Goal: Task Accomplishment & Management: Complete application form

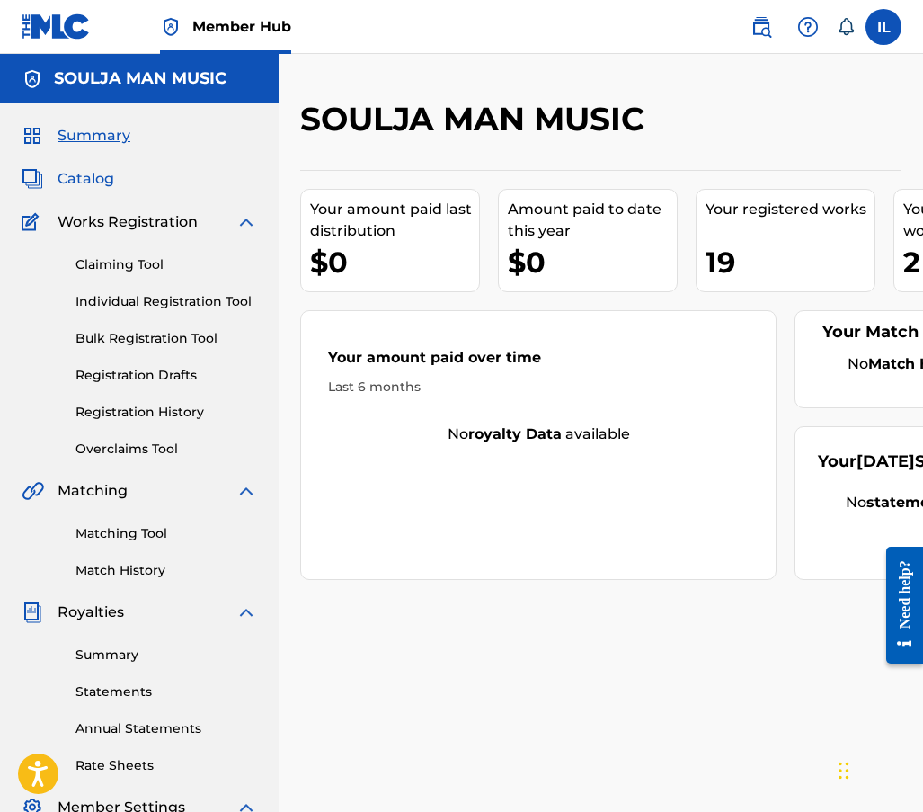
click at [52, 174] on link "Catalog" at bounding box center [68, 179] width 93 height 22
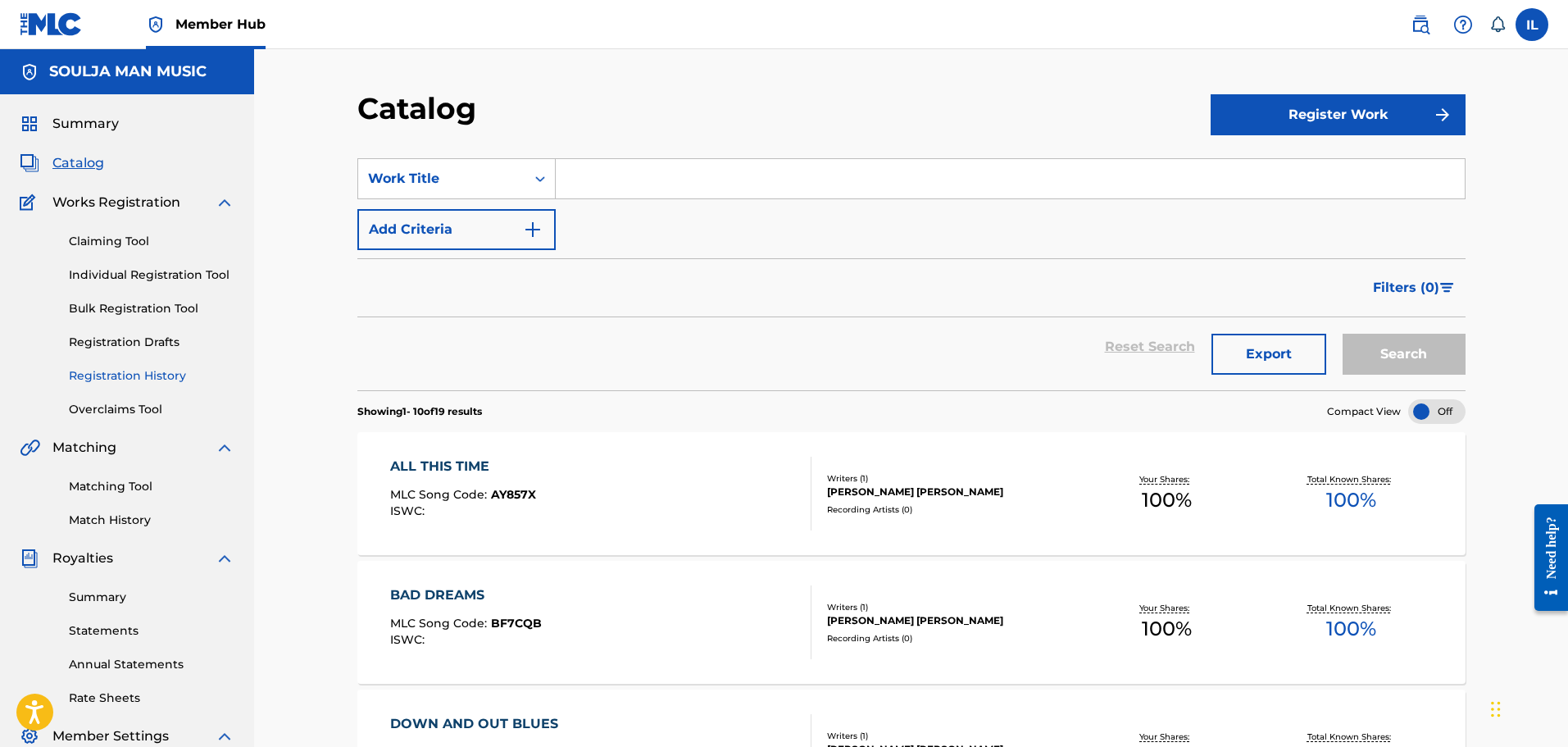
click at [117, 375] on link "Registration History" at bounding box center [152, 376] width 166 height 17
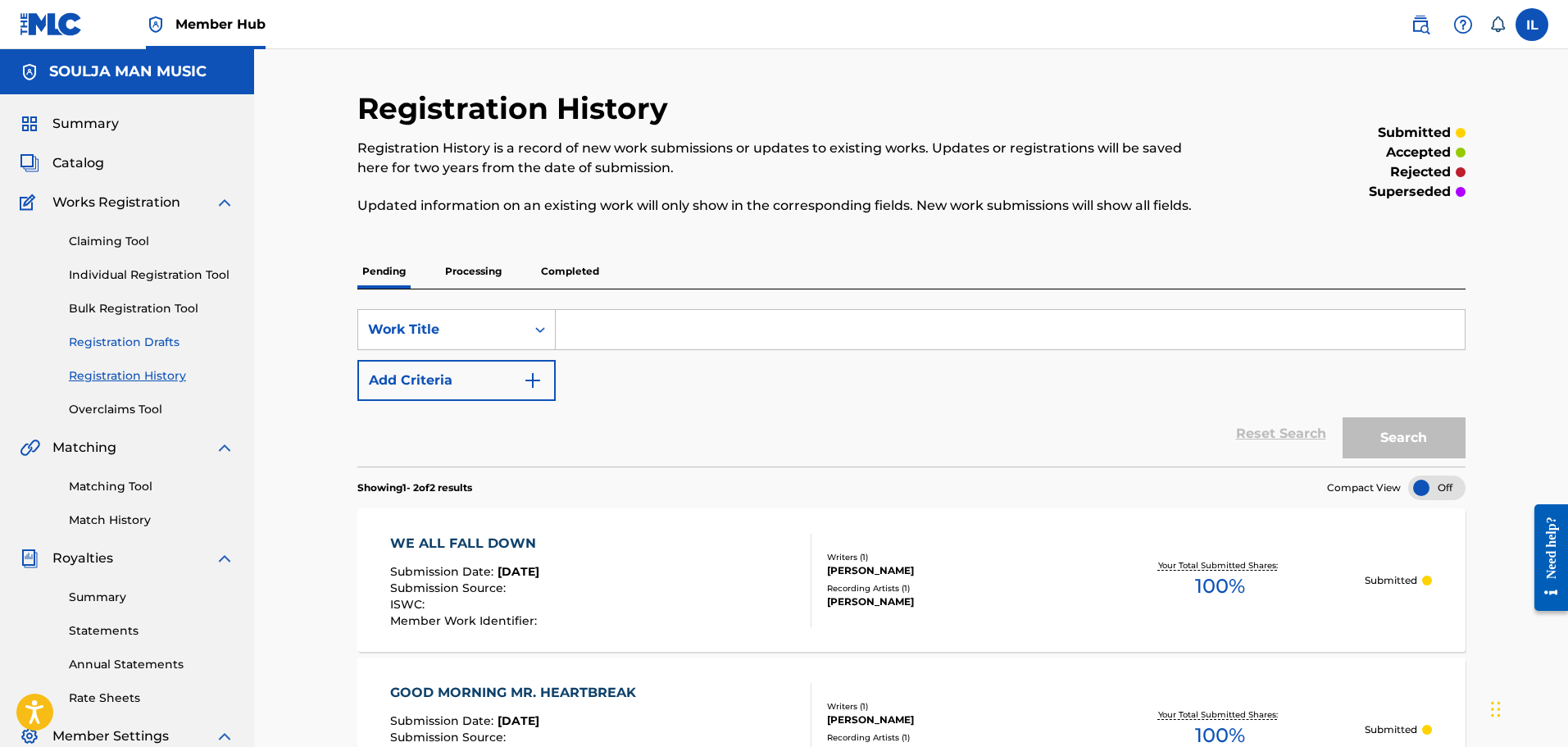
click at [109, 344] on link "Registration Drafts" at bounding box center [152, 342] width 166 height 17
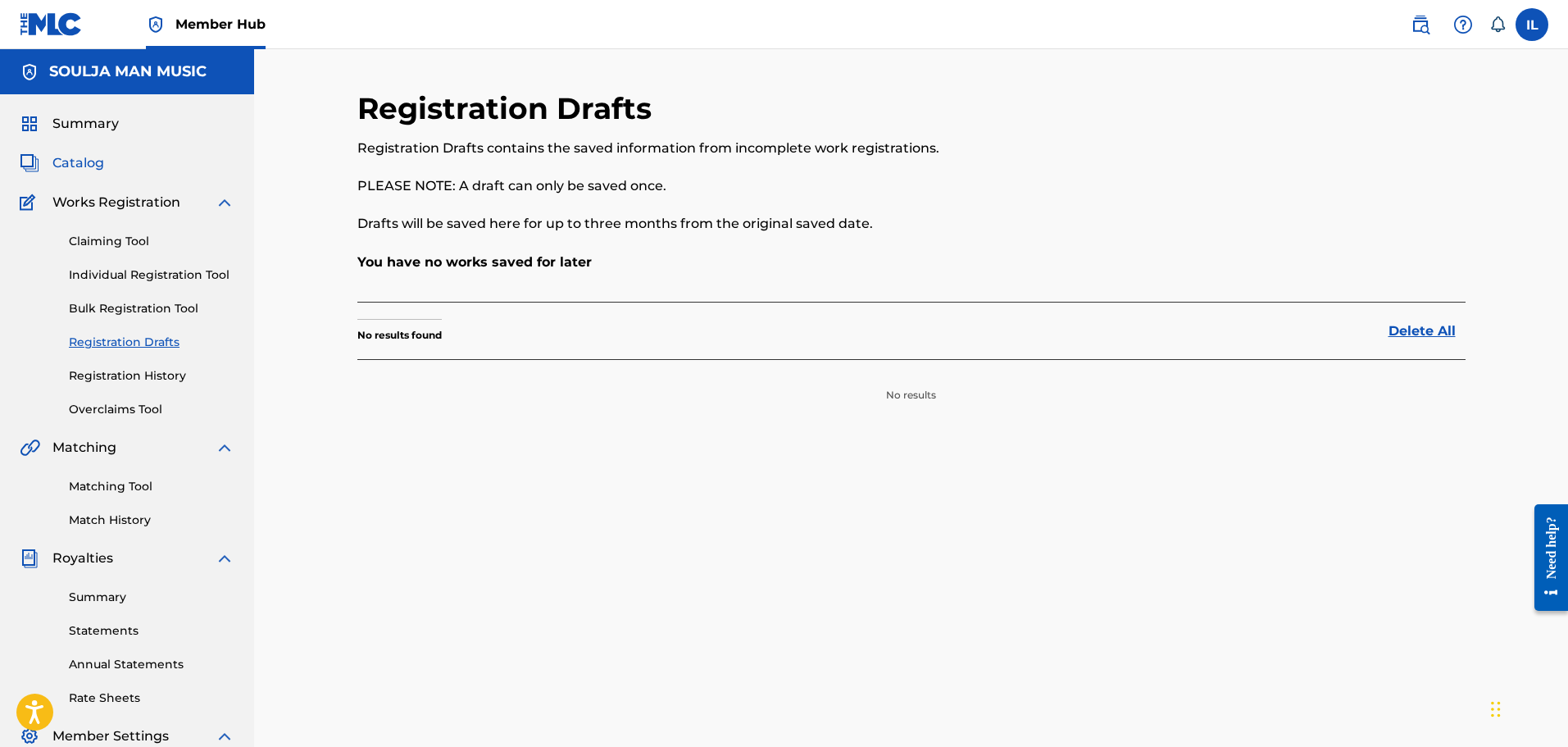
click at [64, 164] on span "Catalog" at bounding box center [78, 163] width 52 height 20
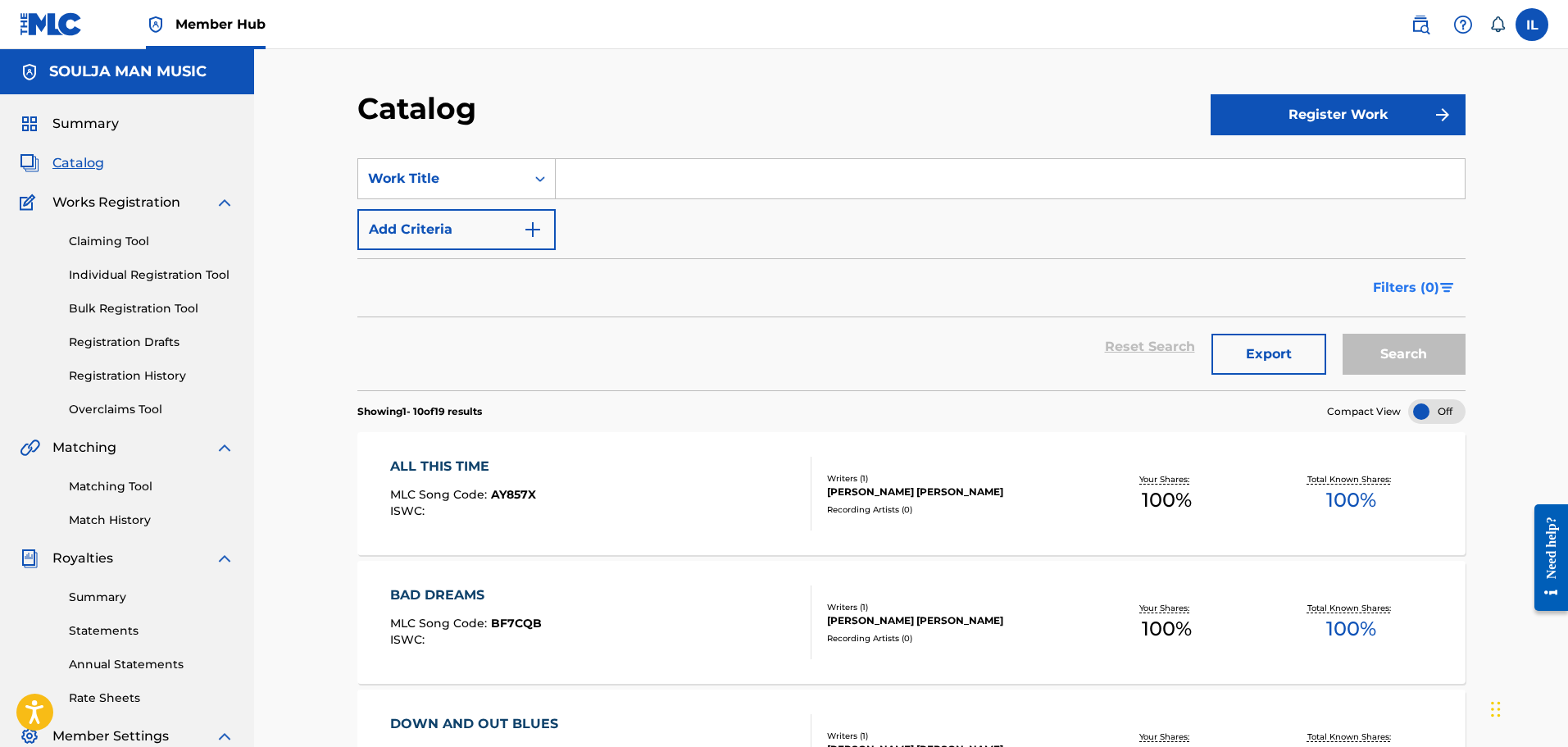
click at [841, 285] on img "Search Form" at bounding box center [1447, 287] width 14 height 10
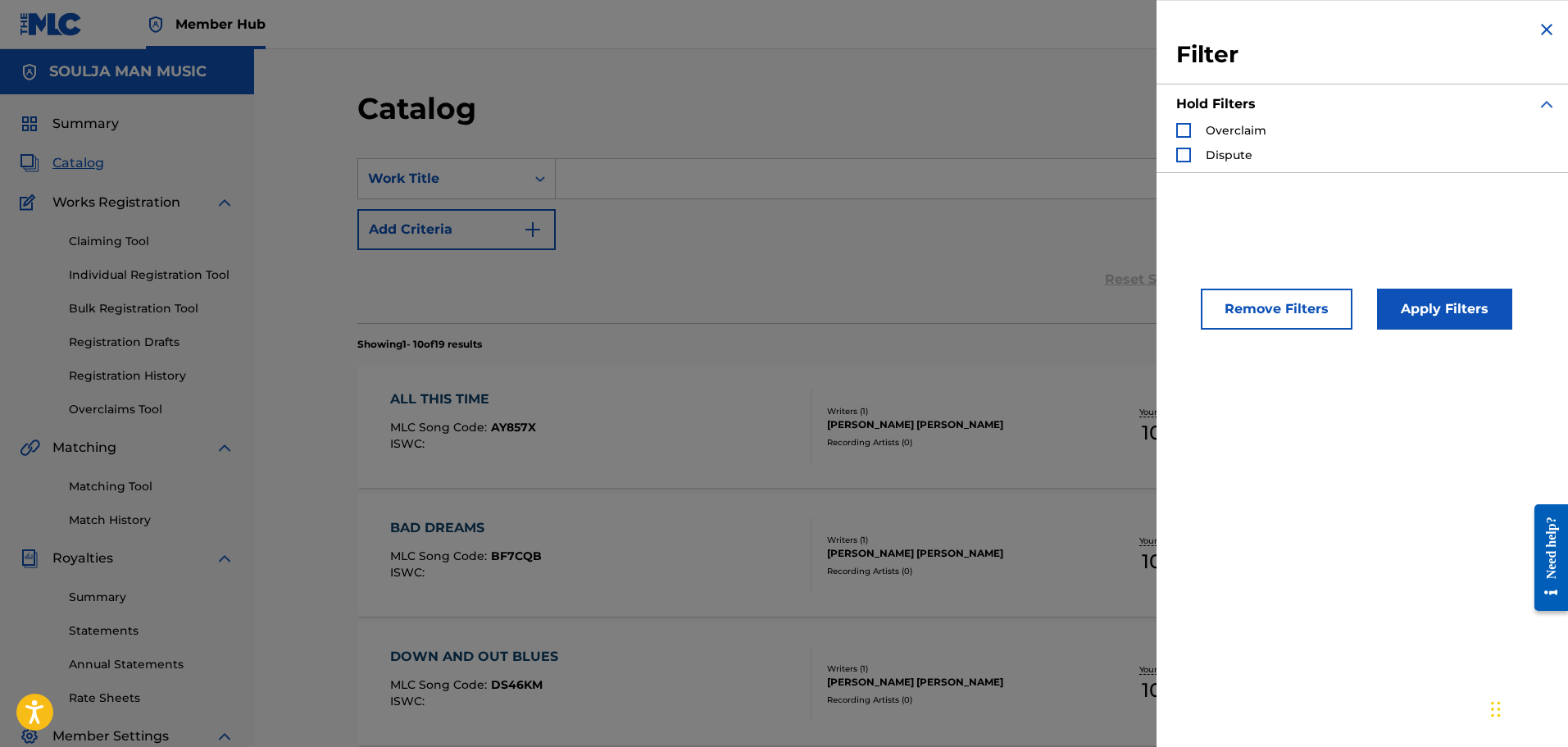
click at [841, 29] on img "Search Form" at bounding box center [1547, 30] width 20 height 20
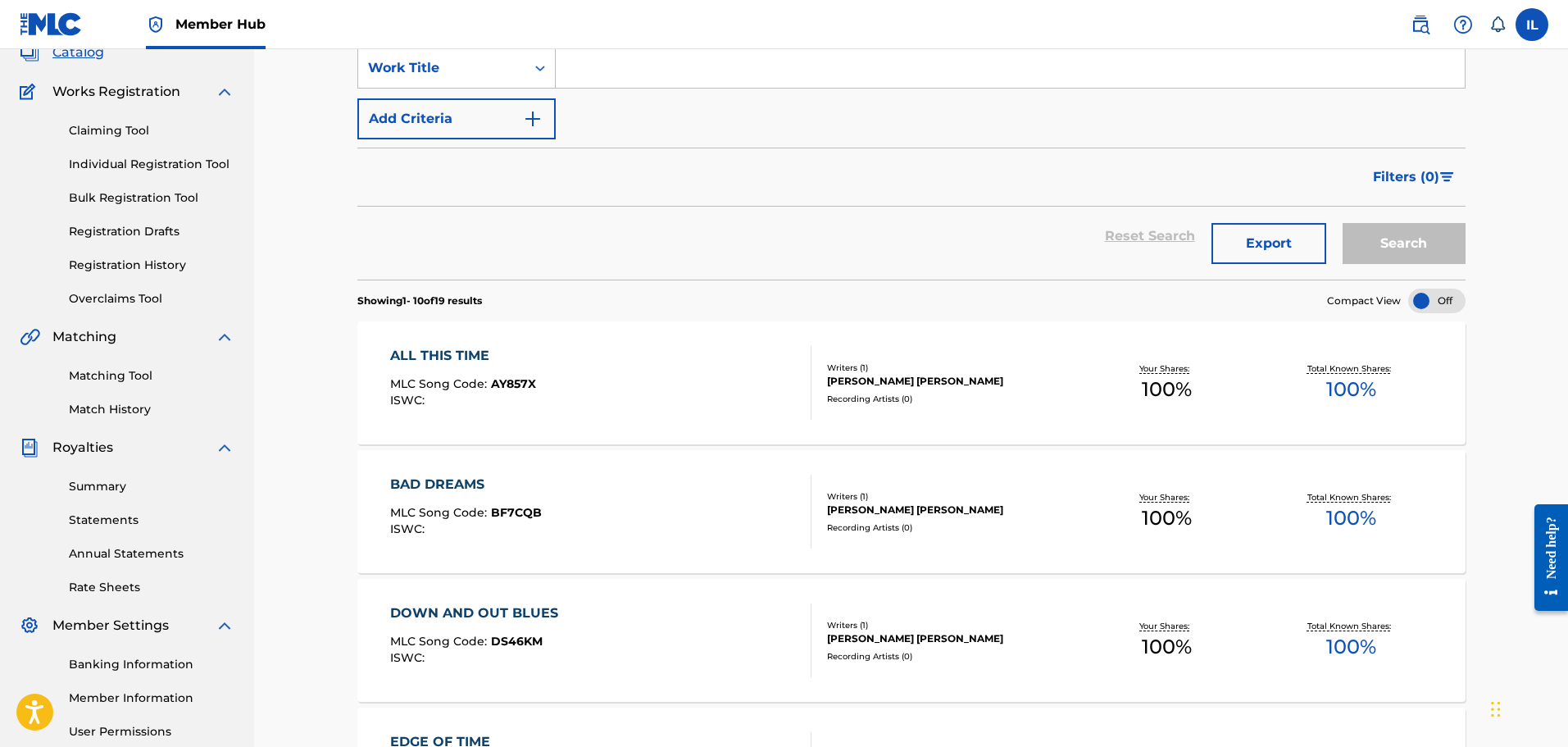
scroll to position [82, 0]
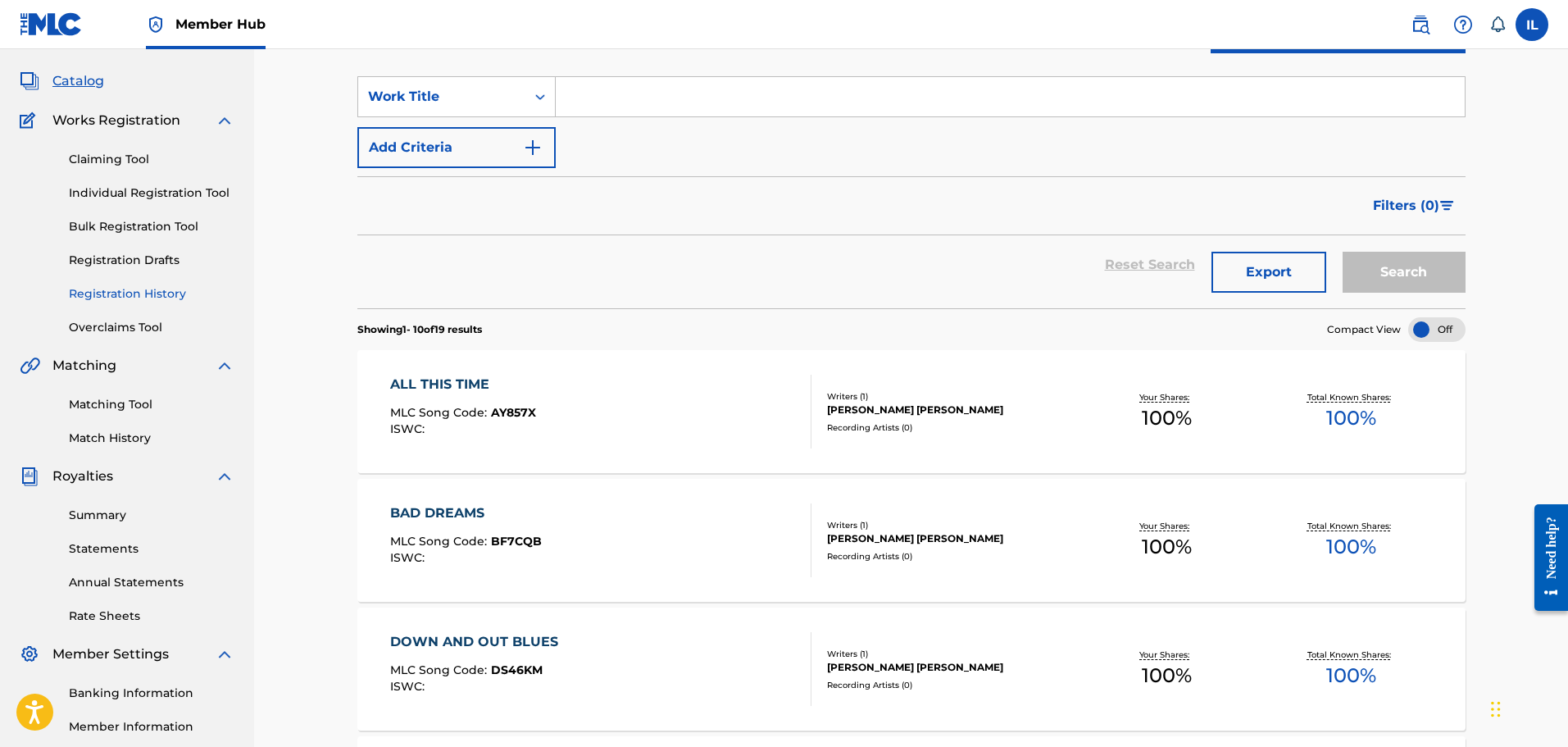
click at [150, 293] on link "Registration History" at bounding box center [152, 294] width 166 height 17
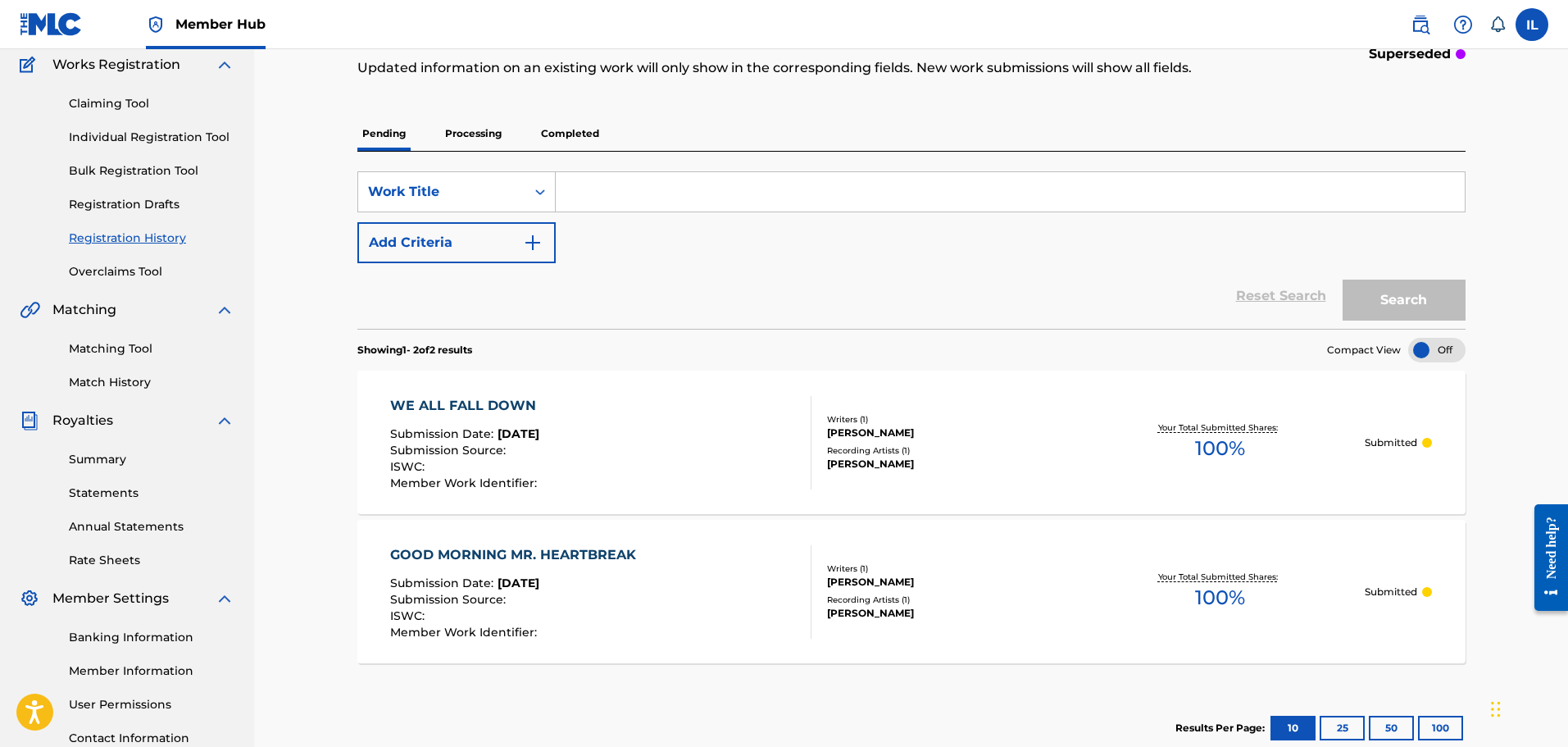
scroll to position [246, 0]
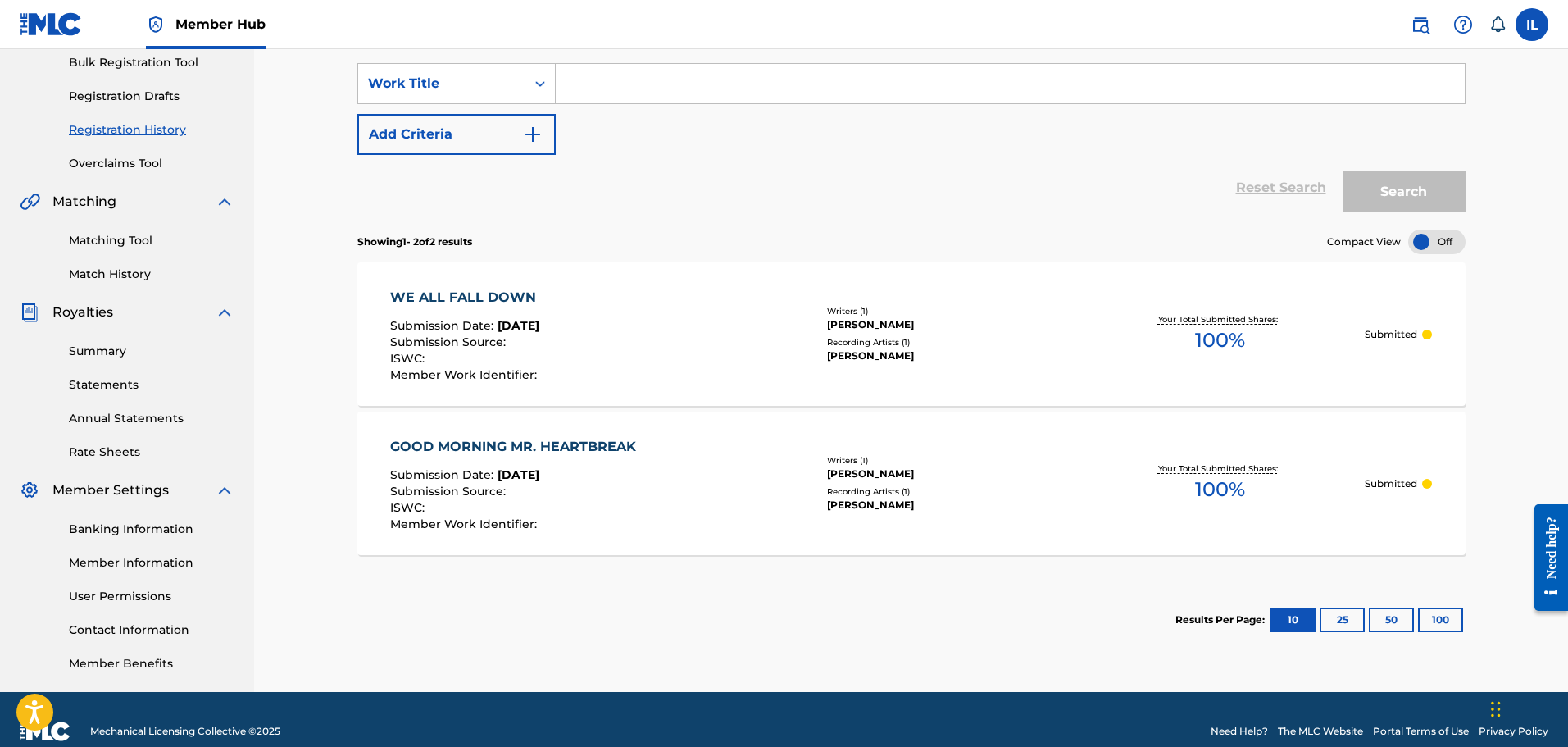
click at [741, 464] on div "GOOD MORNING MR. HEARTBREAK Submission Date : [DATE] Submission Source : ISWC :…" at bounding box center [601, 483] width 421 height 94
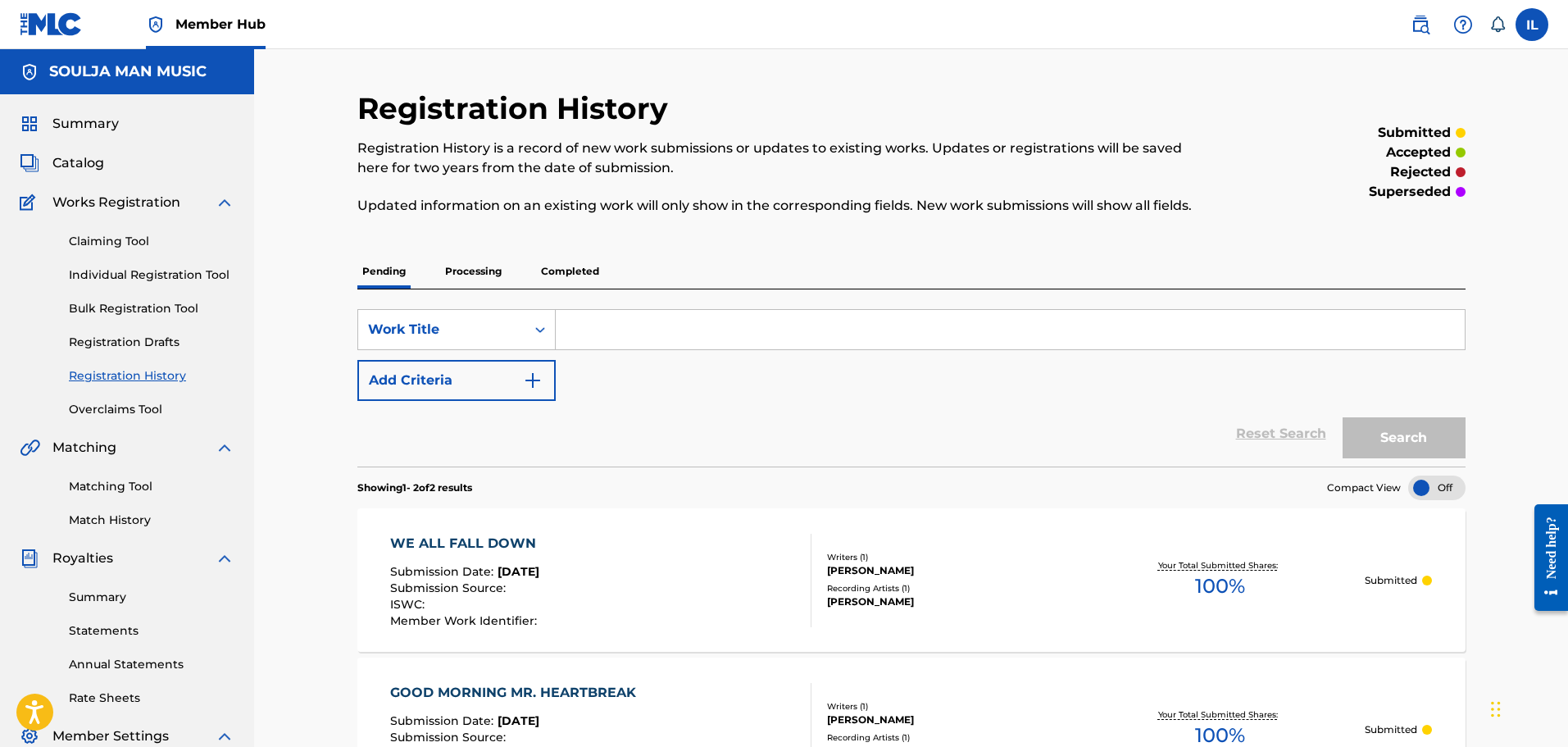
scroll to position [246, 0]
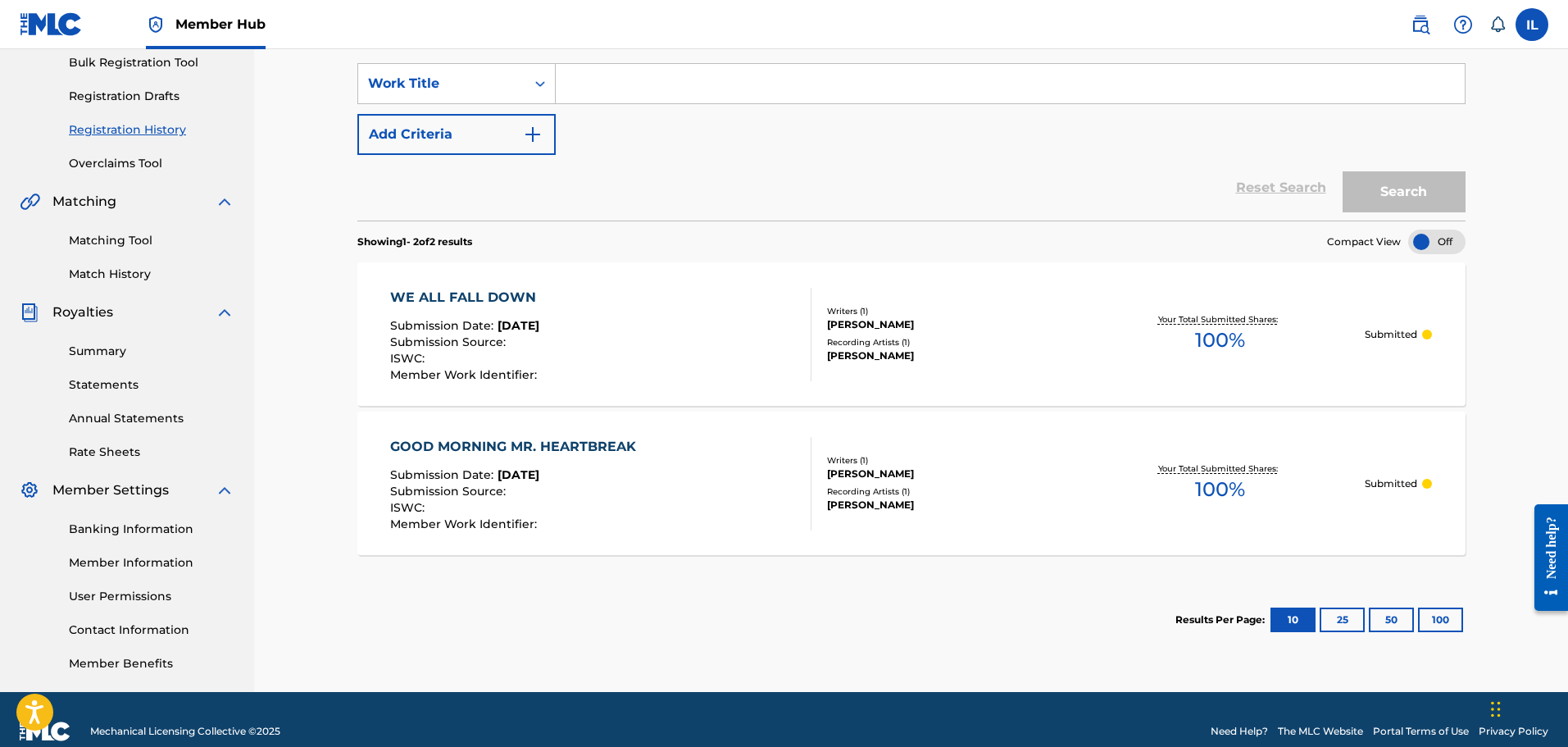
click at [498, 345] on span "Submission Source :" at bounding box center [449, 342] width 119 height 15
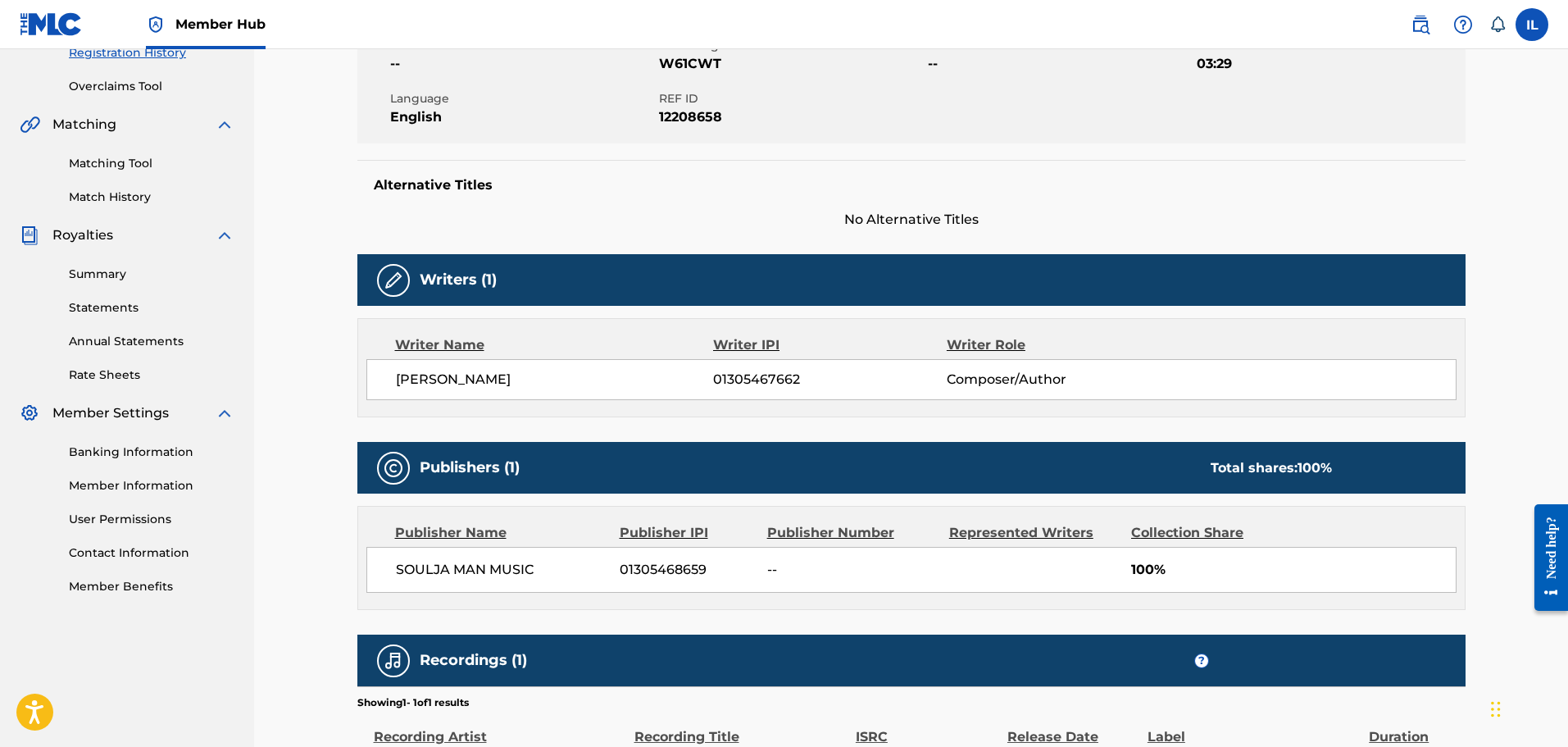
scroll to position [82, 0]
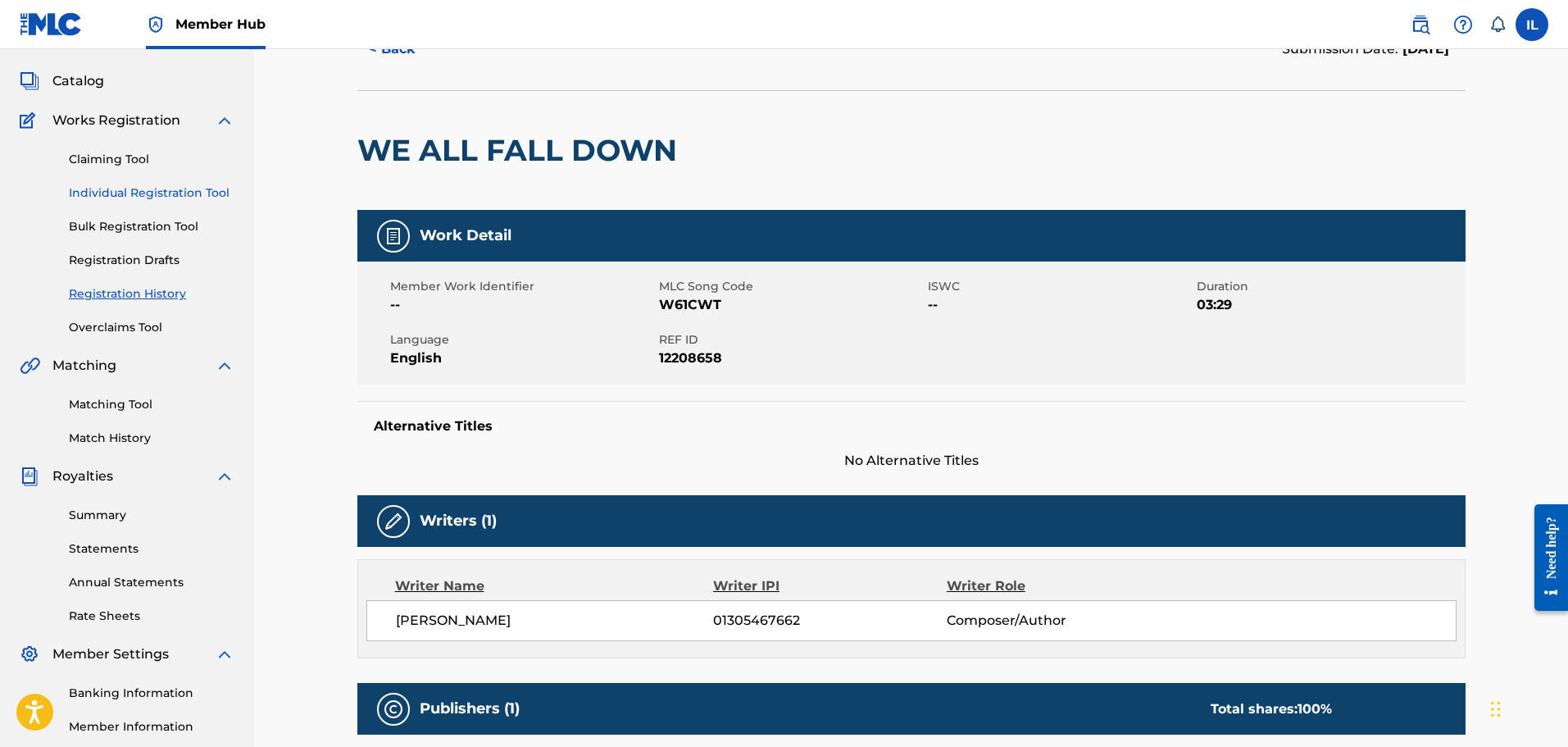
click at [150, 194] on link "Individual Registration Tool" at bounding box center [152, 192] width 166 height 17
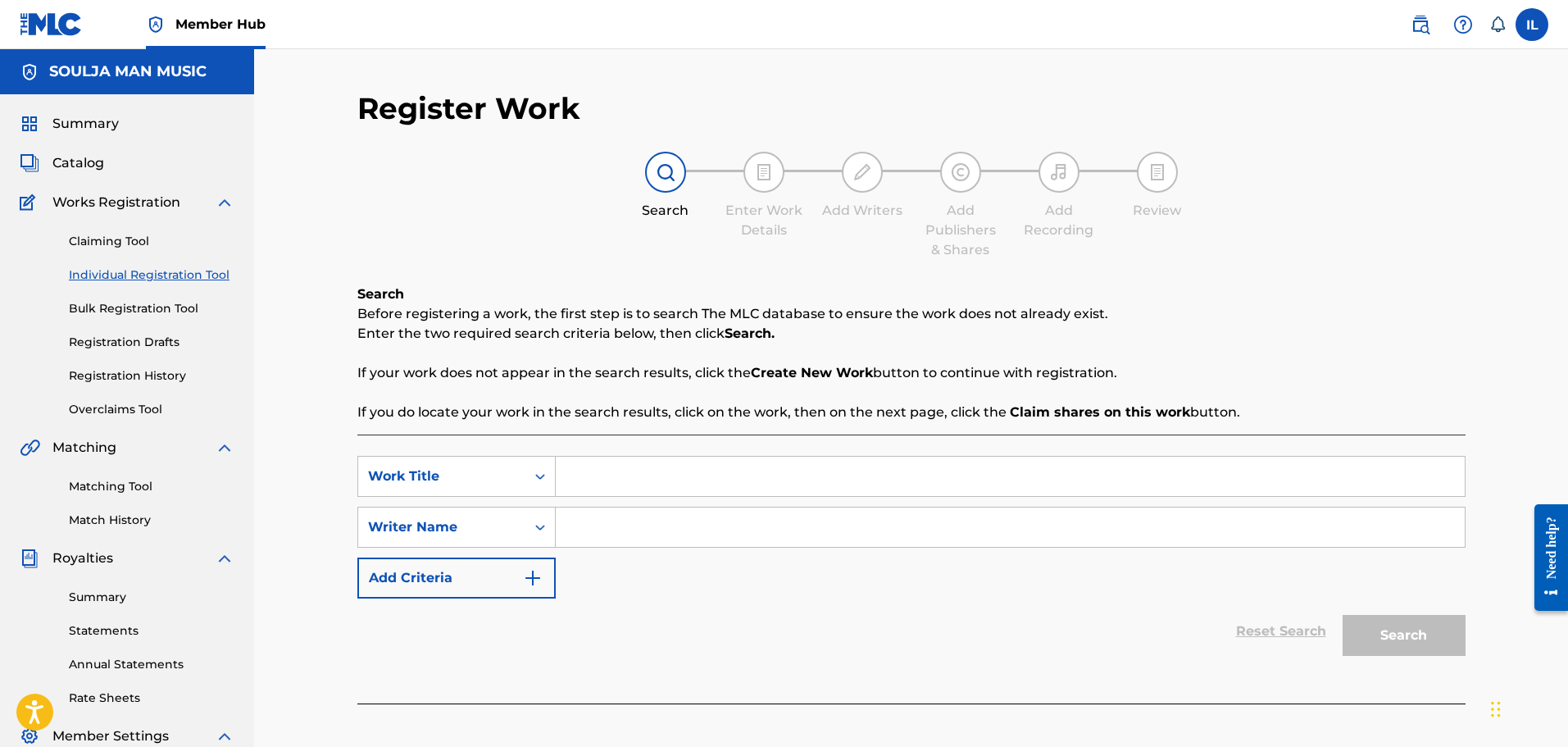
click at [561, 472] on input "Search Form" at bounding box center [1010, 476] width 909 height 39
type input "Just Dreamin'"
click at [605, 541] on input "Search Form" at bounding box center [1010, 527] width 909 height 39
type input "[PERSON_NAME]"
click at [841, 633] on button "Search" at bounding box center [1404, 635] width 123 height 41
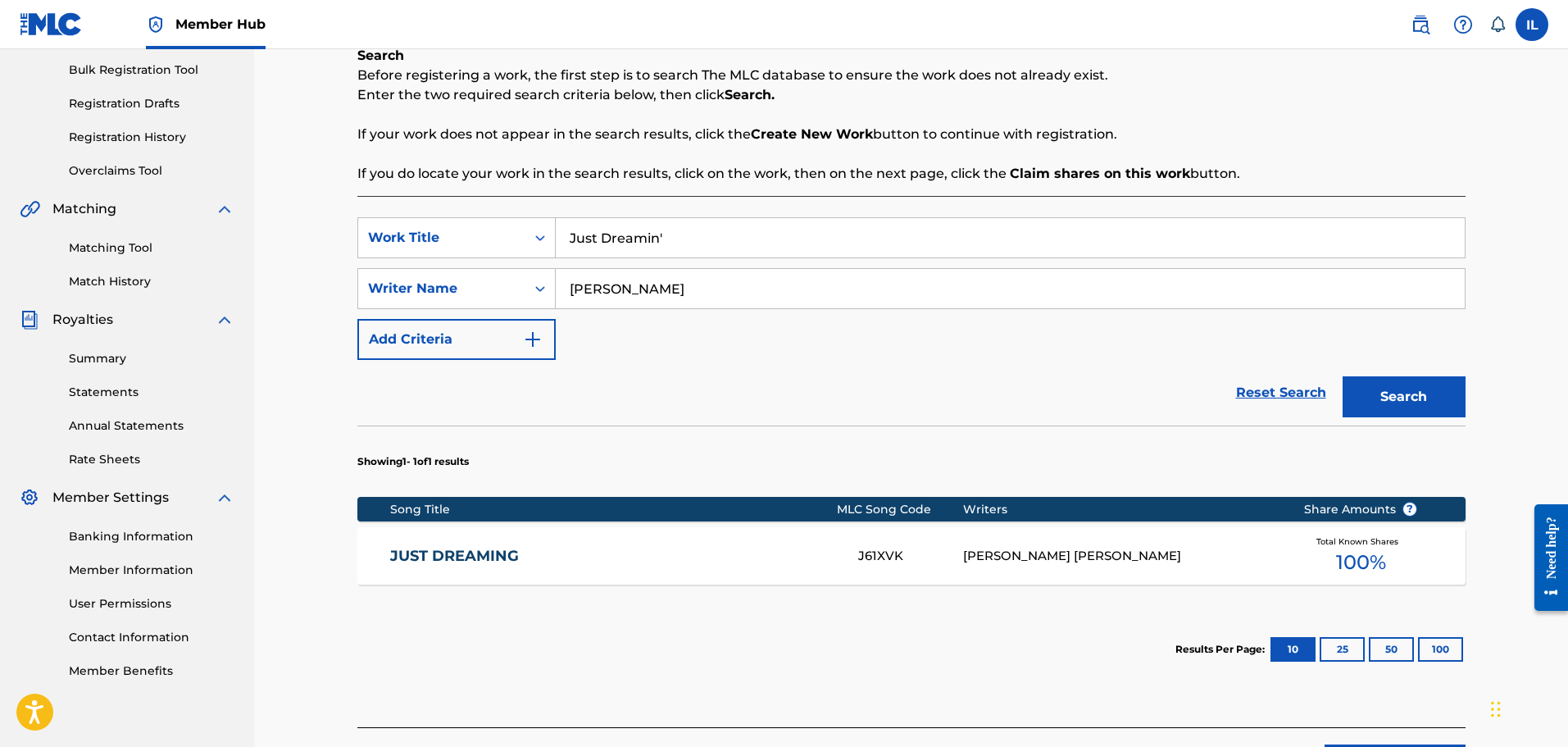
scroll to position [328, 0]
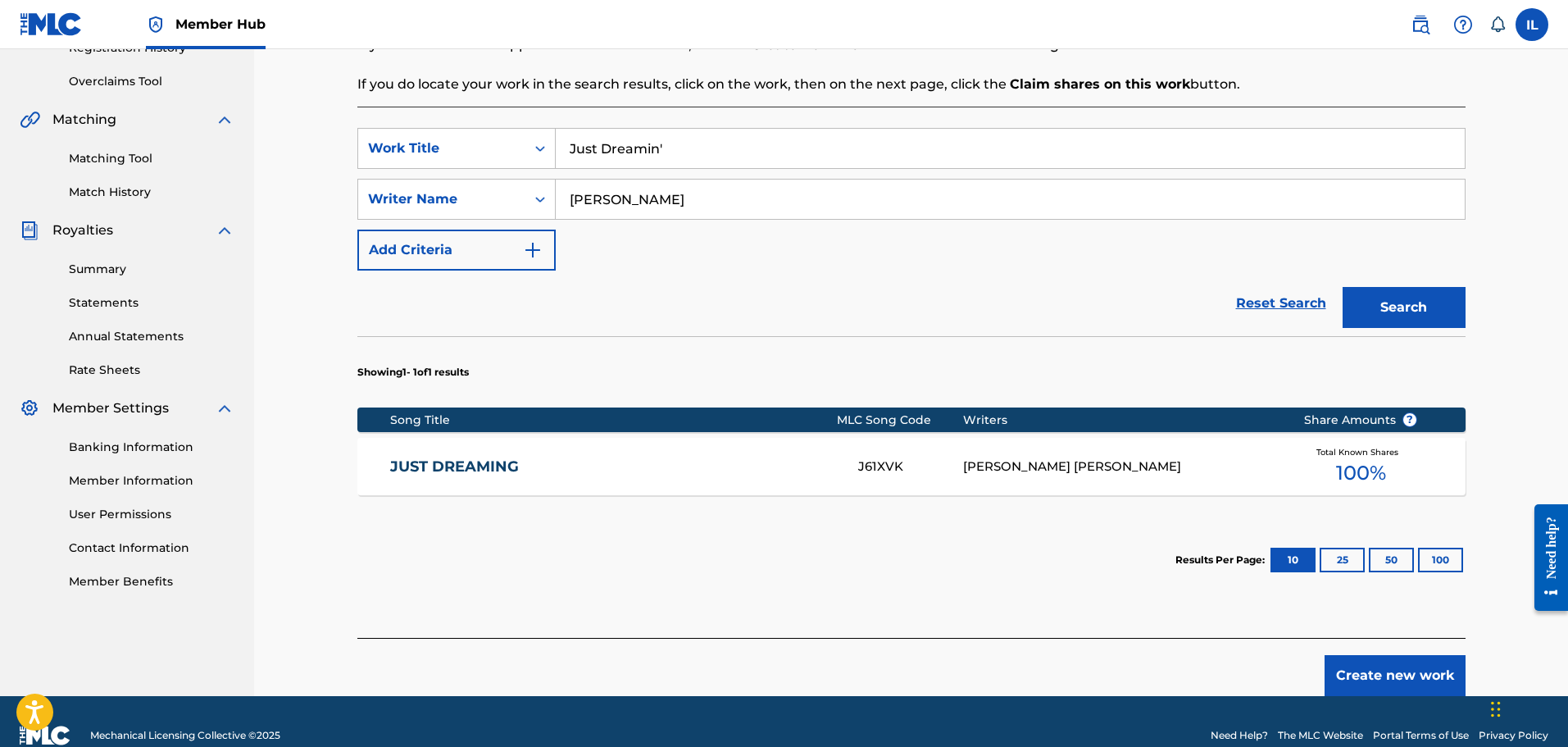
click at [490, 468] on link "JUST DREAMING" at bounding box center [613, 467] width 446 height 19
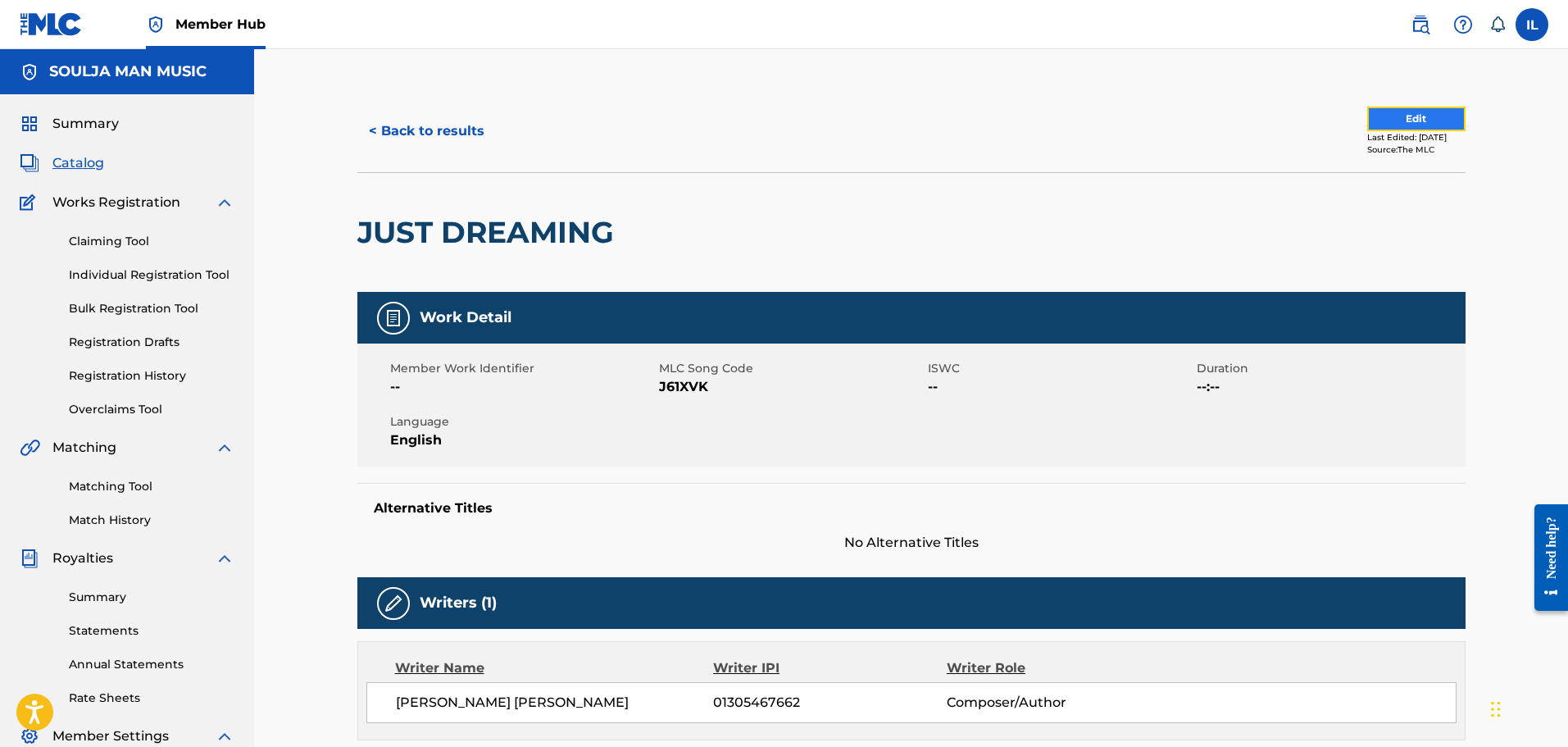
click at [841, 124] on button "Edit" at bounding box center [1417, 119] width 98 height 25
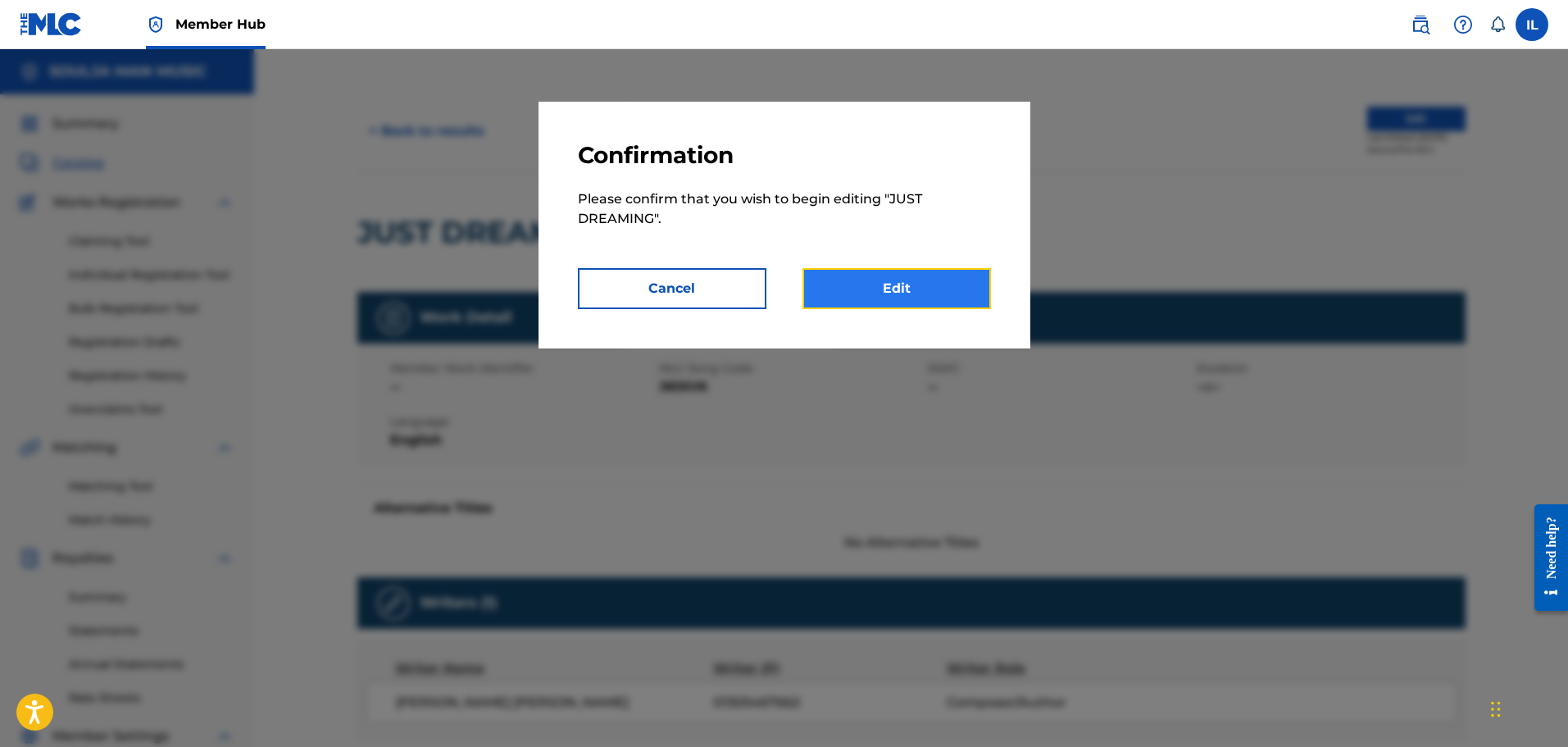
click at [841, 288] on link "Edit" at bounding box center [896, 288] width 189 height 41
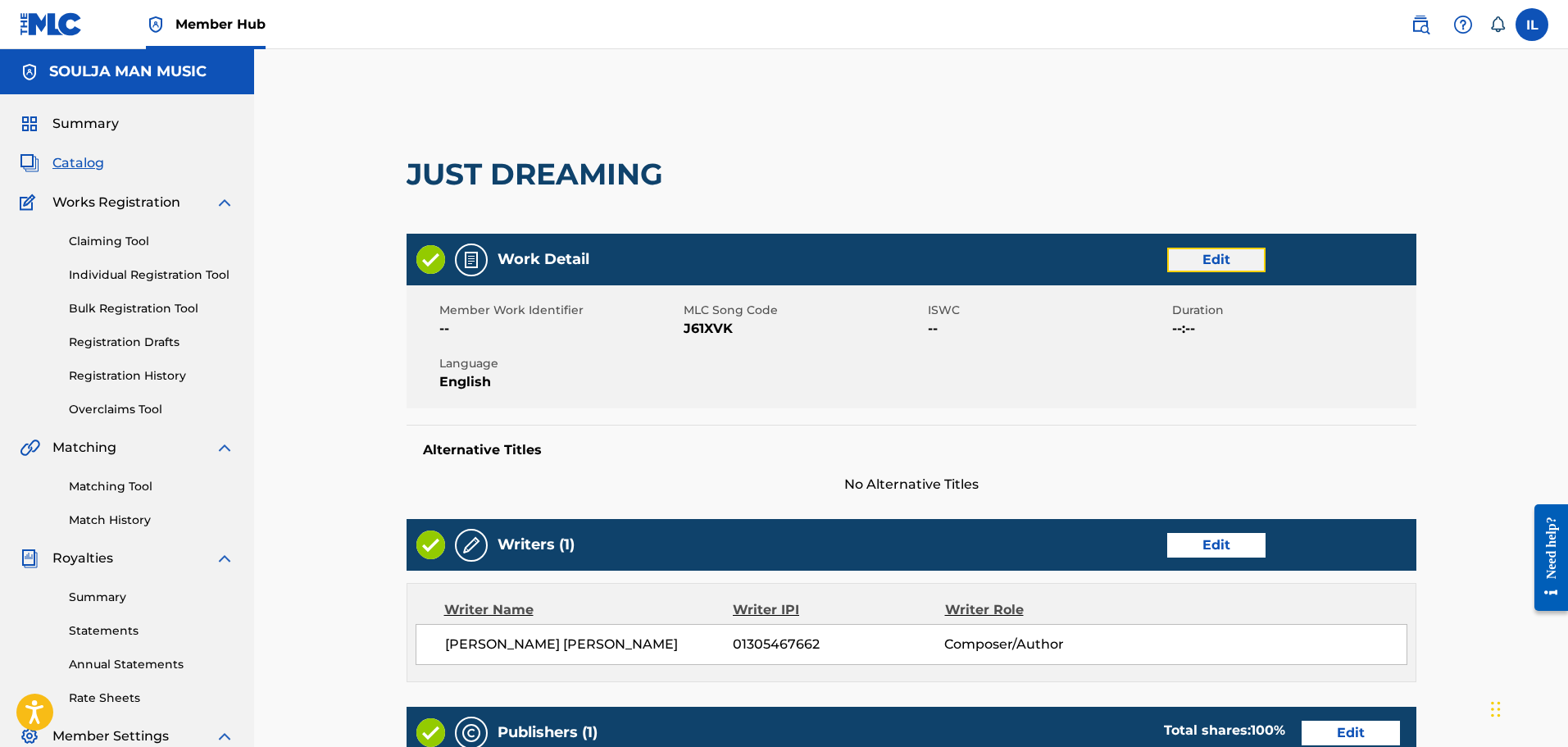
click at [841, 260] on link "Edit" at bounding box center [1216, 260] width 98 height 25
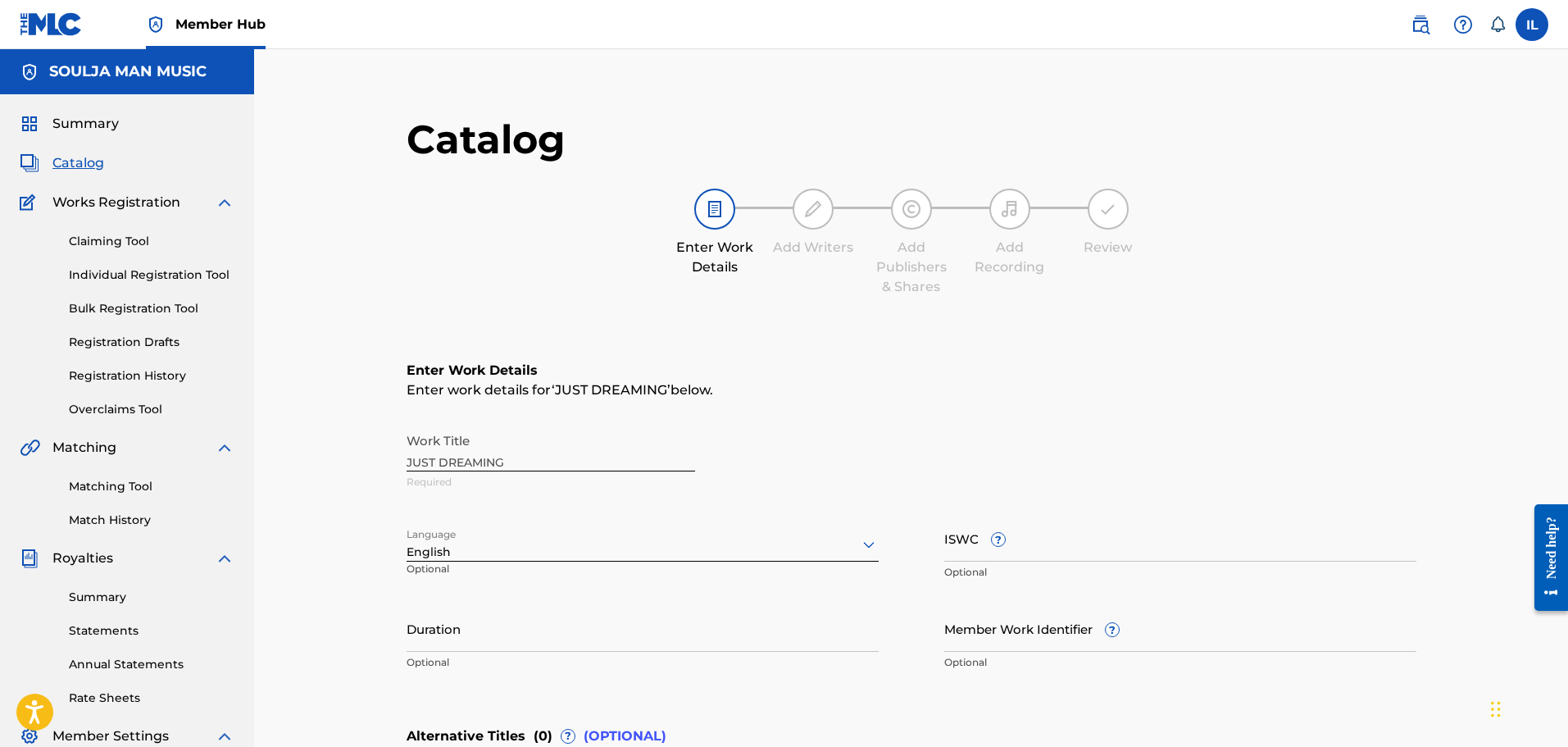
click at [841, 495] on div "Work Title JUST DREAMING Required" at bounding box center [912, 462] width 1010 height 74
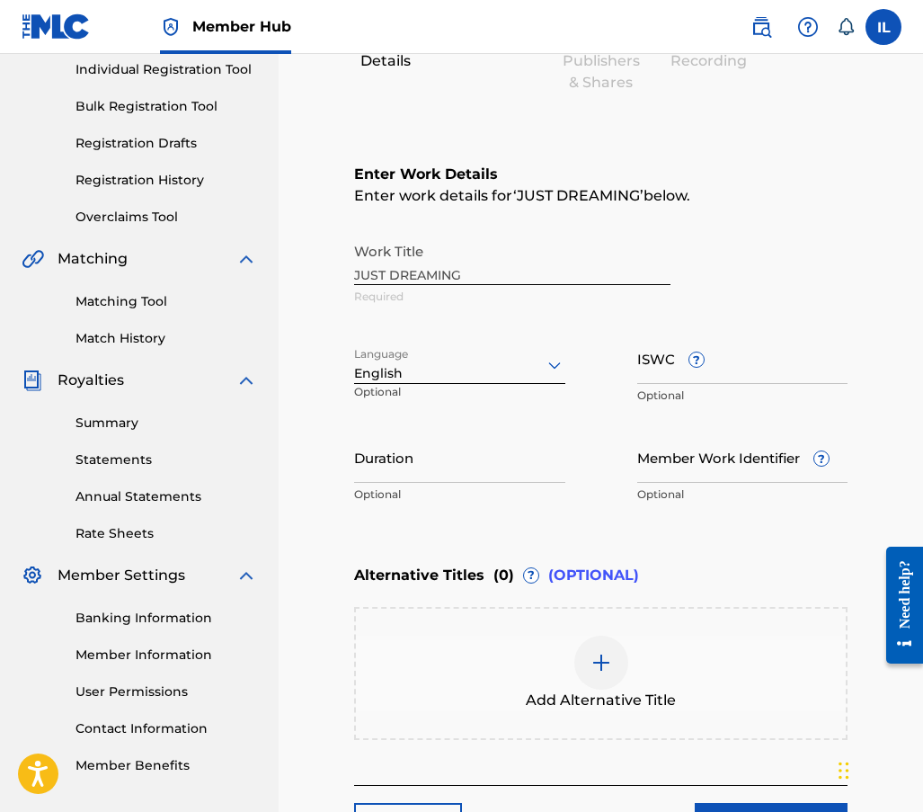
scroll to position [270, 0]
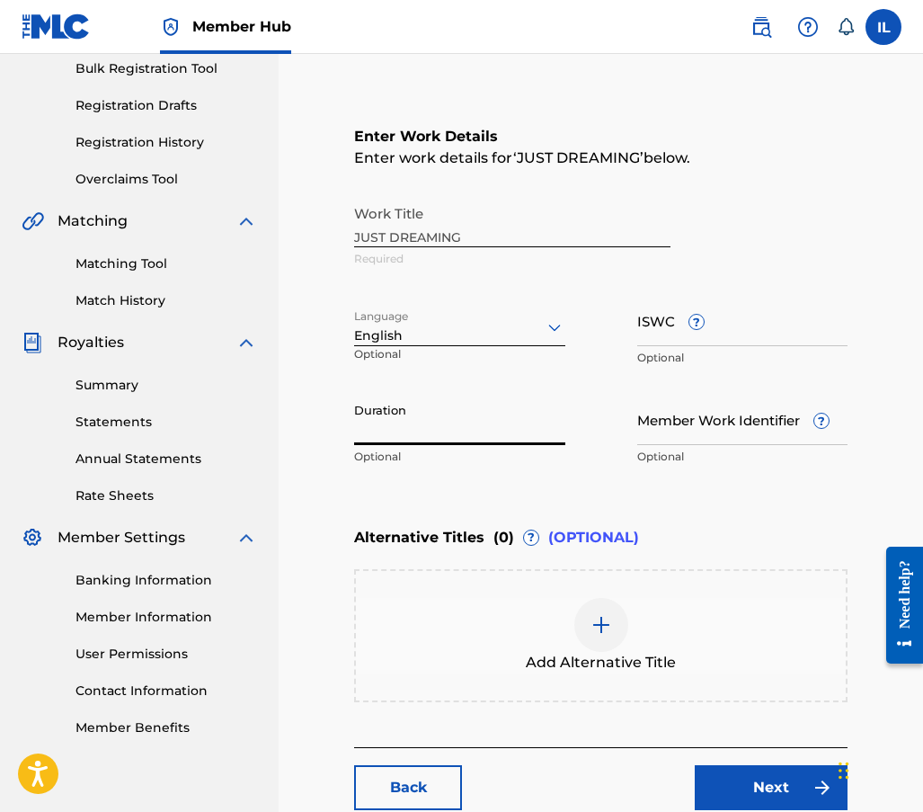
click at [434, 426] on input "Duration" at bounding box center [459, 419] width 211 height 51
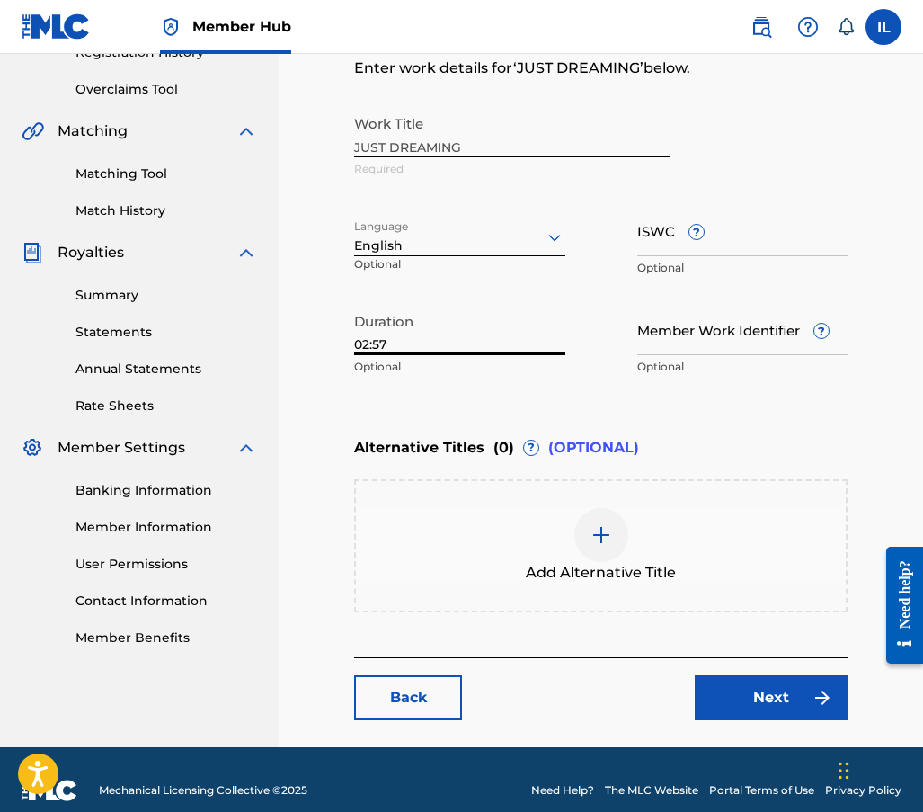
type input "02:57"
click at [599, 529] on img at bounding box center [602, 535] width 22 height 22
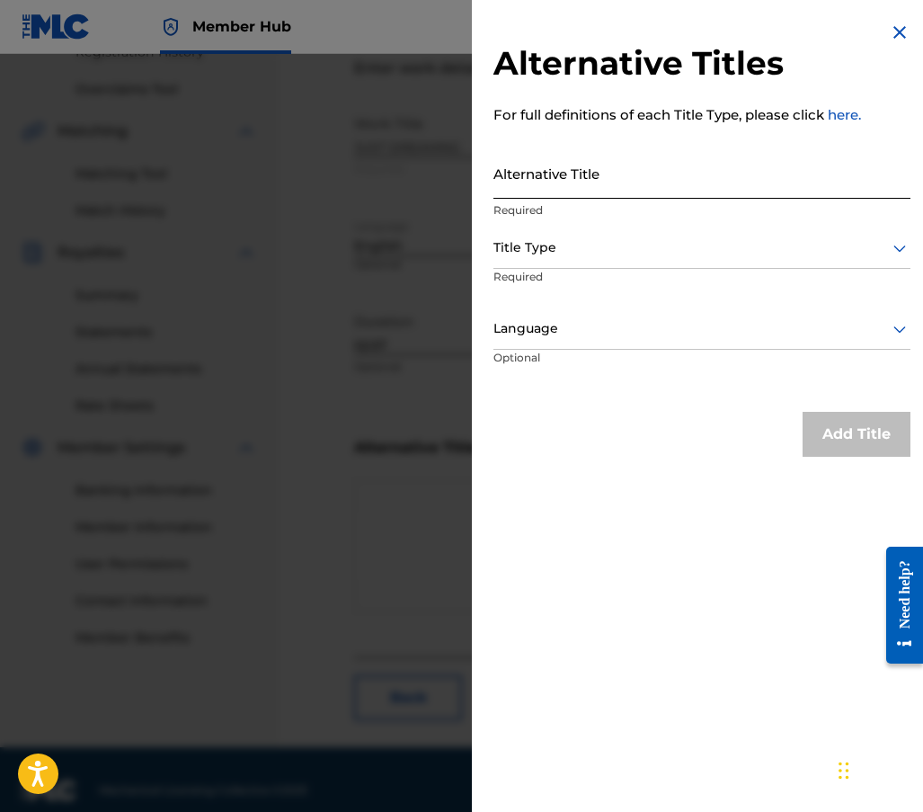
click at [520, 187] on input "Alternative Title" at bounding box center [702, 172] width 417 height 51
type input "Just Dreaming"
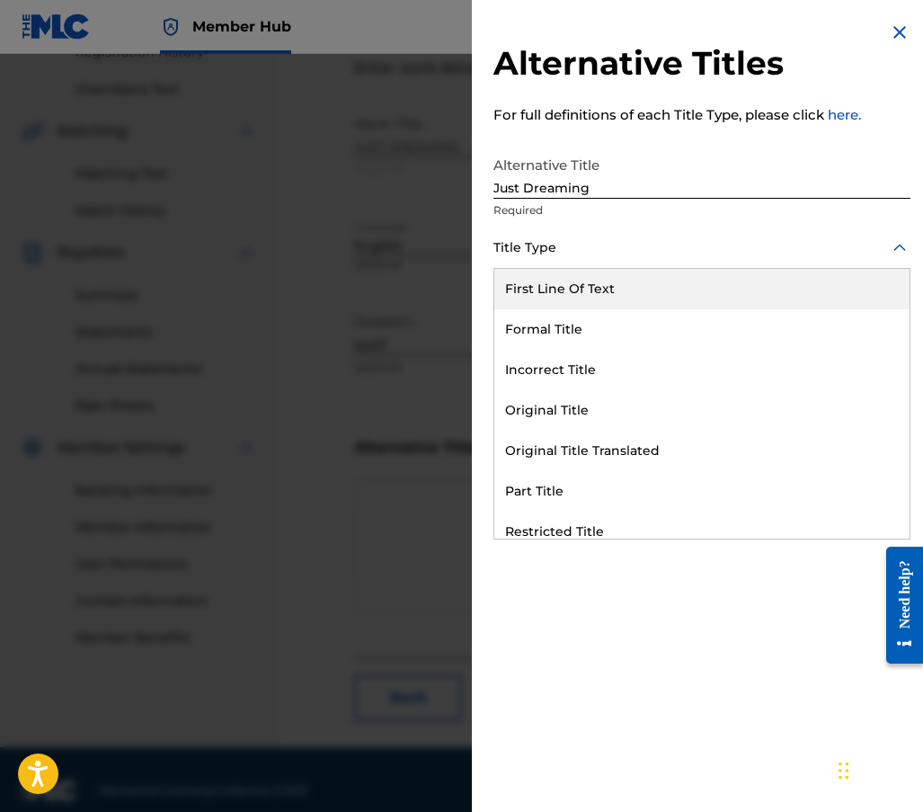
click at [554, 262] on div "Title Type" at bounding box center [702, 248] width 417 height 40
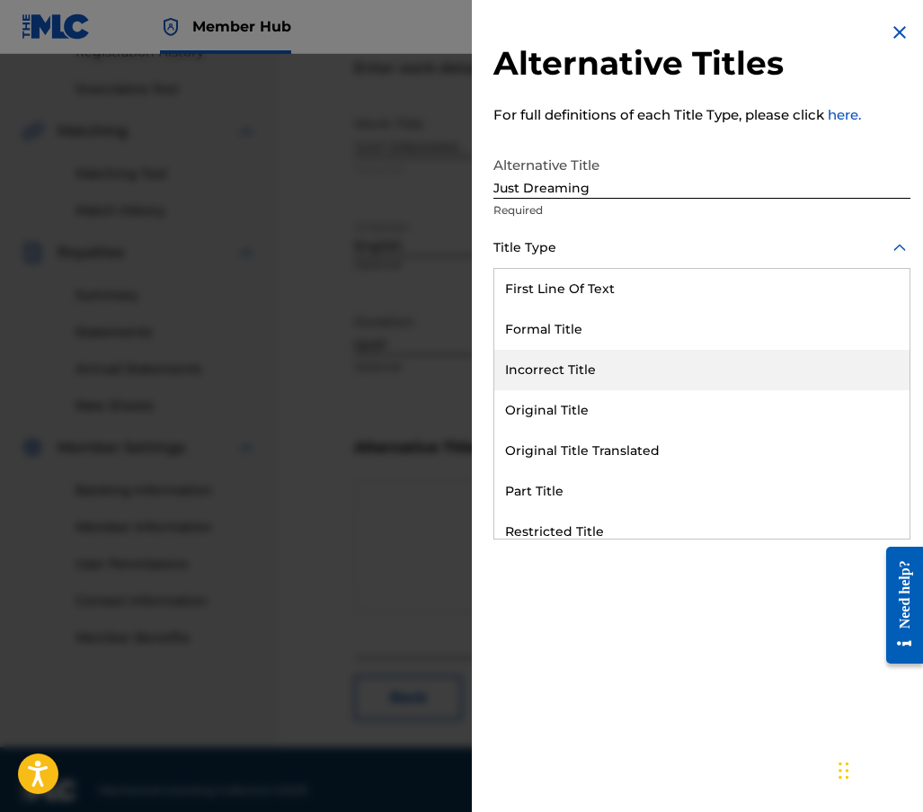
click at [545, 370] on div "Incorrect Title" at bounding box center [702, 370] width 415 height 40
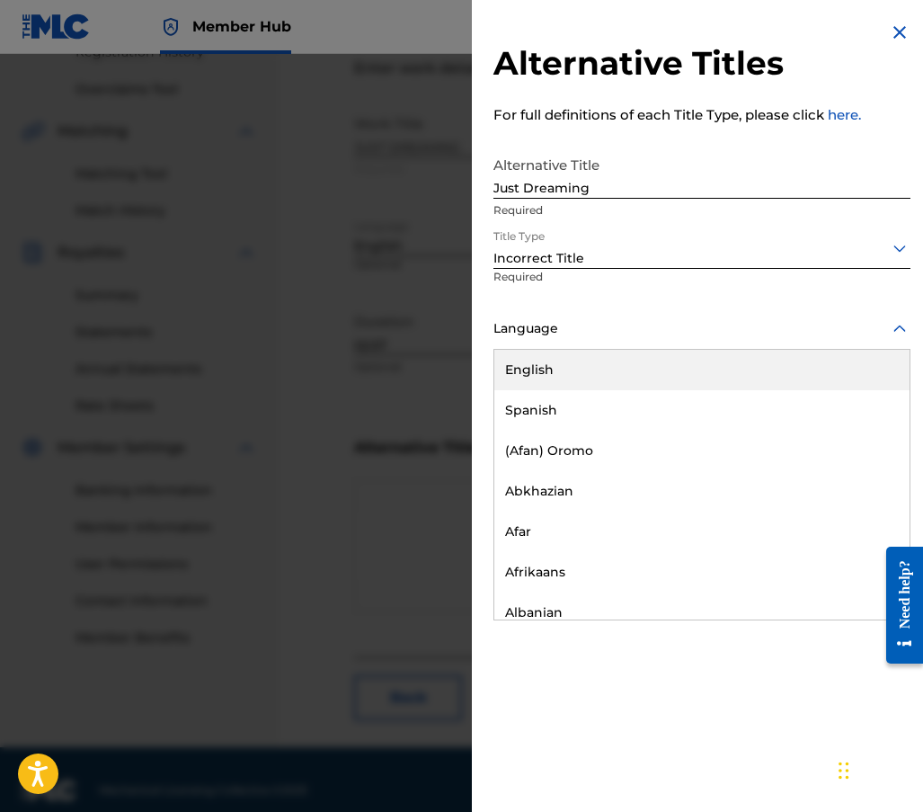
click at [899, 326] on icon at bounding box center [900, 329] width 22 height 22
click at [611, 367] on div "English" at bounding box center [702, 370] width 415 height 40
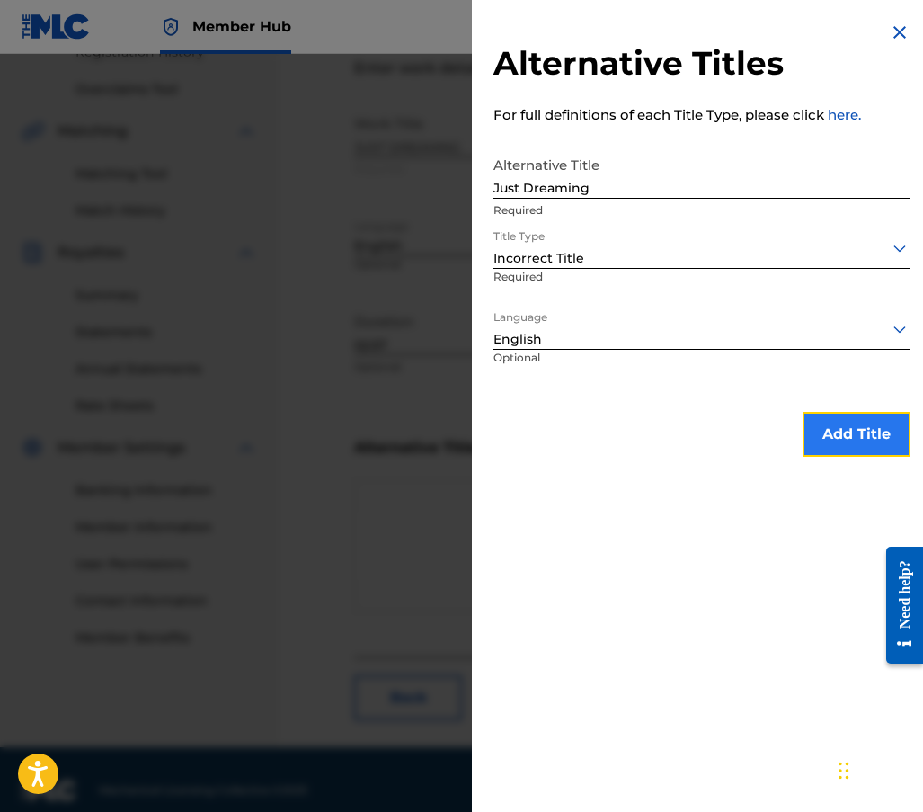
click at [847, 432] on button "Add Title" at bounding box center [857, 434] width 108 height 45
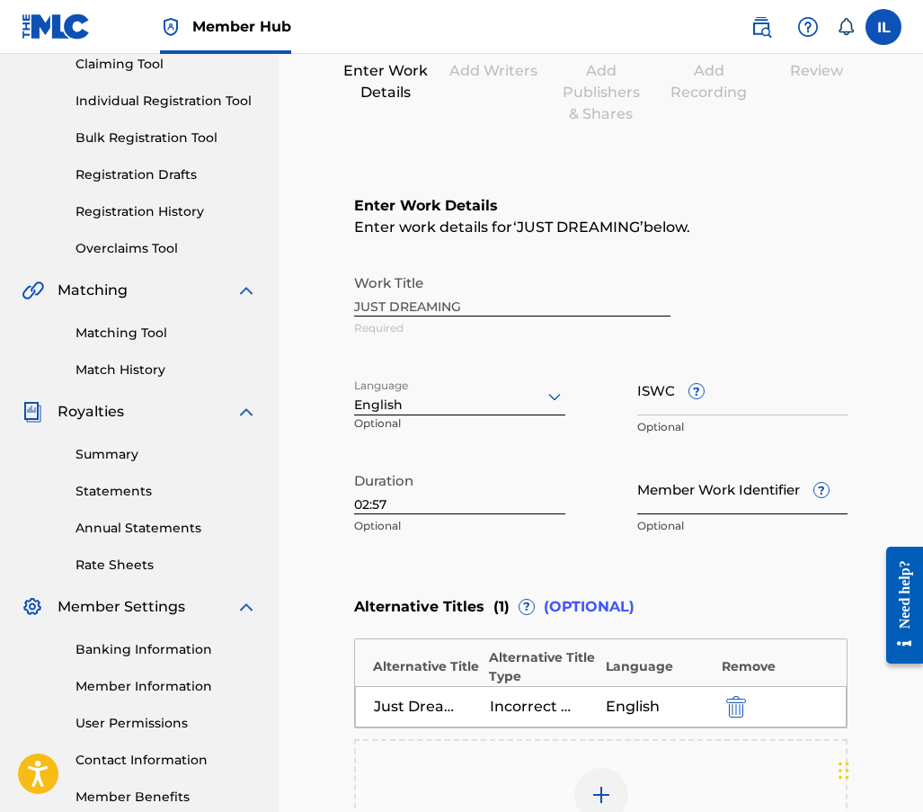
scroll to position [302, 0]
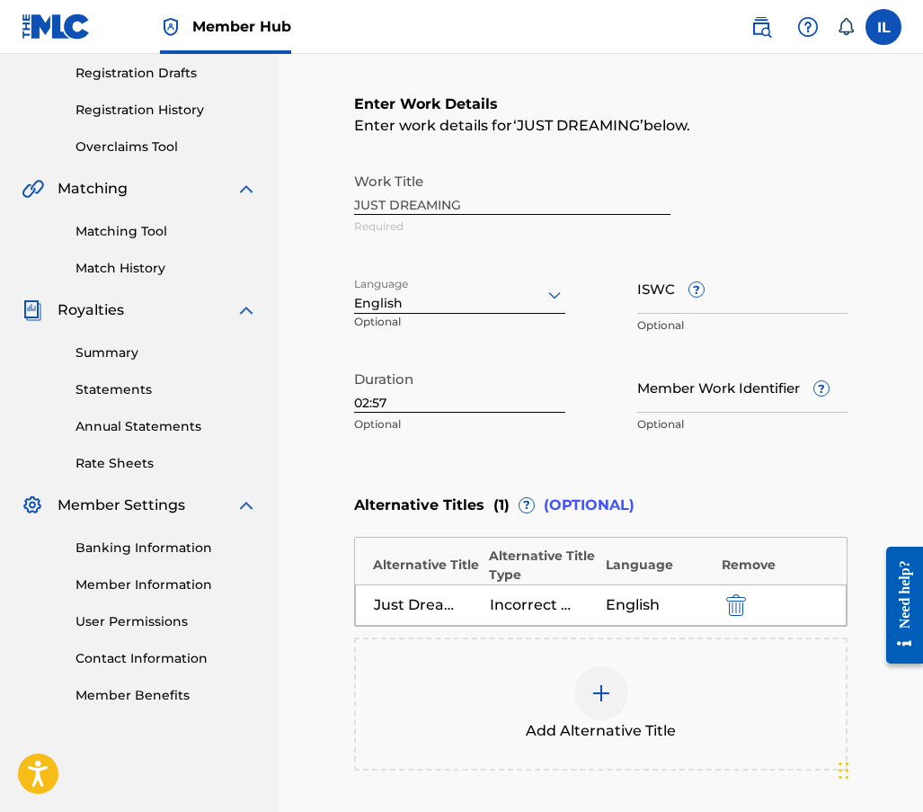
click at [463, 204] on div "Work Title JUST DREAMING Required" at bounding box center [601, 204] width 494 height 81
click at [729, 611] on img "submit" at bounding box center [737, 605] width 20 height 22
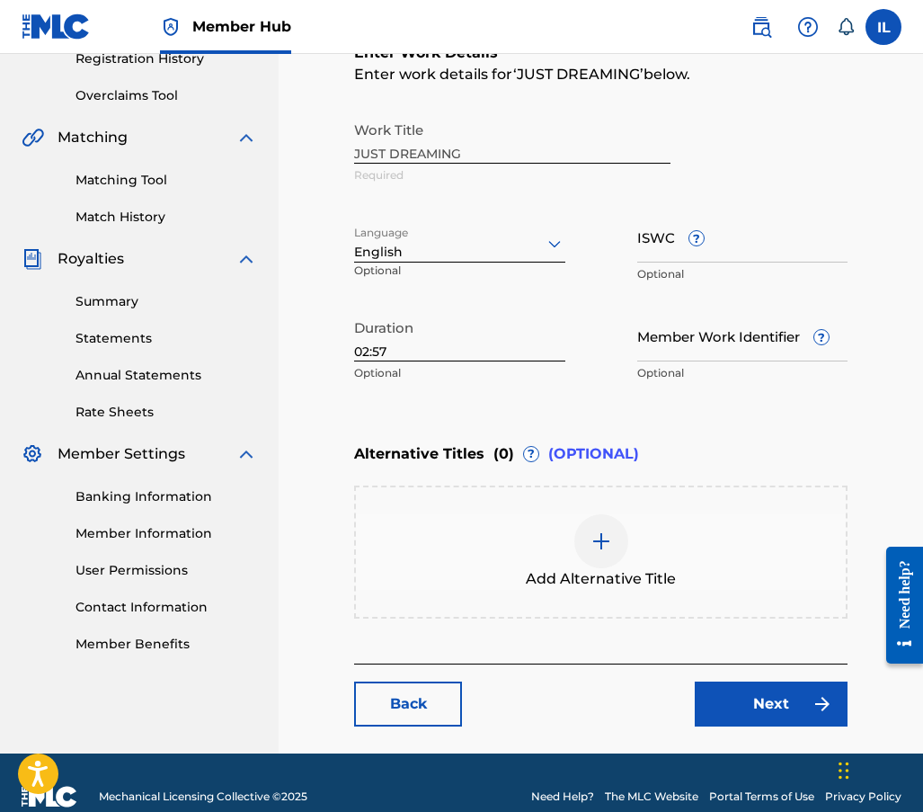
scroll to position [381, 0]
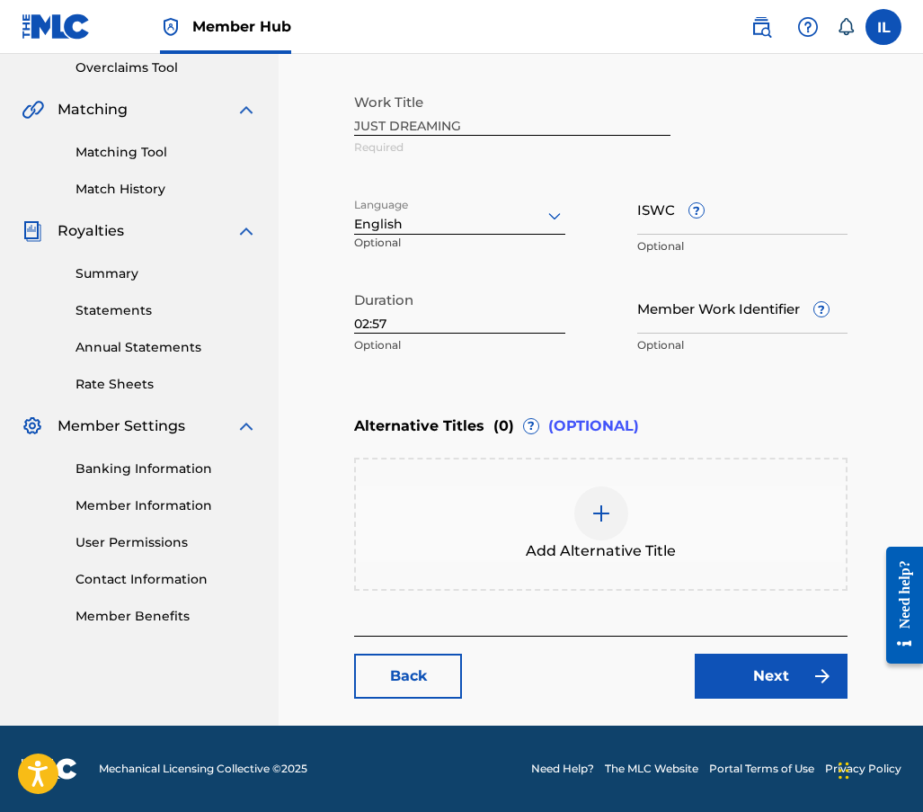
click at [598, 512] on img at bounding box center [602, 514] width 22 height 22
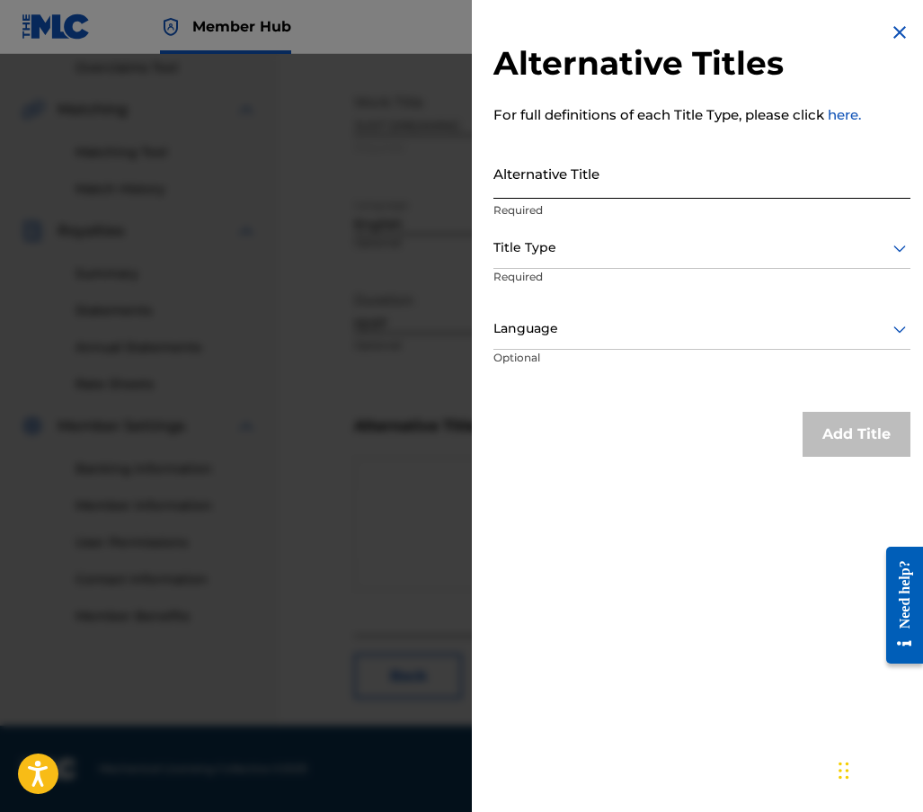
click at [516, 190] on input "Alternative Title" at bounding box center [702, 172] width 417 height 51
type input "j"
type input "JUST DREAMIN'"
click at [618, 254] on div at bounding box center [702, 247] width 417 height 22
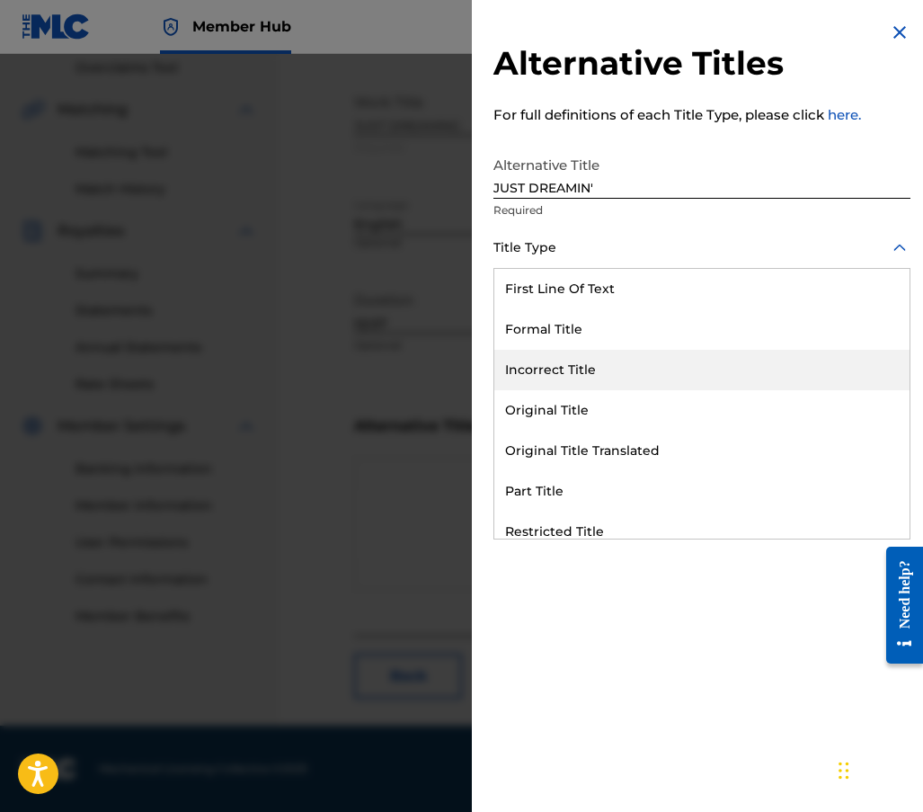
click at [557, 360] on div "Incorrect Title" at bounding box center [702, 370] width 415 height 40
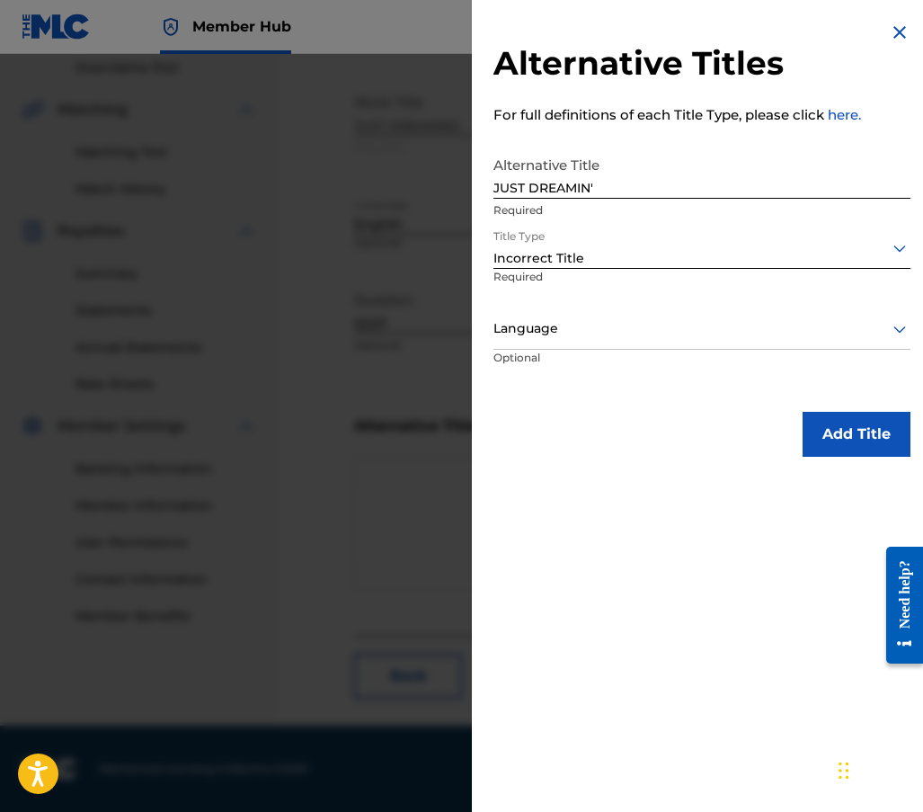
click at [555, 336] on div at bounding box center [702, 328] width 417 height 22
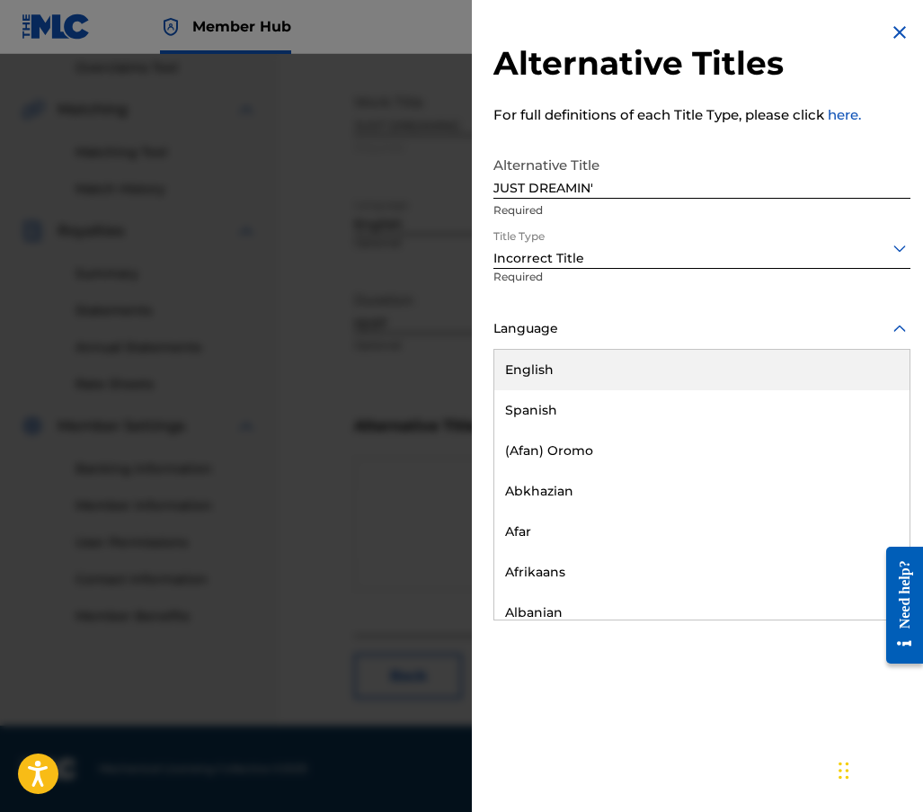
click at [555, 372] on div "English" at bounding box center [702, 370] width 415 height 40
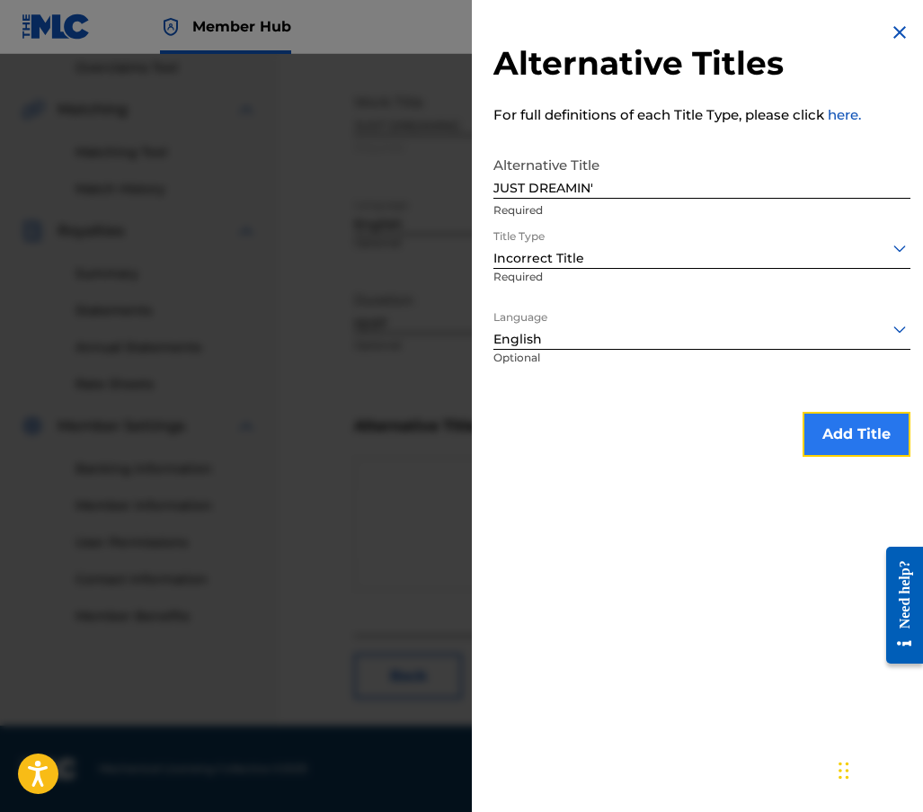
click at [853, 429] on button "Add Title" at bounding box center [857, 434] width 108 height 45
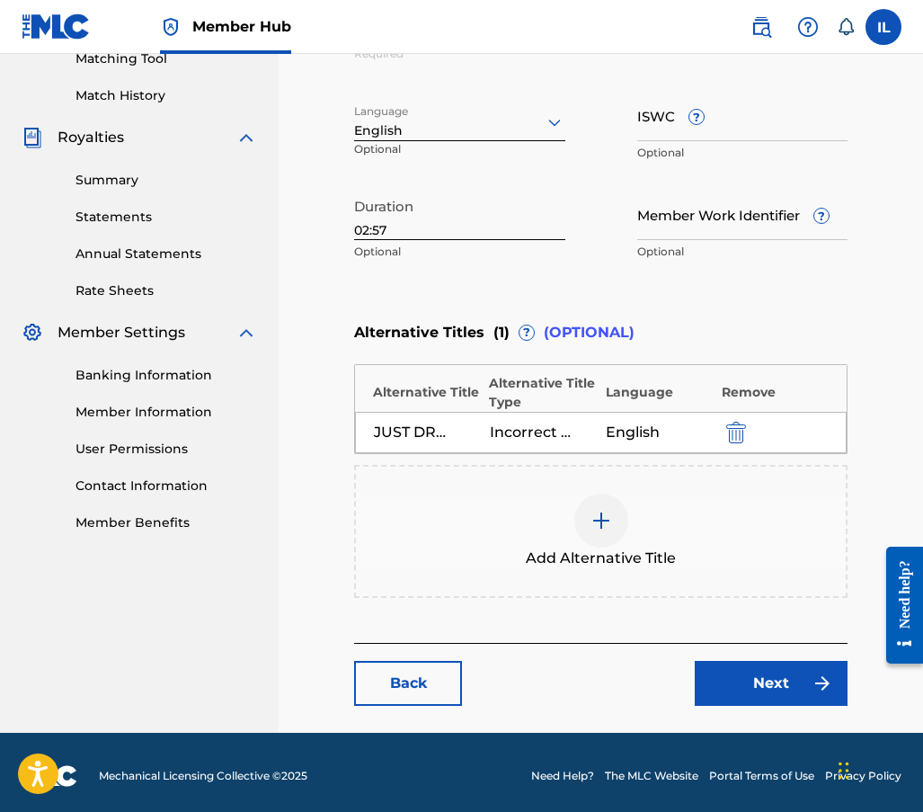
scroll to position [482, 0]
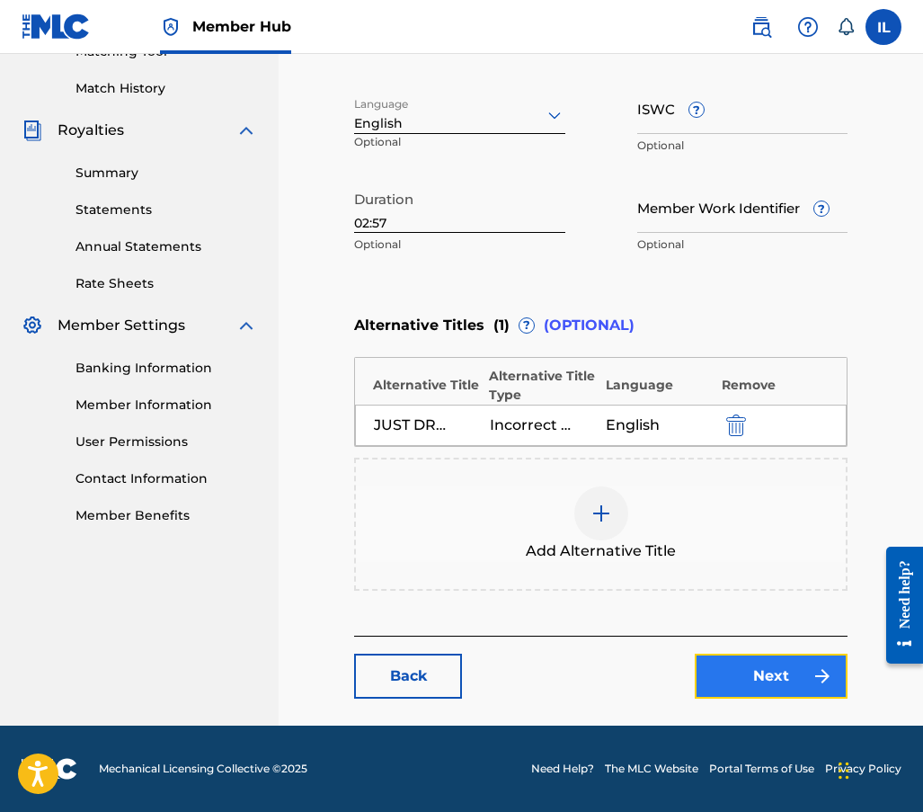
click at [771, 673] on link "Next" at bounding box center [771, 676] width 153 height 45
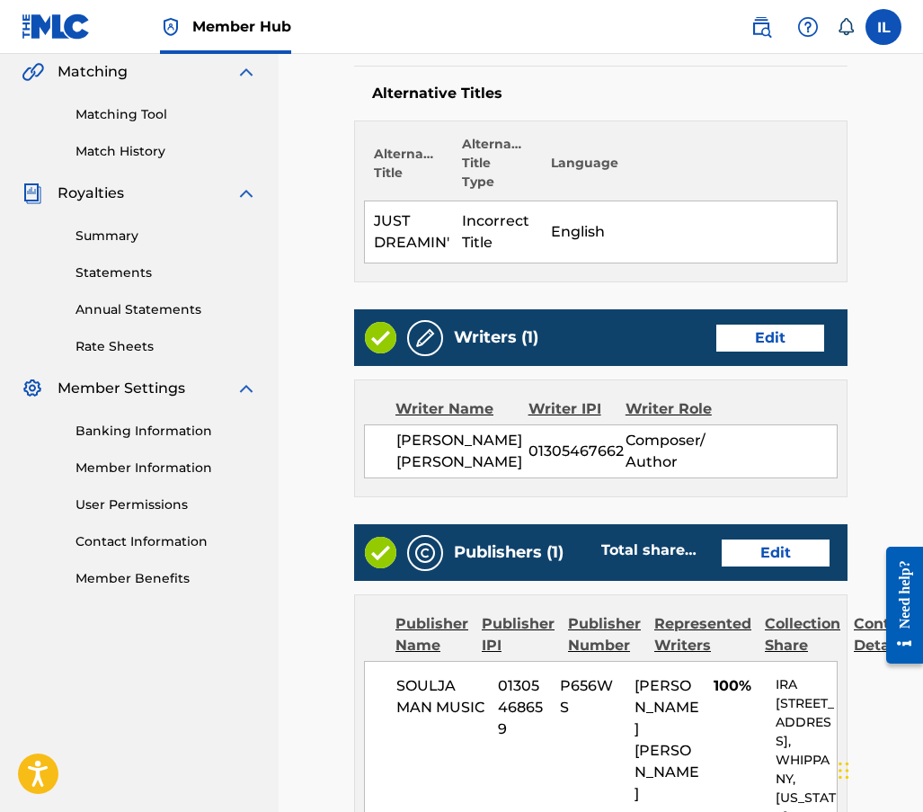
scroll to position [450, 0]
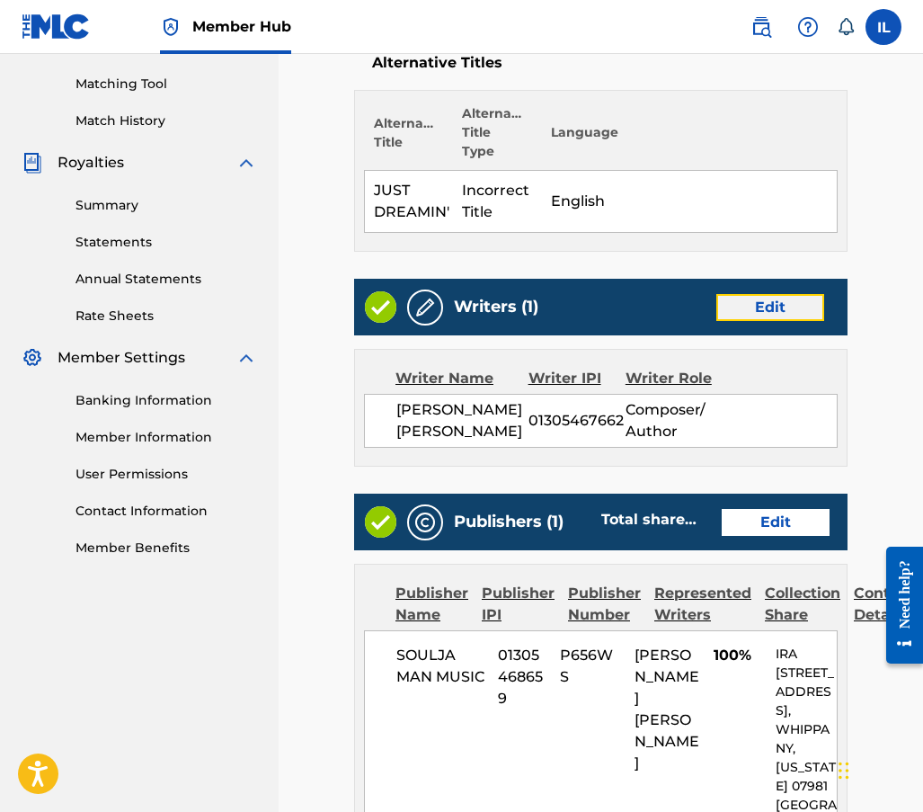
click at [783, 308] on link "Edit" at bounding box center [771, 307] width 108 height 27
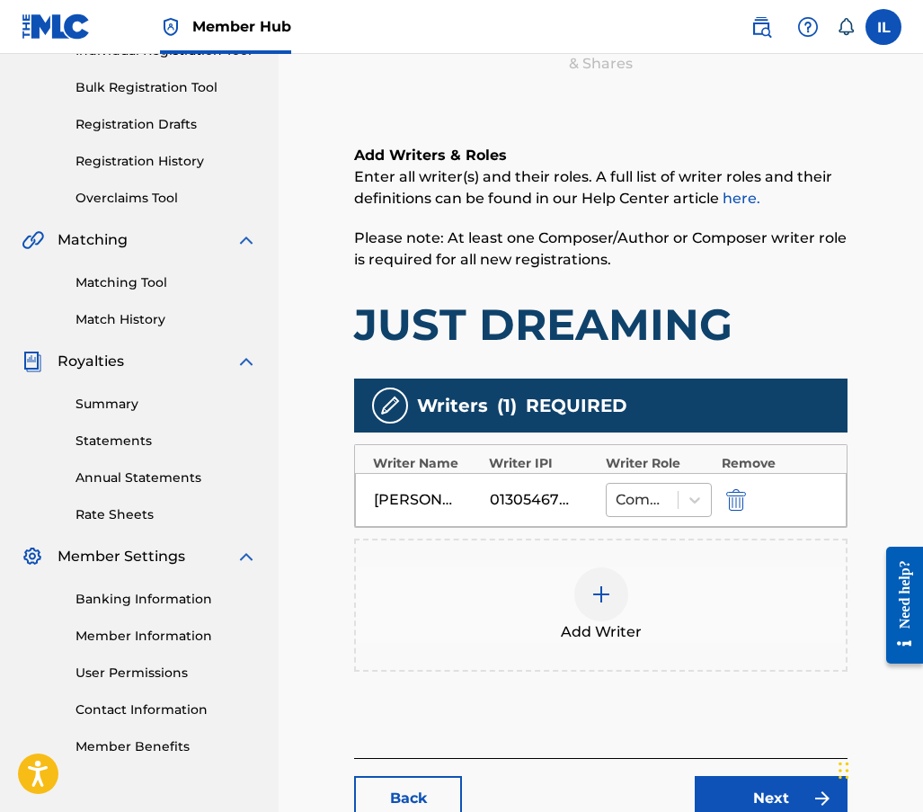
scroll to position [270, 0]
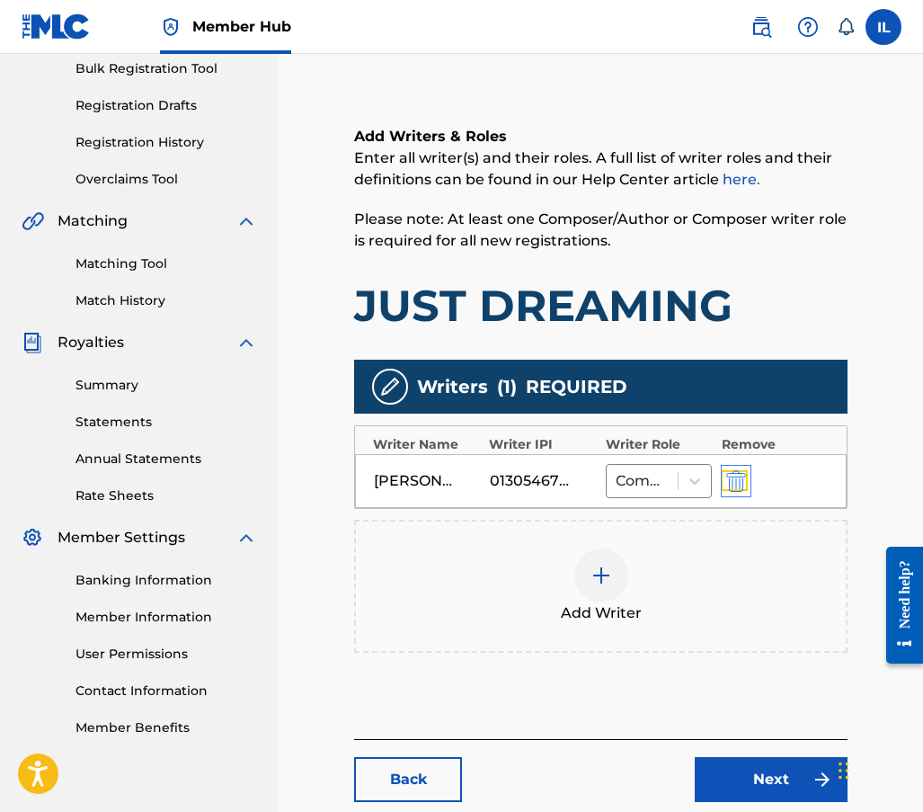
click at [740, 480] on img "submit" at bounding box center [737, 481] width 20 height 22
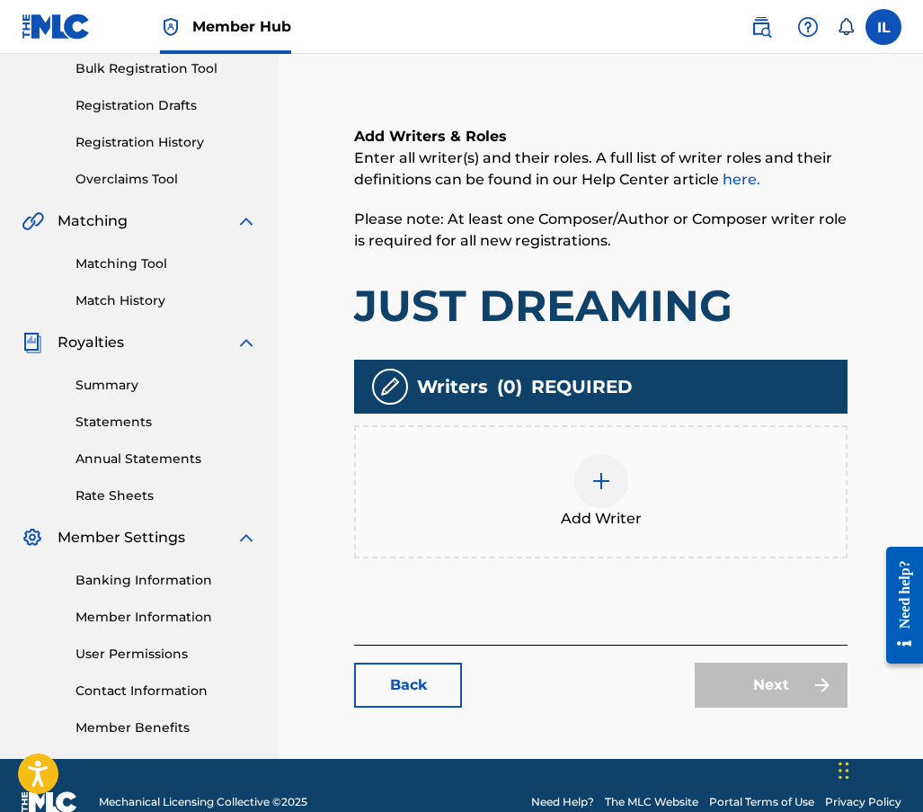
click at [597, 483] on img at bounding box center [602, 481] width 22 height 22
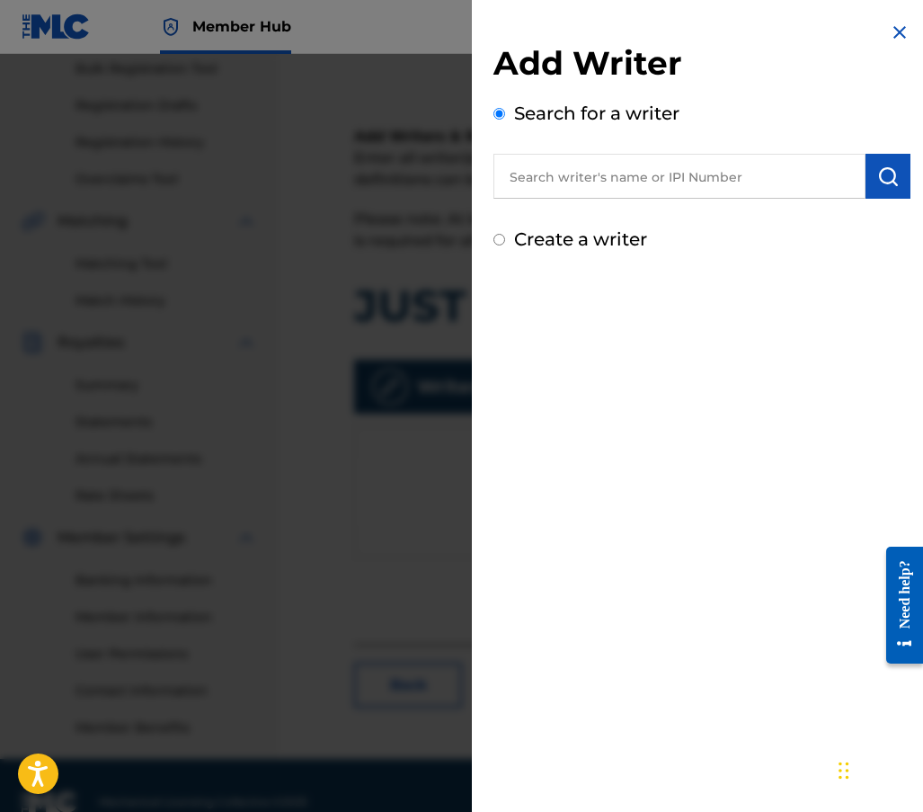
click at [496, 243] on input "Create a writer" at bounding box center [500, 240] width 12 height 12
radio input "false"
radio input "true"
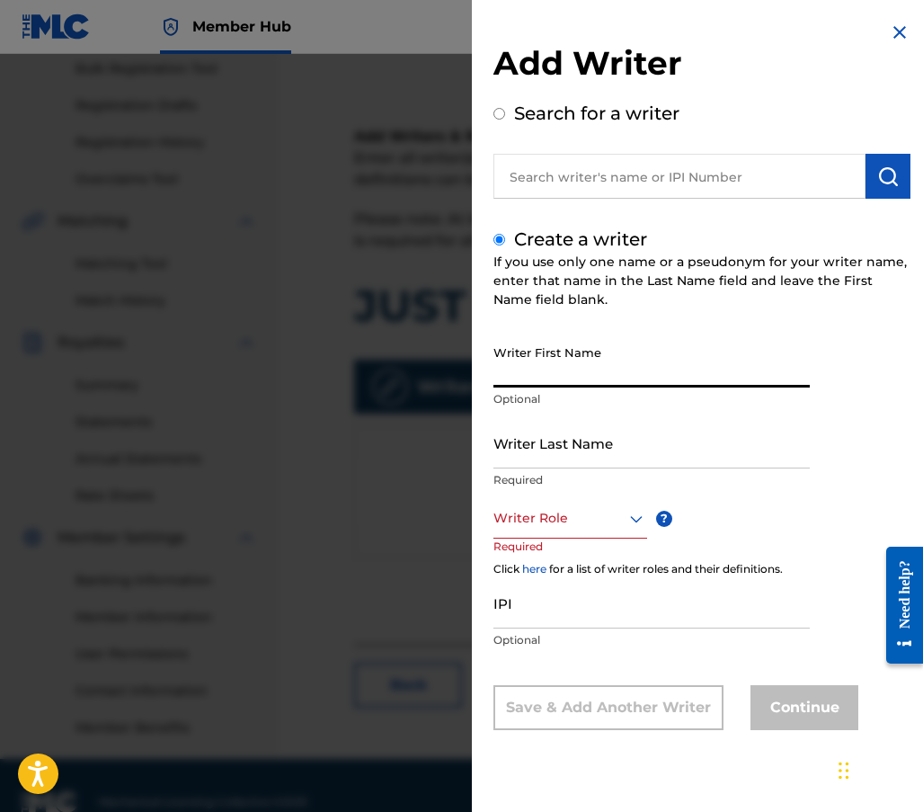
click at [513, 379] on input "Writer First Name" at bounding box center [652, 361] width 316 height 51
type input "i"
type input "[PERSON_NAME]"
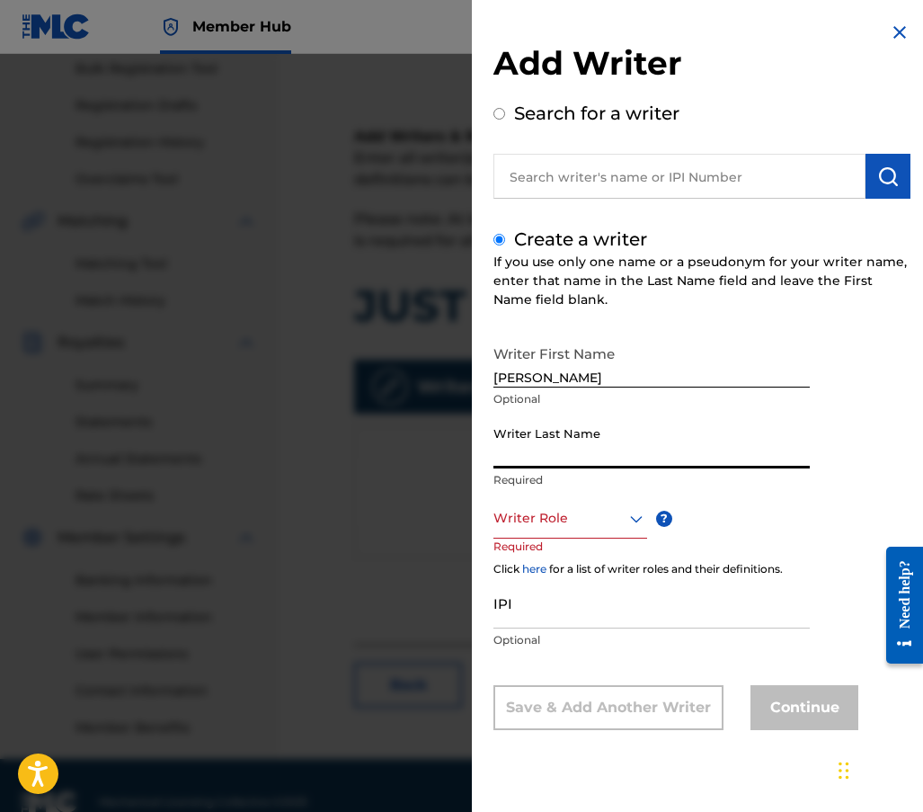
click at [500, 455] on input "Writer Last Name" at bounding box center [652, 442] width 316 height 51
type input "[PERSON_NAME]"
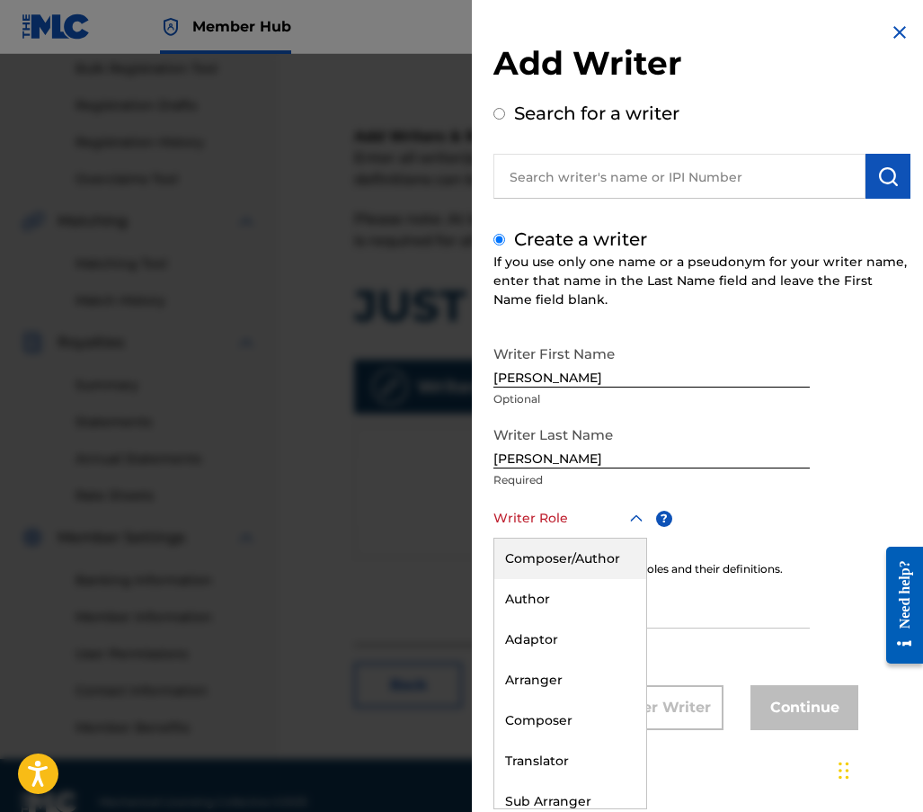
click at [639, 519] on icon at bounding box center [636, 517] width 13 height 7
click at [578, 557] on div "Composer/Author" at bounding box center [571, 559] width 152 height 40
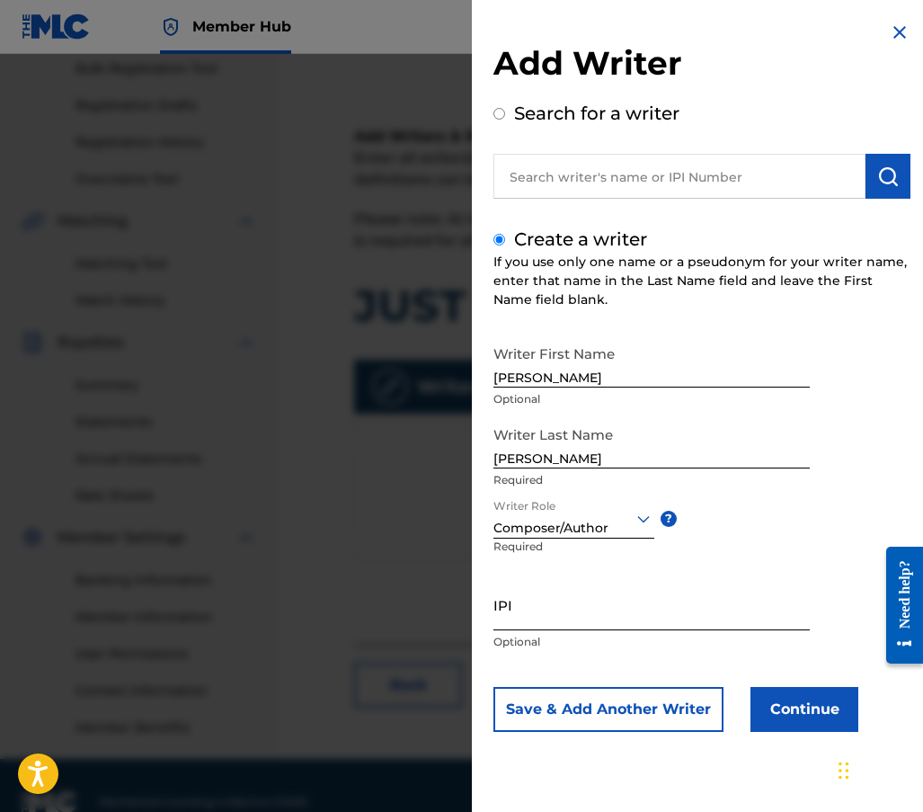
click at [503, 622] on input "IPI" at bounding box center [652, 604] width 316 height 51
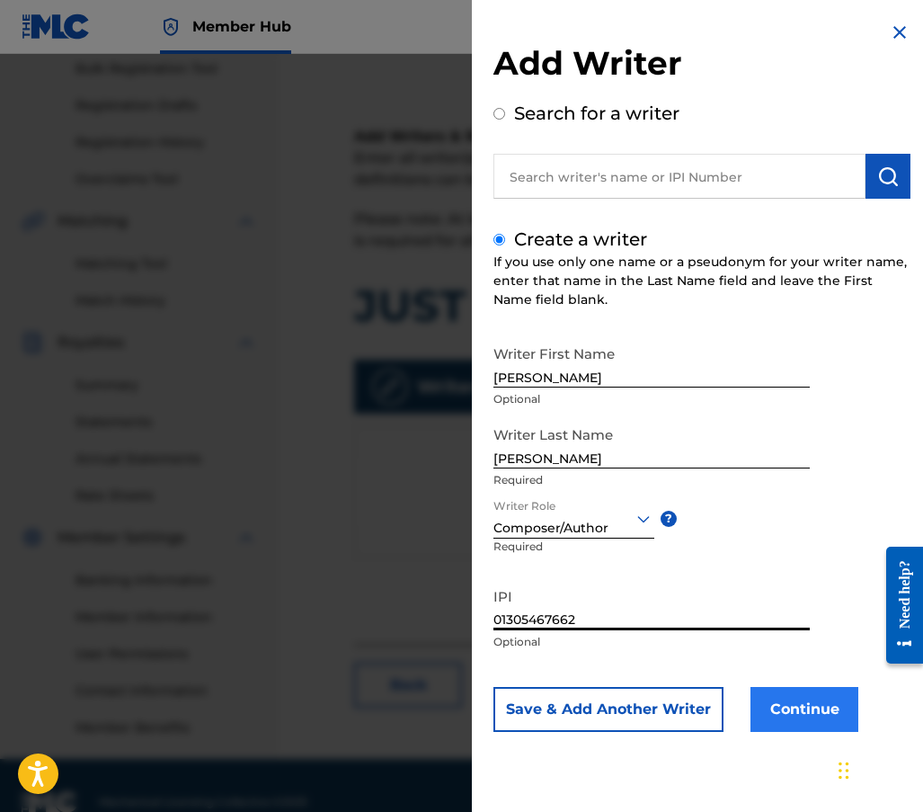
type input "01305467662"
click at [778, 712] on button "Continue" at bounding box center [805, 709] width 108 height 45
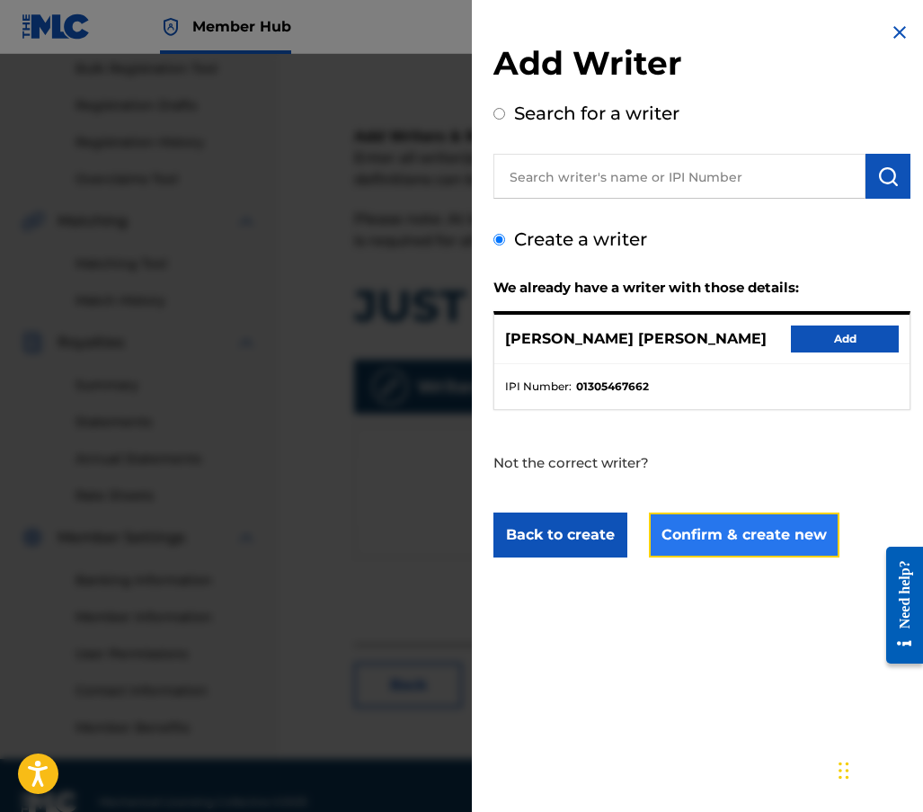
click at [727, 538] on button "Confirm & create new" at bounding box center [744, 535] width 191 height 45
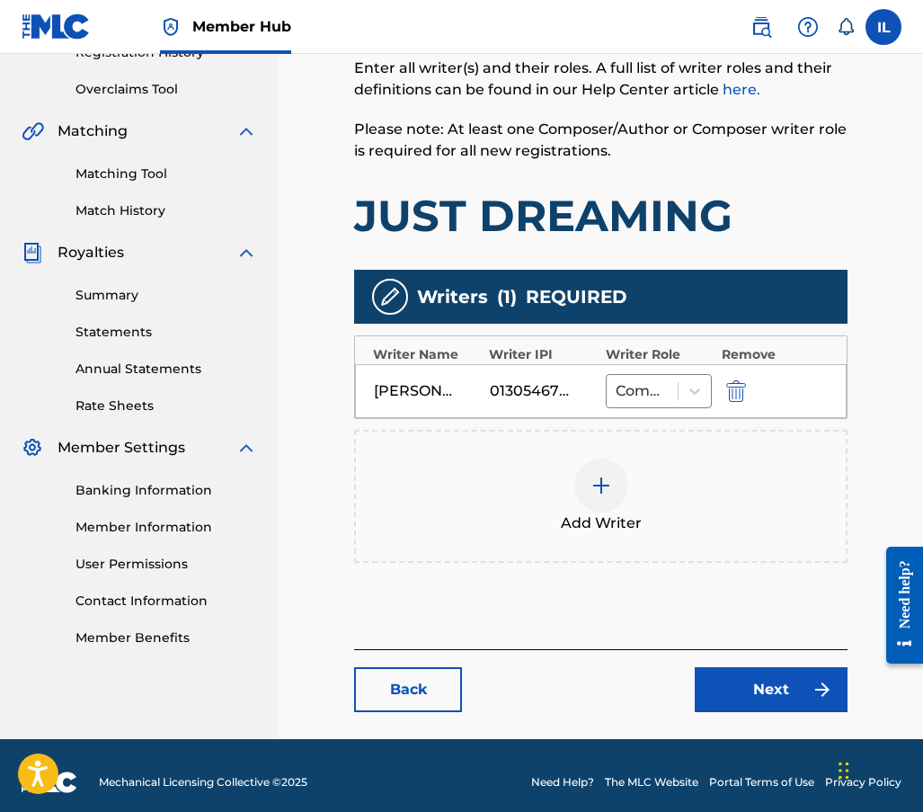
scroll to position [373, 0]
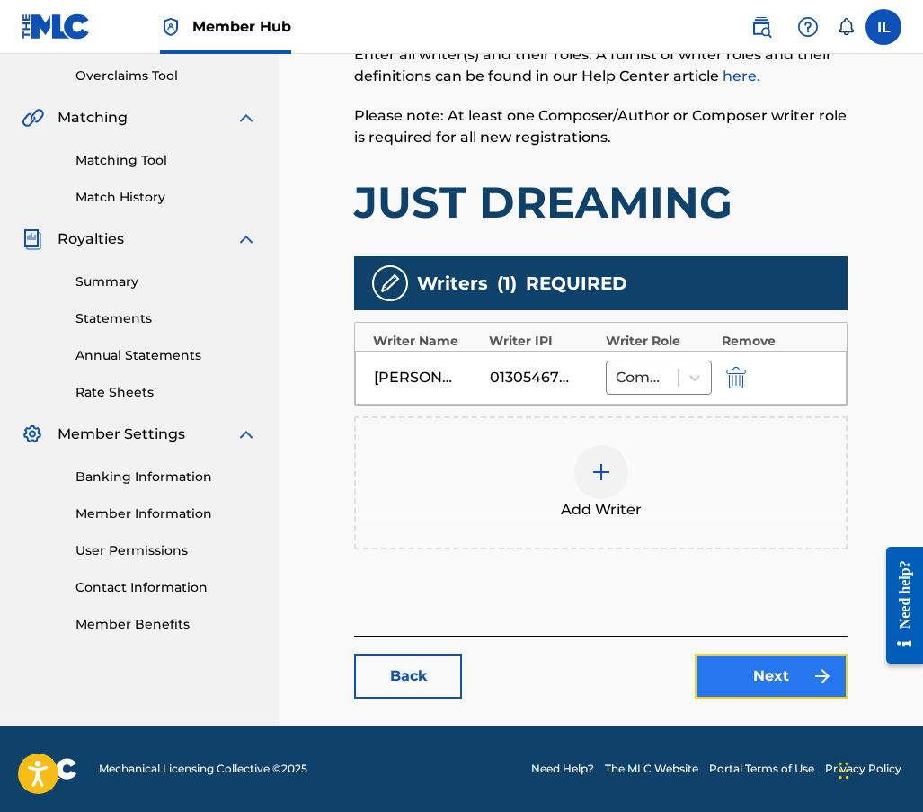
click at [744, 675] on link "Next" at bounding box center [771, 676] width 153 height 45
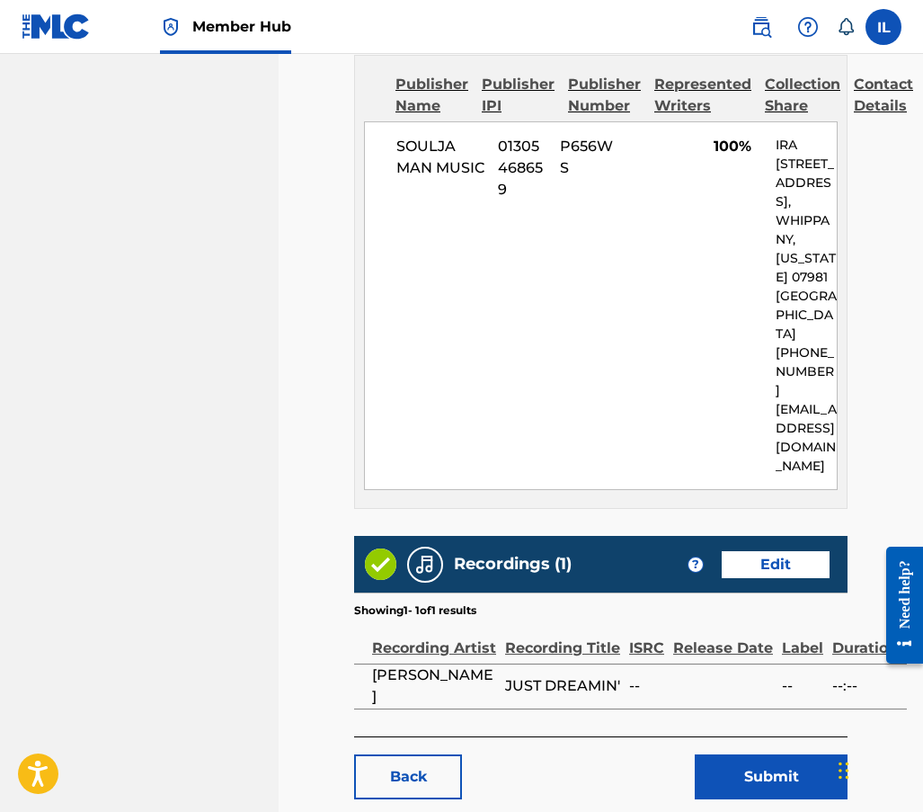
scroll to position [1003, 0]
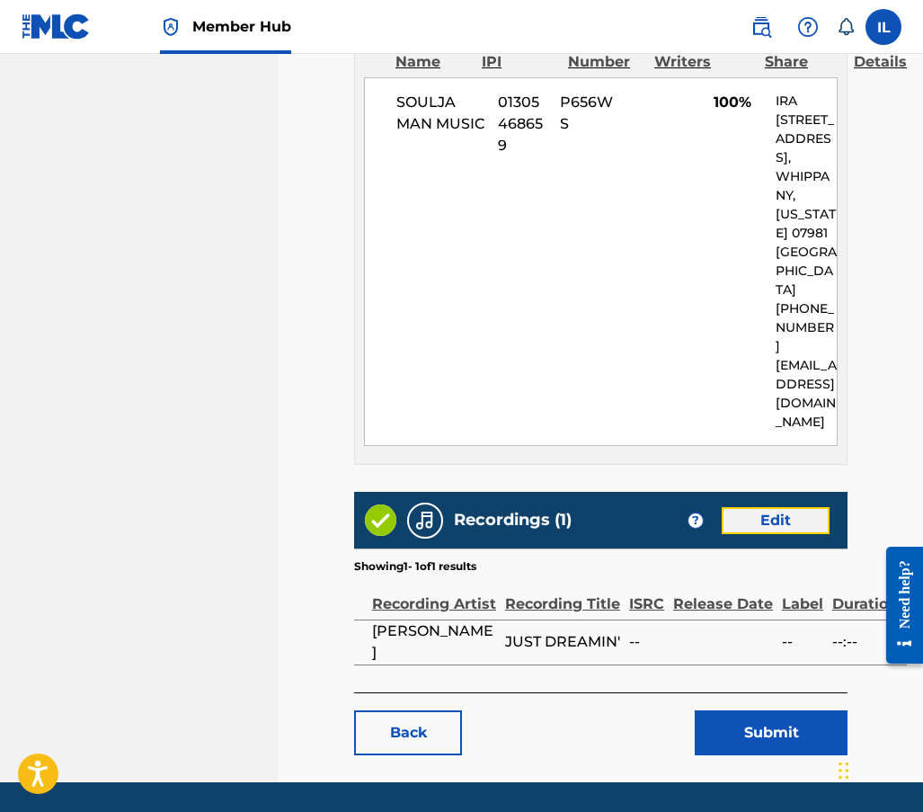
click at [759, 507] on link "Edit" at bounding box center [776, 520] width 108 height 27
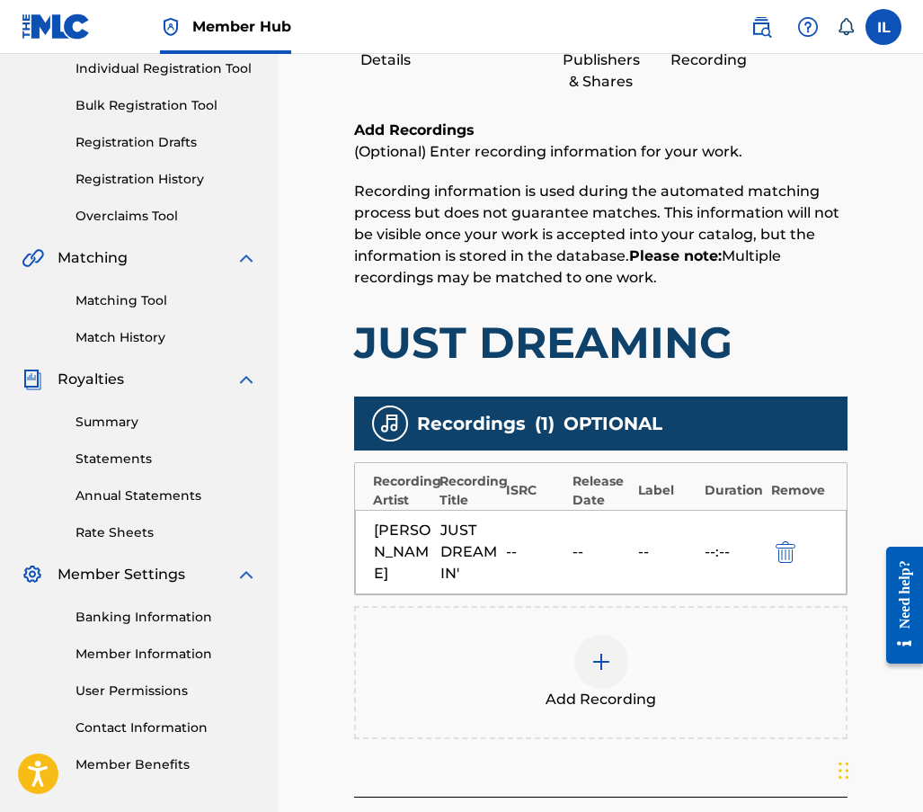
scroll to position [270, 0]
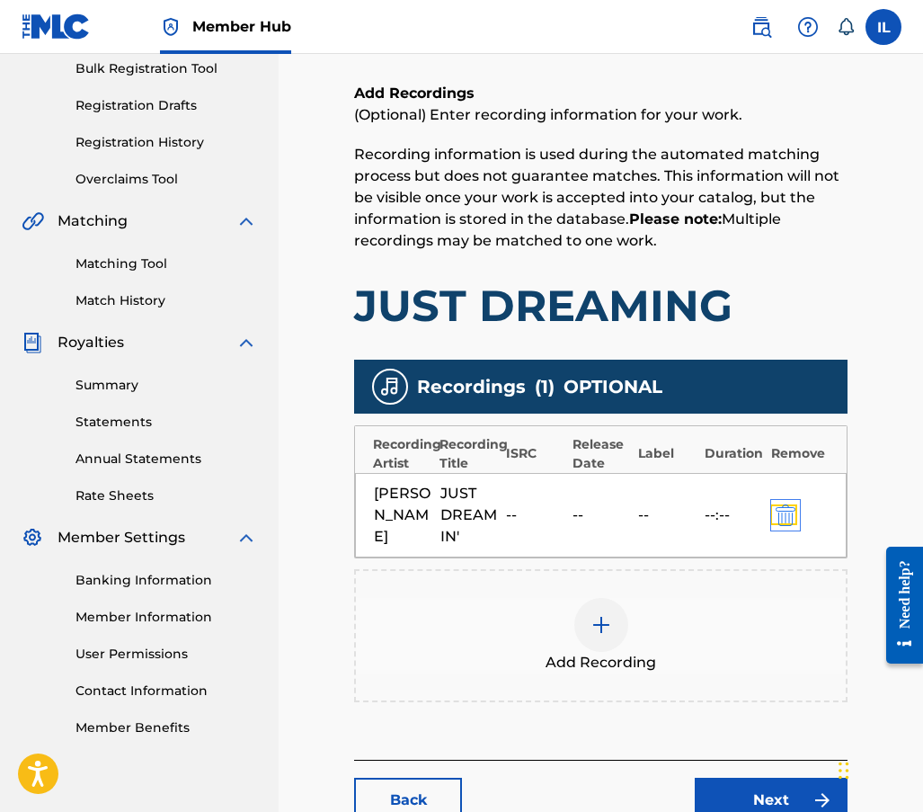
click at [784, 523] on img "submit" at bounding box center [786, 515] width 20 height 22
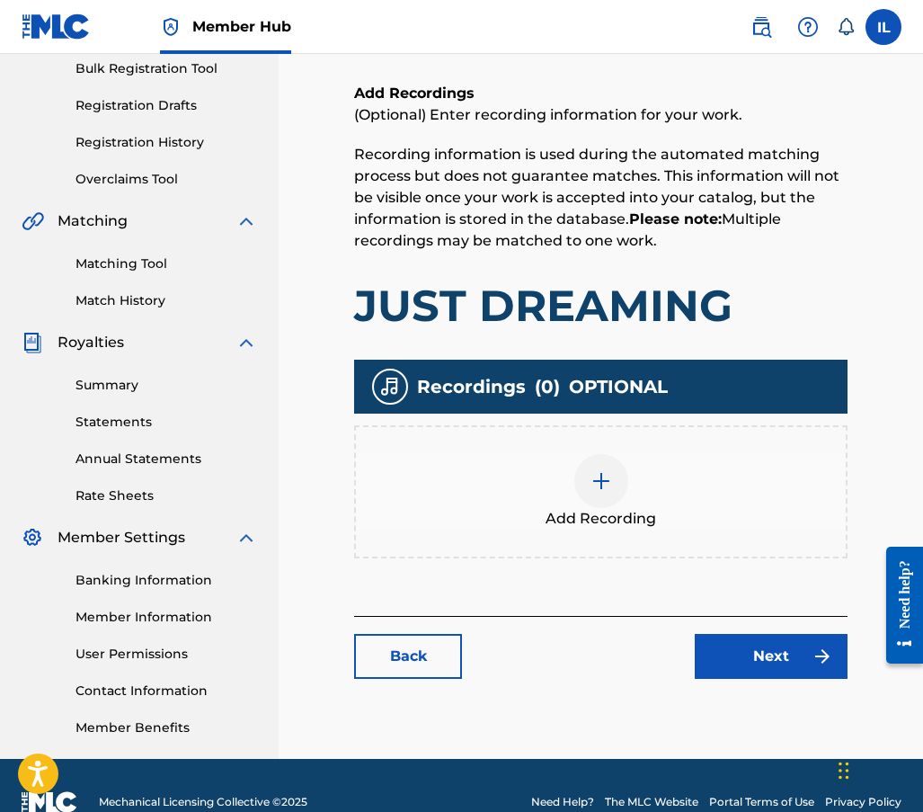
click at [591, 486] on img at bounding box center [602, 481] width 22 height 22
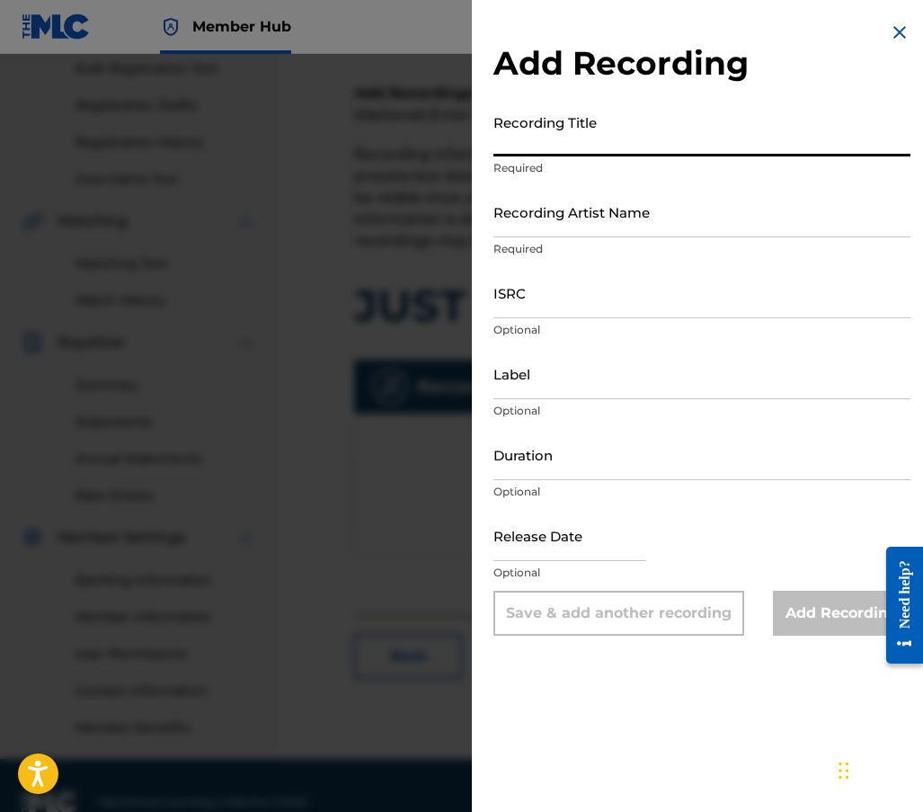
click at [577, 140] on input "Recording Title" at bounding box center [702, 130] width 417 height 51
type input "j"
type input "Just Dreamin'"
click at [538, 227] on input "Recording Artist Name" at bounding box center [702, 211] width 417 height 51
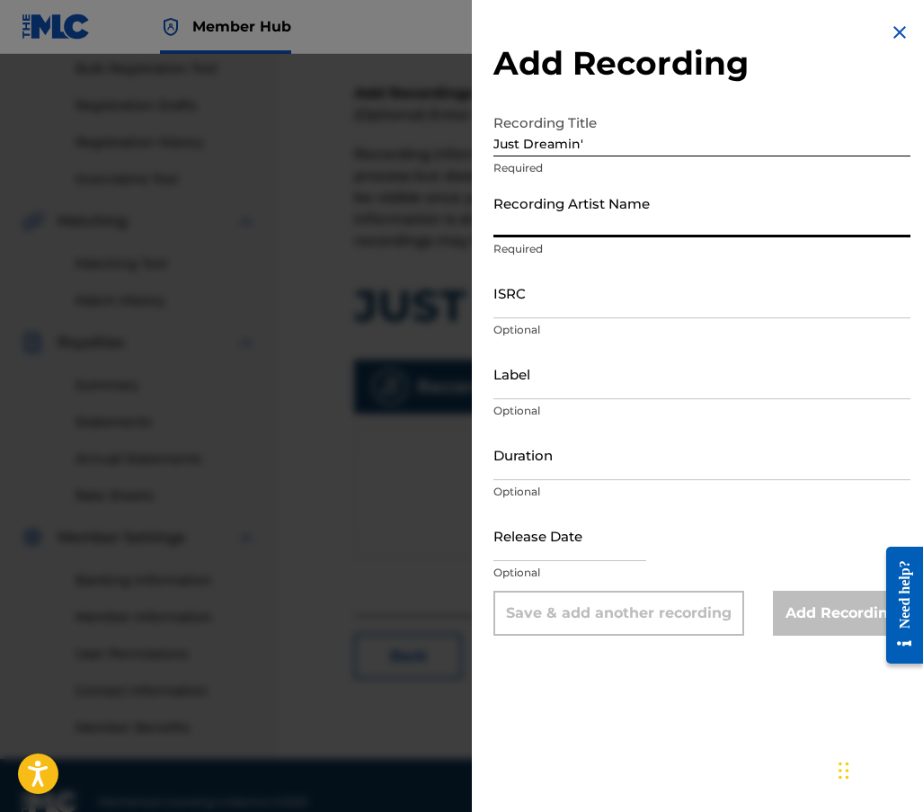
type input "[PERSON_NAME]"
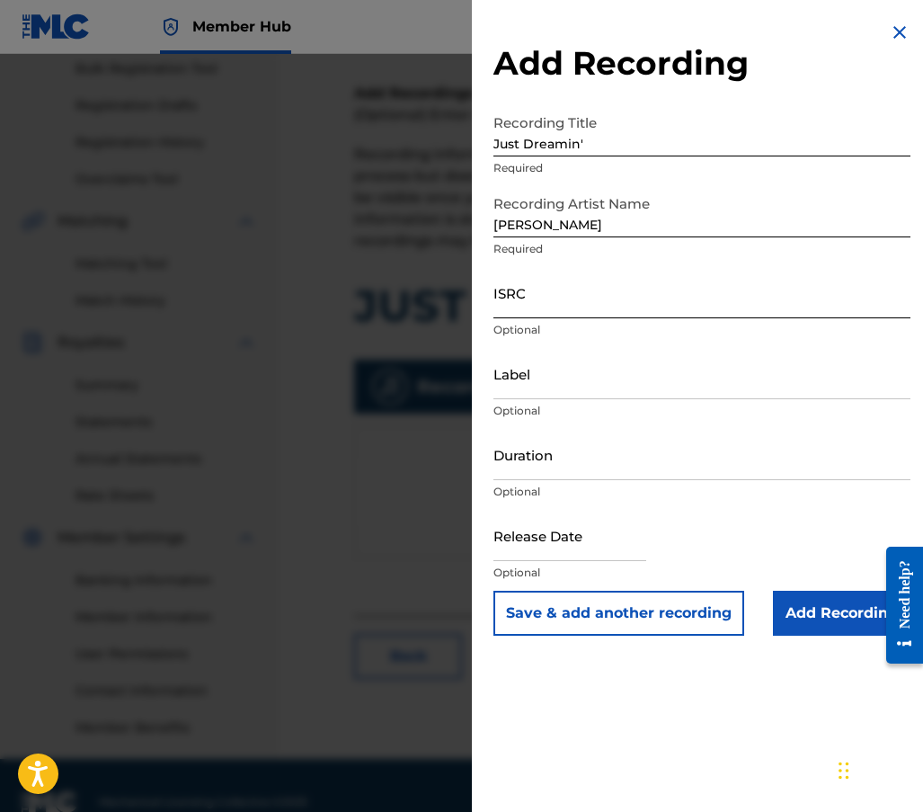
click at [529, 311] on input "ISRC" at bounding box center [702, 292] width 417 height 51
paste input "QZWFX2586505"
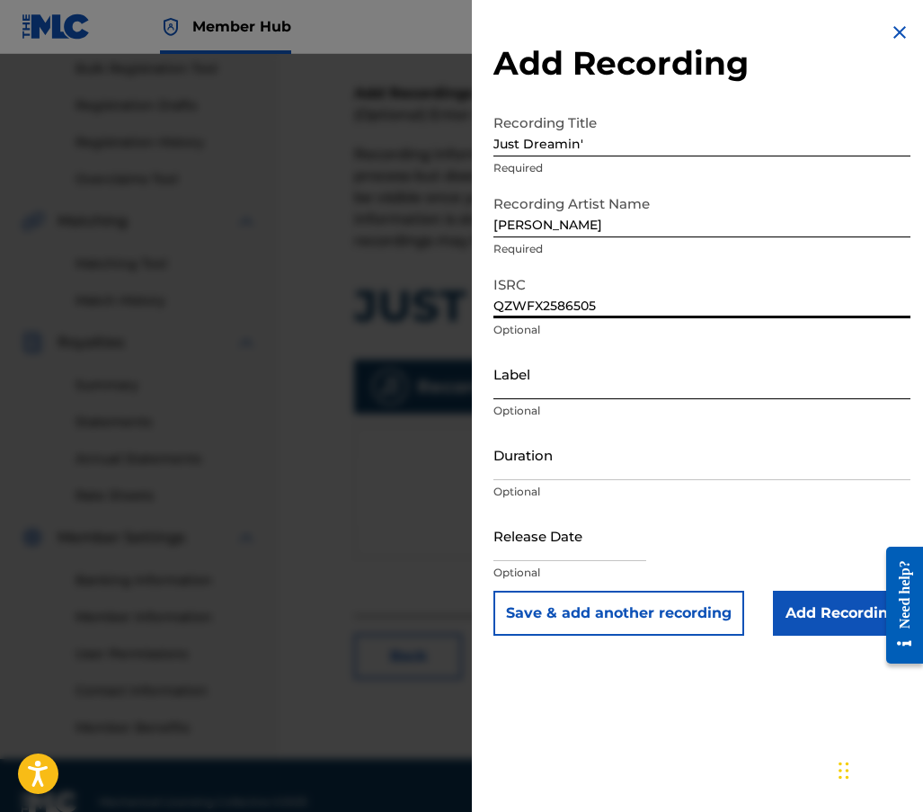
type input "QZWFX2586505"
click at [503, 387] on input "Label" at bounding box center [702, 373] width 417 height 51
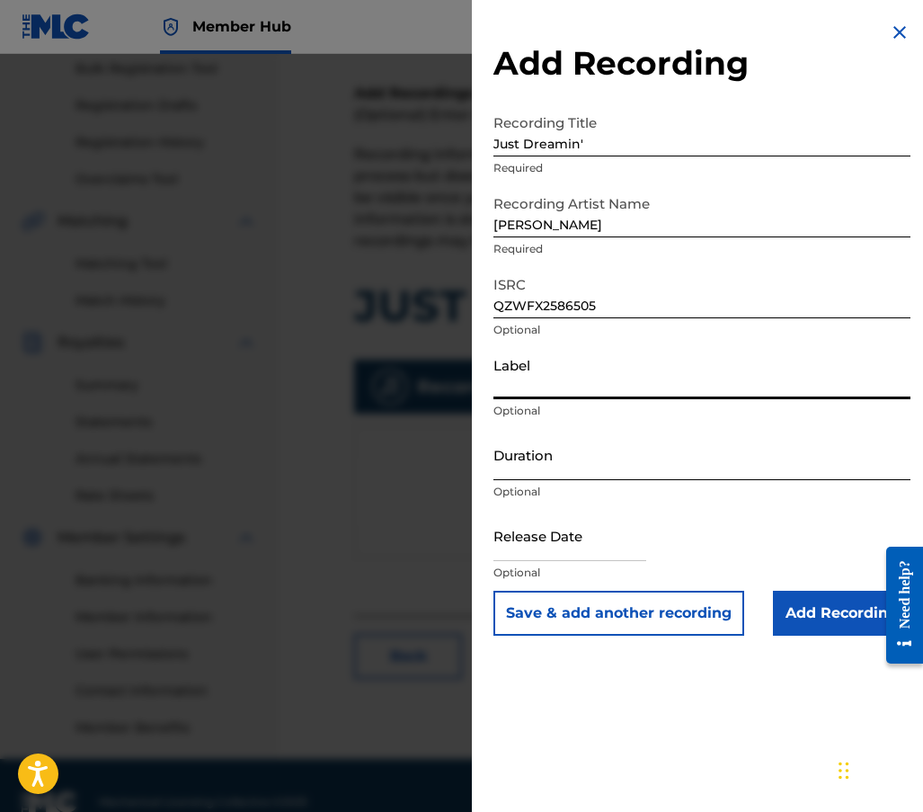
type input "Soulja Man Music"
click at [546, 461] on input "Duration" at bounding box center [702, 454] width 417 height 51
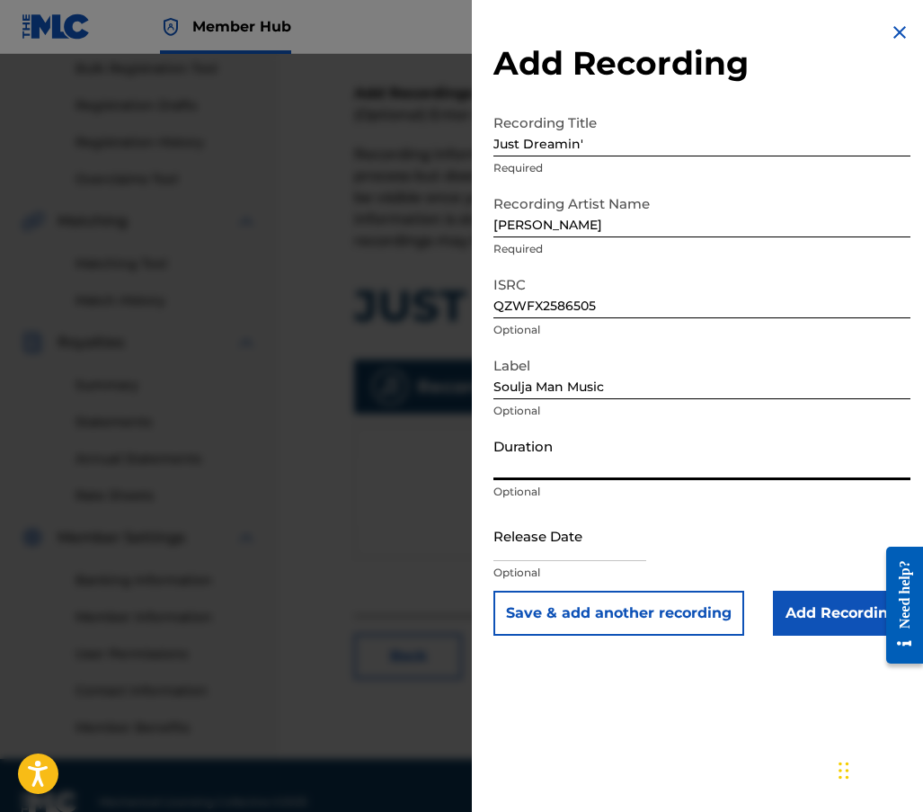
click at [504, 466] on input "Duration" at bounding box center [702, 454] width 417 height 51
type input "02:57"
select select "8"
select select "2025"
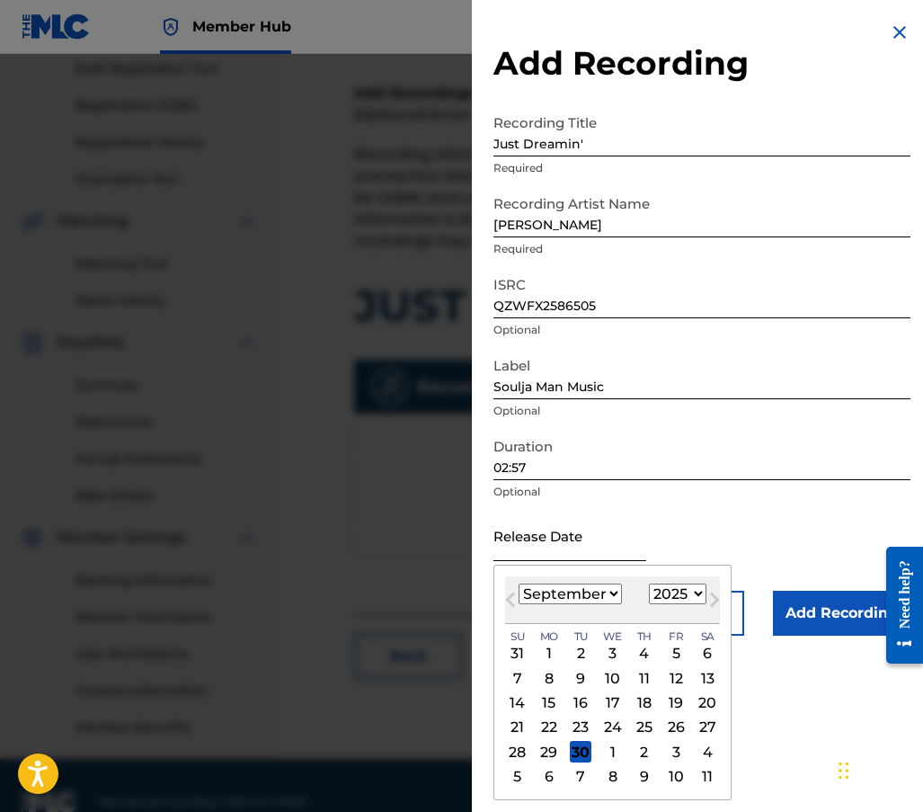
click at [518, 557] on input "text" at bounding box center [570, 535] width 153 height 51
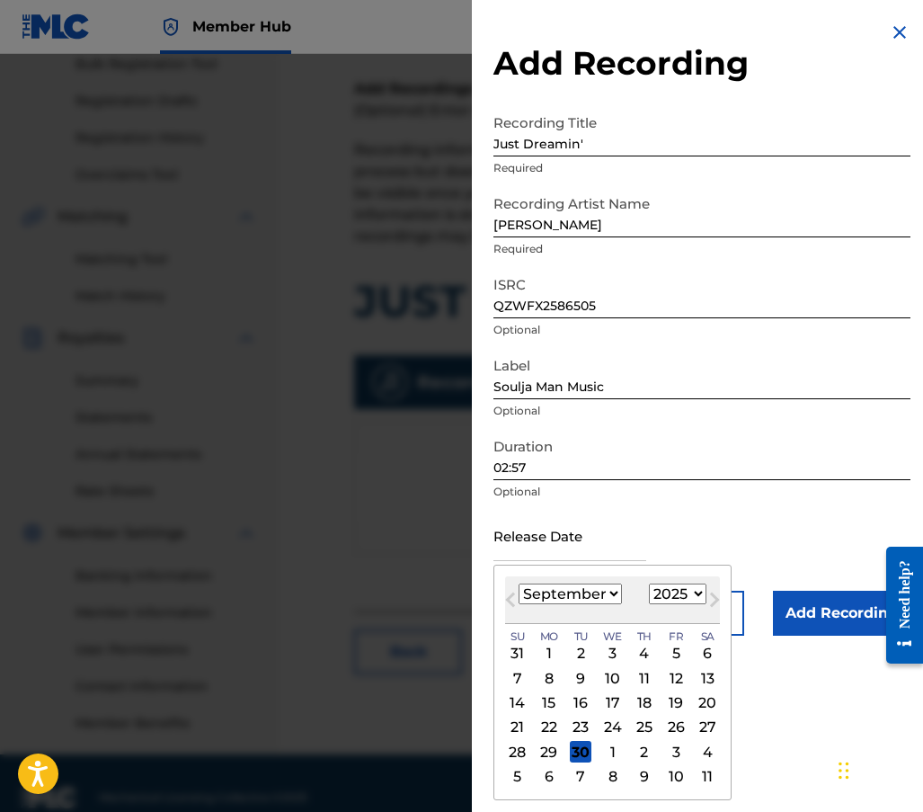
scroll to position [303, 0]
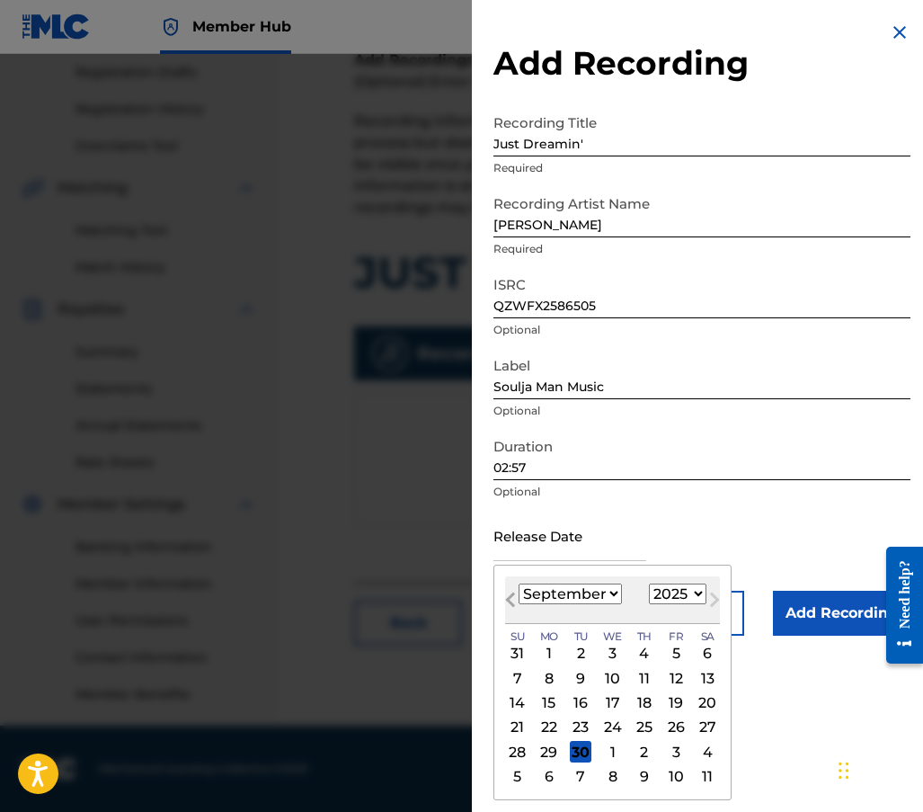
click at [513, 598] on span "Previous Month" at bounding box center [513, 602] width 0 height 27
select select "7"
click at [639, 705] on div "14" at bounding box center [645, 703] width 22 height 22
type input "[DATE]"
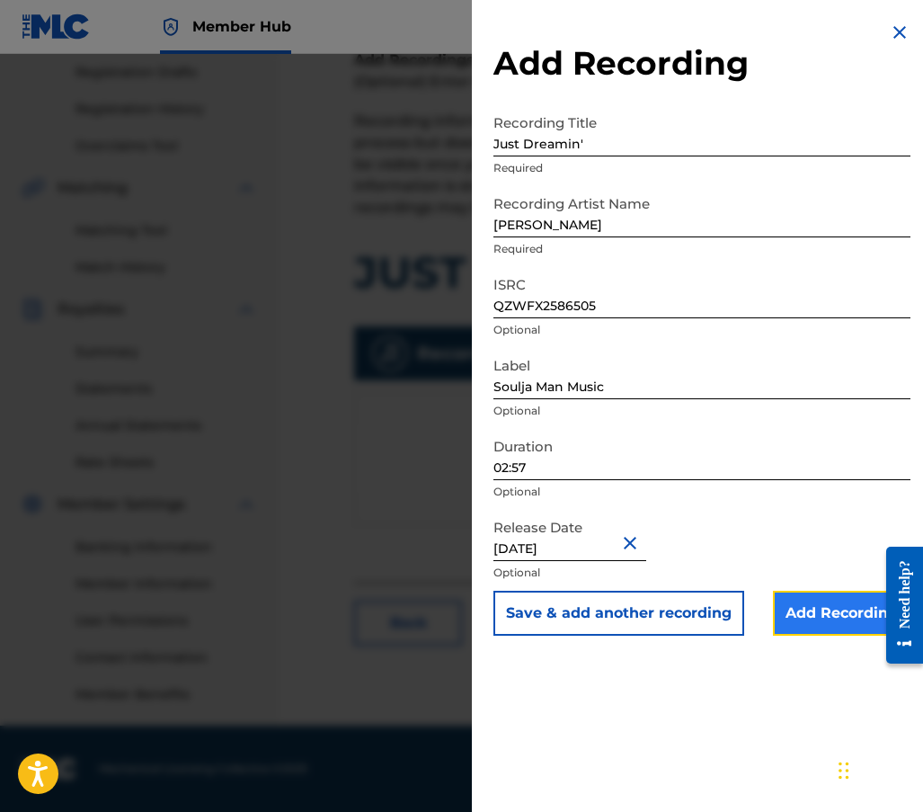
click at [798, 626] on input "Add Recording" at bounding box center [842, 613] width 138 height 45
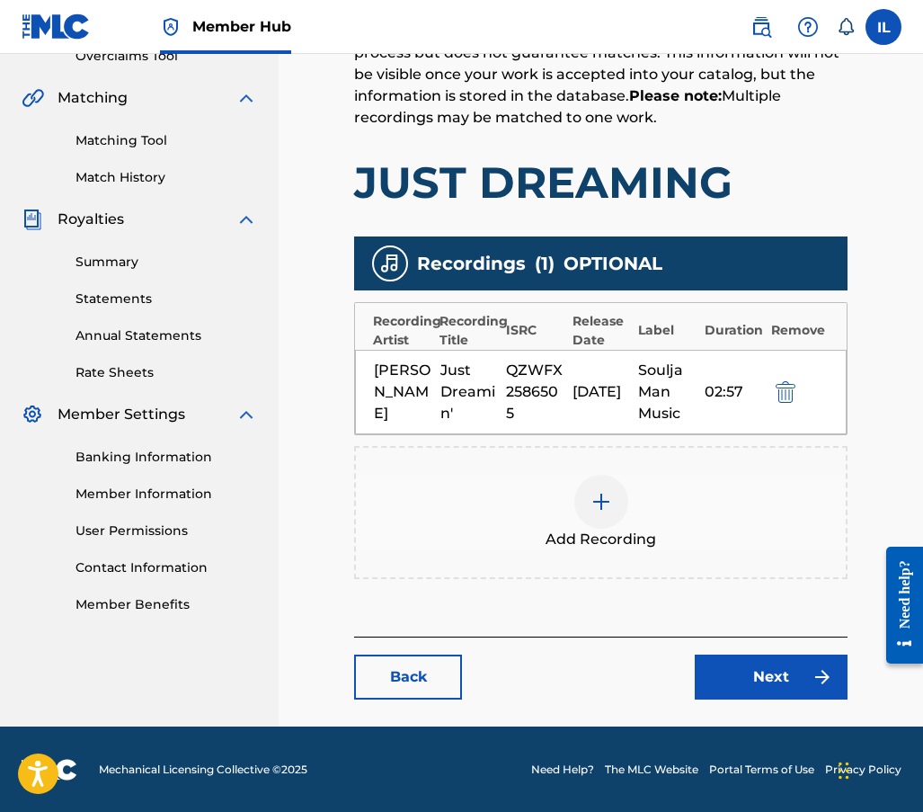
scroll to position [407, 0]
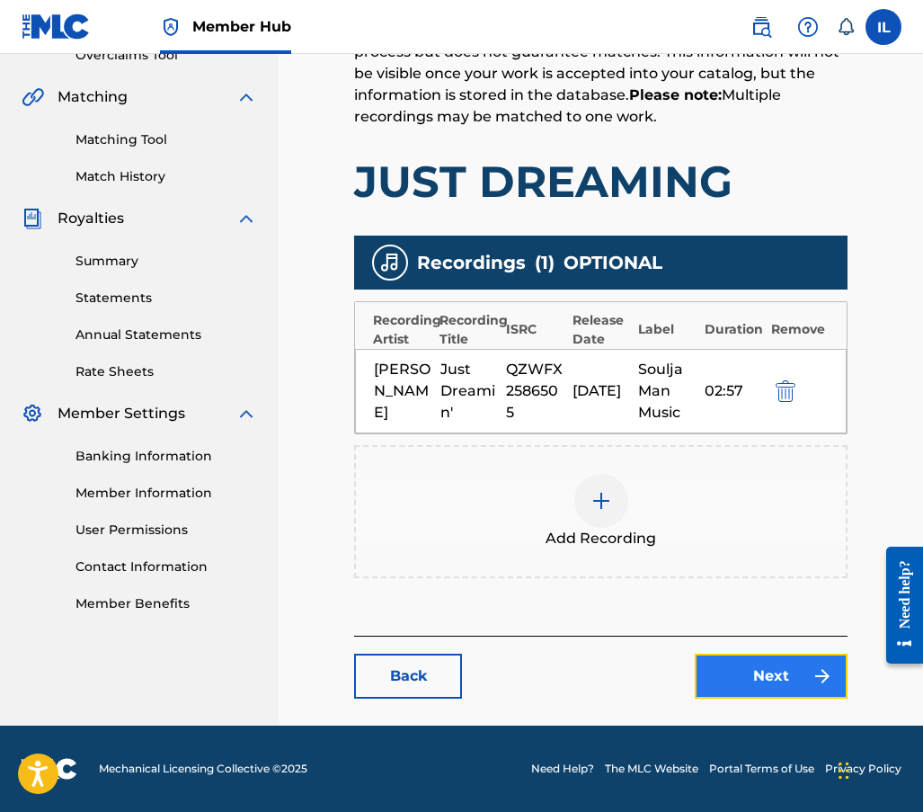
click at [756, 669] on link "Next" at bounding box center [771, 676] width 153 height 45
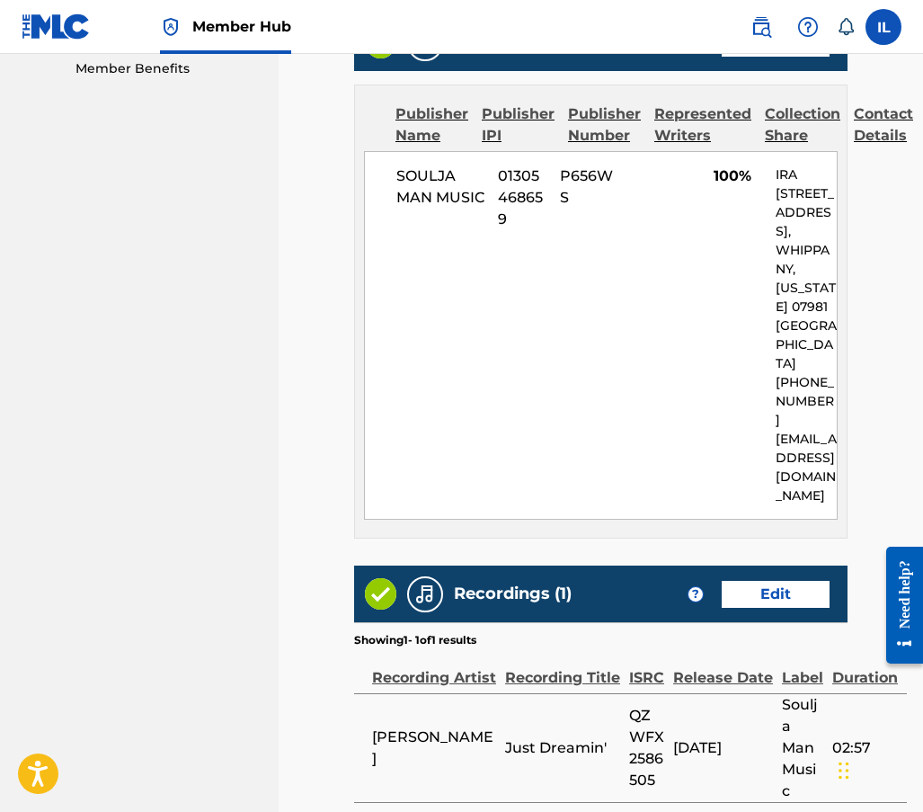
scroll to position [989, 0]
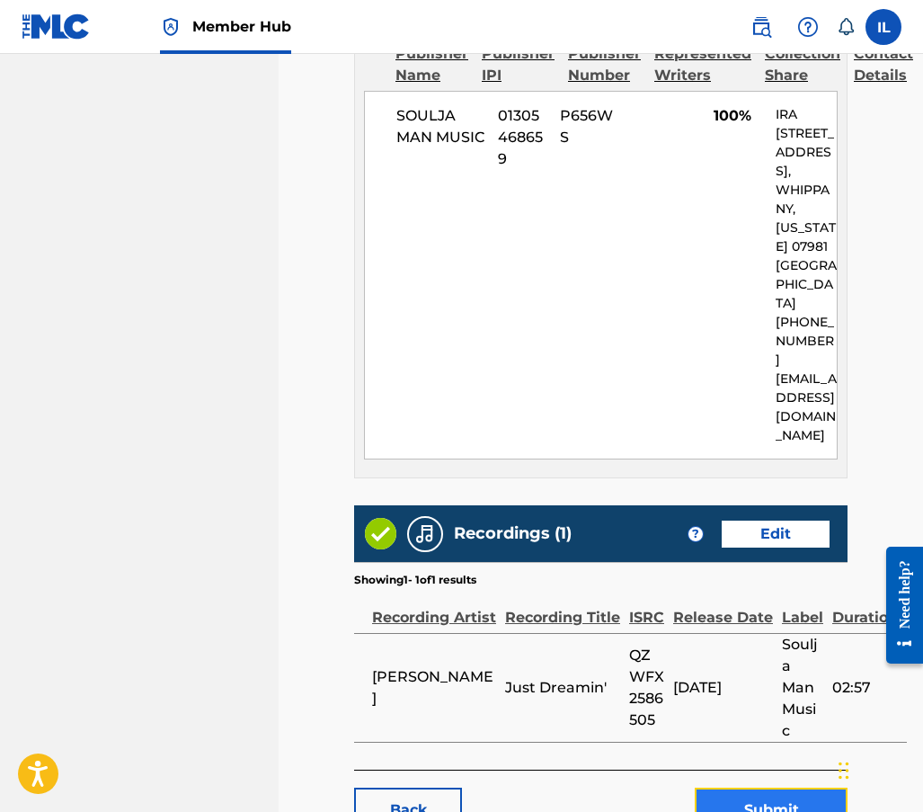
click at [728, 788] on button "Submit" at bounding box center [771, 810] width 153 height 45
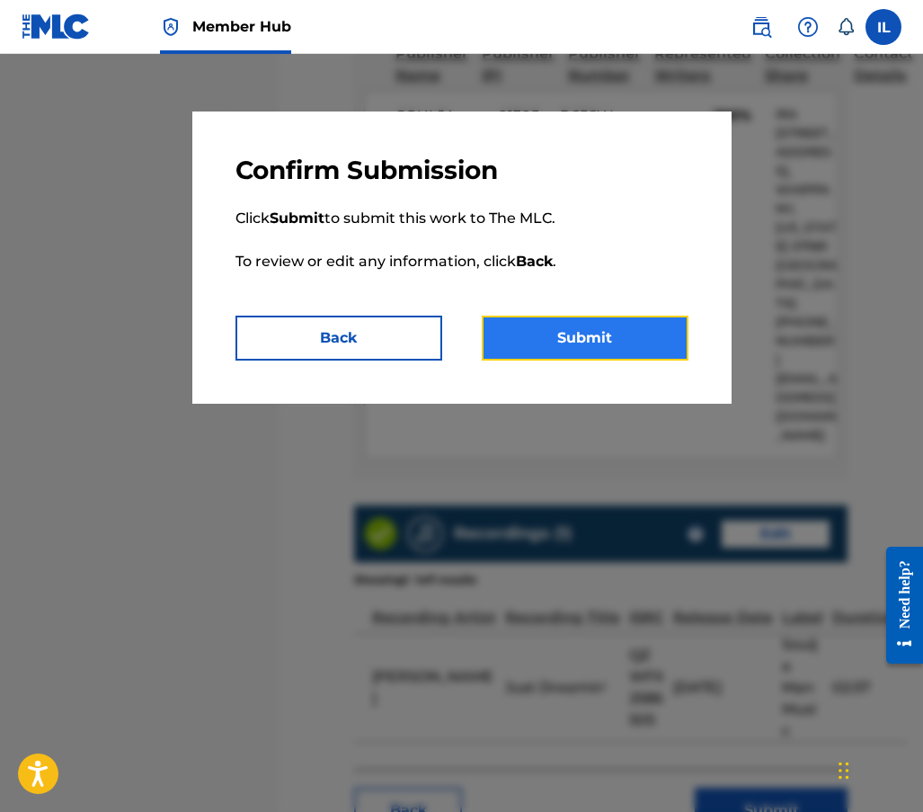
click at [638, 348] on button "Submit" at bounding box center [585, 338] width 207 height 45
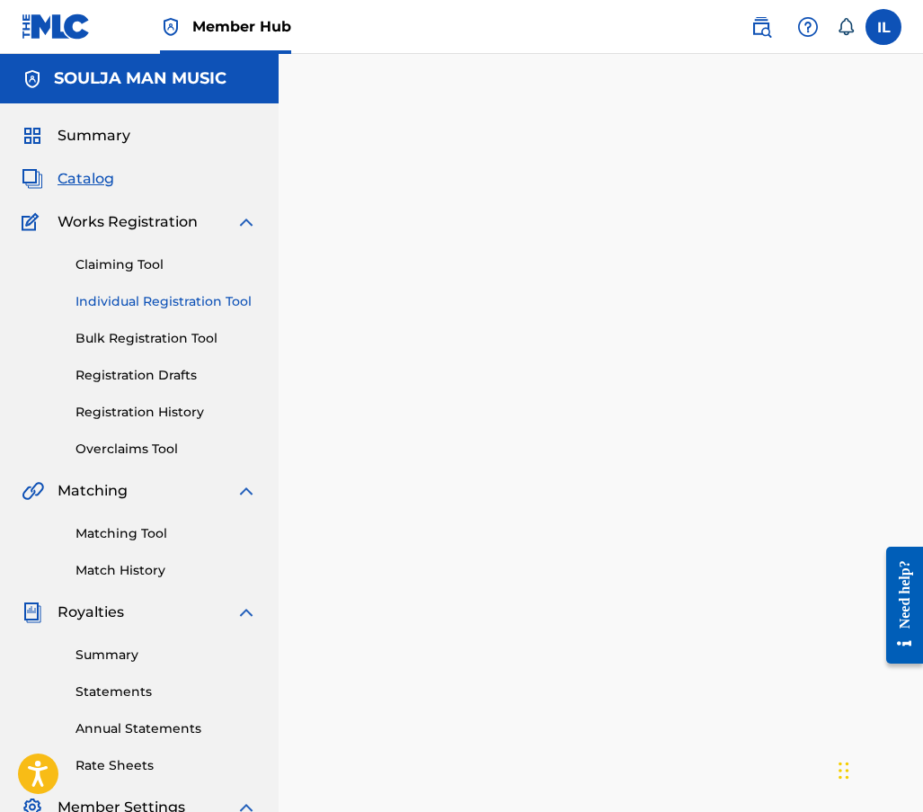
click at [183, 305] on link "Individual Registration Tool" at bounding box center [167, 301] width 182 height 19
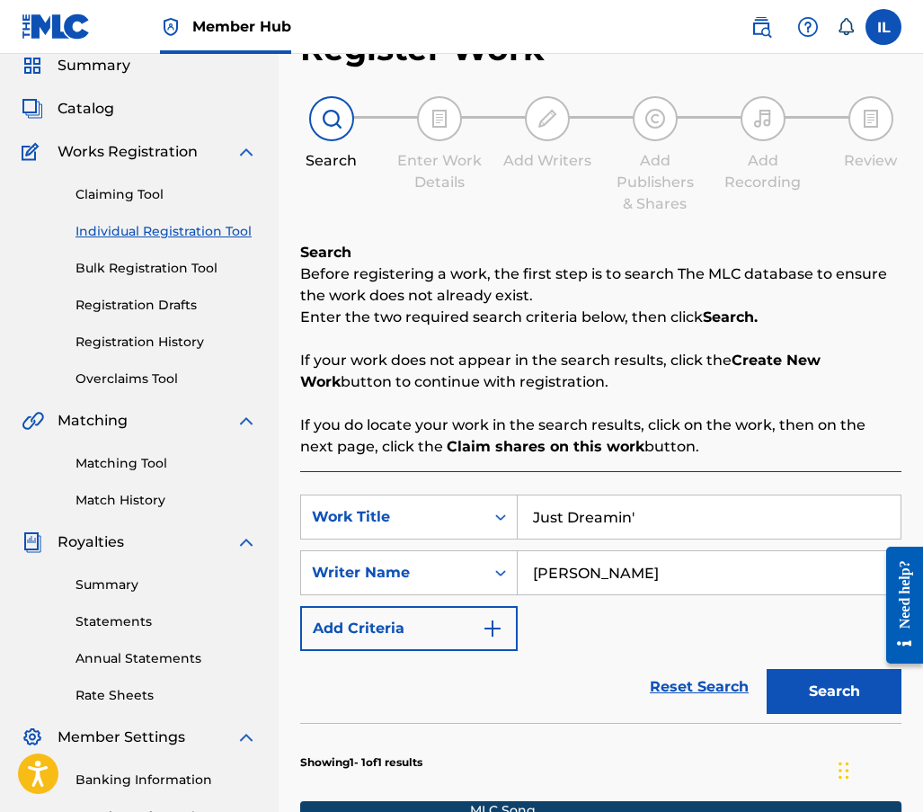
scroll to position [90, 0]
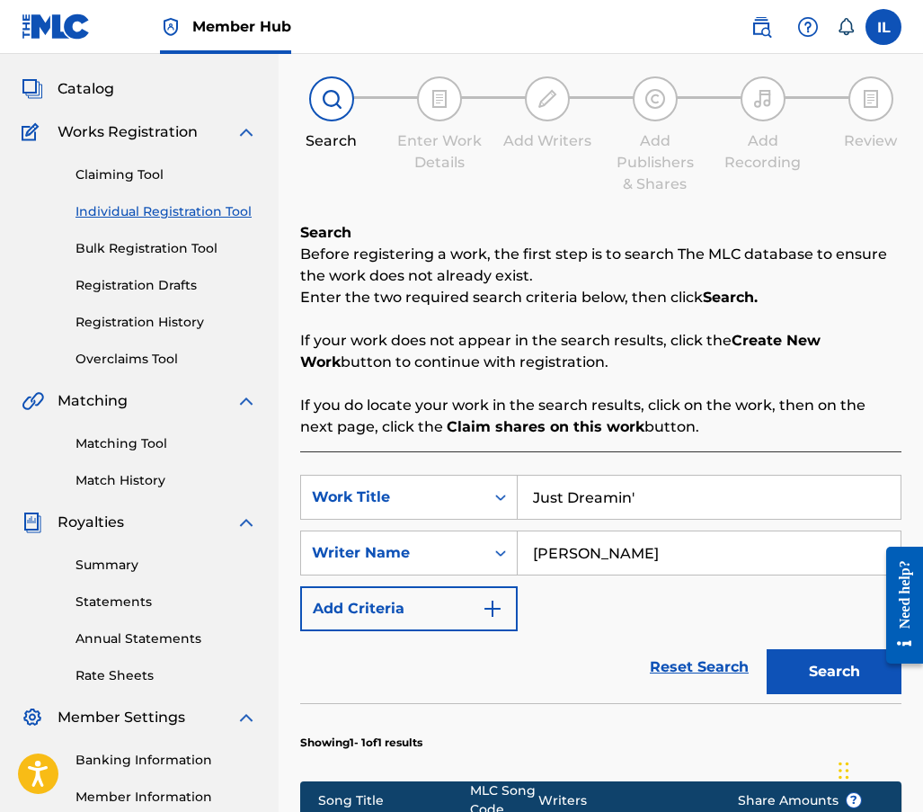
click at [591, 640] on div "Reset Search Search" at bounding box center [601, 667] width 602 height 72
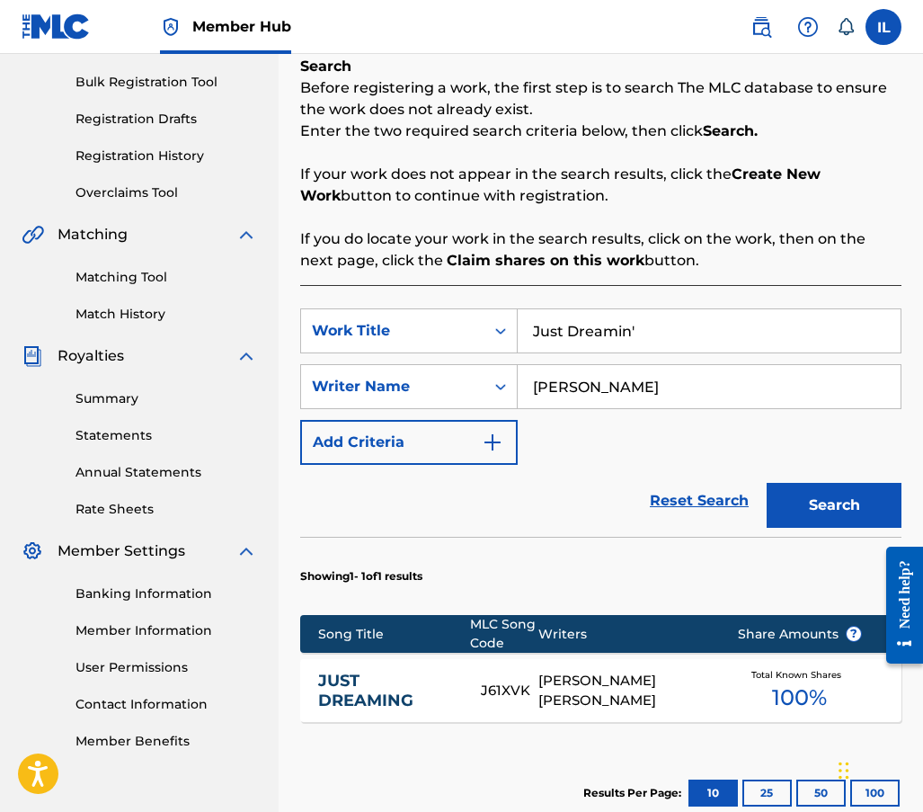
scroll to position [270, 0]
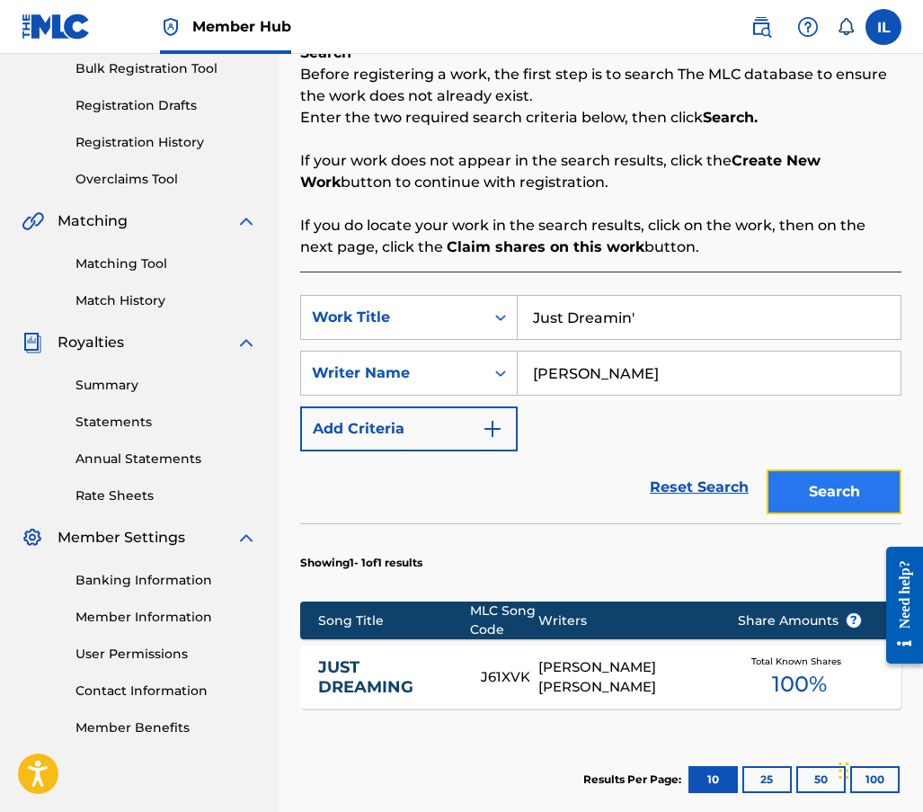
click at [821, 495] on button "Search" at bounding box center [834, 491] width 135 height 45
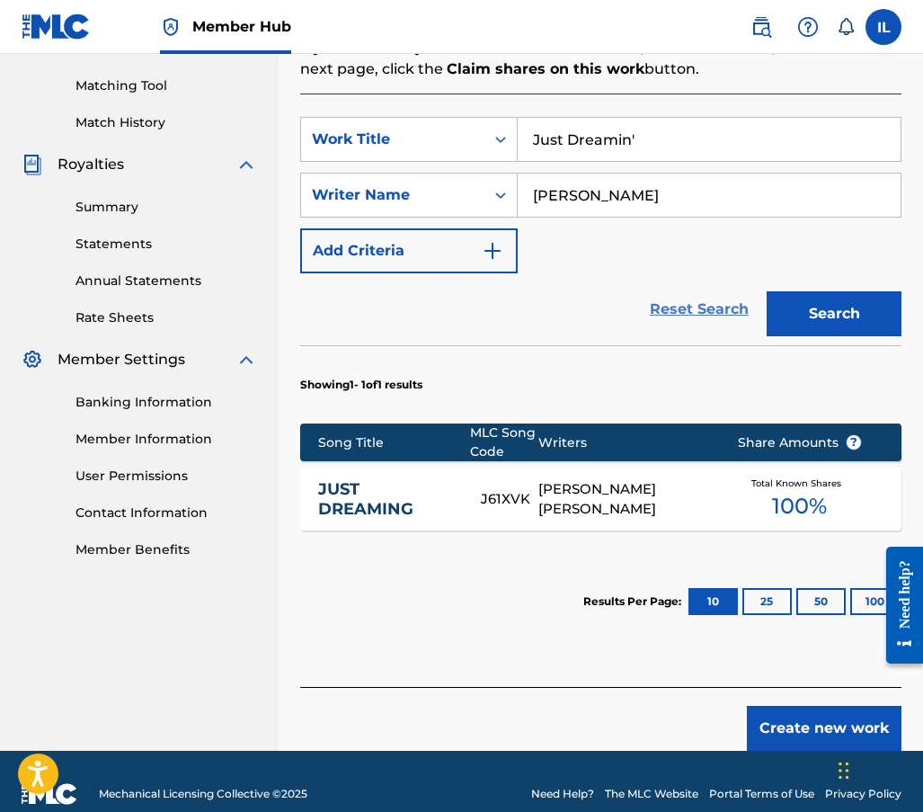
scroll to position [450, 0]
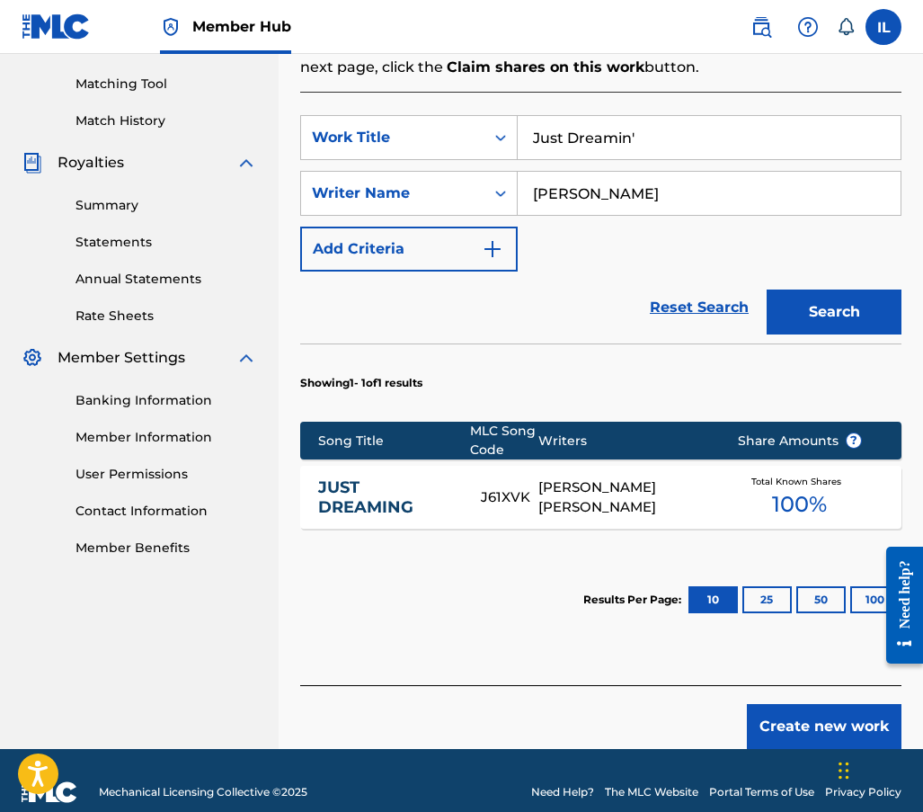
click at [390, 496] on link "JUST DREAMING" at bounding box center [387, 497] width 138 height 40
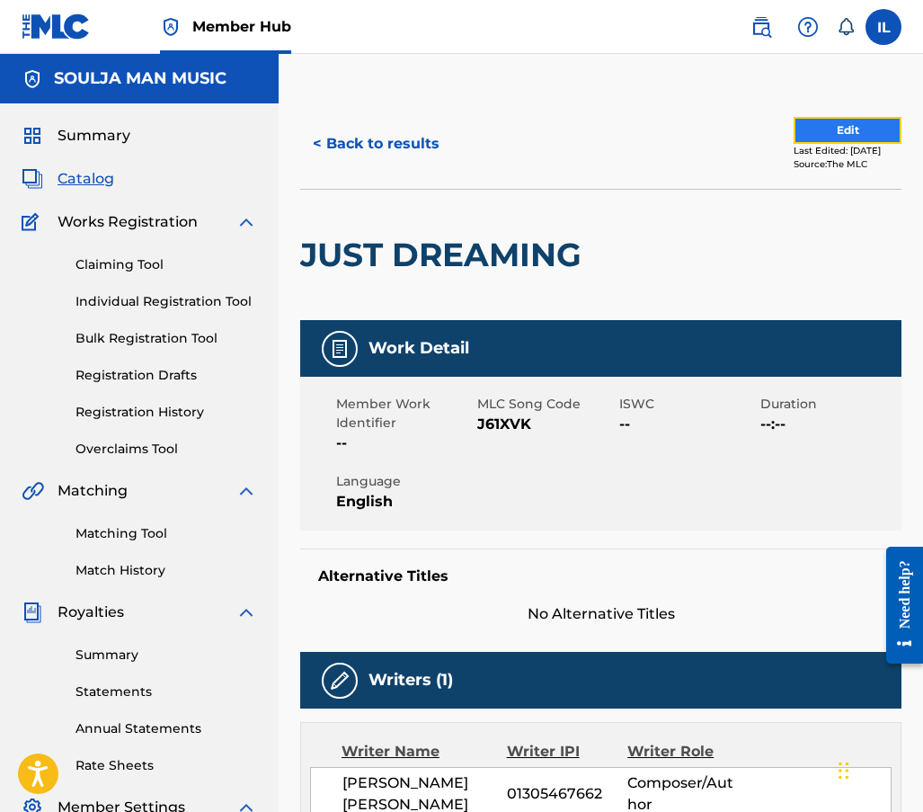
click at [834, 128] on button "Edit" at bounding box center [848, 130] width 108 height 27
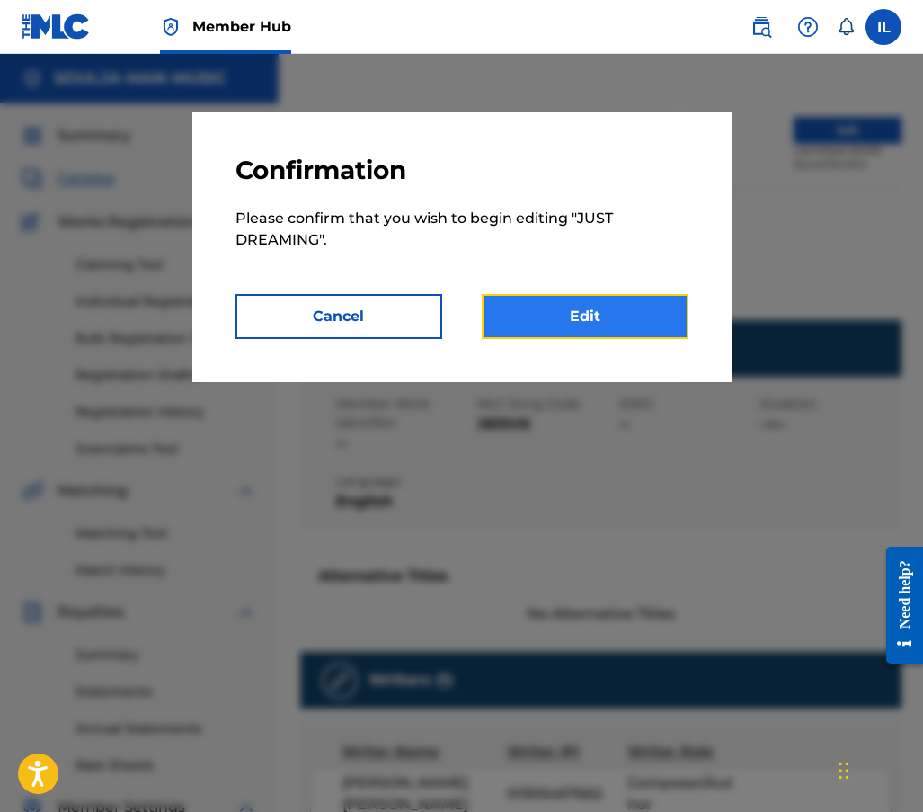
click at [576, 316] on link "Edit" at bounding box center [585, 316] width 207 height 45
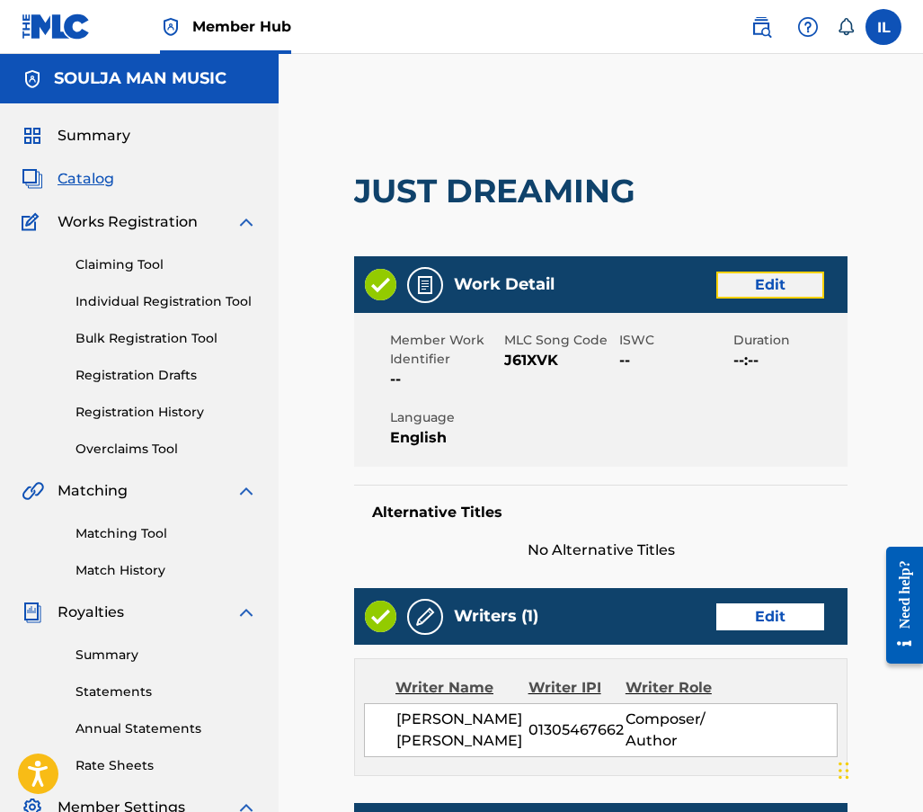
click at [767, 279] on link "Edit" at bounding box center [771, 285] width 108 height 27
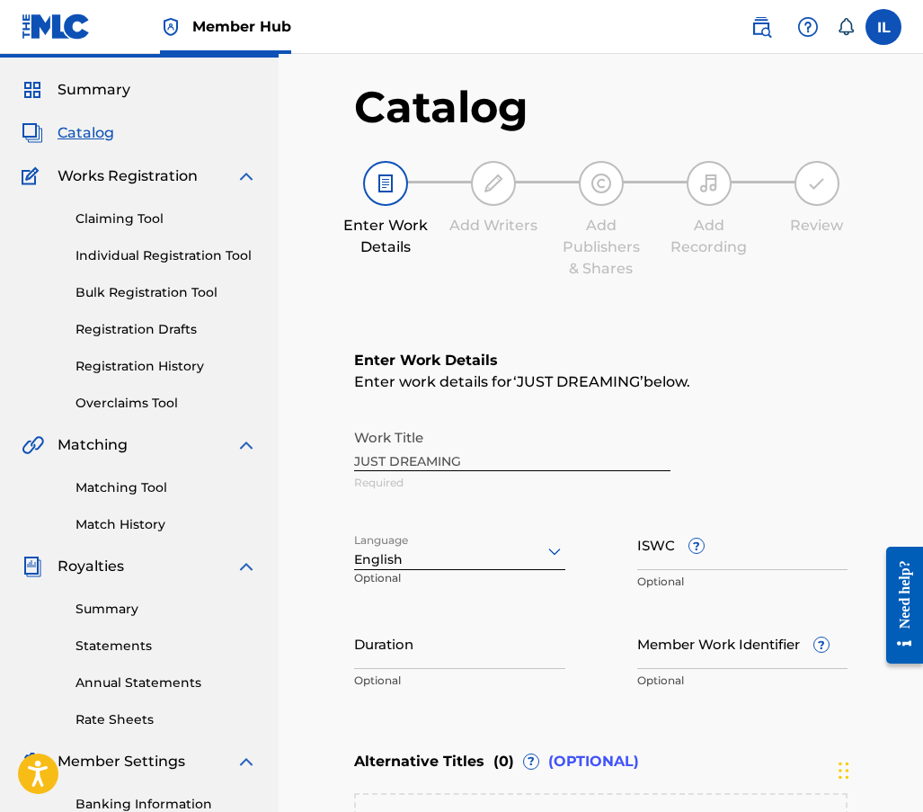
scroll to position [90, 0]
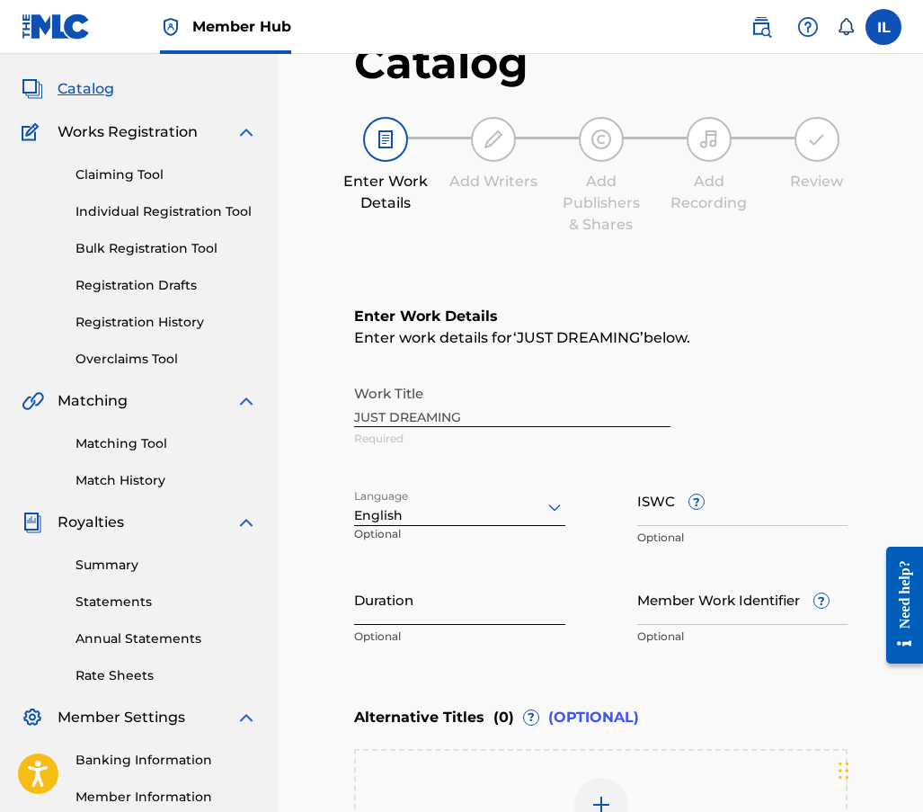
click at [420, 611] on input "Duration" at bounding box center [459, 599] width 211 height 51
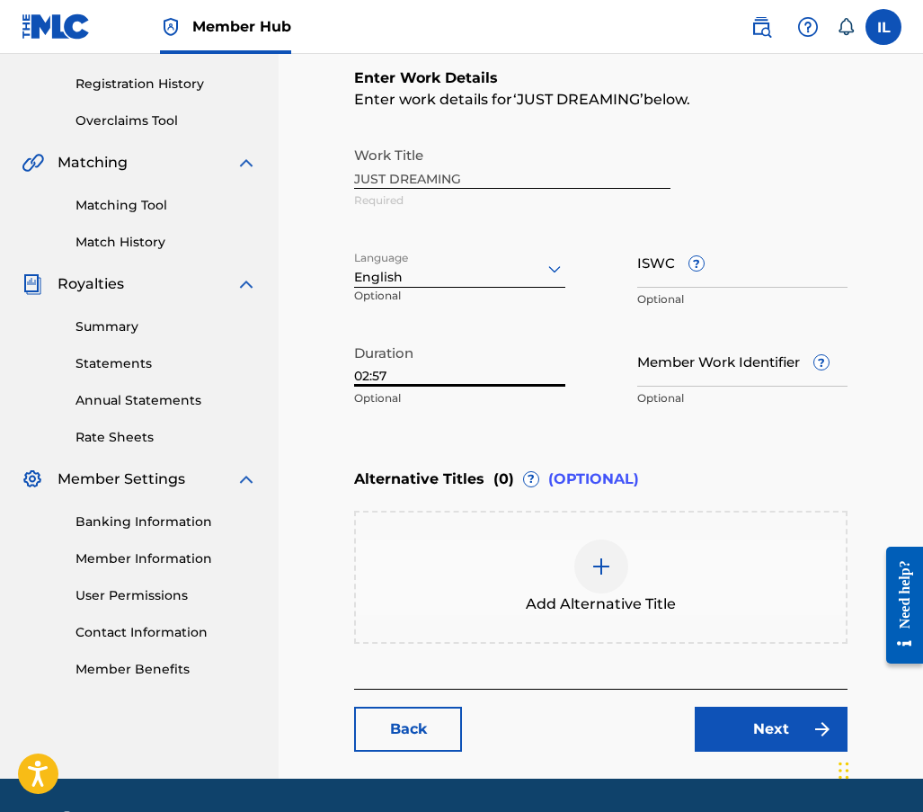
scroll to position [360, 0]
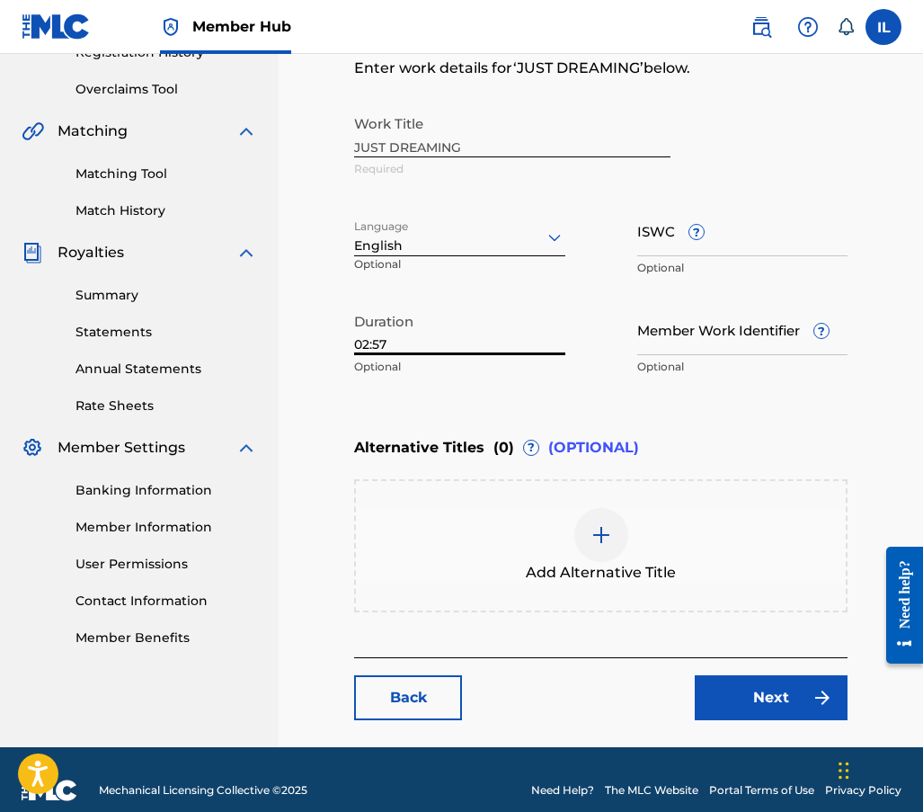
type input "02:57"
click at [604, 537] on img at bounding box center [602, 535] width 22 height 22
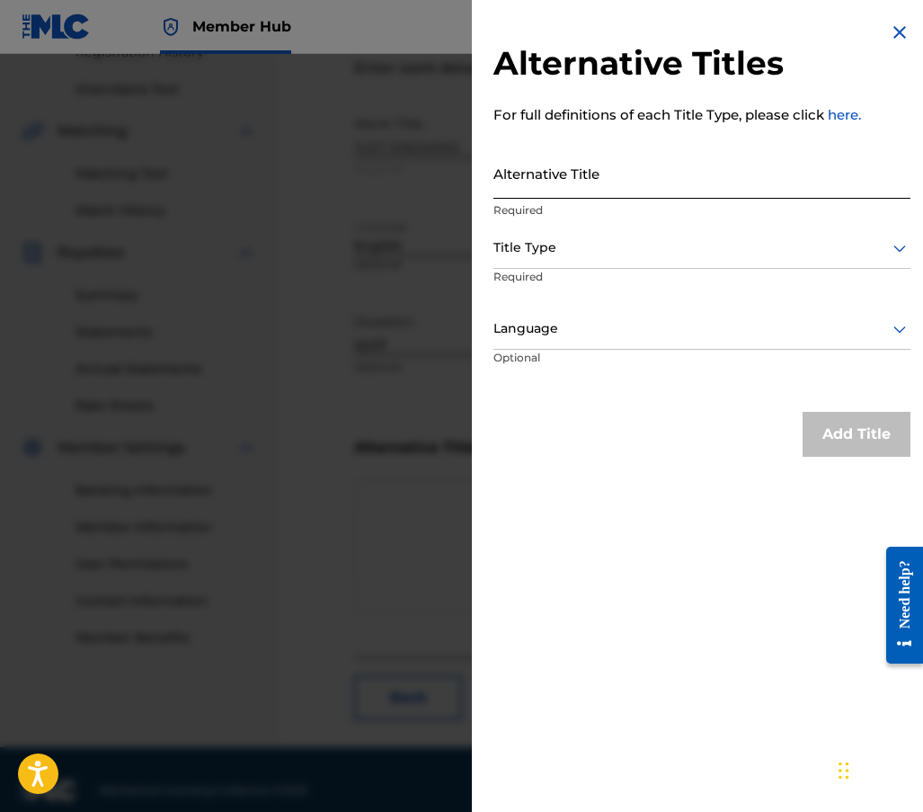
click at [539, 187] on input "Alternative Title" at bounding box center [702, 172] width 417 height 51
type input "Just Dreamin'"
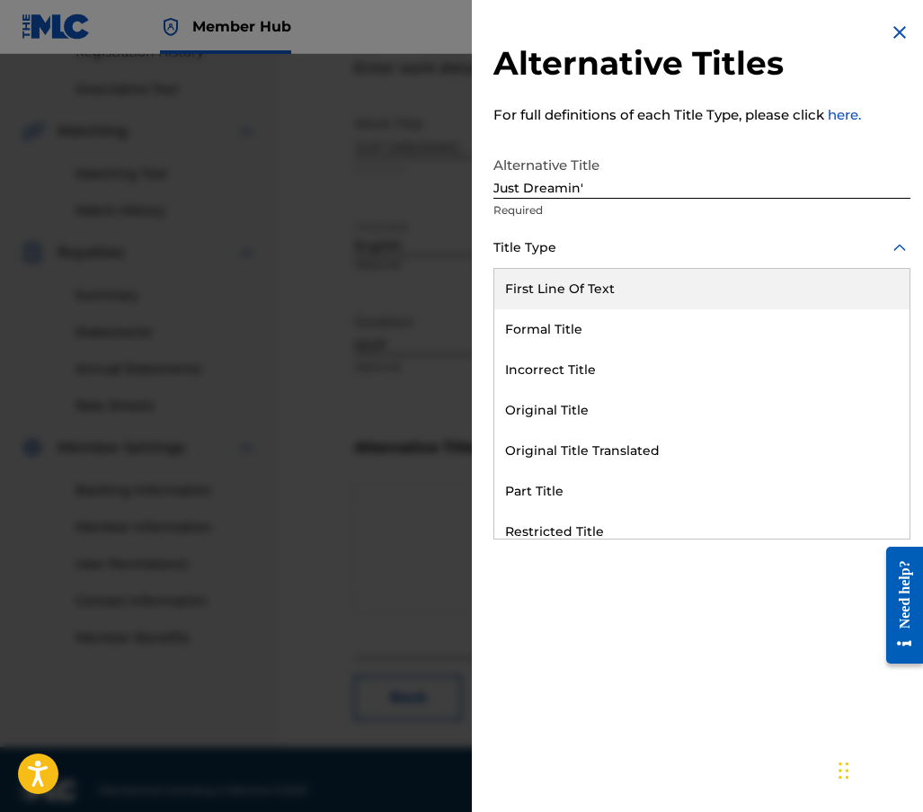
click at [557, 250] on div at bounding box center [702, 247] width 417 height 22
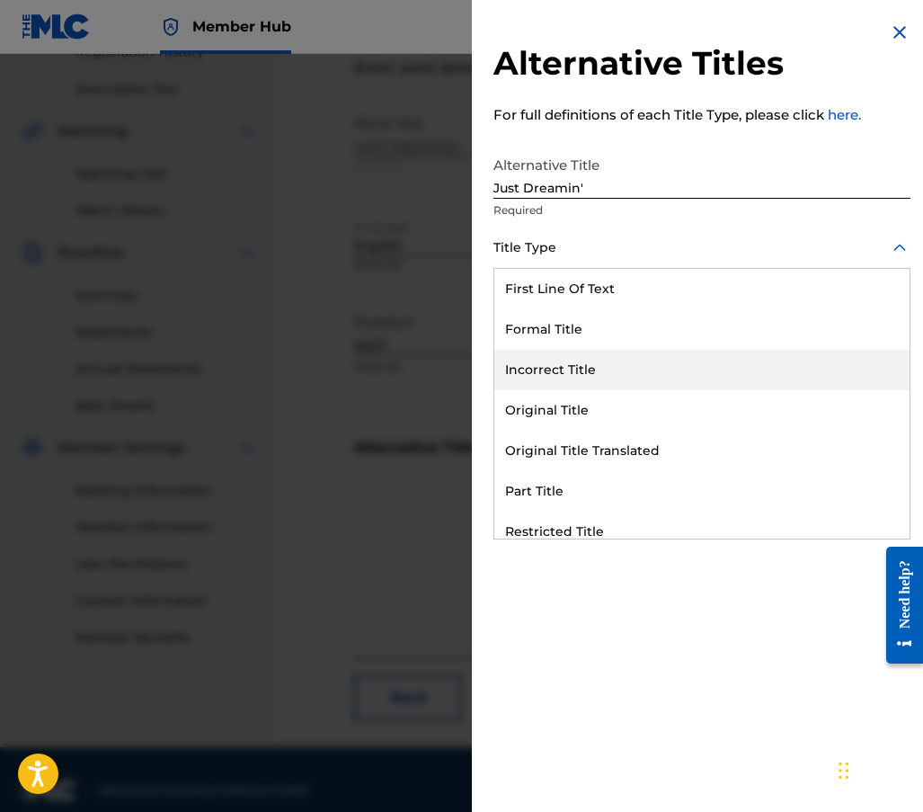
click at [542, 378] on div "Incorrect Title" at bounding box center [702, 370] width 415 height 40
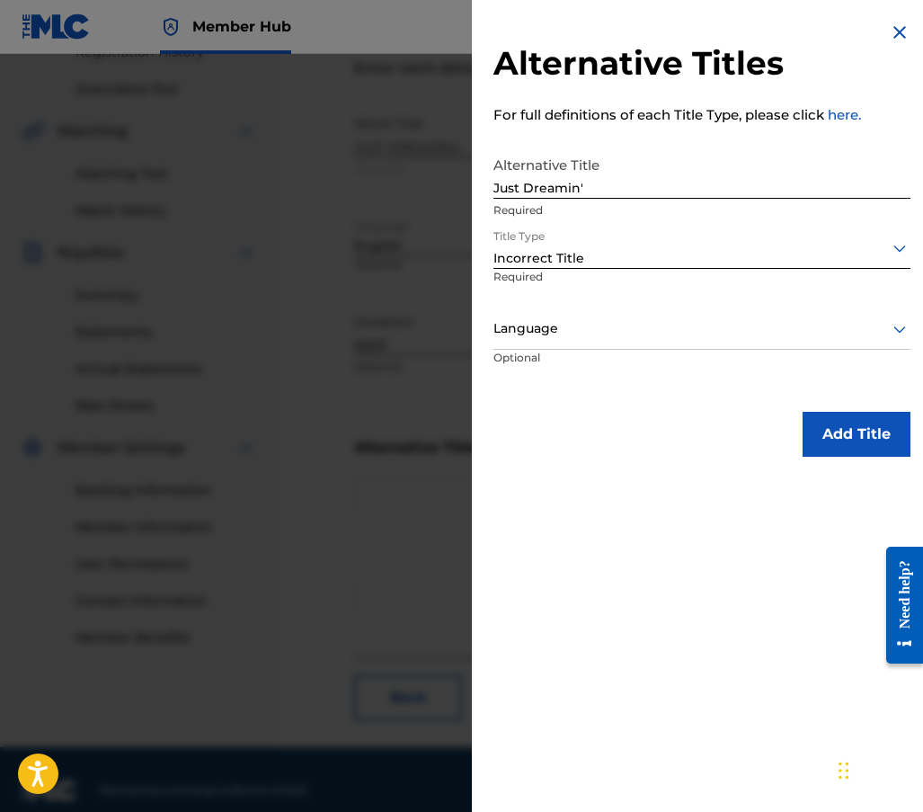
click at [566, 336] on div at bounding box center [702, 328] width 417 height 22
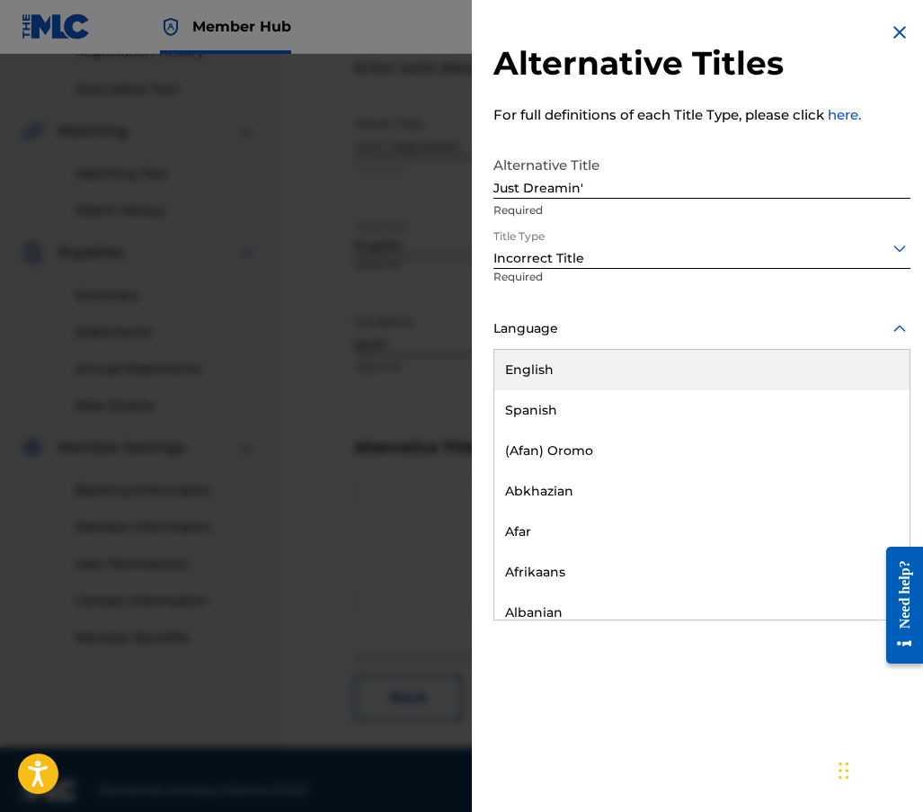
click at [549, 370] on div "English" at bounding box center [702, 370] width 415 height 40
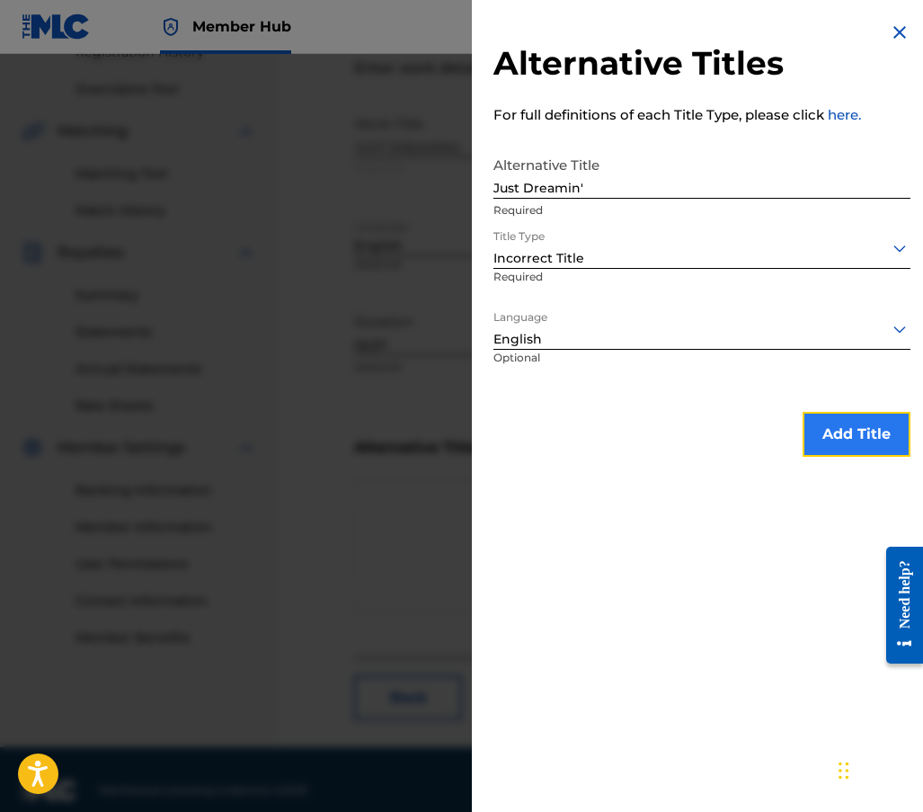
click at [837, 435] on button "Add Title" at bounding box center [857, 434] width 108 height 45
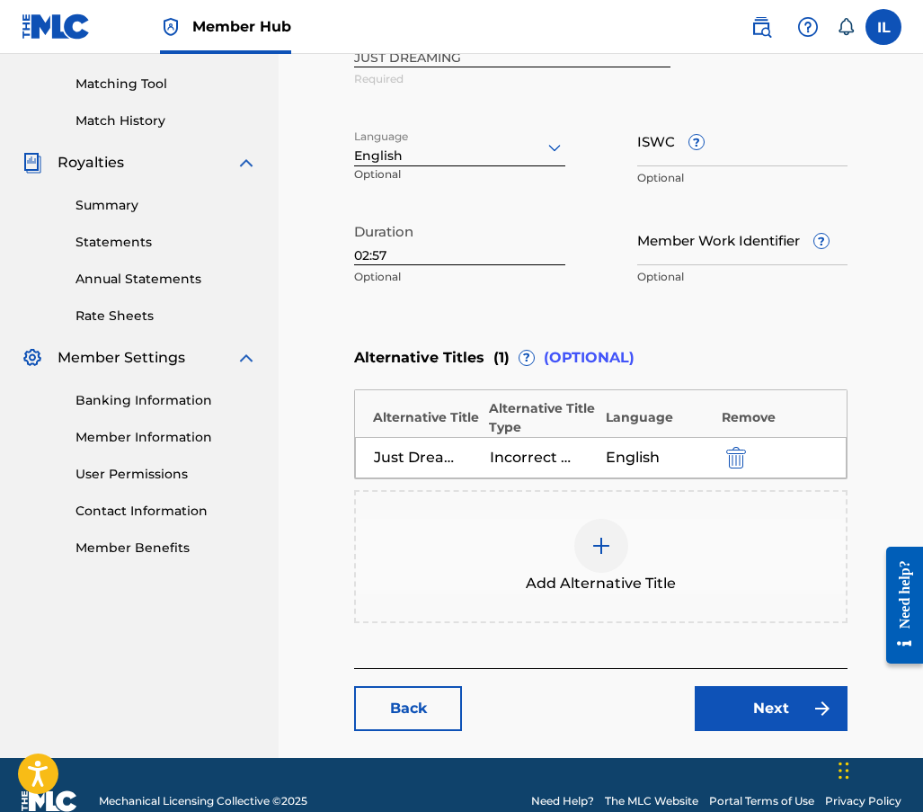
scroll to position [482, 0]
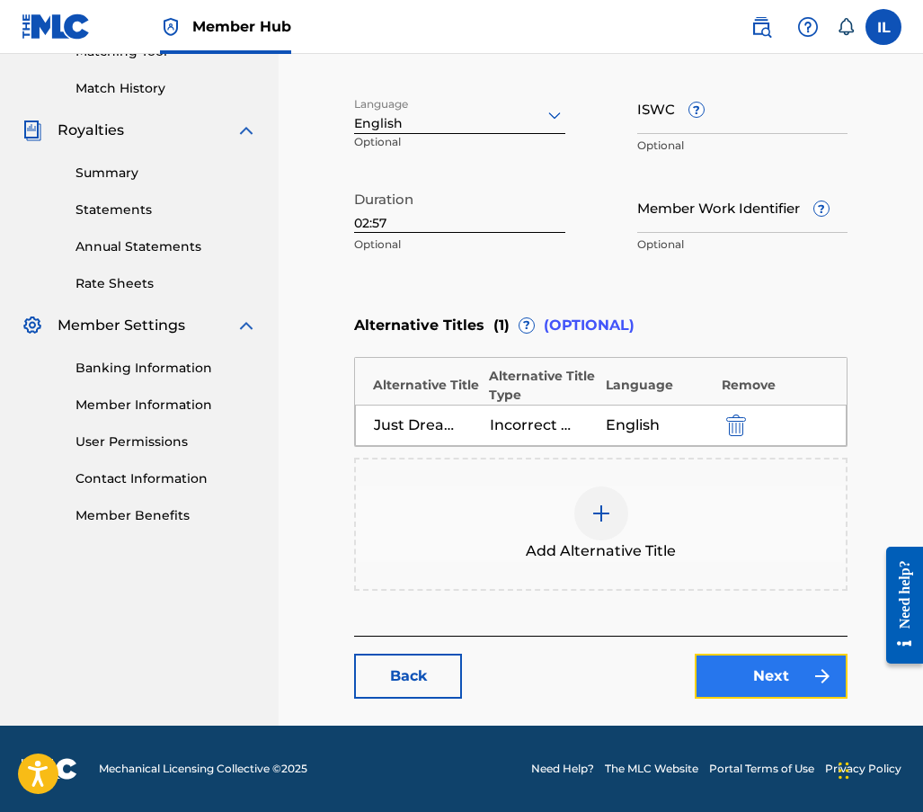
click at [771, 674] on link "Next" at bounding box center [771, 676] width 153 height 45
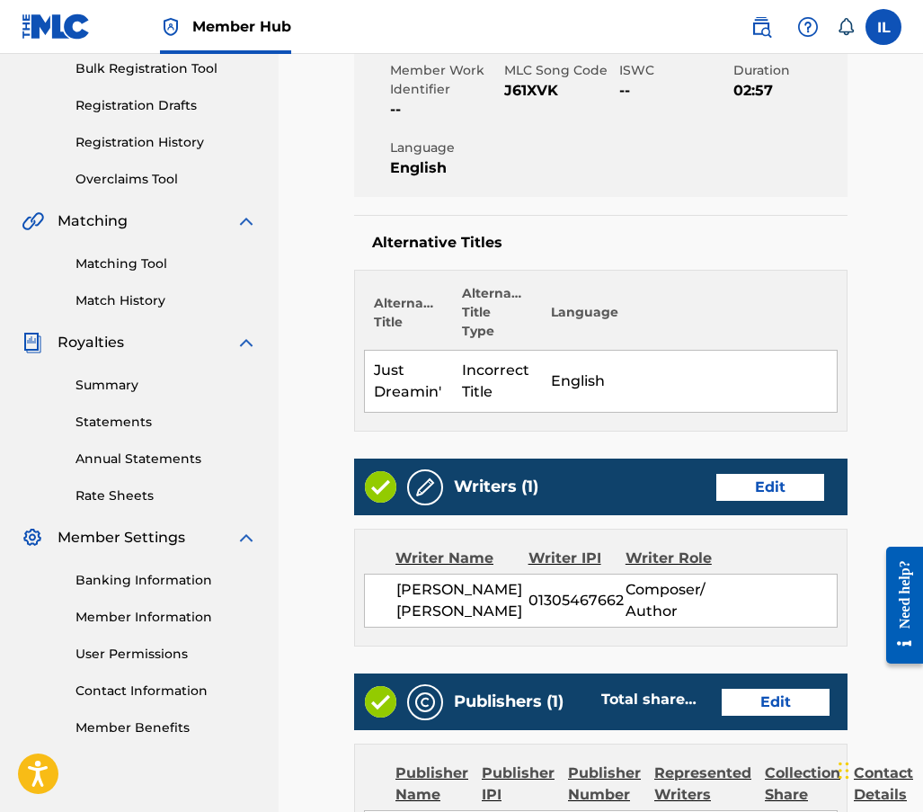
scroll to position [360, 0]
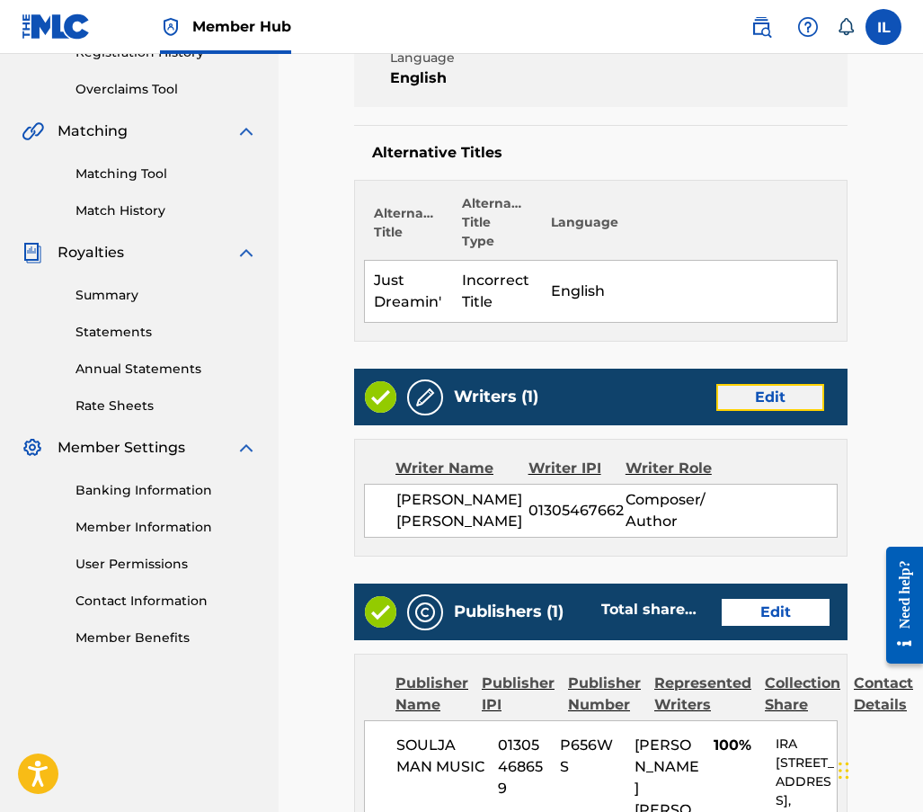
click at [765, 399] on link "Edit" at bounding box center [771, 397] width 108 height 27
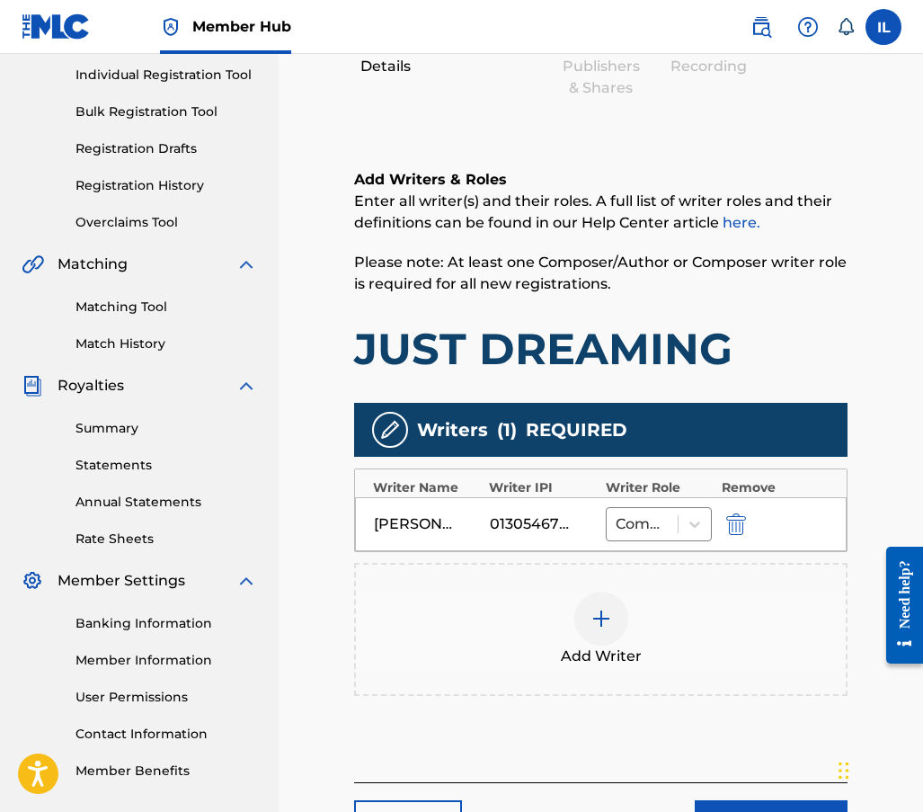
scroll to position [270, 0]
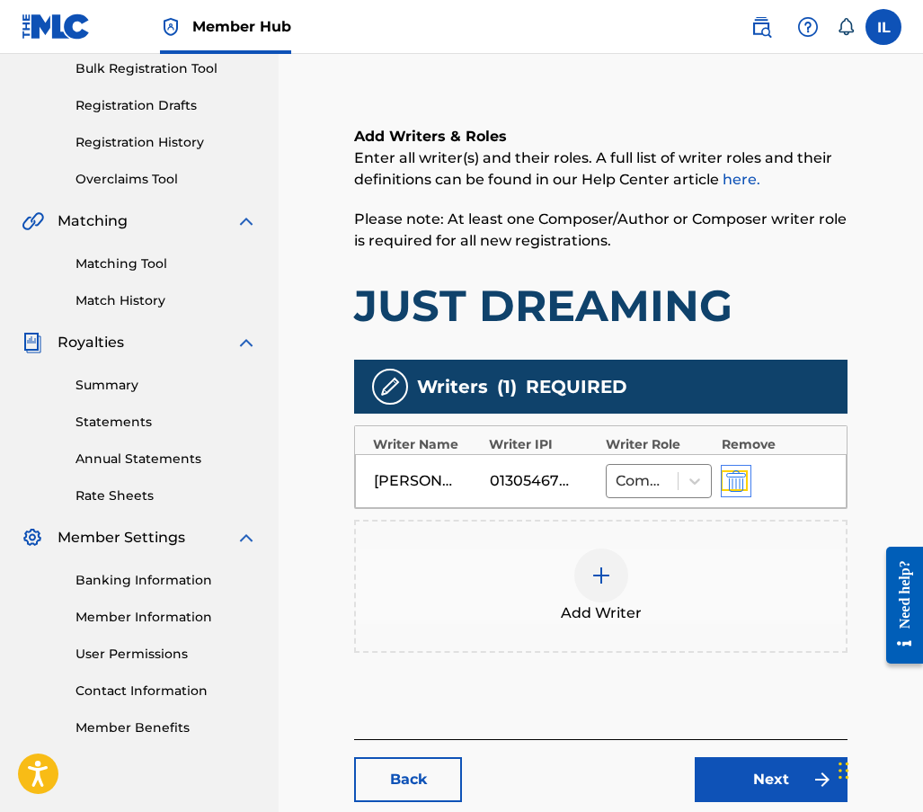
click at [737, 481] on img "submit" at bounding box center [737, 481] width 20 height 22
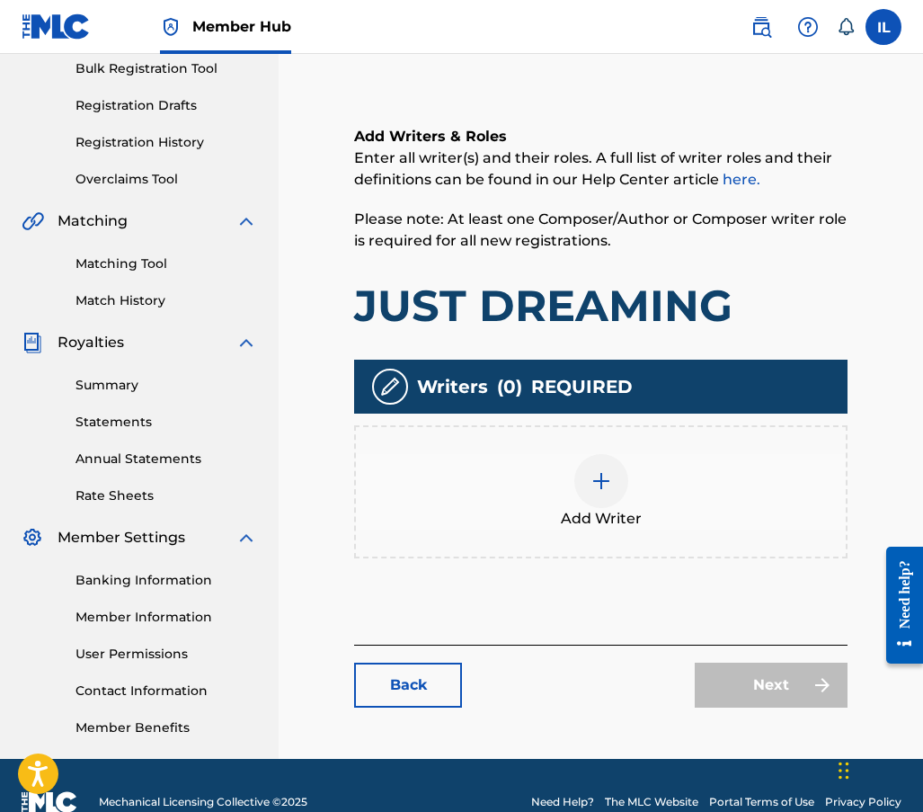
click at [595, 482] on img at bounding box center [602, 481] width 22 height 22
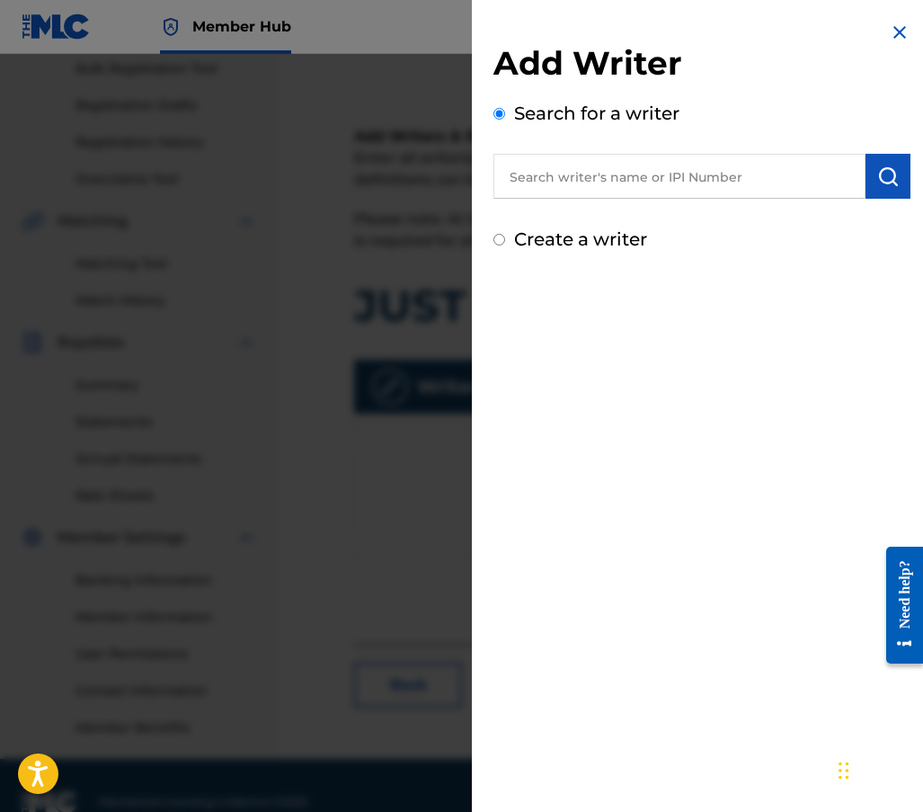
click at [504, 245] on input "Create a writer" at bounding box center [500, 240] width 12 height 12
radio input "false"
radio input "true"
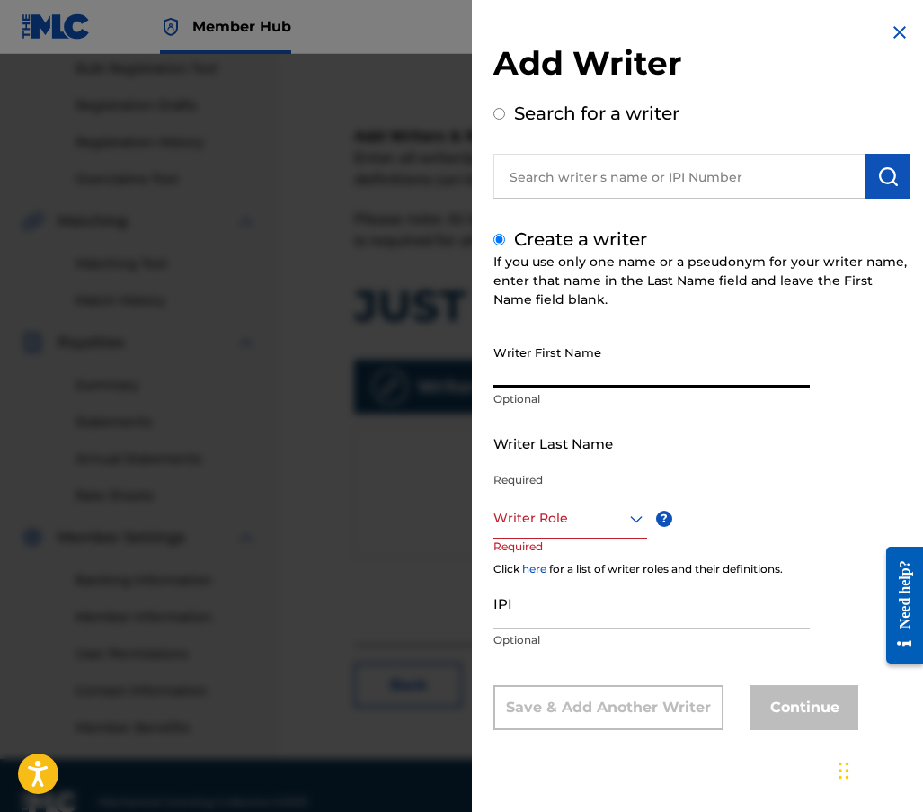
click at [532, 374] on input "Writer First Name" at bounding box center [652, 361] width 316 height 51
type input "[PERSON_NAME]"
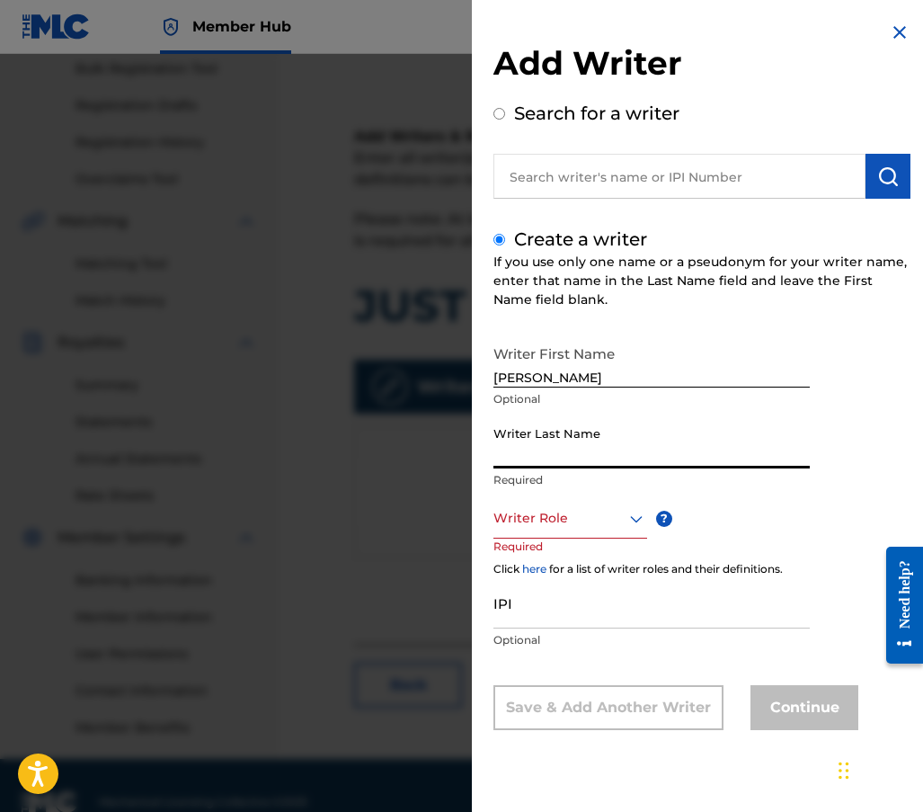
click at [512, 456] on input "Writer Last Name" at bounding box center [652, 442] width 316 height 51
type input "[PERSON_NAME]"
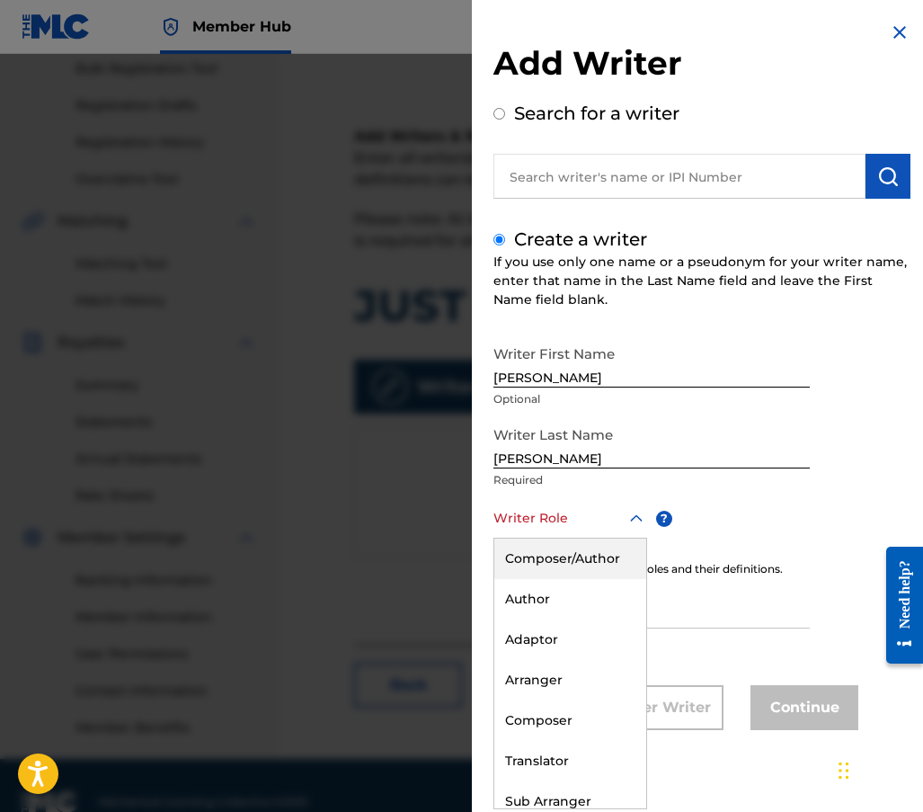
click at [552, 507] on div at bounding box center [571, 518] width 154 height 22
click at [548, 556] on div "Composer/Author" at bounding box center [571, 559] width 152 height 40
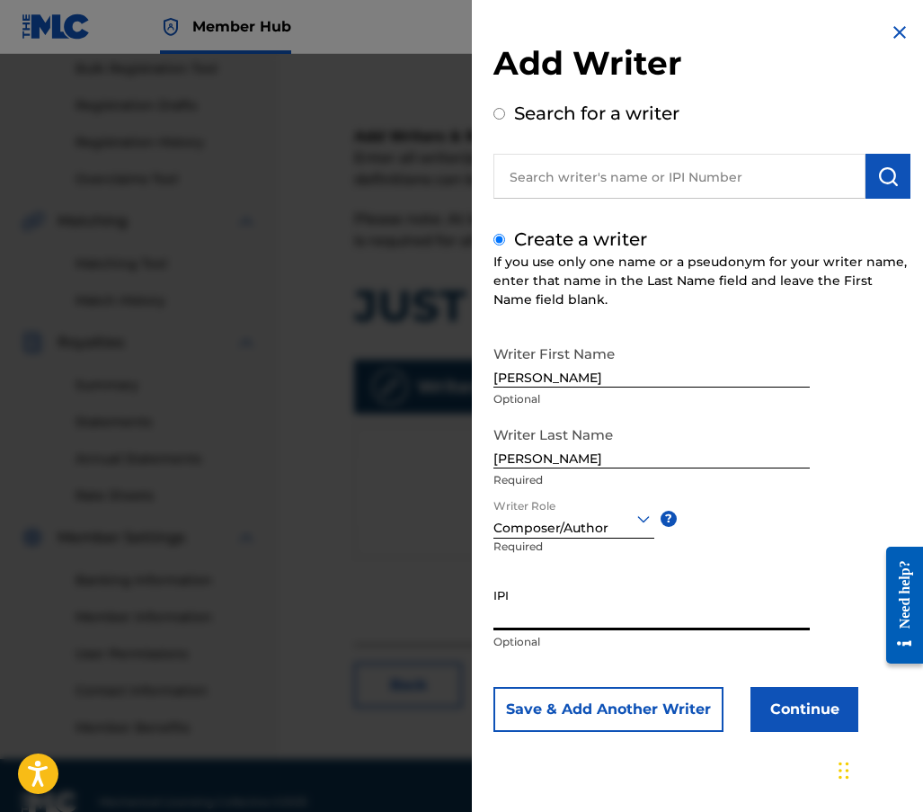
click at [514, 619] on input "IPI" at bounding box center [652, 604] width 316 height 51
type input "01305467662"
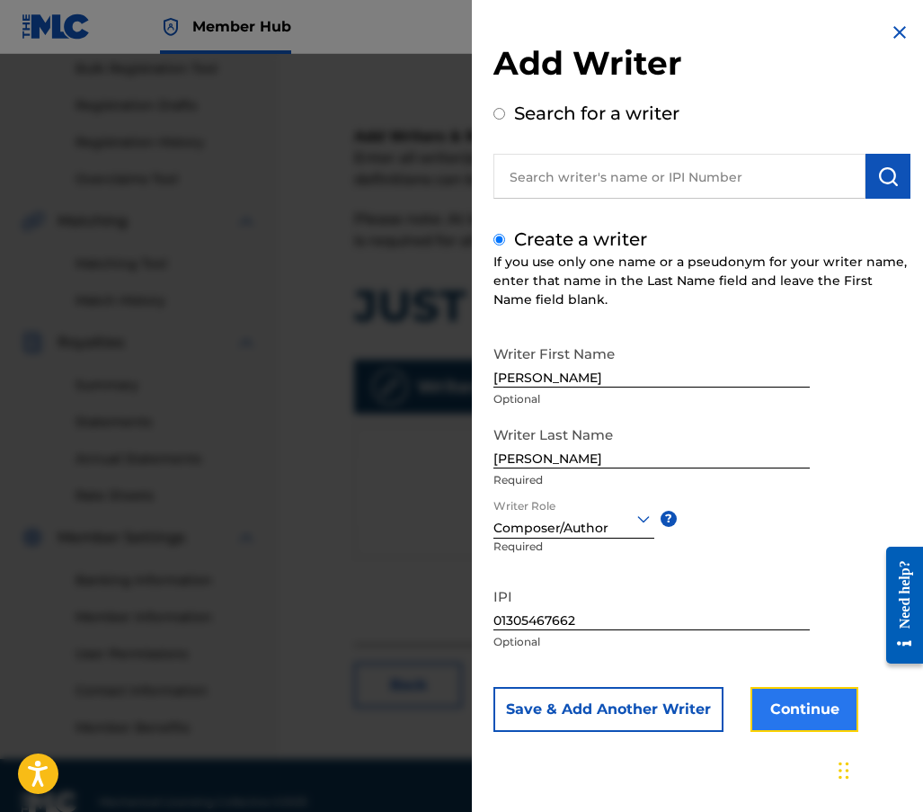
click at [825, 711] on button "Continue" at bounding box center [805, 709] width 108 height 45
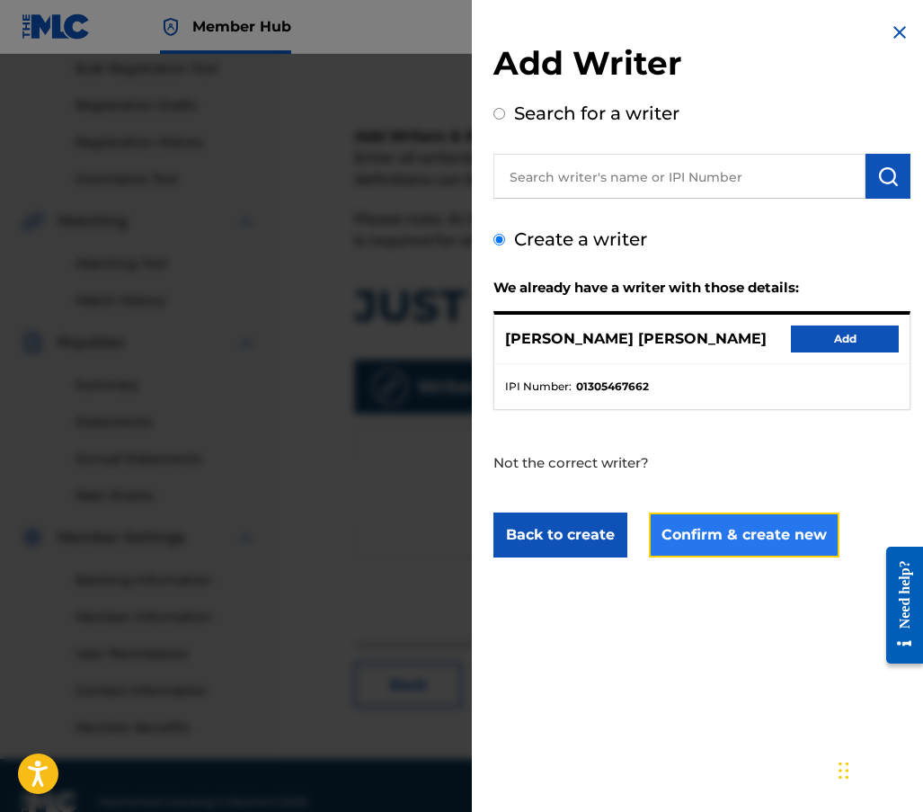
click at [762, 533] on button "Confirm & create new" at bounding box center [744, 535] width 191 height 45
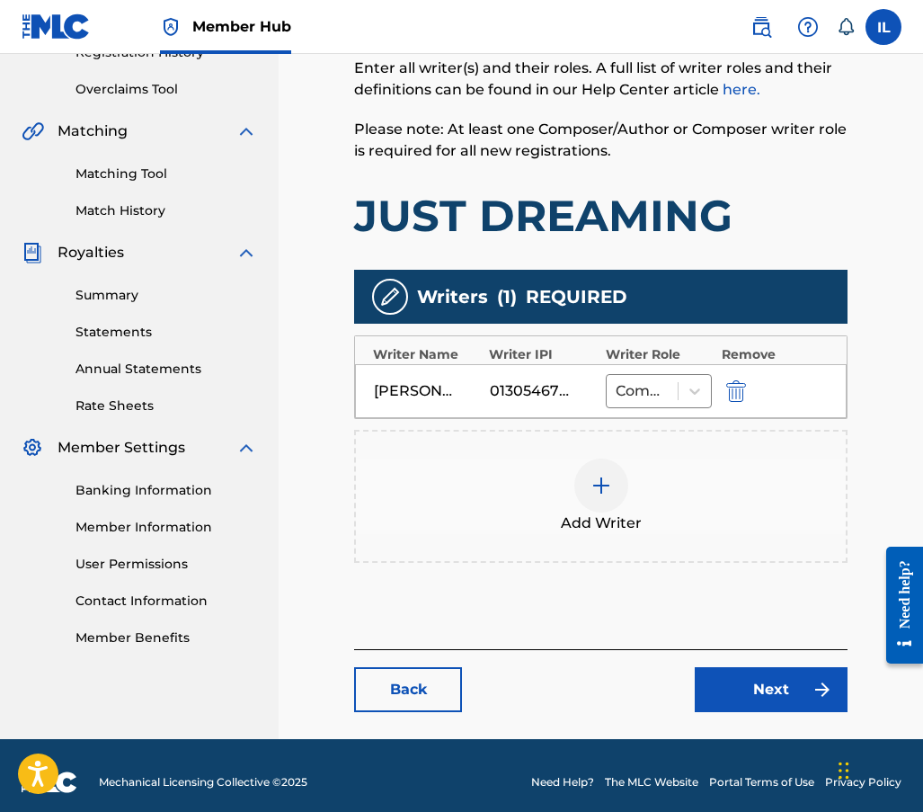
scroll to position [373, 0]
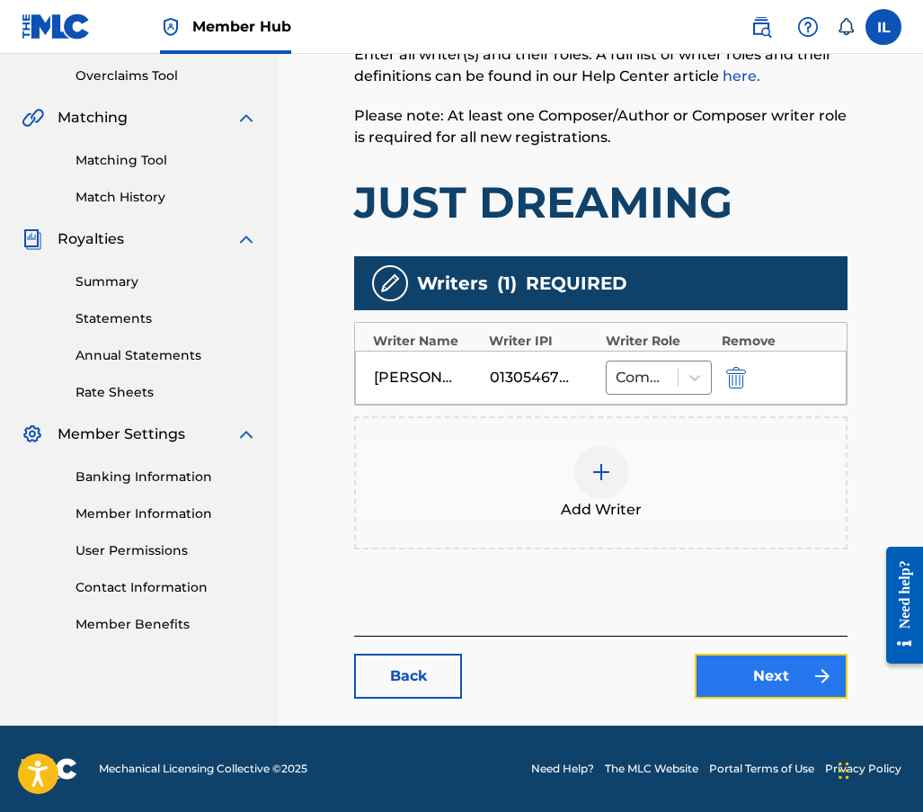
click at [739, 679] on link "Next" at bounding box center [771, 676] width 153 height 45
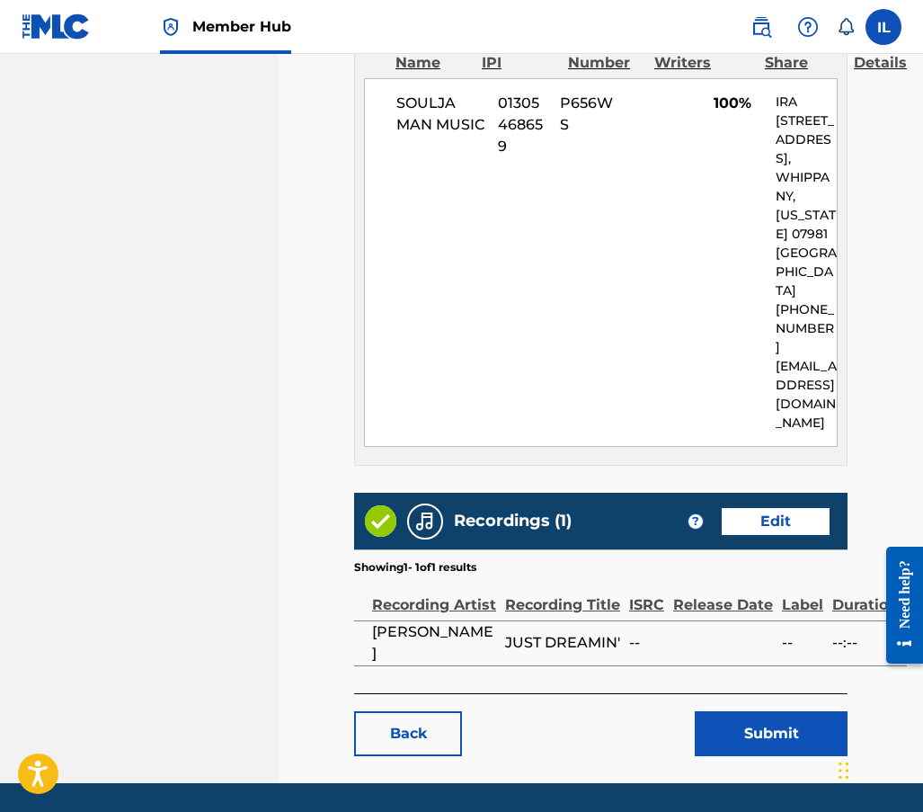
scroll to position [1003, 0]
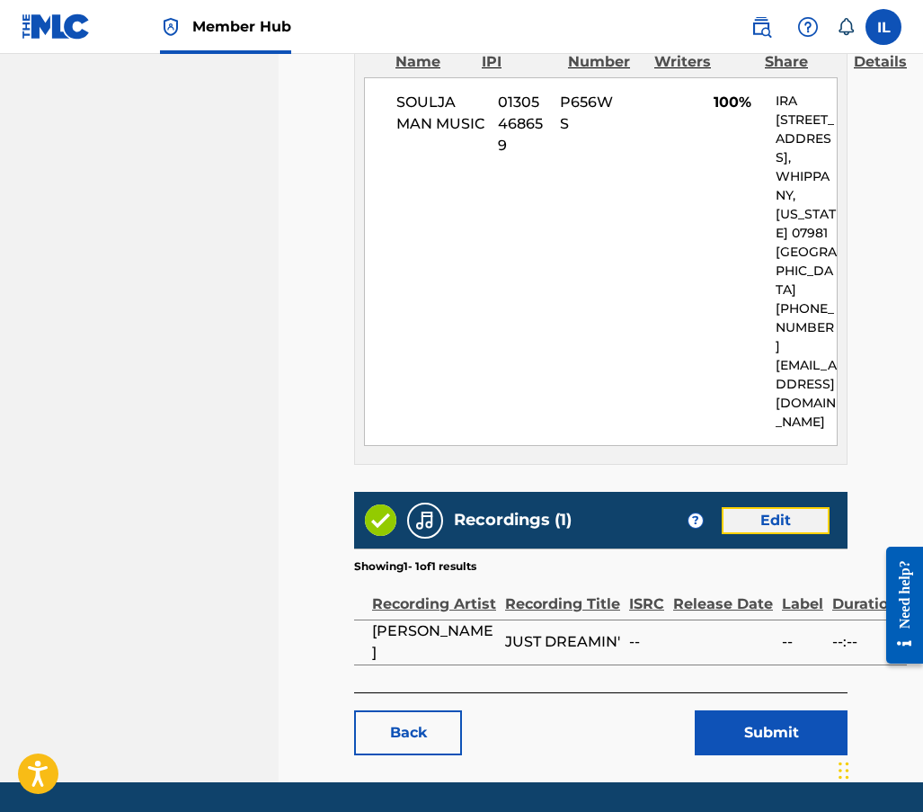
click at [762, 507] on link "Edit" at bounding box center [776, 520] width 108 height 27
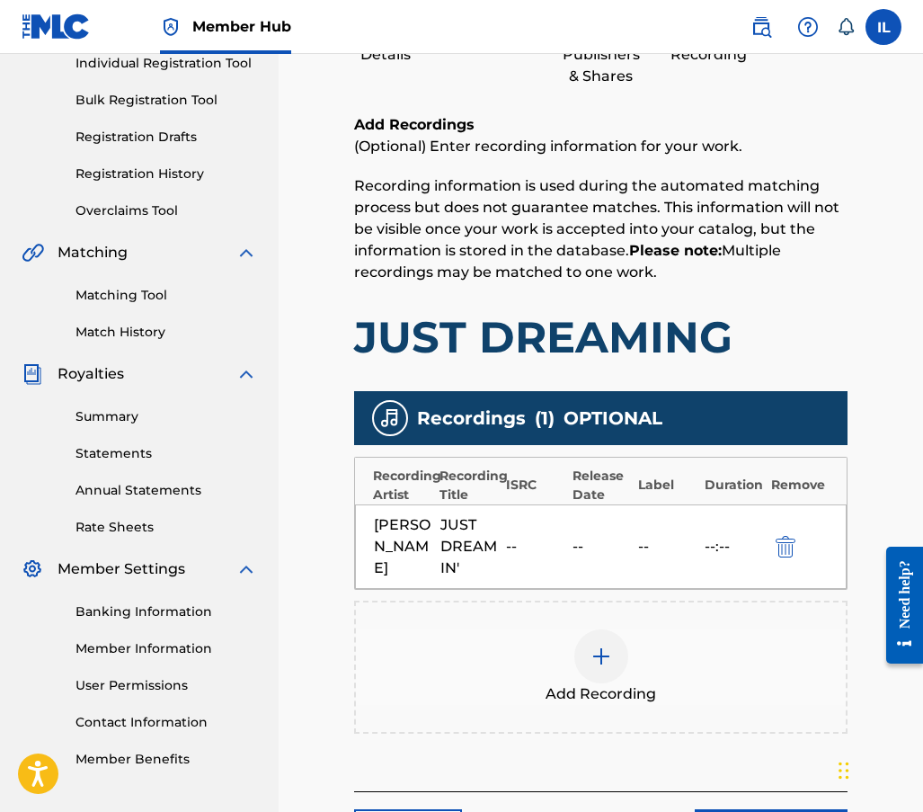
scroll to position [270, 0]
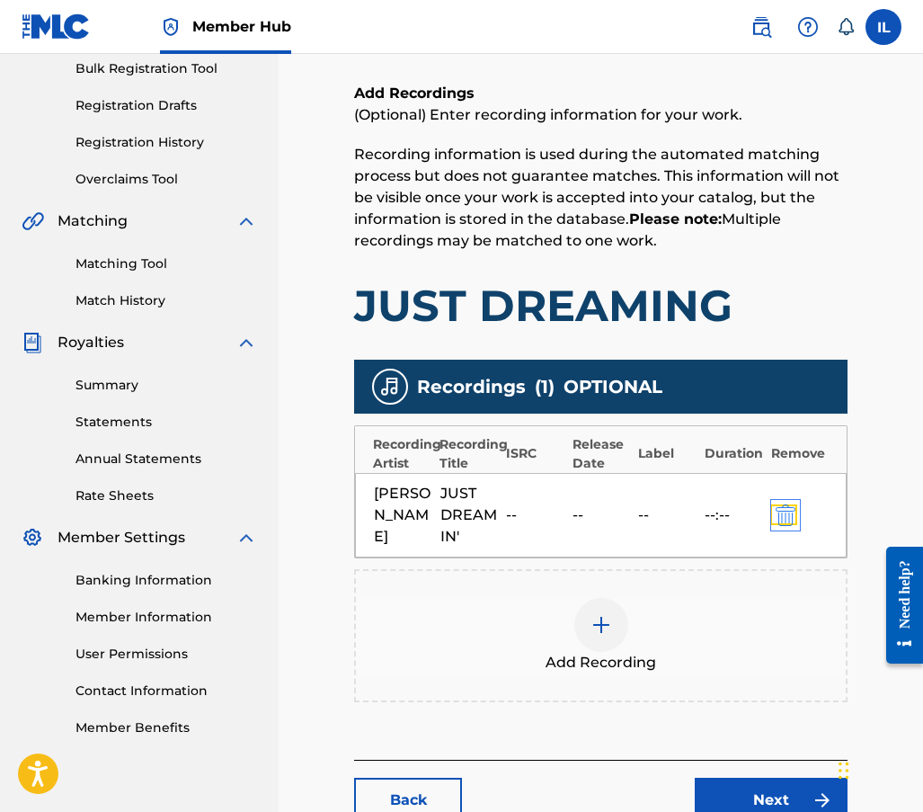
click at [784, 514] on img "submit" at bounding box center [786, 515] width 20 height 22
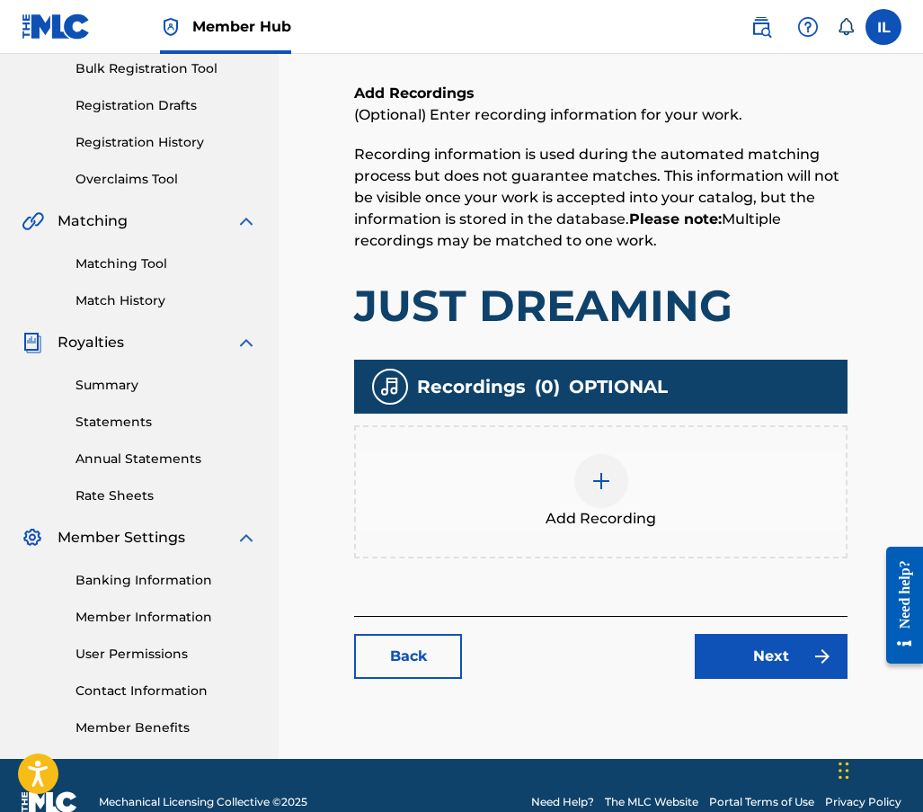
click at [602, 480] on img at bounding box center [602, 481] width 22 height 22
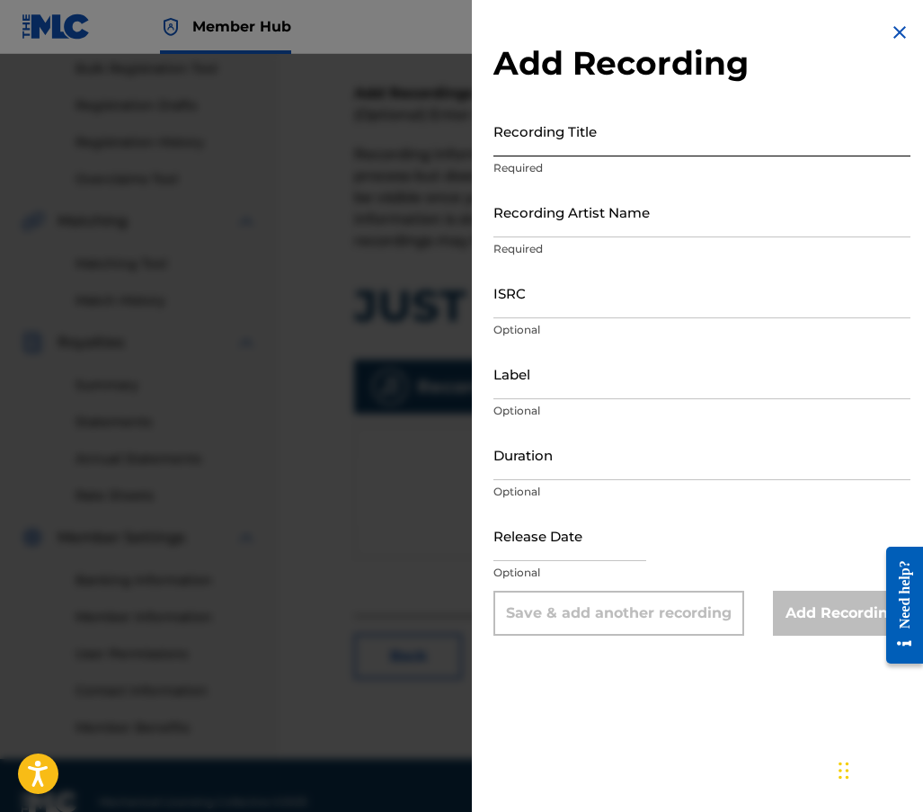
click at [519, 143] on input "Recording Title" at bounding box center [702, 130] width 417 height 51
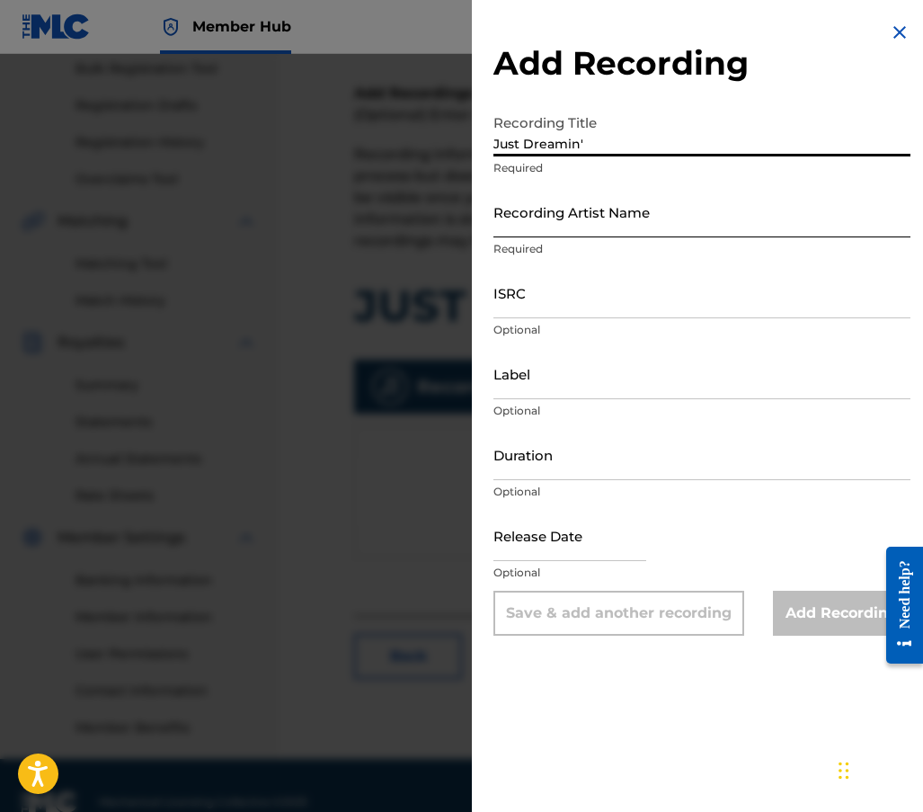
type input "Just Dreamin'"
click at [566, 230] on input "Recording Artist Name" at bounding box center [702, 211] width 417 height 51
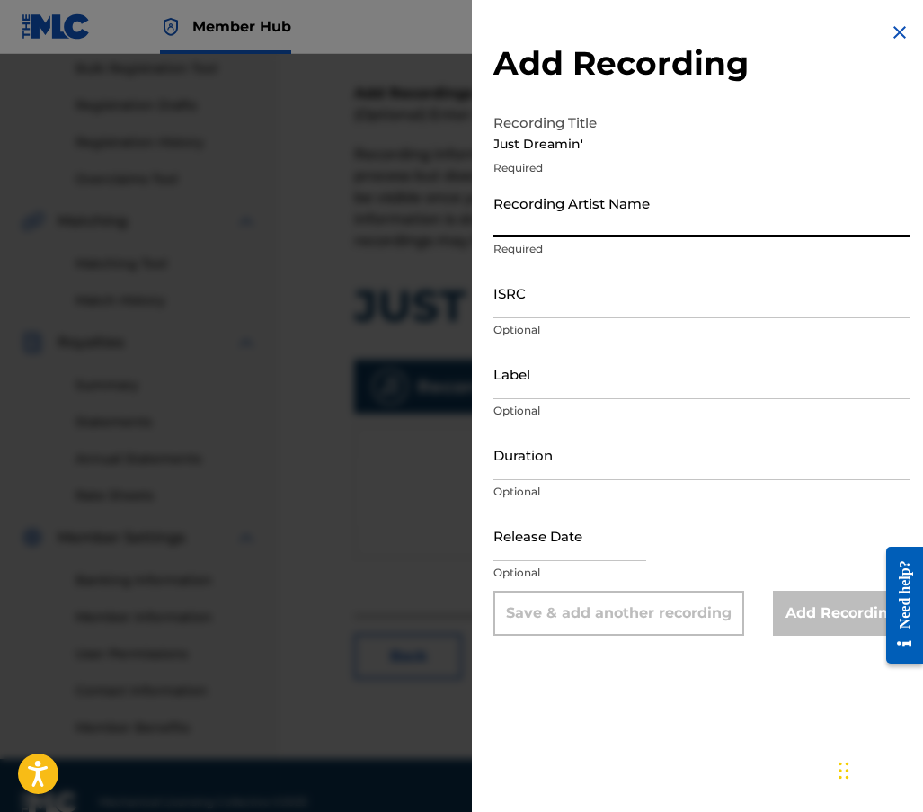
type input "[PERSON_NAME]"
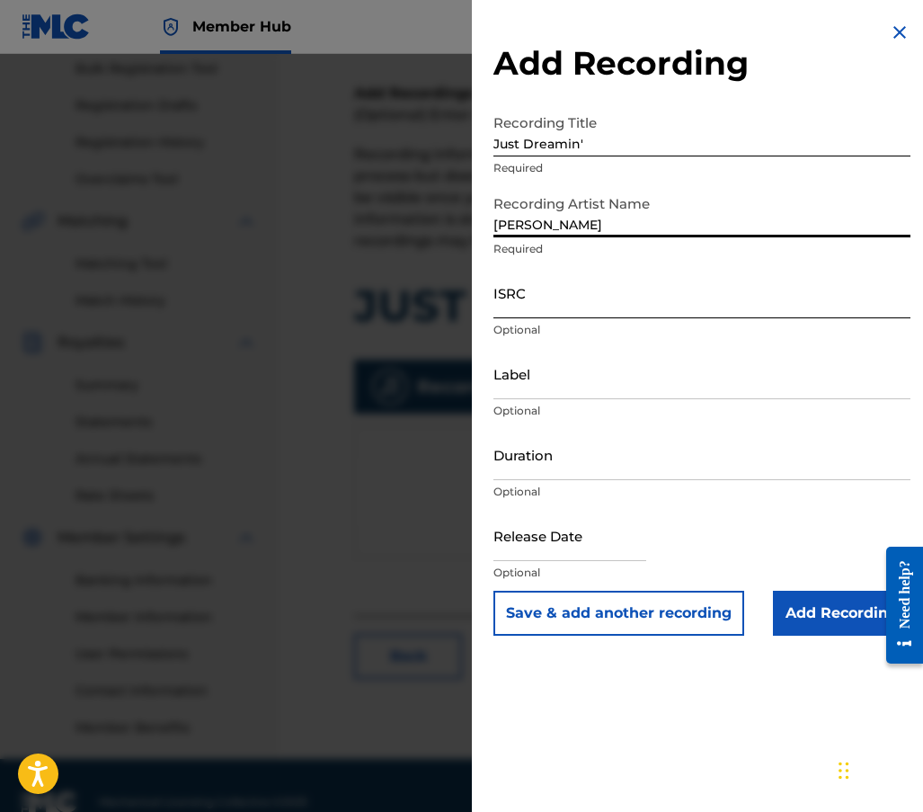
click at [527, 305] on input "ISRC" at bounding box center [702, 292] width 417 height 51
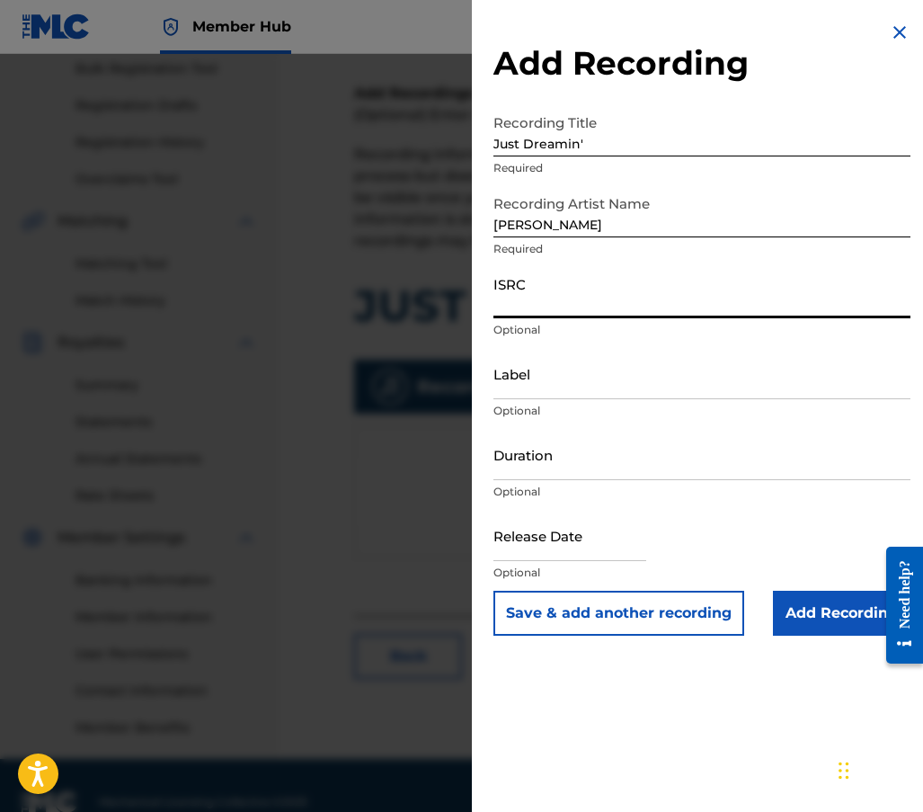
paste input "QZWFU2503449"
type input "QZWFU2503449"
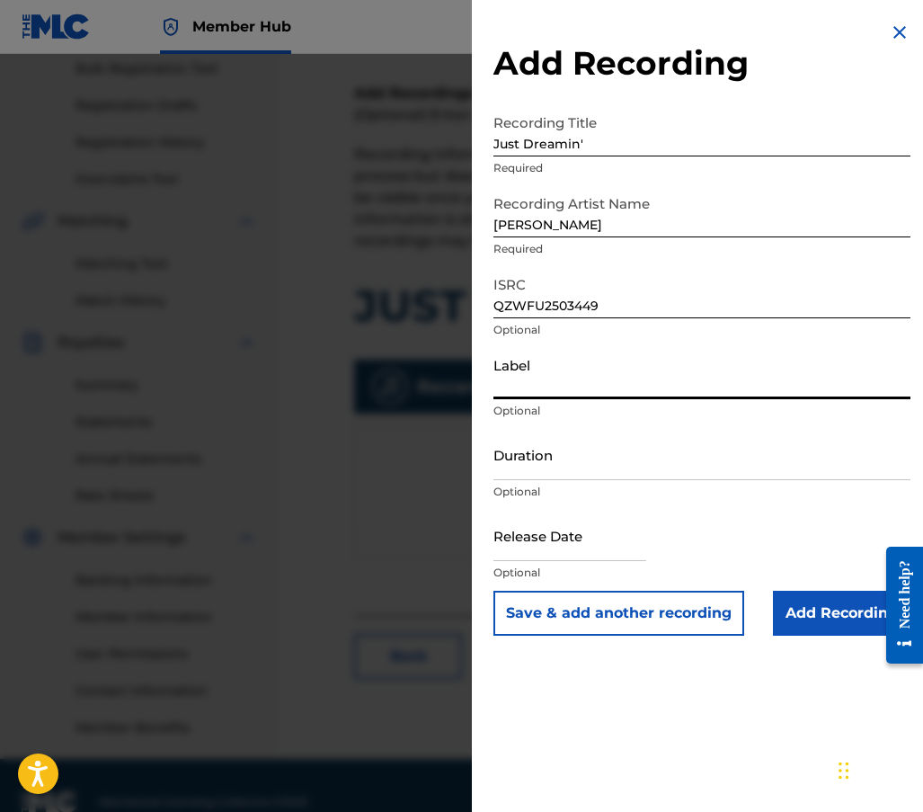
click at [513, 389] on input "Label" at bounding box center [702, 373] width 417 height 51
type input "Soulja Man Music"
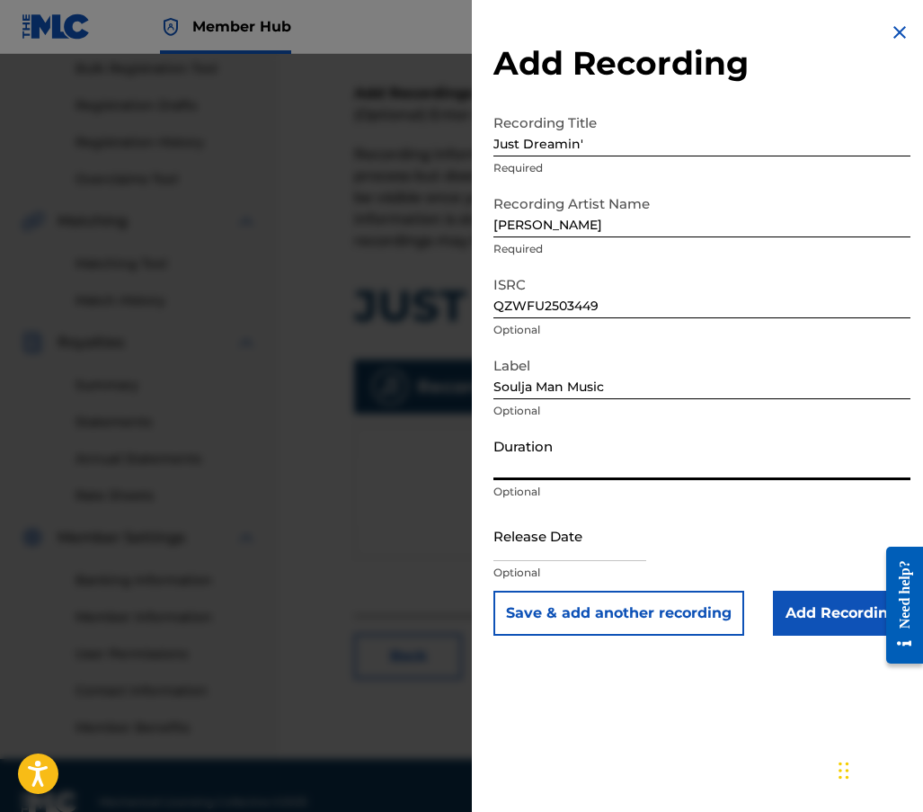
drag, startPoint x: 545, startPoint y: 468, endPoint x: 593, endPoint y: 391, distance: 91.3
click at [545, 468] on input "Duration" at bounding box center [702, 454] width 417 height 51
click at [529, 471] on input "Duration" at bounding box center [702, 454] width 417 height 51
type input "02:57"
click at [810, 619] on input "Add Recording" at bounding box center [842, 613] width 138 height 45
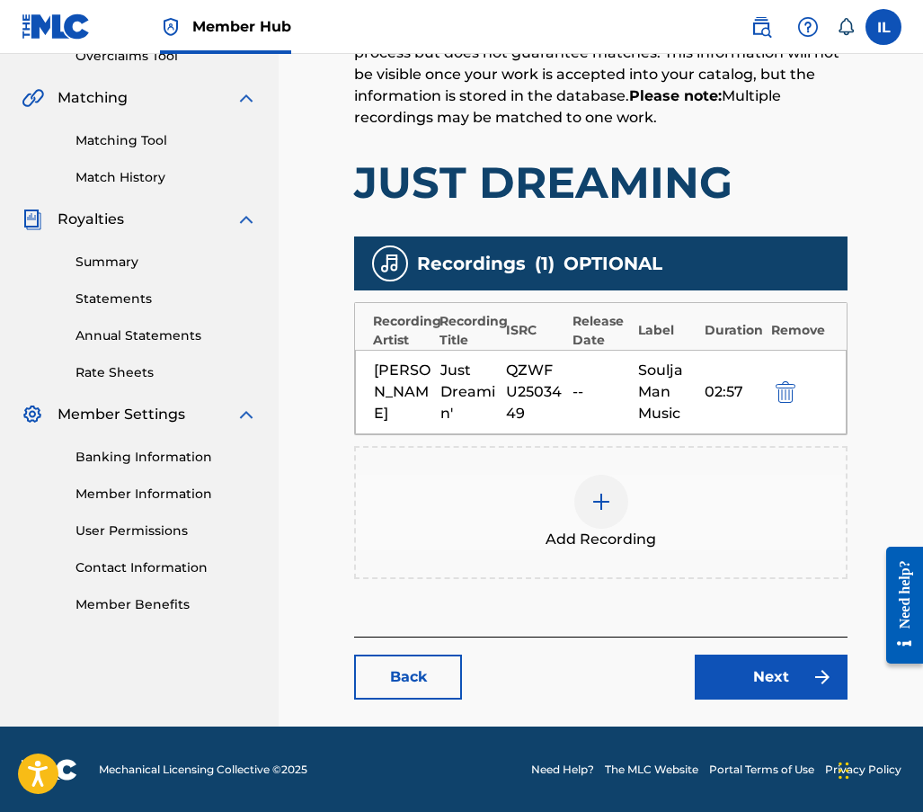
scroll to position [407, 0]
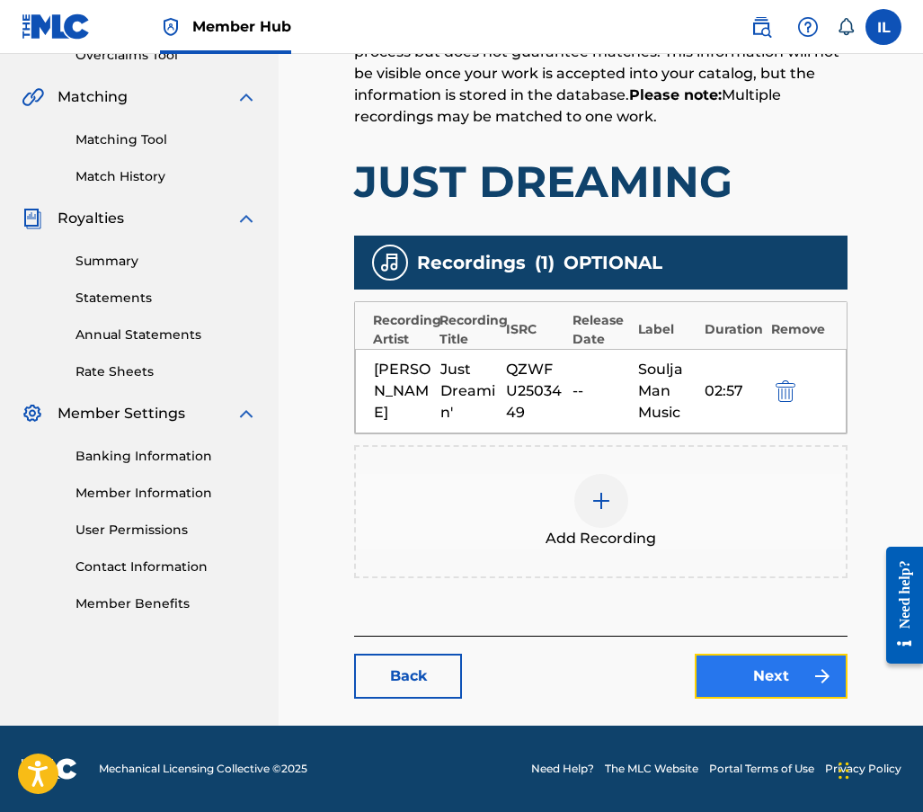
click at [728, 666] on link "Next" at bounding box center [771, 676] width 153 height 45
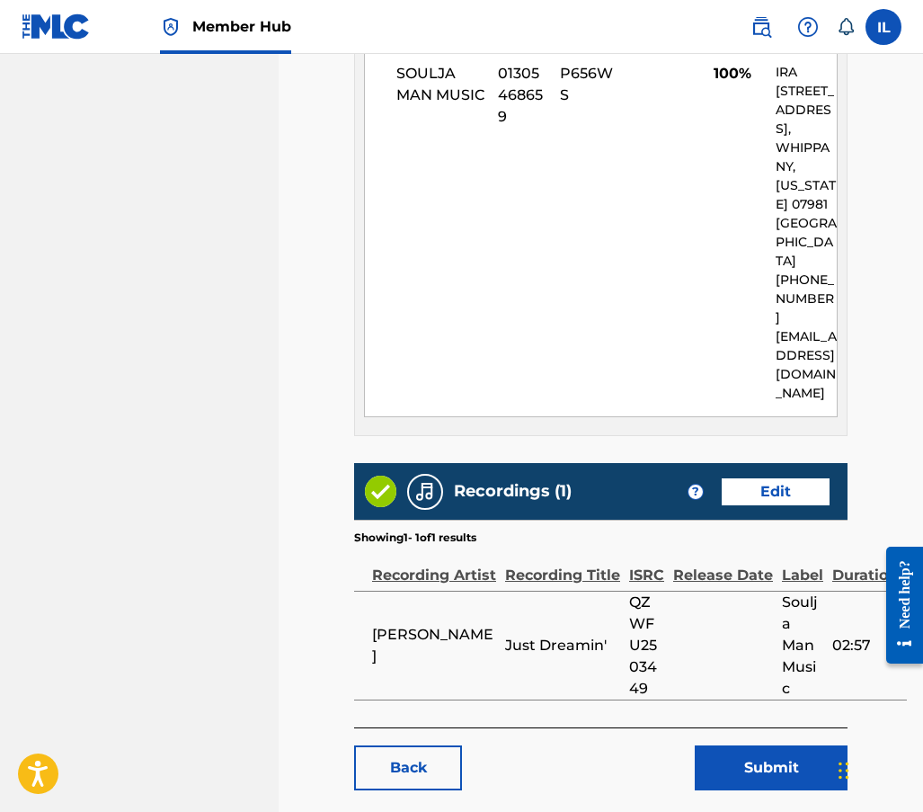
scroll to position [1066, 0]
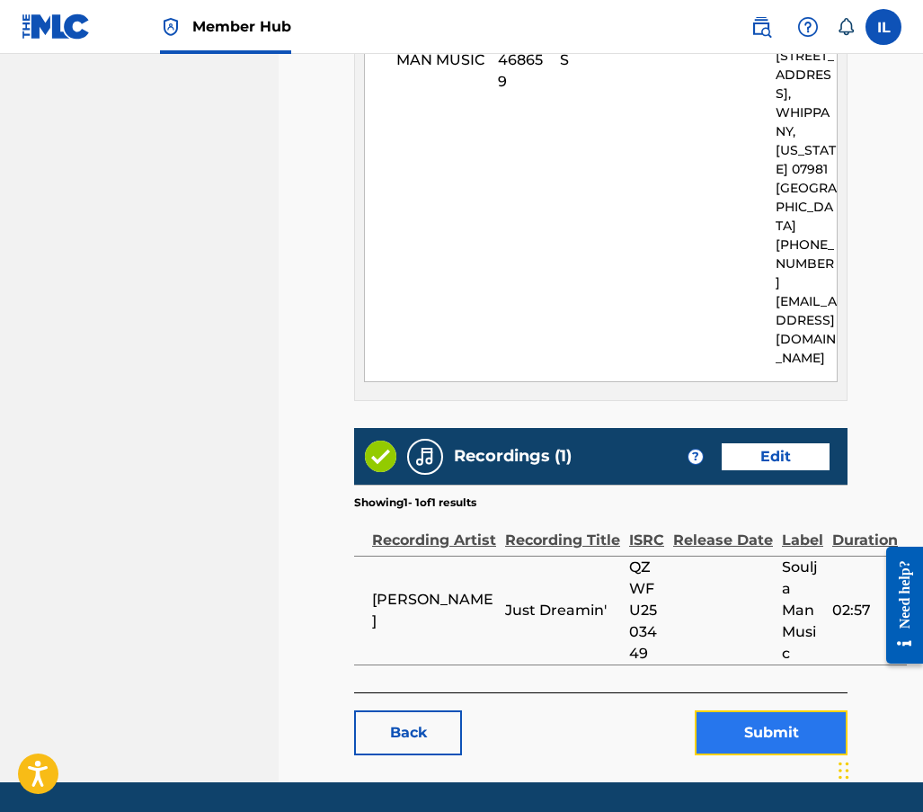
click at [768, 710] on button "Submit" at bounding box center [771, 732] width 153 height 45
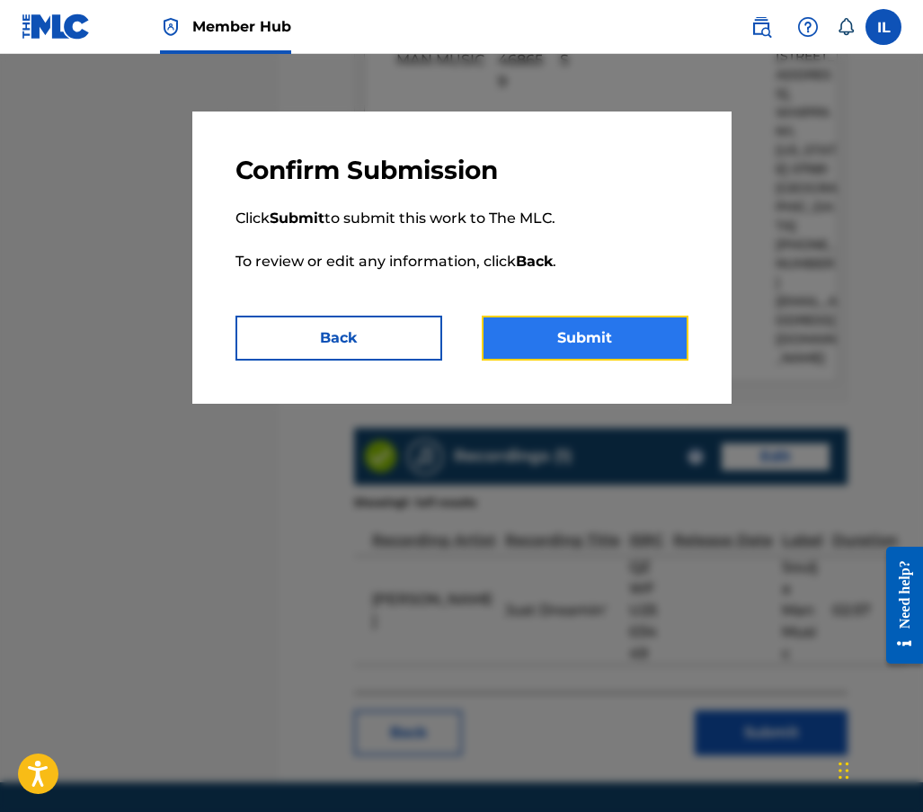
click at [575, 344] on button "Submit" at bounding box center [585, 338] width 207 height 45
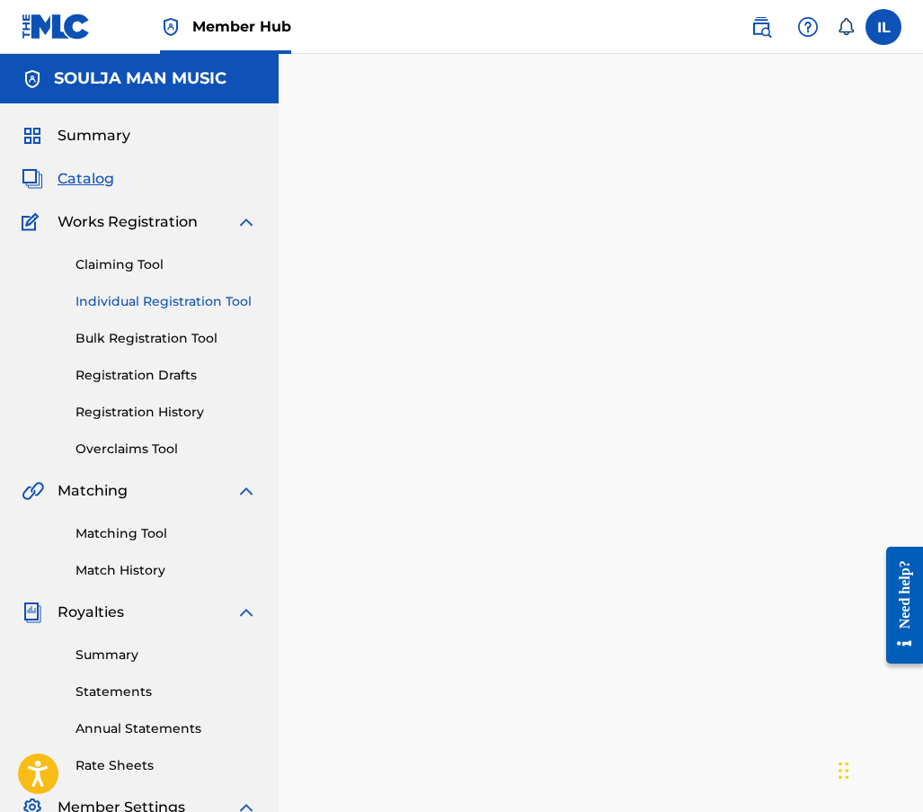
click at [138, 304] on link "Individual Registration Tool" at bounding box center [167, 301] width 182 height 19
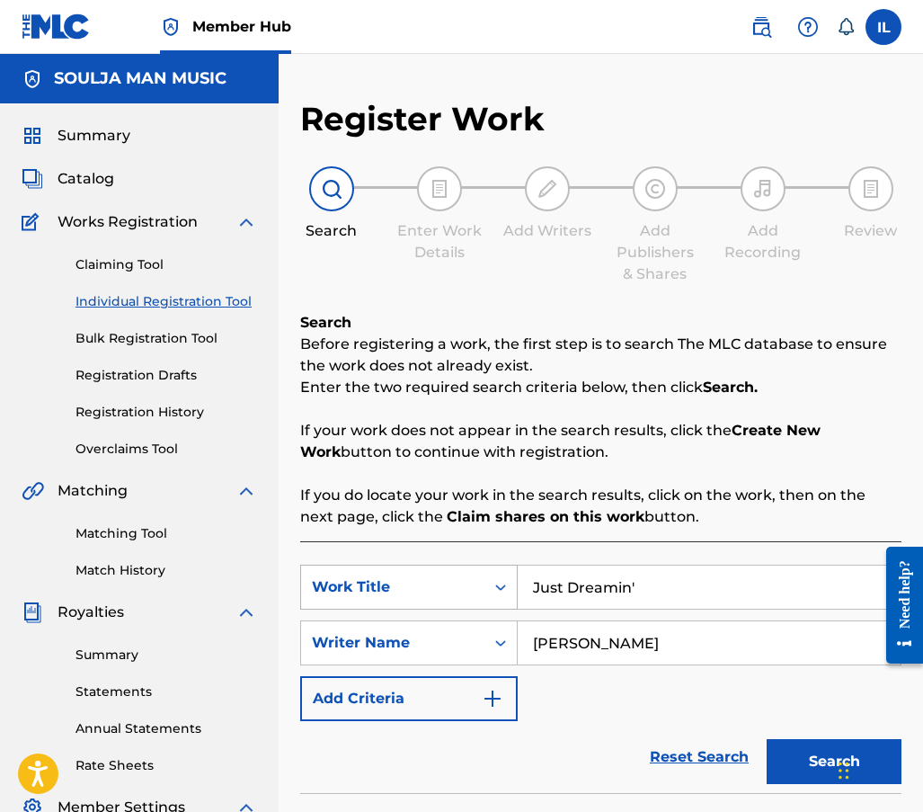
drag, startPoint x: 672, startPoint y: 586, endPoint x: 385, endPoint y: 576, distance: 287.0
click at [385, 576] on div "SearchWithCriteriaa81b3363-cace-4b4a-9c0d-97c22743e4c7 Work Title Just Dreamin'" at bounding box center [601, 587] width 602 height 45
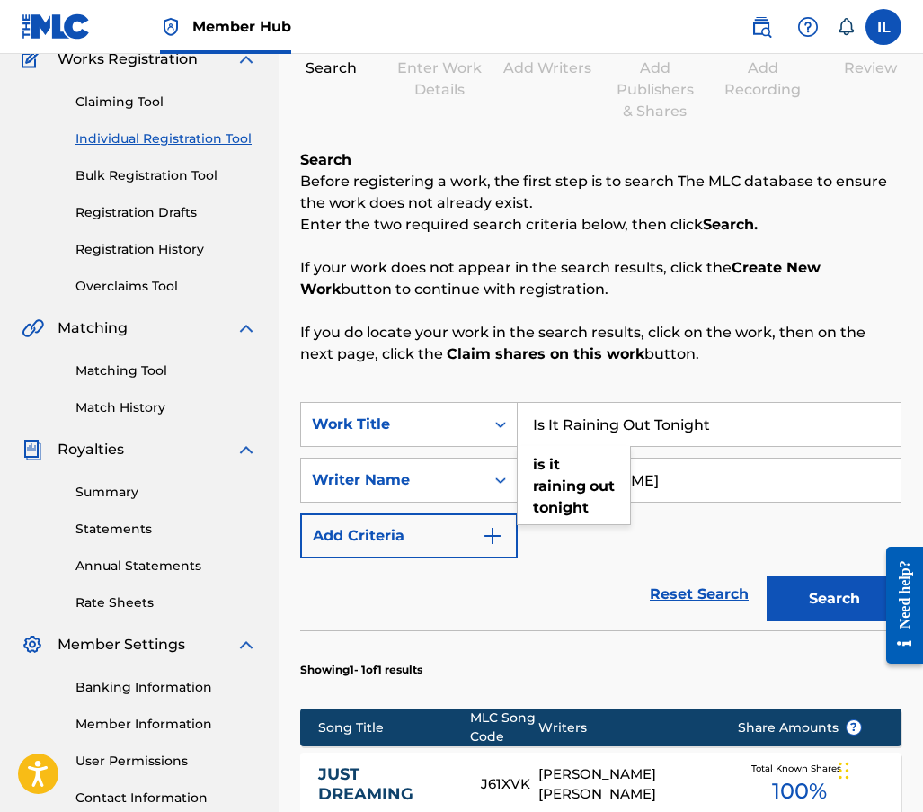
scroll to position [180, 0]
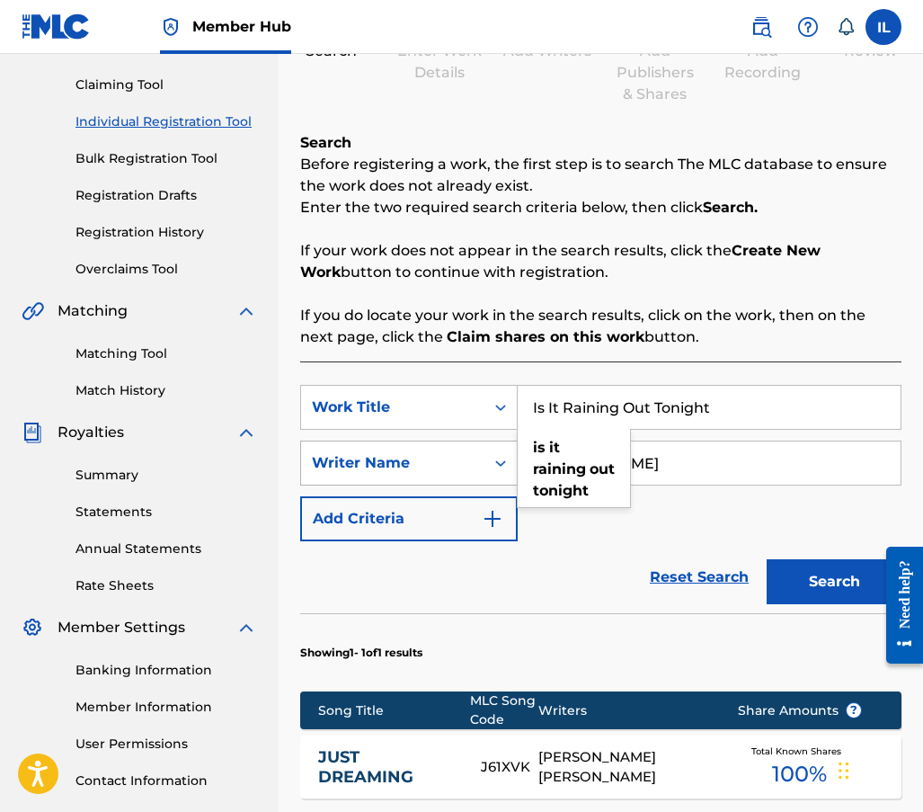
type input "Is It Raining Out Tonight"
click at [497, 473] on div "Search Form" at bounding box center [501, 463] width 32 height 32
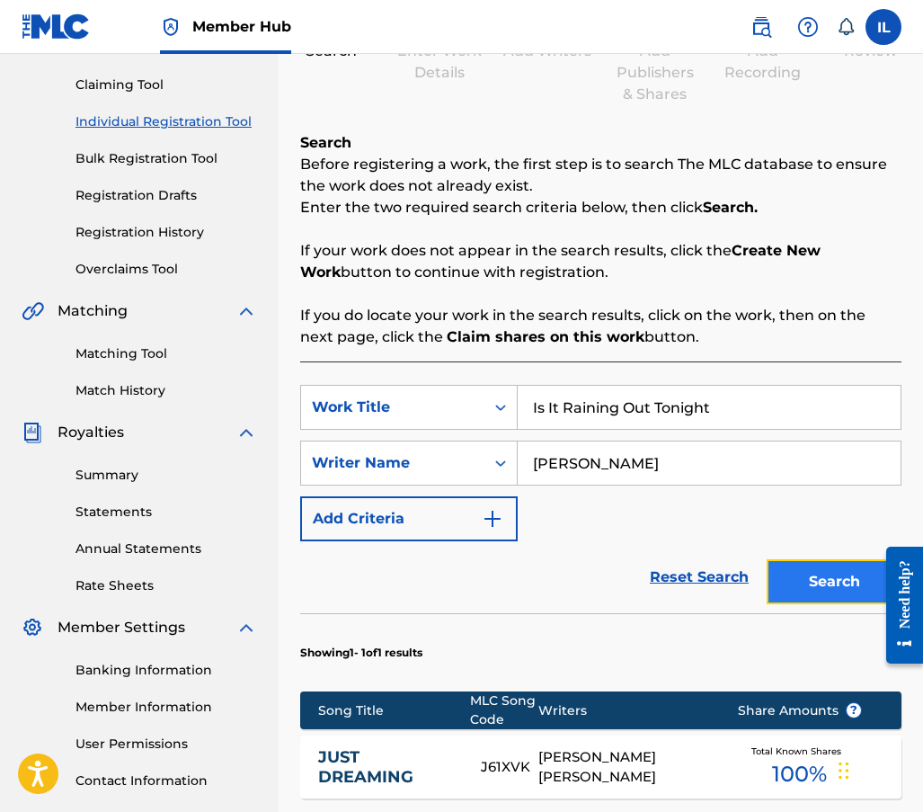
click at [807, 577] on button "Search" at bounding box center [834, 581] width 135 height 45
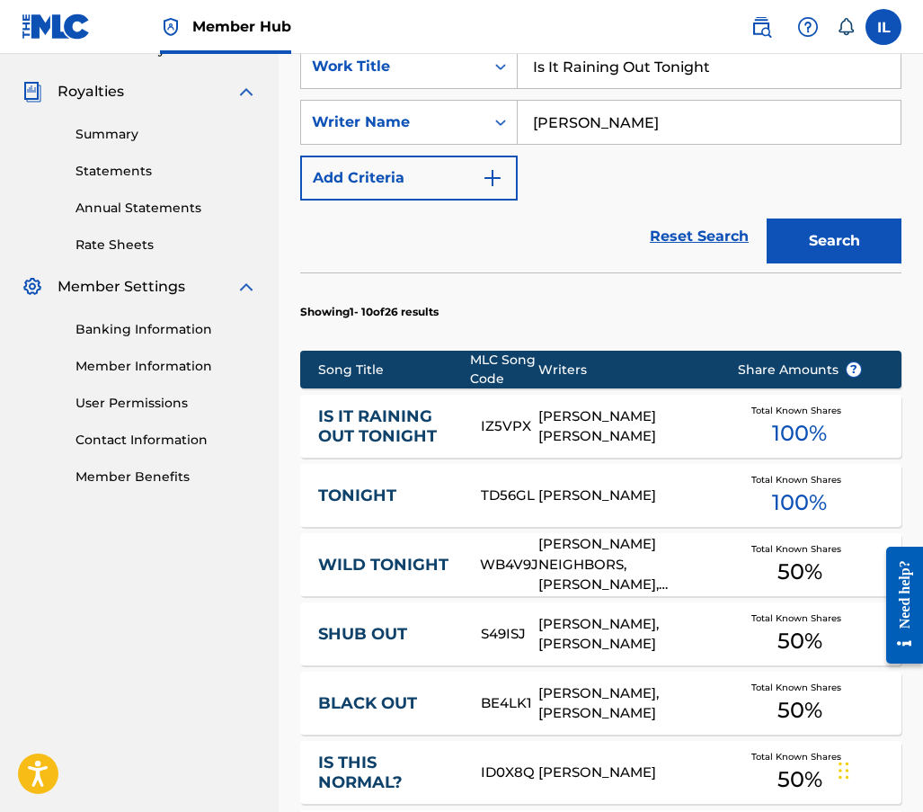
scroll to position [539, 0]
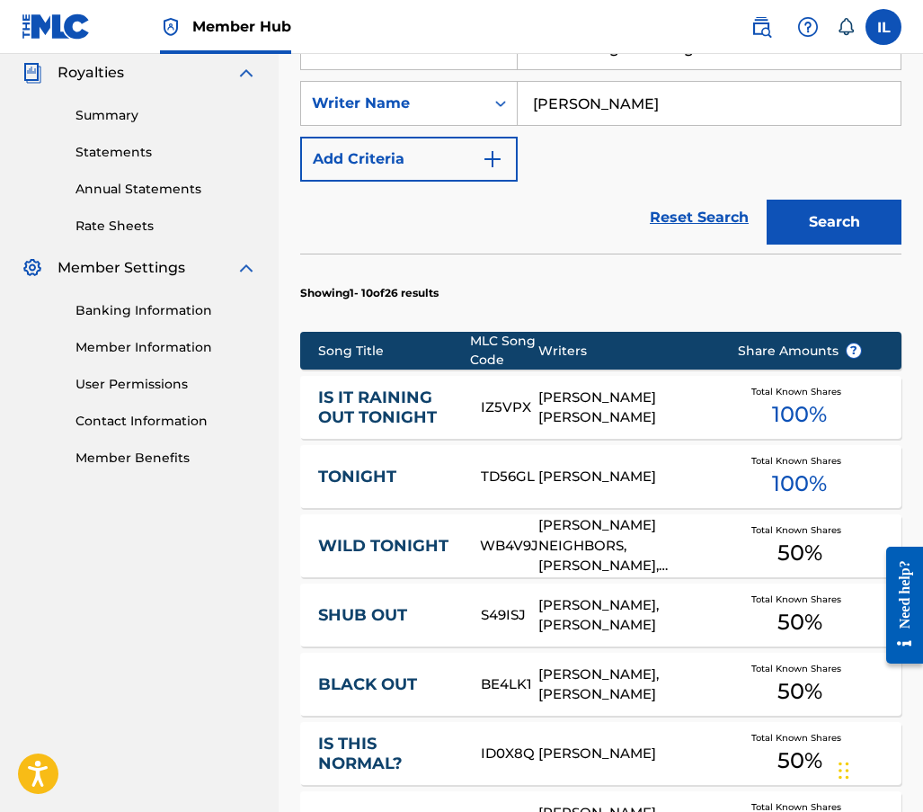
click at [561, 404] on div "[PERSON_NAME] [PERSON_NAME]" at bounding box center [625, 408] width 172 height 40
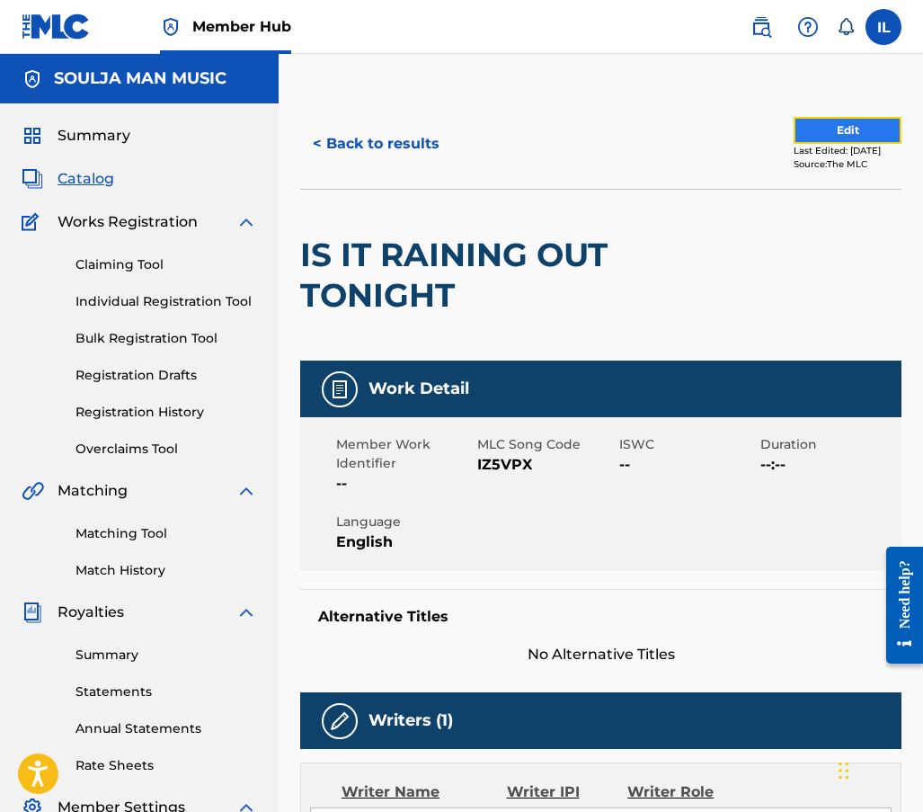
click at [810, 129] on button "Edit" at bounding box center [848, 130] width 108 height 27
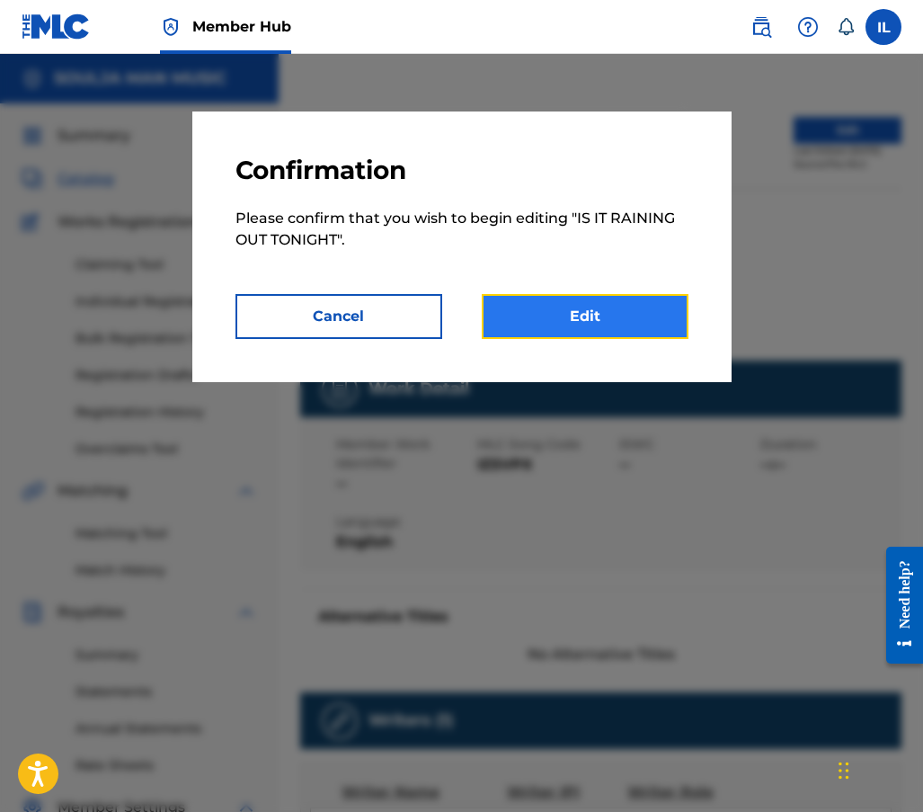
click at [614, 325] on link "Edit" at bounding box center [585, 316] width 207 height 45
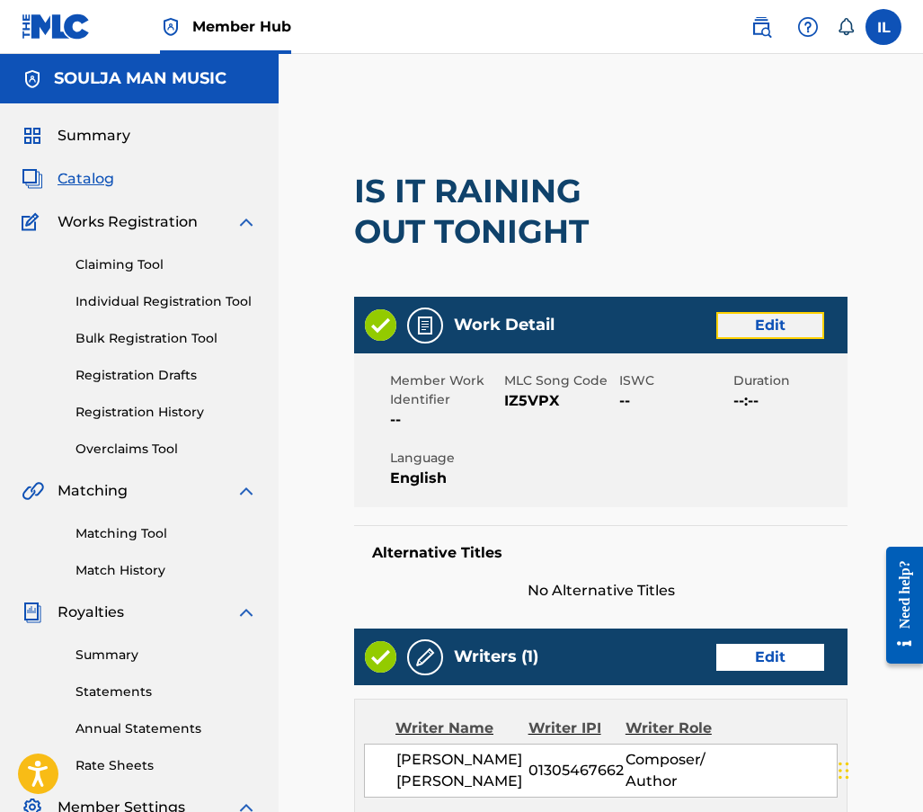
click at [745, 327] on link "Edit" at bounding box center [771, 325] width 108 height 27
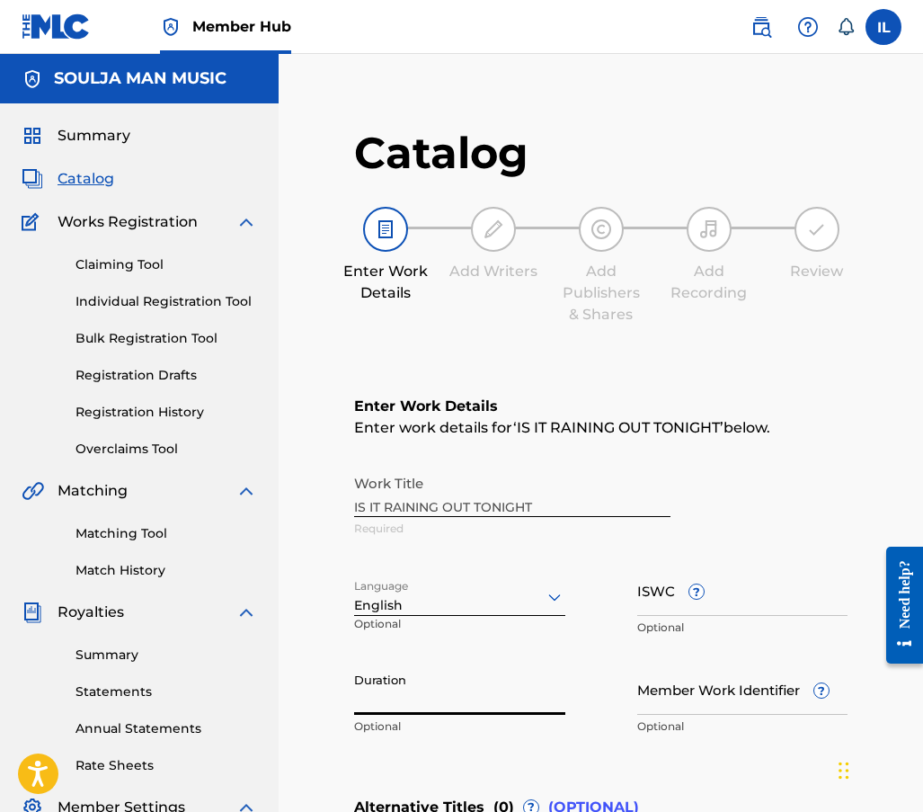
drag, startPoint x: 379, startPoint y: 705, endPoint x: 397, endPoint y: 680, distance: 31.5
click at [379, 704] on input "Duration" at bounding box center [459, 689] width 211 height 51
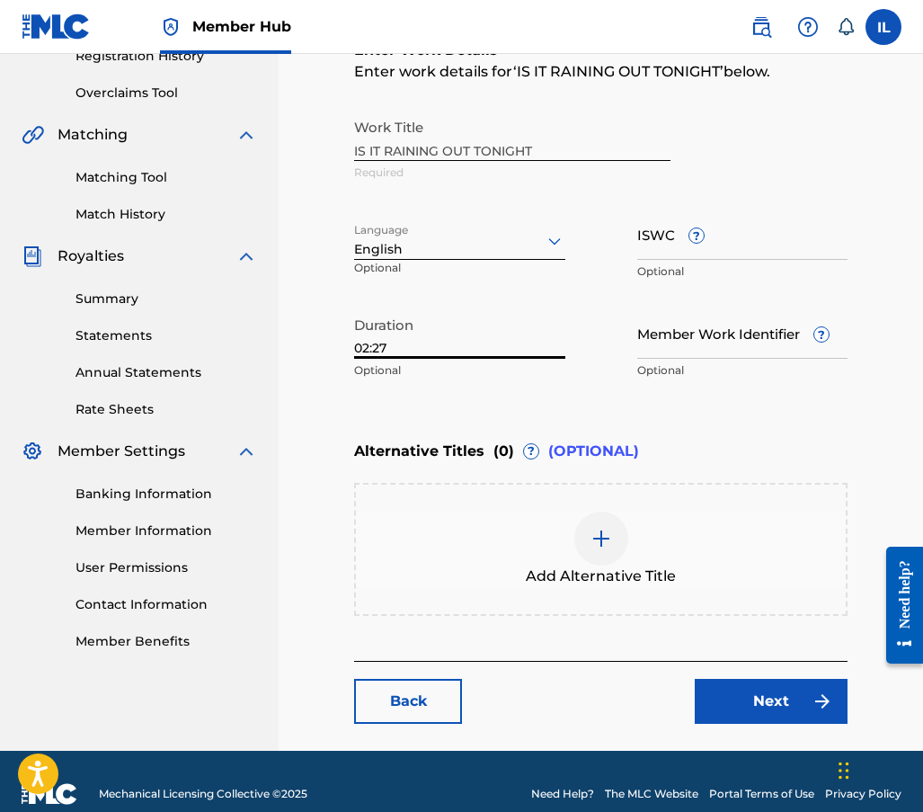
scroll to position [360, 0]
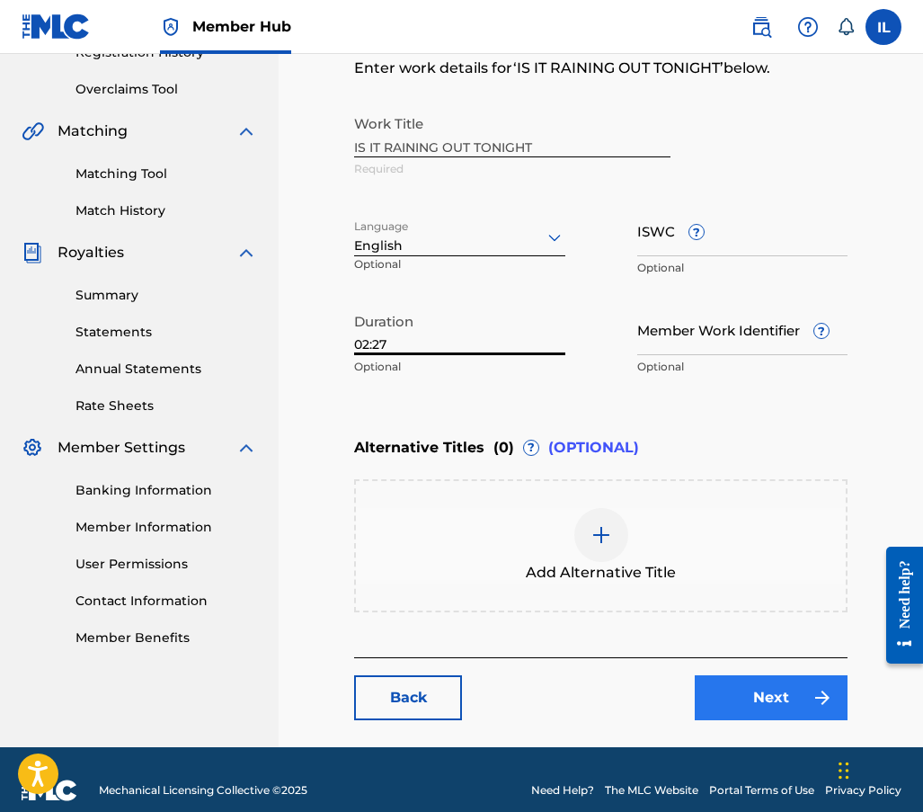
type input "02:27"
click at [784, 693] on link "Next" at bounding box center [771, 697] width 153 height 45
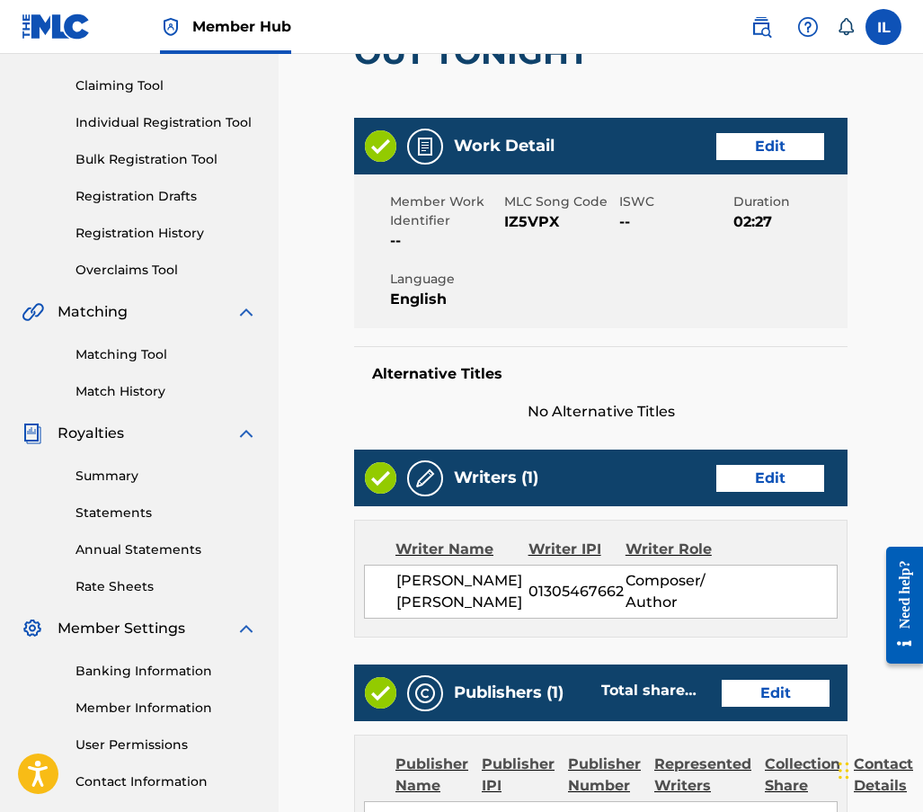
scroll to position [180, 0]
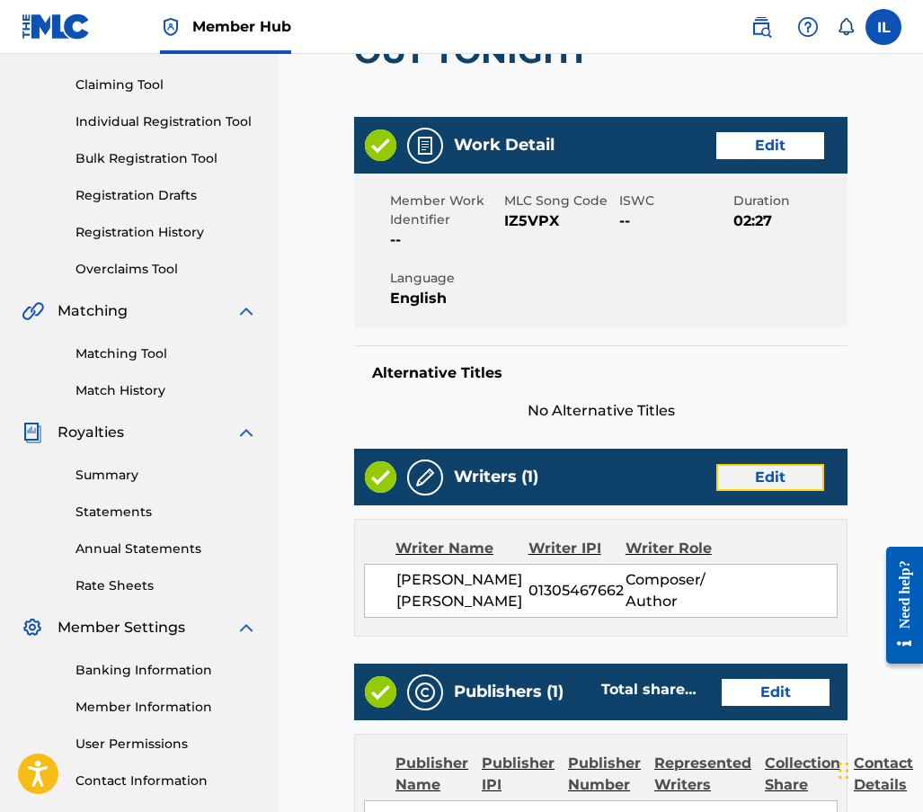
click at [749, 484] on link "Edit" at bounding box center [771, 477] width 108 height 27
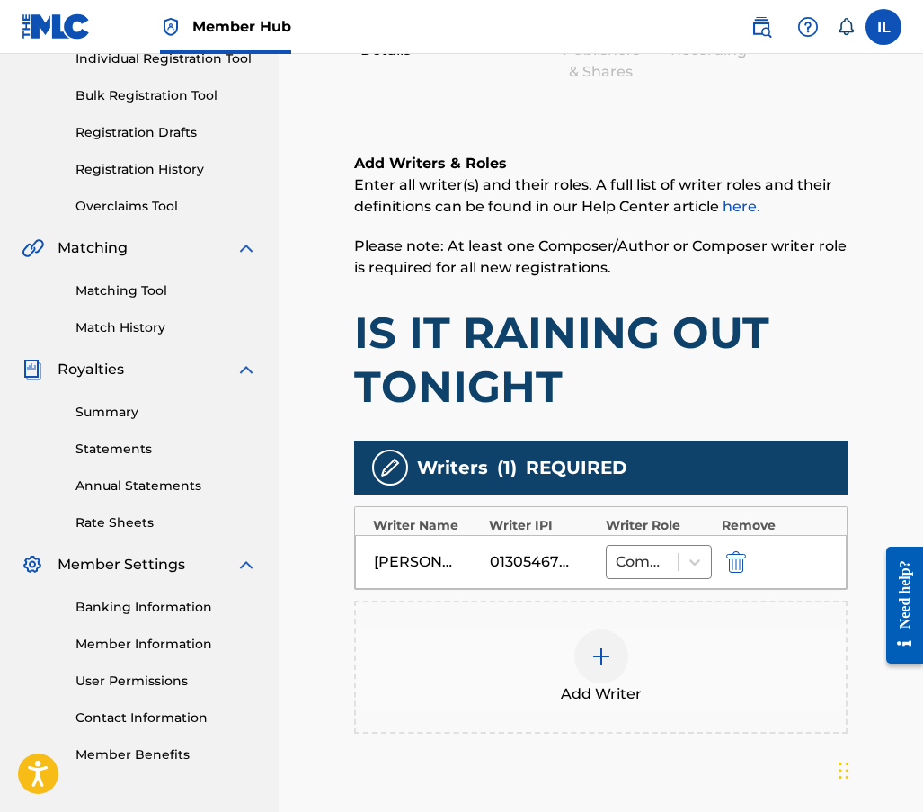
scroll to position [270, 0]
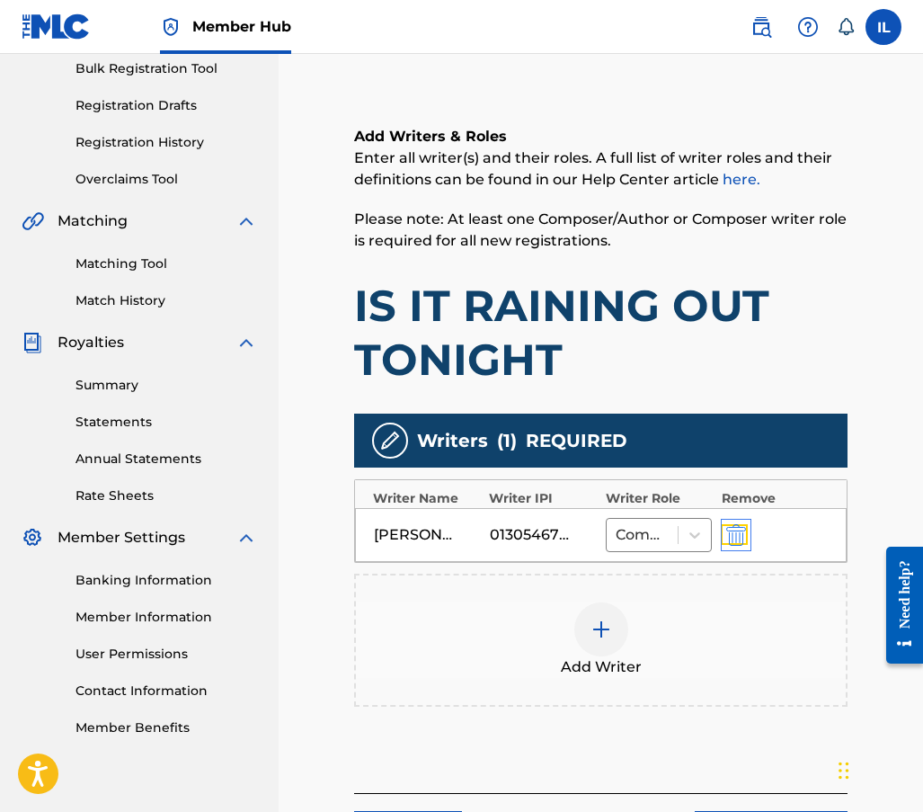
click at [736, 539] on img "submit" at bounding box center [737, 535] width 20 height 22
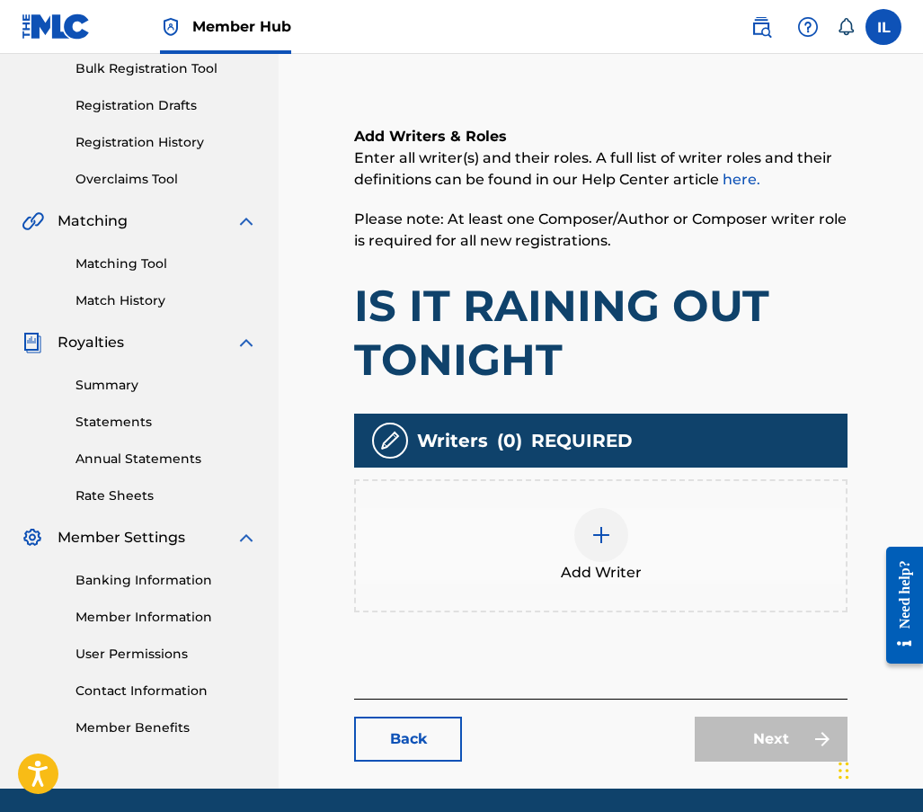
click at [601, 527] on img at bounding box center [602, 535] width 22 height 22
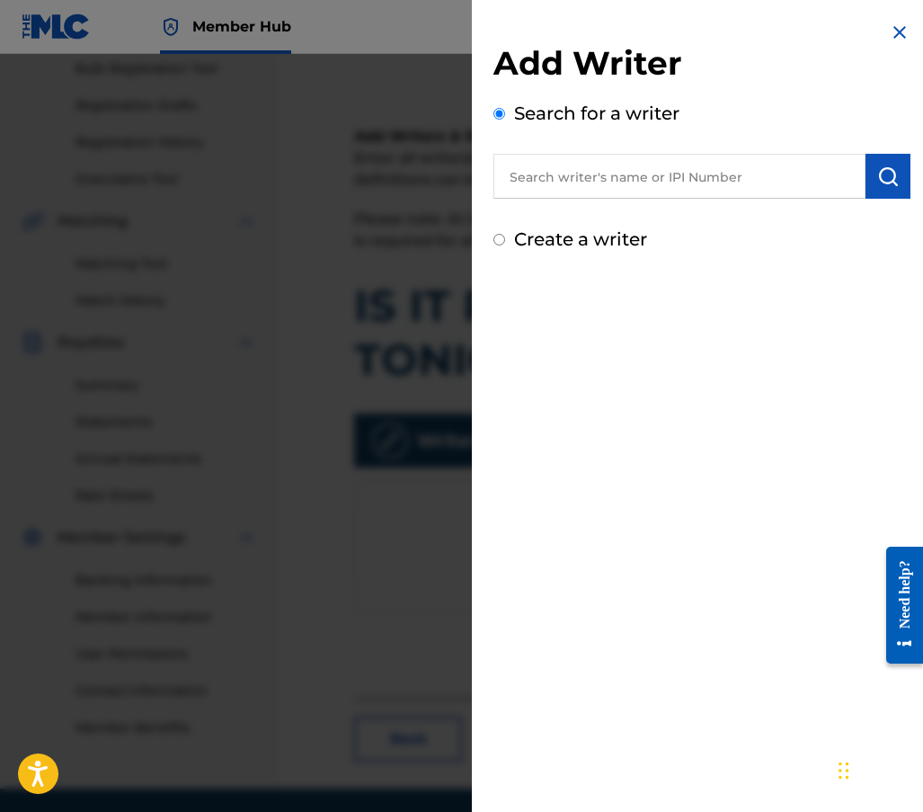
click at [501, 241] on input "Create a writer" at bounding box center [500, 240] width 12 height 12
radio input "false"
radio input "true"
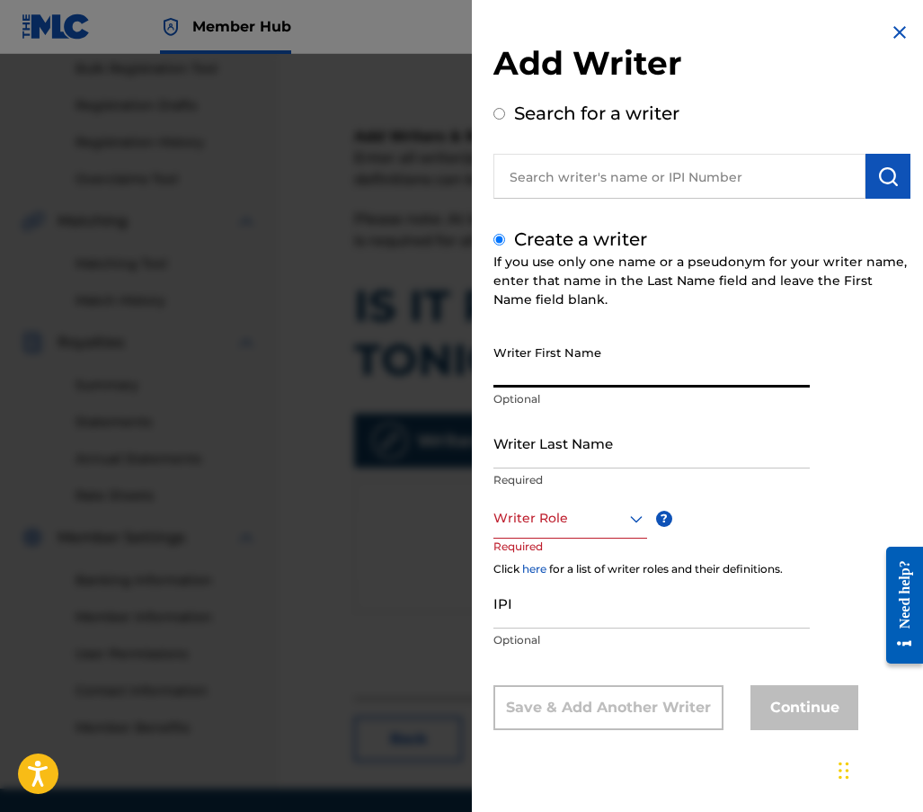
click at [551, 370] on input "Writer First Name" at bounding box center [652, 361] width 316 height 51
type input "[PERSON_NAME]"
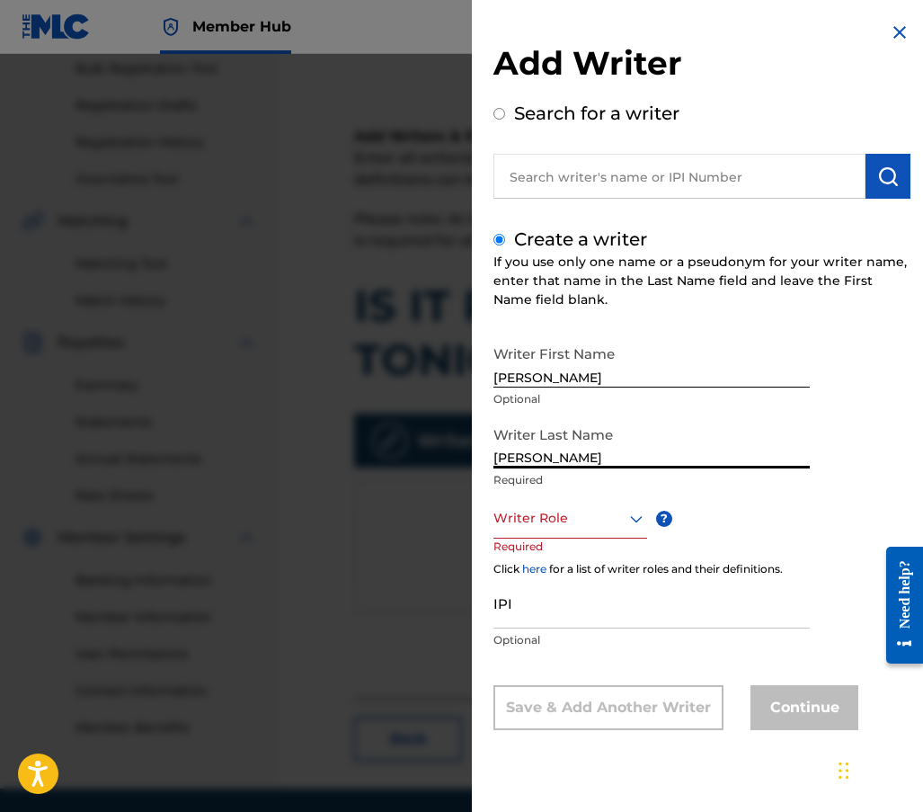
type input "[PERSON_NAME]"
click at [643, 515] on icon at bounding box center [637, 519] width 22 height 22
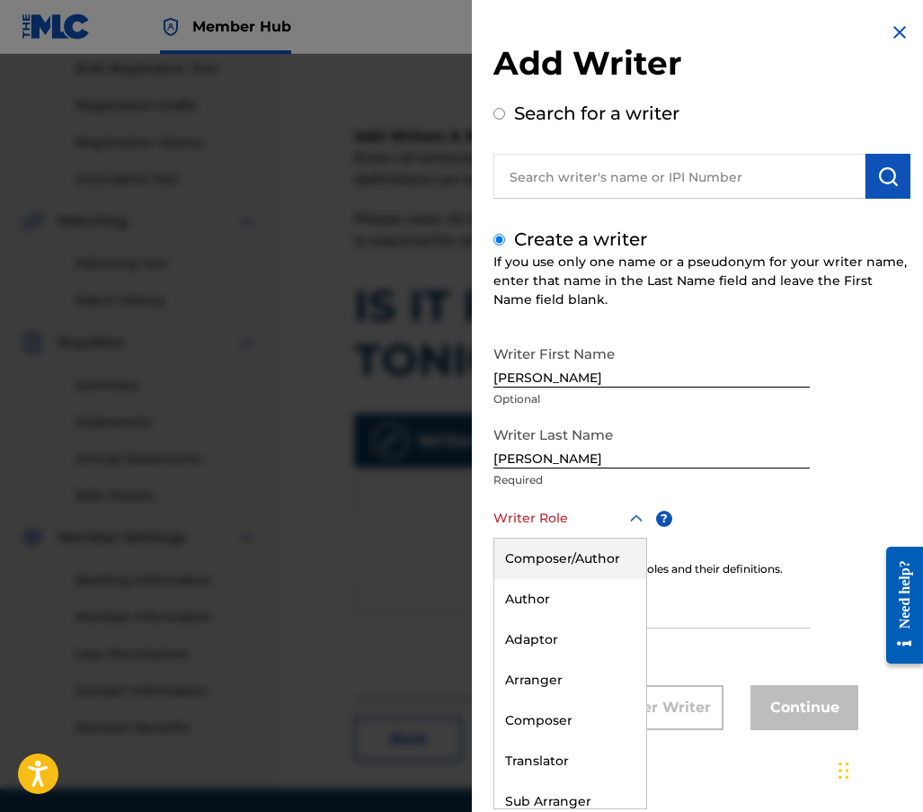
click at [600, 559] on div "Composer/Author" at bounding box center [571, 559] width 152 height 40
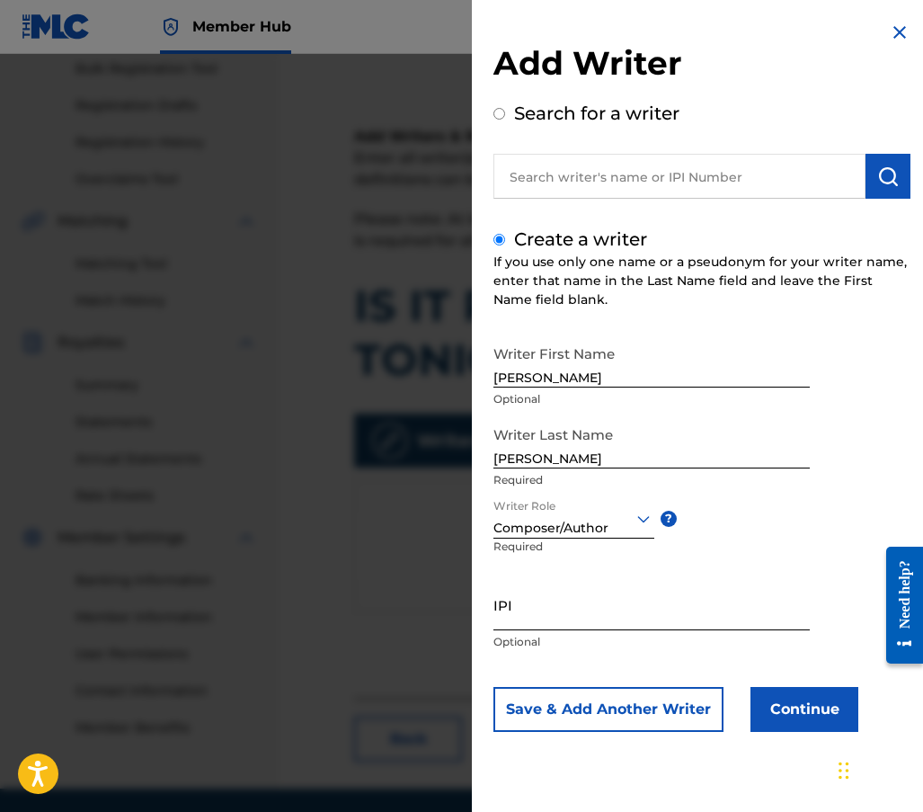
click at [514, 620] on input "IPI" at bounding box center [652, 604] width 316 height 51
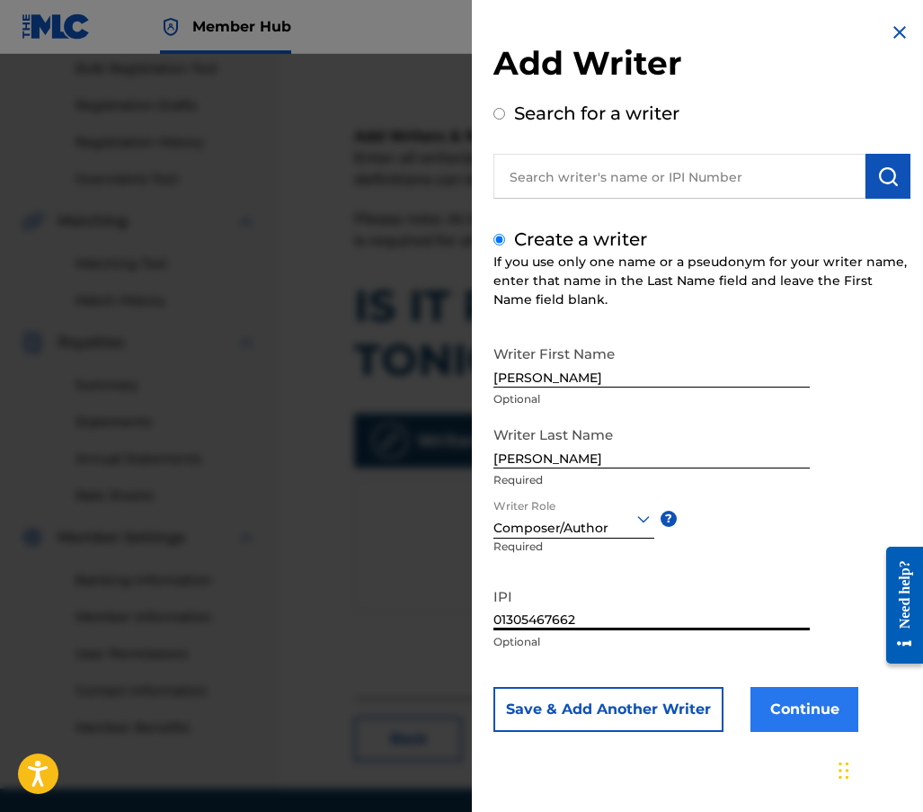
type input "01305467662"
click at [796, 711] on button "Continue" at bounding box center [805, 709] width 108 height 45
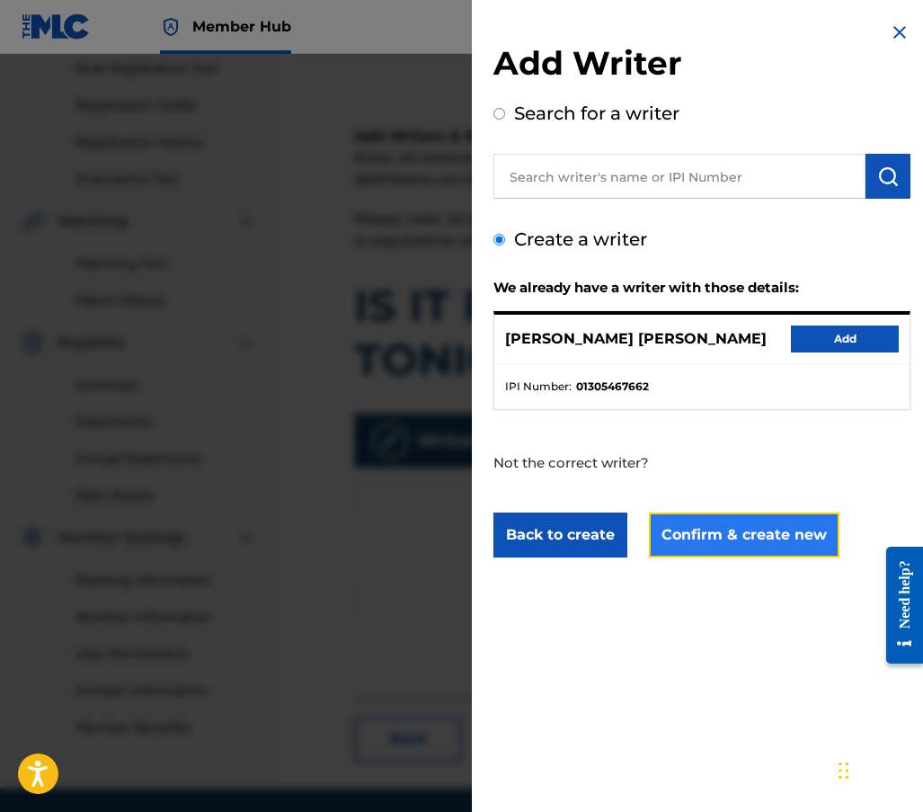
click at [740, 540] on button "Confirm & create new" at bounding box center [744, 535] width 191 height 45
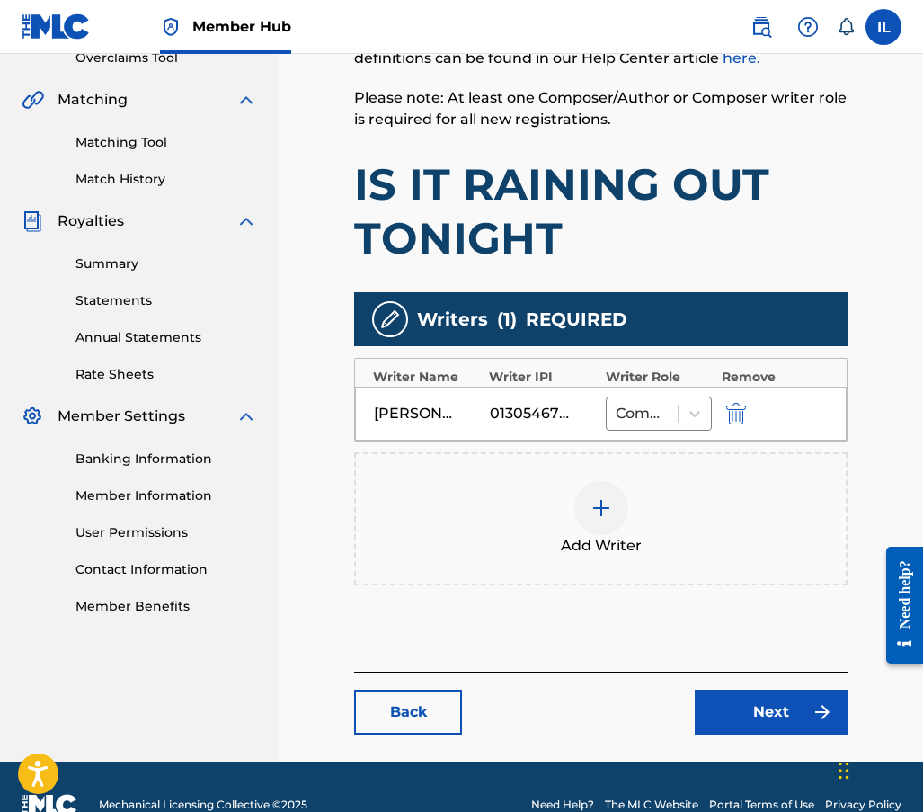
scroll to position [427, 0]
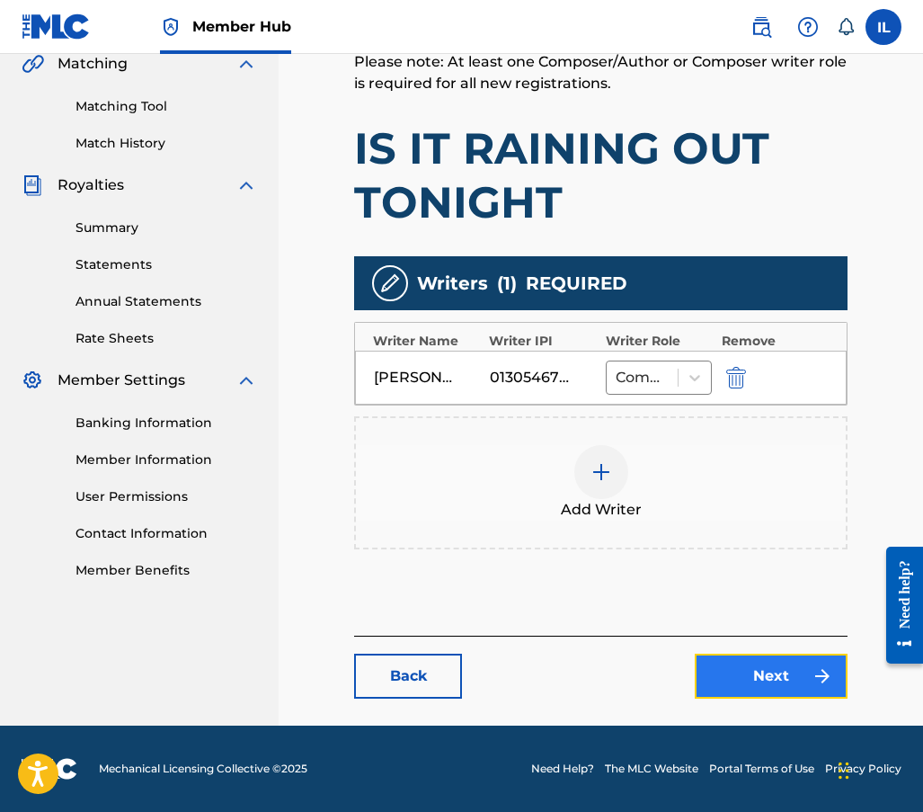
click at [758, 674] on link "Next" at bounding box center [771, 676] width 153 height 45
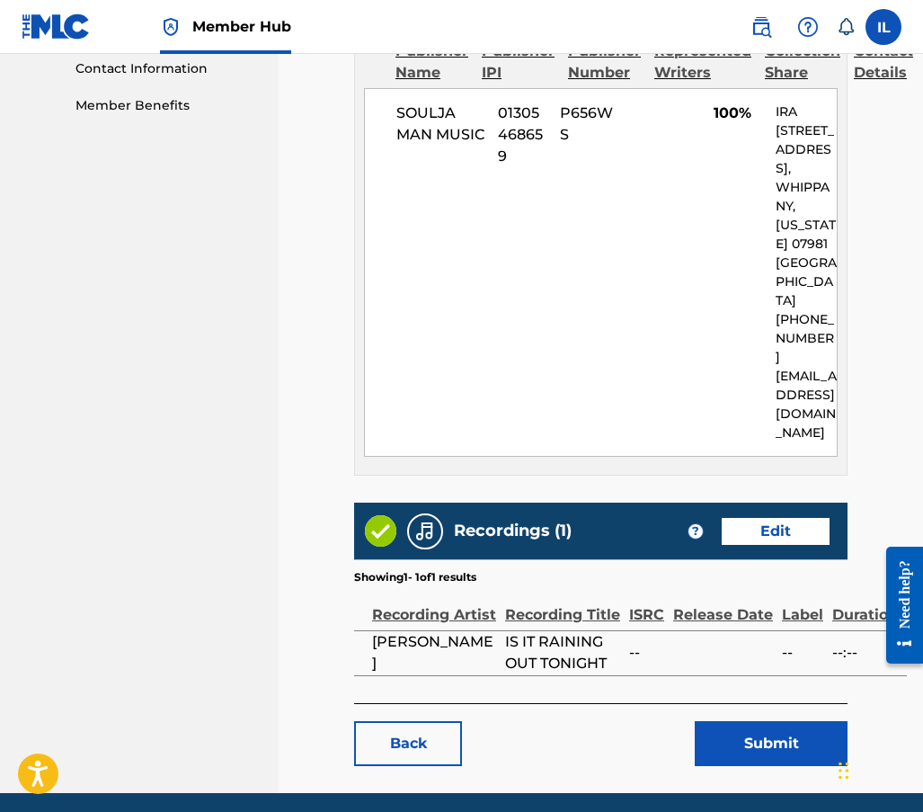
scroll to position [899, 0]
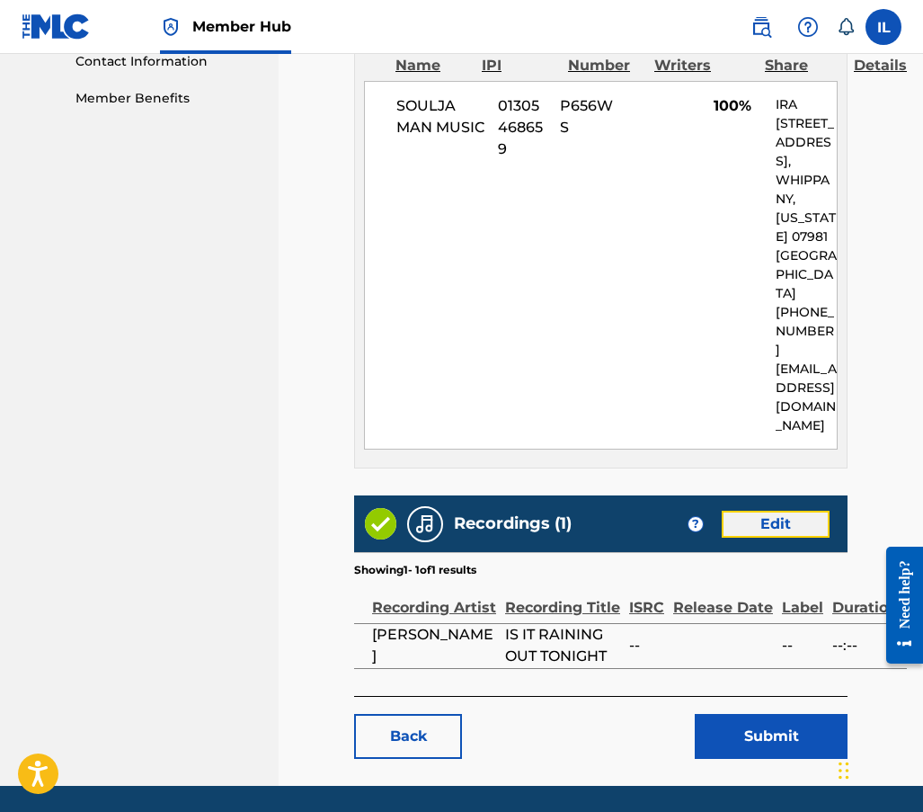
click at [764, 511] on link "Edit" at bounding box center [776, 524] width 108 height 27
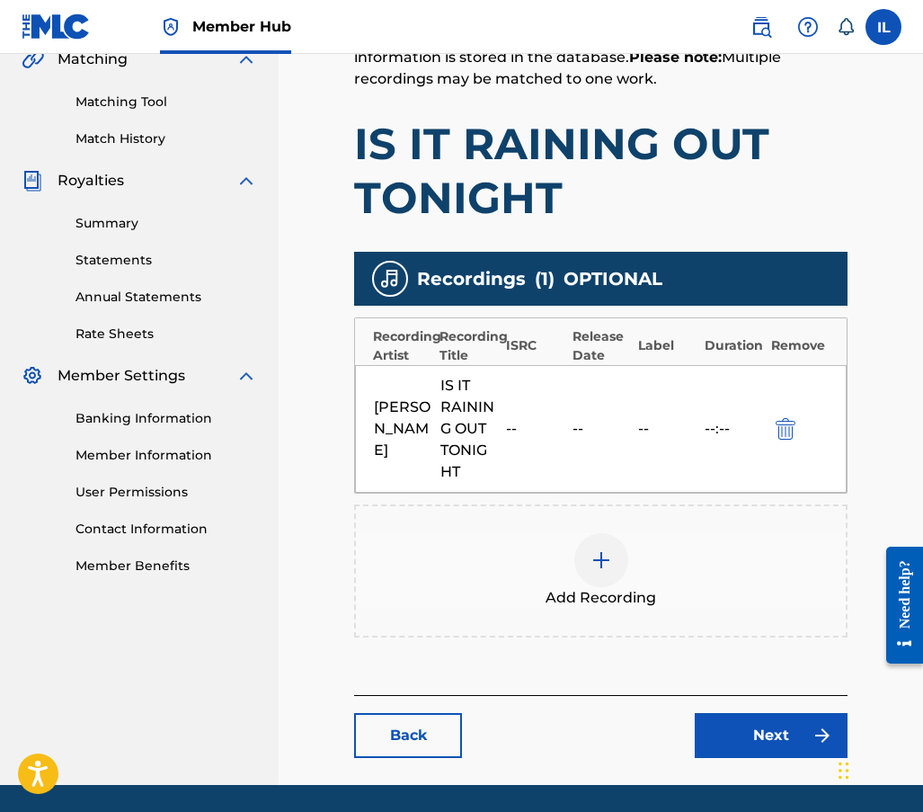
scroll to position [504, 0]
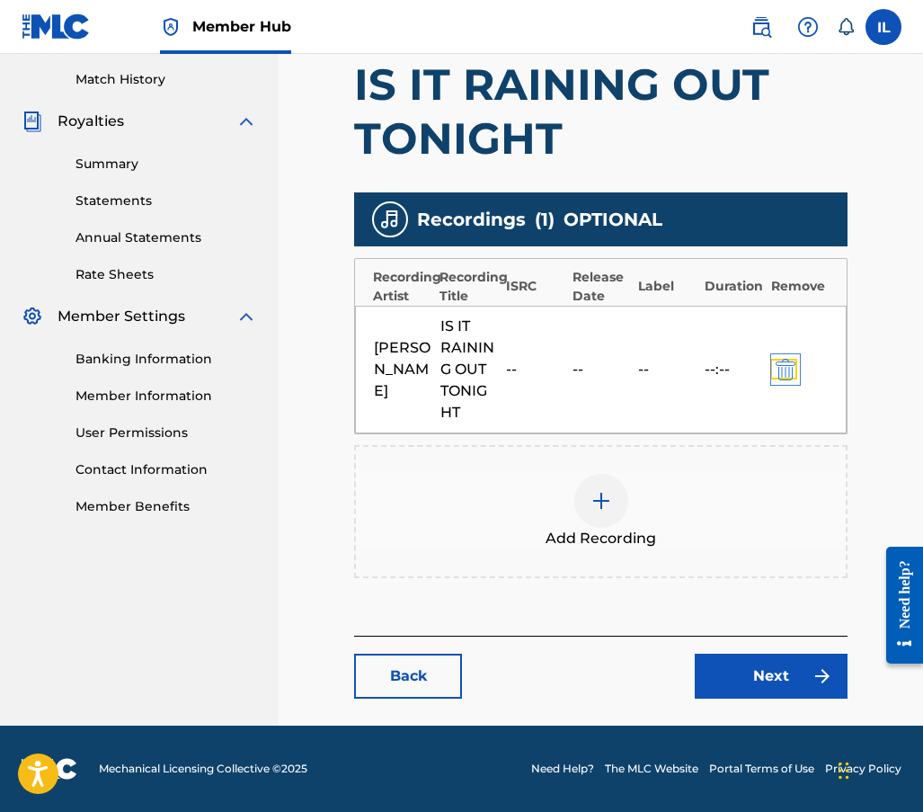
click at [779, 361] on img "submit" at bounding box center [786, 370] width 20 height 22
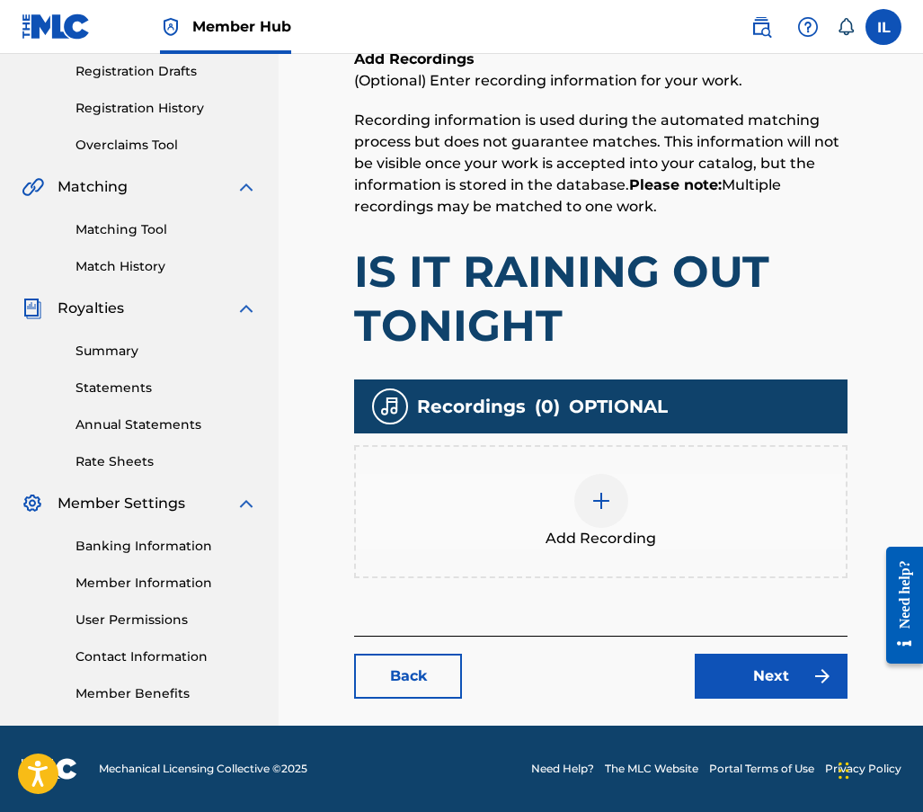
click at [605, 497] on img at bounding box center [602, 501] width 22 height 22
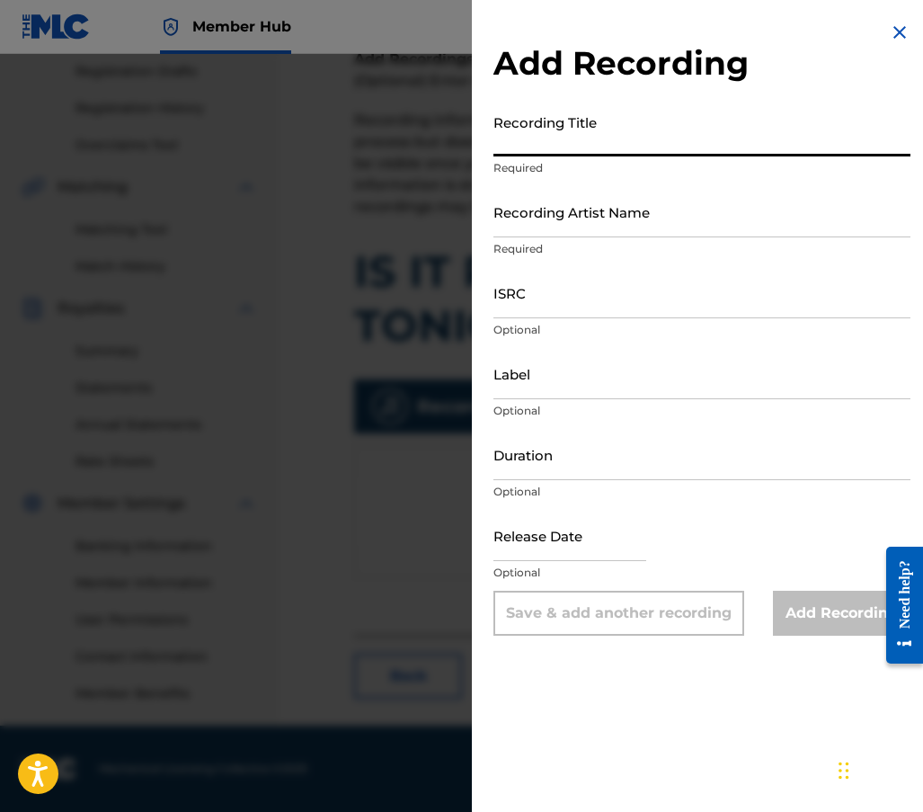
click at [549, 150] on input "Recording Title" at bounding box center [702, 130] width 417 height 51
type input "Is It Raining Out Tonight"
click at [576, 227] on input "Recording Artist Name" at bounding box center [702, 211] width 417 height 51
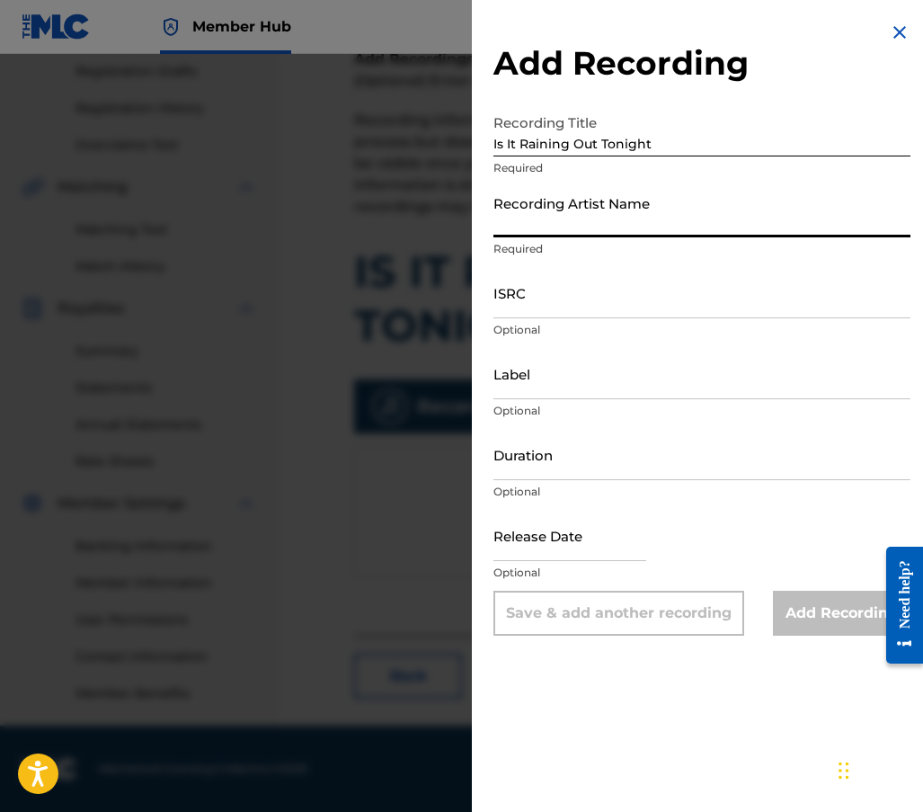
type input "[PERSON_NAME]"
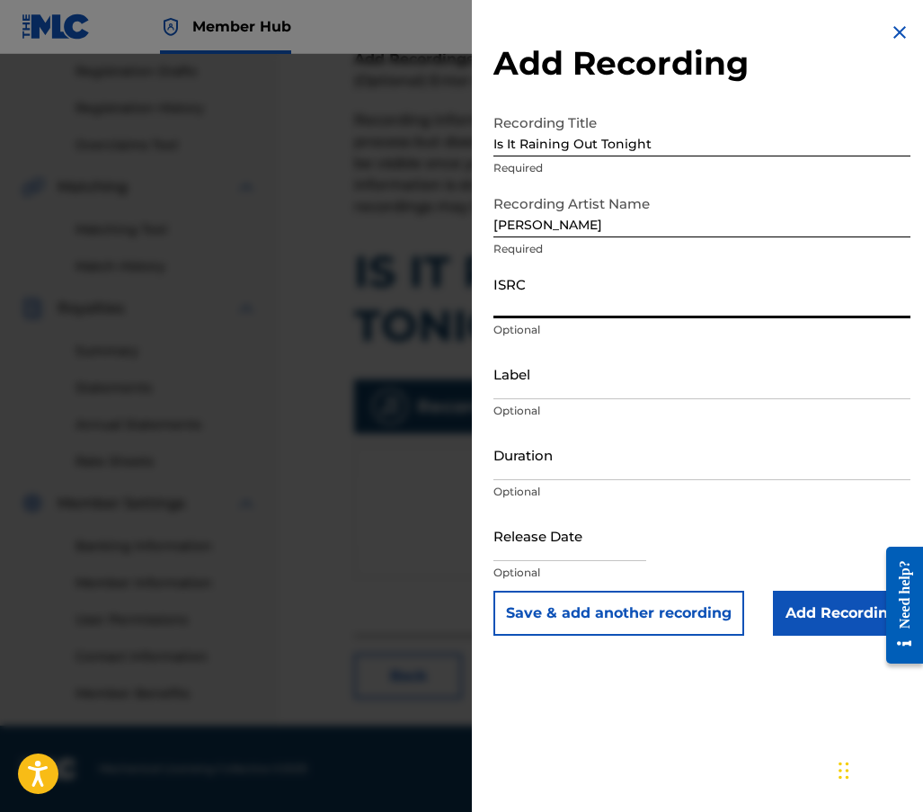
click at [523, 308] on input "ISRC" at bounding box center [702, 292] width 417 height 51
paste input "QZWFU2503447"
type input "QZWFU2503447"
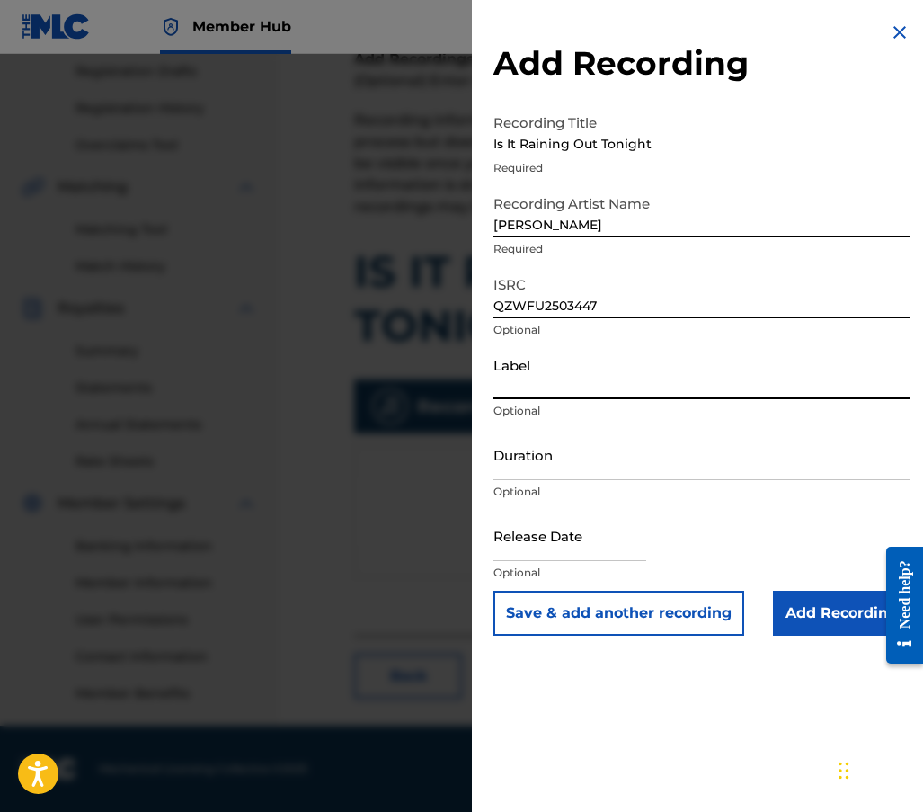
click at [515, 387] on input "Label" at bounding box center [702, 373] width 417 height 51
type input "Soulja Man Music"
click at [551, 472] on input "Duration" at bounding box center [702, 454] width 417 height 51
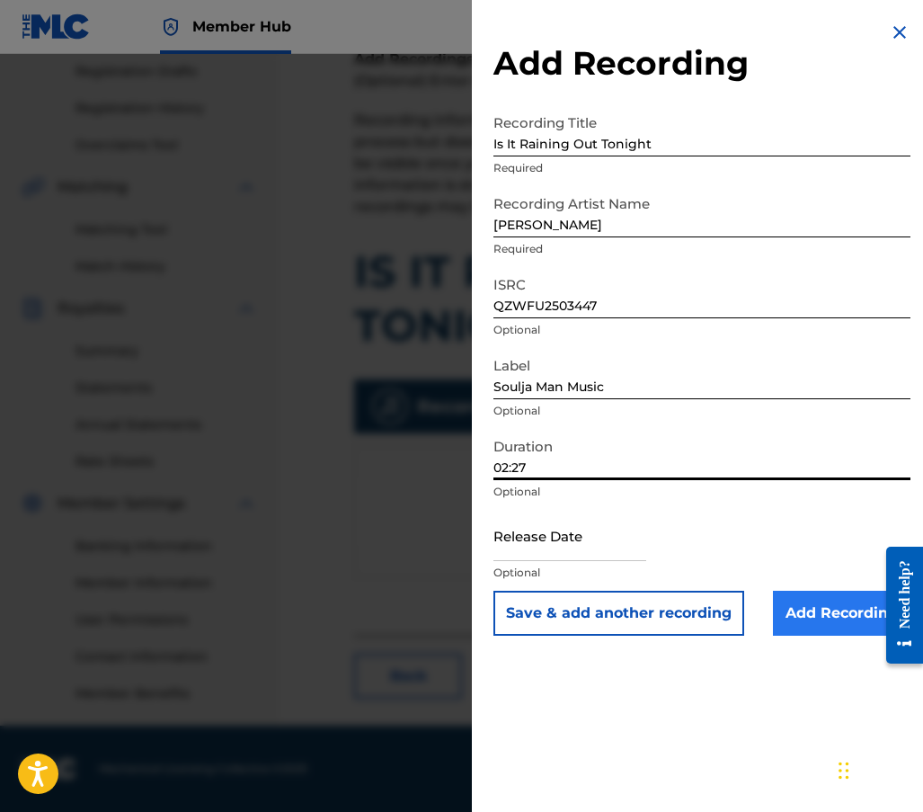
type input "02:27"
click at [799, 618] on input "Add Recording" at bounding box center [842, 613] width 138 height 45
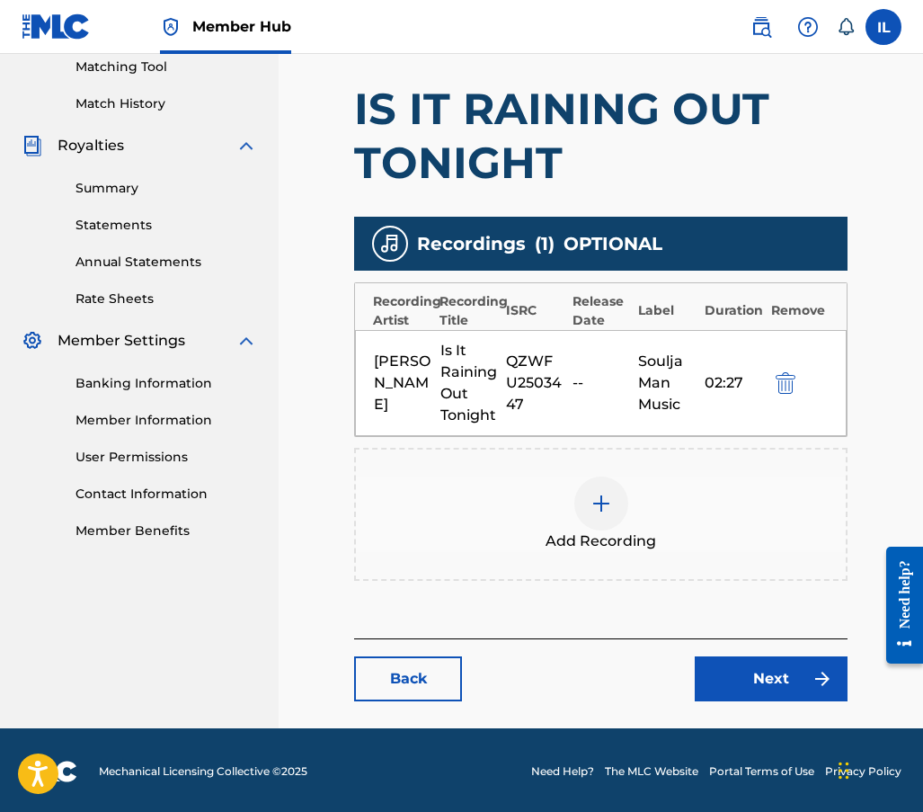
scroll to position [483, 0]
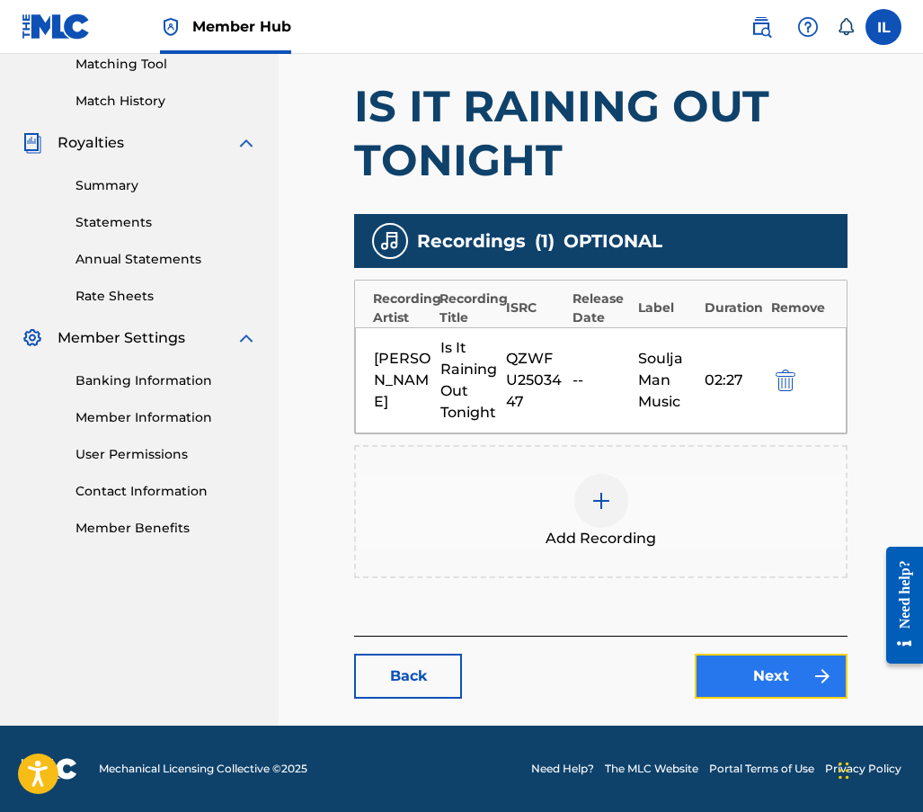
click at [730, 666] on link "Next" at bounding box center [771, 676] width 153 height 45
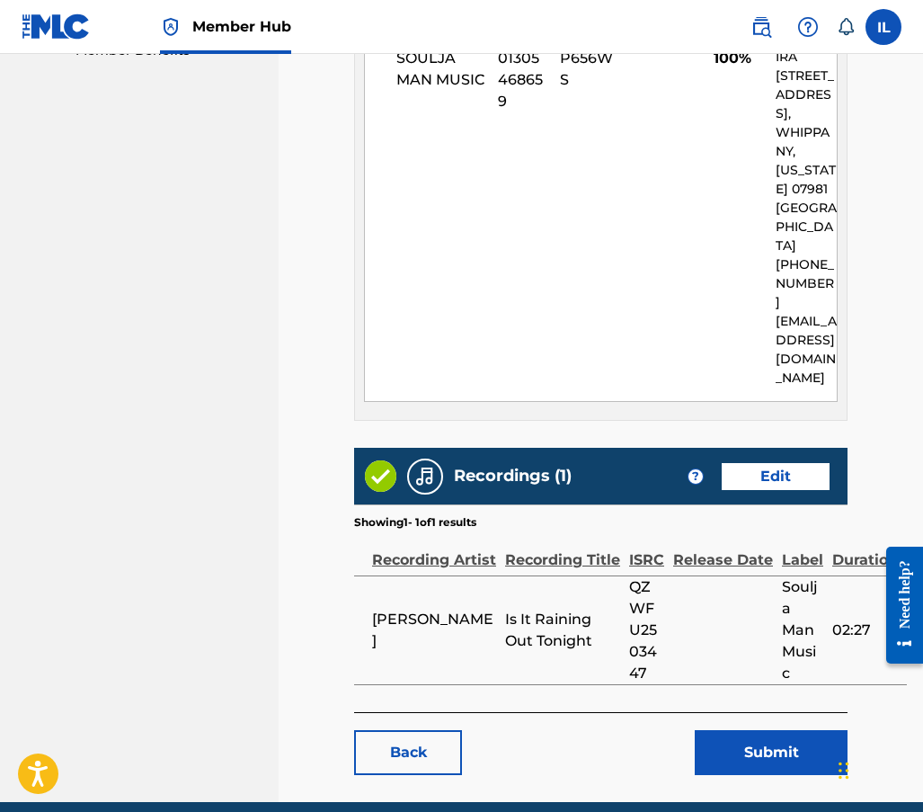
scroll to position [967, 0]
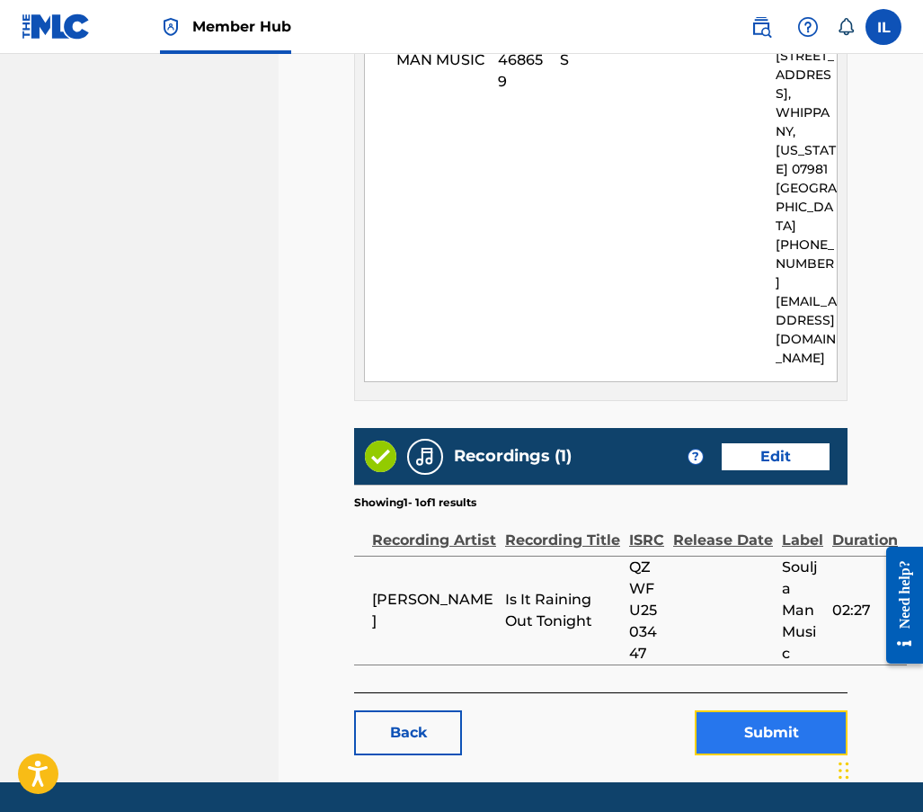
click at [751, 710] on button "Submit" at bounding box center [771, 732] width 153 height 45
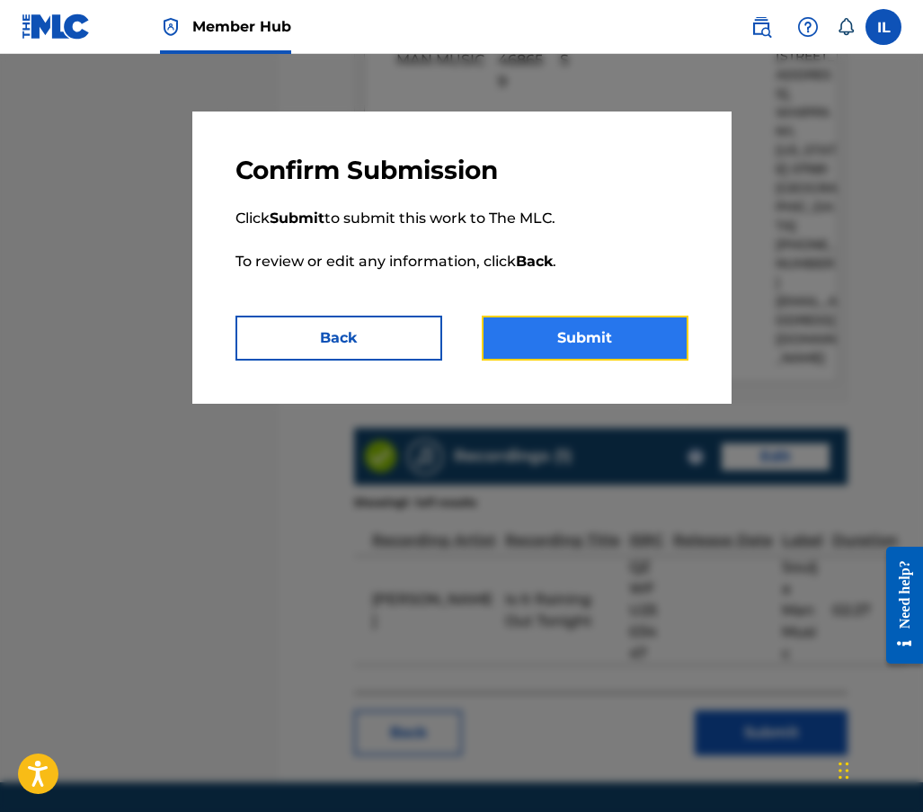
click at [533, 343] on button "Submit" at bounding box center [585, 338] width 207 height 45
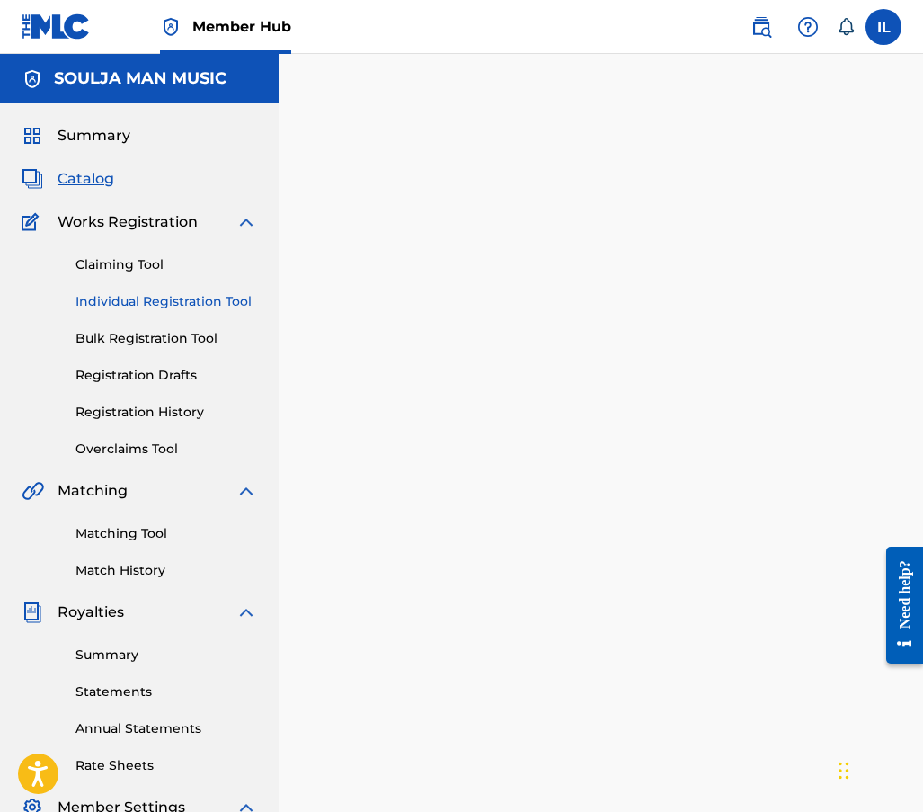
click at [147, 302] on link "Individual Registration Tool" at bounding box center [167, 301] width 182 height 19
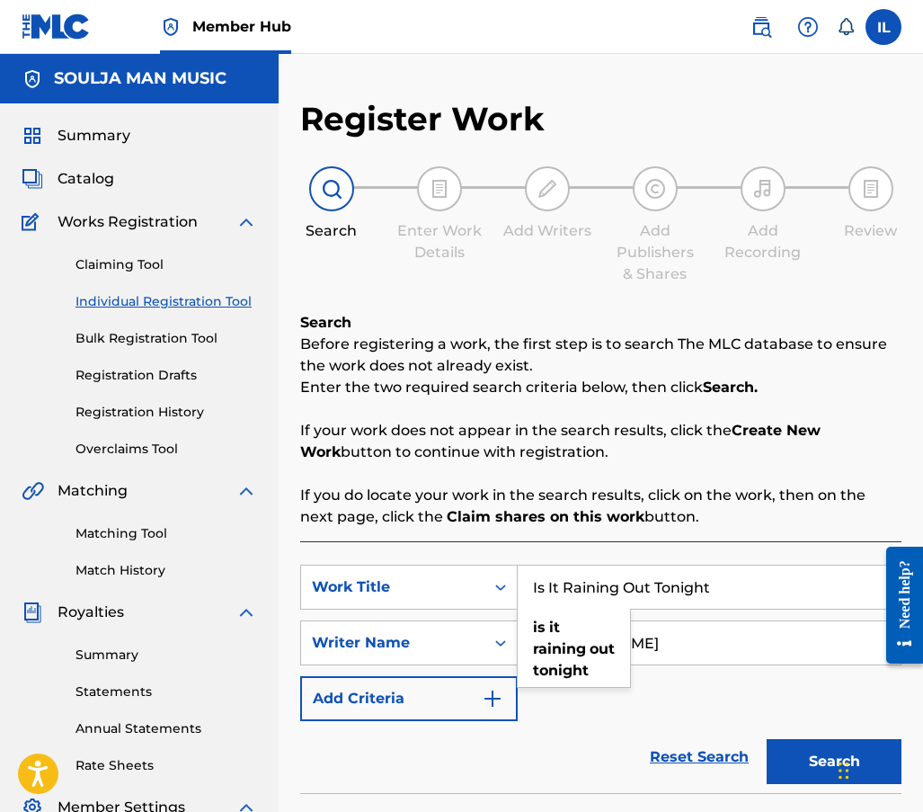
drag, startPoint x: 725, startPoint y: 584, endPoint x: 175, endPoint y: 554, distance: 550.2
click at [619, 768] on div "Reset Search Search" at bounding box center [601, 757] width 602 height 72
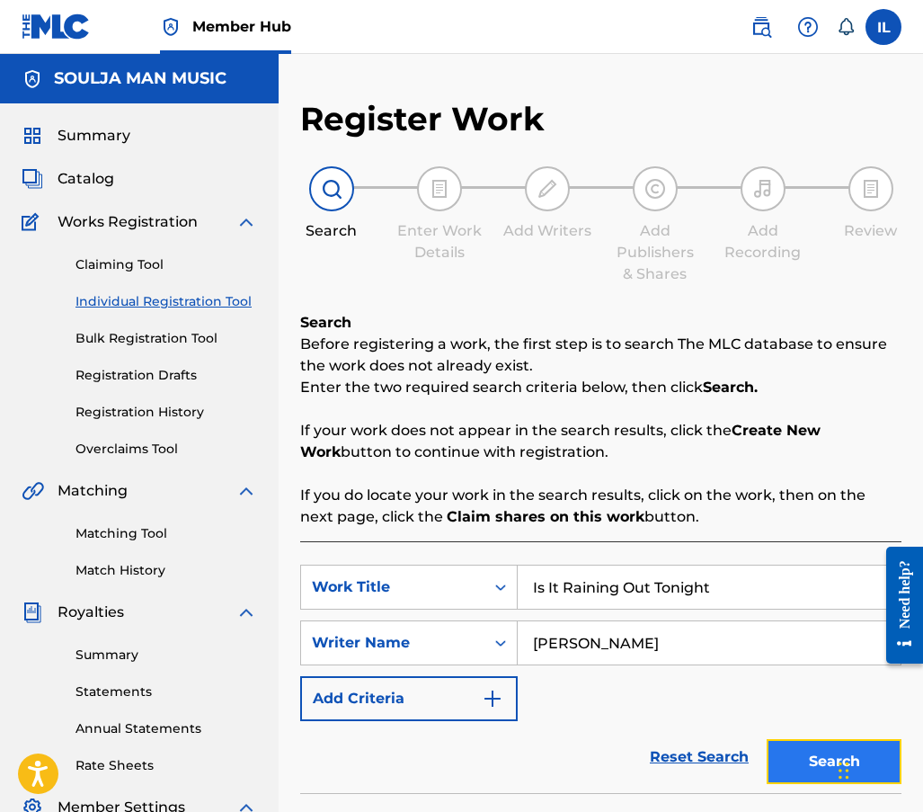
click at [783, 771] on button "Search" at bounding box center [834, 761] width 135 height 45
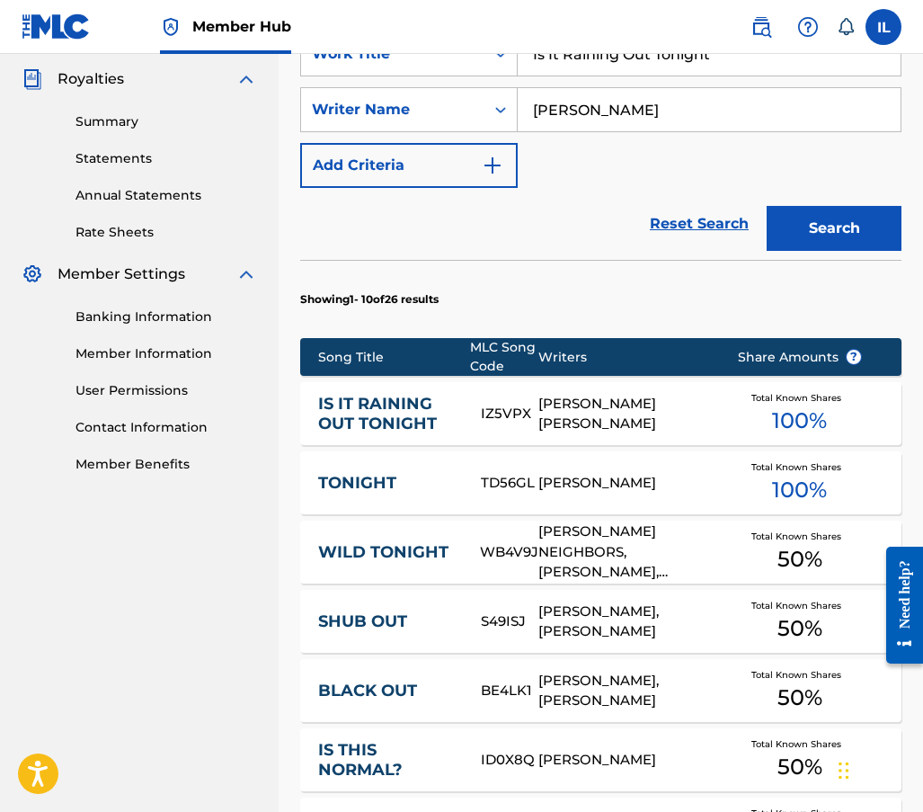
scroll to position [539, 0]
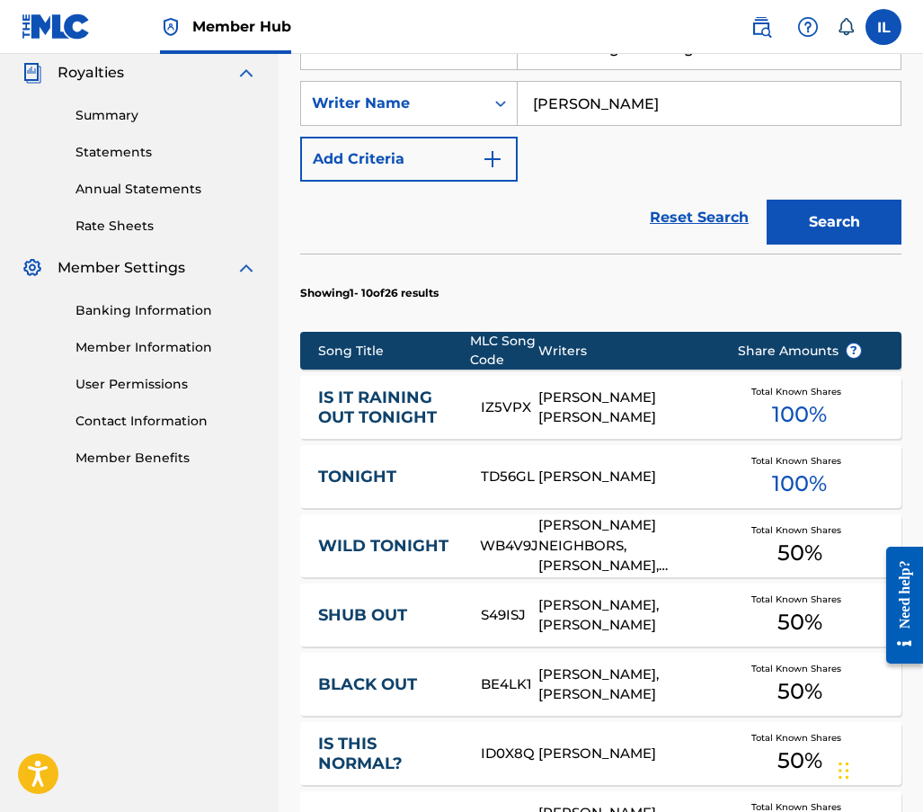
click at [401, 418] on link "IS IT RAINING OUT TONIGHT" at bounding box center [387, 408] width 138 height 40
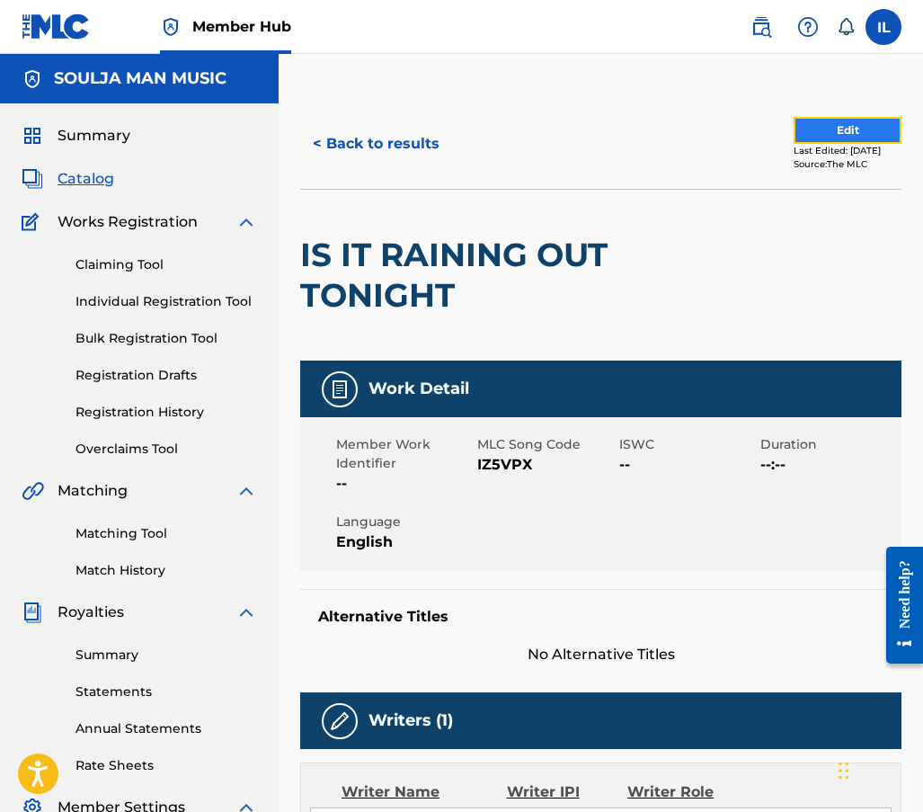
click at [794, 134] on button "Edit" at bounding box center [848, 130] width 108 height 27
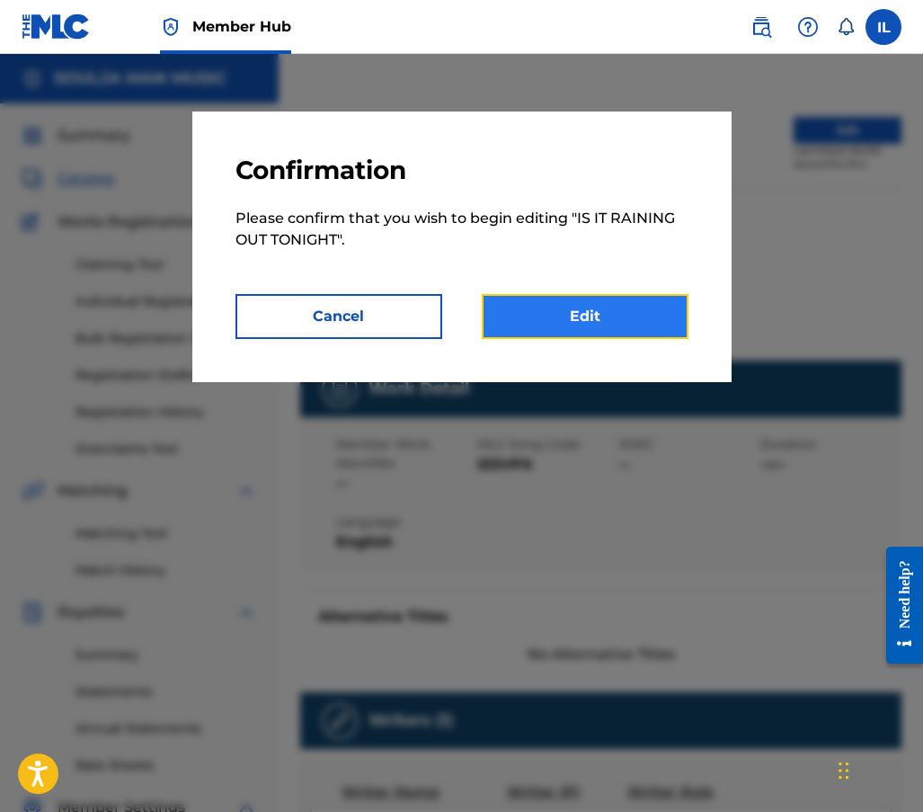
click at [585, 314] on link "Edit" at bounding box center [585, 316] width 207 height 45
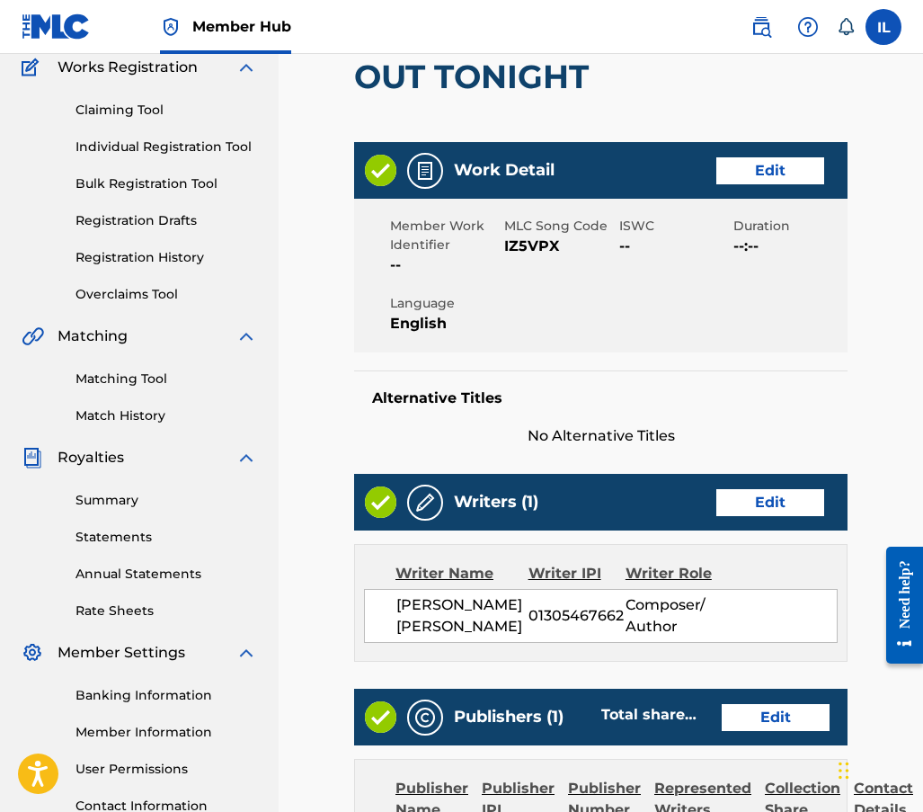
scroll to position [180, 0]
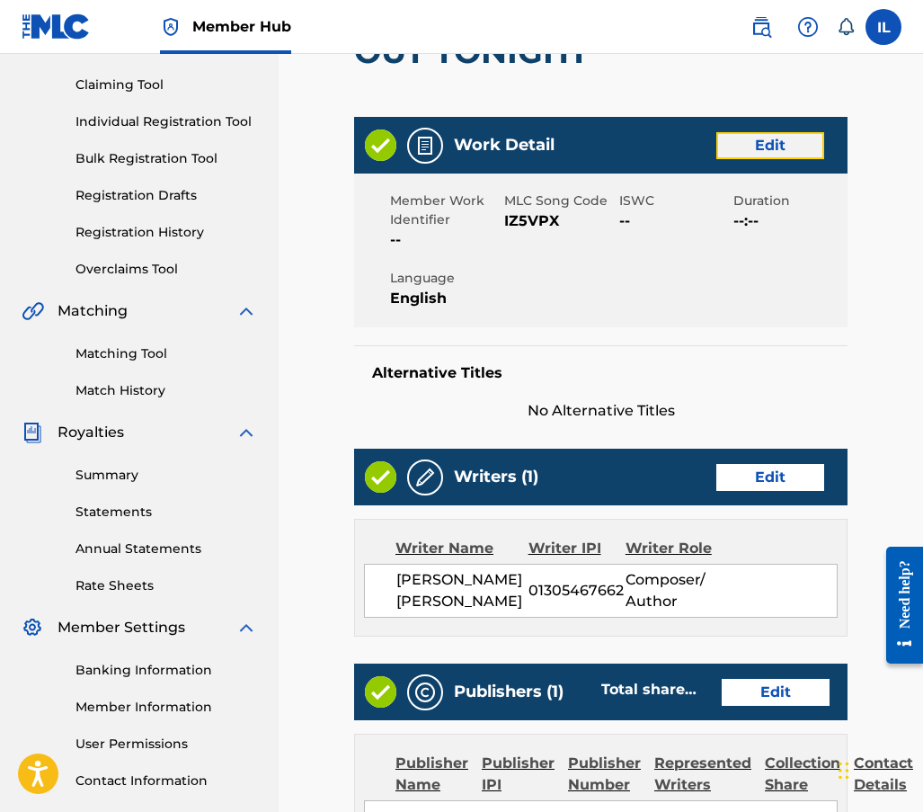
click at [800, 149] on link "Edit" at bounding box center [771, 145] width 108 height 27
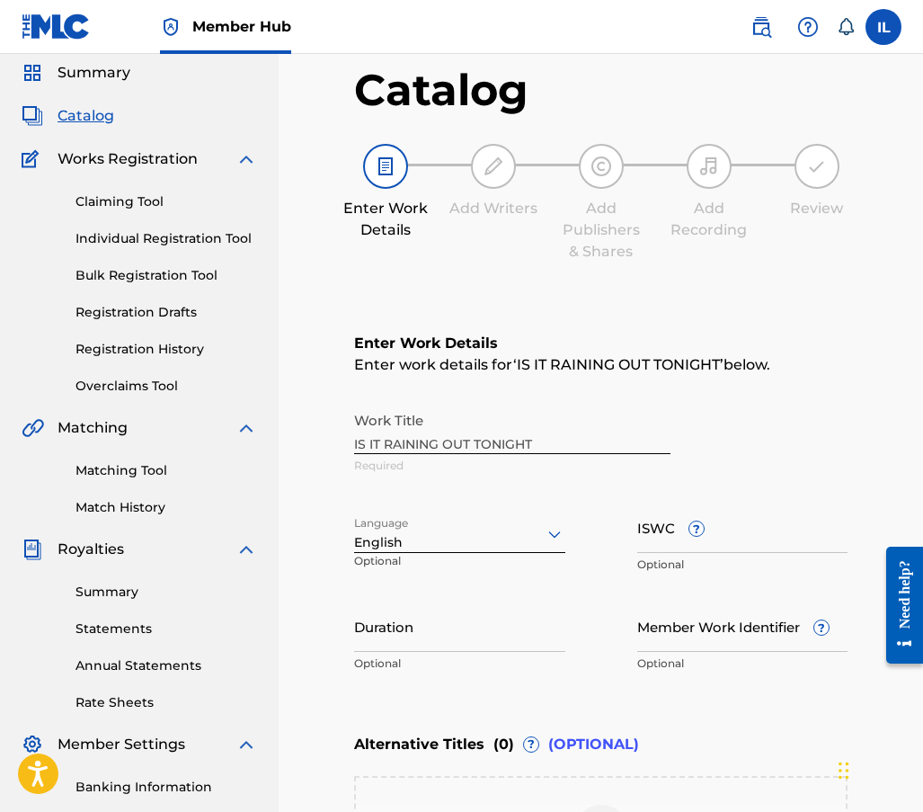
scroll to position [180, 0]
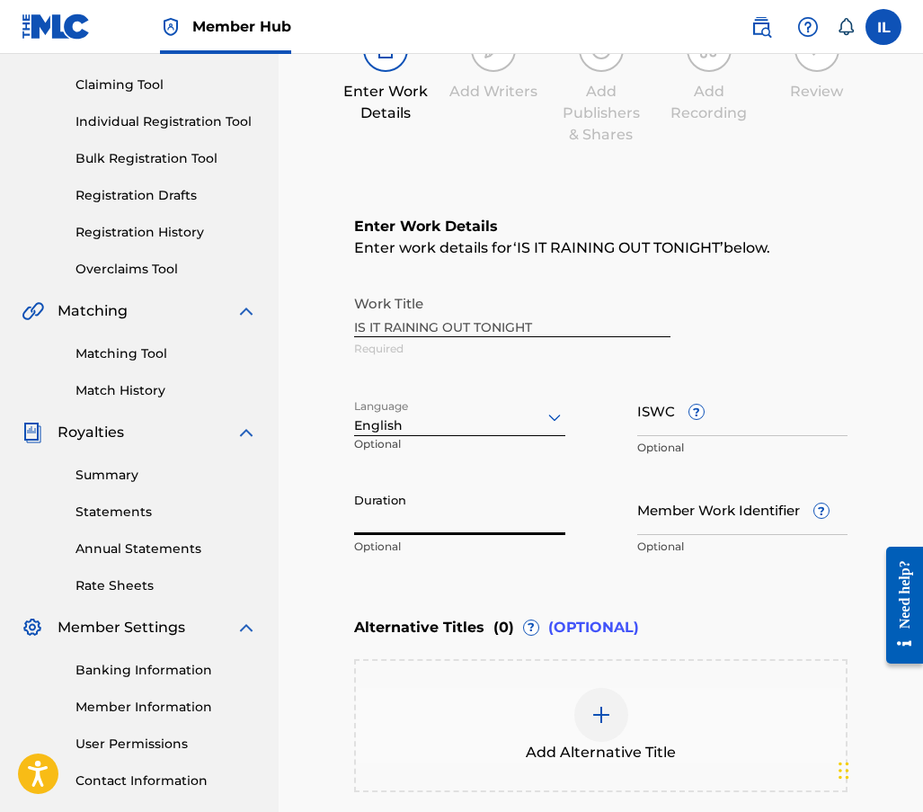
click at [421, 522] on input "Duration" at bounding box center [459, 509] width 211 height 51
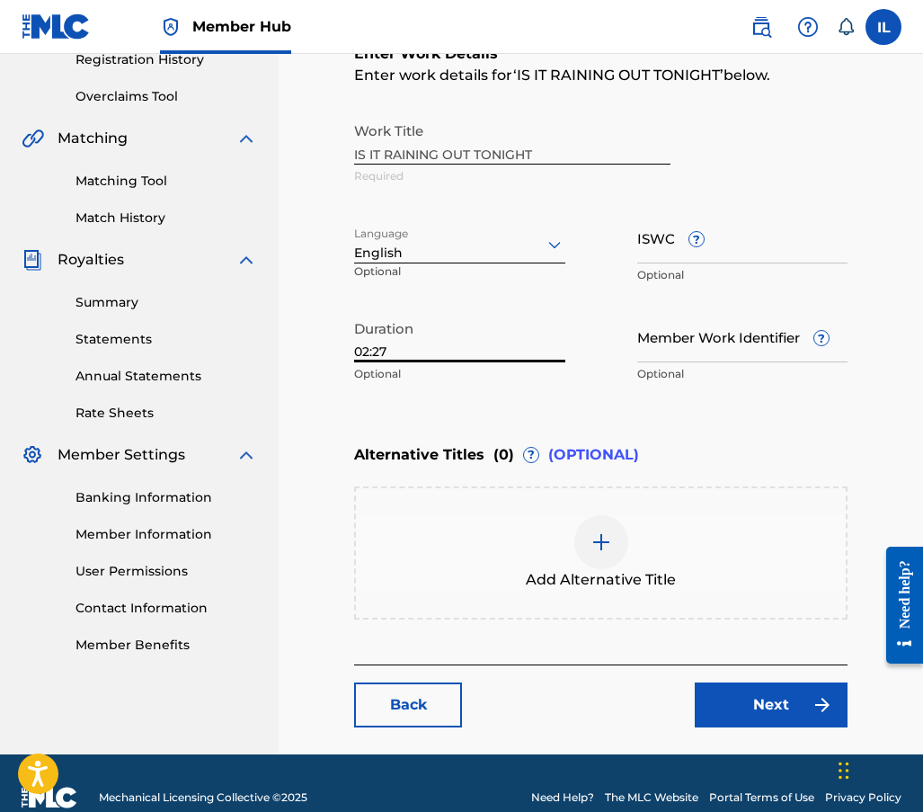
scroll to position [360, 0]
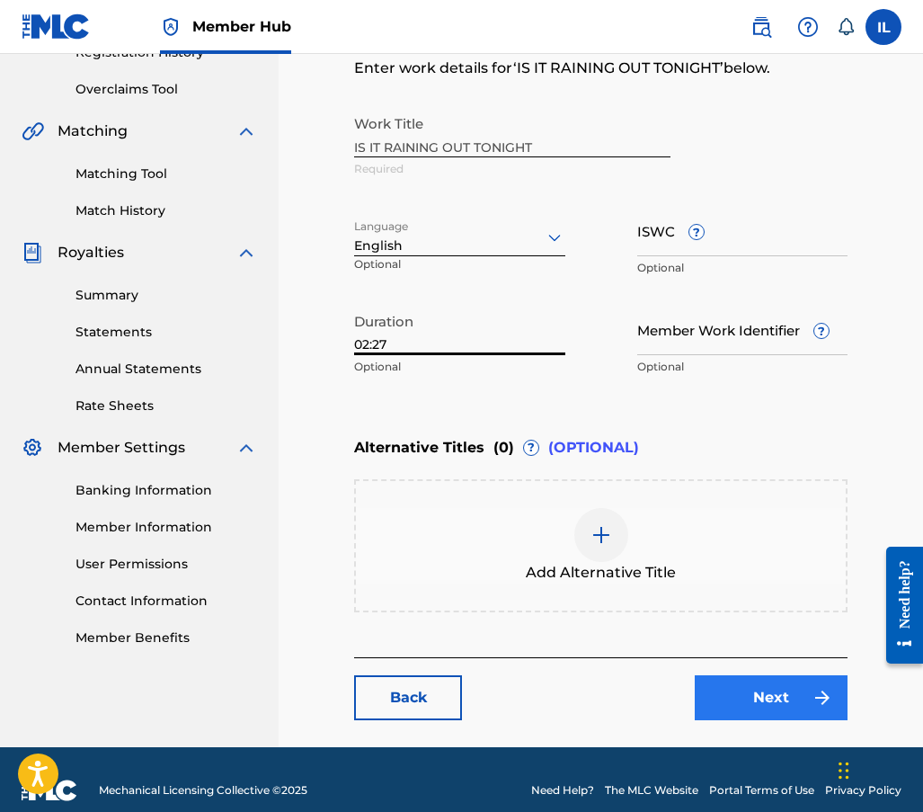
type input "02:27"
click at [761, 695] on link "Next" at bounding box center [771, 697] width 153 height 45
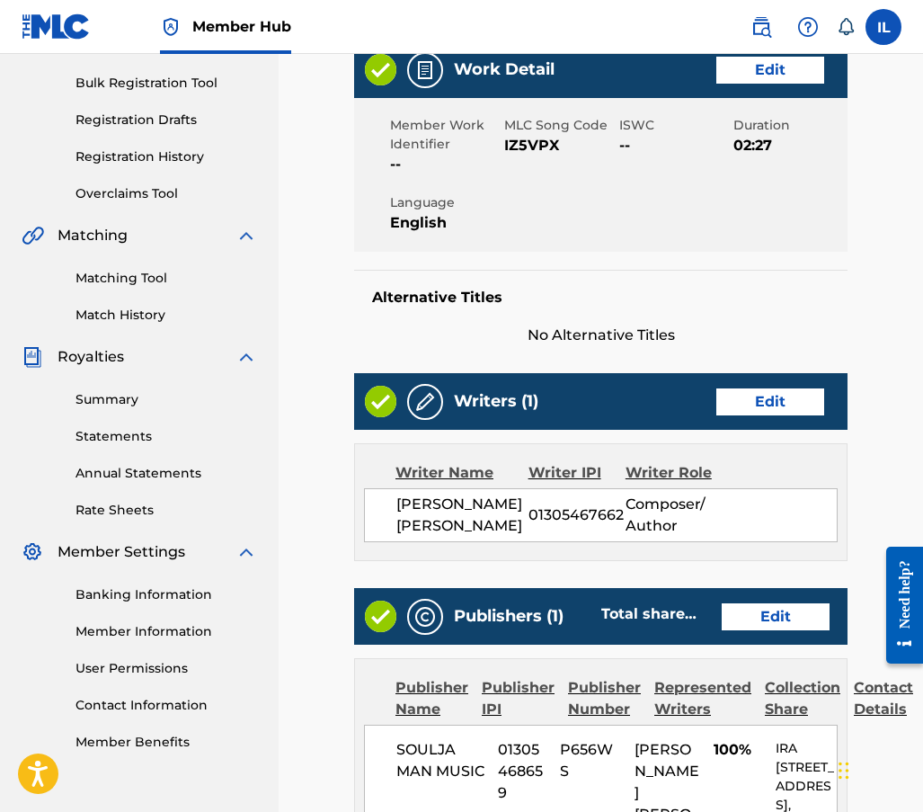
scroll to position [270, 0]
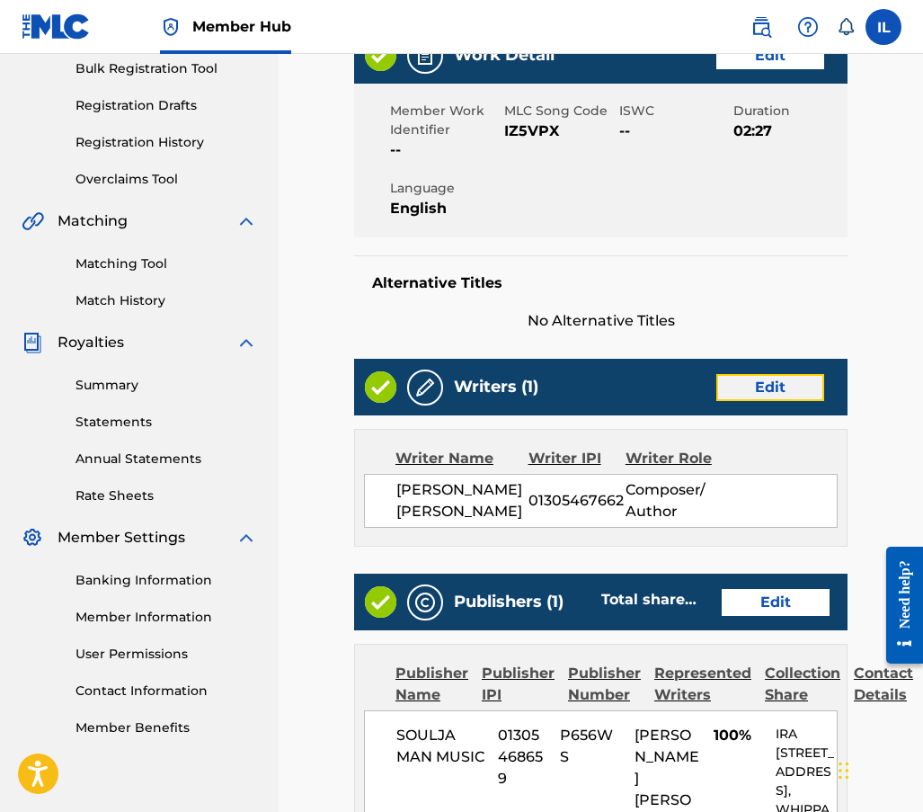
click at [759, 383] on link "Edit" at bounding box center [771, 387] width 108 height 27
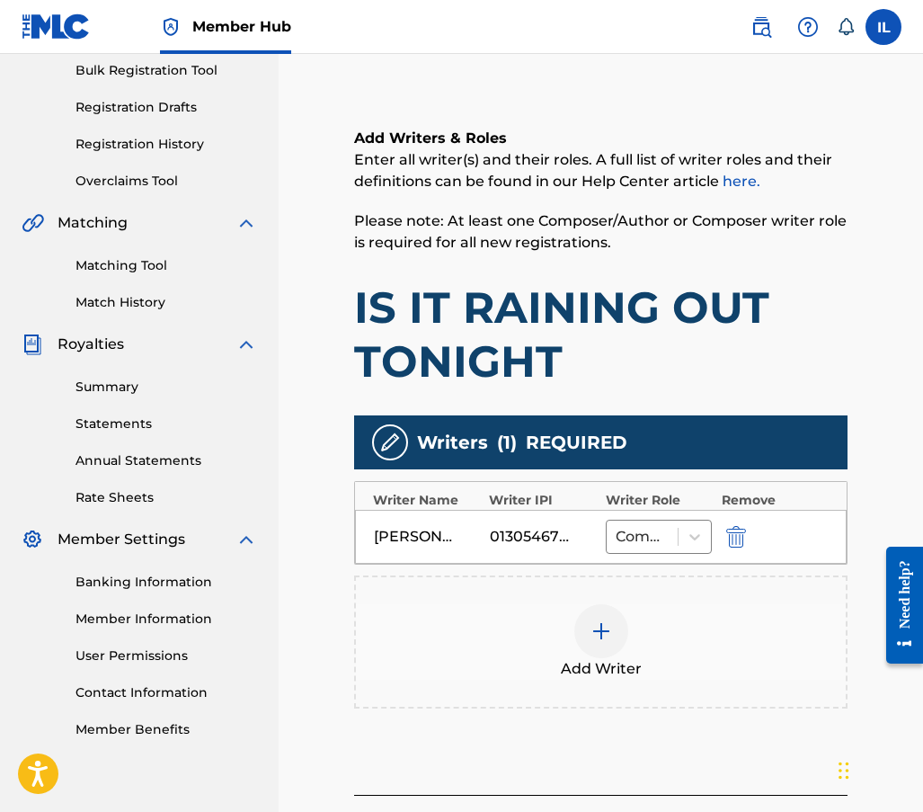
scroll to position [270, 0]
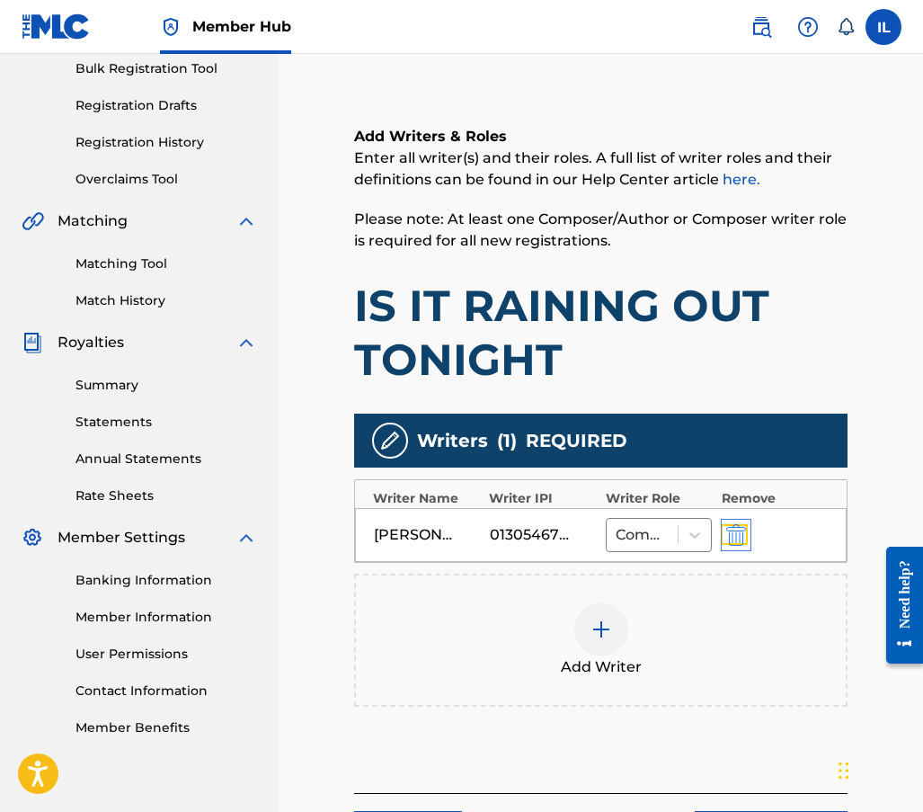
click at [737, 535] on img "submit" at bounding box center [737, 535] width 20 height 22
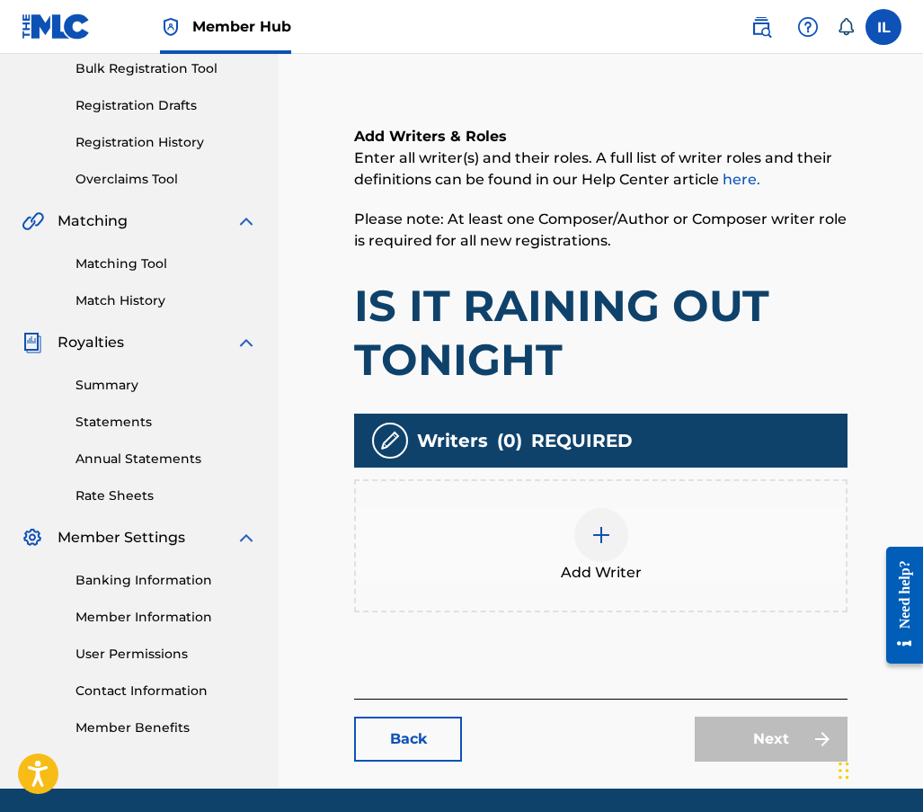
click at [609, 535] on img at bounding box center [602, 535] width 22 height 22
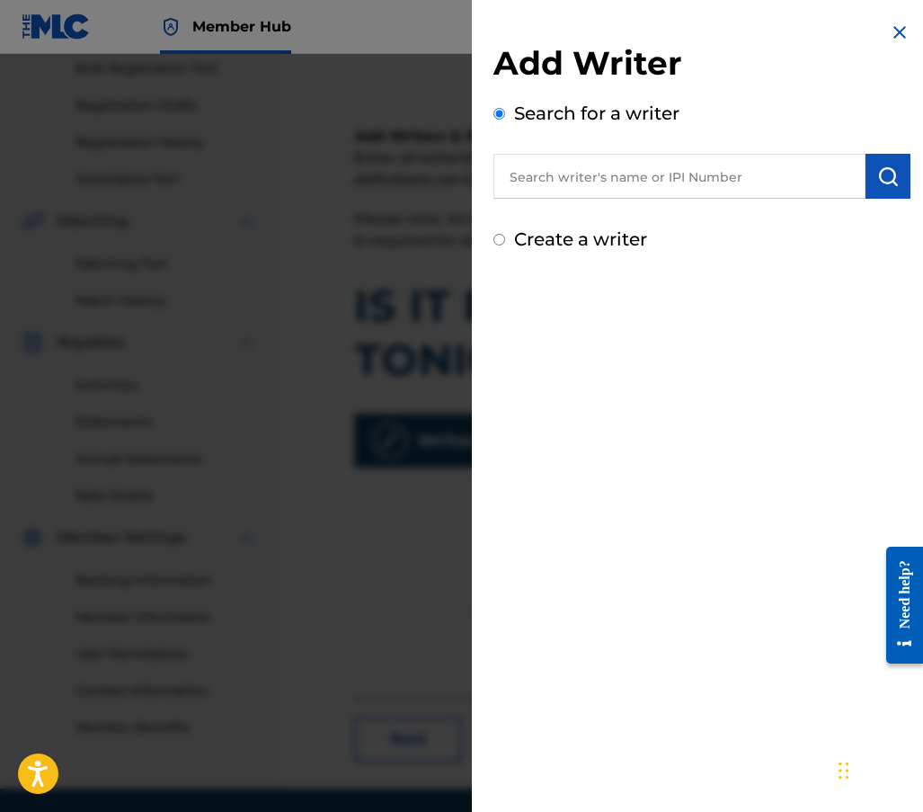
click at [499, 243] on input "Create a writer" at bounding box center [500, 240] width 12 height 12
radio input "false"
radio input "true"
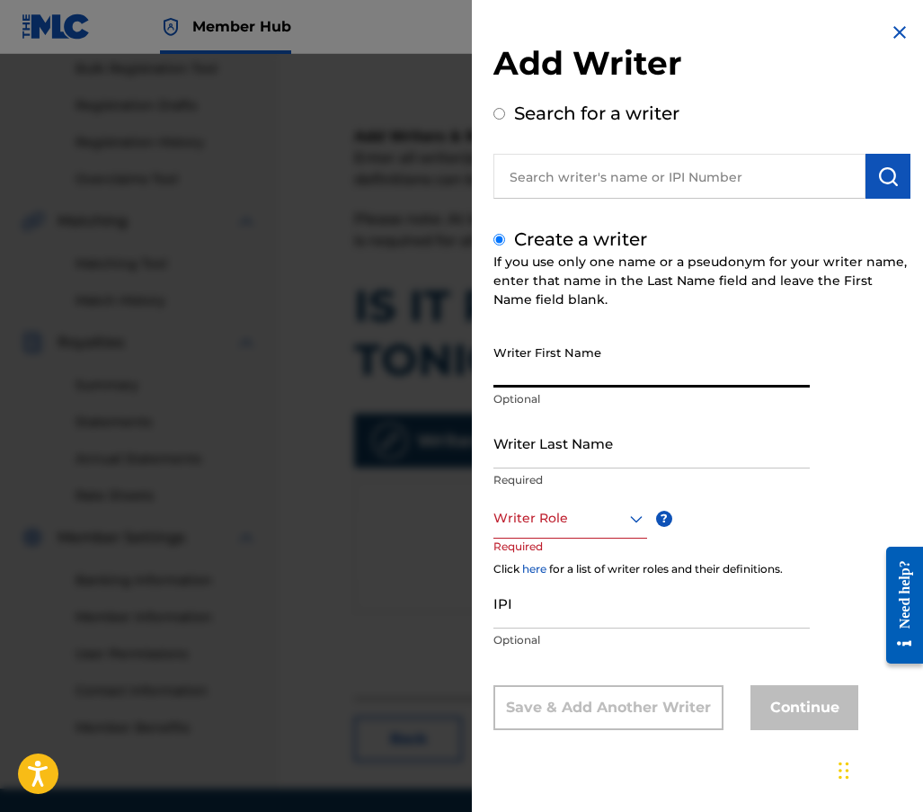
click at [522, 379] on input "Writer First Name" at bounding box center [652, 361] width 316 height 51
type input "[PERSON_NAME]"
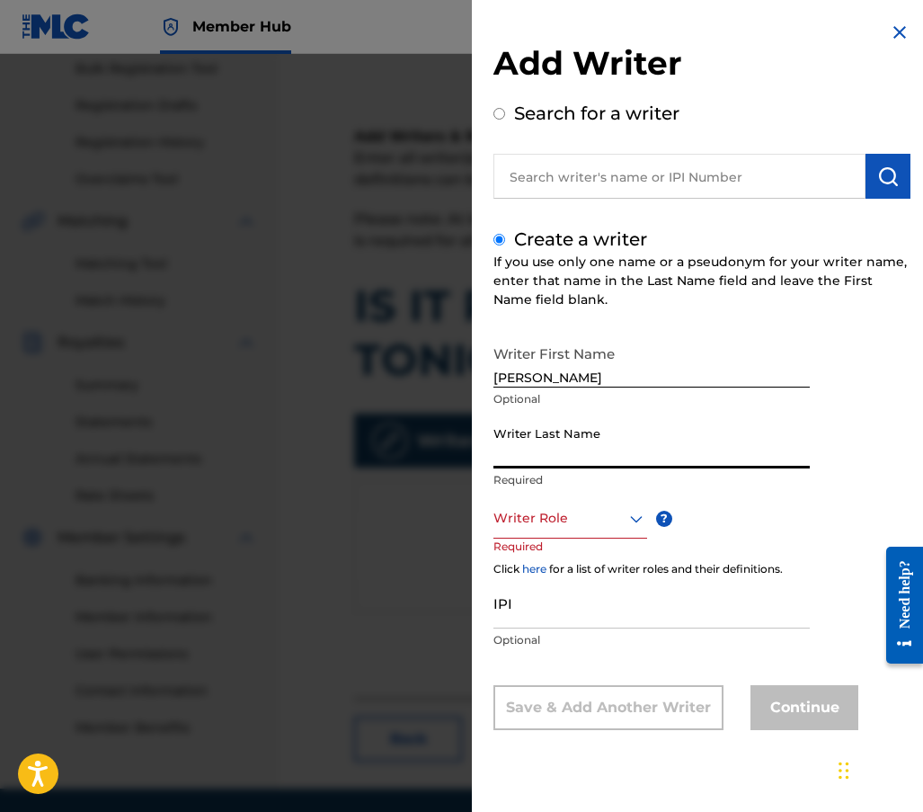
click at [513, 453] on input "Writer Last Name" at bounding box center [652, 442] width 316 height 51
type input "[PERSON_NAME]"
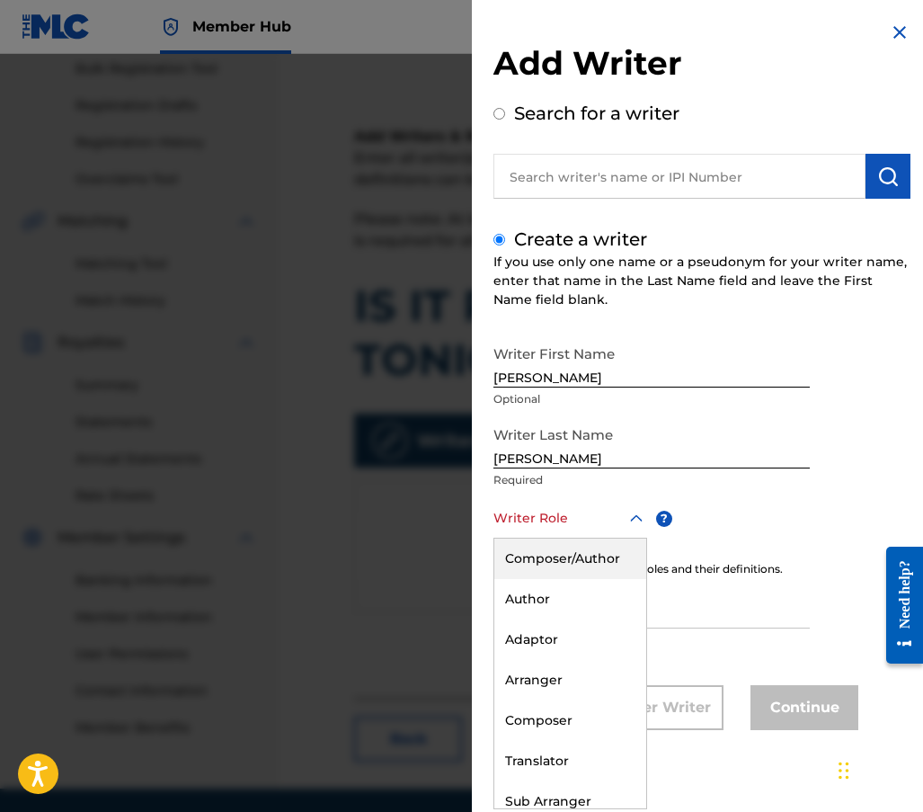
click at [637, 515] on icon at bounding box center [637, 519] width 22 height 22
click at [548, 564] on div "Composer/Author" at bounding box center [571, 559] width 152 height 40
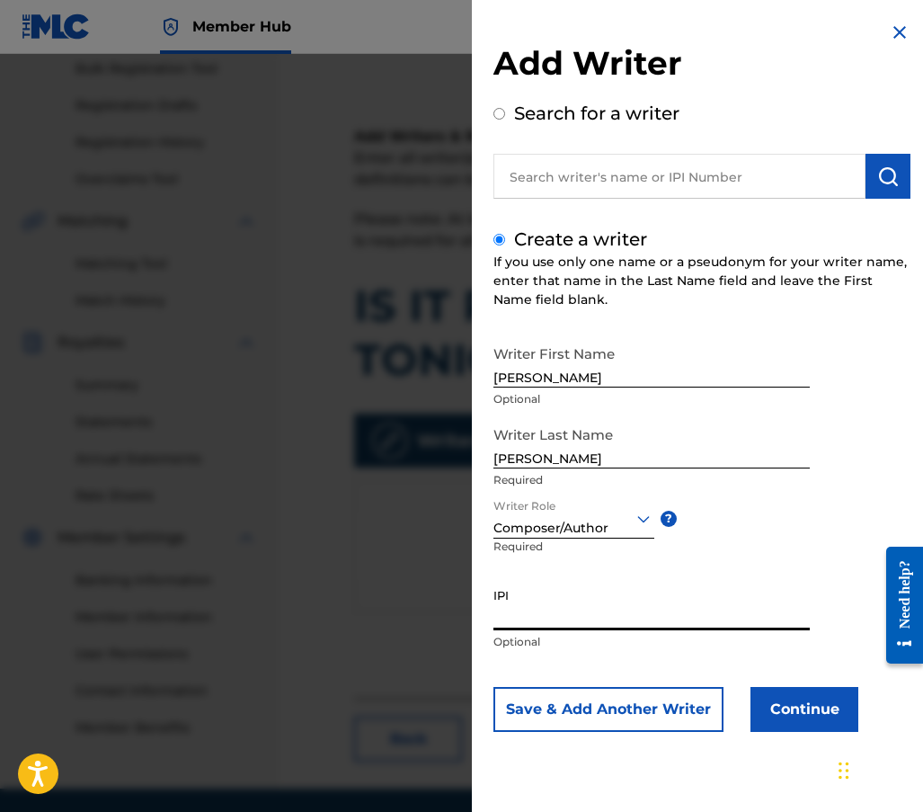
click at [532, 621] on input "IPI" at bounding box center [652, 604] width 316 height 51
type input "01305467662"
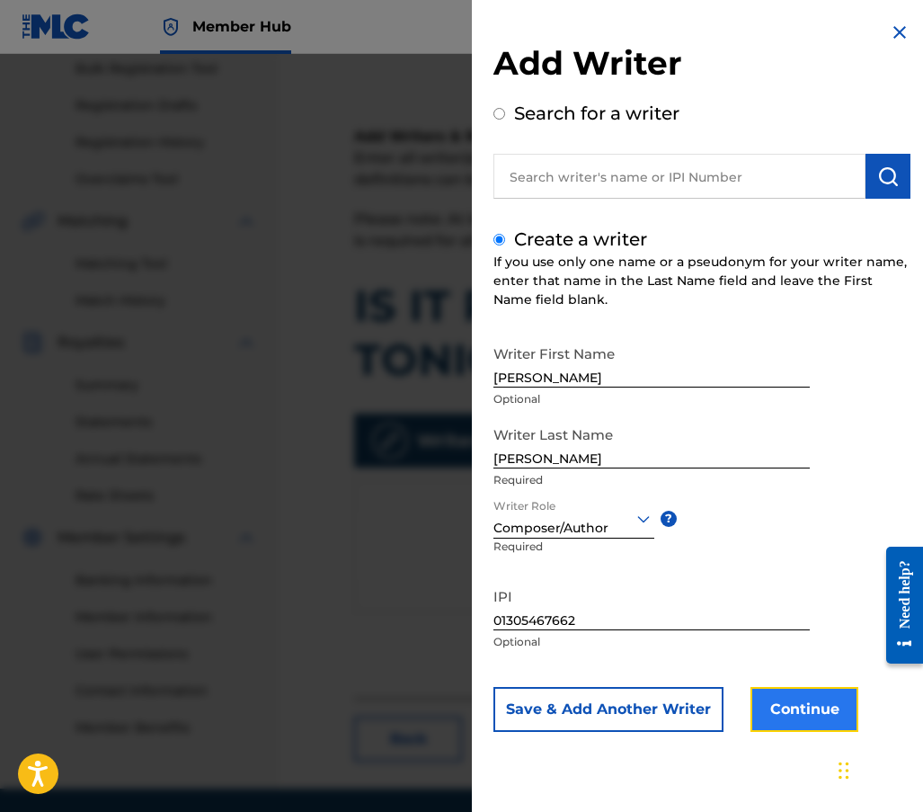
click at [824, 706] on button "Continue" at bounding box center [805, 709] width 108 height 45
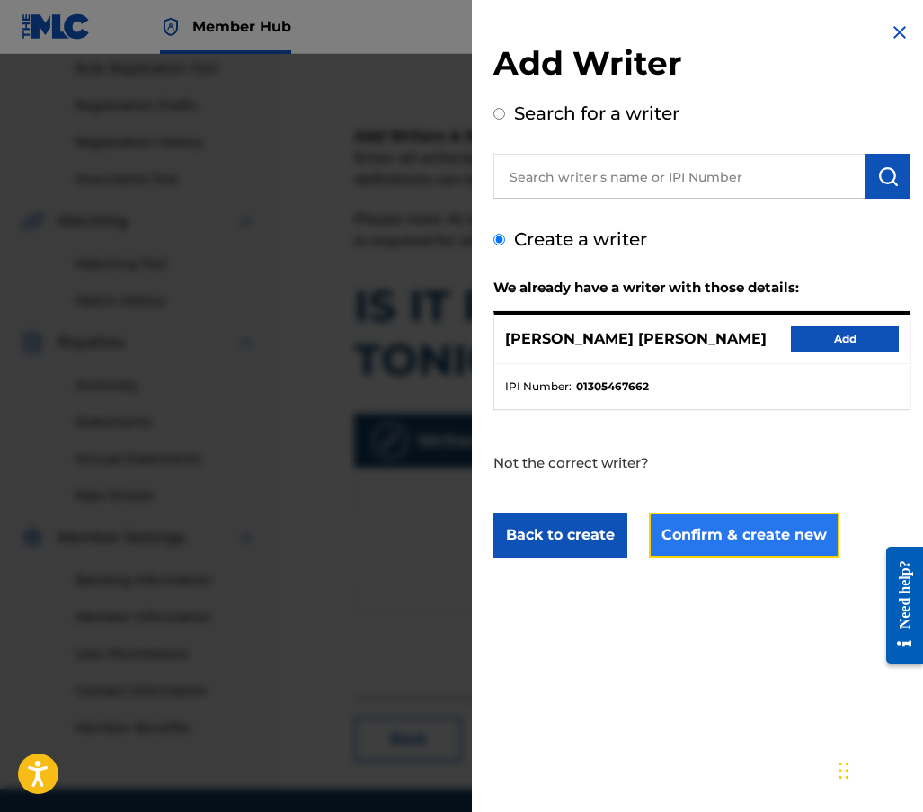
click at [749, 542] on button "Confirm & create new" at bounding box center [744, 535] width 191 height 45
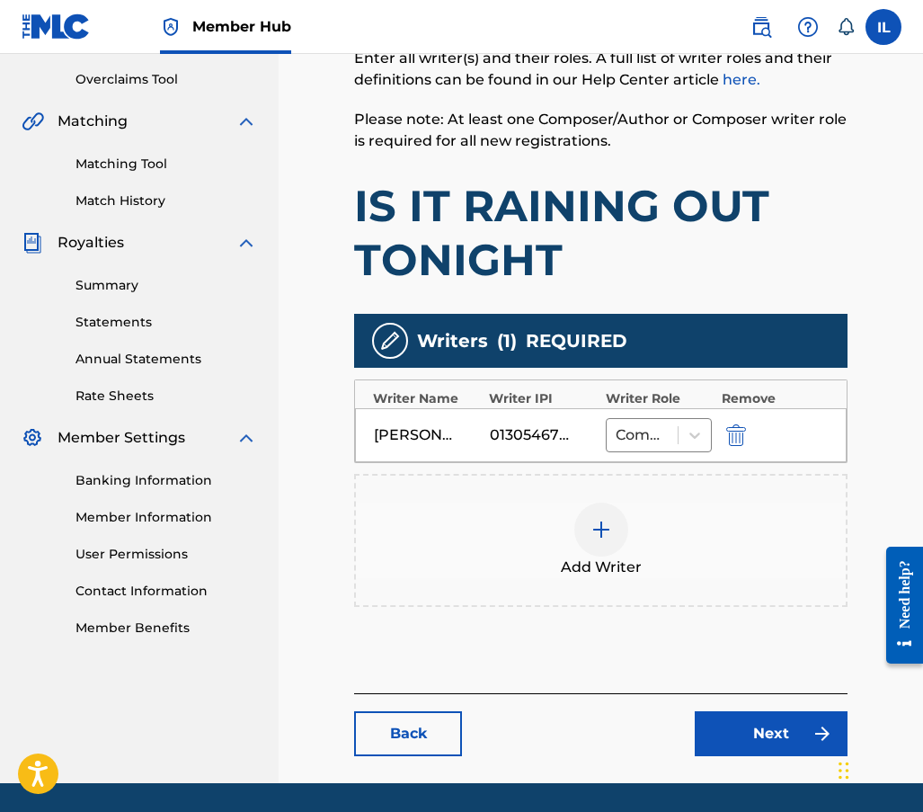
scroll to position [427, 0]
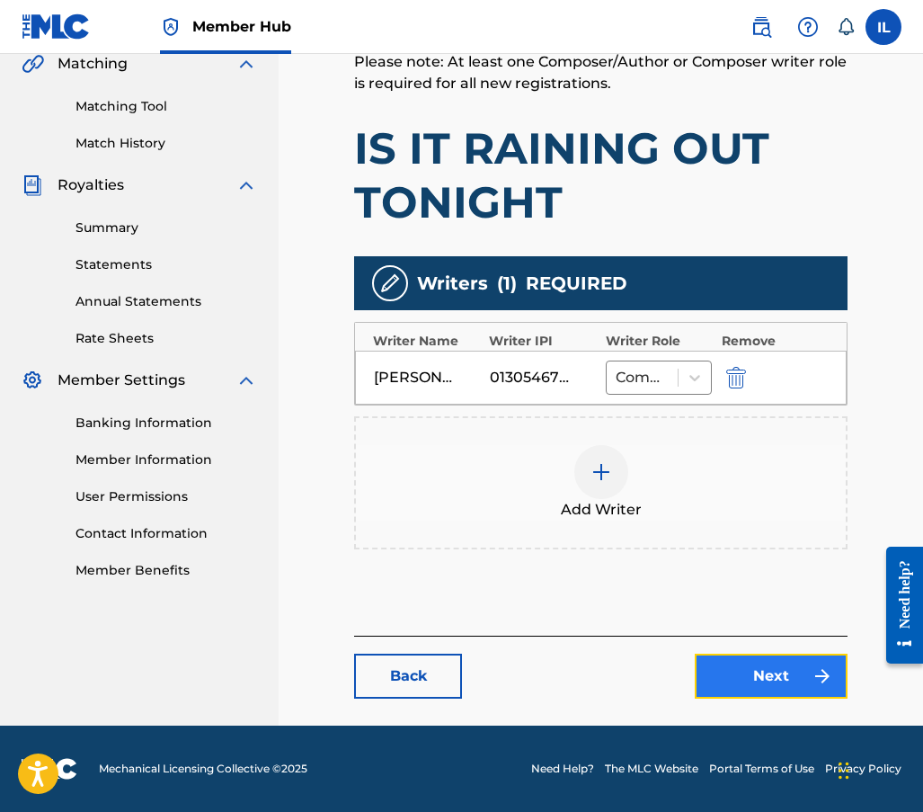
click at [749, 677] on link "Next" at bounding box center [771, 676] width 153 height 45
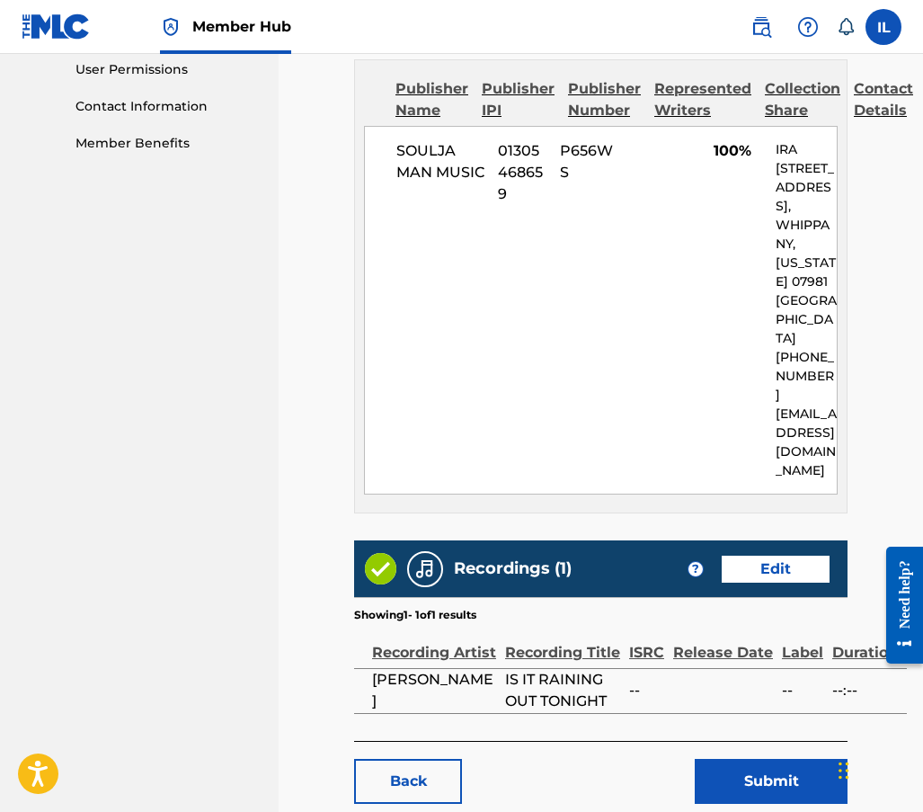
scroll to position [903, 0]
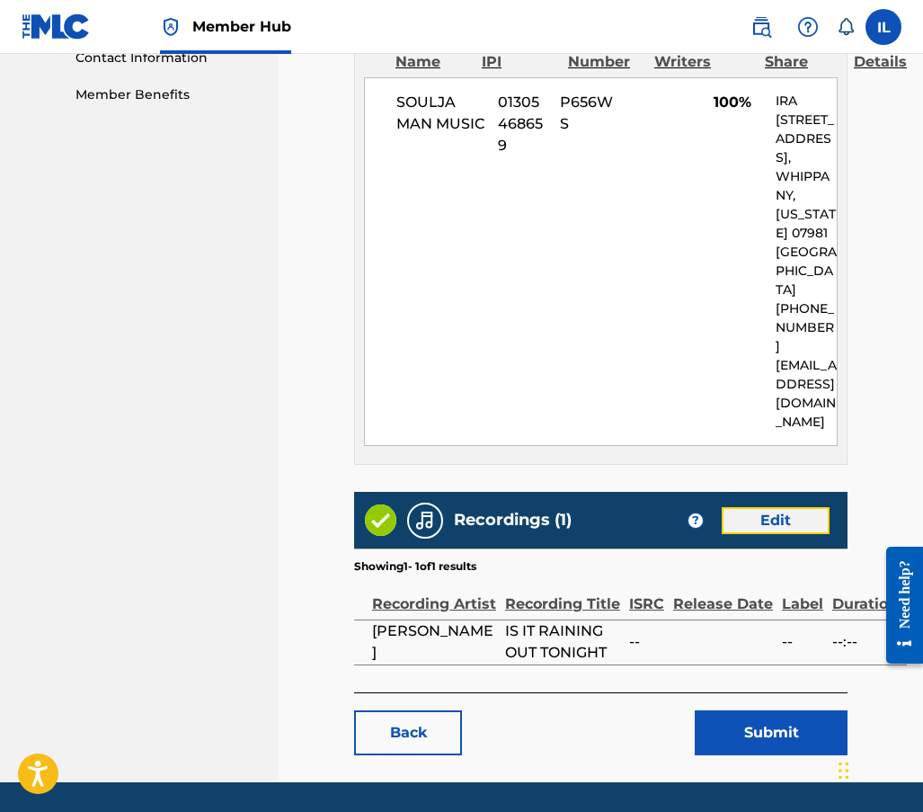
click at [762, 507] on link "Edit" at bounding box center [776, 520] width 108 height 27
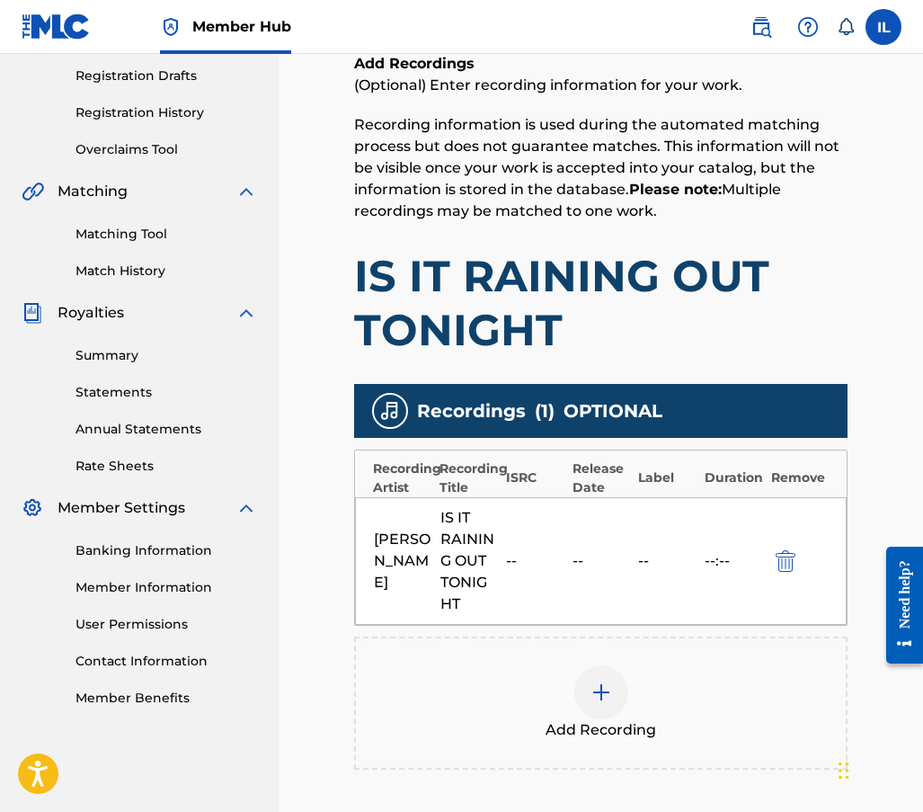
scroll to position [360, 0]
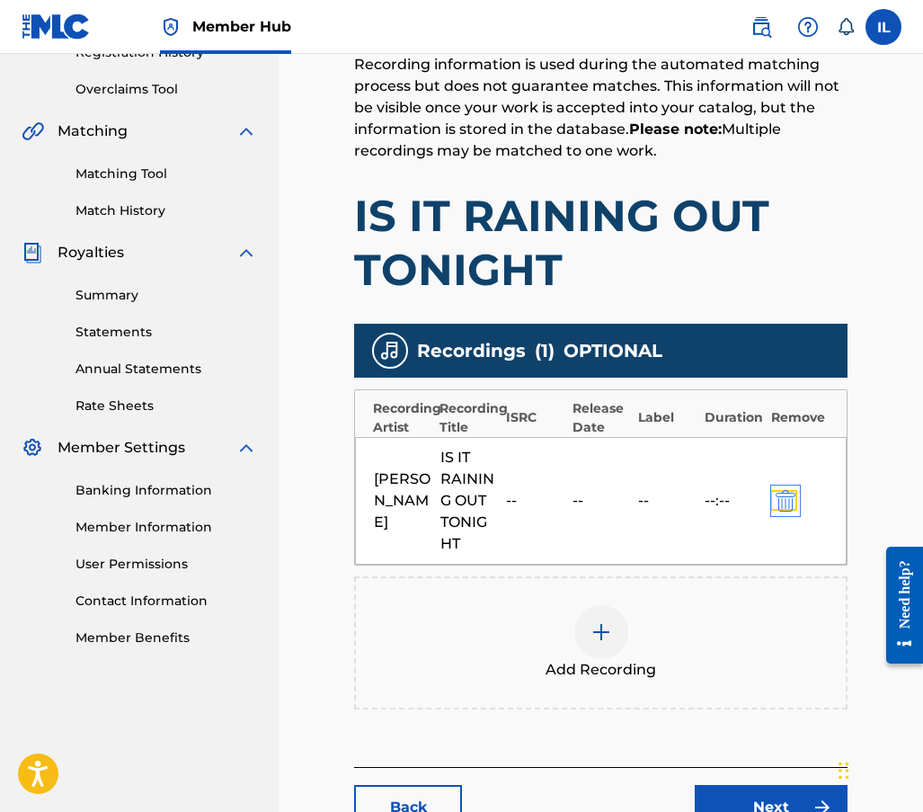
click at [777, 504] on img "submit" at bounding box center [786, 501] width 20 height 22
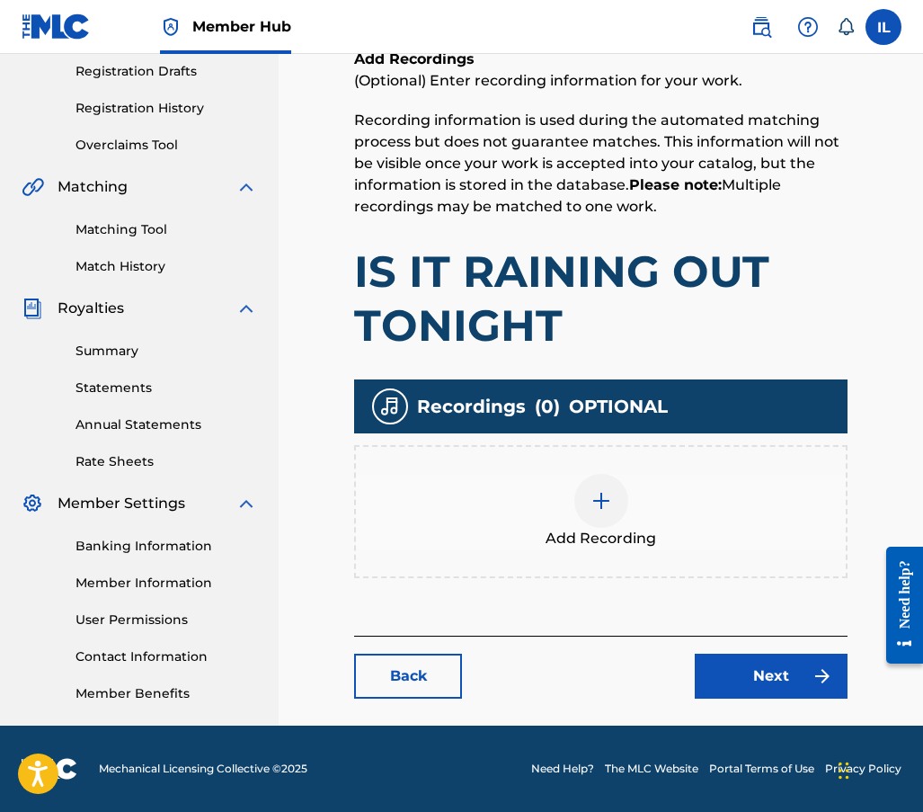
scroll to position [304, 0]
click at [602, 495] on img at bounding box center [602, 501] width 22 height 22
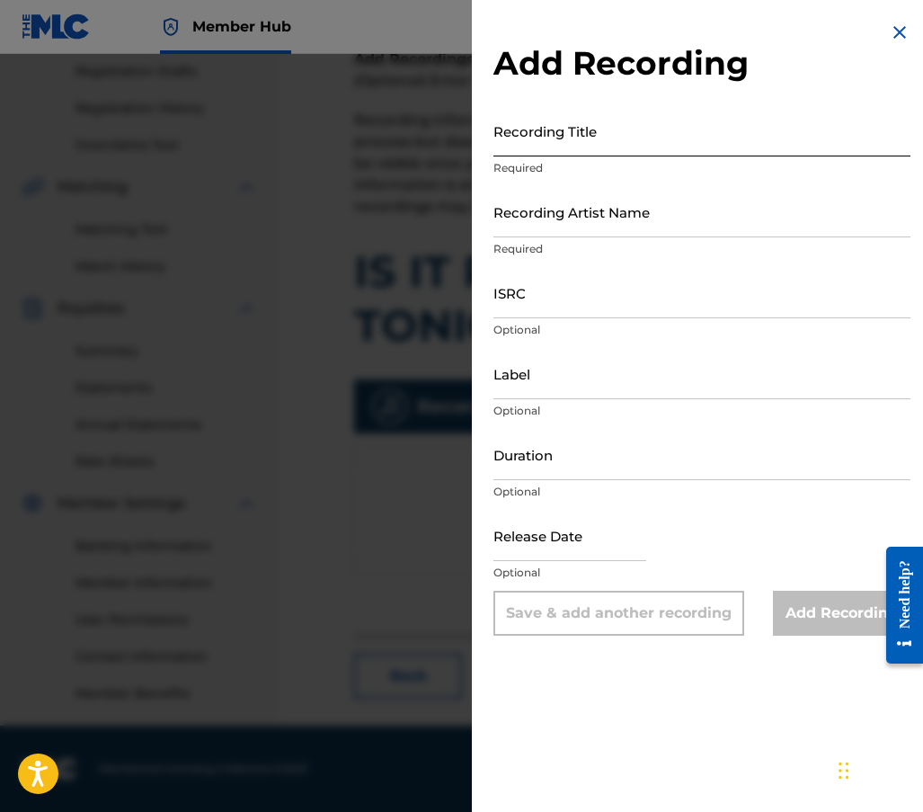
click at [539, 151] on input "Recording Title" at bounding box center [702, 130] width 417 height 51
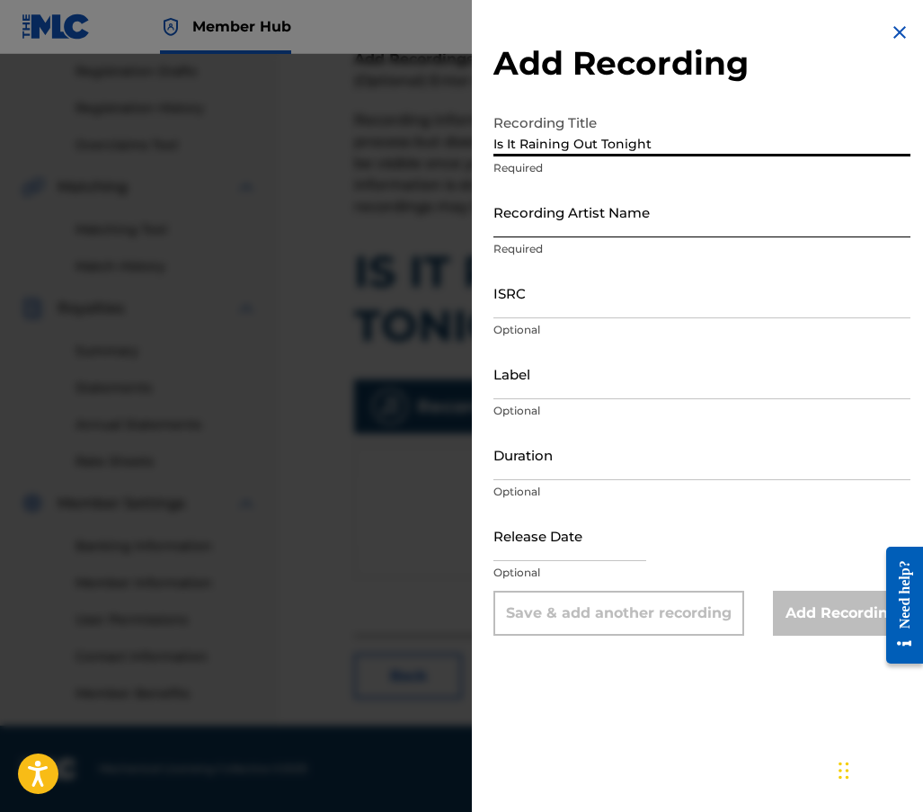
type input "Is It Raining Out Tonight"
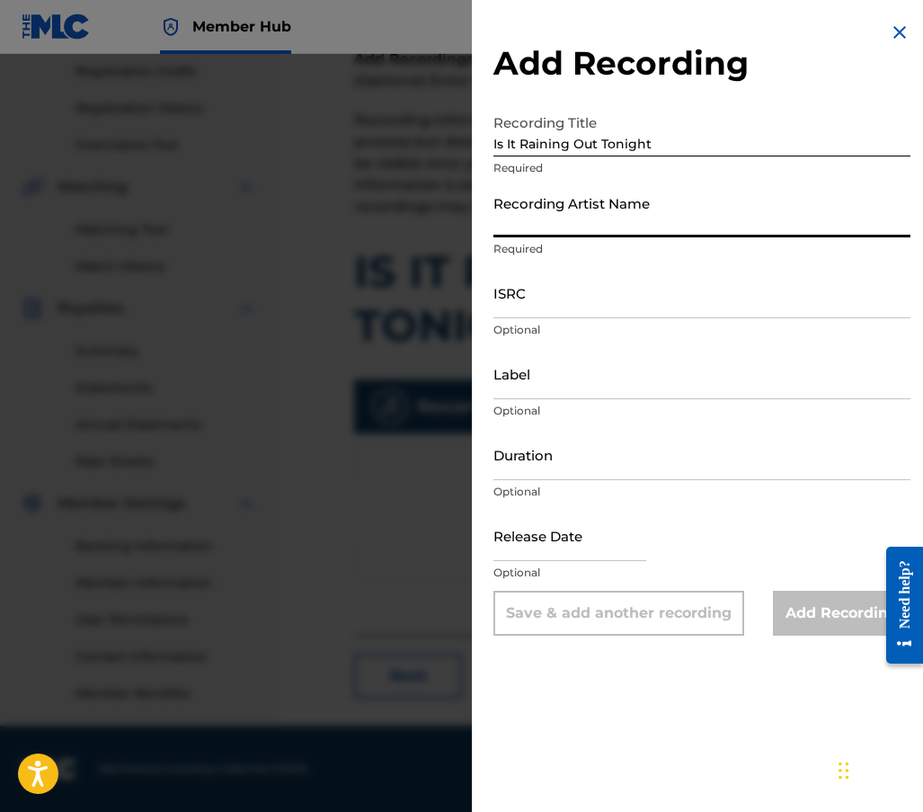
click at [565, 227] on input "Recording Artist Name" at bounding box center [702, 211] width 417 height 51
type input "[PERSON_NAME]"
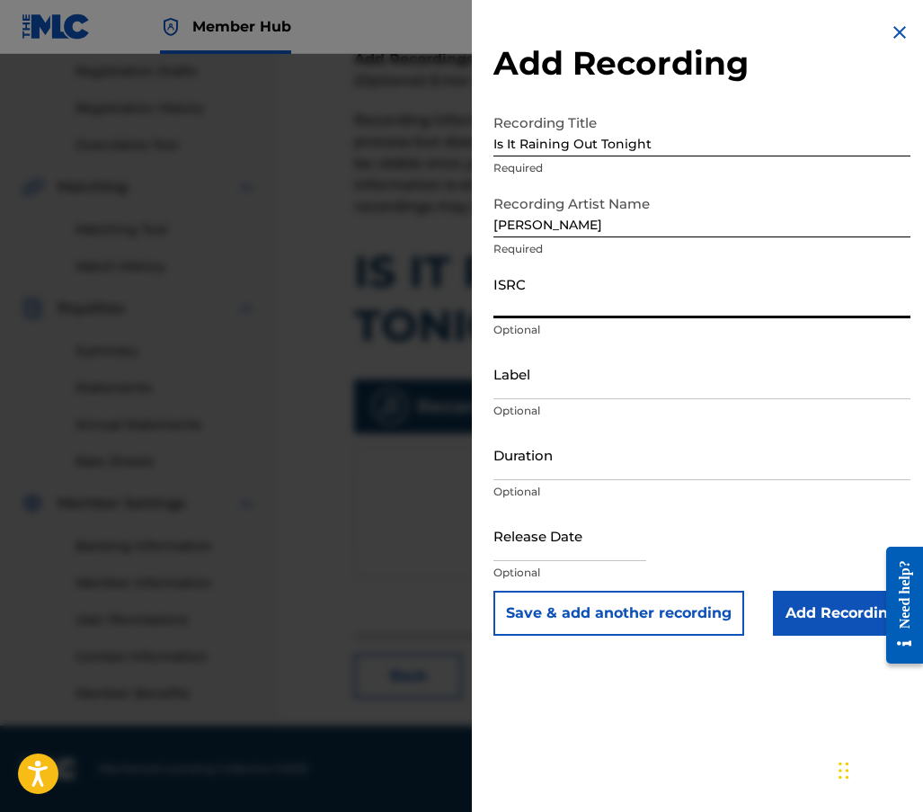
click at [514, 308] on input "ISRC" at bounding box center [702, 292] width 417 height 51
paste input "QZWFU2503447"
type input "QZWFU2503447"
click at [507, 387] on input "Label" at bounding box center [702, 373] width 417 height 51
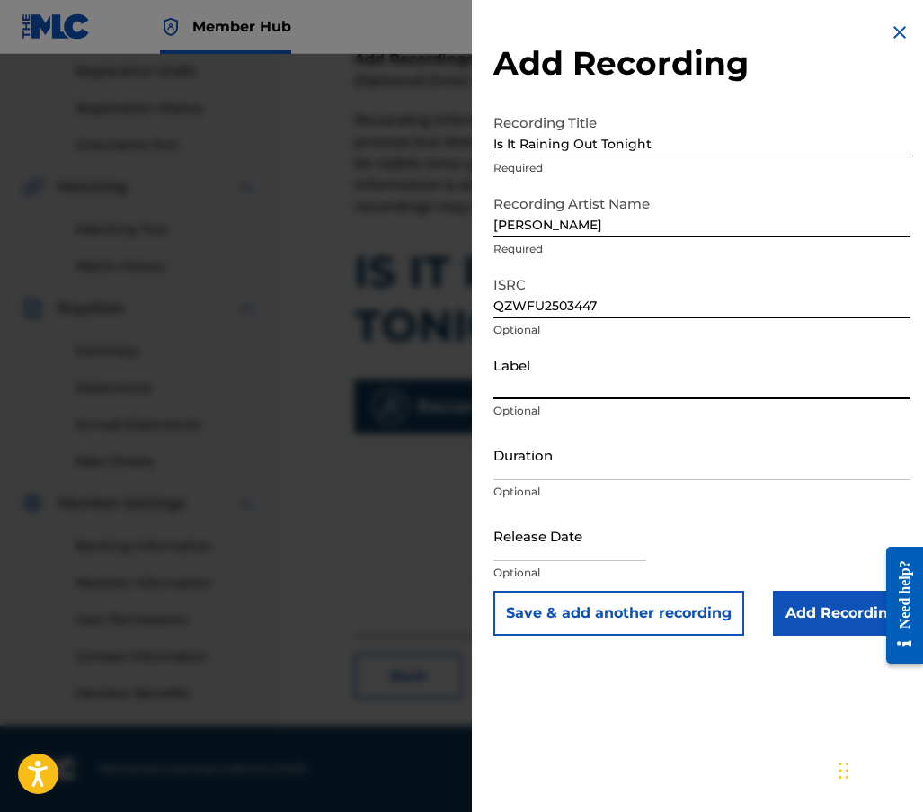
type input "Soulja Man Music"
click at [557, 468] on input "Duration" at bounding box center [702, 454] width 417 height 51
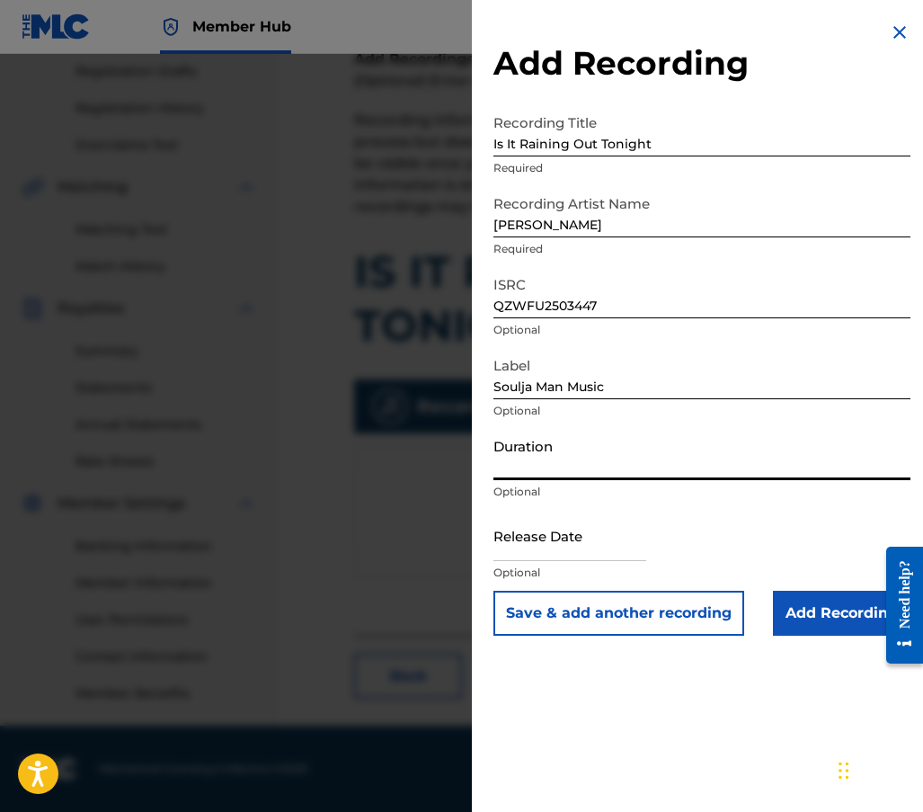
click at [527, 477] on input "Duration" at bounding box center [702, 454] width 417 height 51
type input "02:27"
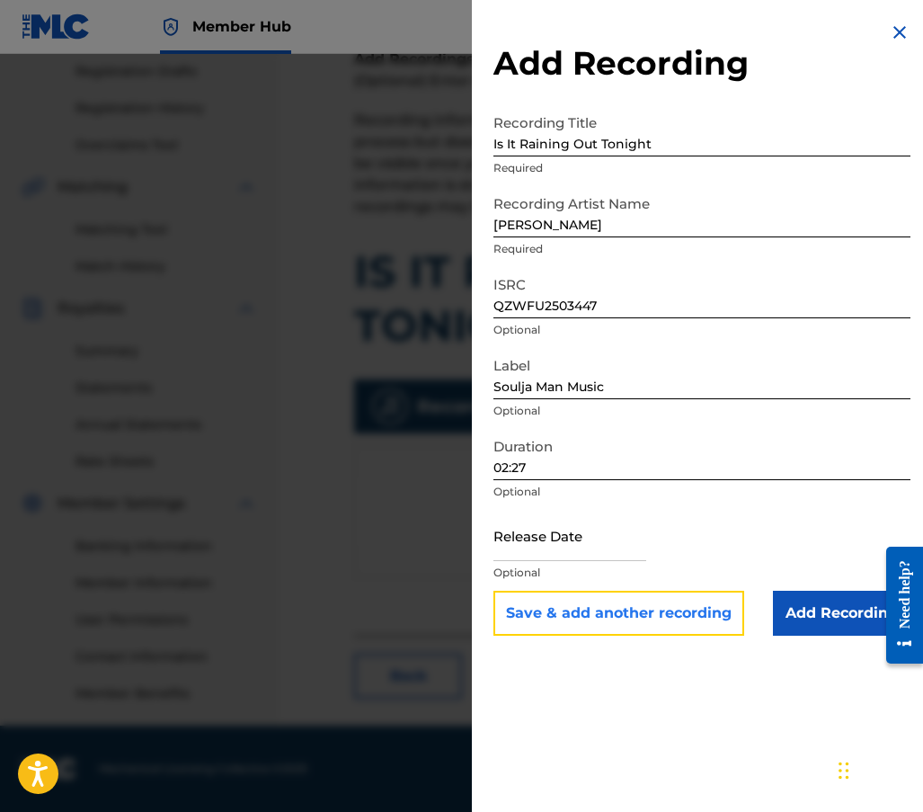
click at [594, 619] on button "Save & add another recording" at bounding box center [619, 613] width 251 height 45
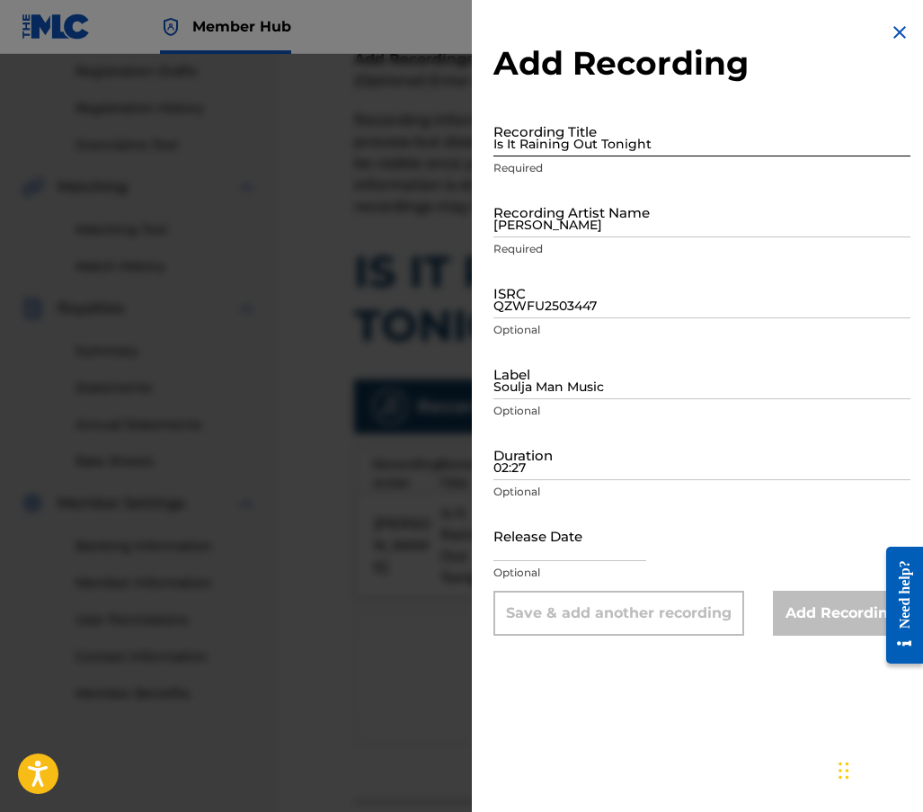
click at [525, 141] on input "Is It Raining Out Tonight" at bounding box center [702, 130] width 417 height 51
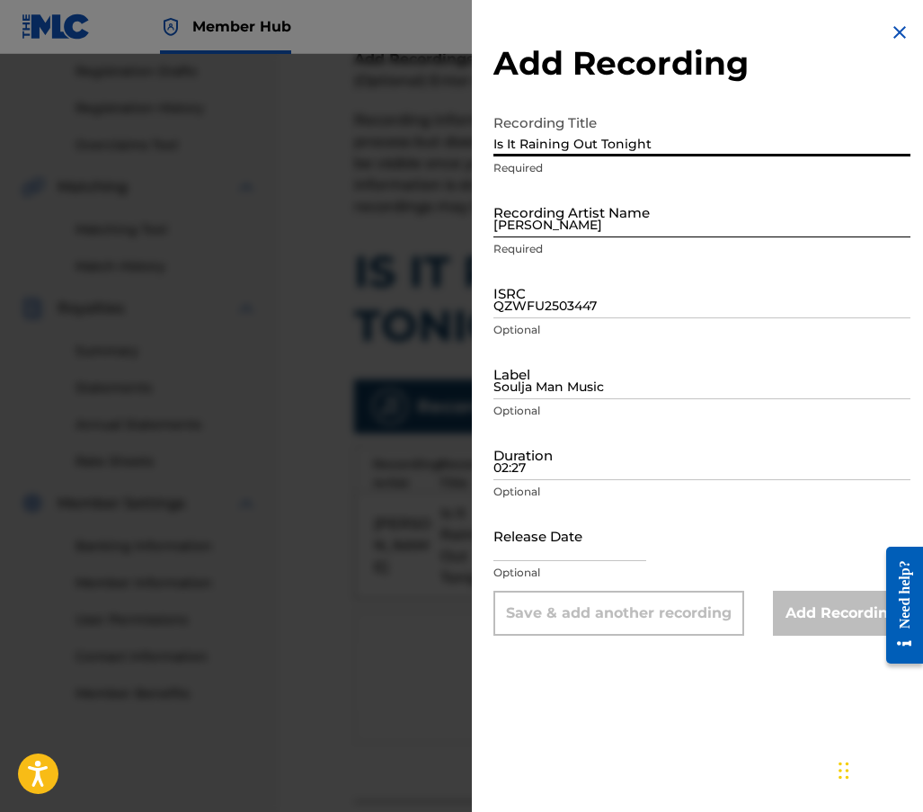
type input "Is It Raining Out Tonight"
click at [548, 229] on input "[PERSON_NAME]" at bounding box center [702, 211] width 417 height 51
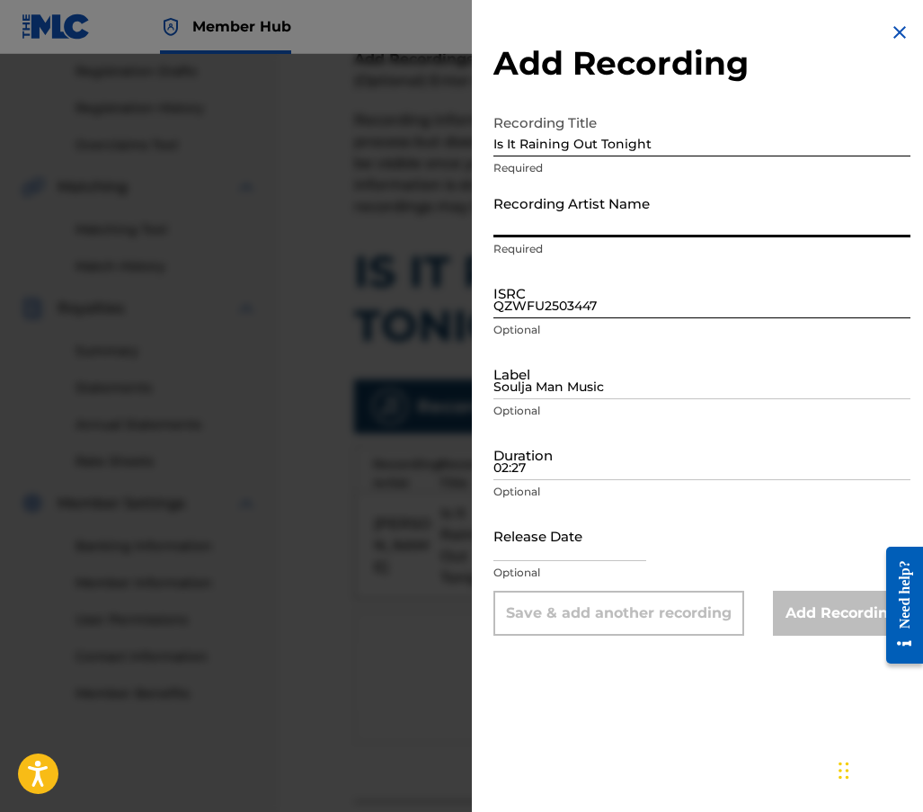
type input "[PERSON_NAME]"
click at [548, 302] on input "QZWFU2503447" at bounding box center [702, 292] width 417 height 51
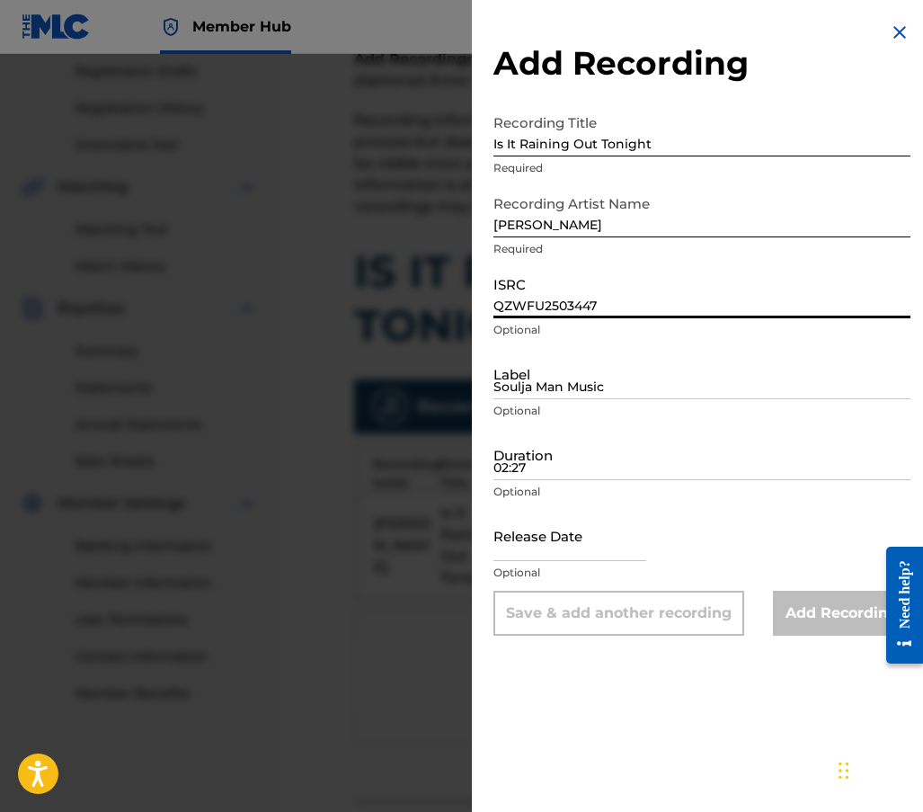
paste input "X2586506"
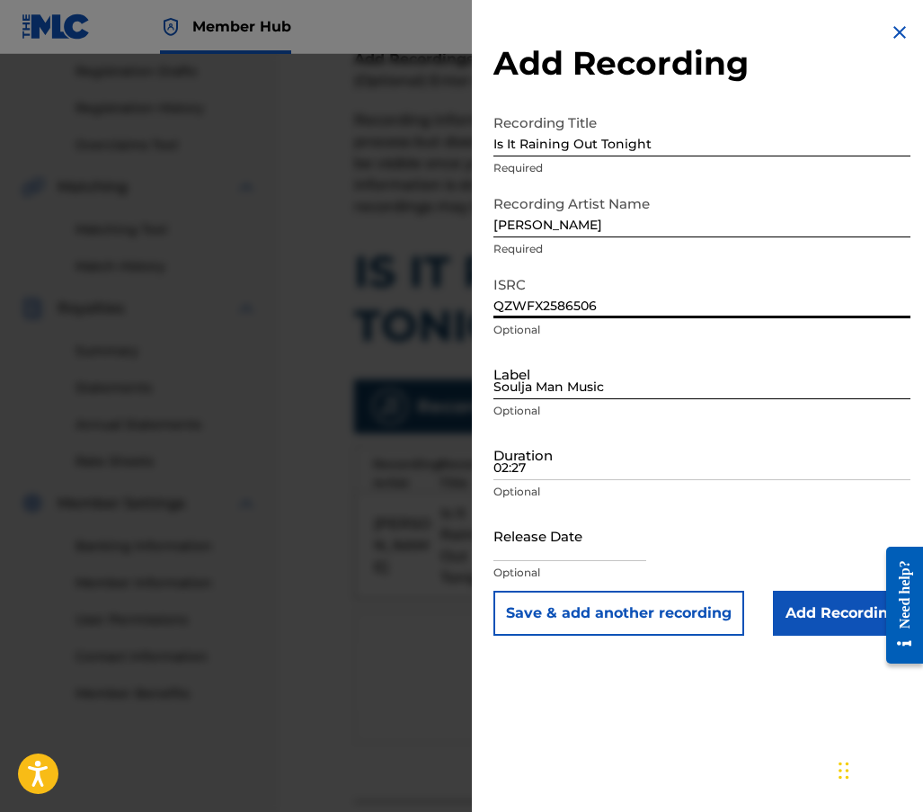
type input "QZWFX2586506"
click at [504, 391] on input "Soulja Man Music" at bounding box center [702, 373] width 417 height 51
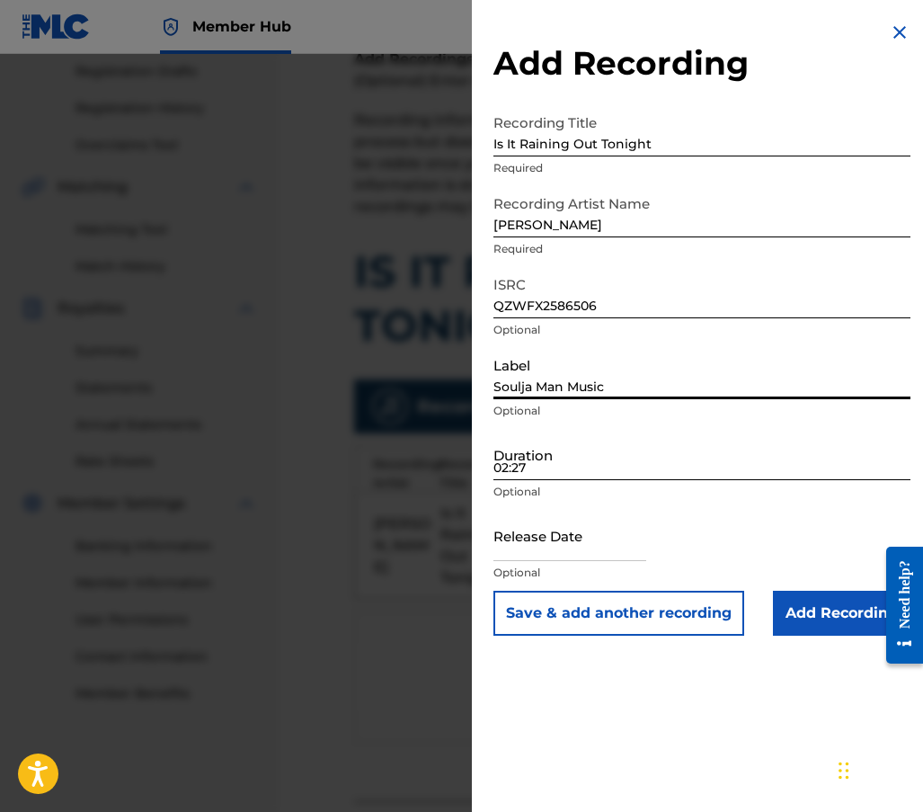
type input "Soulja Man Music"
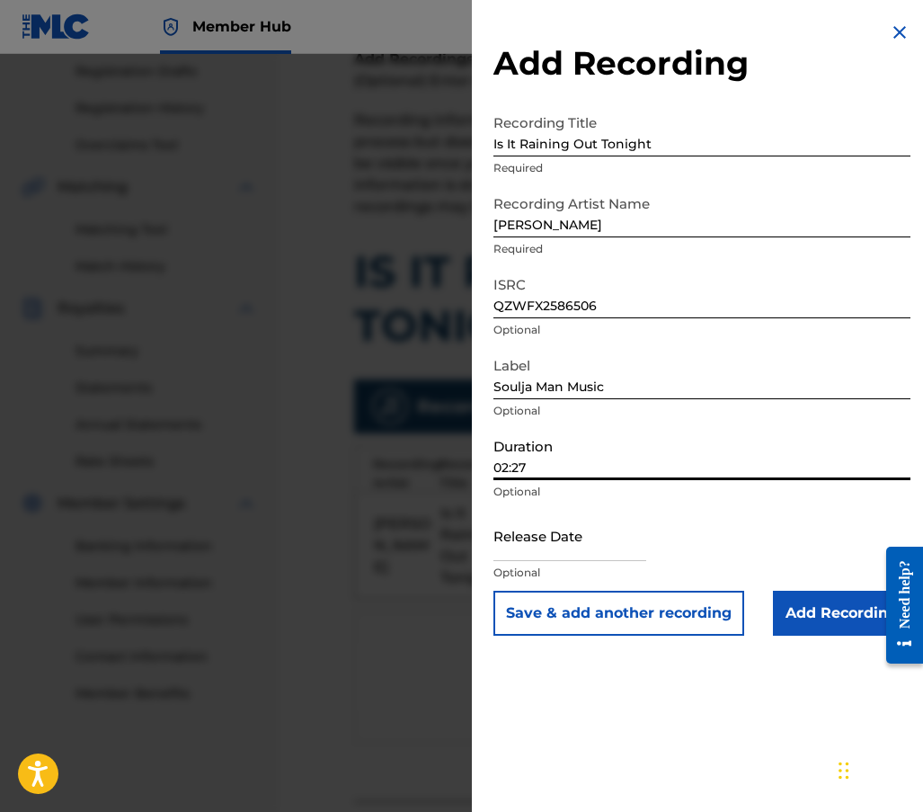
click at [521, 477] on input "02:27" at bounding box center [702, 454] width 417 height 51
click at [538, 459] on input "02:27" at bounding box center [702, 454] width 417 height 51
type input "02:27"
select select "8"
select select "2025"
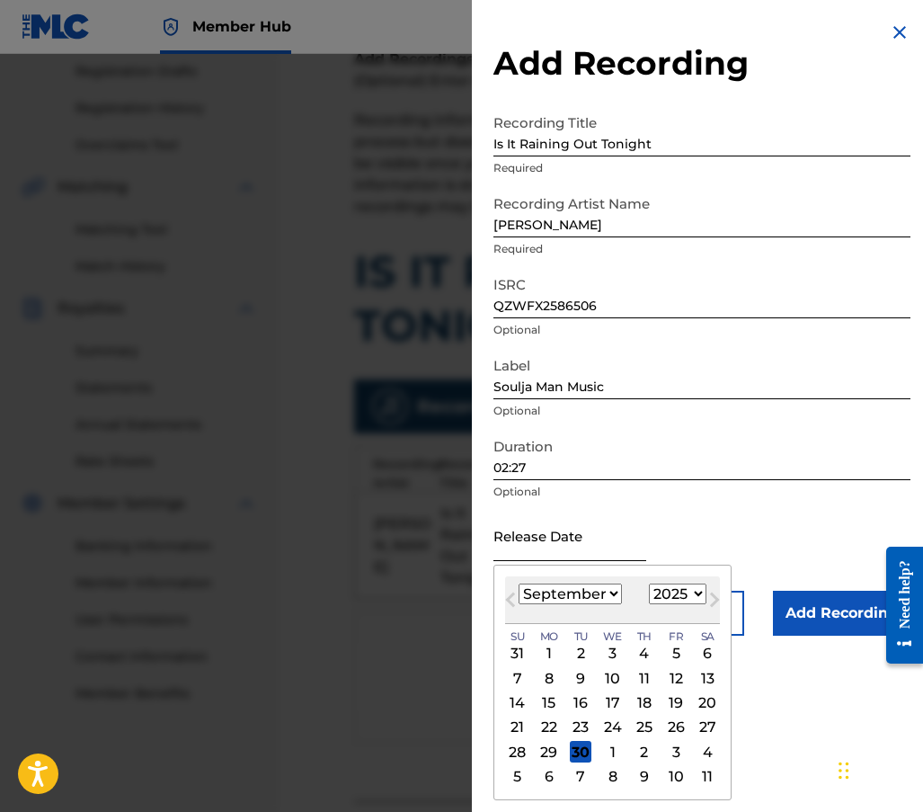
click at [542, 553] on input "text" at bounding box center [570, 535] width 153 height 51
click at [516, 593] on button "Previous Month" at bounding box center [510, 603] width 29 height 29
select select "7"
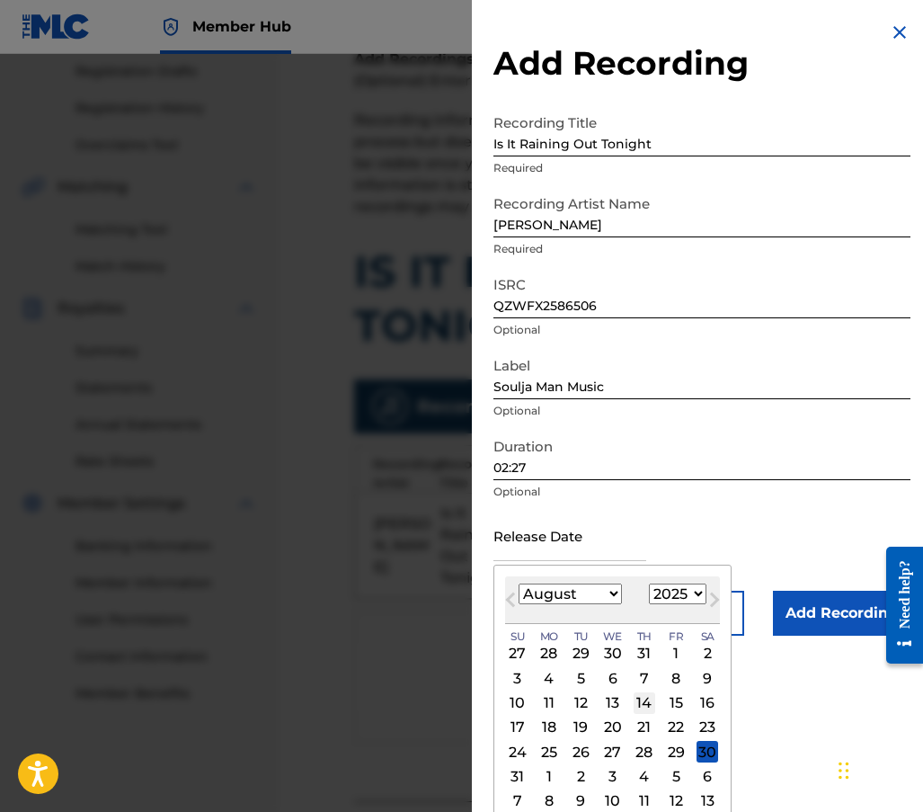
click at [640, 705] on div "14" at bounding box center [645, 703] width 22 height 22
type input "[DATE]"
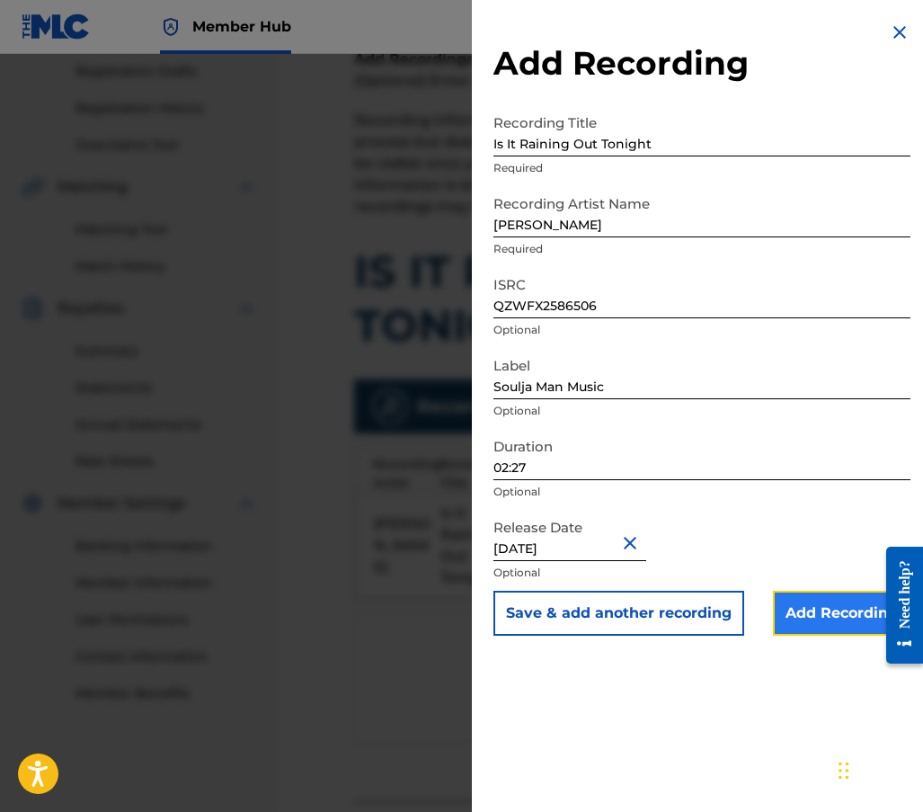
click at [804, 619] on input "Add Recording" at bounding box center [842, 613] width 138 height 45
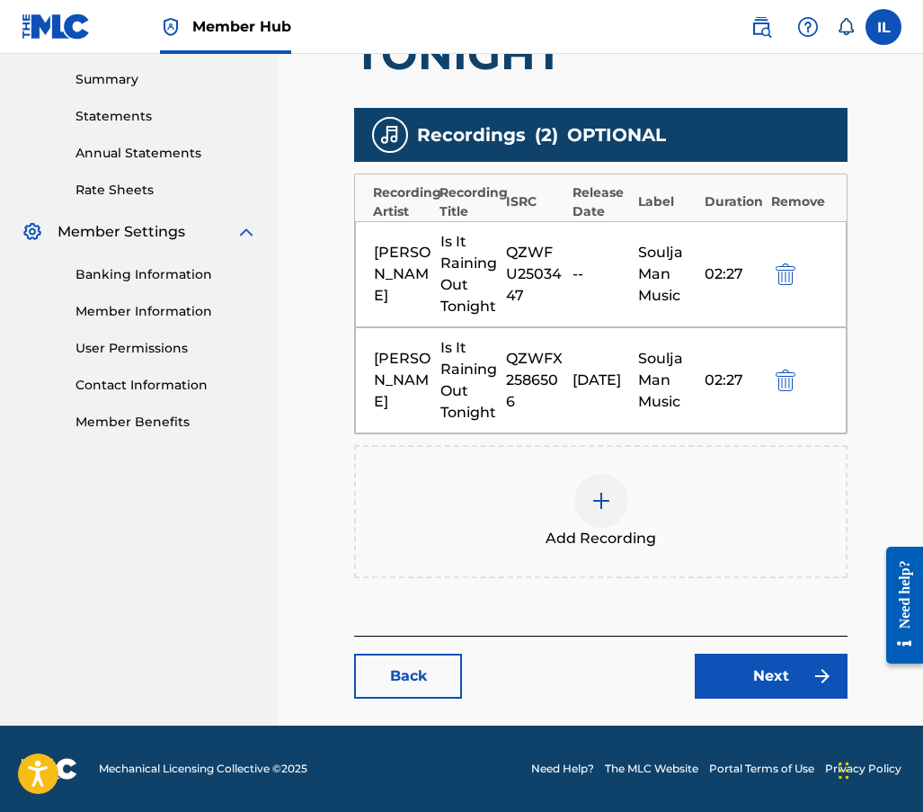
scroll to position [589, 0]
click at [780, 680] on link "Next" at bounding box center [771, 676] width 153 height 45
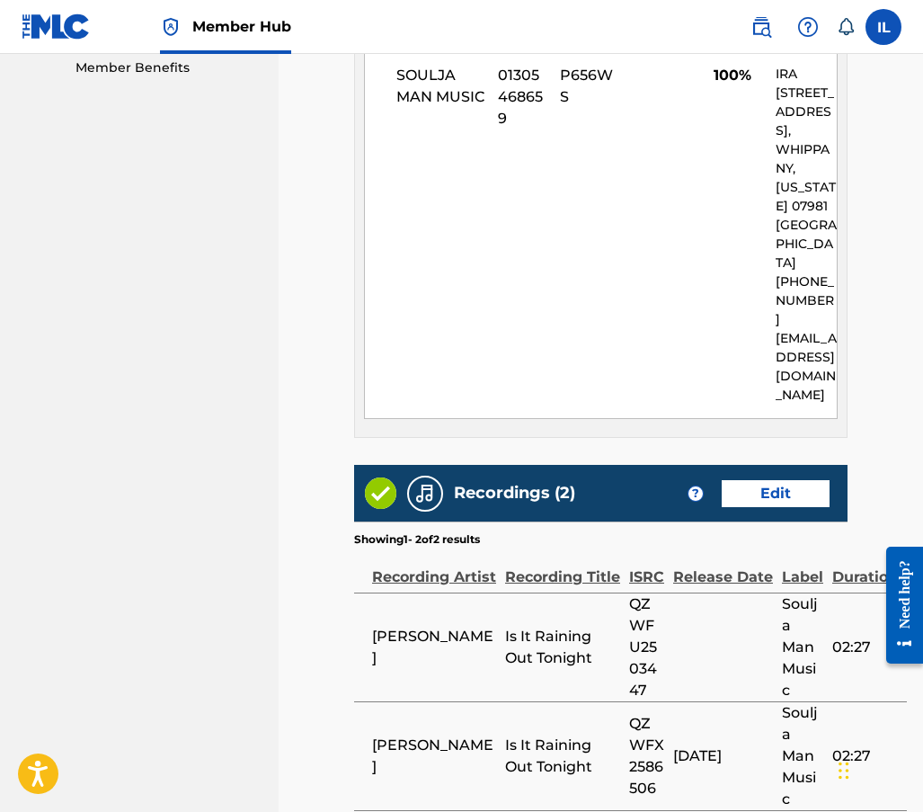
scroll to position [1075, 0]
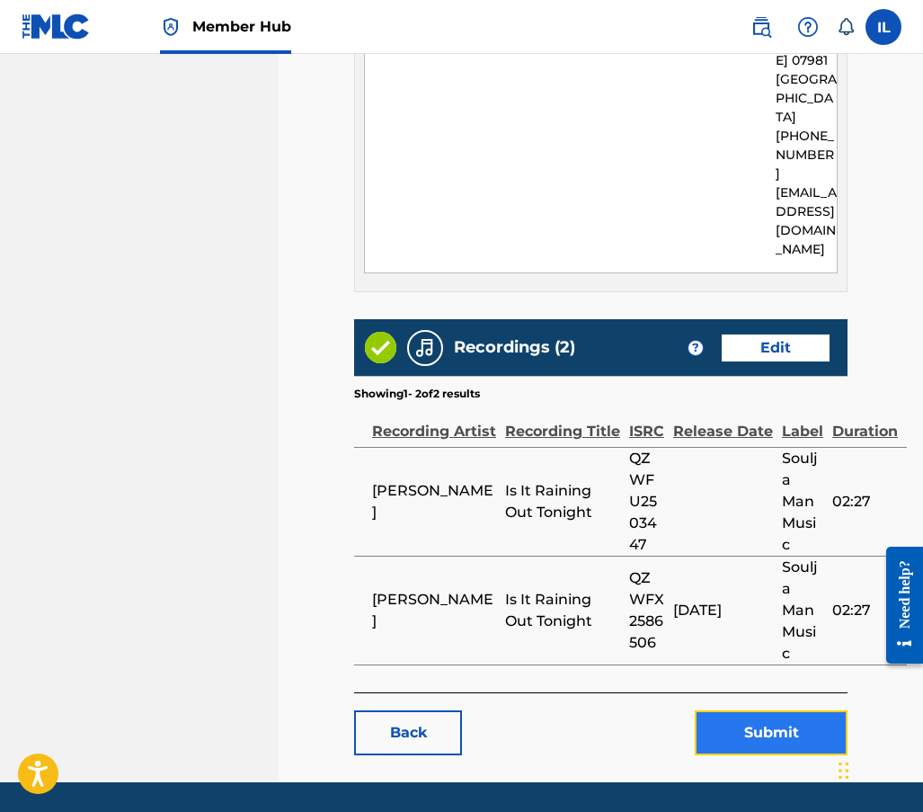
click at [758, 710] on button "Submit" at bounding box center [771, 732] width 153 height 45
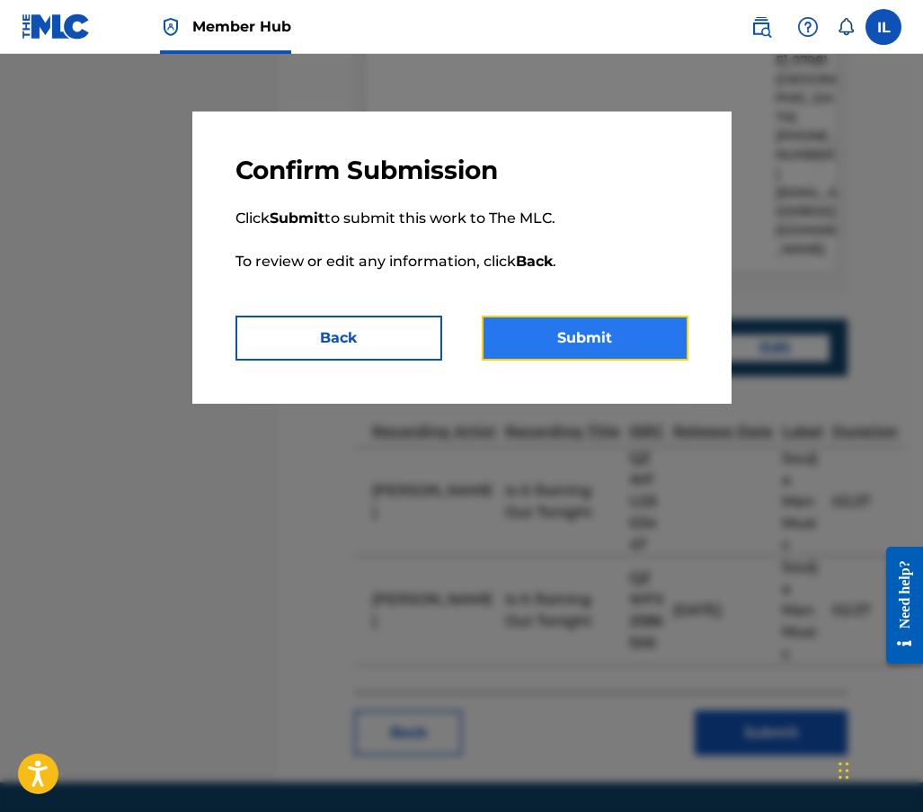
click at [551, 344] on button "Submit" at bounding box center [585, 338] width 207 height 45
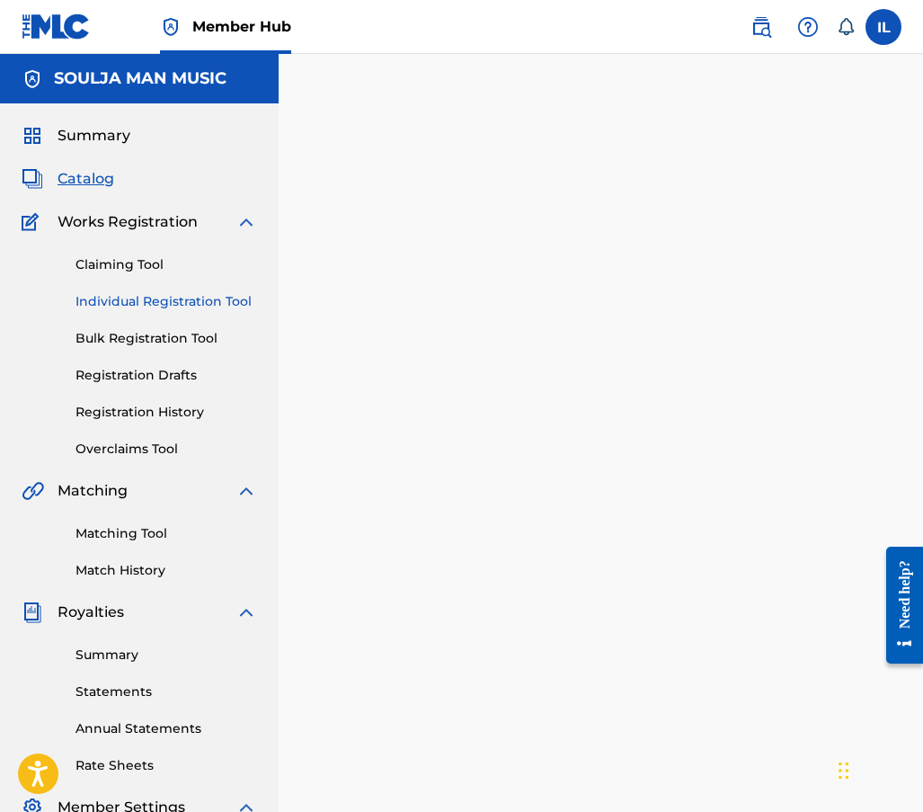
click at [94, 305] on link "Individual Registration Tool" at bounding box center [167, 301] width 182 height 19
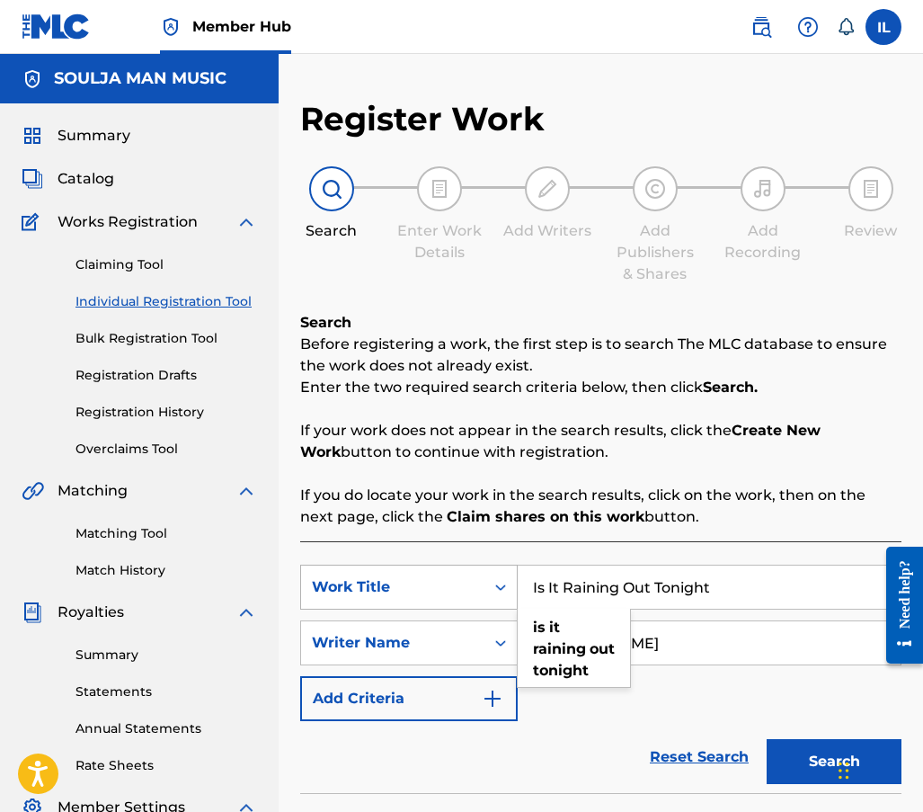
drag, startPoint x: 712, startPoint y: 591, endPoint x: 353, endPoint y: 589, distance: 358.8
click at [353, 589] on div "SearchWithCriteriaa81b3363-cace-4b4a-9c0d-97c22743e4c7 Work Title Is It Raining…" at bounding box center [601, 587] width 602 height 45
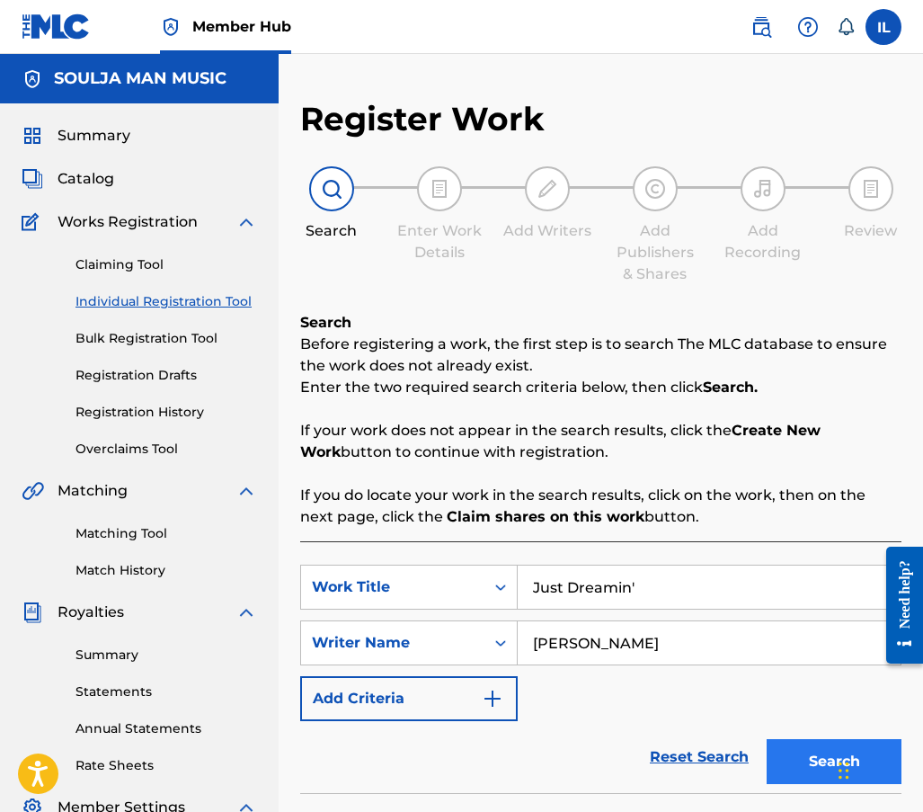
type input "Just Dreamin'"
click at [801, 756] on button "Search" at bounding box center [834, 761] width 135 height 45
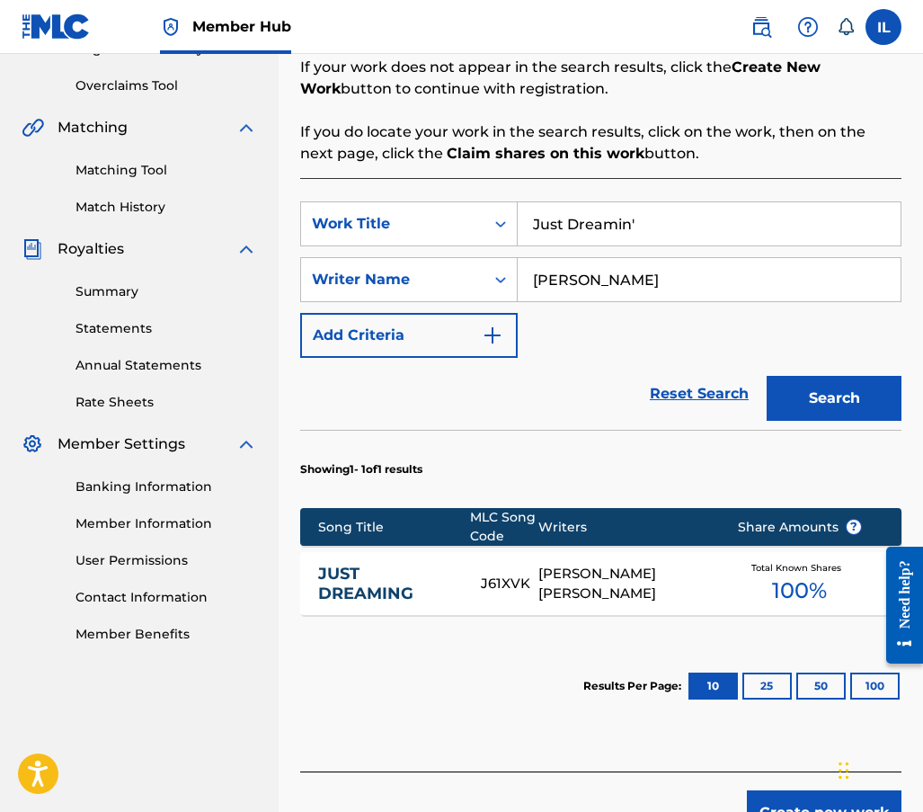
scroll to position [450, 0]
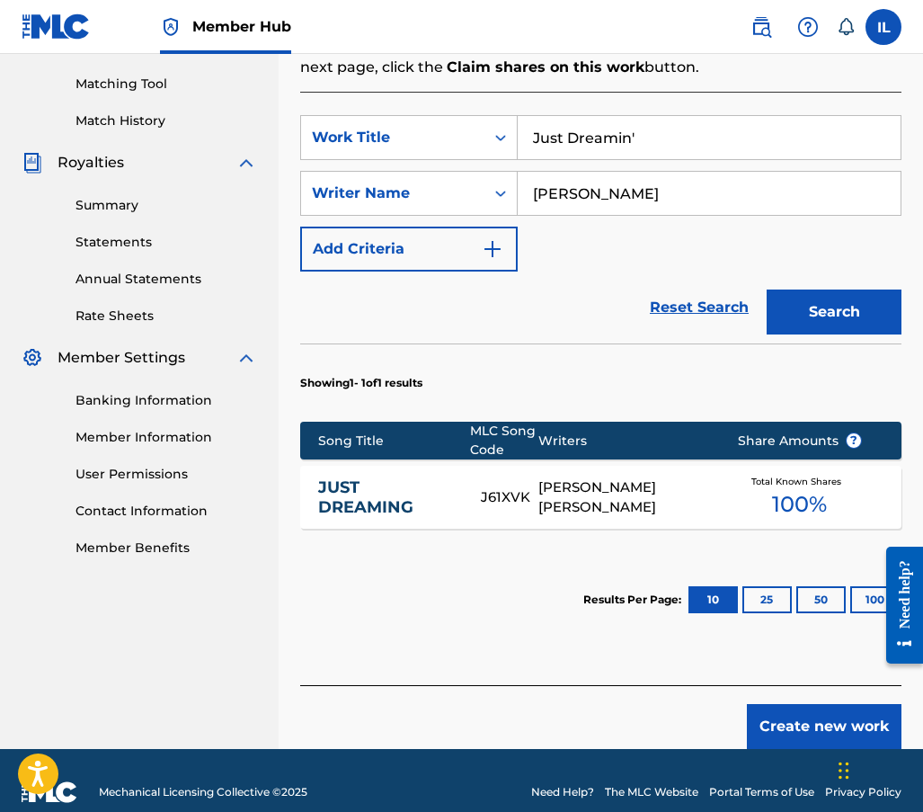
click at [592, 507] on div "[PERSON_NAME] [PERSON_NAME]" at bounding box center [625, 497] width 172 height 40
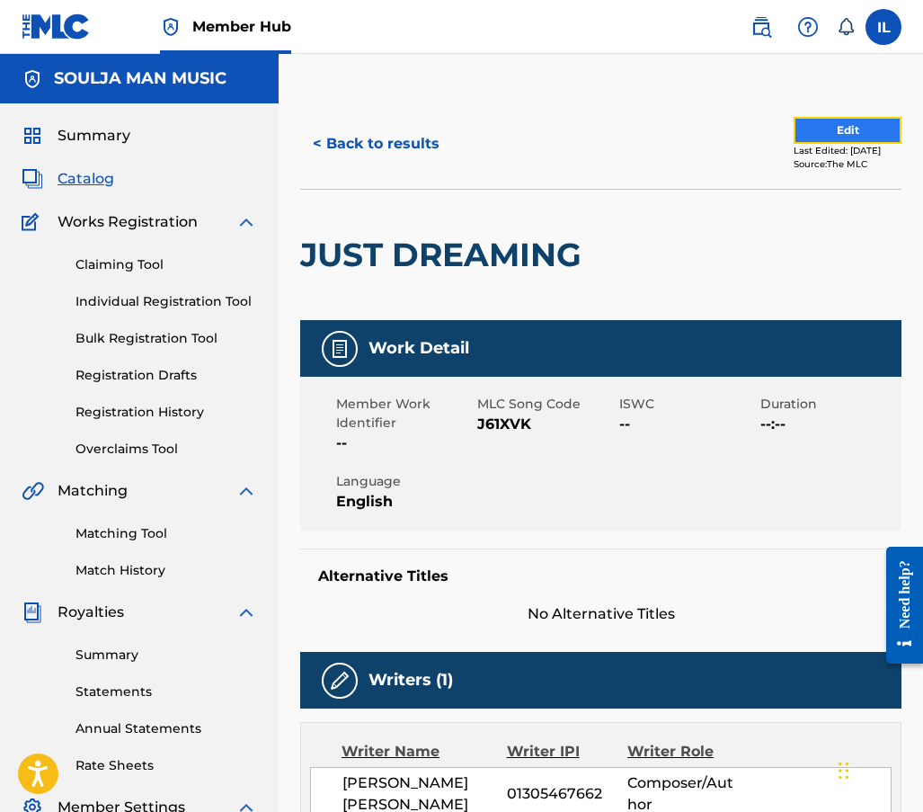
click at [824, 129] on button "Edit" at bounding box center [848, 130] width 108 height 27
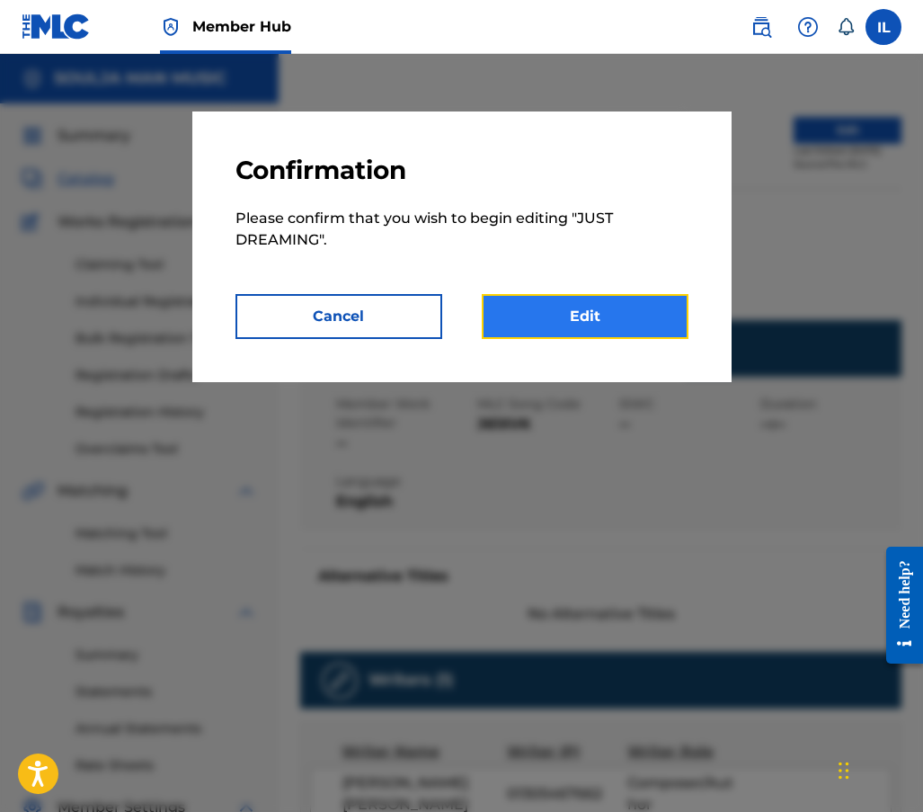
click at [575, 316] on link "Edit" at bounding box center [585, 316] width 207 height 45
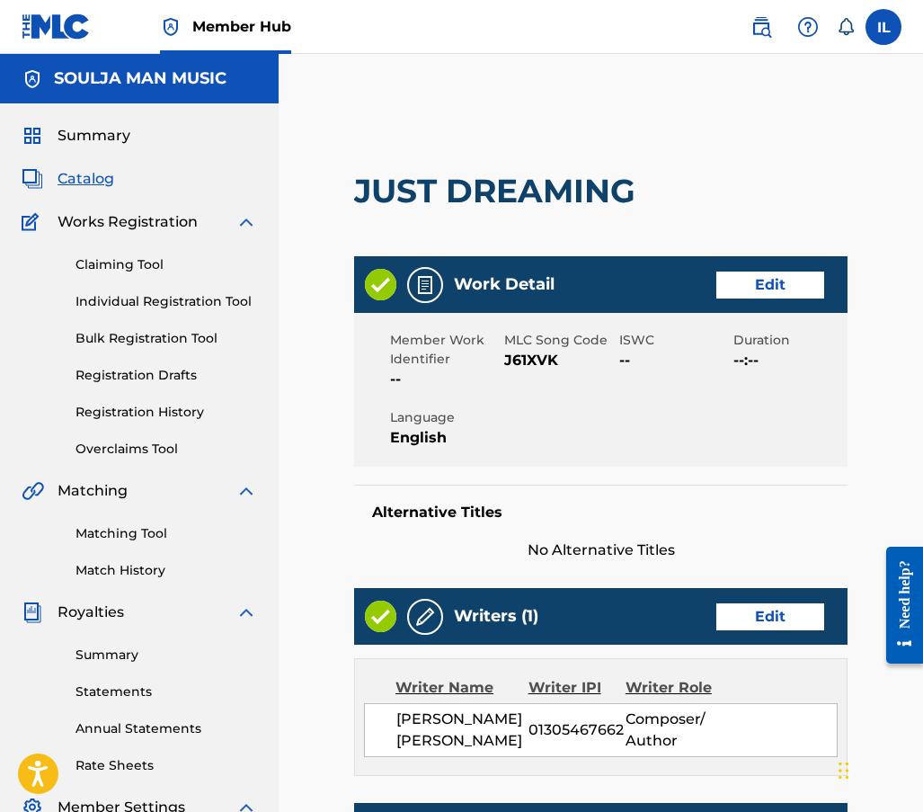
click at [742, 361] on span "--:--" at bounding box center [789, 361] width 110 height 22
click at [793, 288] on link "Edit" at bounding box center [771, 285] width 108 height 27
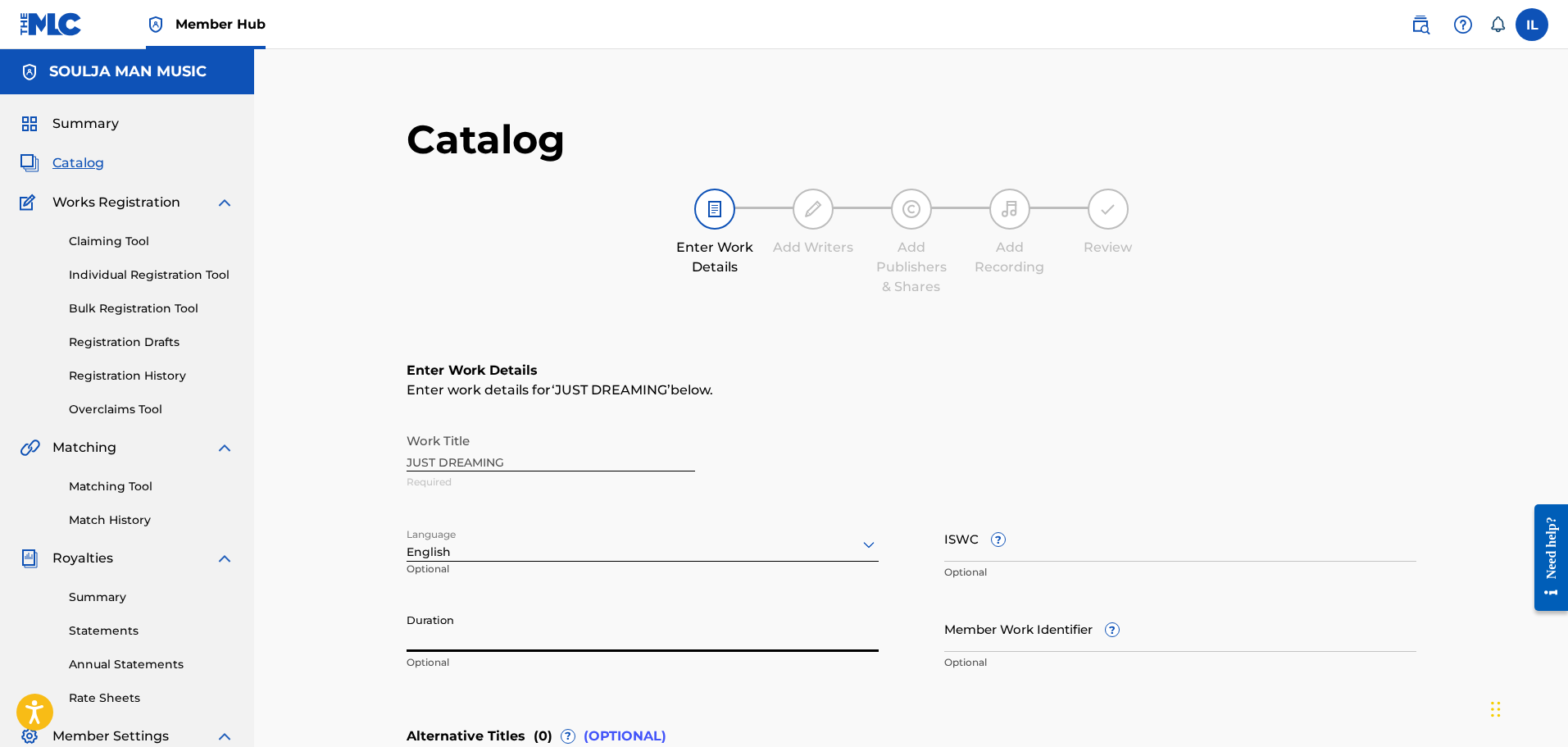
click at [428, 621] on input "Duration" at bounding box center [643, 628] width 472 height 47
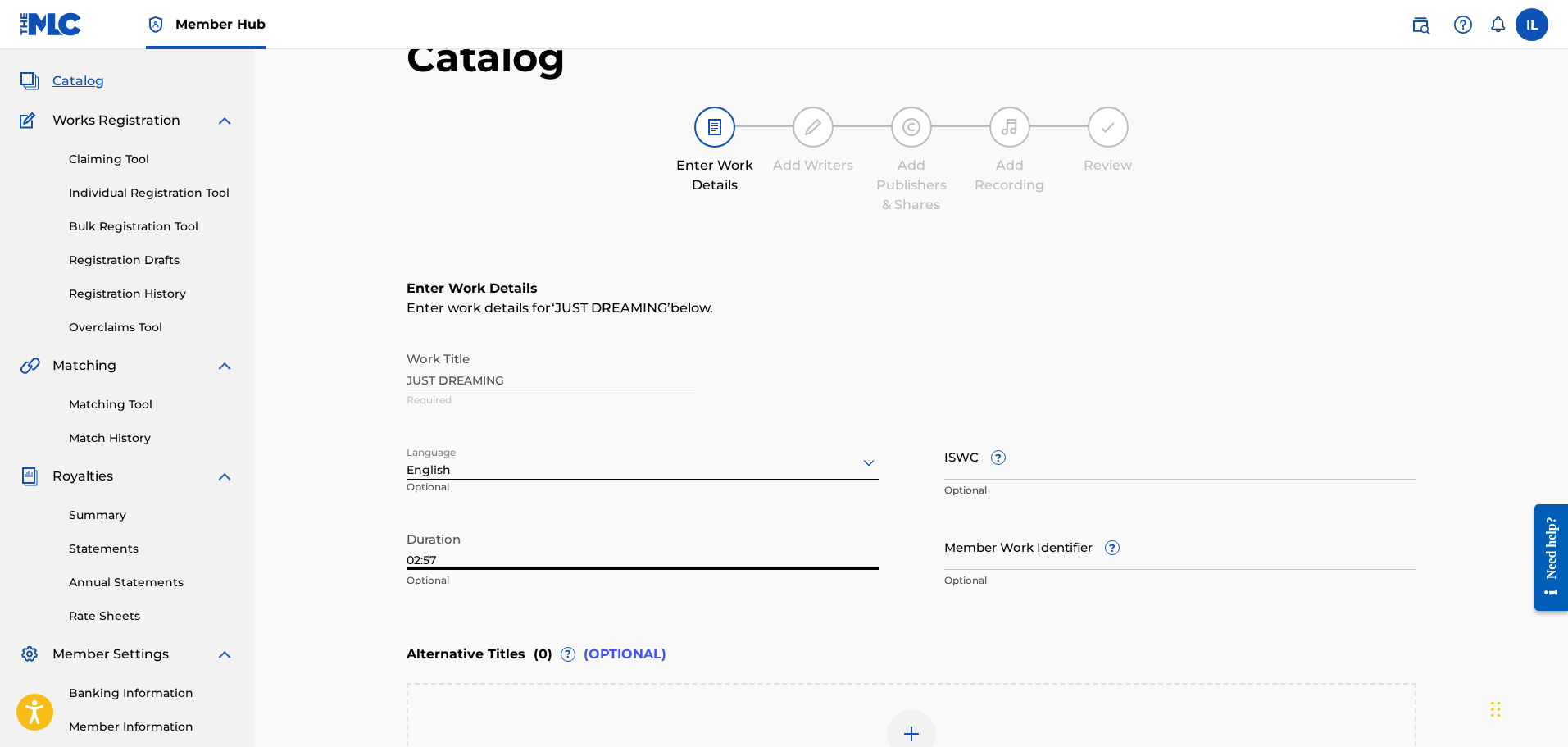
scroll to position [164, 0]
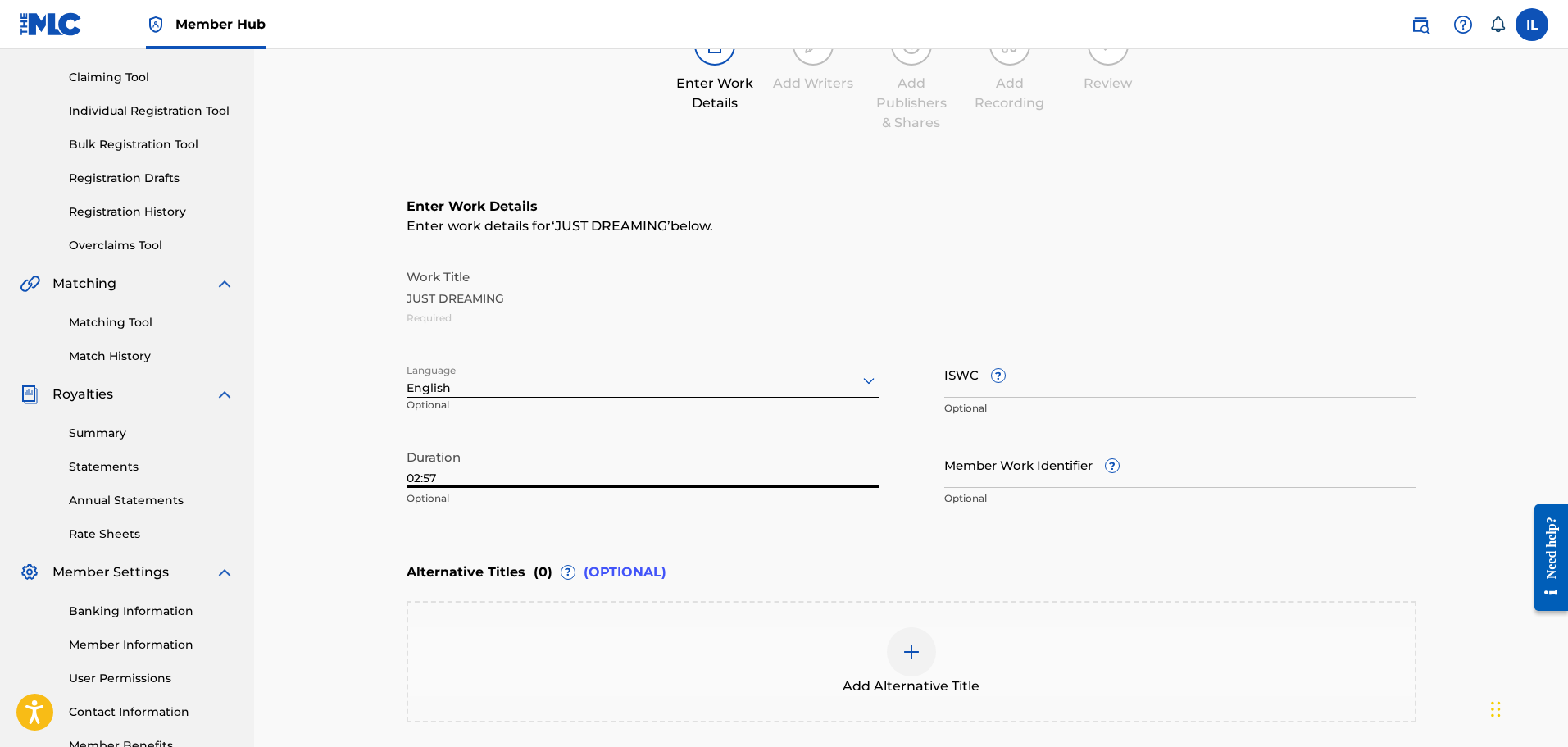
type input "02:57"
click at [841, 652] on img at bounding box center [912, 652] width 20 height 20
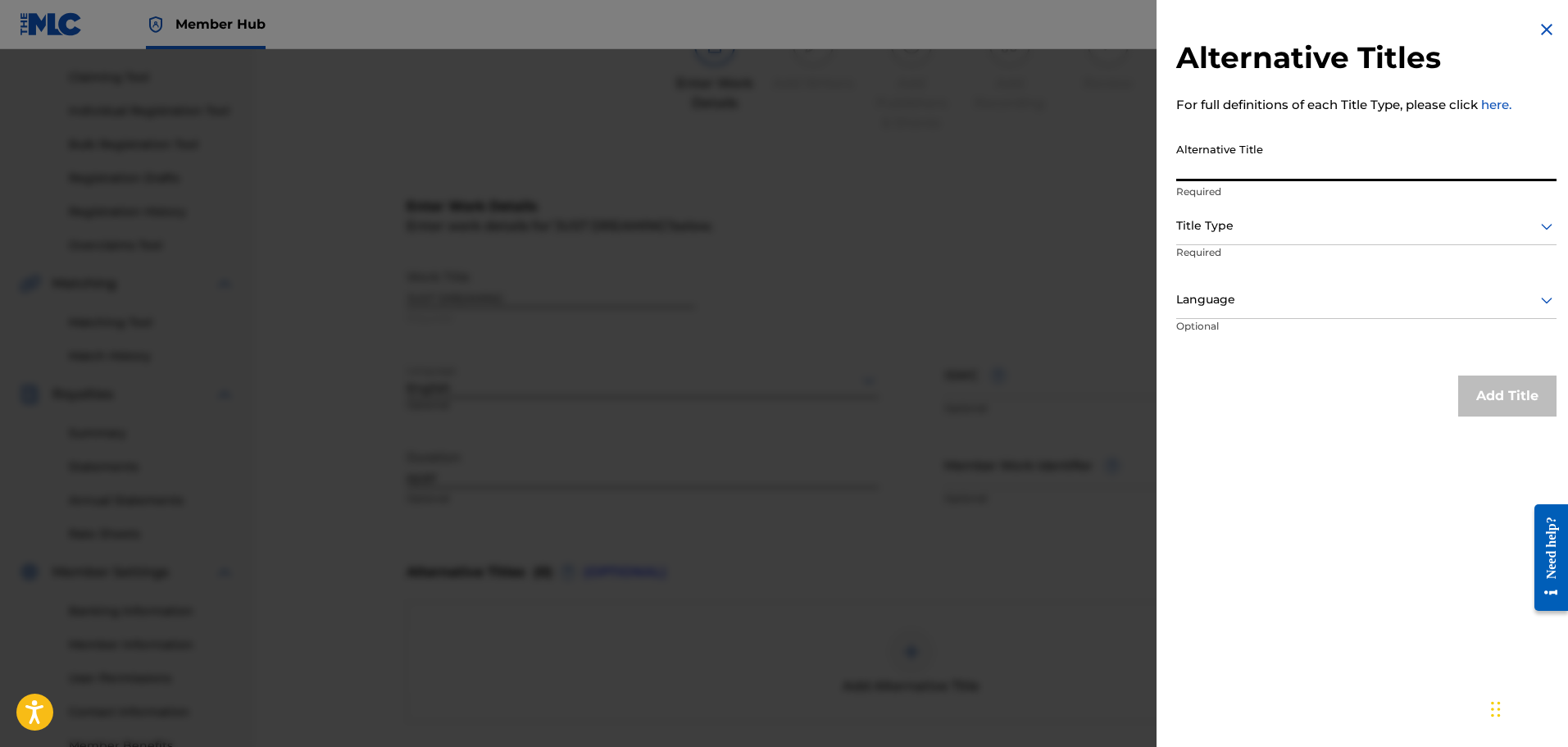
click at [841, 177] on input "Alternative Title" at bounding box center [1366, 157] width 380 height 47
type input "Just Dreamin'"
drag, startPoint x: 1325, startPoint y: 379, endPoint x: 1202, endPoint y: 230, distance: 193.2
click at [841, 230] on div at bounding box center [1366, 225] width 380 height 20
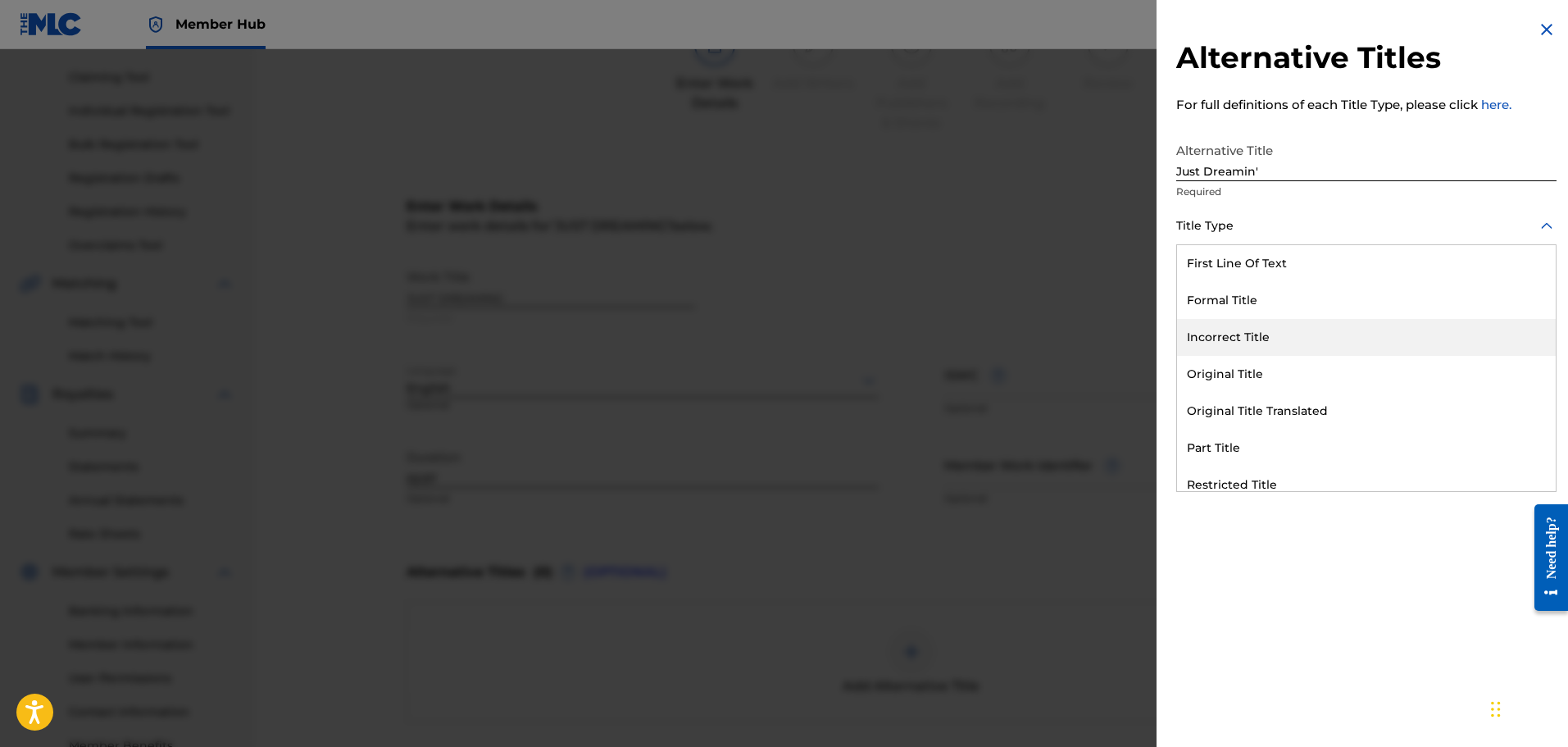
click at [841, 345] on div "Incorrect Title" at bounding box center [1366, 337] width 378 height 36
click at [841, 305] on div at bounding box center [1366, 299] width 380 height 20
click at [841, 347] on div "English" at bounding box center [1366, 337] width 378 height 36
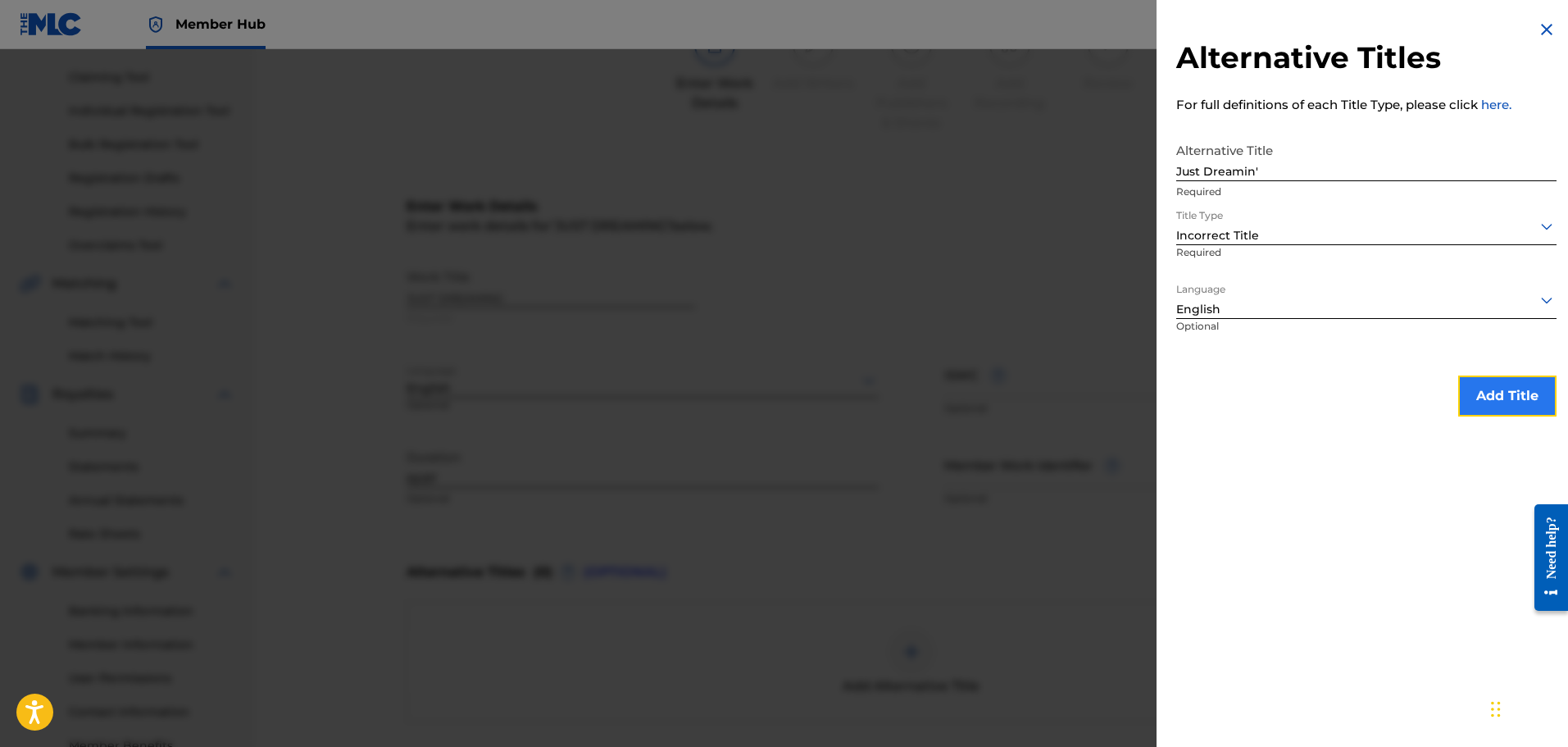
click at [841, 396] on button "Add Title" at bounding box center [1508, 396] width 98 height 41
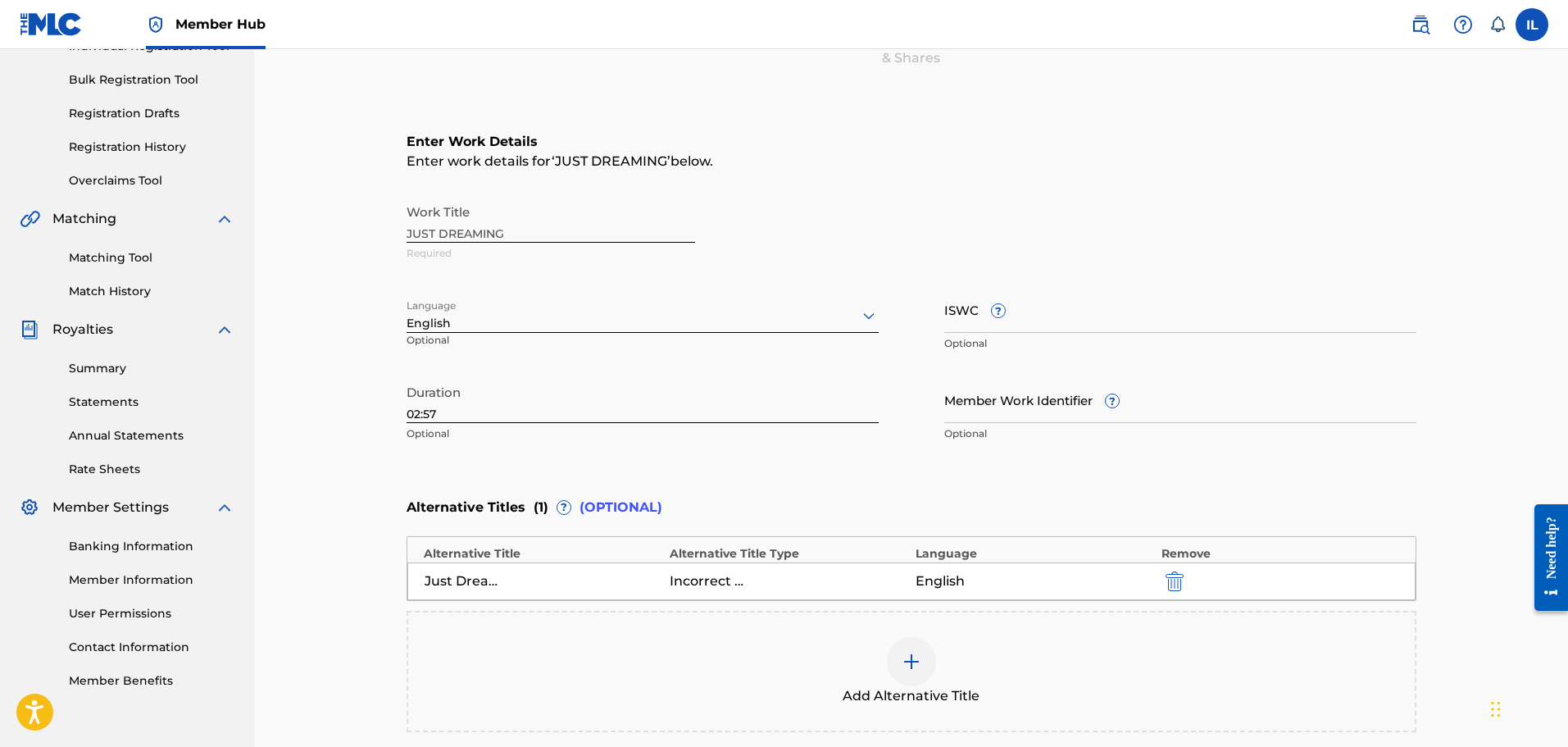
scroll to position [410, 0]
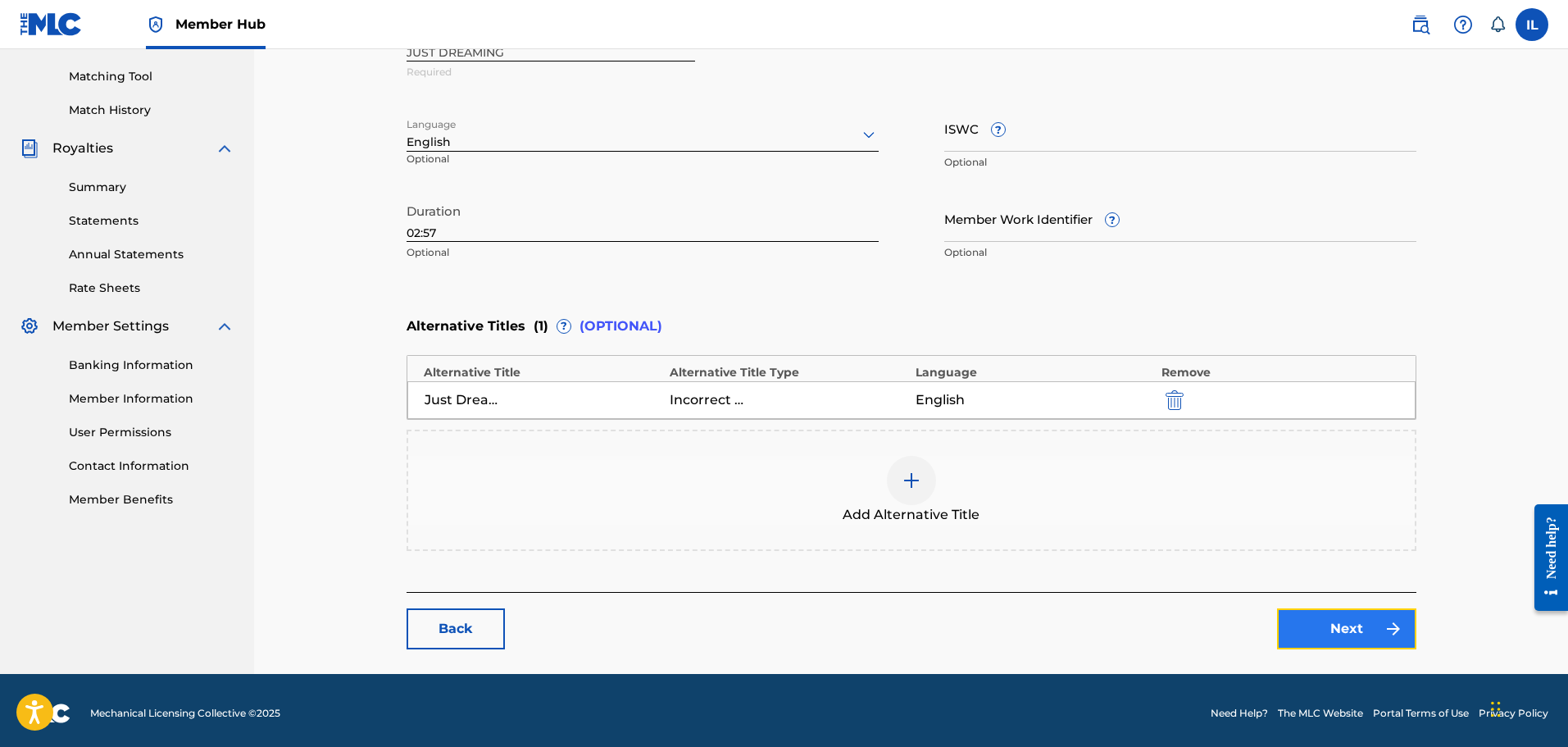
click at [841, 628] on link "Next" at bounding box center [1346, 628] width 139 height 41
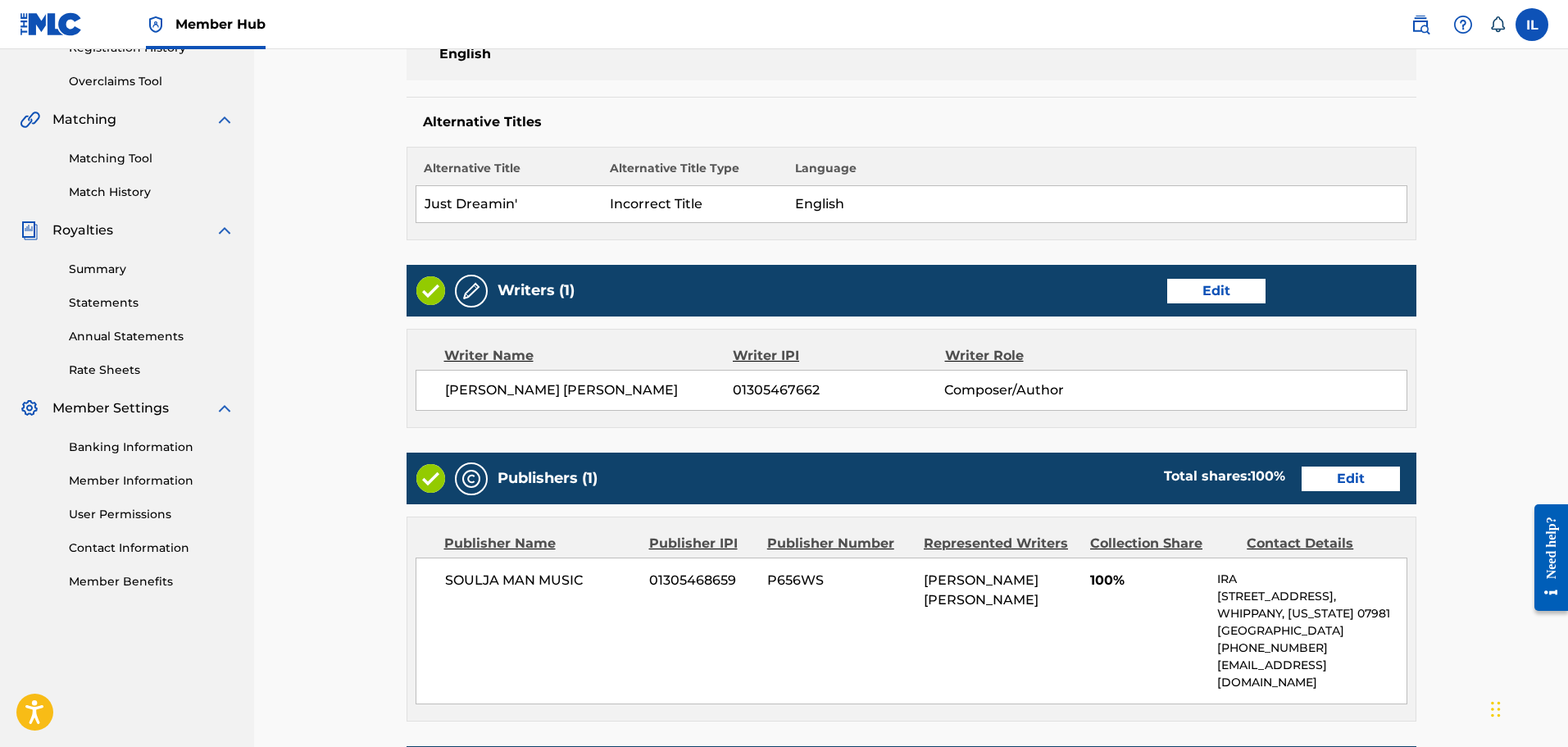
scroll to position [326, 0]
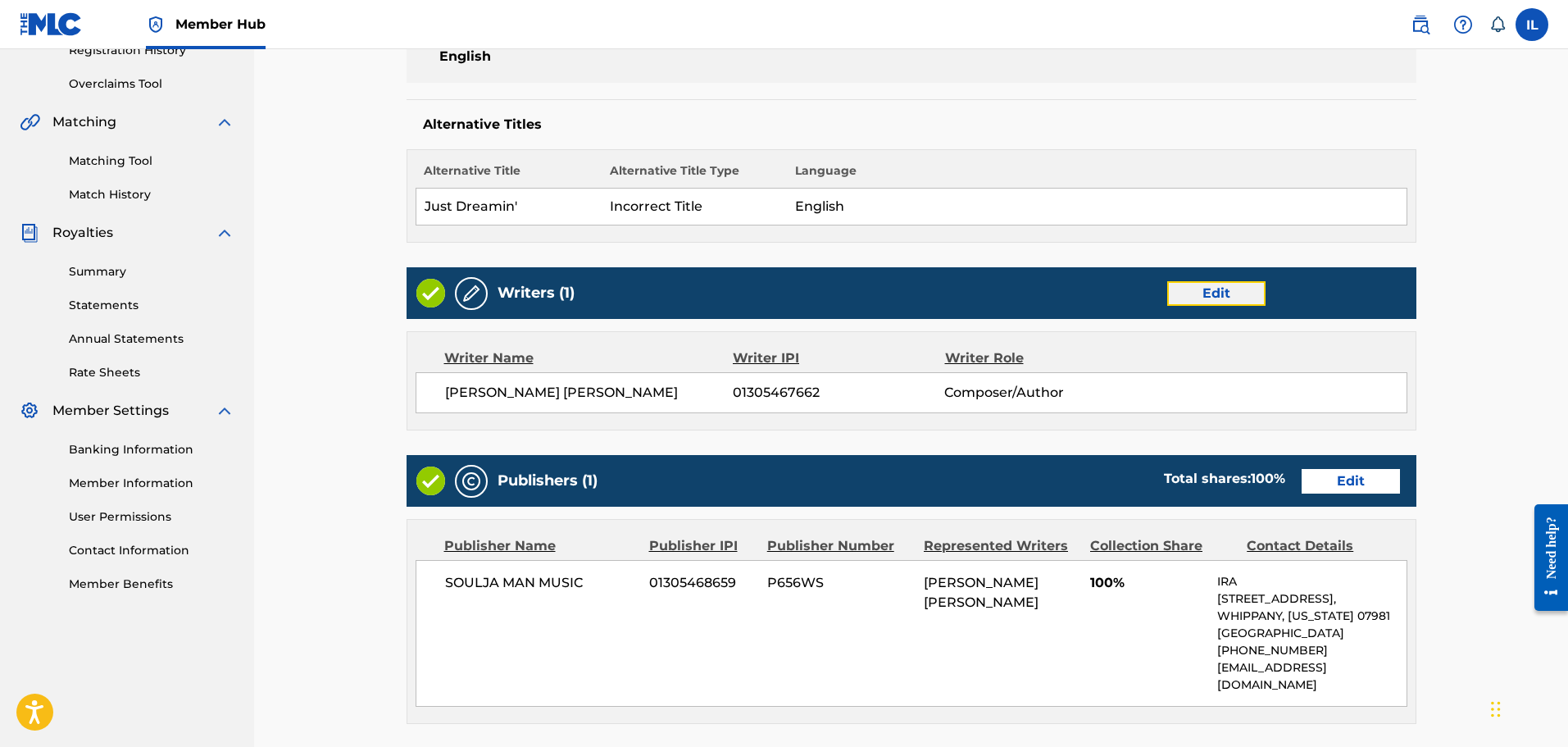
click at [841, 287] on link "Edit" at bounding box center [1216, 293] width 98 height 25
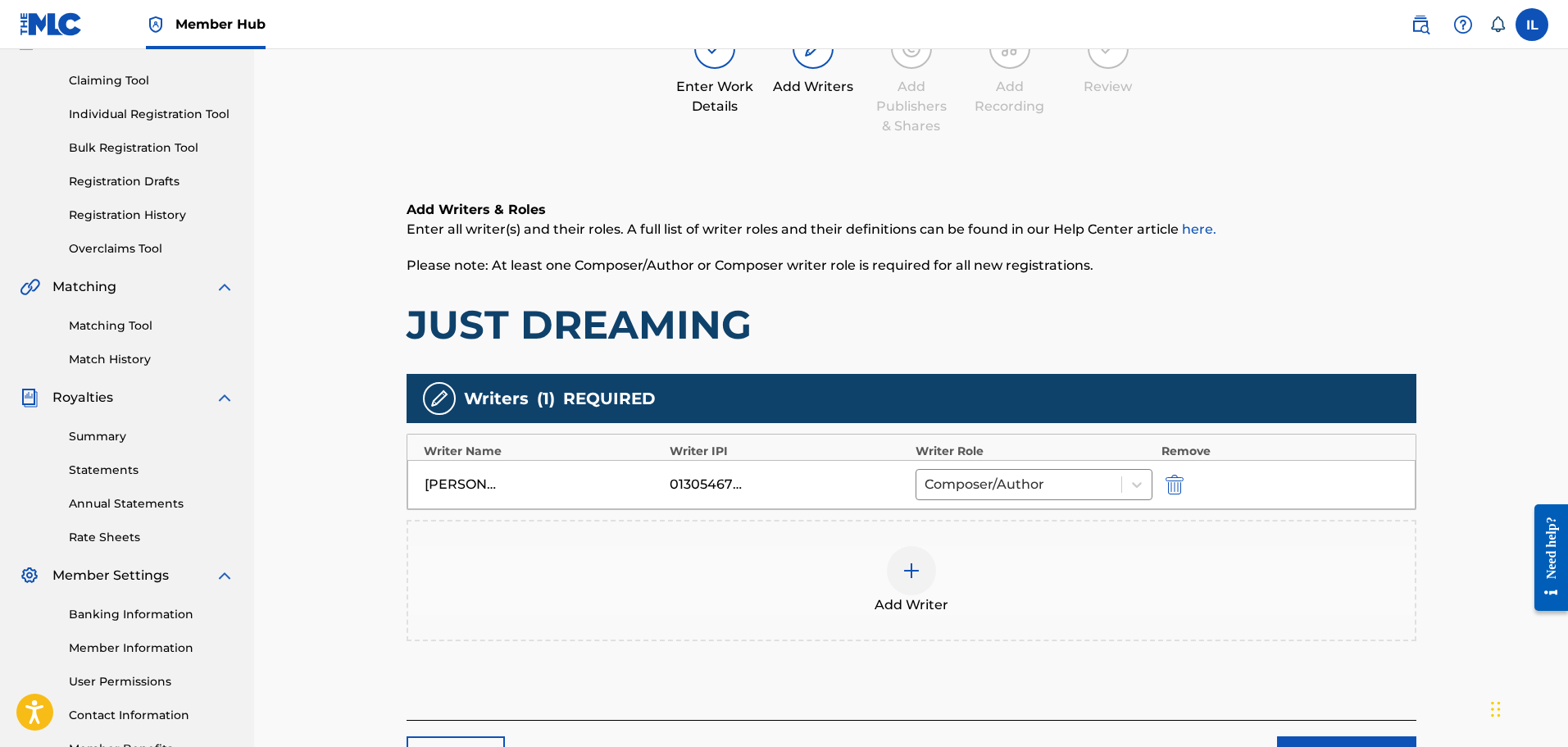
scroll to position [164, 0]
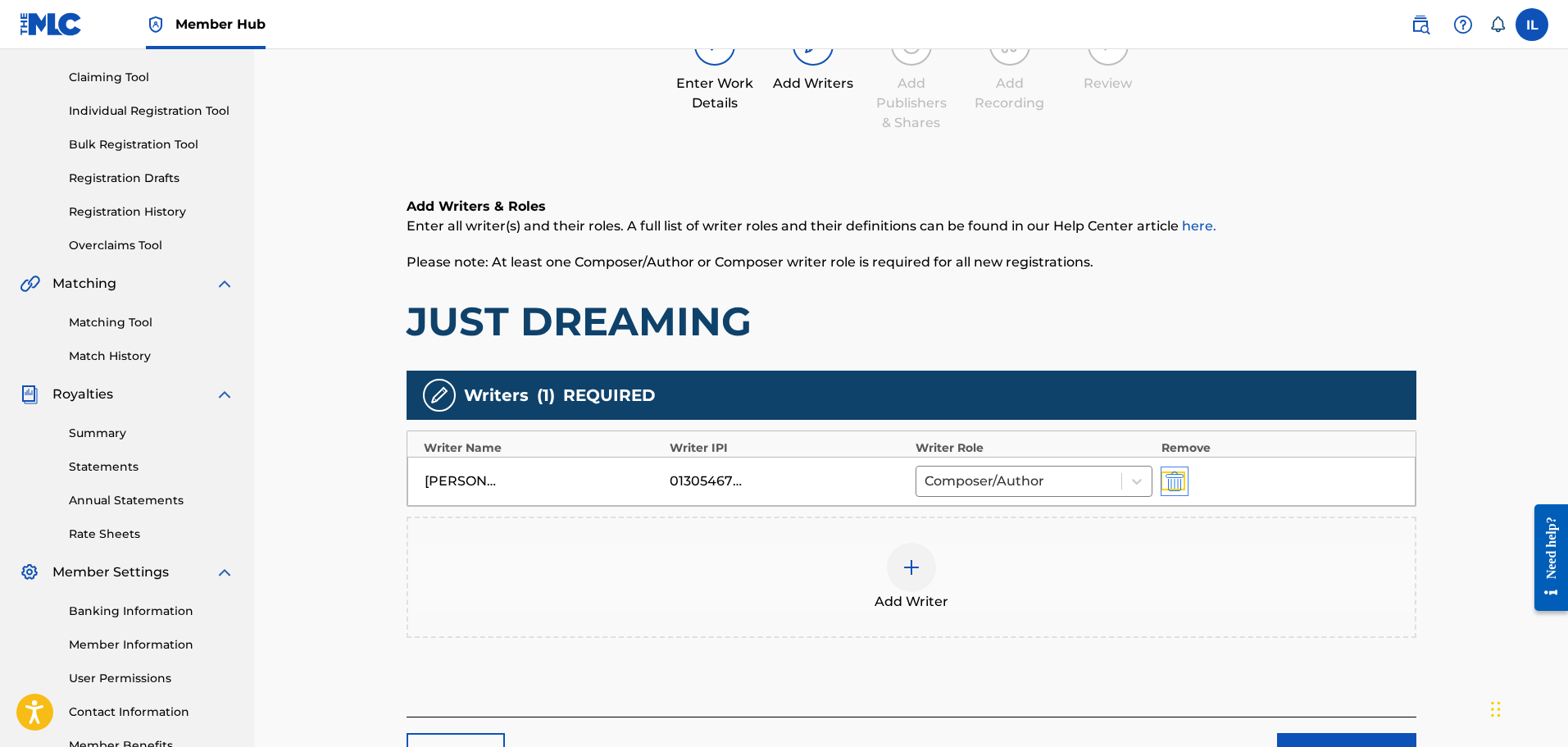
click at [841, 479] on img "submit" at bounding box center [1175, 482] width 18 height 20
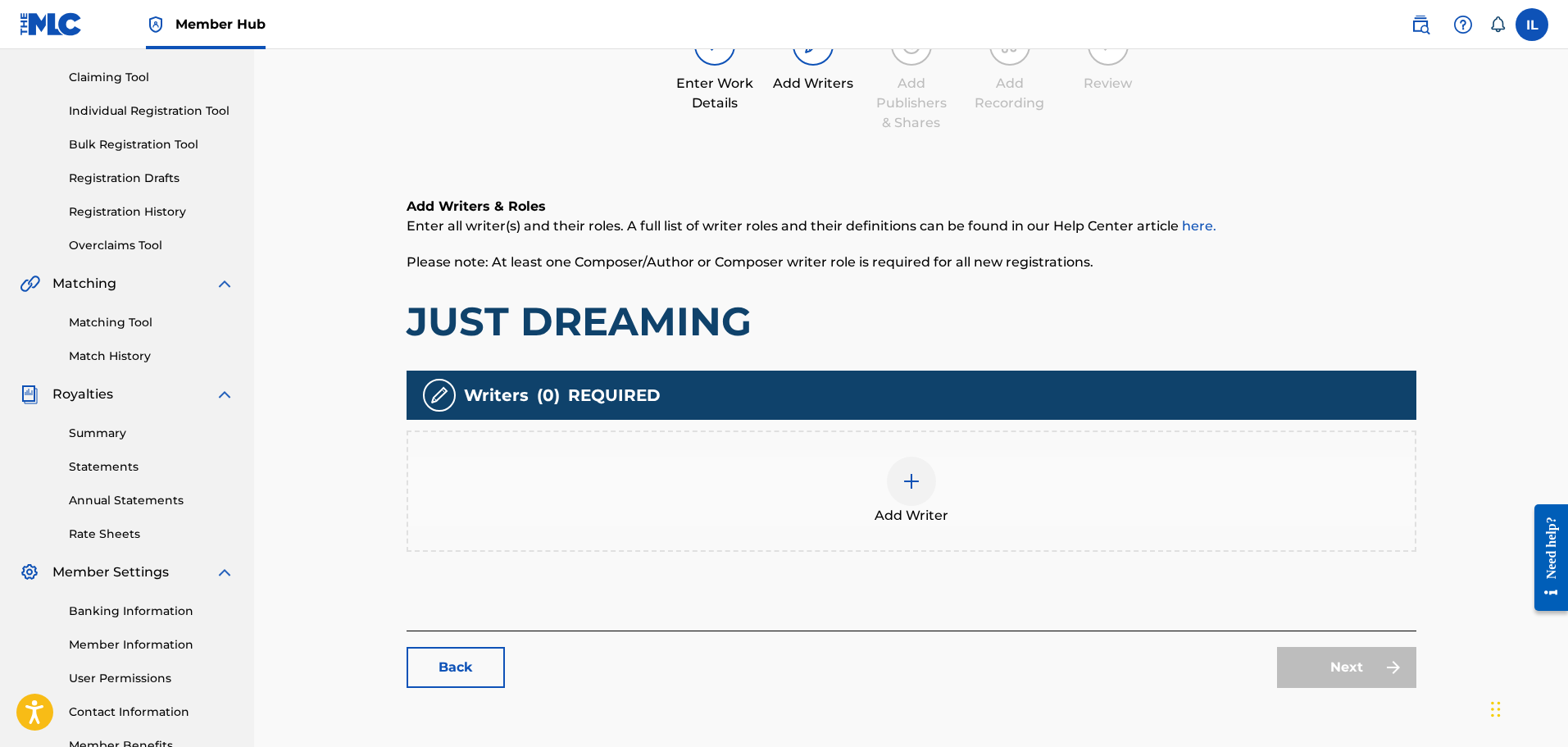
click at [841, 468] on div at bounding box center [912, 482] width 49 height 49
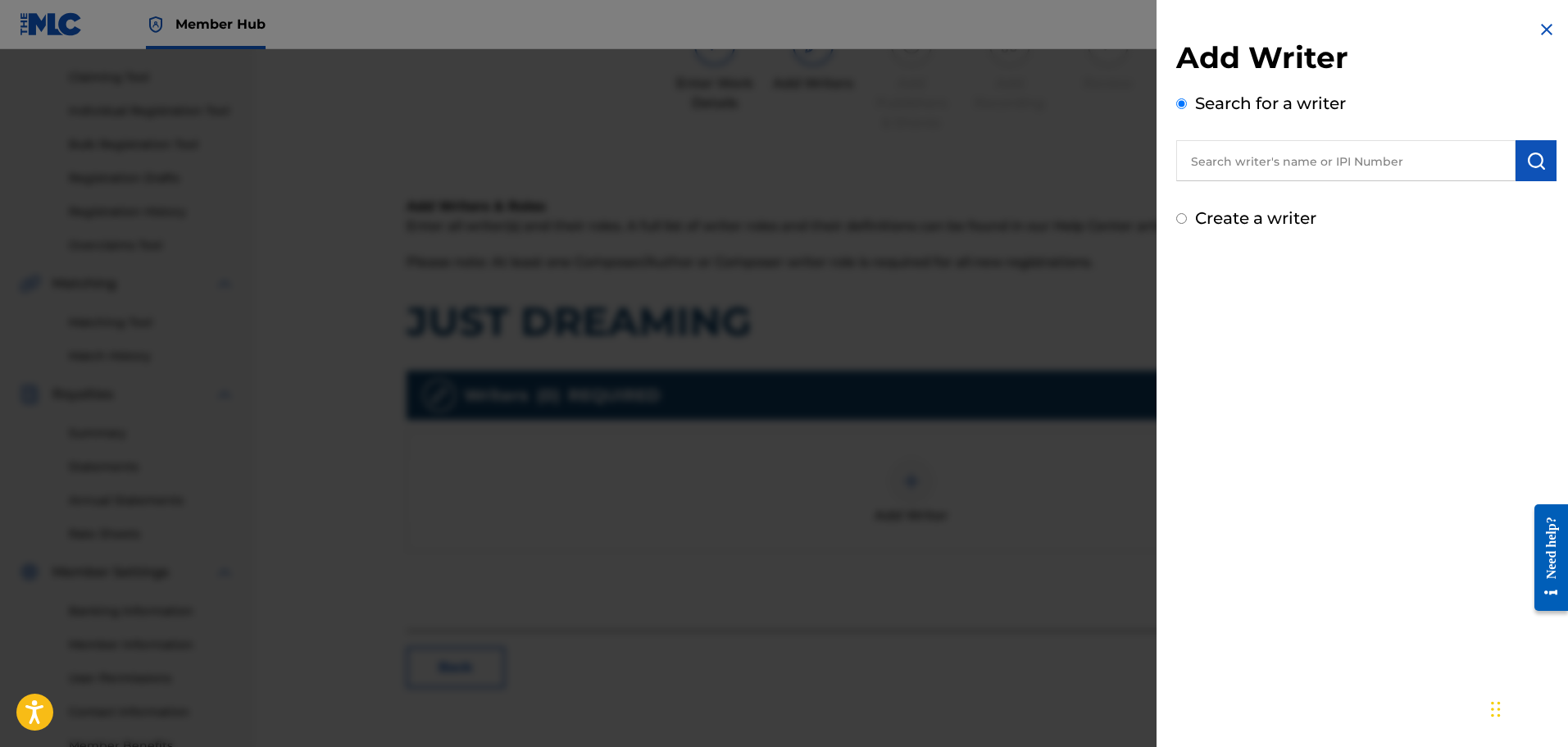
click at [841, 221] on input "Create a writer" at bounding box center [1181, 219] width 11 height 11
radio input "false"
radio input "true"
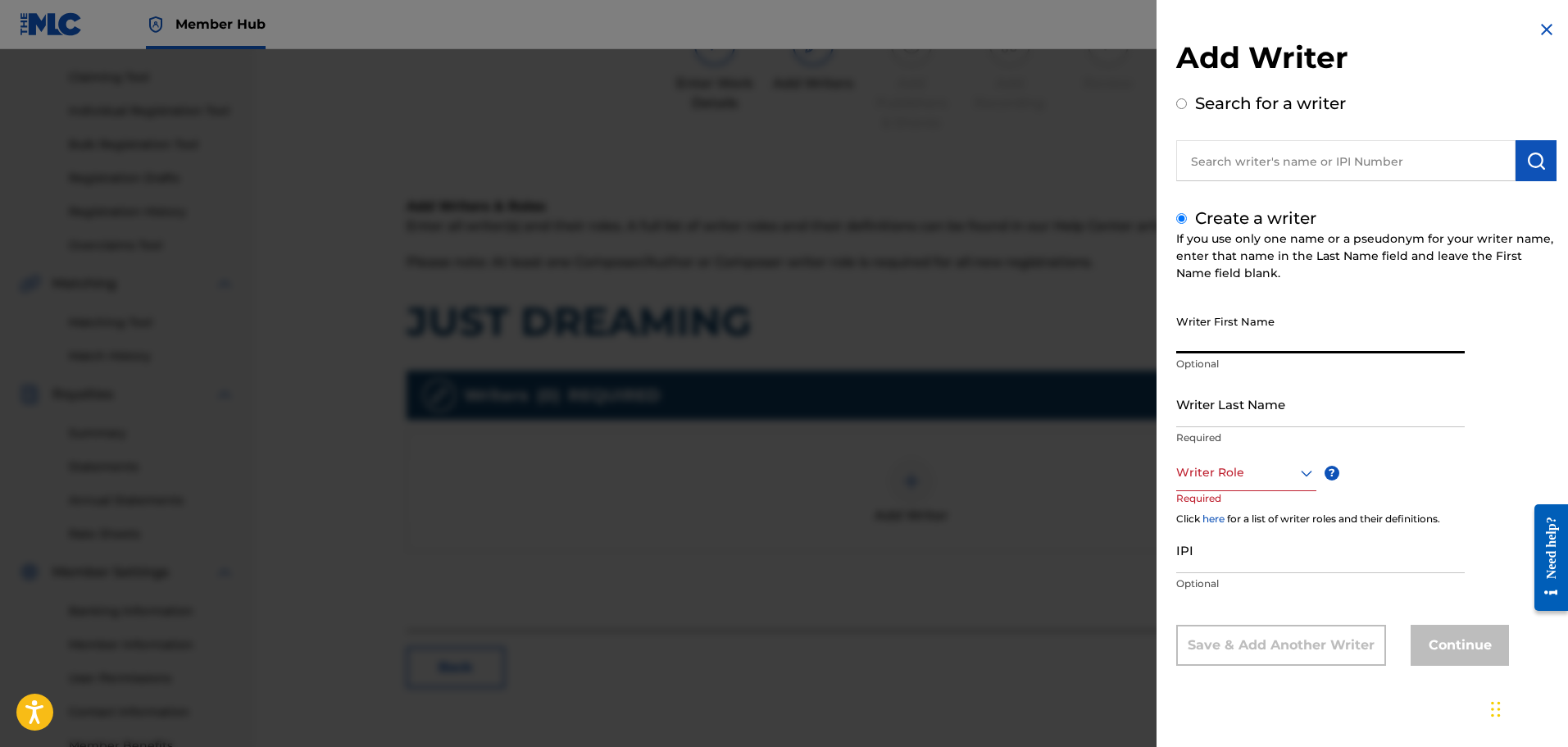
click at [841, 346] on input "Writer First Name" at bounding box center [1320, 329] width 288 height 47
type input "[PERSON_NAME]"
click at [841, 418] on input "Writer Last Name" at bounding box center [1320, 403] width 288 height 47
click at [841, 407] on input "Writer Last Name" at bounding box center [1320, 403] width 288 height 47
type input "[PERSON_NAME]"
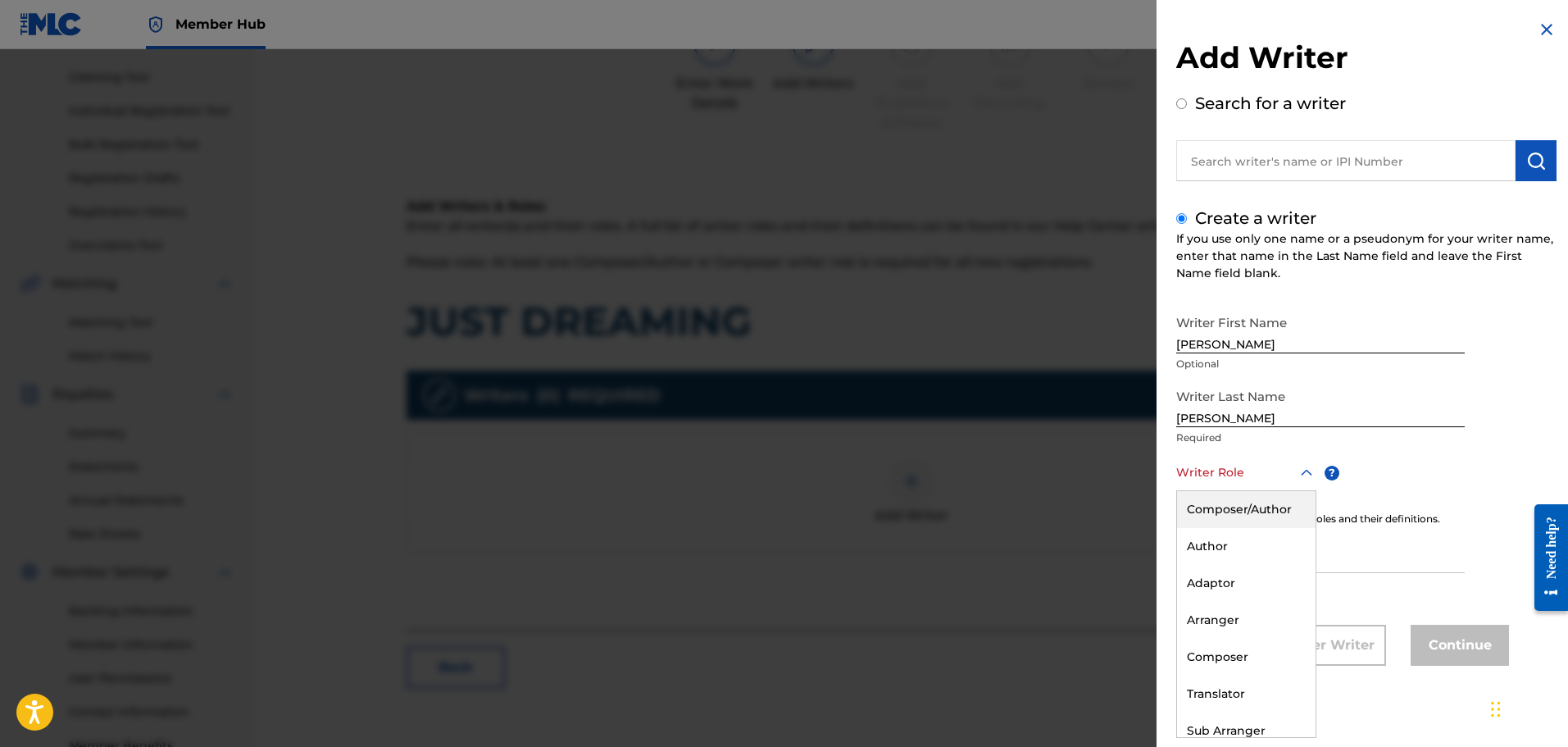
click at [841, 470] on icon at bounding box center [1306, 473] width 20 height 20
click at [841, 516] on div "Composer/Author" at bounding box center [1246, 510] width 139 height 36
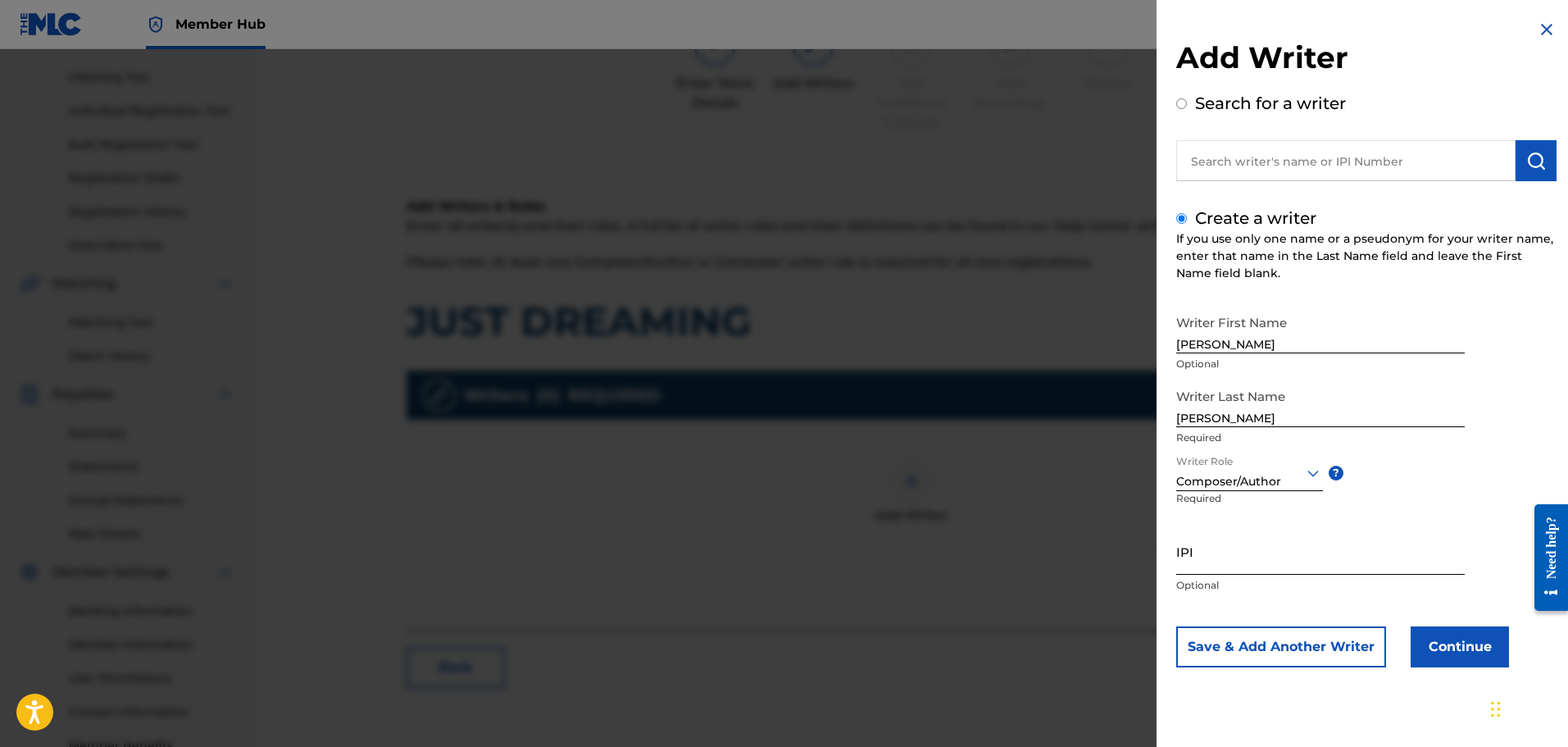
click at [841, 563] on input "IPI" at bounding box center [1320, 551] width 288 height 47
type input "01305467662"
click at [841, 655] on button "Continue" at bounding box center [1460, 647] width 98 height 41
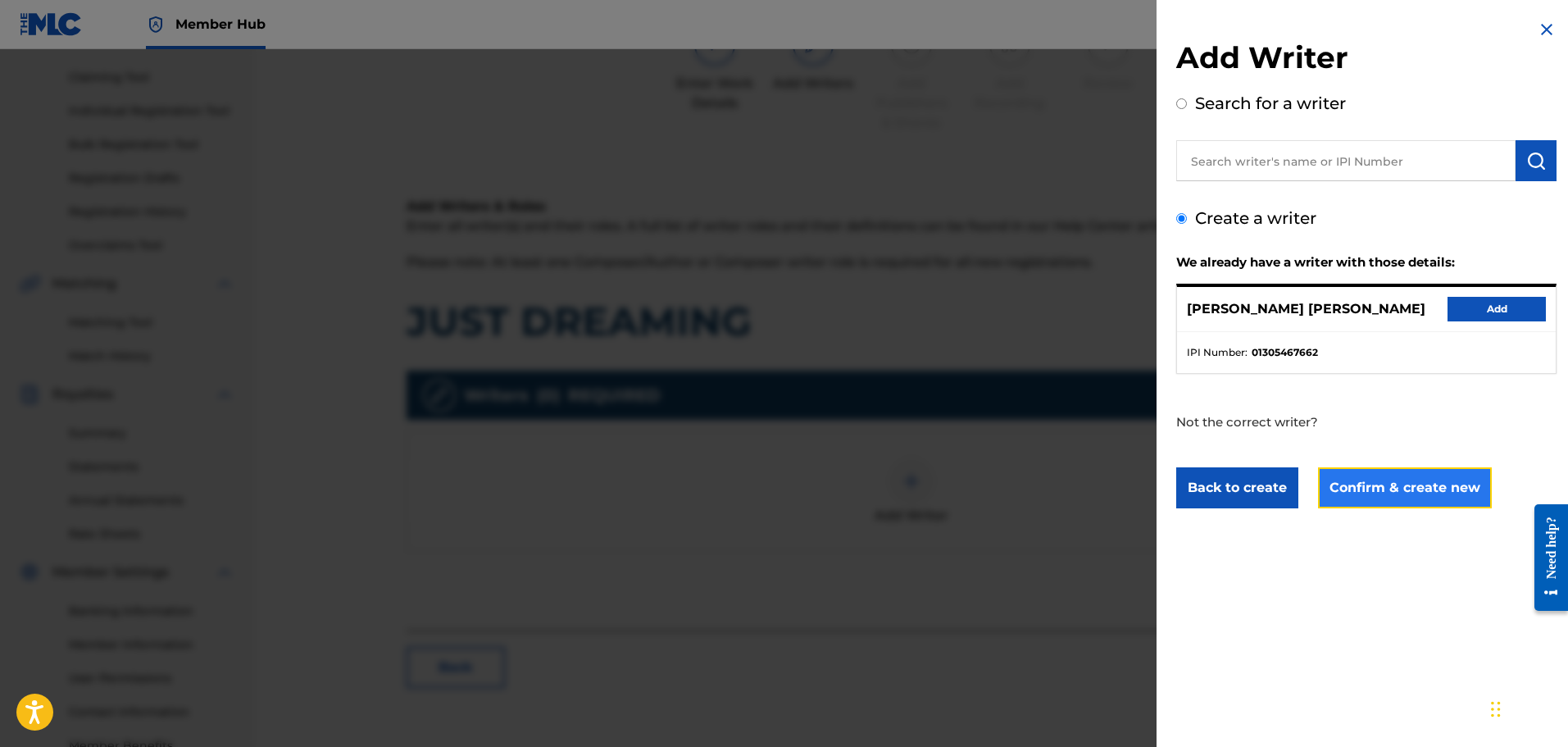
click at [841, 483] on button "Confirm & create new" at bounding box center [1405, 488] width 174 height 41
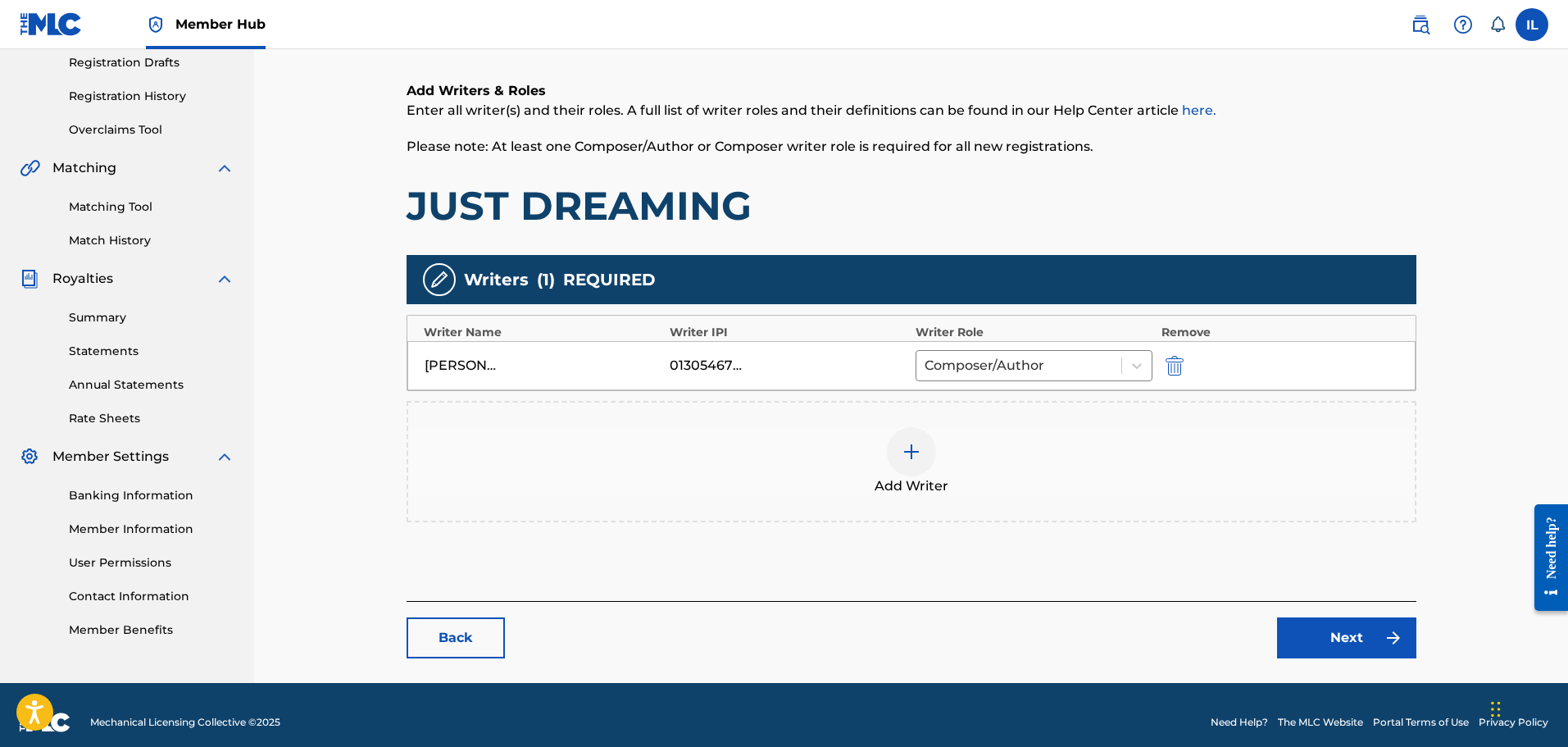
scroll to position [295, 0]
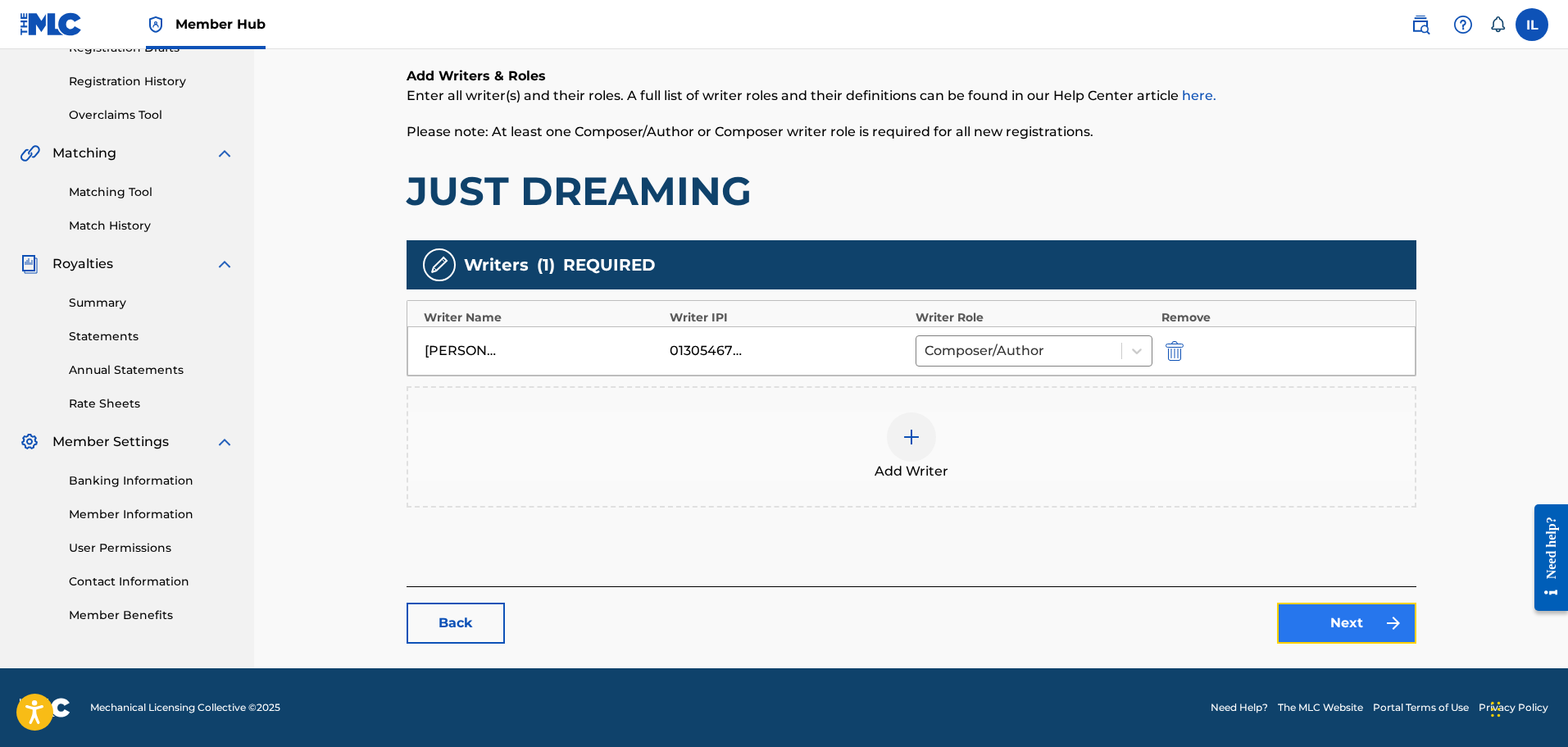
click at [841, 614] on link "Next" at bounding box center [1346, 623] width 139 height 41
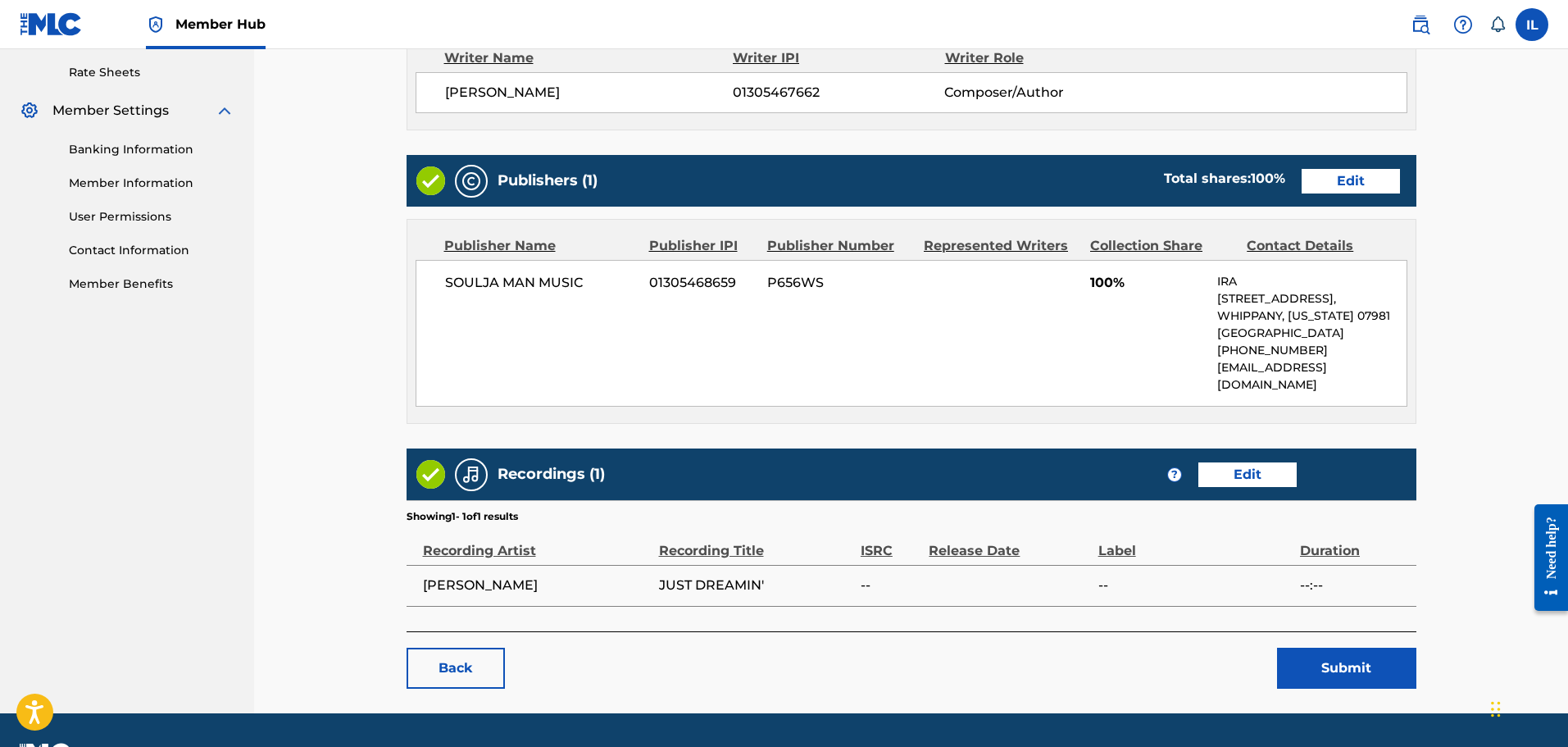
scroll to position [654, 0]
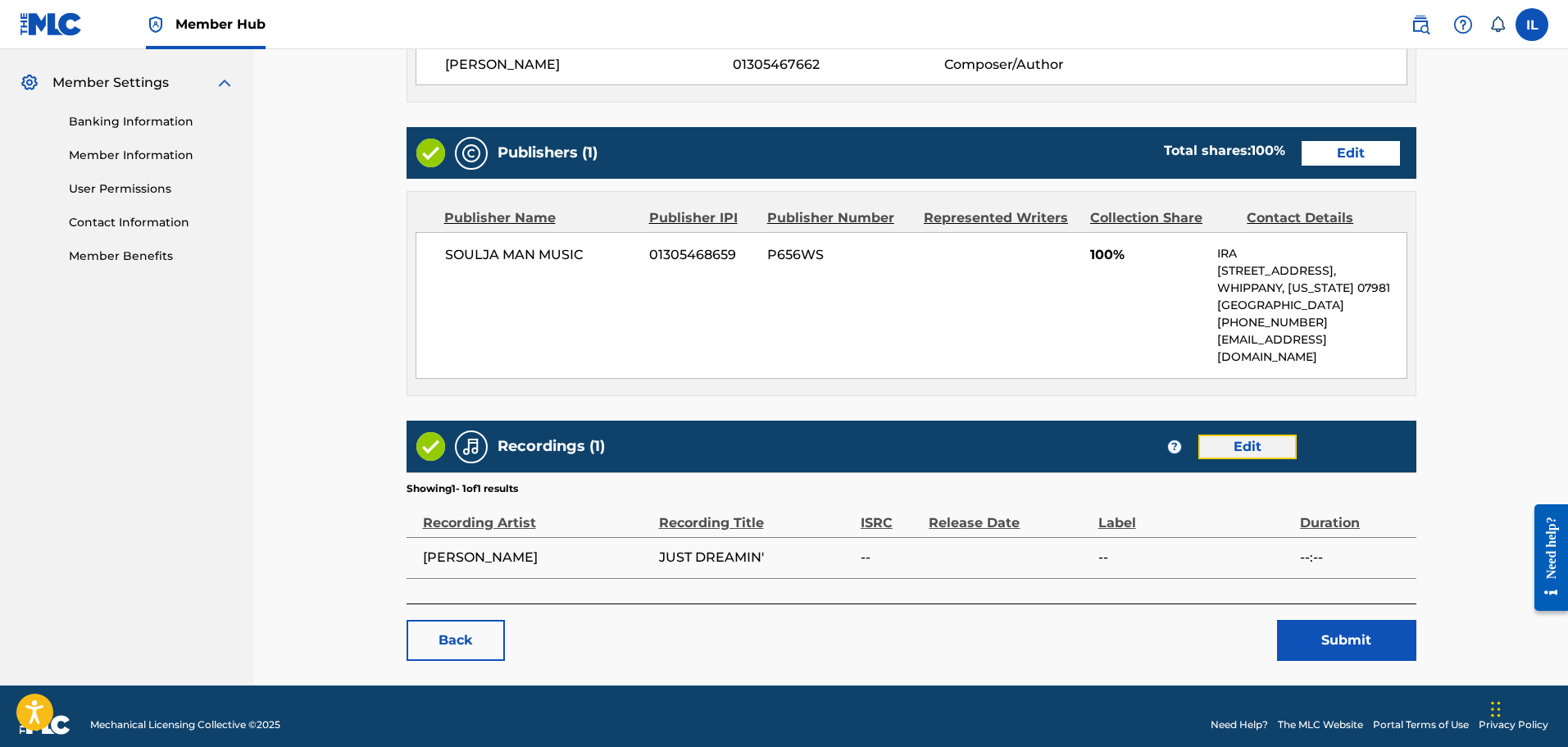
click at [841, 435] on link "Edit" at bounding box center [1248, 447] width 98 height 25
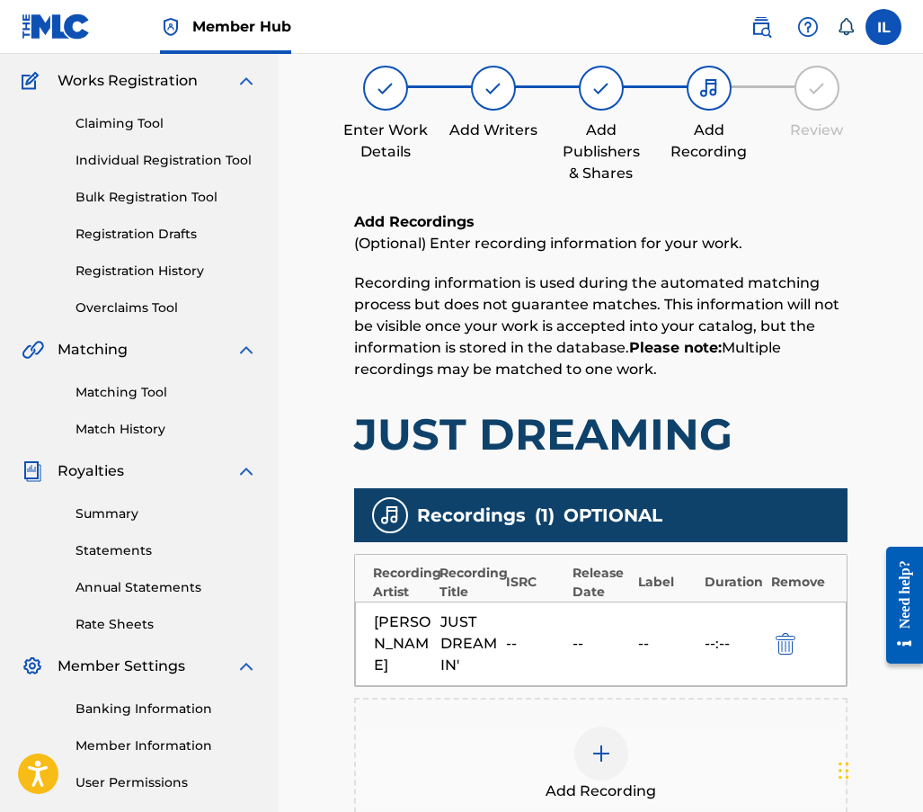
scroll to position [180, 0]
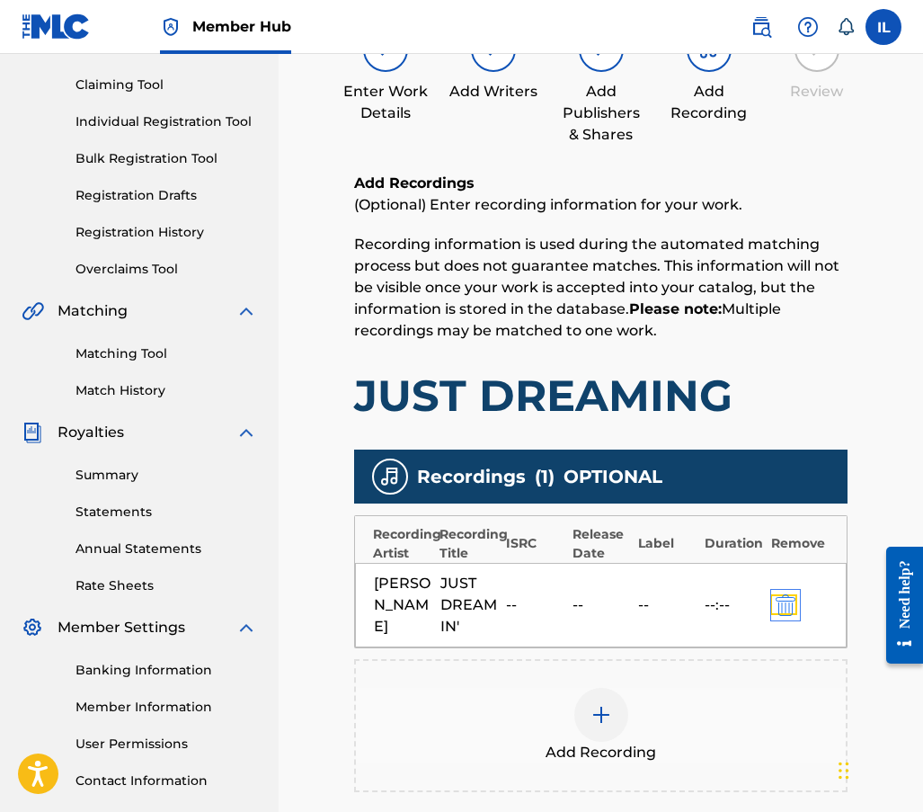
click at [784, 611] on img "submit" at bounding box center [786, 605] width 20 height 22
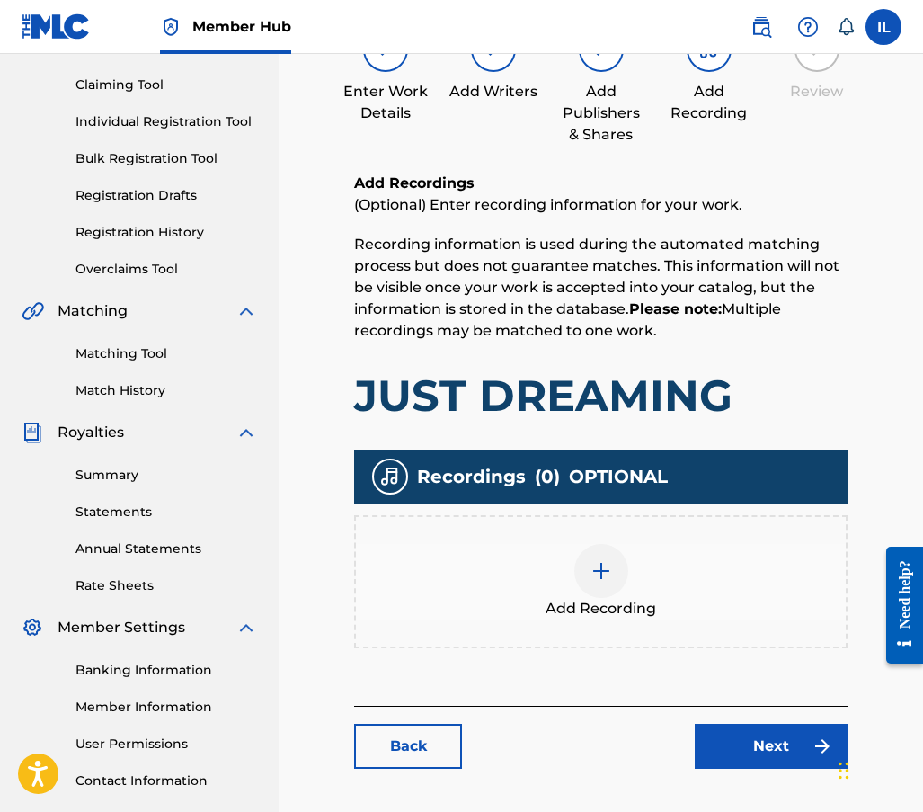
click at [597, 569] on img at bounding box center [602, 571] width 22 height 22
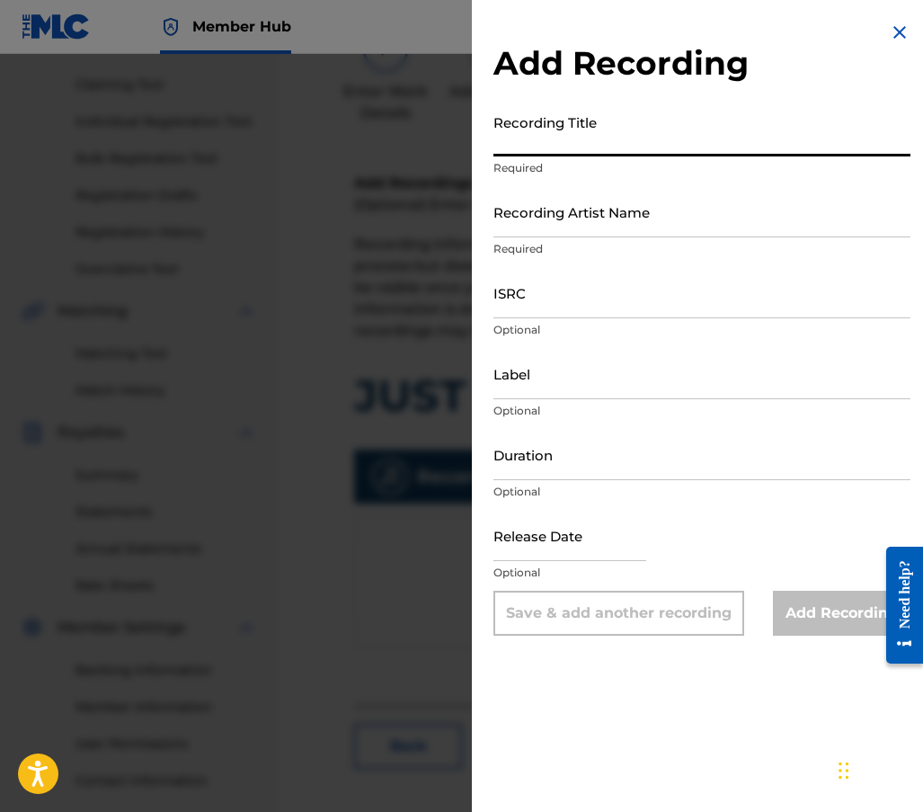
click at [530, 146] on input "Recording Title" at bounding box center [702, 130] width 417 height 51
type input "Just Dreamin'"
click at [577, 227] on input "Recording Artist Name" at bounding box center [702, 211] width 417 height 51
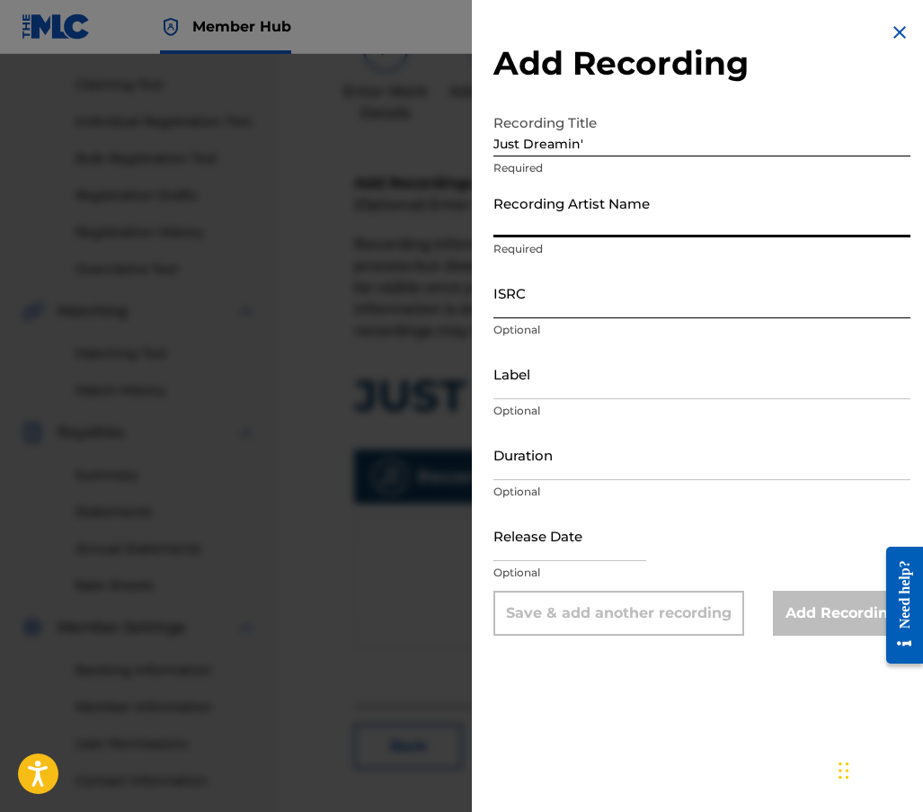
type input "[PERSON_NAME]"
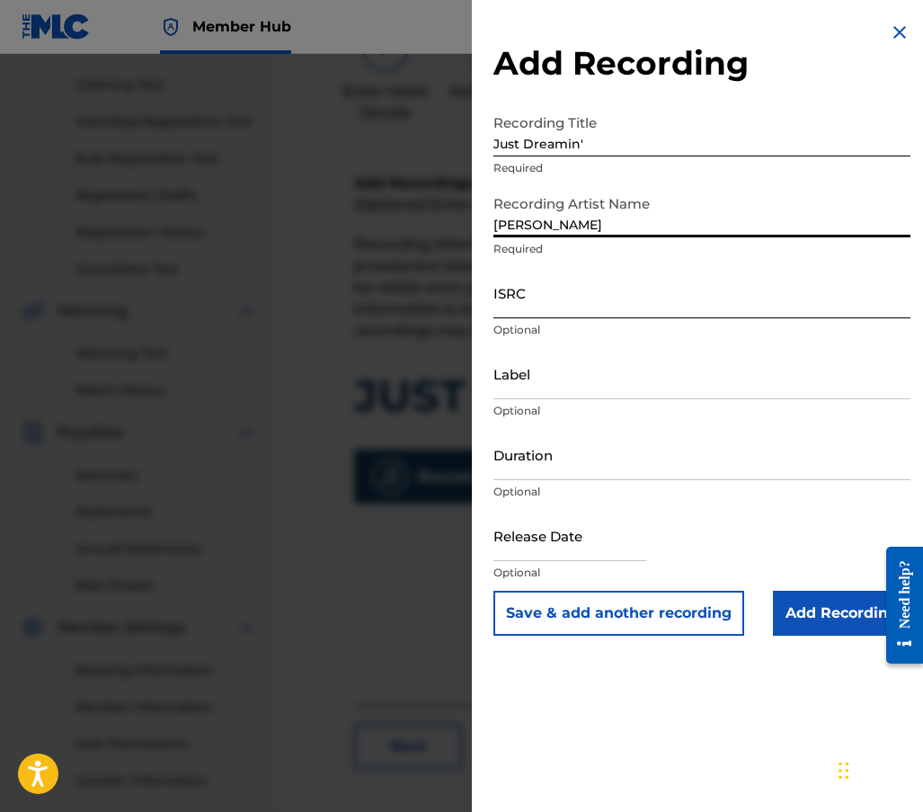
click at [534, 310] on input "ISRC" at bounding box center [702, 292] width 417 height 51
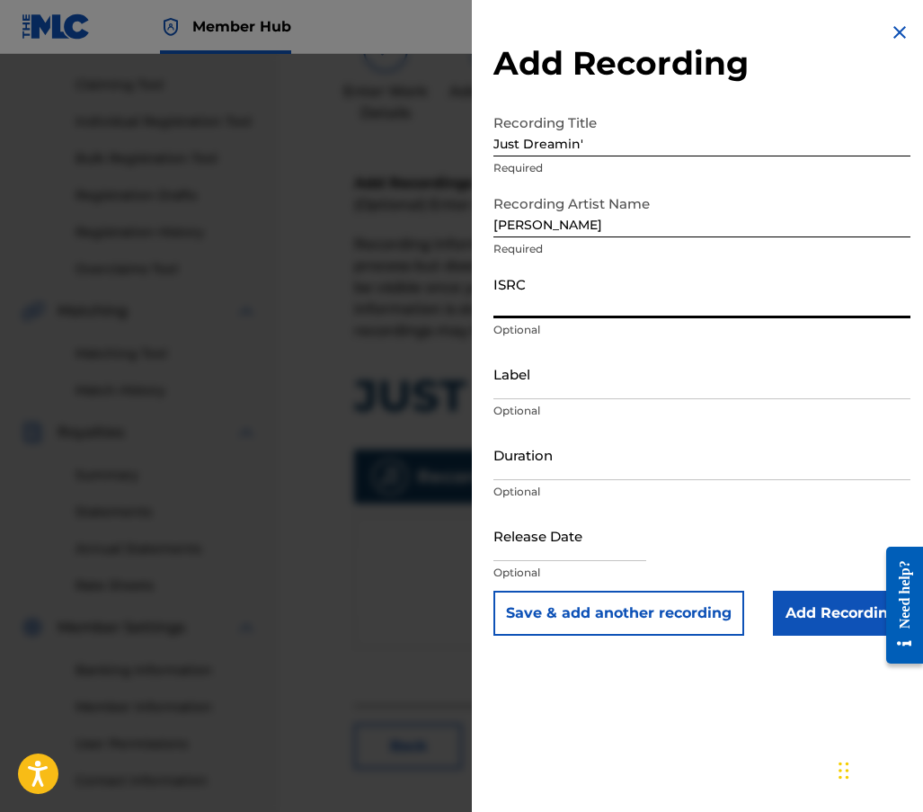
paste input "QZWFU2503449"
type input "QZWFU2503449"
click at [510, 388] on input "Label" at bounding box center [702, 373] width 417 height 51
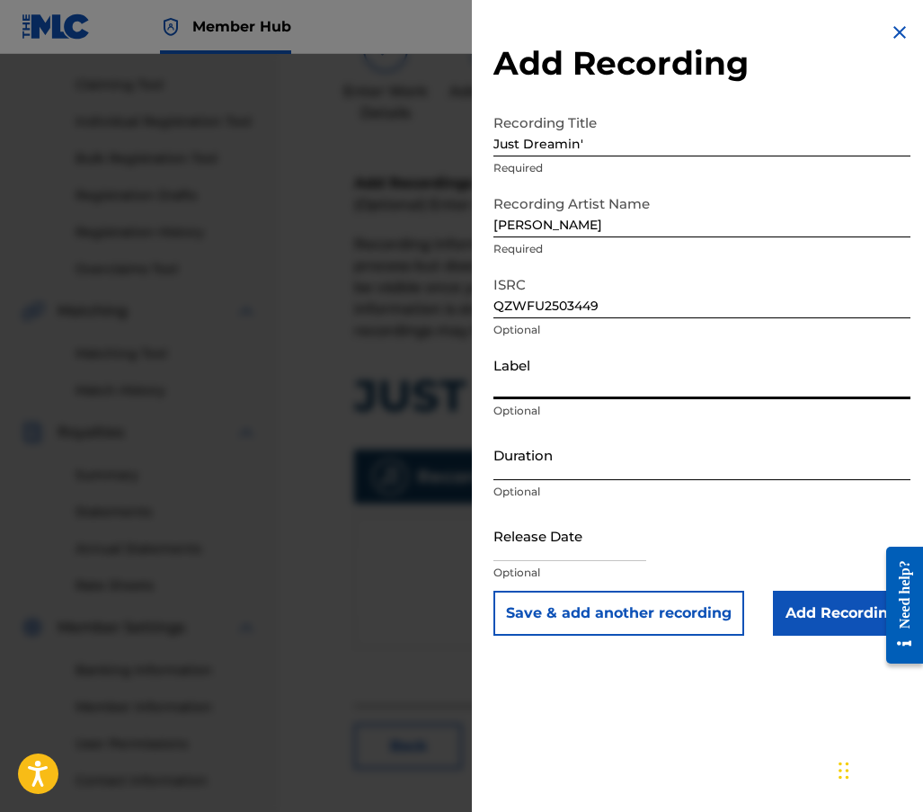
type input "Soulja Man Music"
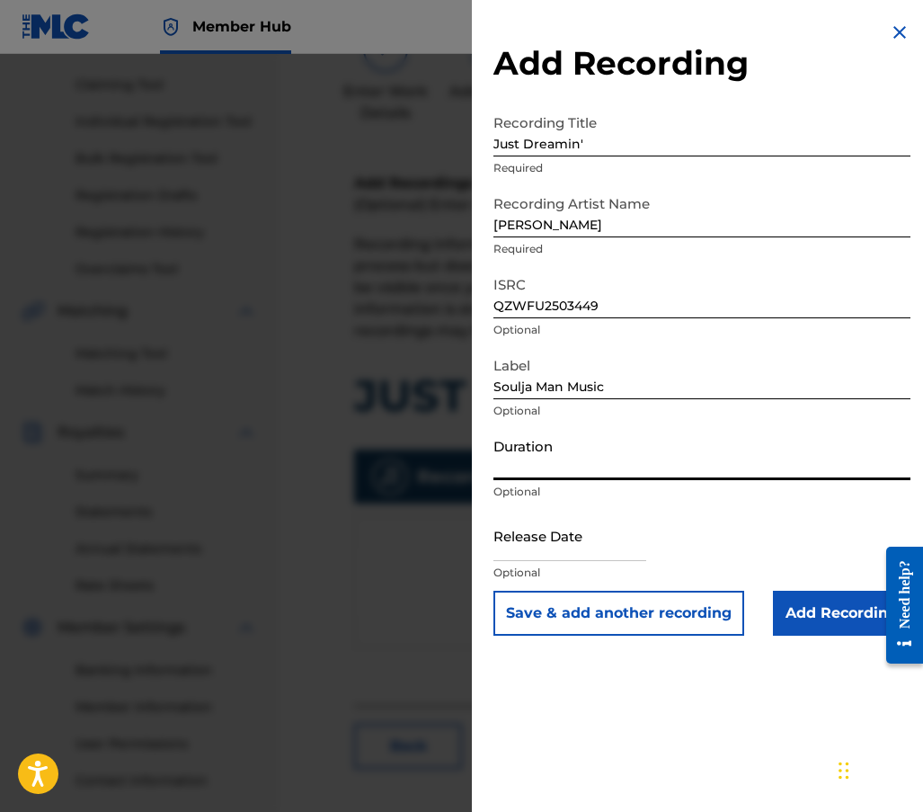
click at [549, 469] on input "Duration" at bounding box center [702, 454] width 417 height 51
type input "02:57"
select select "8"
select select "2025"
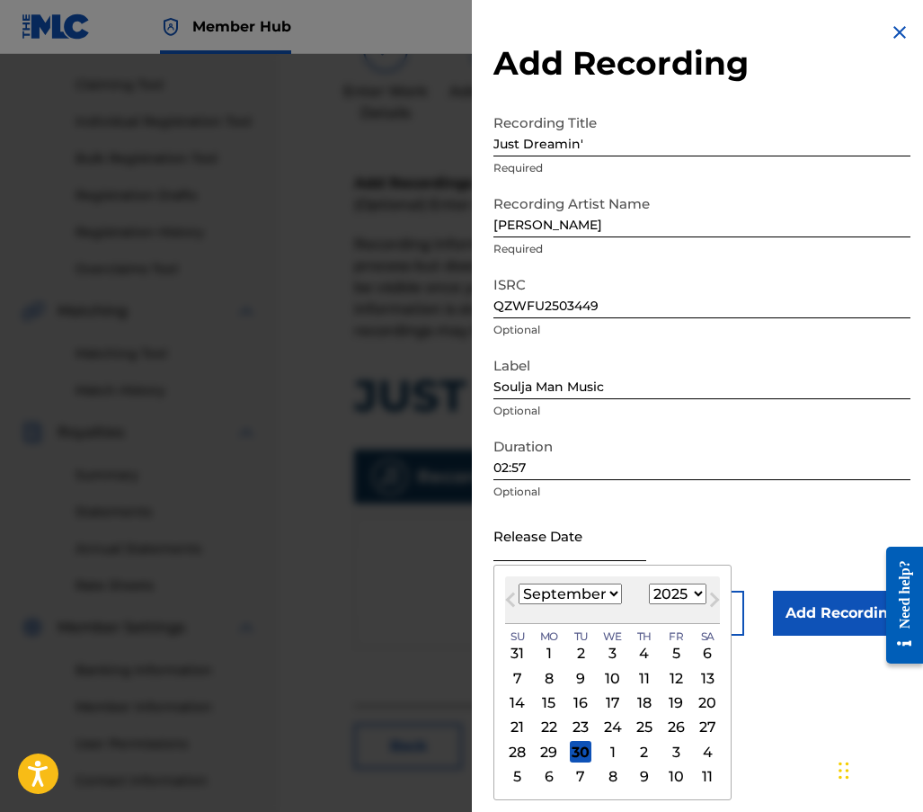
click at [583, 556] on input "text" at bounding box center [570, 535] width 153 height 51
type input "[DATE]"
select select "7"
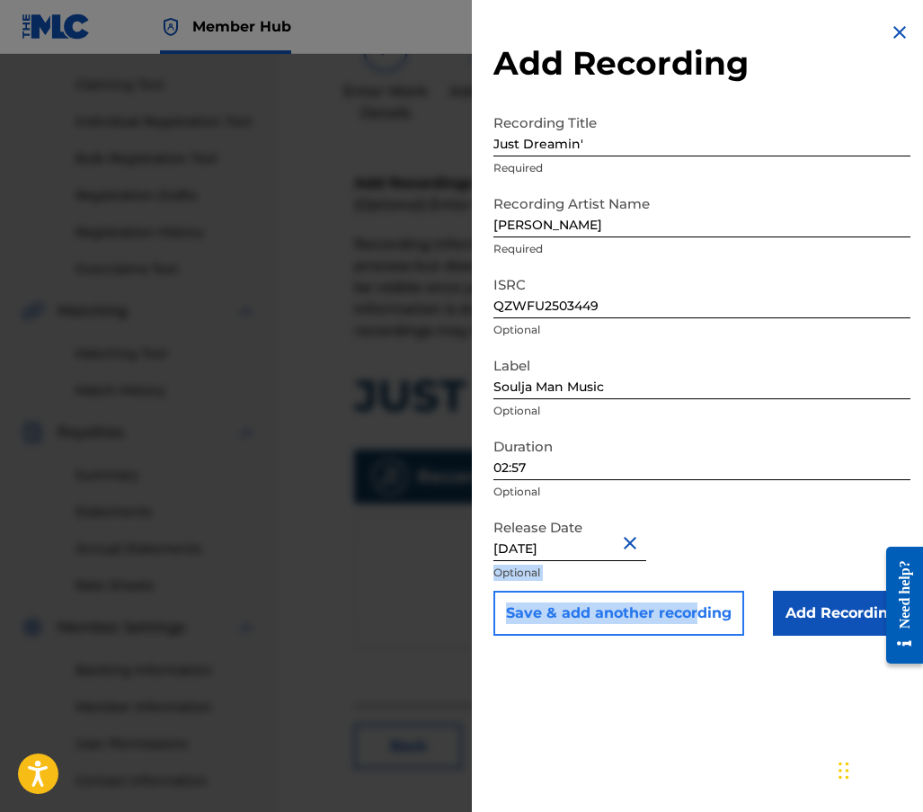
drag, startPoint x: 714, startPoint y: 527, endPoint x: 700, endPoint y: 625, distance: 98.9
click at [700, 625] on form "Recording Title Just Dreamin' Required Recording Artist Name [PERSON_NAME] Requ…" at bounding box center [702, 370] width 417 height 530
click at [734, 618] on button "Save & add another recording" at bounding box center [619, 613] width 251 height 45
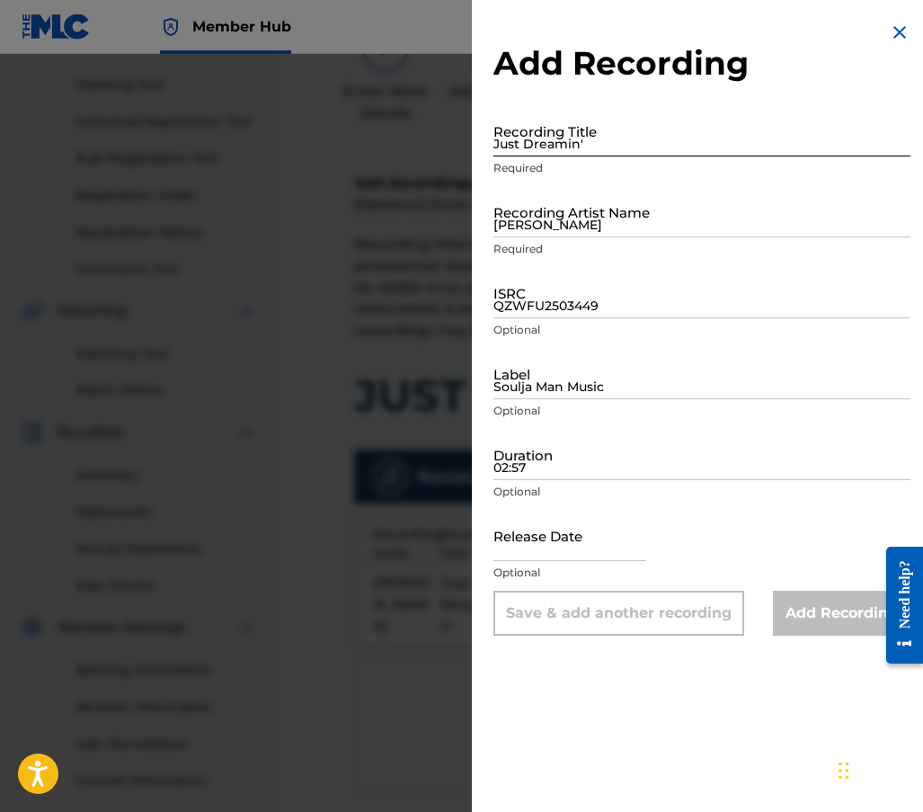
click at [527, 148] on input "Just Dreamin'" at bounding box center [702, 130] width 417 height 51
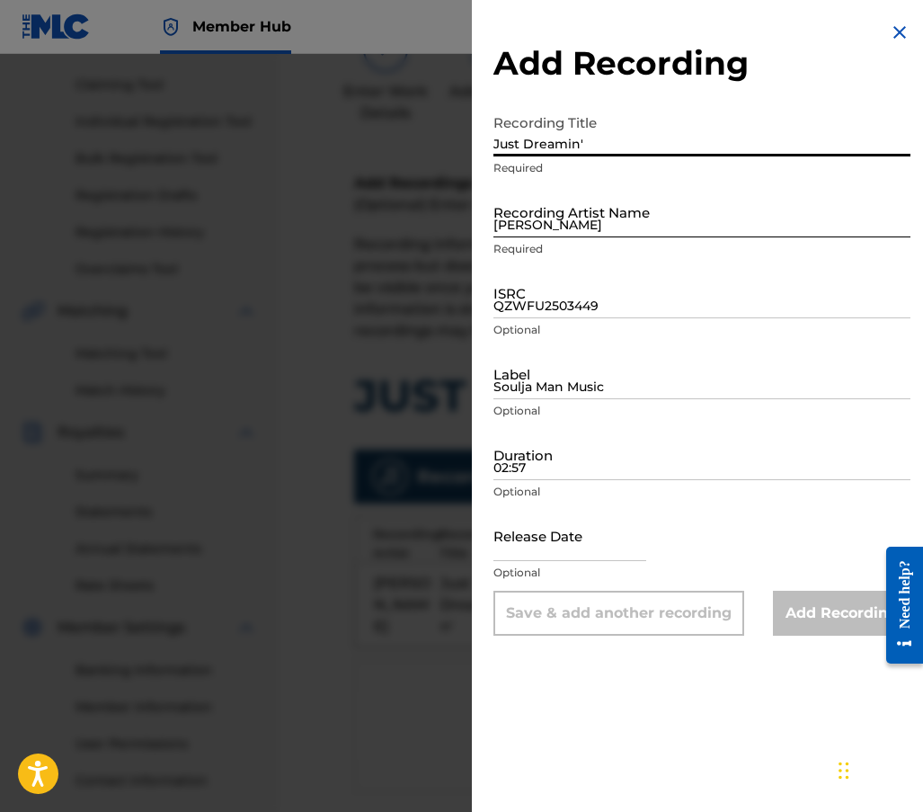
type input "Just Dreamin'"
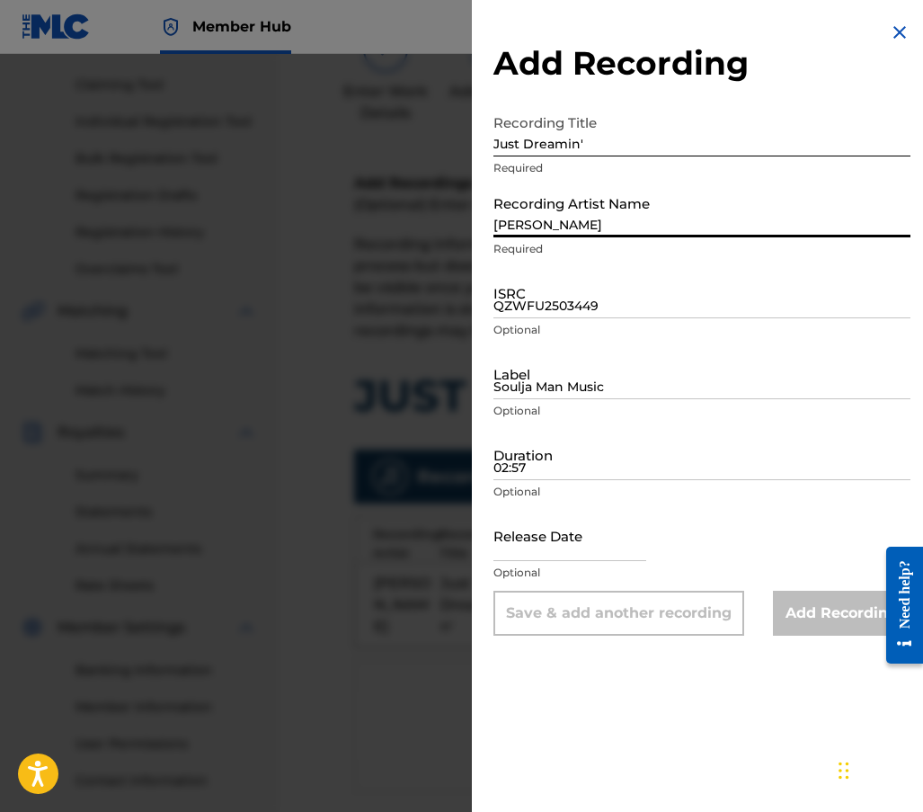
click at [544, 215] on input "[PERSON_NAME]" at bounding box center [702, 211] width 417 height 51
type input "[PERSON_NAME]"
click at [538, 306] on input "QZWFU2503449" at bounding box center [702, 292] width 417 height 51
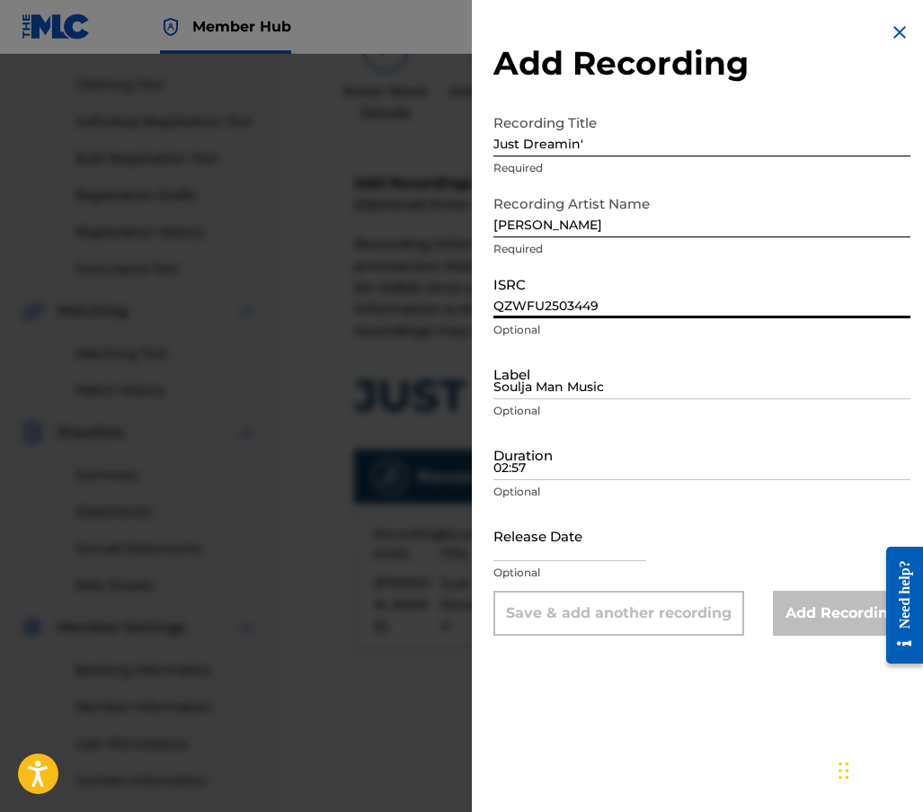
paste input "X2586505"
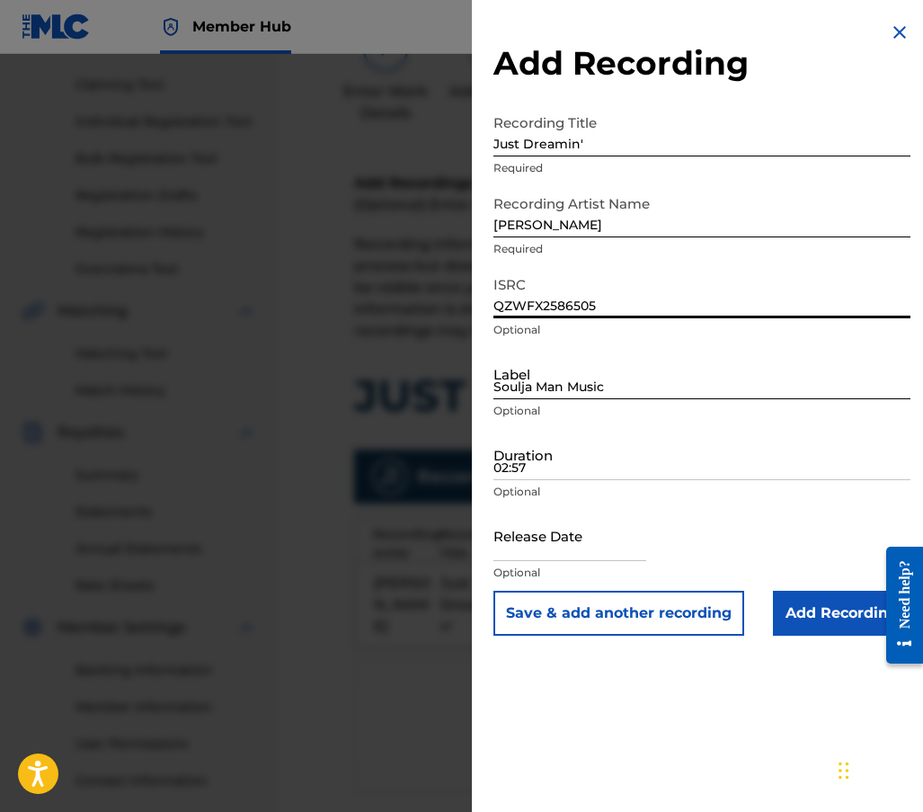
type input "QZWFX2586505"
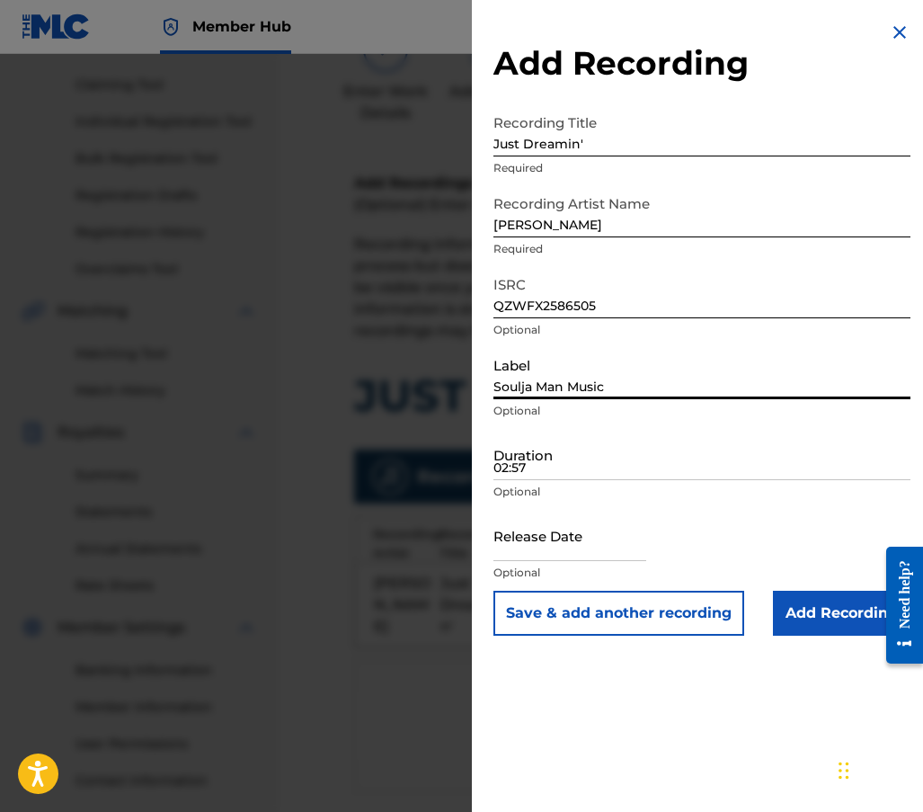
click at [534, 382] on input "Soulja Man Music" at bounding box center [702, 373] width 417 height 51
type input "Soulja Man Music"
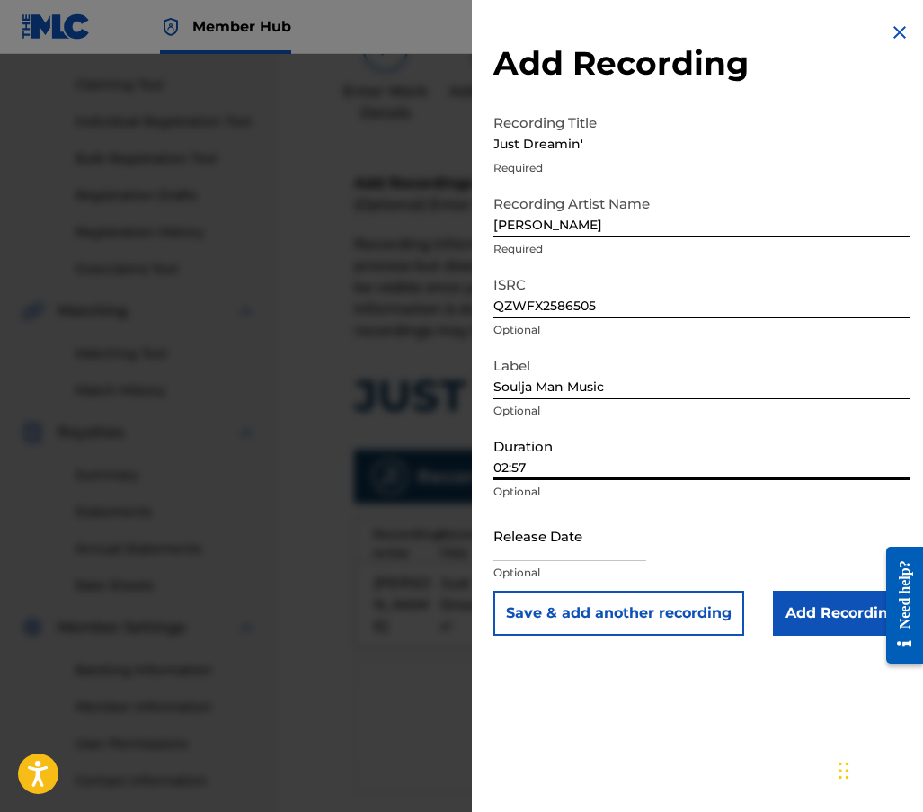
click at [563, 467] on input "02:57" at bounding box center [702, 454] width 417 height 51
type input "02:57"
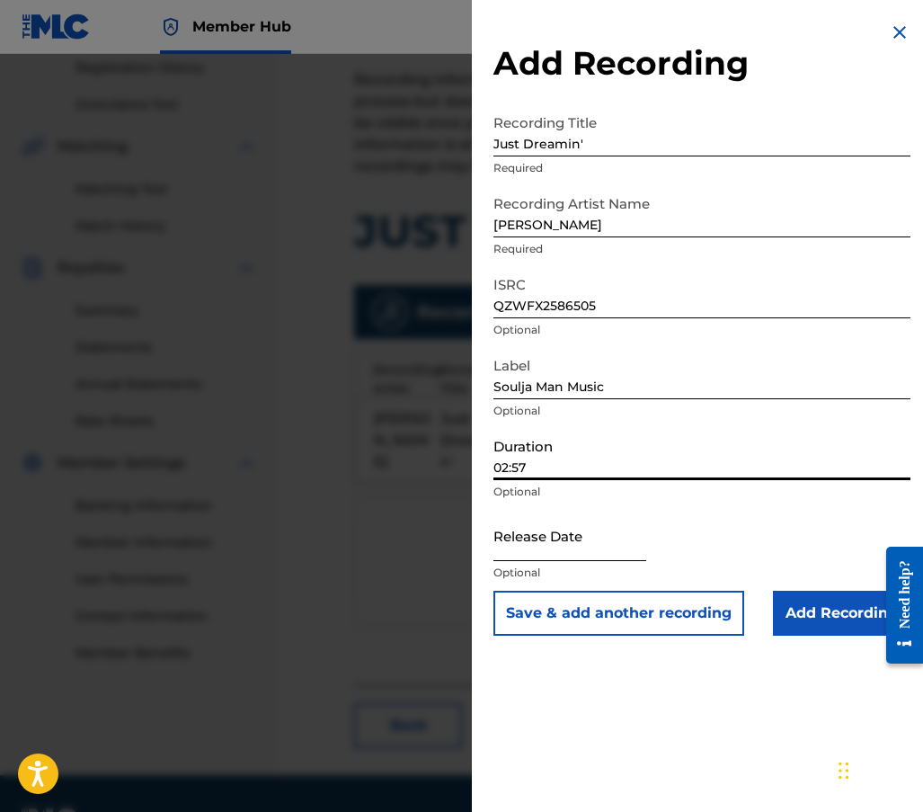
scroll to position [360, 0]
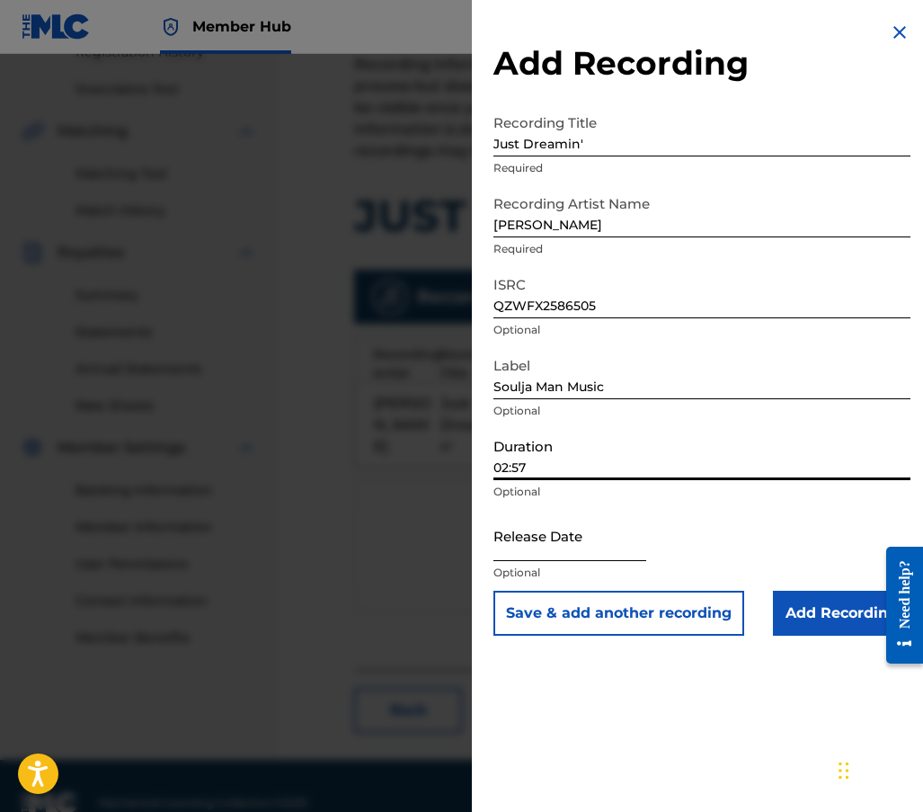
select select "8"
select select "2025"
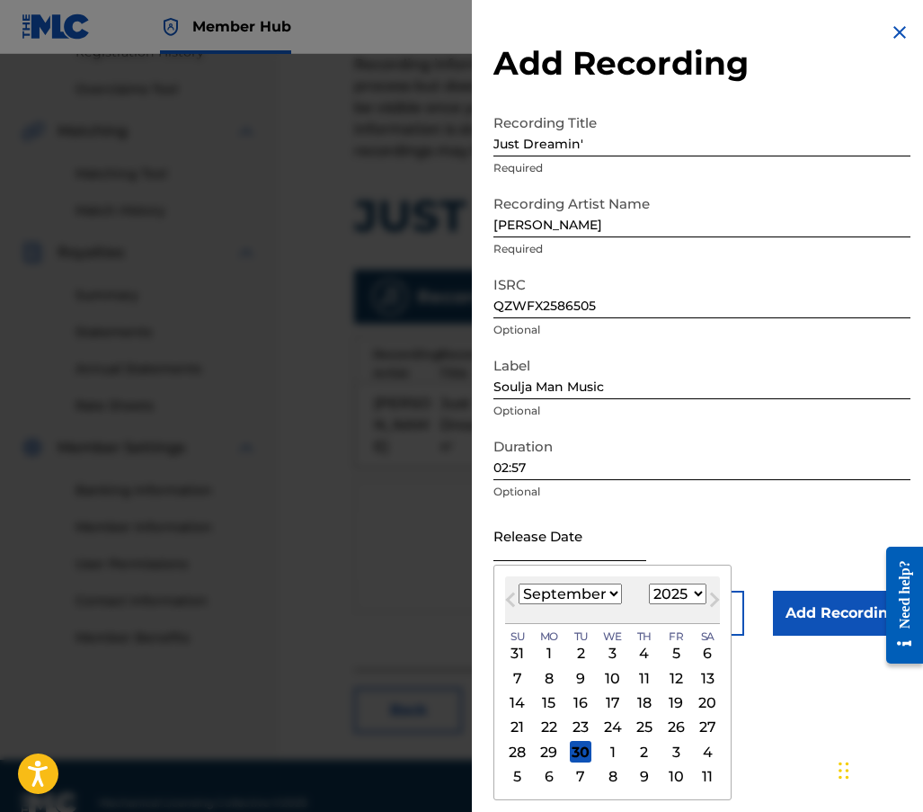
click at [550, 541] on input "text" at bounding box center [570, 535] width 153 height 51
type input "[DATE]"
select select "7"
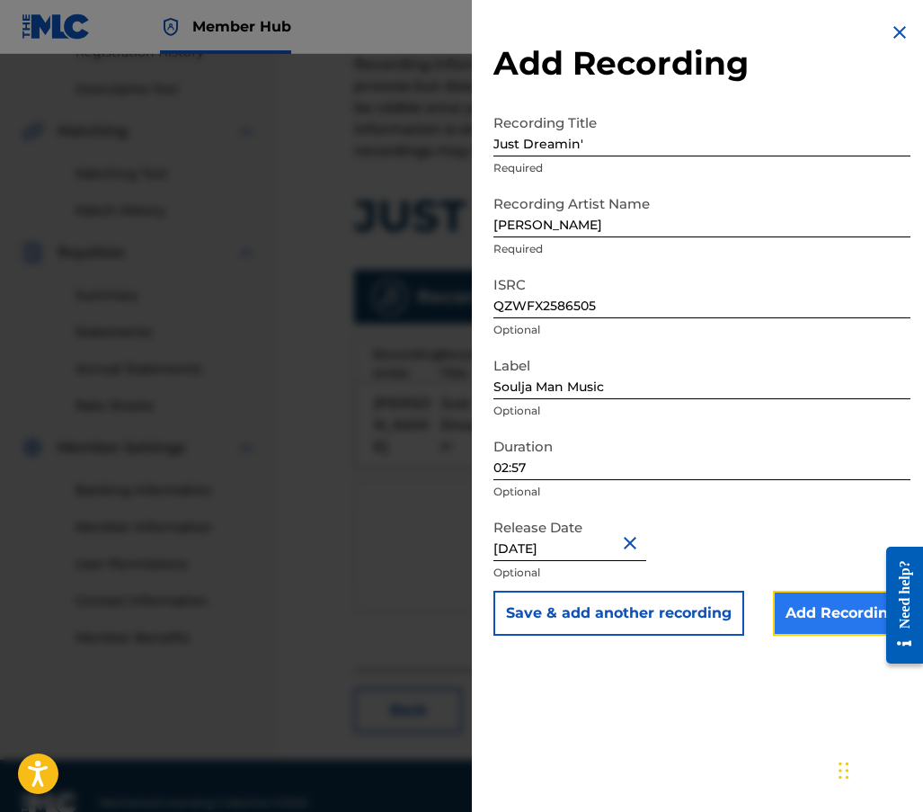
click at [810, 611] on input "Add Recording" at bounding box center [842, 613] width 138 height 45
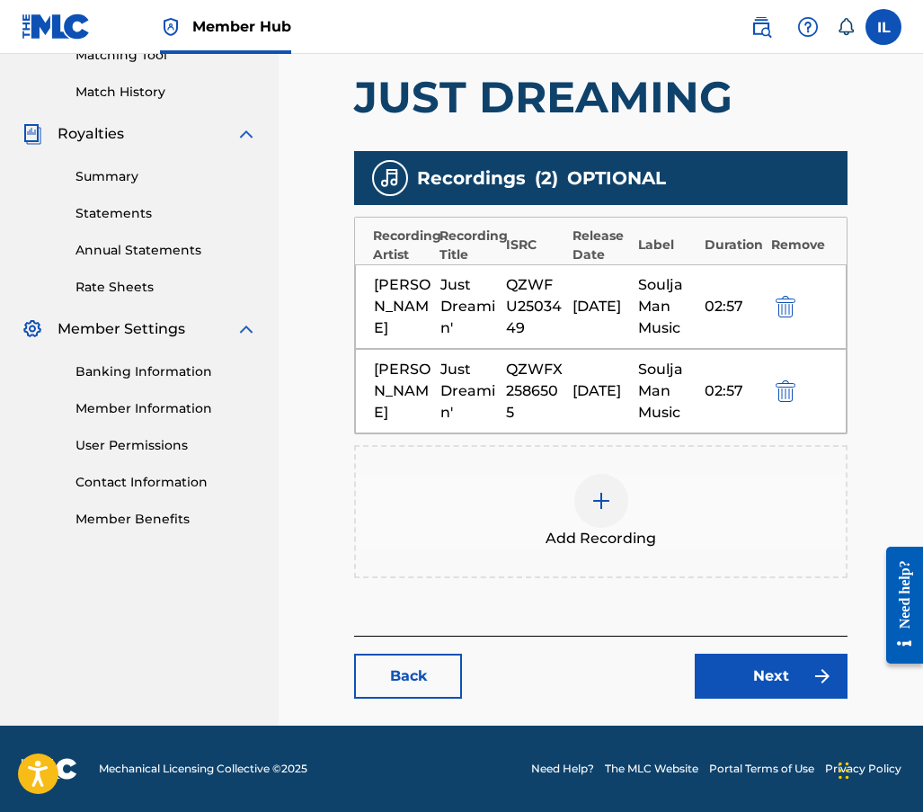
scroll to position [492, 0]
click at [748, 684] on link "Next" at bounding box center [771, 676] width 153 height 45
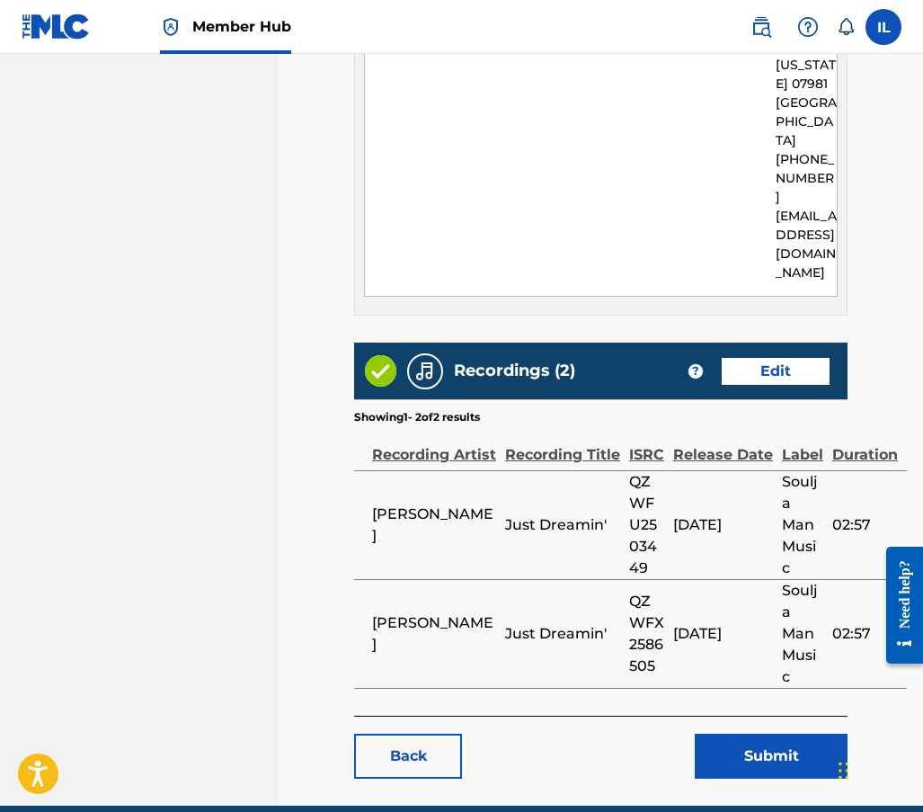
scroll to position [1175, 0]
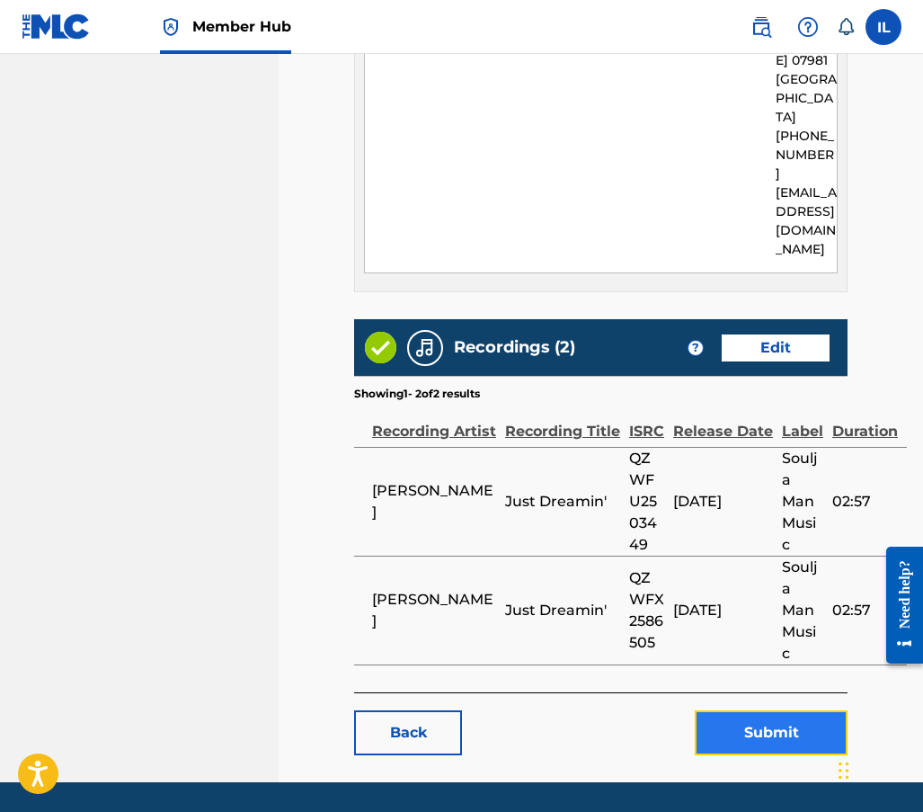
click at [773, 710] on button "Submit" at bounding box center [771, 732] width 153 height 45
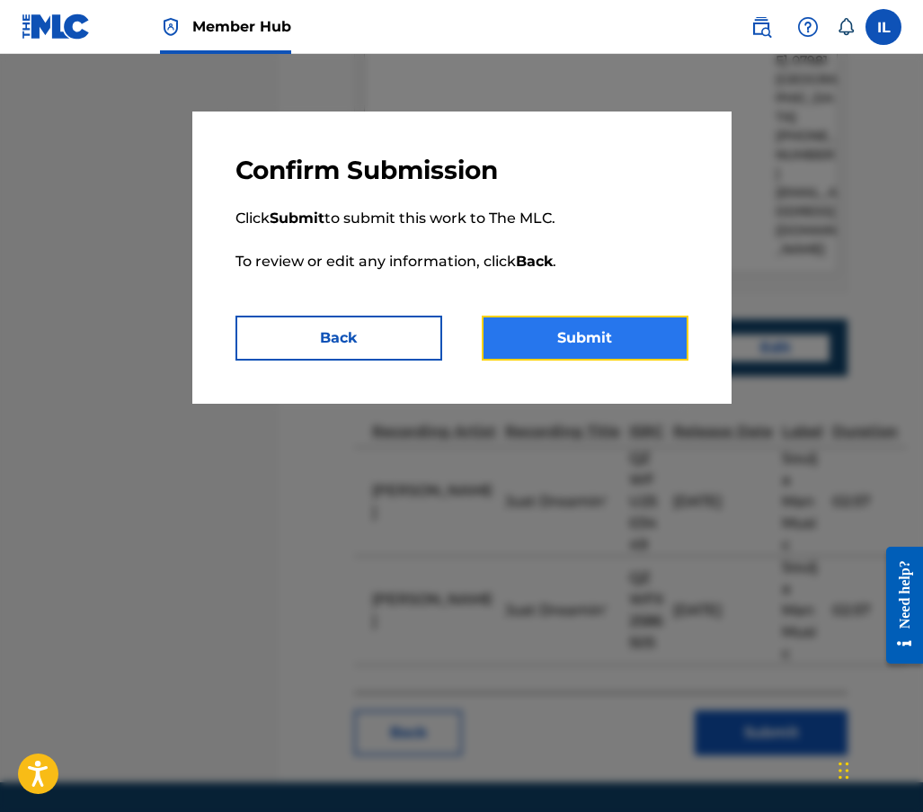
click at [544, 359] on button "Submit" at bounding box center [585, 338] width 207 height 45
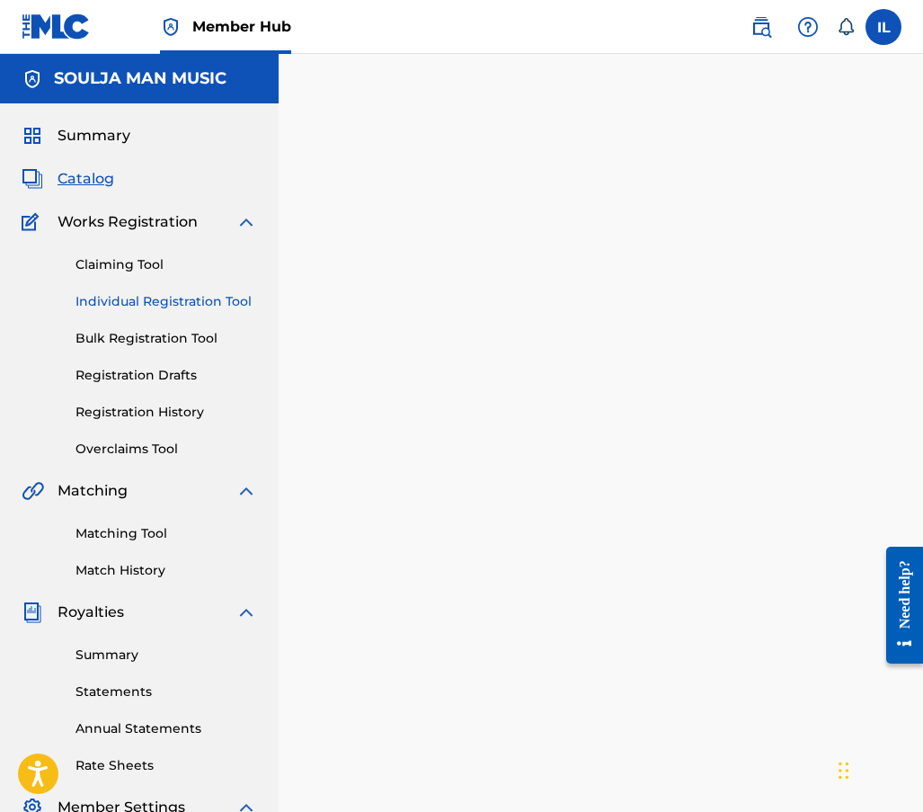
click at [157, 298] on link "Individual Registration Tool" at bounding box center [167, 301] width 182 height 19
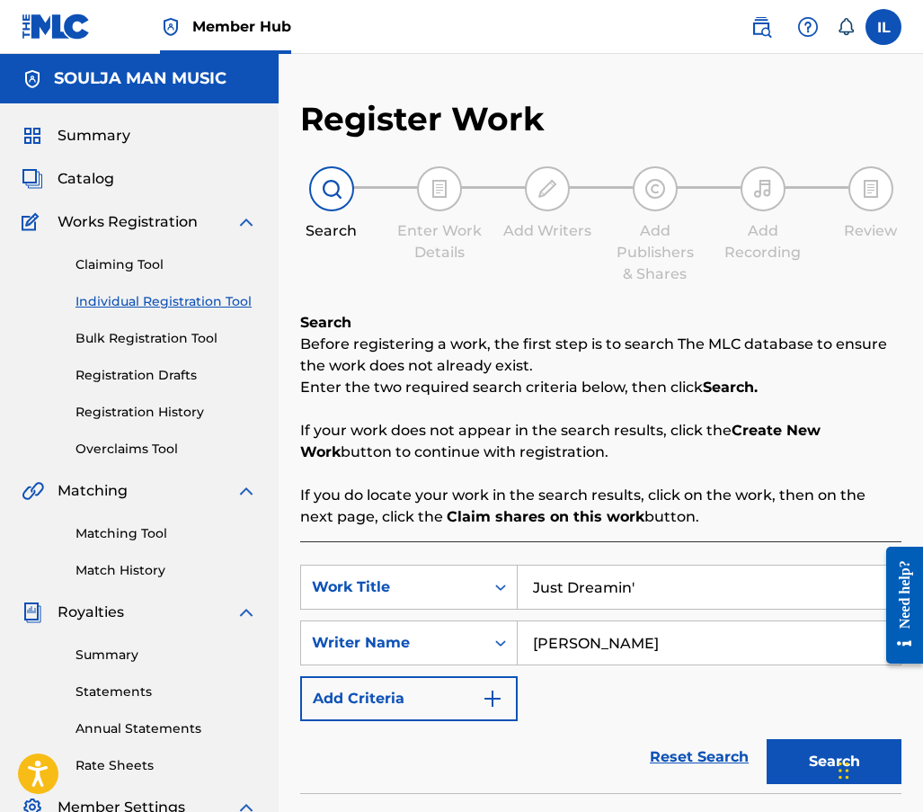
drag, startPoint x: 664, startPoint y: 576, endPoint x: 249, endPoint y: 552, distance: 416.1
click at [253, 567] on main "SOULJA MAN MUSIC Summary Catalog Works Registration Claiming Tool Individual Re…" at bounding box center [461, 626] width 923 height 1145
type input "no guarantees"
click at [767, 739] on button "Search" at bounding box center [834, 761] width 135 height 45
click at [790, 763] on button "Search" at bounding box center [834, 761] width 135 height 45
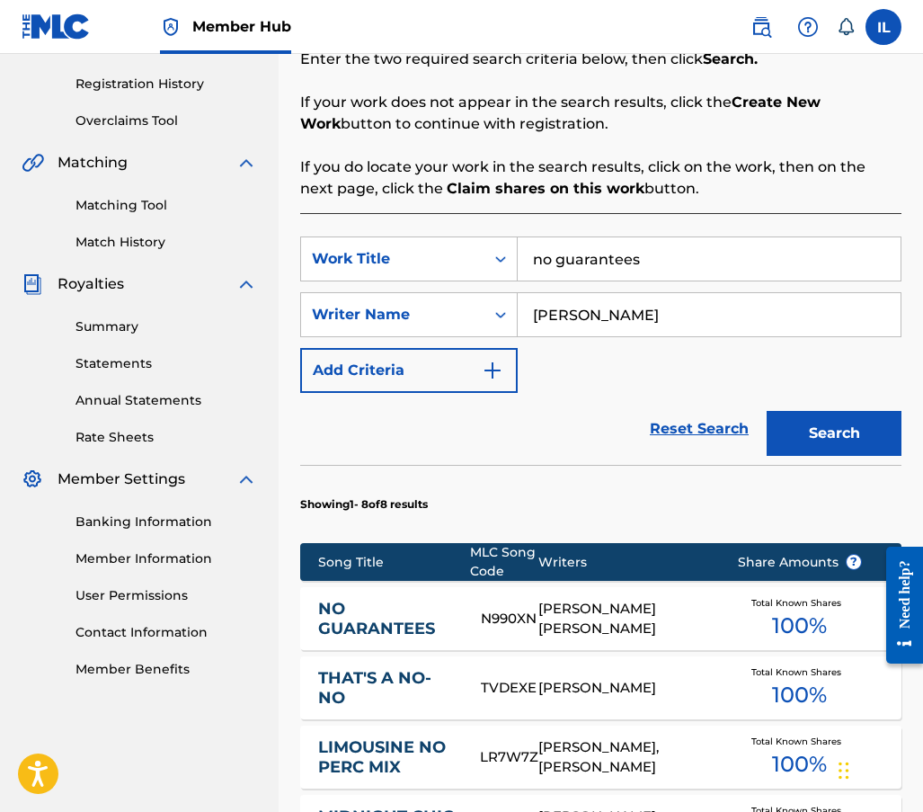
scroll to position [360, 0]
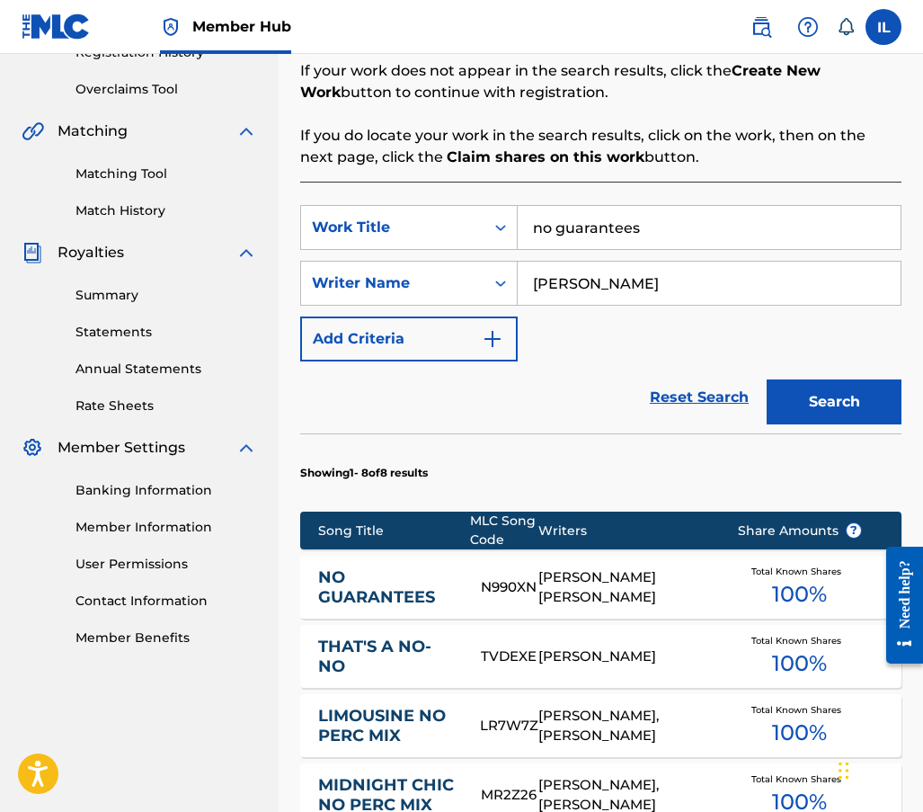
click at [338, 583] on link "NO GUARANTEES" at bounding box center [387, 587] width 138 height 40
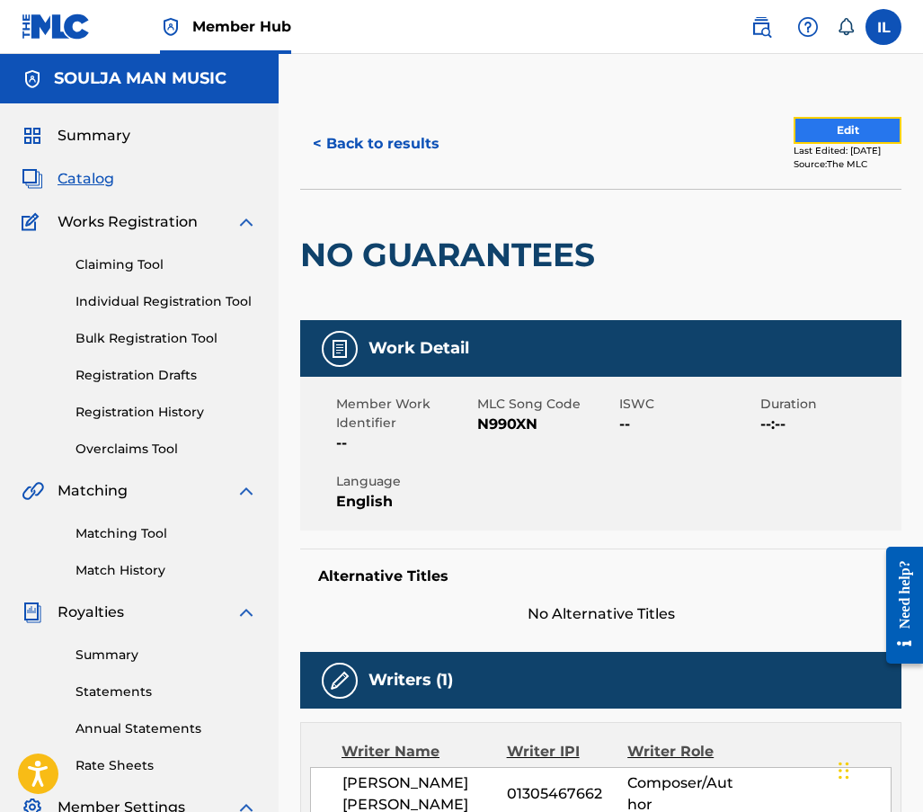
click at [794, 129] on button "Edit" at bounding box center [848, 130] width 108 height 27
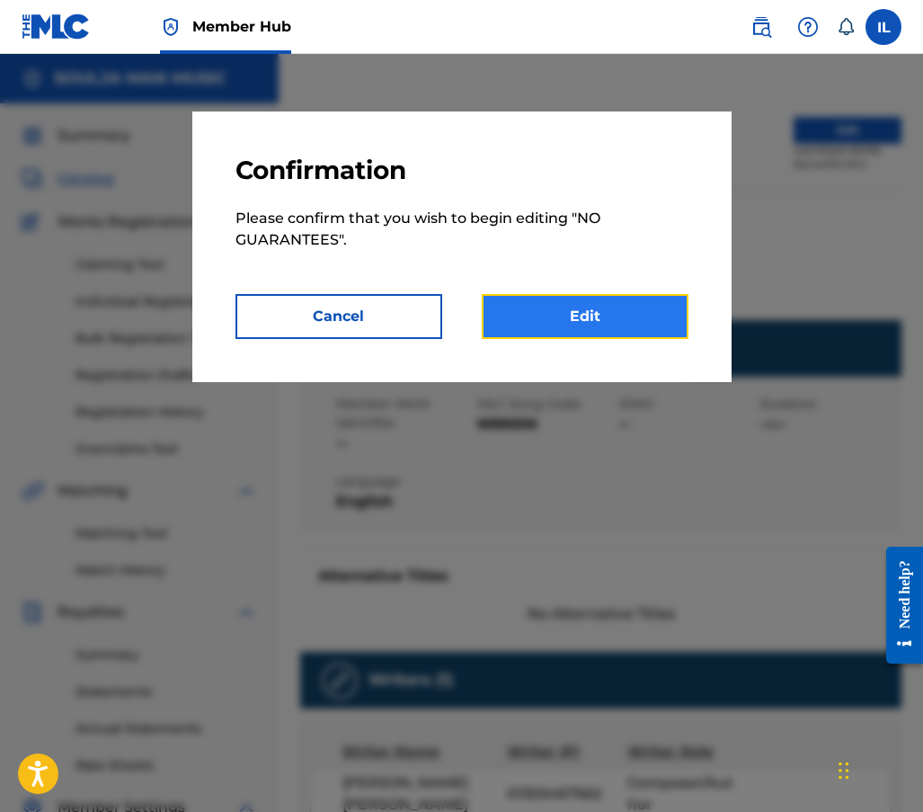
click at [620, 303] on link "Edit" at bounding box center [585, 316] width 207 height 45
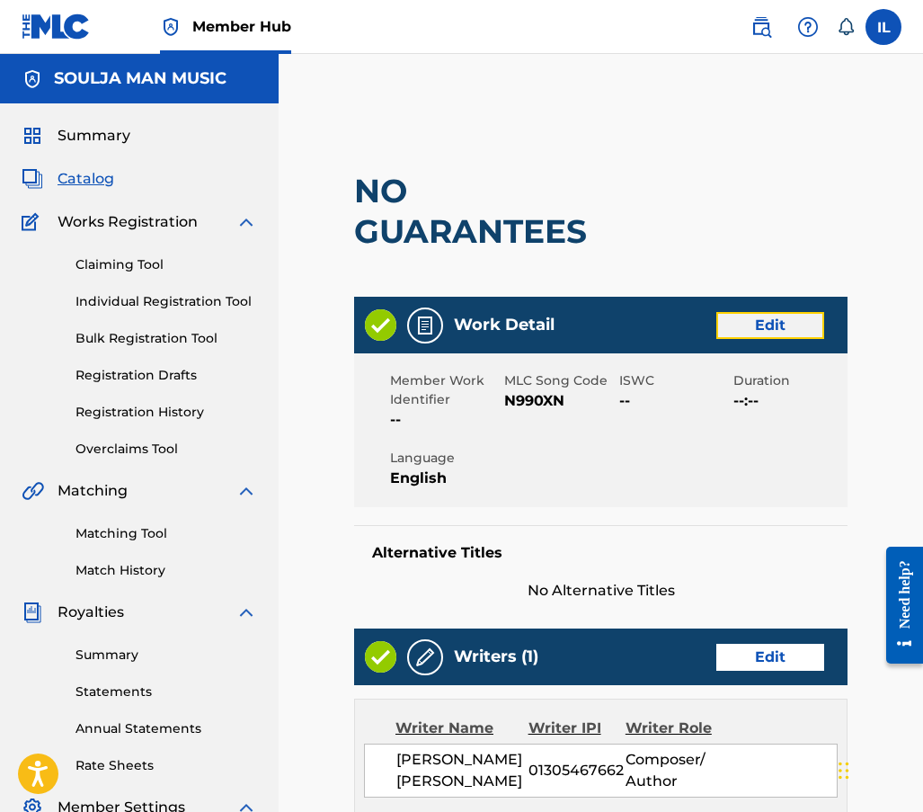
click at [762, 334] on link "Edit" at bounding box center [771, 325] width 108 height 27
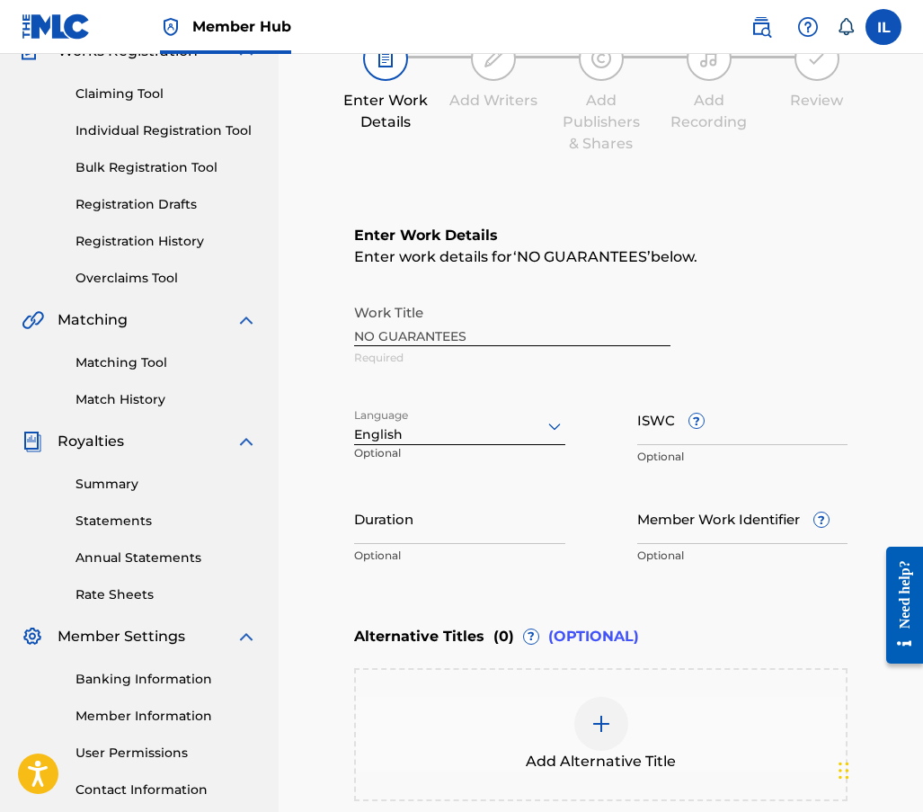
scroll to position [180, 0]
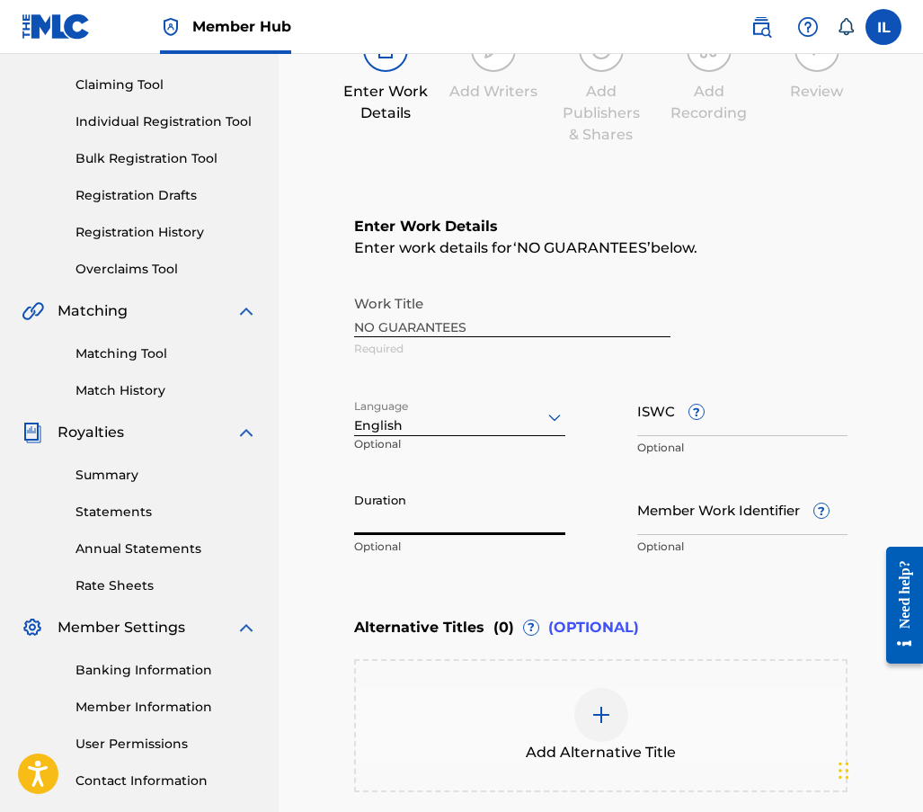
click at [413, 527] on input "Duration" at bounding box center [459, 509] width 211 height 51
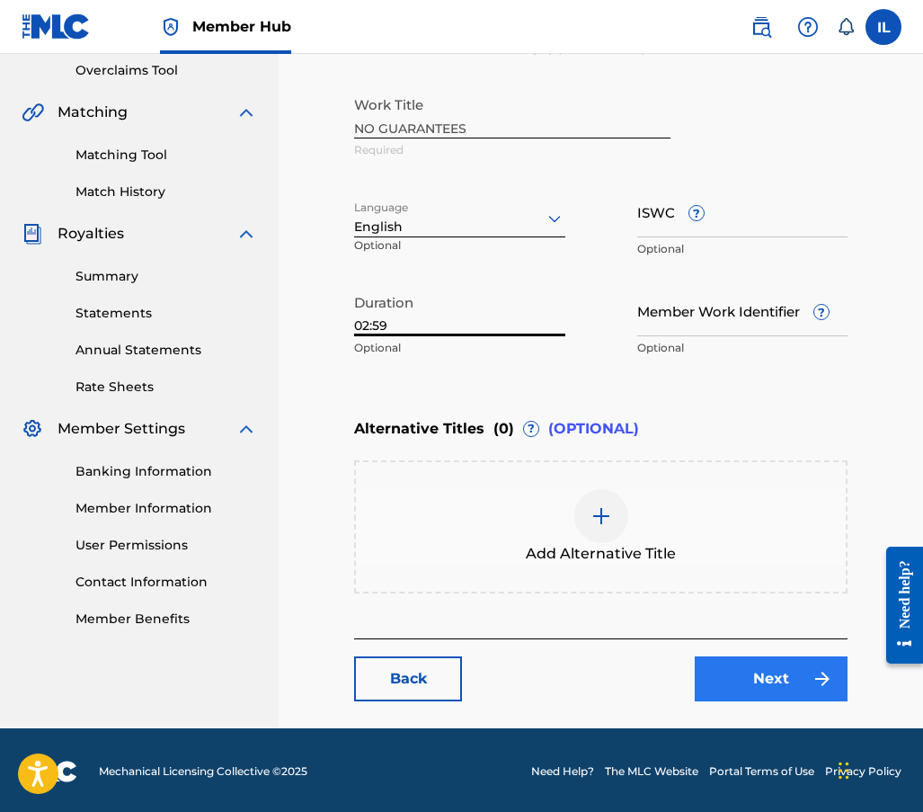
scroll to position [381, 0]
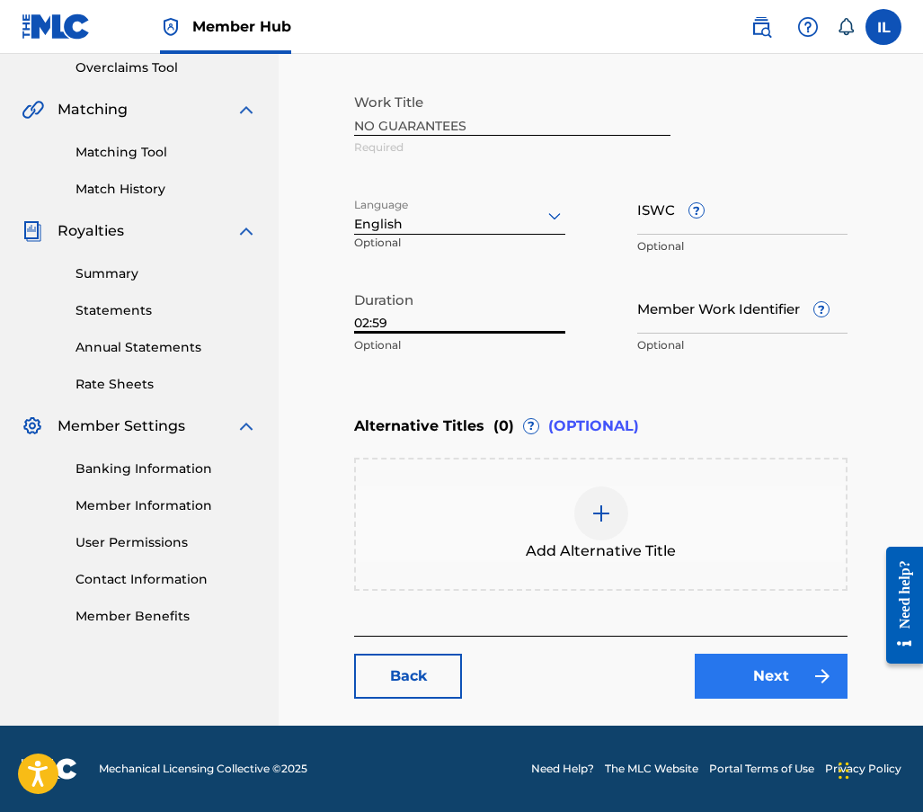
type input "02:59"
click at [744, 685] on link "Next" at bounding box center [771, 676] width 153 height 45
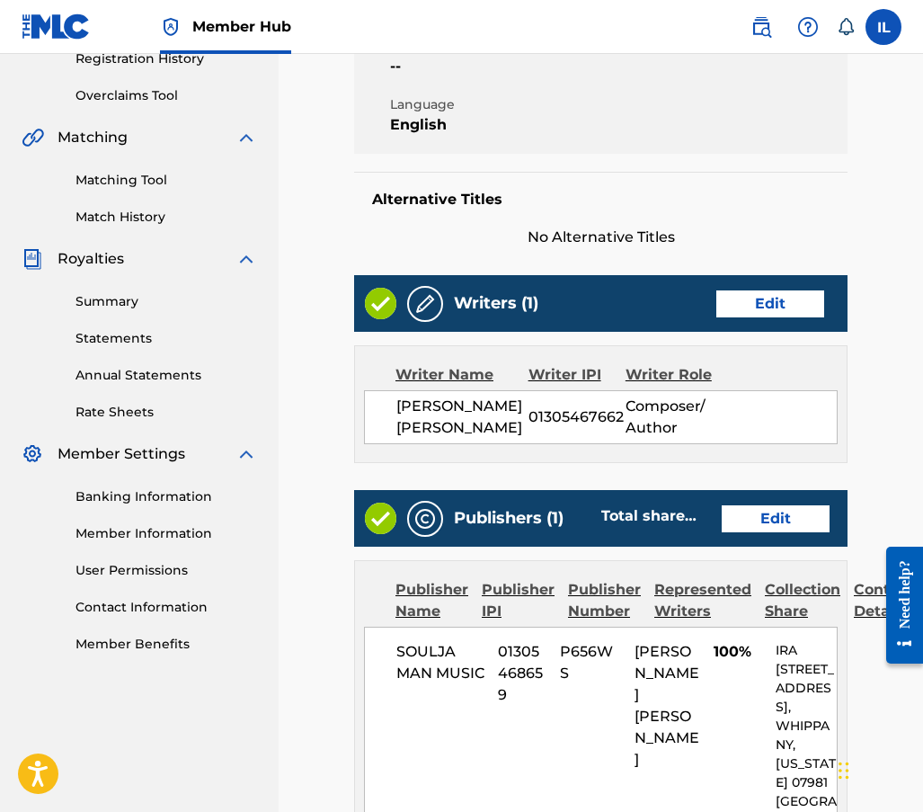
scroll to position [360, 0]
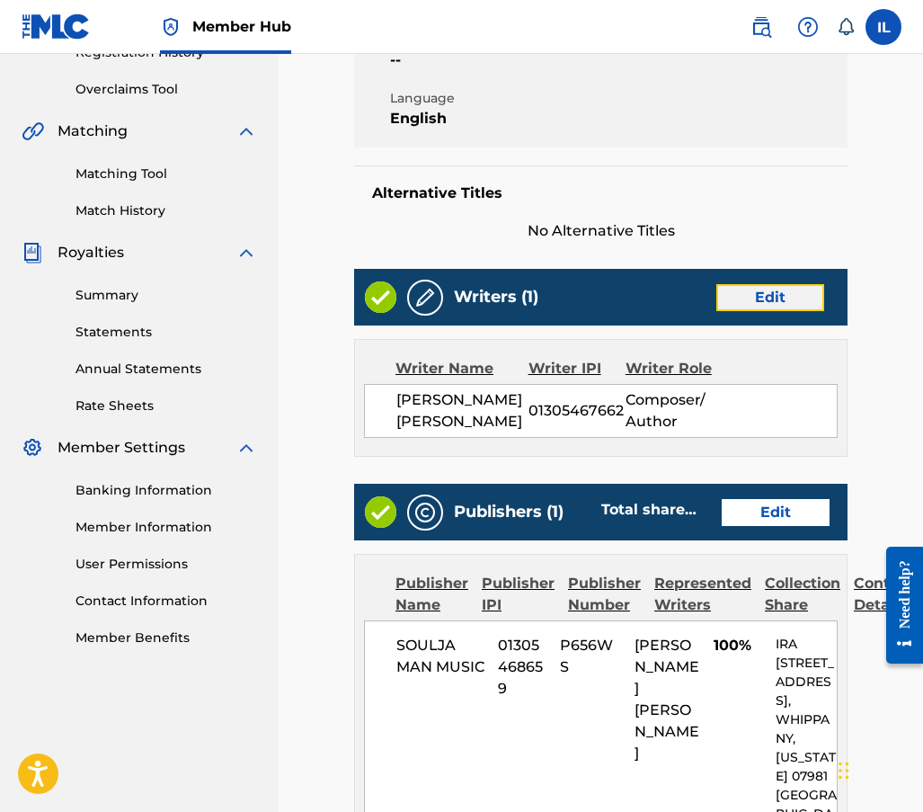
click at [748, 302] on link "Edit" at bounding box center [771, 297] width 108 height 27
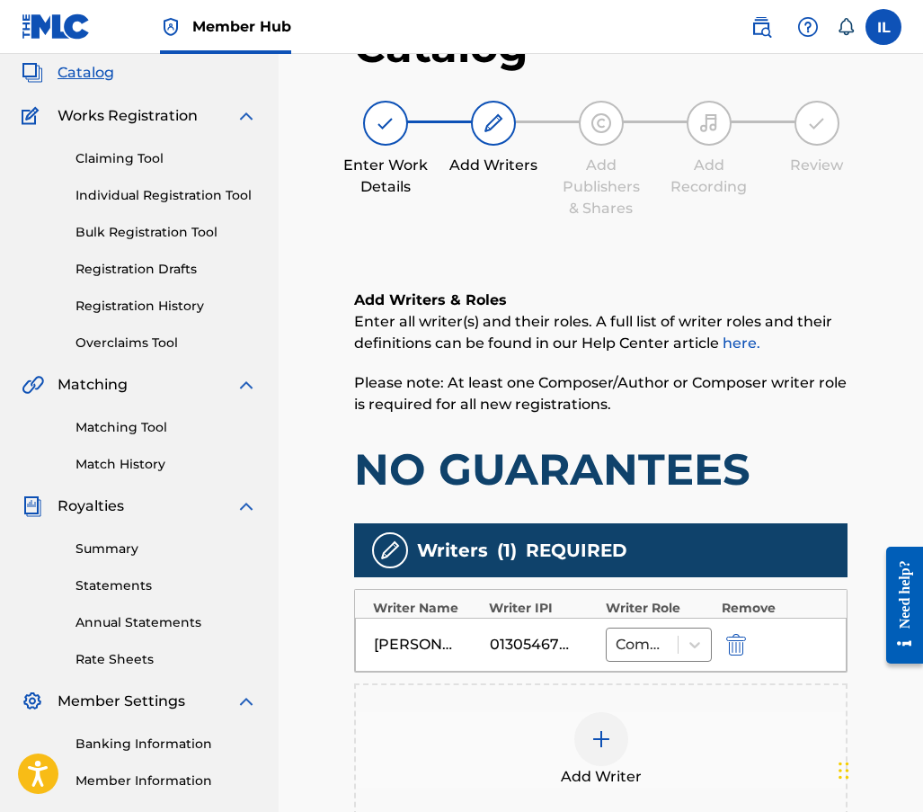
scroll to position [270, 0]
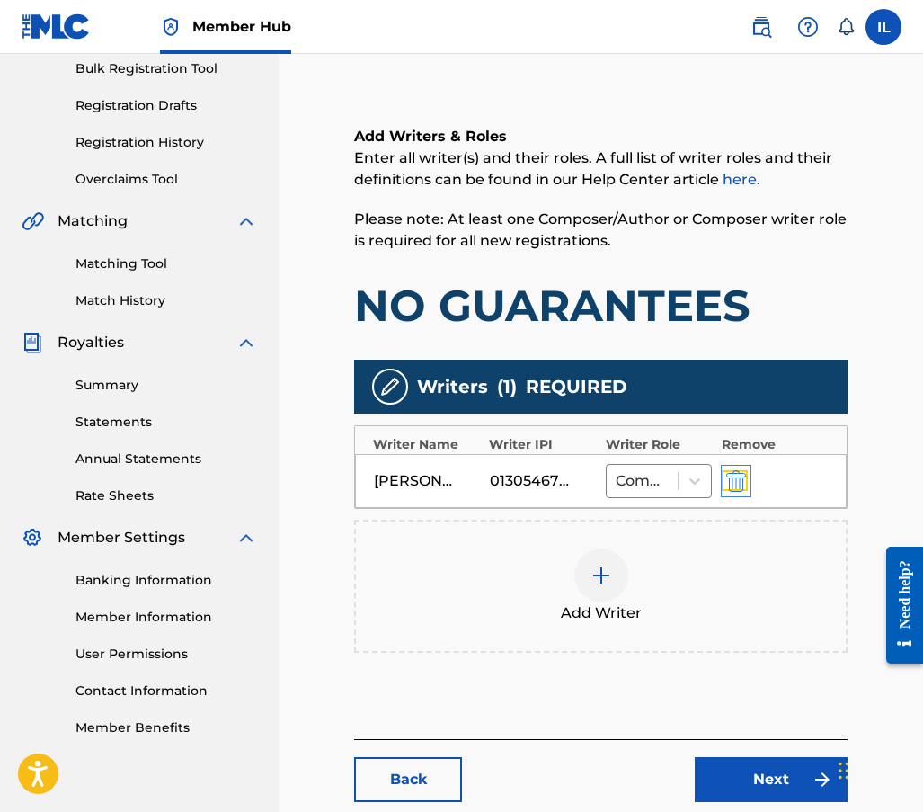
click at [740, 481] on img "submit" at bounding box center [737, 481] width 20 height 22
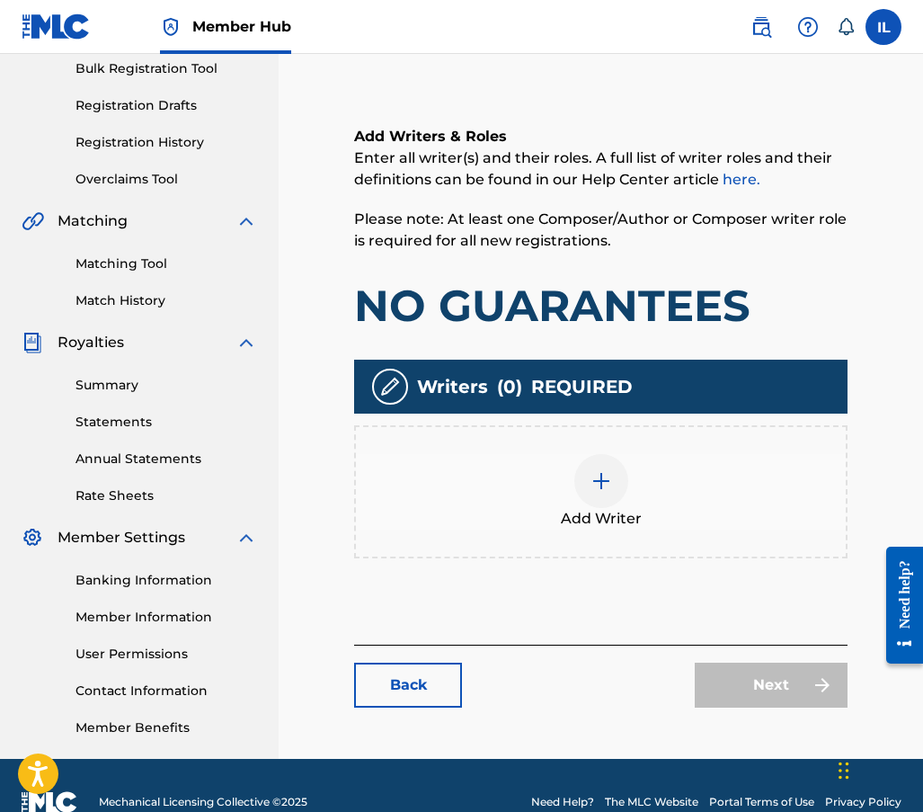
click at [595, 478] on img at bounding box center [602, 481] width 22 height 22
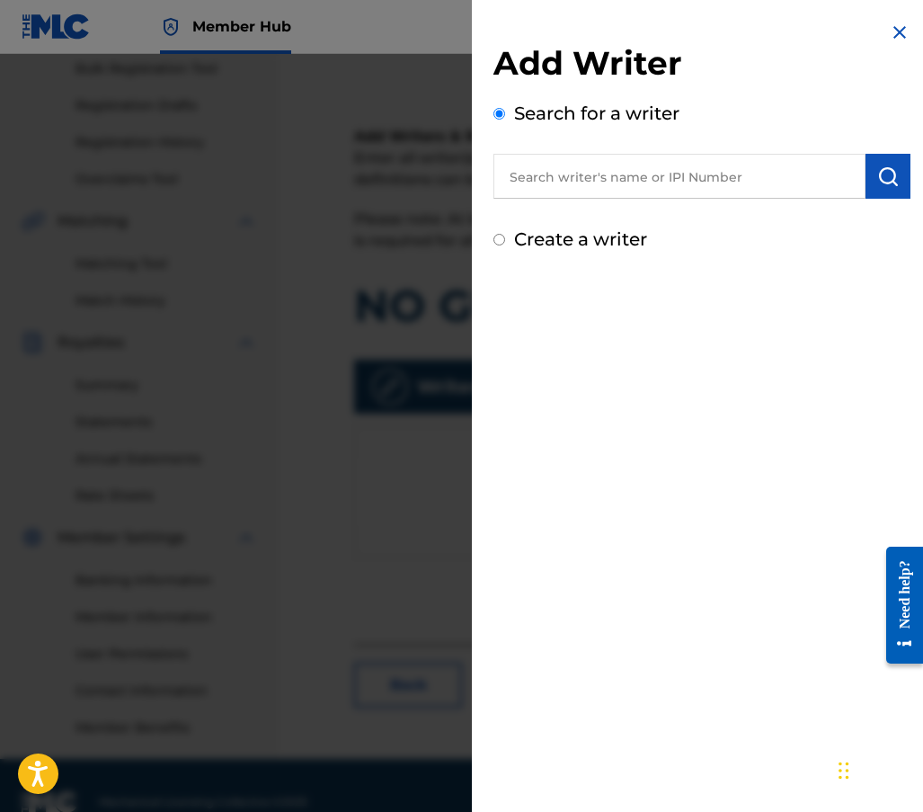
click at [499, 242] on input "Create a writer" at bounding box center [500, 240] width 12 height 12
radio input "false"
radio input "true"
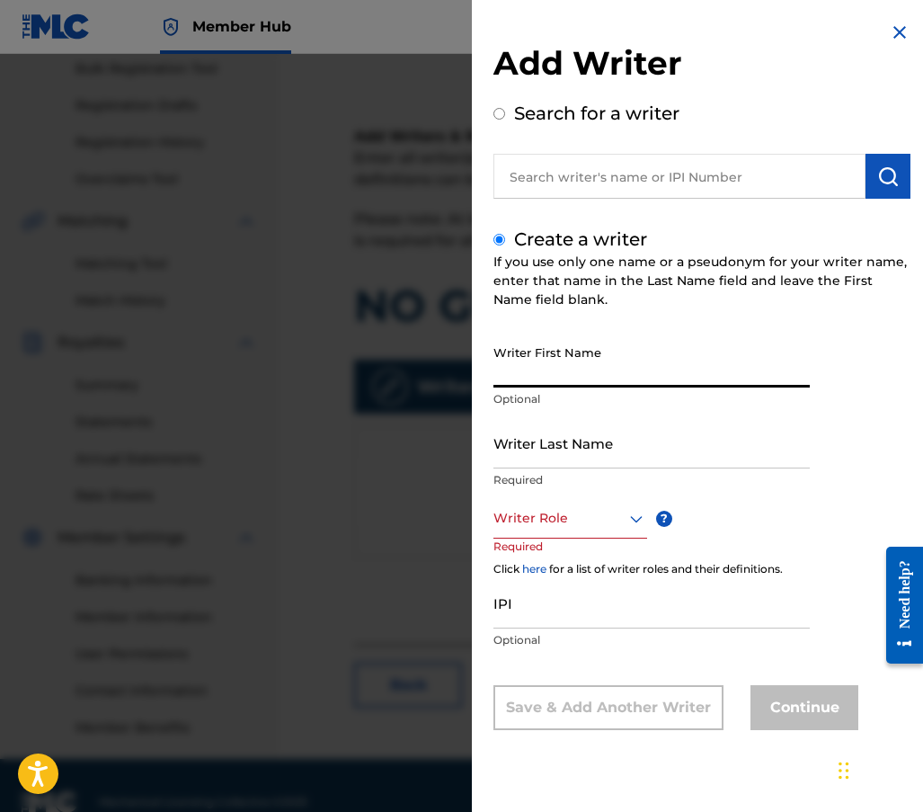
click at [518, 383] on input "Writer First Name" at bounding box center [652, 361] width 316 height 51
type input "[PERSON_NAME]"
click at [481, 456] on div "Add Writer Search for a writer Create a writer If you use only one name or a ps…" at bounding box center [702, 389] width 460 height 779
click at [509, 458] on input "Writer Last Name" at bounding box center [652, 442] width 316 height 51
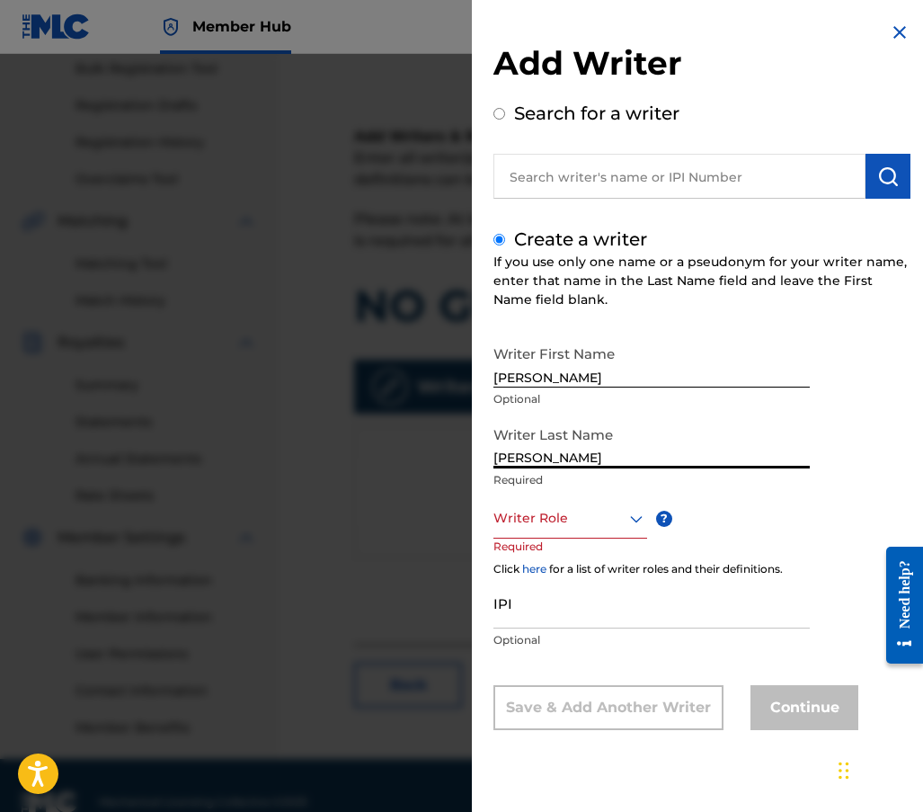
type input "[PERSON_NAME]"
click at [570, 538] on div "Writer Role" at bounding box center [571, 518] width 154 height 40
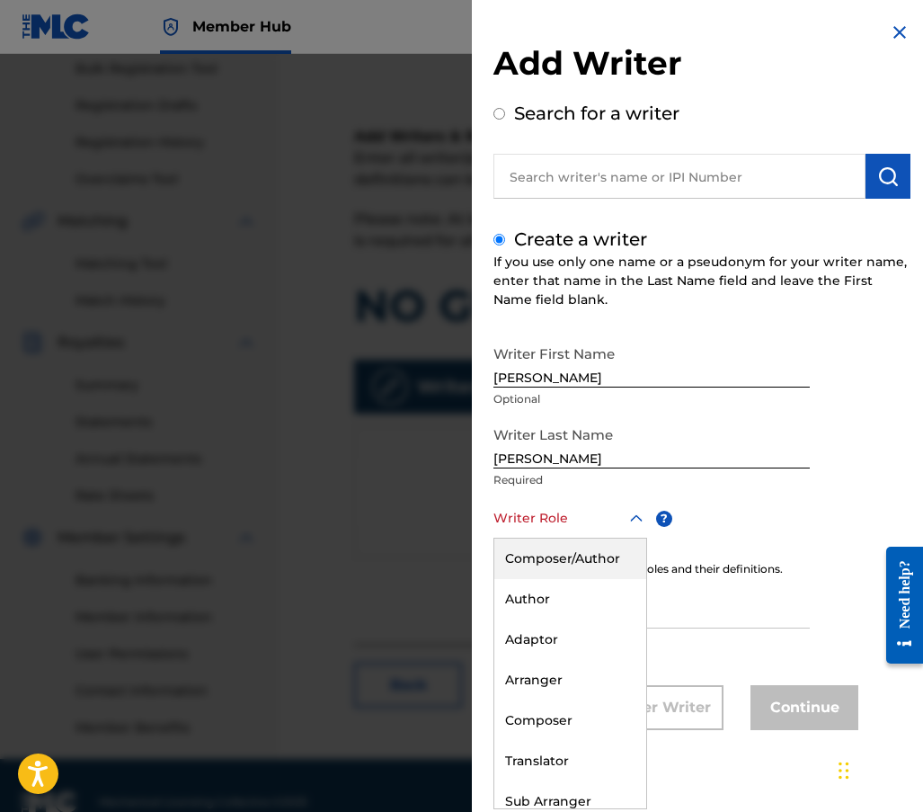
click at [561, 551] on div "Composer/Author" at bounding box center [571, 559] width 152 height 40
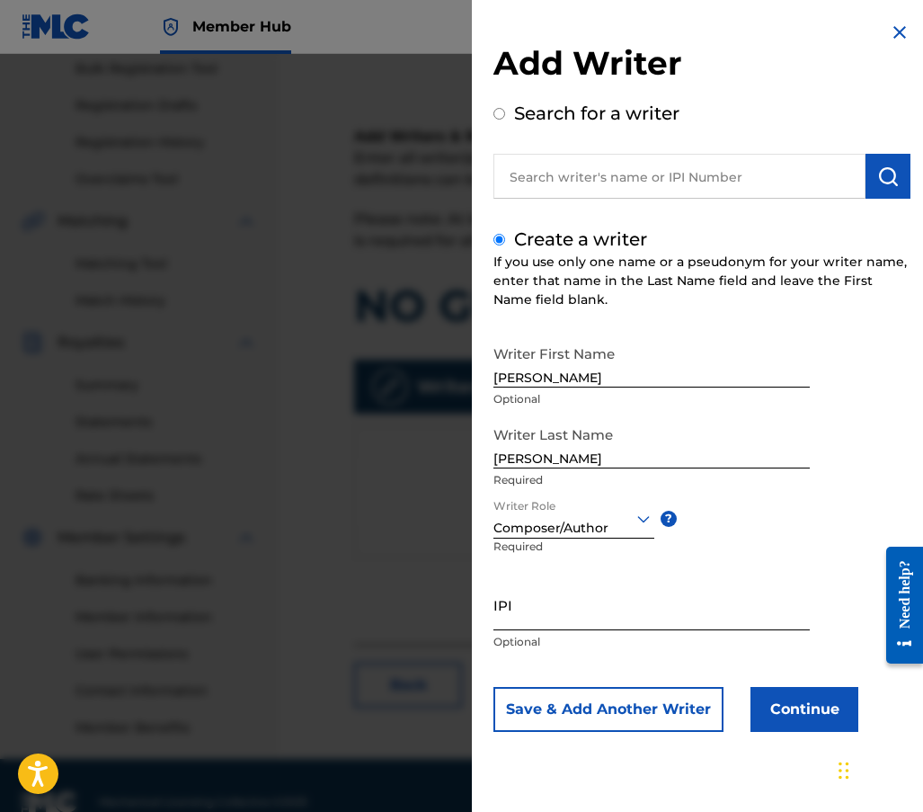
click at [531, 618] on input "IPI" at bounding box center [652, 604] width 316 height 51
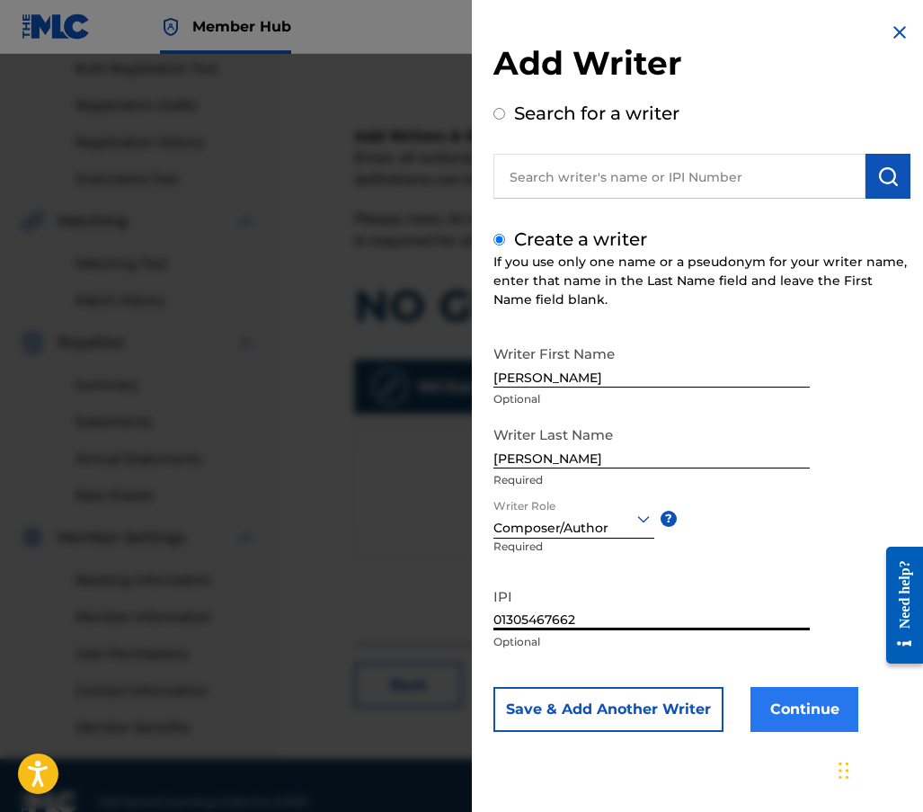
type input "01305467662"
click at [817, 705] on button "Continue" at bounding box center [805, 709] width 108 height 45
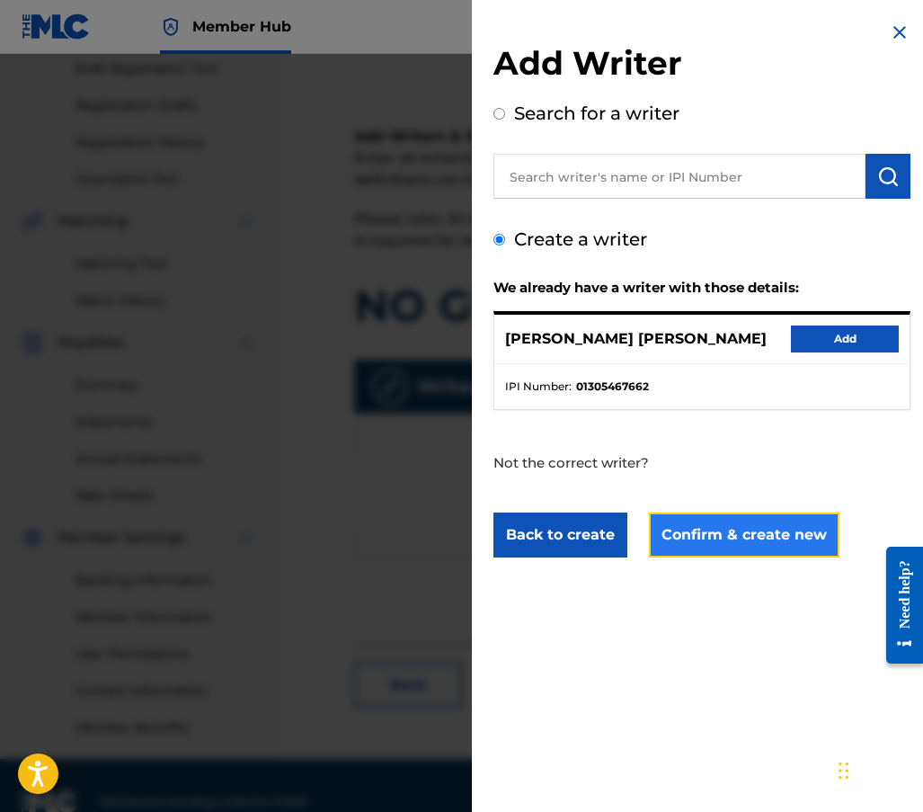
click at [707, 547] on button "Confirm & create new" at bounding box center [744, 535] width 191 height 45
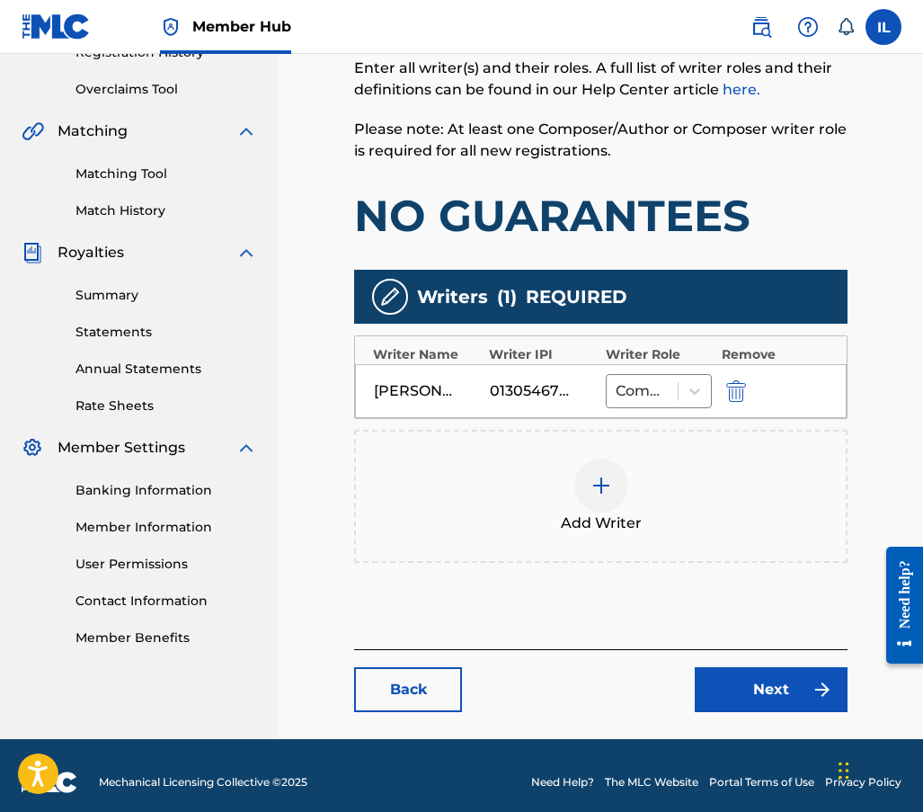
scroll to position [373, 0]
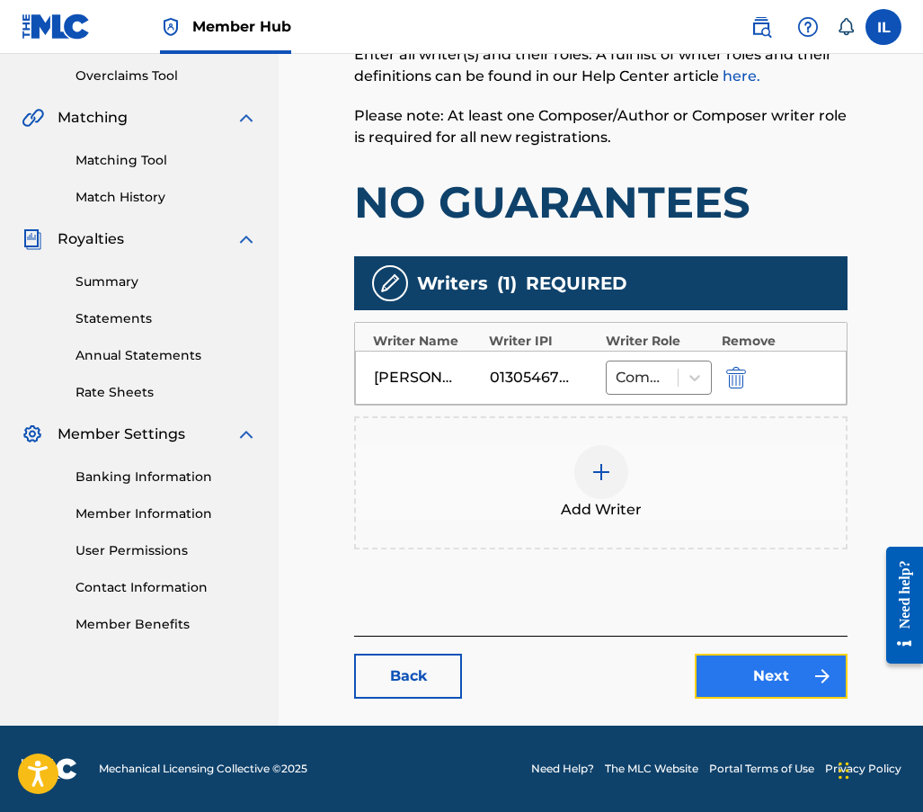
click at [763, 677] on link "Next" at bounding box center [771, 676] width 153 height 45
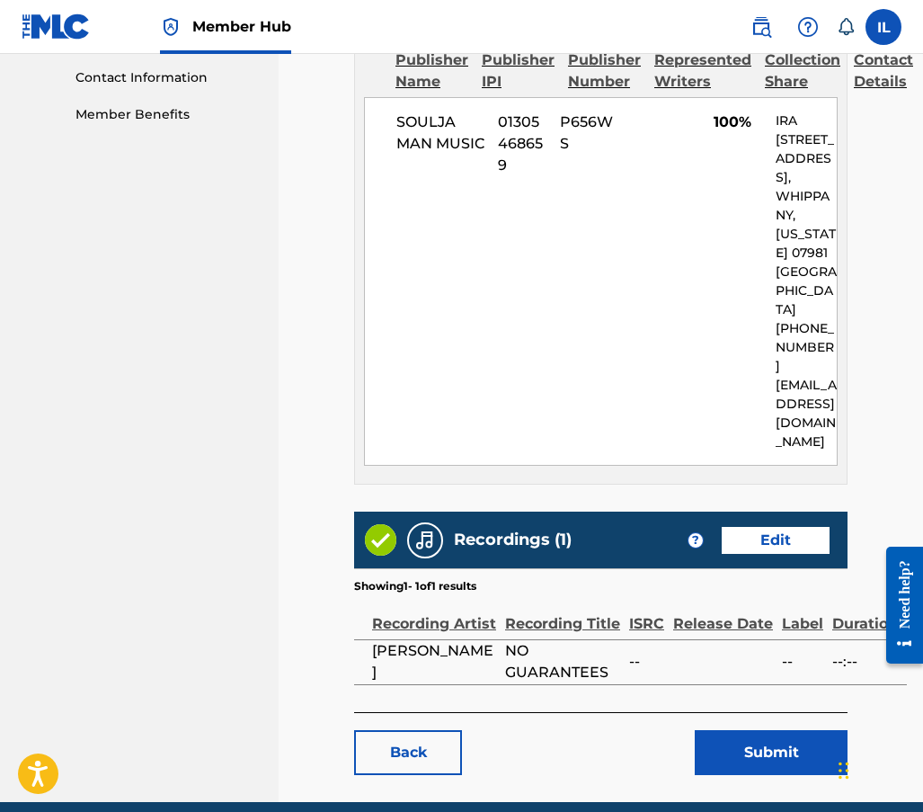
scroll to position [903, 0]
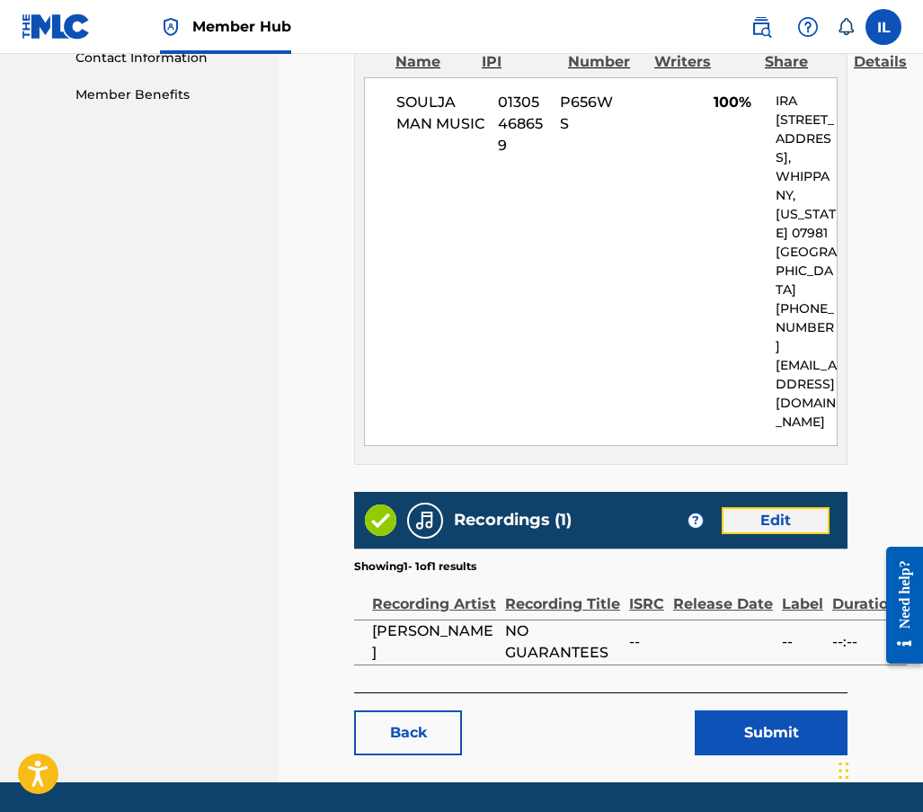
click at [789, 507] on link "Edit" at bounding box center [776, 520] width 108 height 27
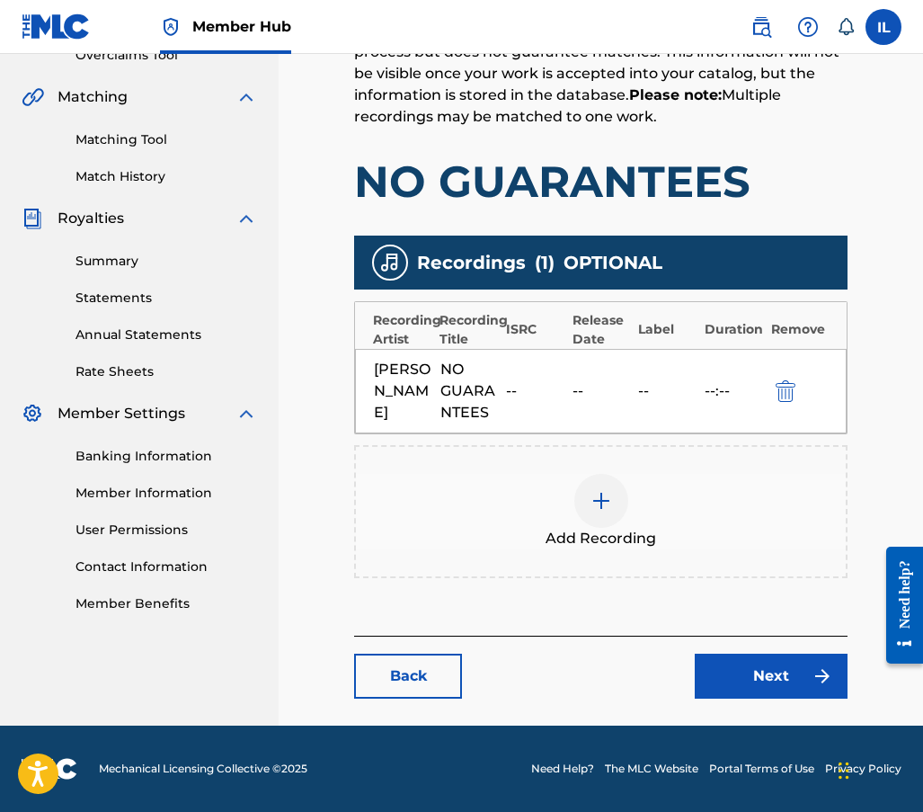
scroll to position [407, 0]
click at [780, 383] on img "submit" at bounding box center [786, 391] width 20 height 22
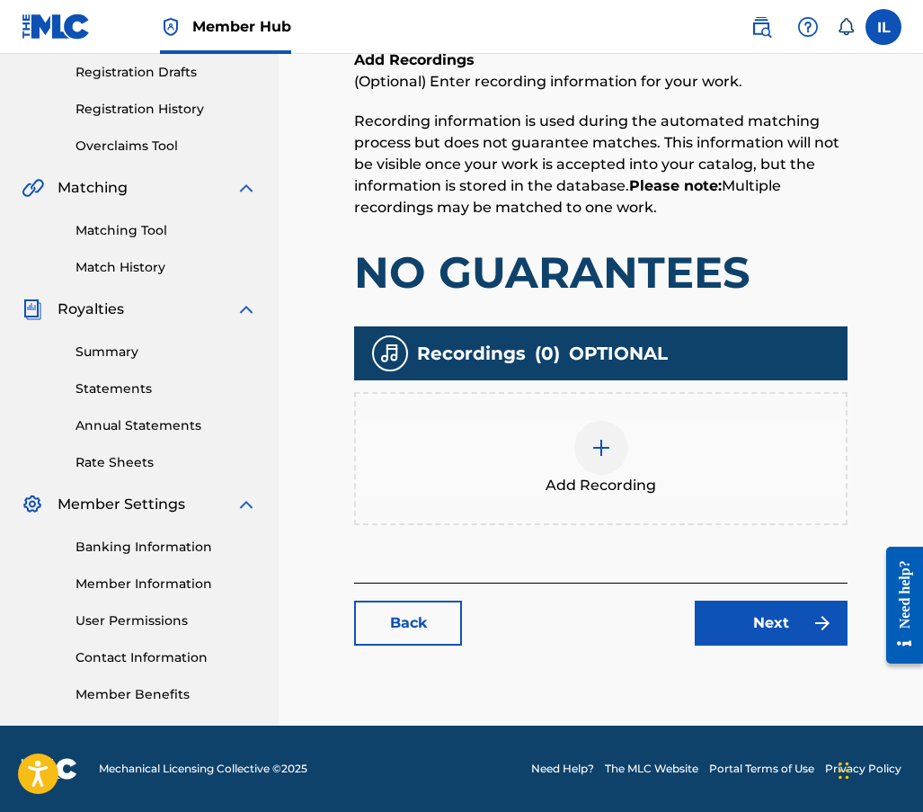
scroll to position [303, 0]
click at [591, 446] on img at bounding box center [602, 448] width 22 height 22
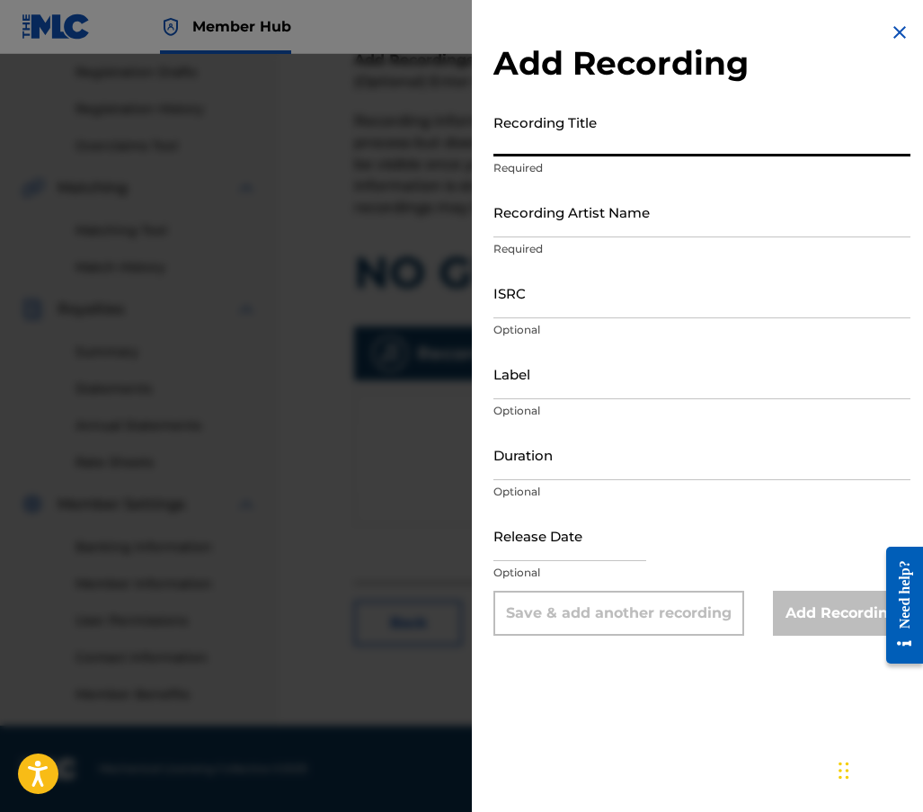
click at [539, 139] on input "Recording Title" at bounding box center [702, 130] width 417 height 51
type input "No Guarantees"
click at [559, 222] on input "Recording Artist Name" at bounding box center [702, 211] width 417 height 51
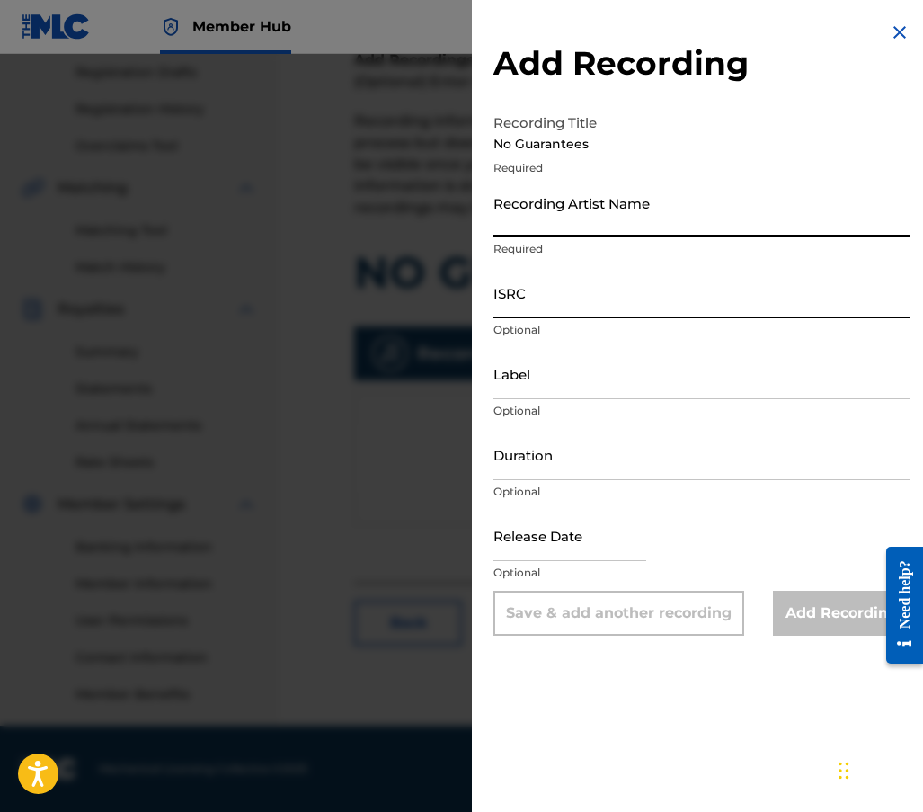
type input "[PERSON_NAME]"
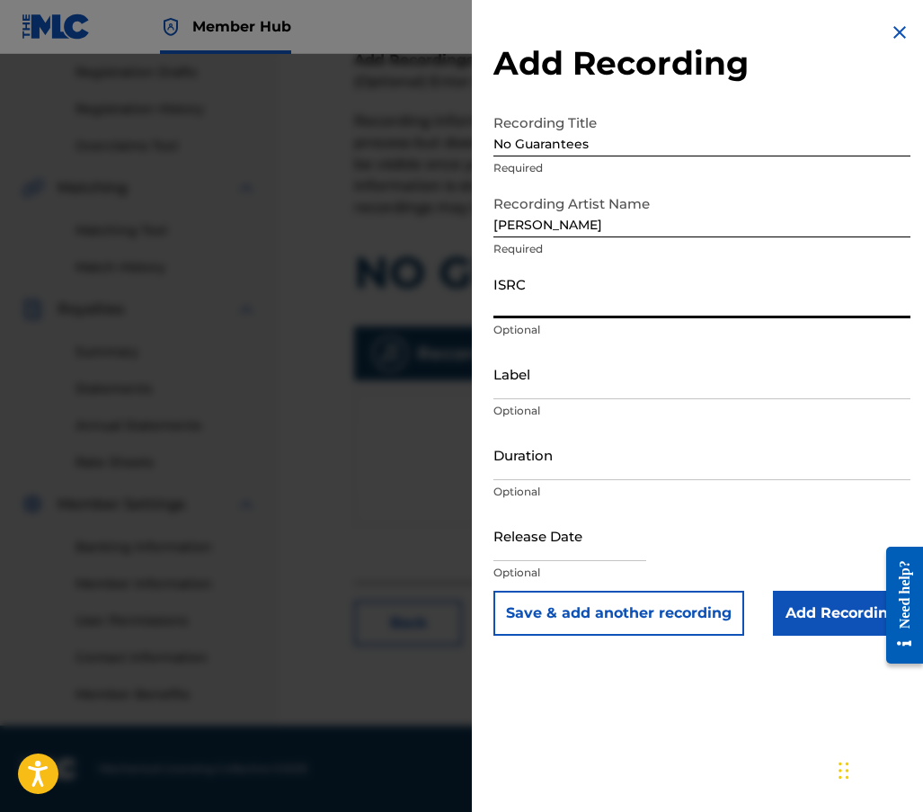
click at [503, 299] on input "ISRC" at bounding box center [702, 292] width 417 height 51
paste input "QZWFU2503448"
type input "QZWFU2503448"
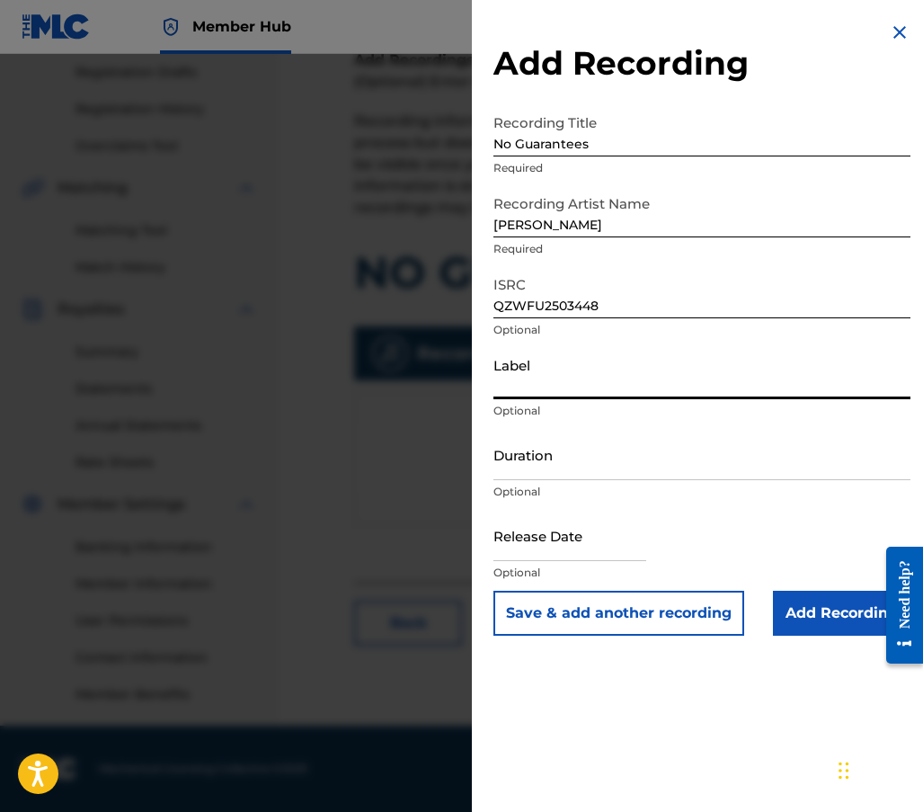
click at [531, 388] on input "Label" at bounding box center [702, 373] width 417 height 51
type input "Soulja Man Music"
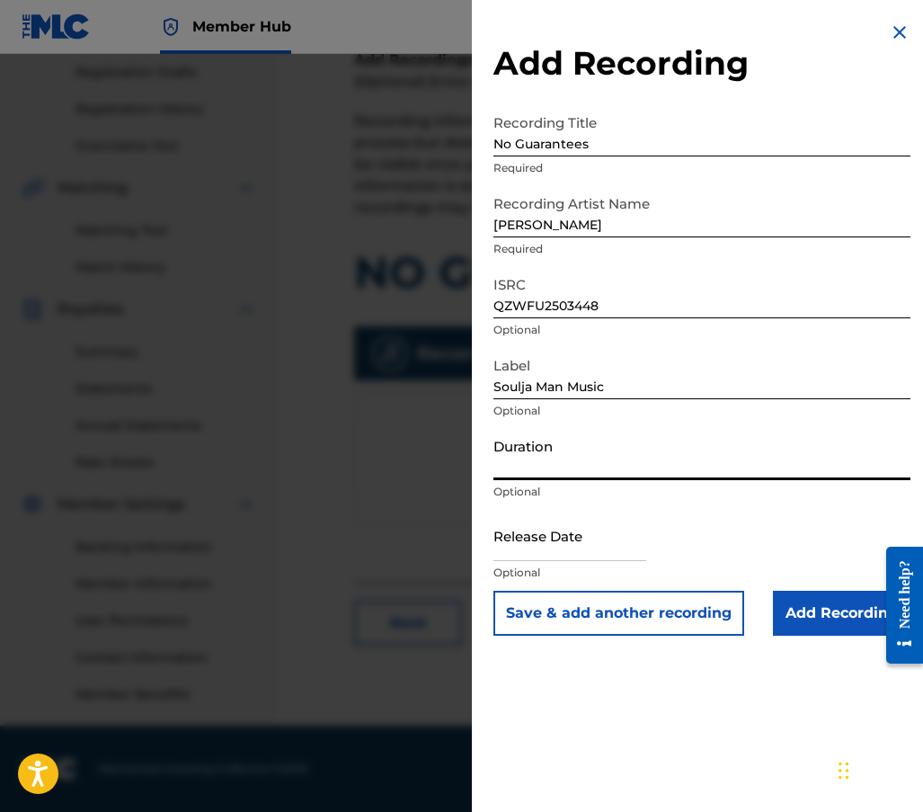
click at [587, 468] on input "Duration" at bounding box center [702, 454] width 417 height 51
click at [515, 466] on input "Duration" at bounding box center [702, 454] width 417 height 51
type input "02:59"
click at [518, 546] on input "text" at bounding box center [570, 535] width 153 height 51
select select "8"
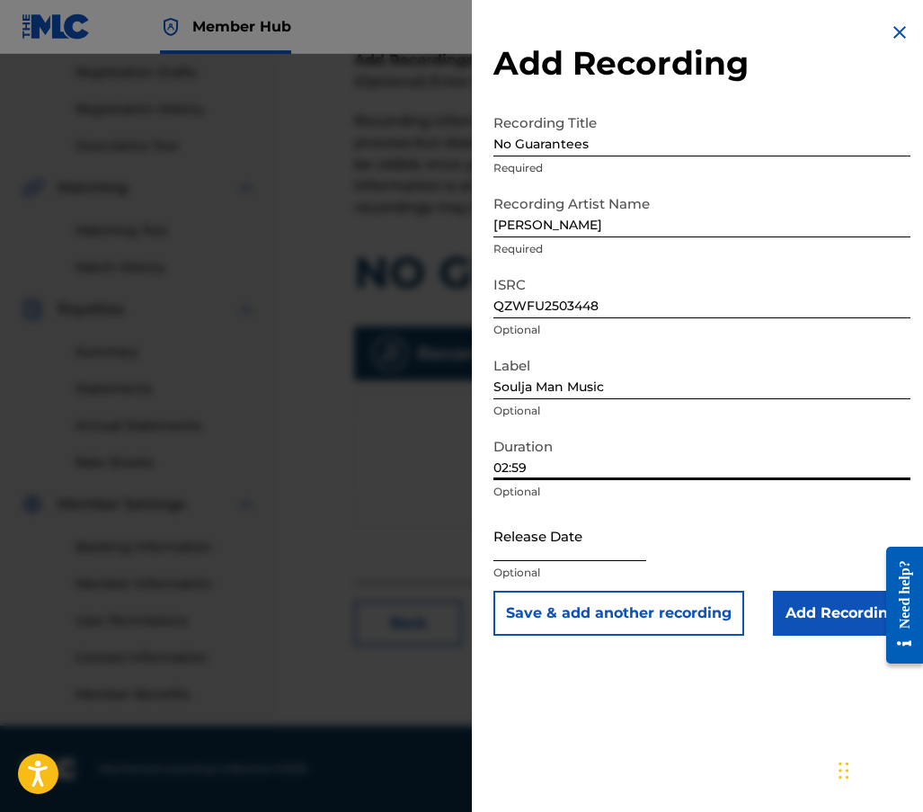
select select "2025"
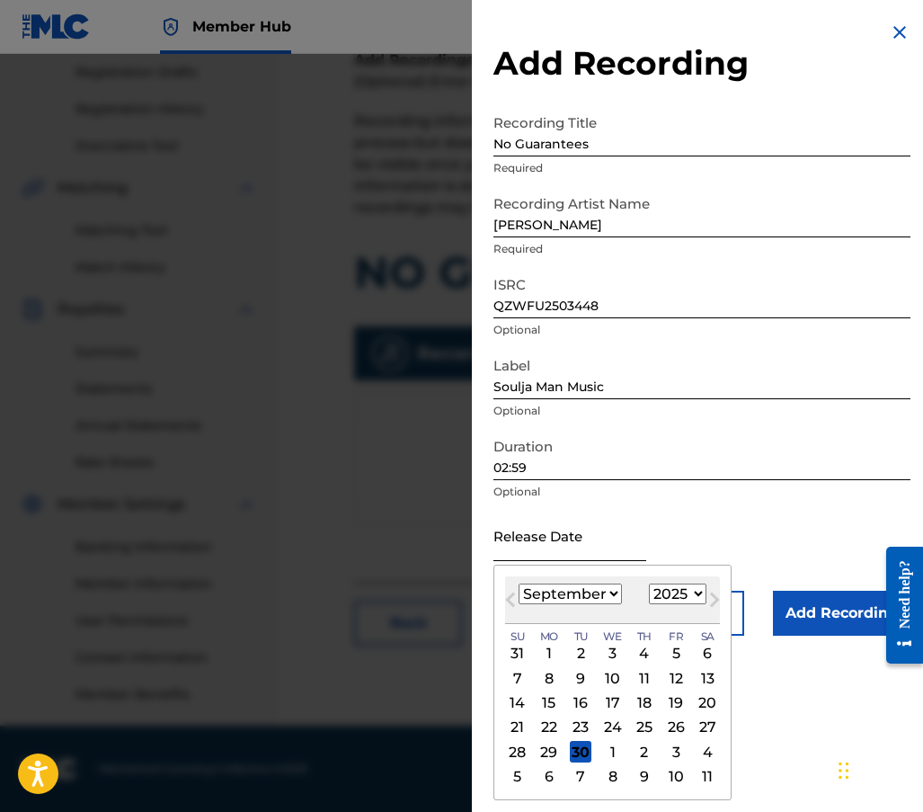
click at [539, 545] on input "text" at bounding box center [570, 535] width 153 height 51
type input "[DATE]"
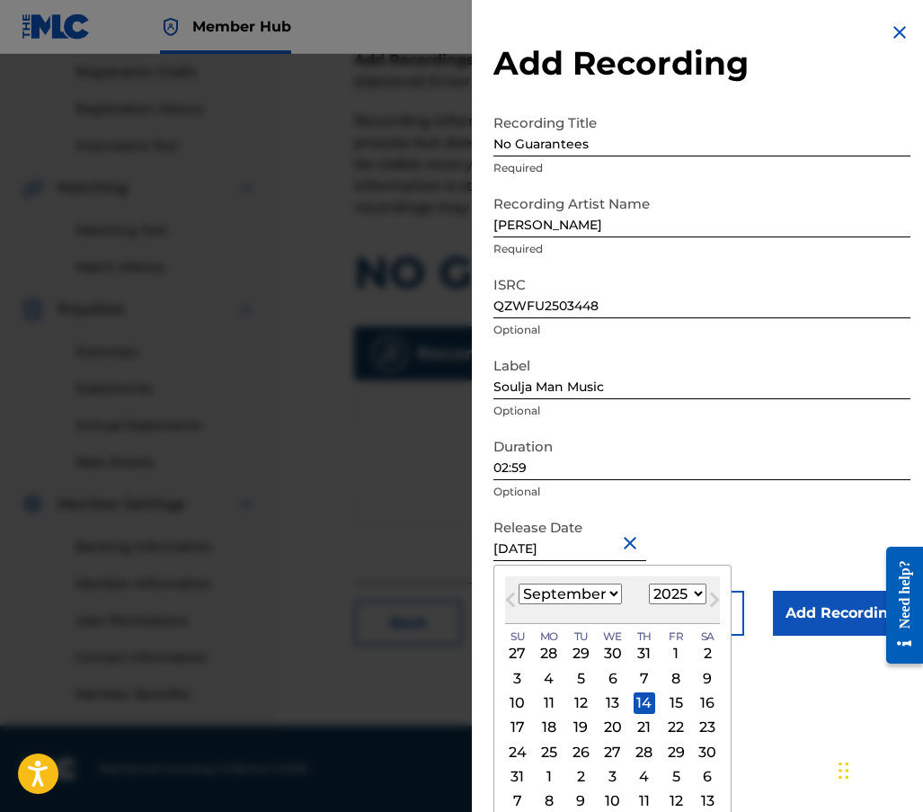
select select "7"
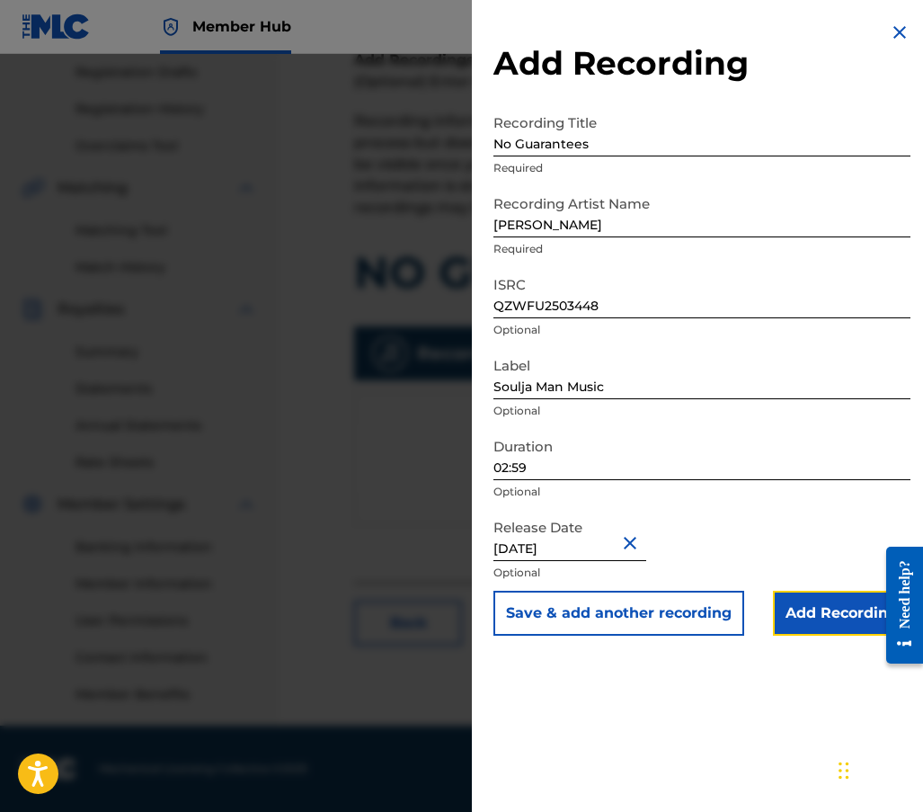
click at [834, 618] on input "Add Recording" at bounding box center [842, 613] width 138 height 45
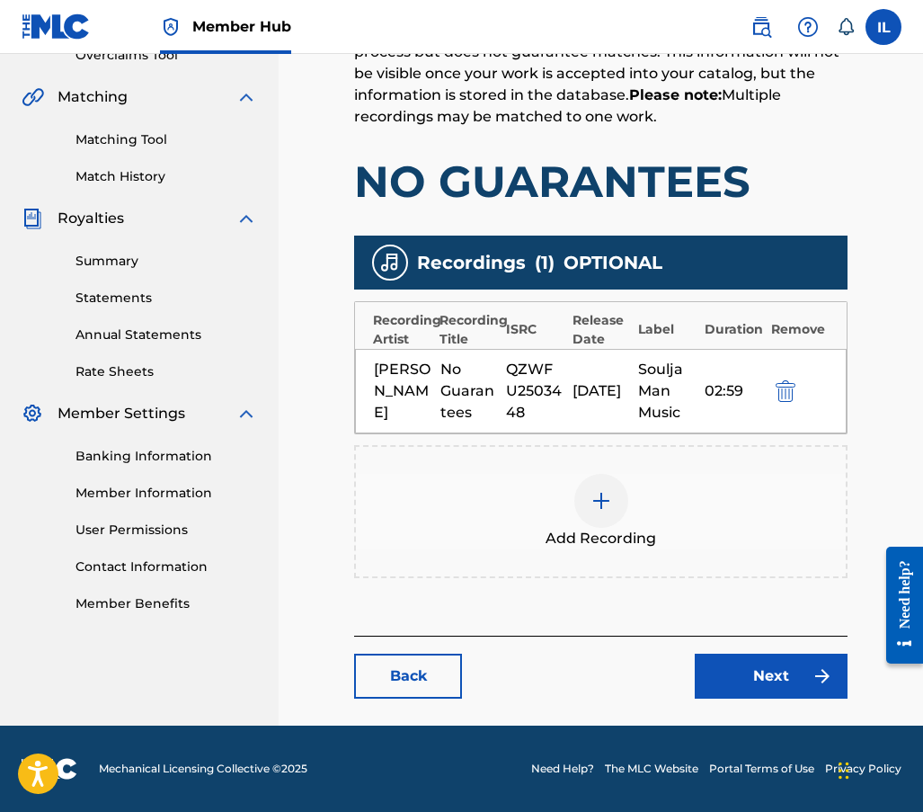
scroll to position [407, 0]
click at [783, 677] on link "Next" at bounding box center [771, 676] width 153 height 45
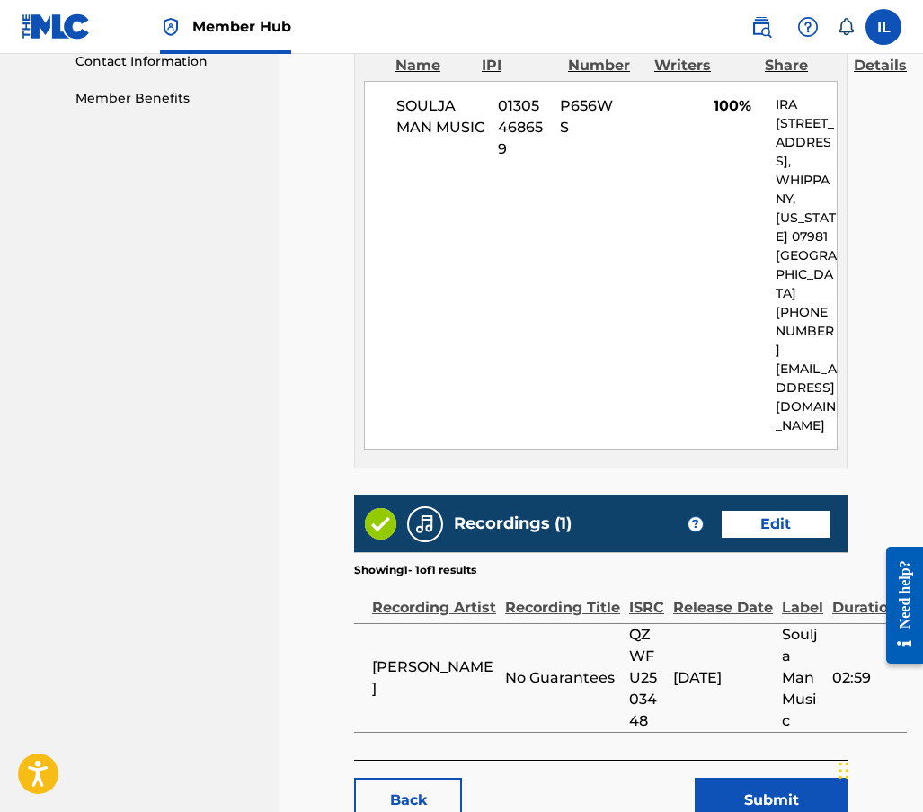
scroll to position [967, 0]
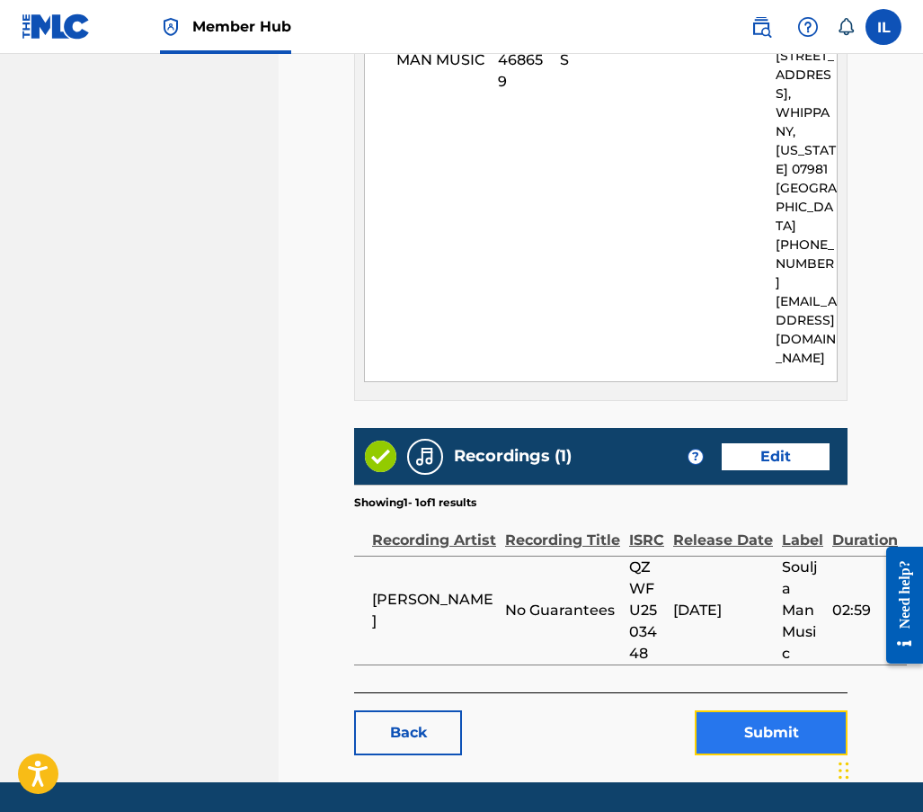
click at [776, 710] on button "Submit" at bounding box center [771, 732] width 153 height 45
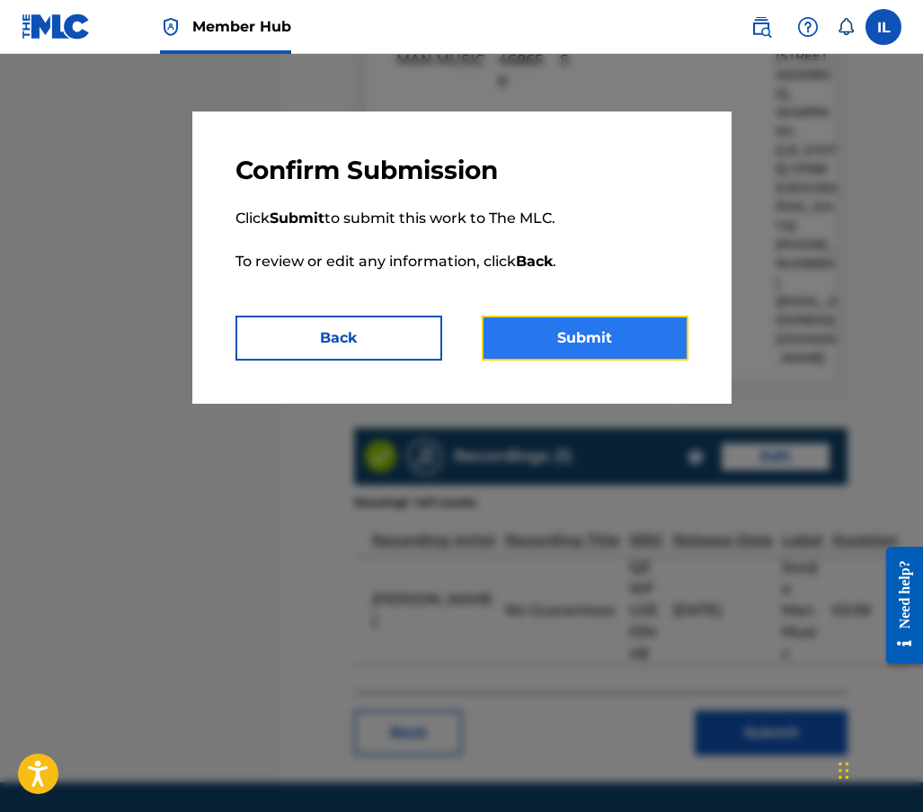
click at [569, 344] on button "Submit" at bounding box center [585, 338] width 207 height 45
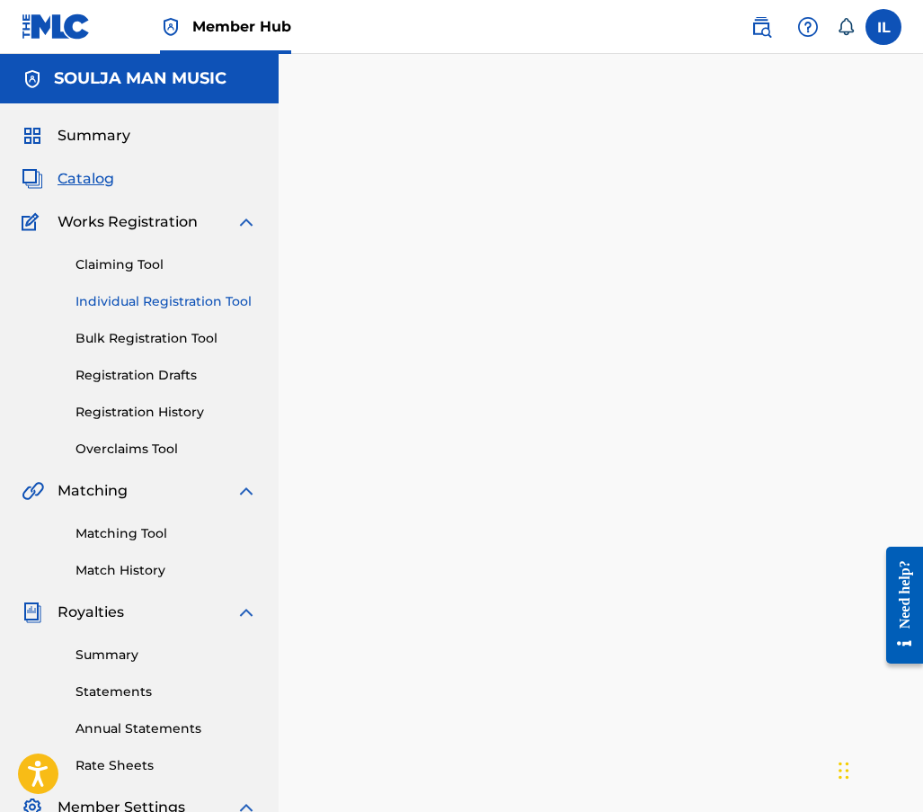
click at [178, 297] on link "Individual Registration Tool" at bounding box center [167, 301] width 182 height 19
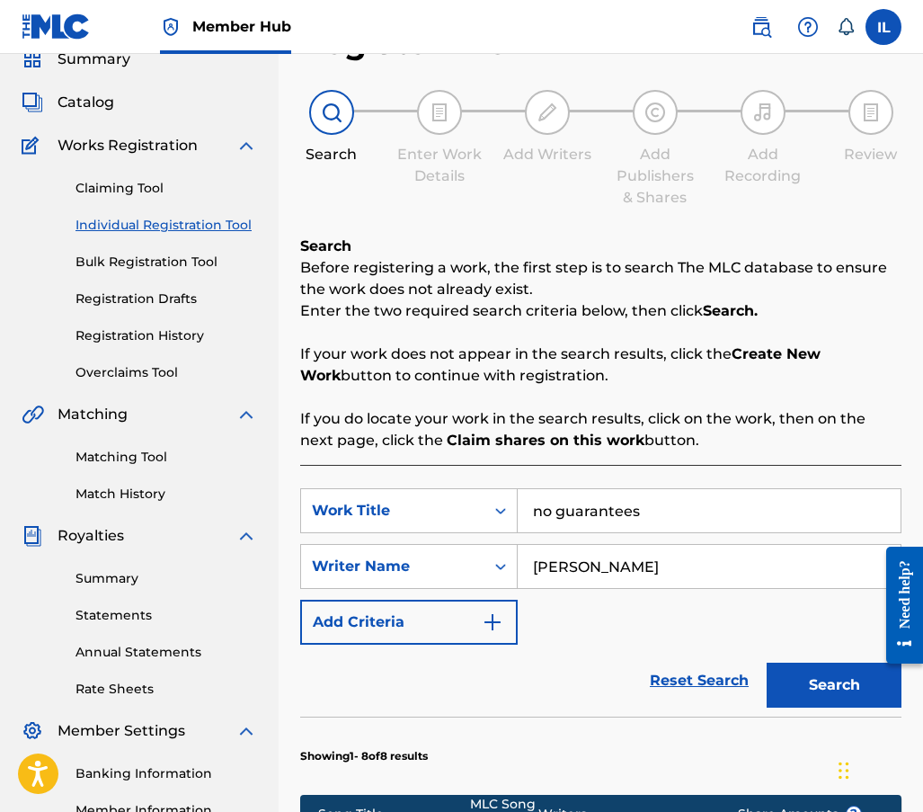
scroll to position [180, 0]
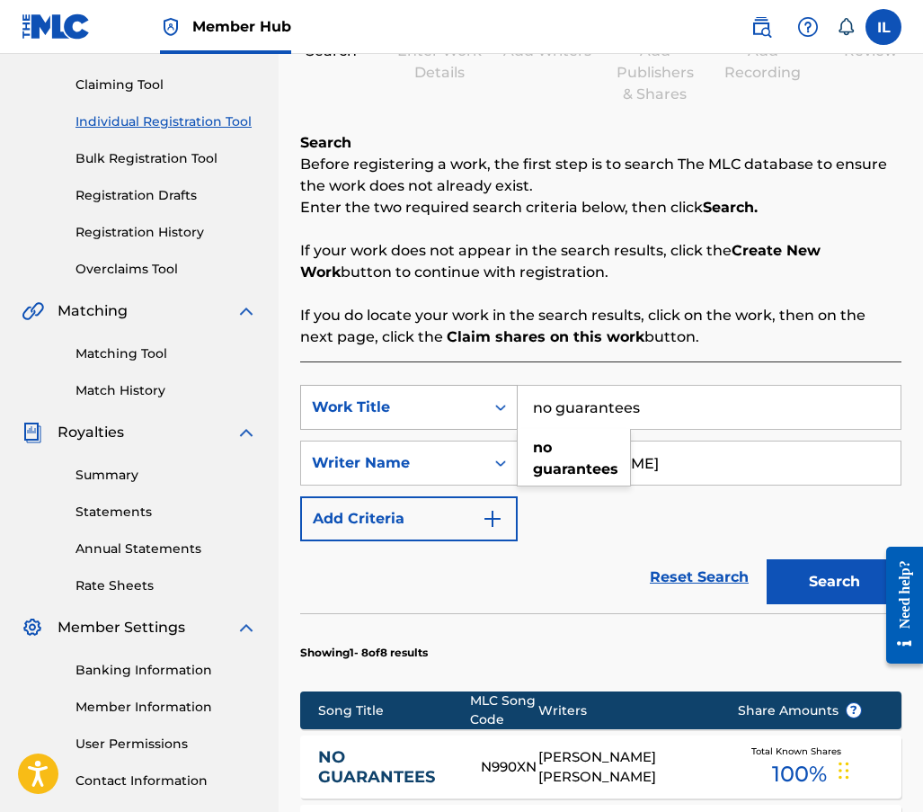
drag, startPoint x: 692, startPoint y: 397, endPoint x: 355, endPoint y: 427, distance: 338.6
click at [355, 427] on div "SearchWithCriteriaa81b3363-cace-4b4a-9c0d-97c22743e4c7 Work Title no guarantees…" at bounding box center [601, 407] width 602 height 45
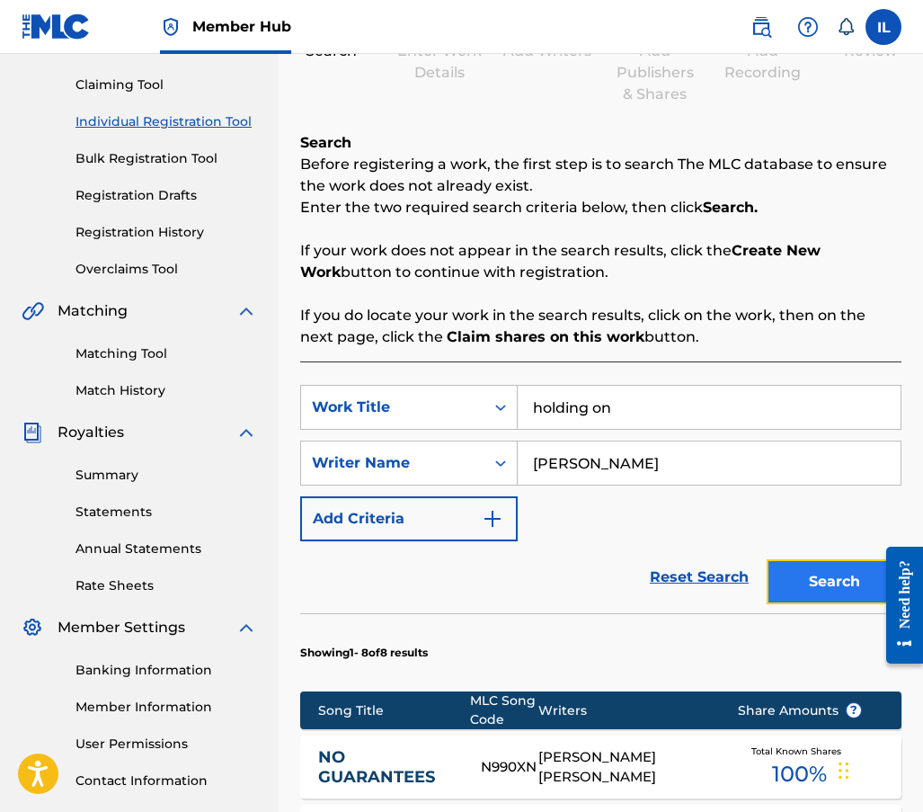
click at [789, 573] on button "Search" at bounding box center [834, 581] width 135 height 45
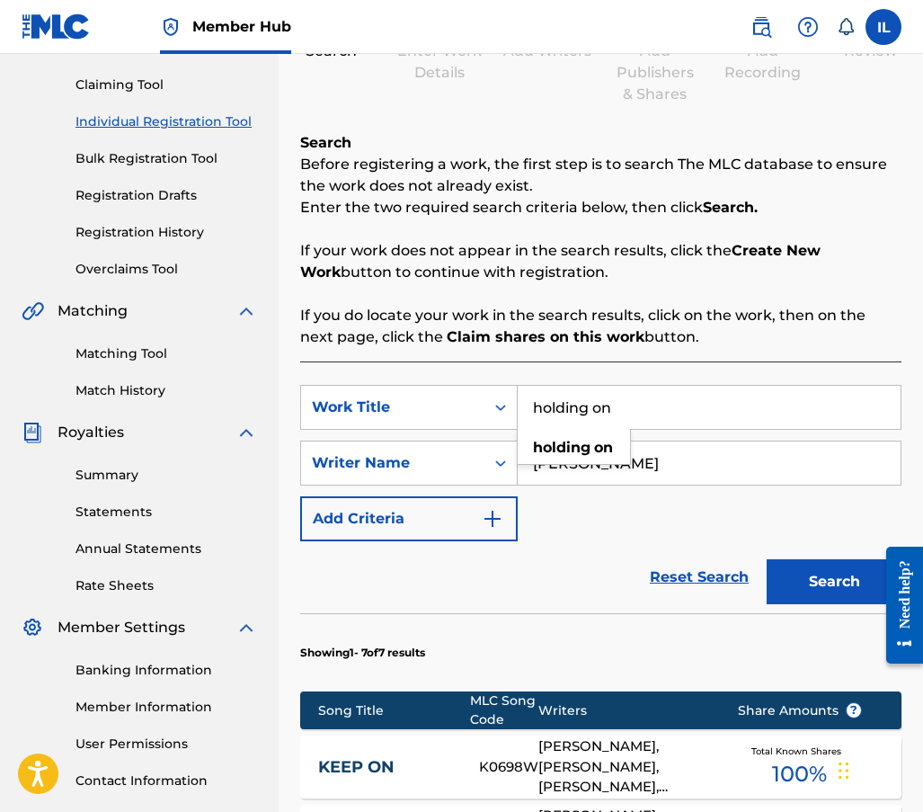
drag, startPoint x: 617, startPoint y: 405, endPoint x: 295, endPoint y: 399, distance: 321.9
click at [299, 398] on div "Register Work Search Enter Work Details Add Writers Add Publishers & Shares Add…" at bounding box center [601, 676] width 645 height 1515
type input "Holding On"
click at [767, 559] on button "Search" at bounding box center [834, 581] width 135 height 45
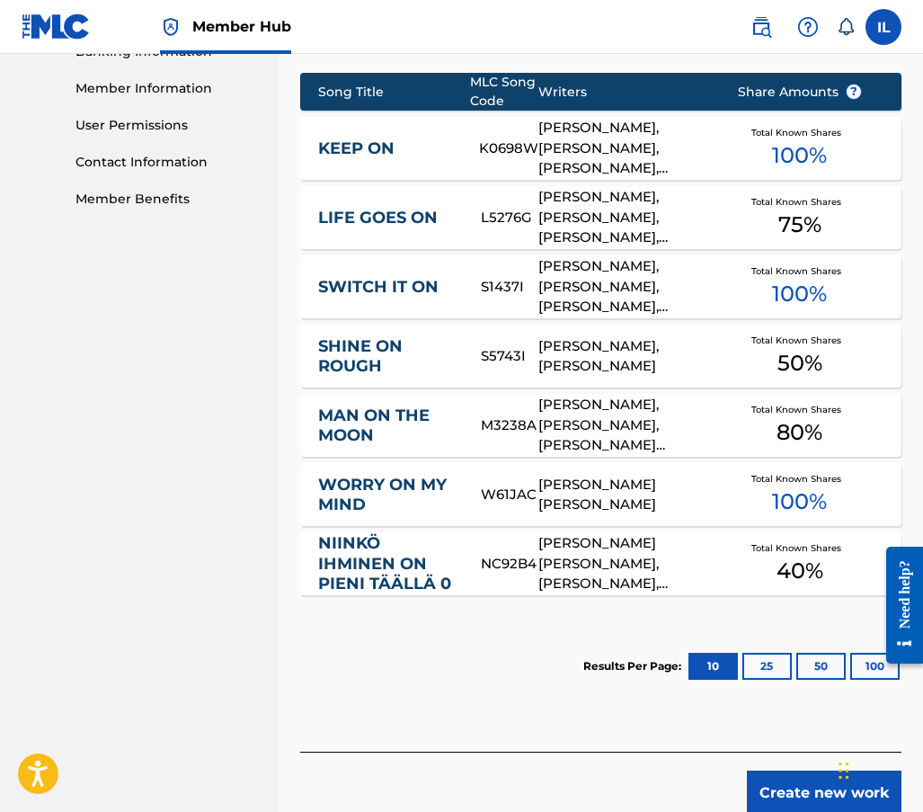
scroll to position [888, 0]
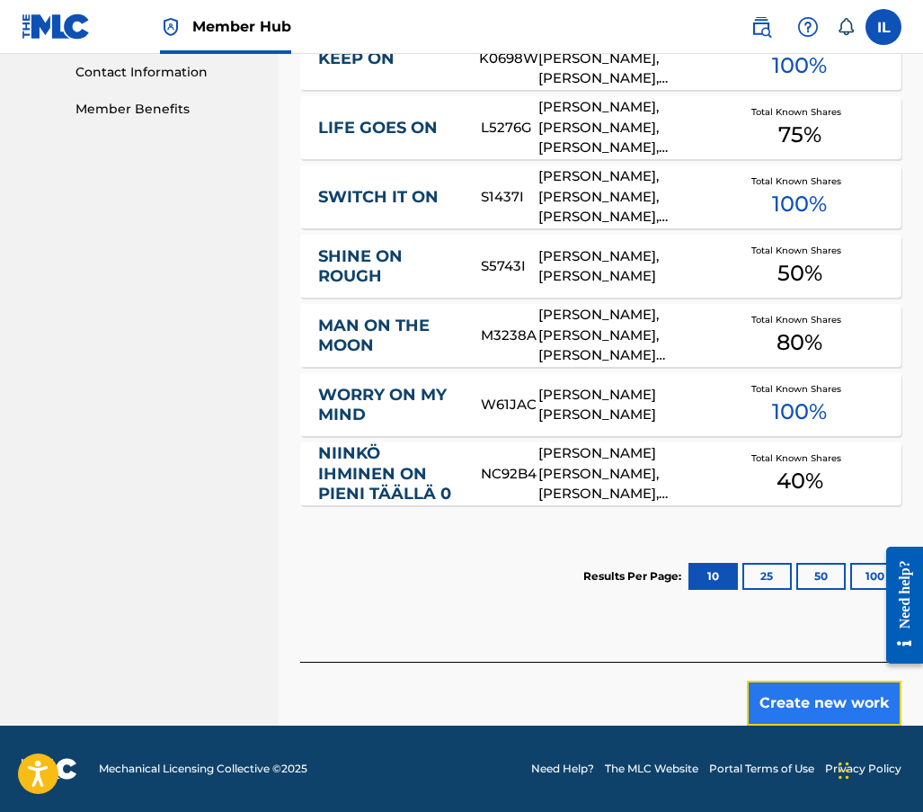
click at [819, 701] on button "Create new work" at bounding box center [824, 703] width 155 height 45
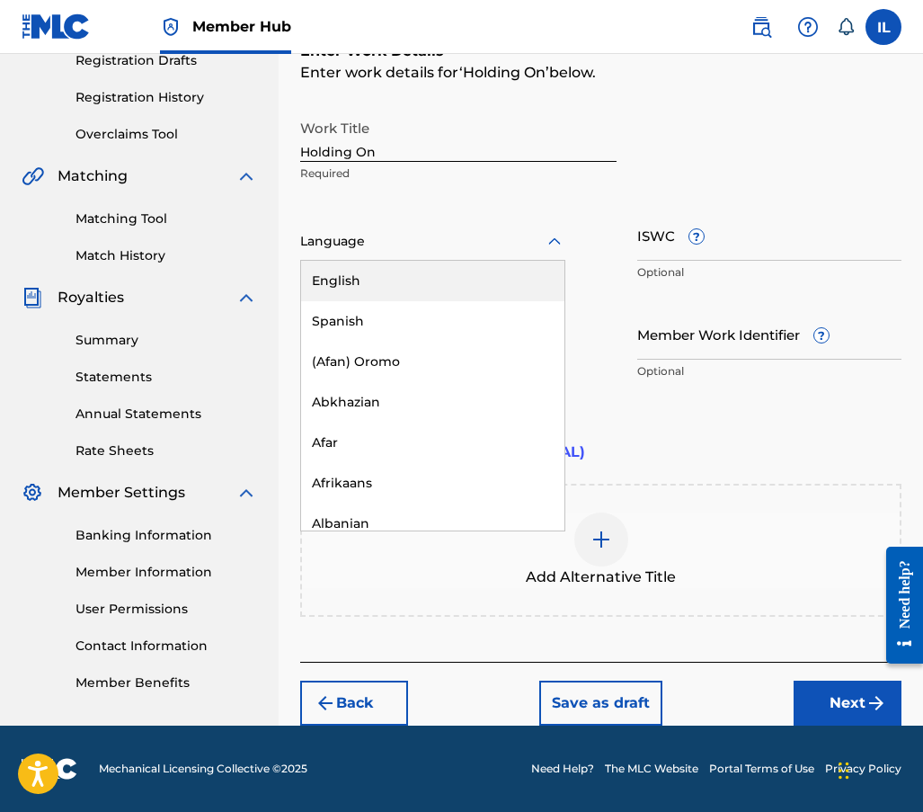
click at [347, 234] on div at bounding box center [432, 241] width 265 height 22
click at [371, 282] on div "English" at bounding box center [432, 281] width 263 height 40
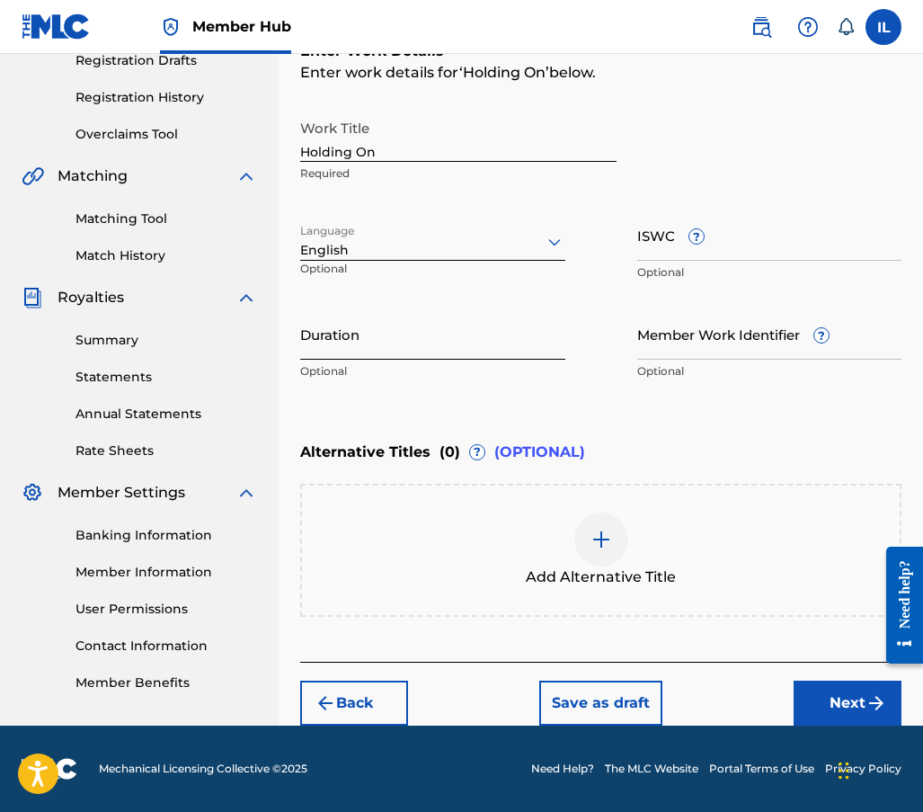
click at [355, 346] on input "Duration" at bounding box center [432, 333] width 265 height 51
click at [342, 341] on input "Duration" at bounding box center [432, 333] width 265 height 51
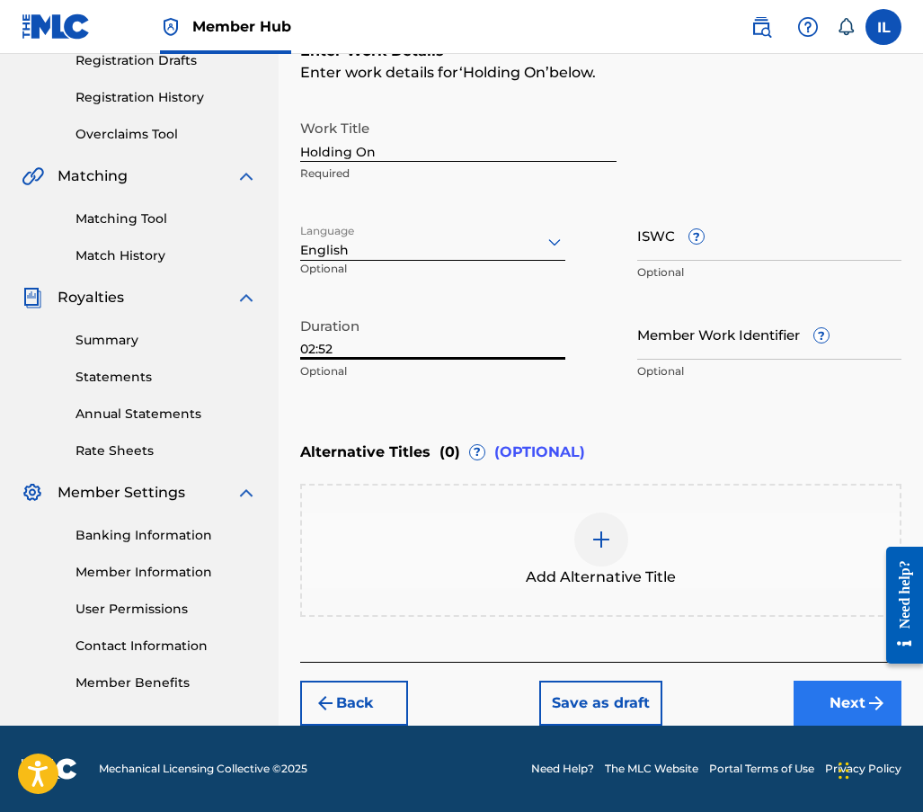
type input "02:52"
click at [833, 702] on button "Next" at bounding box center [848, 703] width 108 height 45
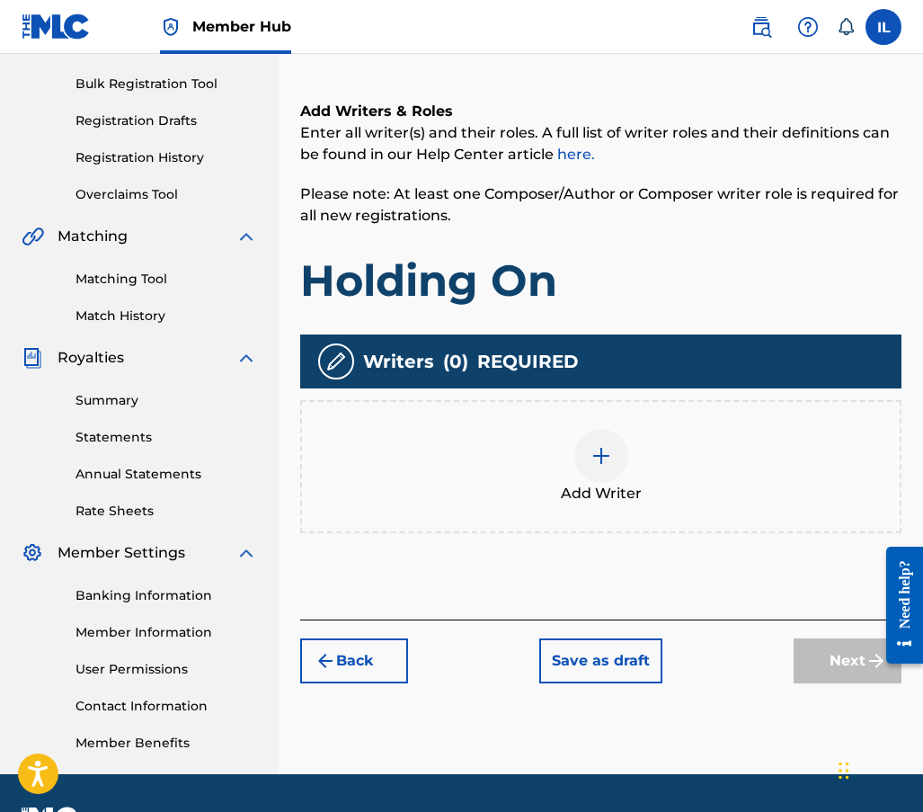
scroll to position [261, 0]
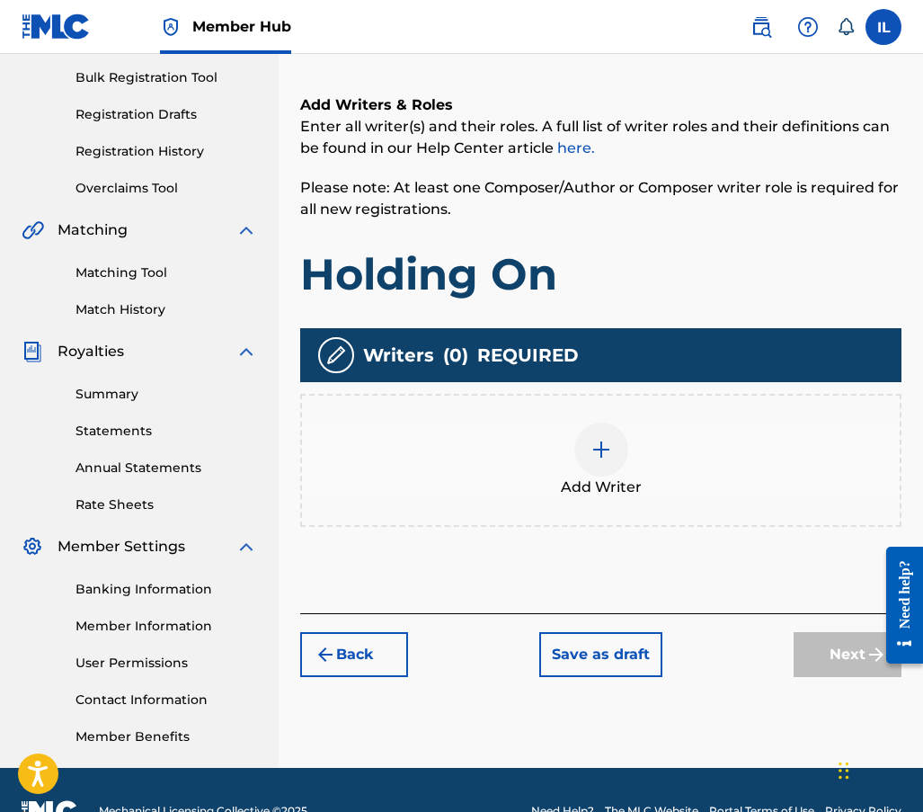
click at [605, 451] on img at bounding box center [602, 450] width 22 height 22
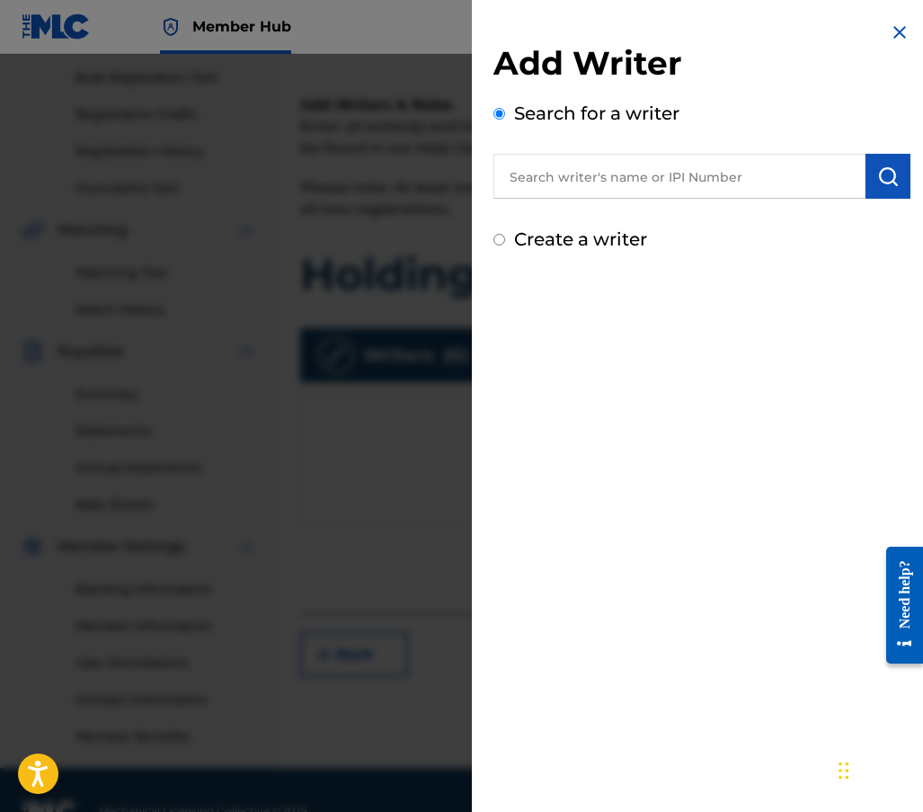
click at [503, 236] on input "Create a writer" at bounding box center [500, 240] width 12 height 12
radio input "false"
radio input "true"
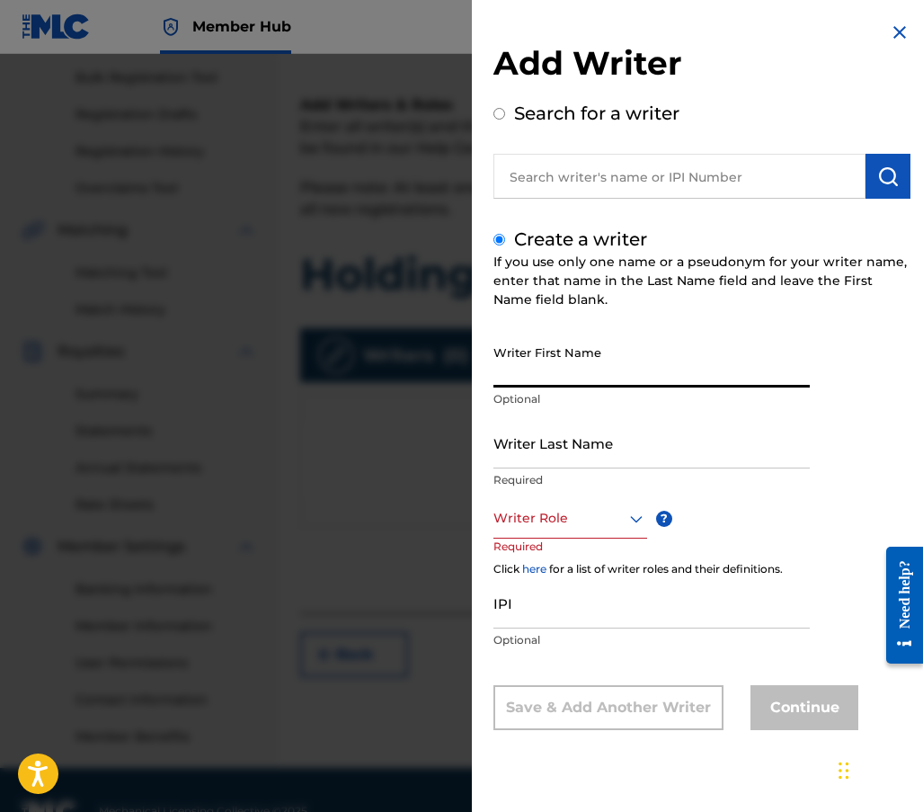
click at [555, 368] on input "Writer First Name" at bounding box center [652, 361] width 316 height 51
type input "[PERSON_NAME]"
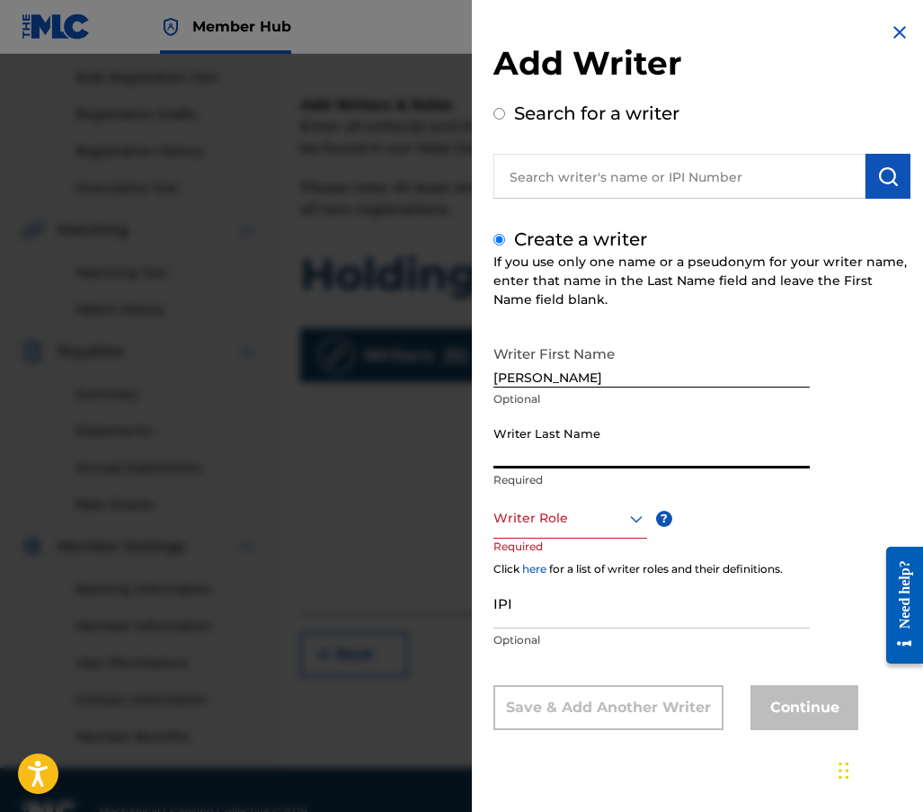
click at [508, 456] on input "Writer Last Name" at bounding box center [652, 442] width 316 height 51
type input "[PERSON_NAME]"
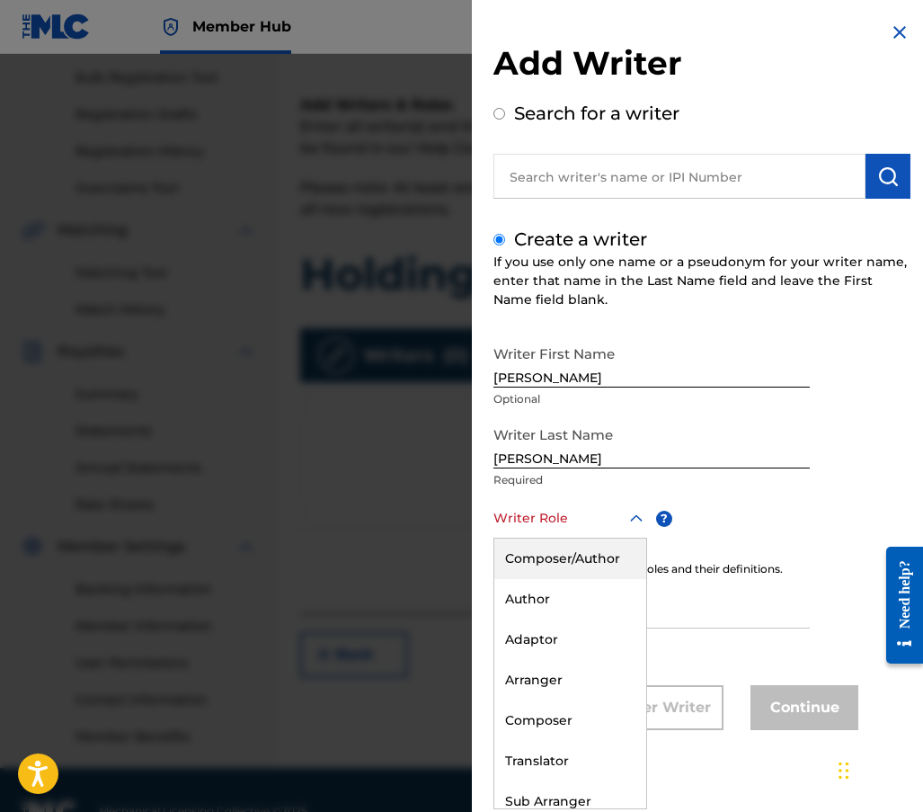
click at [641, 520] on icon at bounding box center [637, 519] width 22 height 22
click at [546, 555] on div "Composer/Author" at bounding box center [571, 559] width 152 height 40
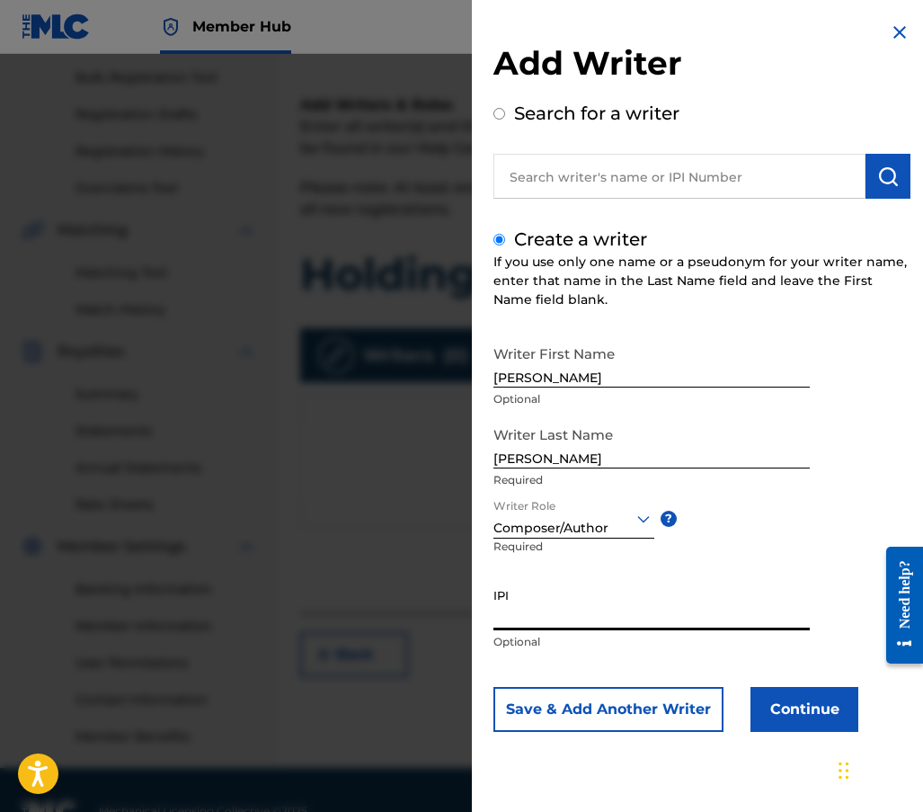
click at [538, 612] on input "IPI" at bounding box center [652, 604] width 316 height 51
type input "01305467662"
click at [767, 719] on button "Continue" at bounding box center [805, 709] width 108 height 45
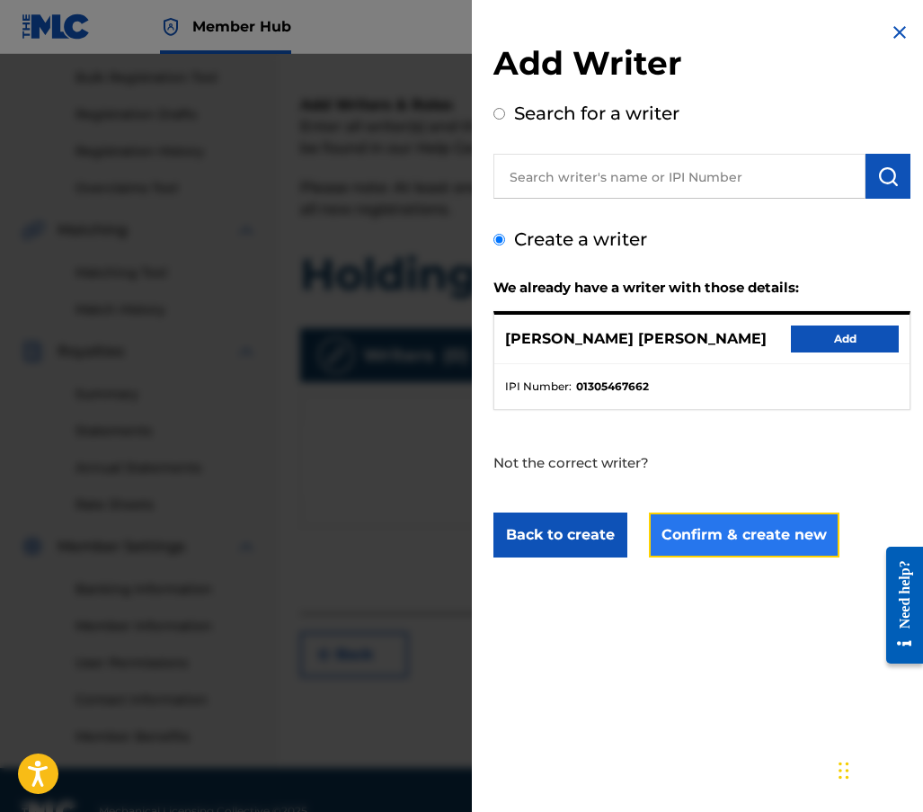
click at [718, 539] on button "Confirm & create new" at bounding box center [744, 535] width 191 height 45
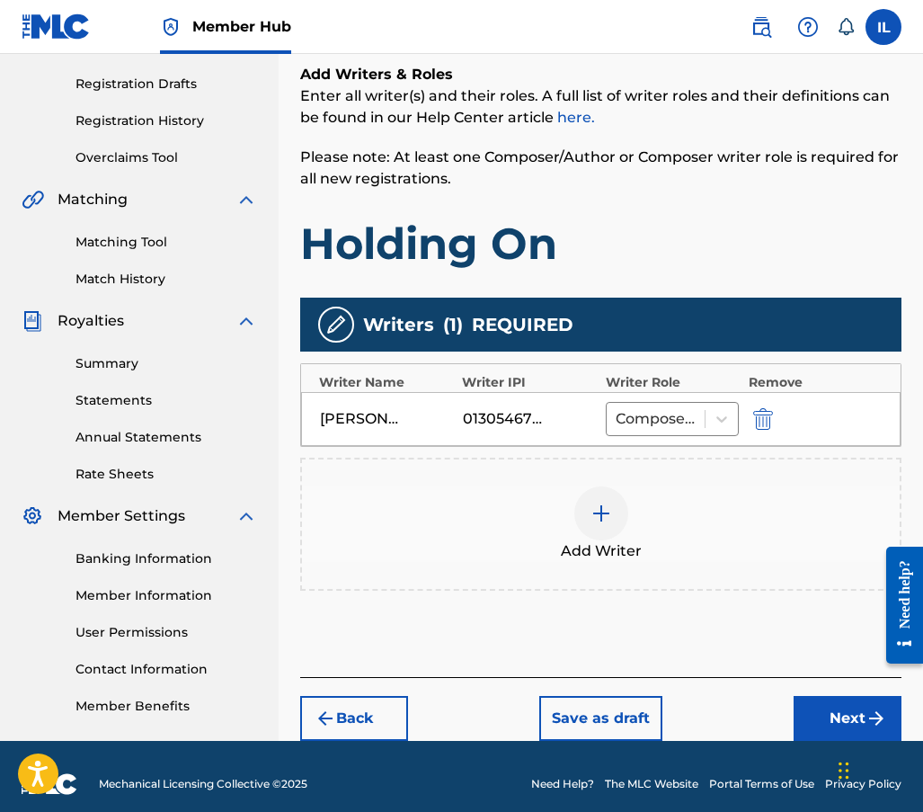
scroll to position [307, 0]
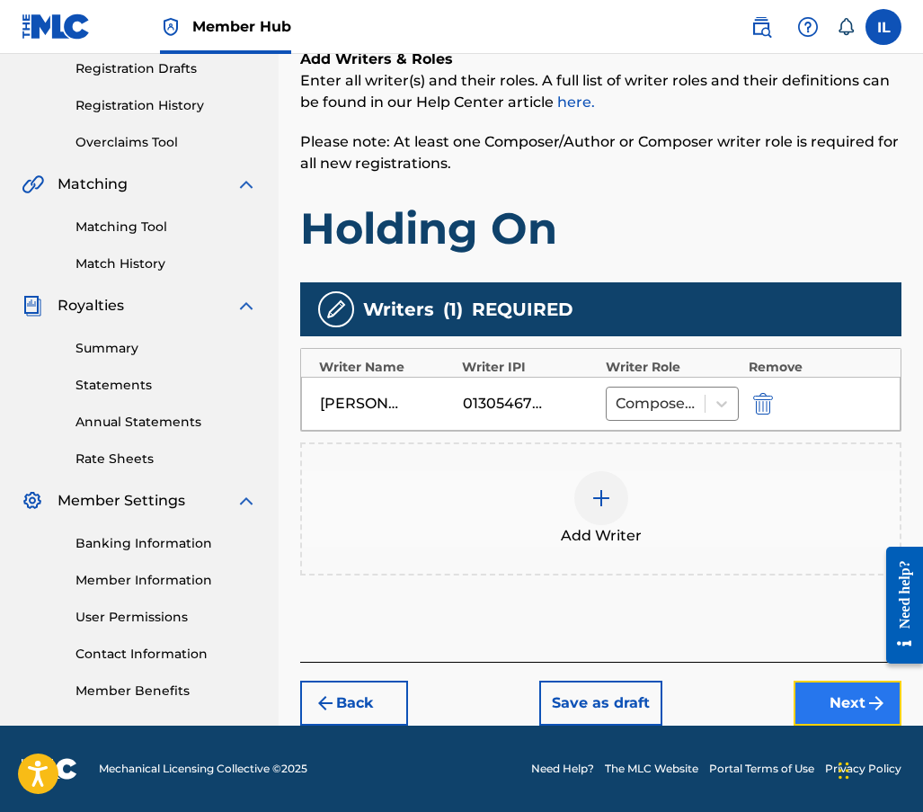
click at [828, 699] on button "Next" at bounding box center [848, 703] width 108 height 45
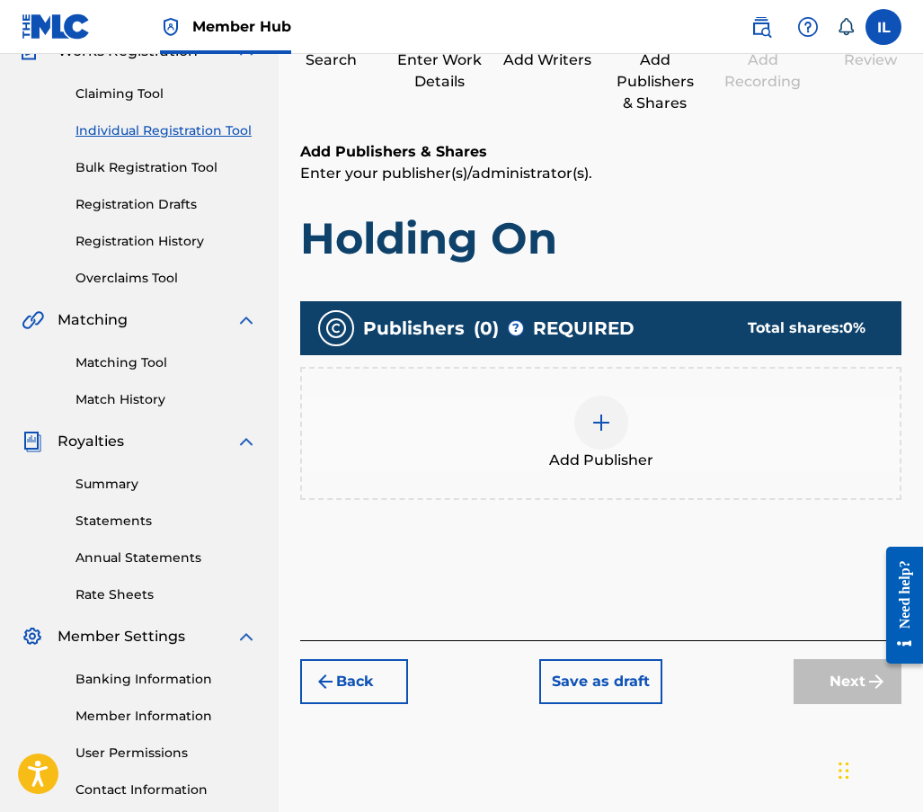
scroll to position [261, 0]
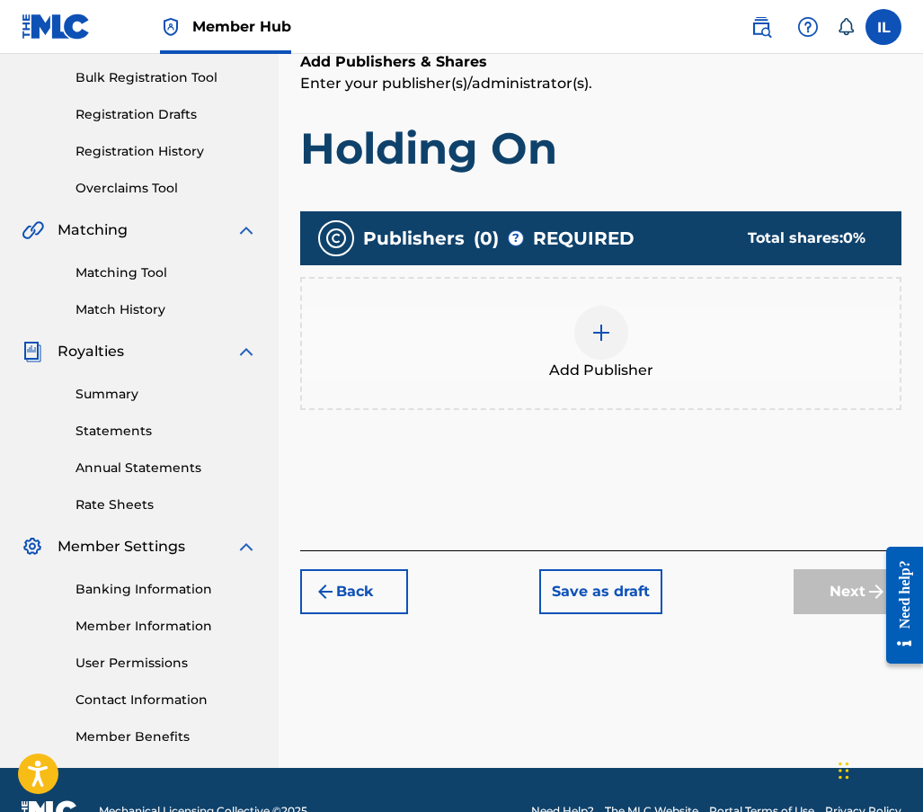
click at [602, 325] on img at bounding box center [602, 333] width 22 height 22
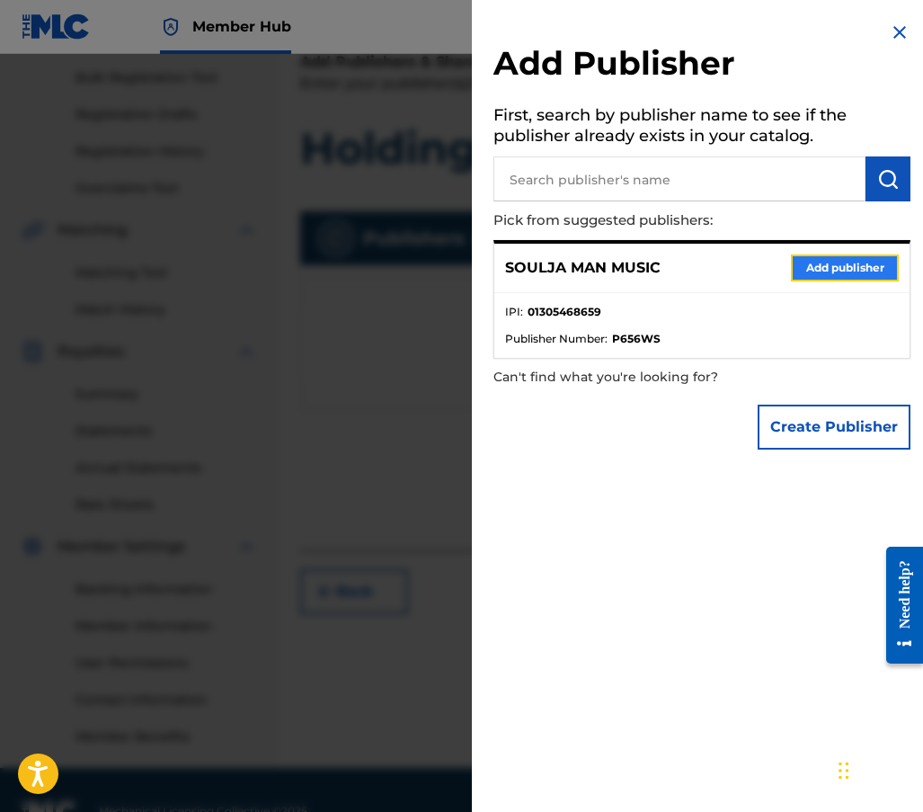
click at [845, 266] on button "Add publisher" at bounding box center [845, 267] width 108 height 27
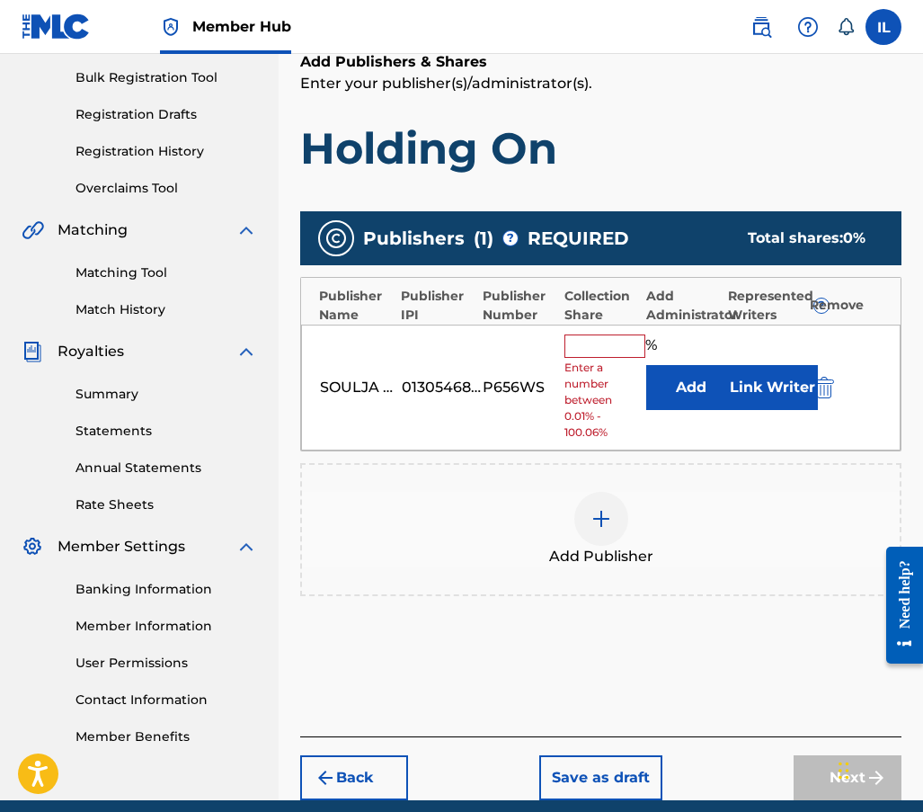
click at [609, 338] on input "text" at bounding box center [605, 345] width 81 height 23
type input "100"
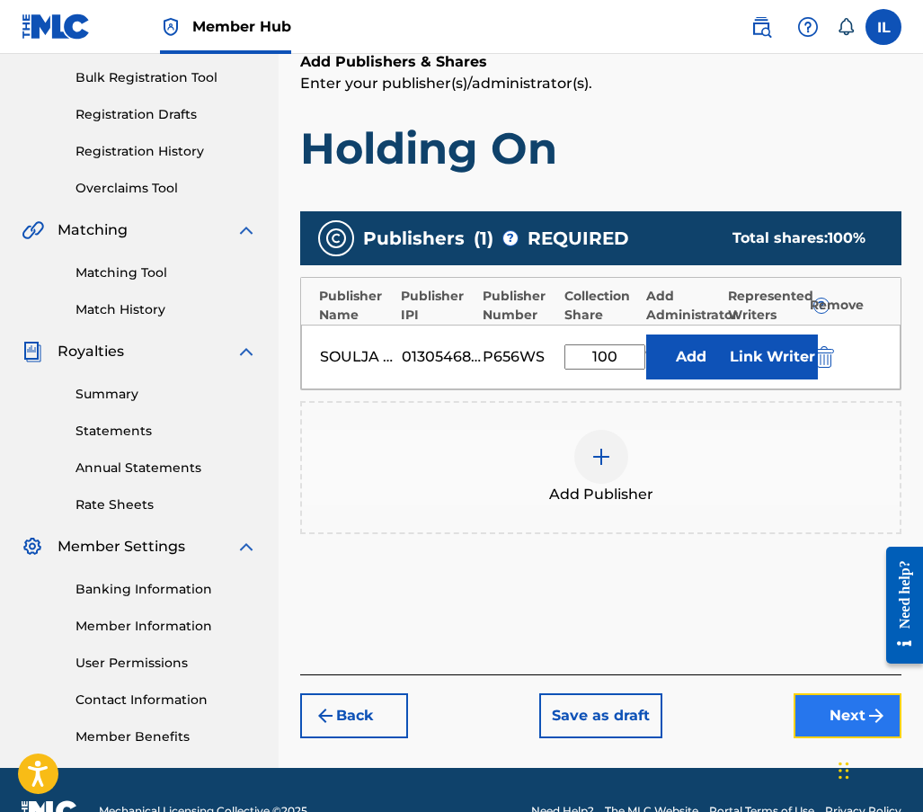
click at [822, 721] on button "Next" at bounding box center [848, 715] width 108 height 45
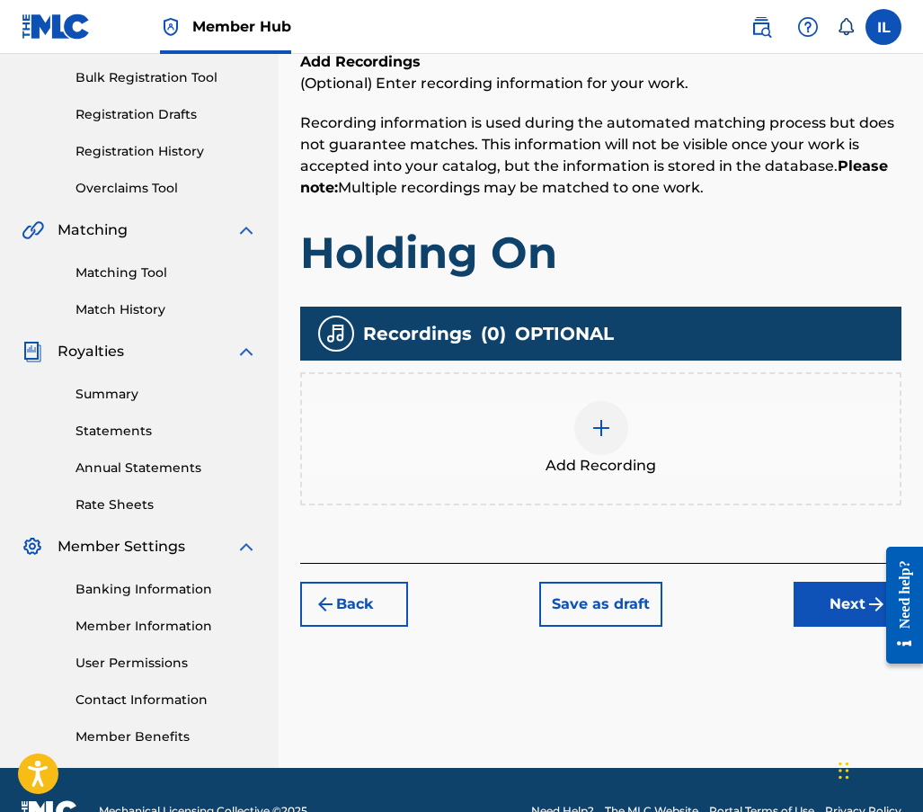
click at [608, 433] on img at bounding box center [602, 428] width 22 height 22
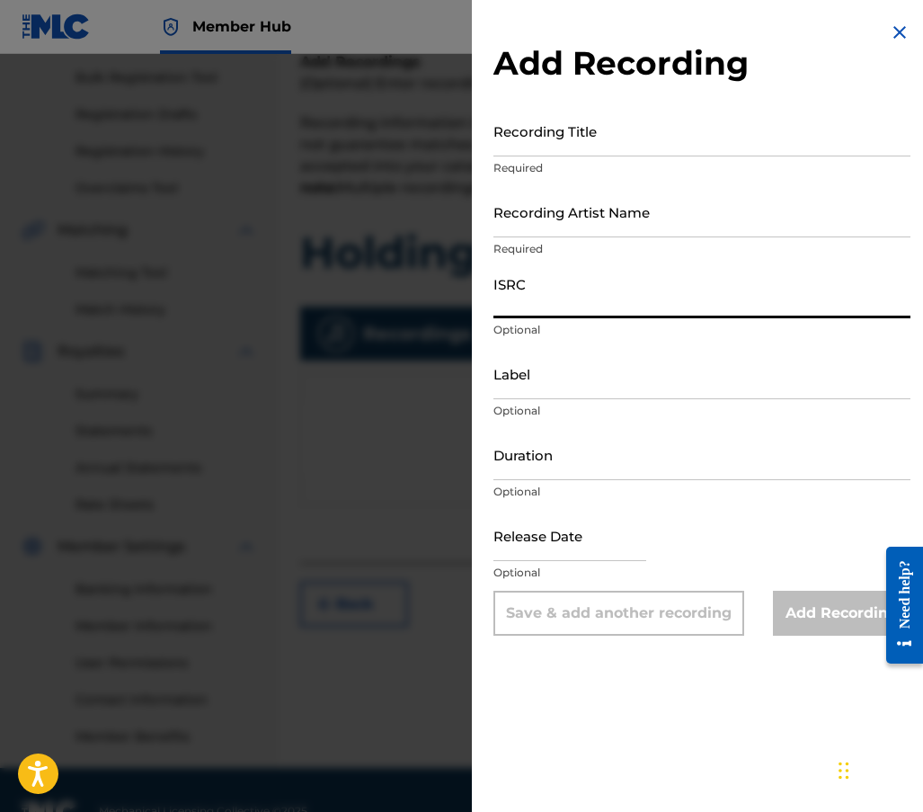
paste input "QZWFU2503450"
type input "QZWFU2503450"
click at [514, 145] on input "Recording Title" at bounding box center [702, 130] width 417 height 51
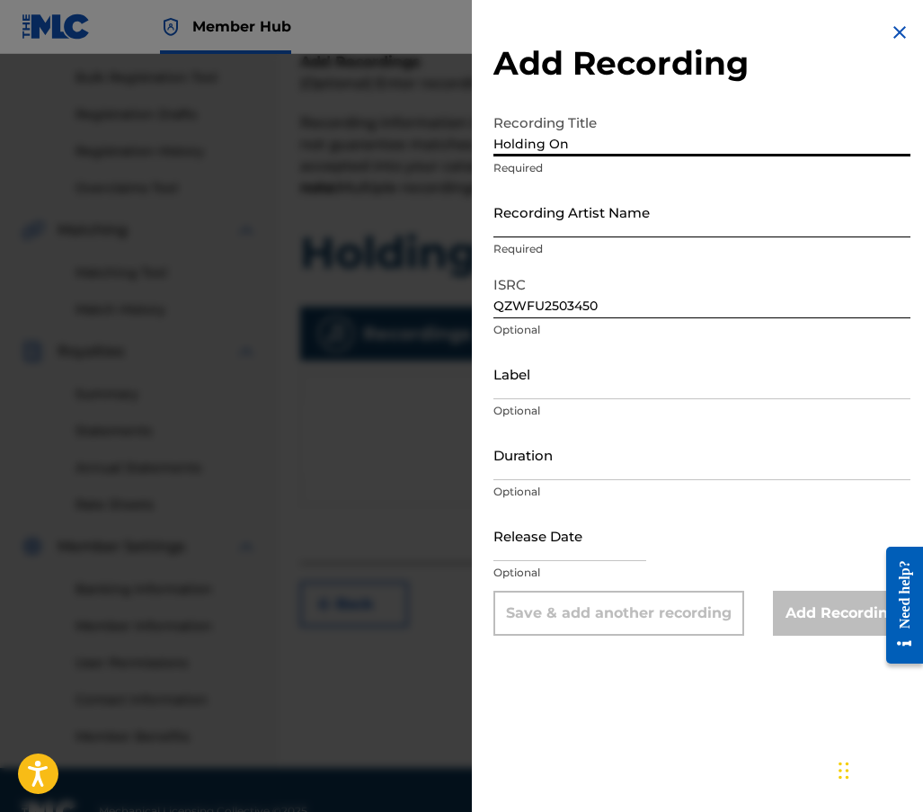
type input "Holding On"
click at [583, 230] on input "Recording Artist Name" at bounding box center [702, 211] width 417 height 51
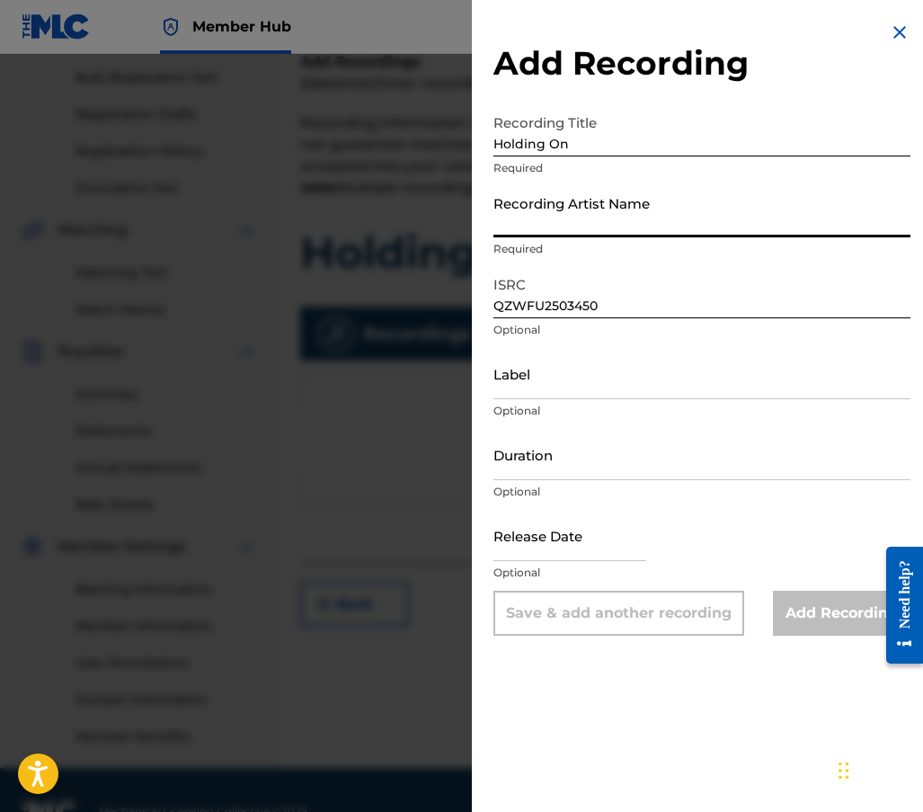
type input "[PERSON_NAME]"
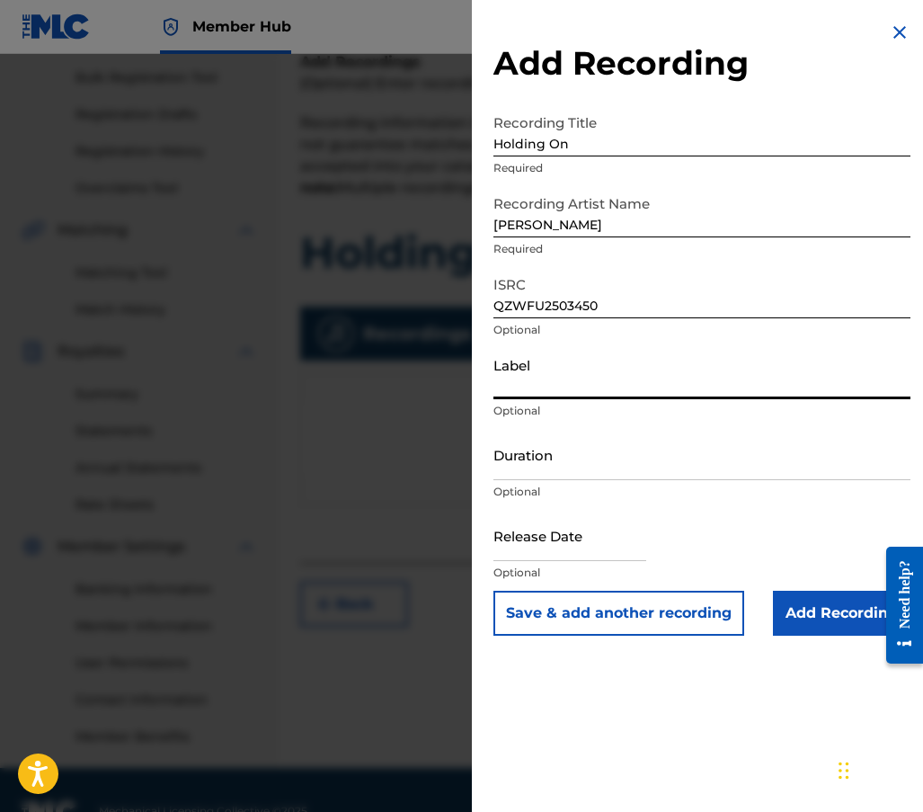
click at [526, 385] on input "Label" at bounding box center [702, 373] width 417 height 51
type input "Soulja Man Music"
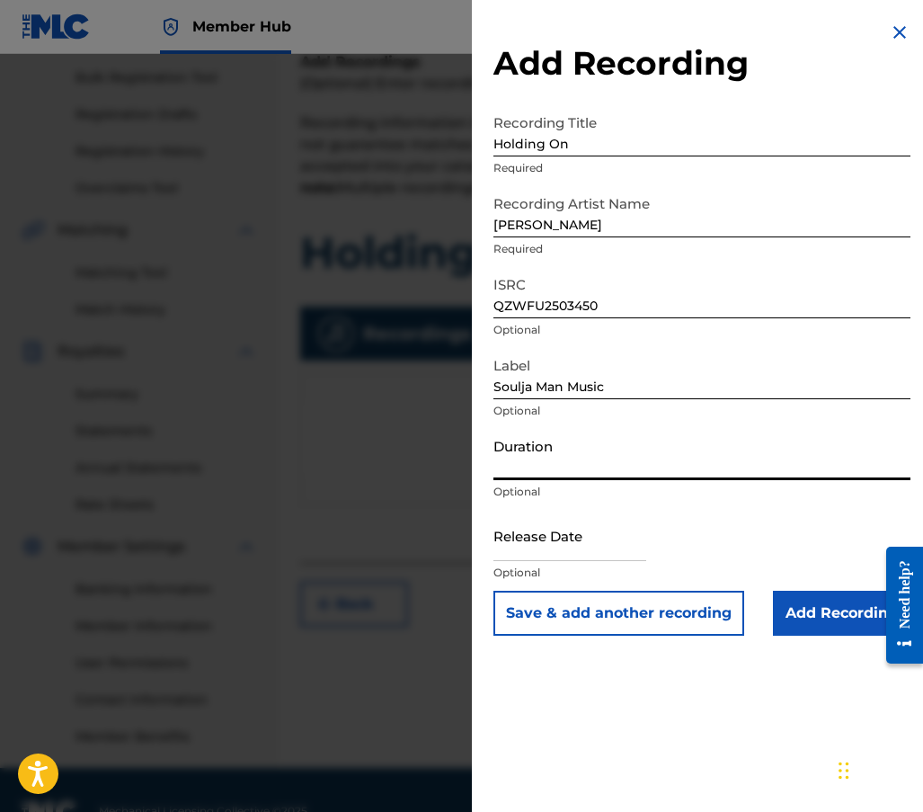
click at [554, 467] on input "Duration" at bounding box center [702, 454] width 417 height 51
click at [538, 459] on input "Duration" at bounding box center [702, 454] width 417 height 51
type input "02:52"
click at [586, 553] on input "text" at bounding box center [570, 535] width 153 height 51
select select "8"
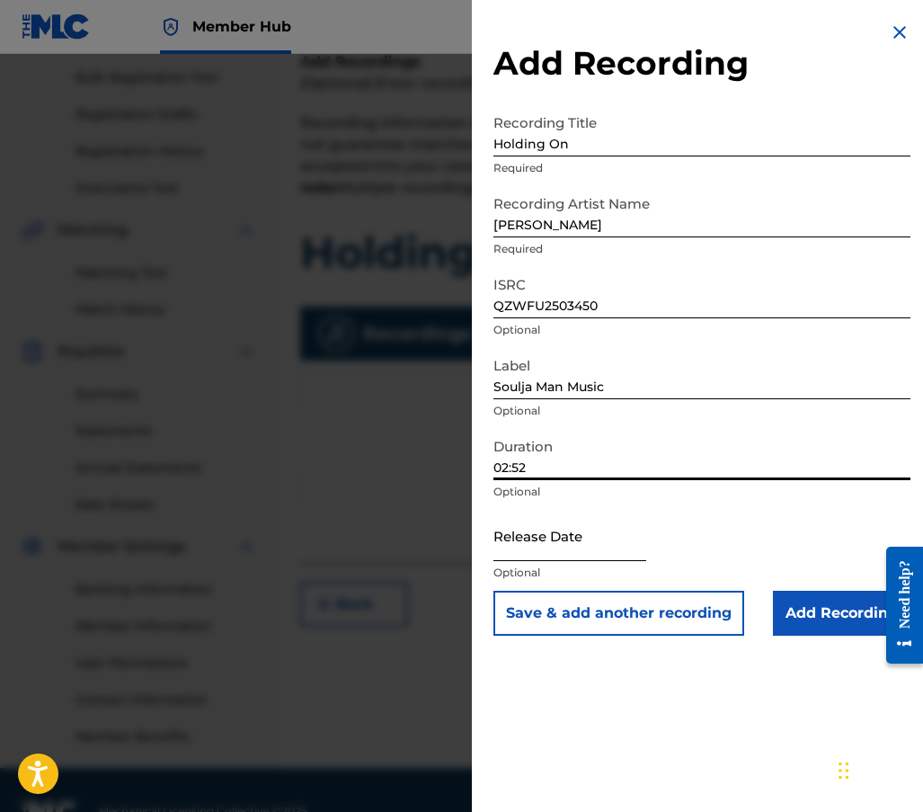
select select "2025"
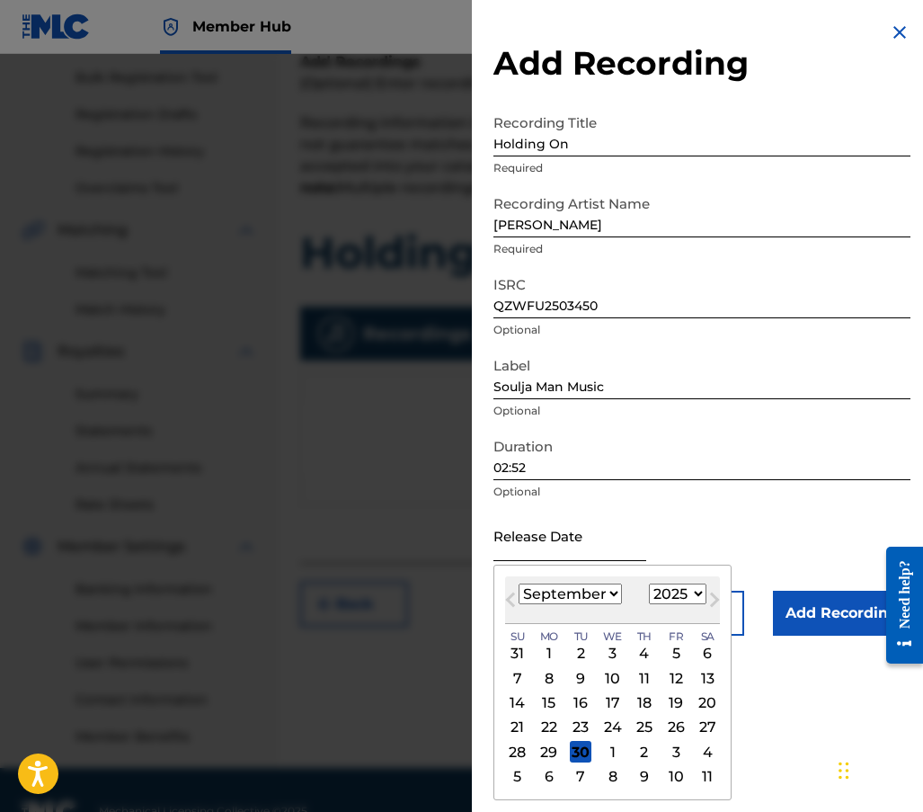
type input "[DATE]"
select select "7"
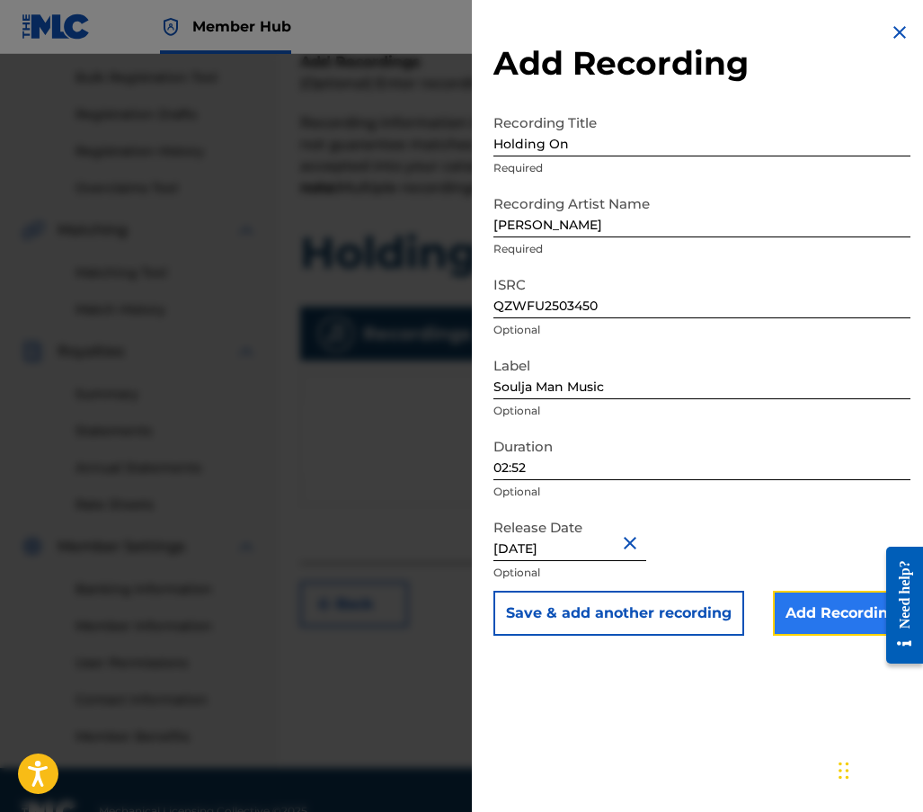
click at [807, 618] on input "Add Recording" at bounding box center [842, 613] width 138 height 45
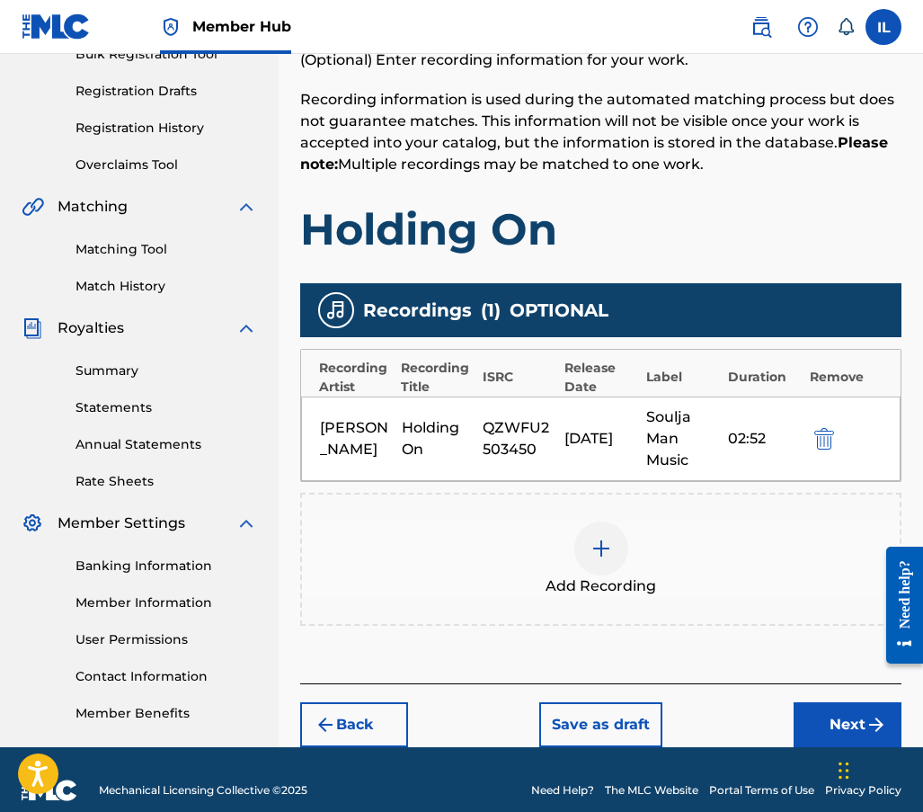
scroll to position [306, 0]
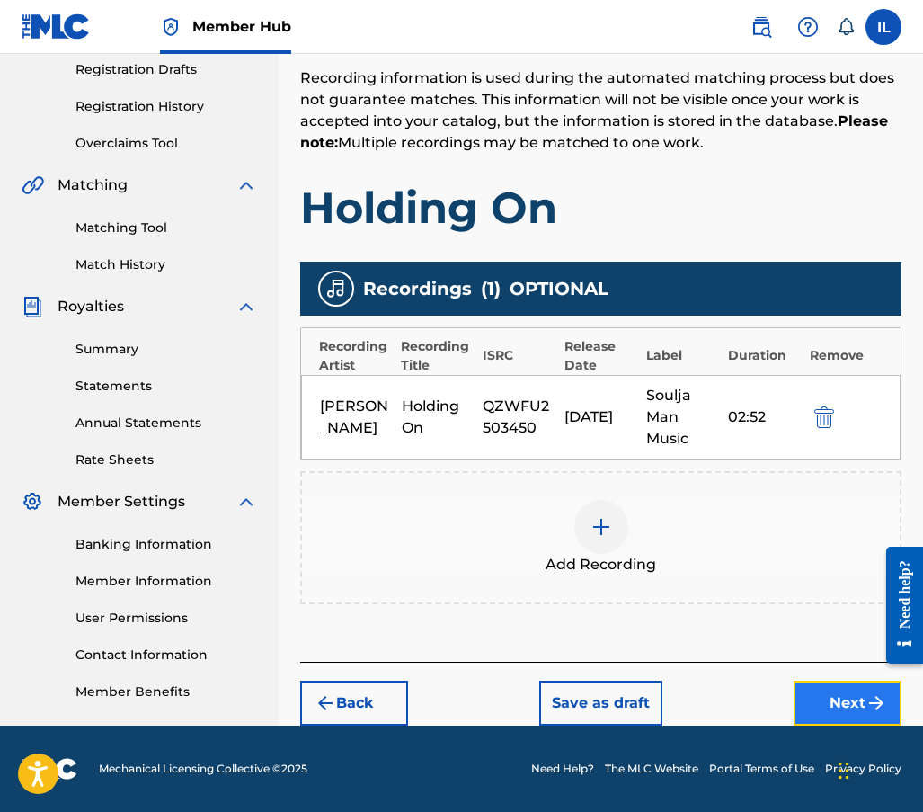
click at [849, 703] on button "Next" at bounding box center [848, 703] width 108 height 45
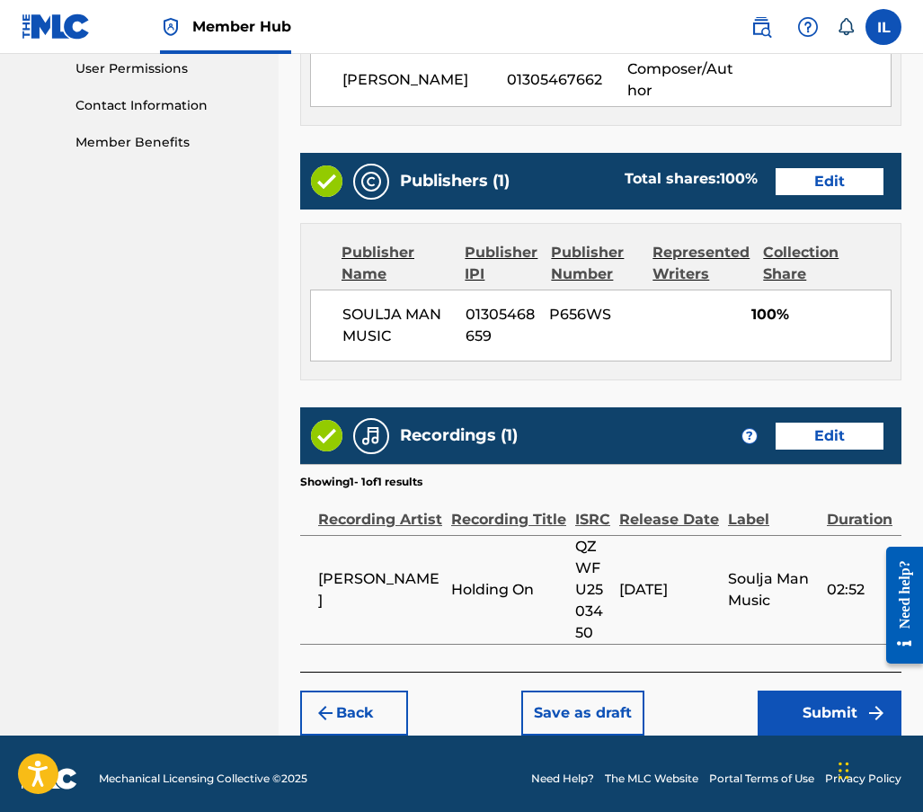
scroll to position [865, 0]
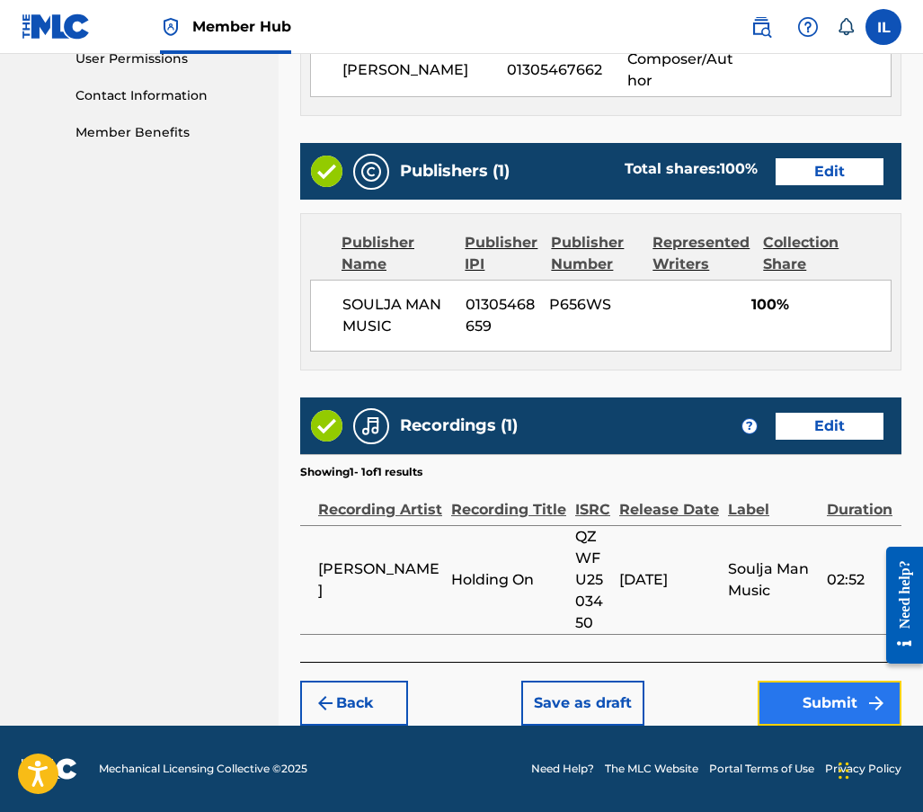
click at [812, 714] on button "Submit" at bounding box center [830, 703] width 144 height 45
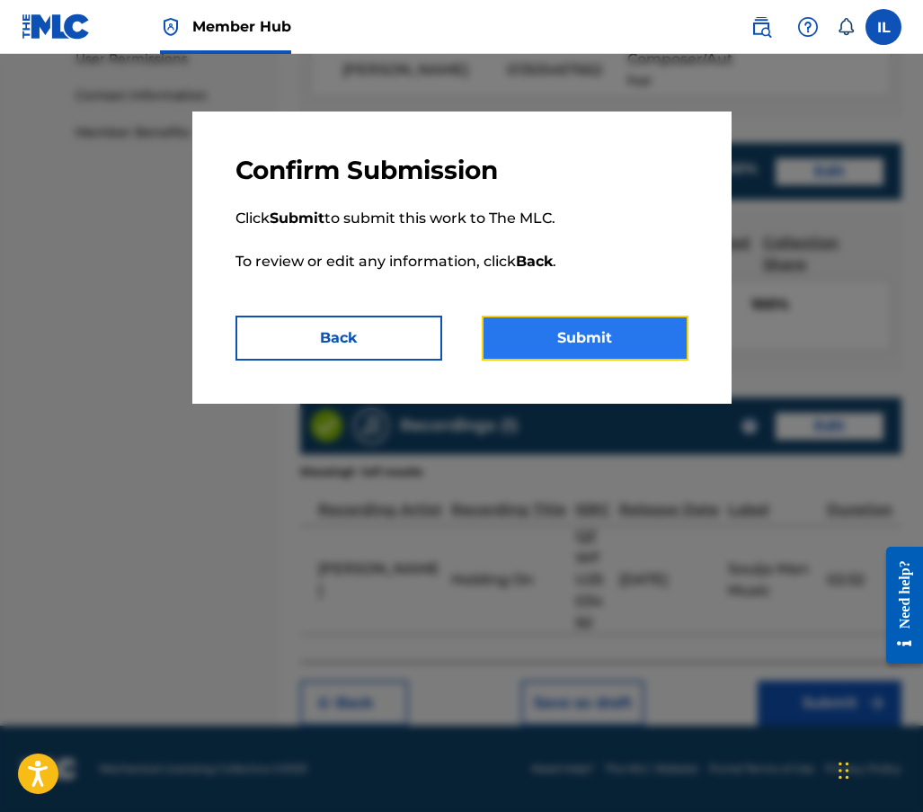
click at [598, 334] on button "Submit" at bounding box center [585, 338] width 207 height 45
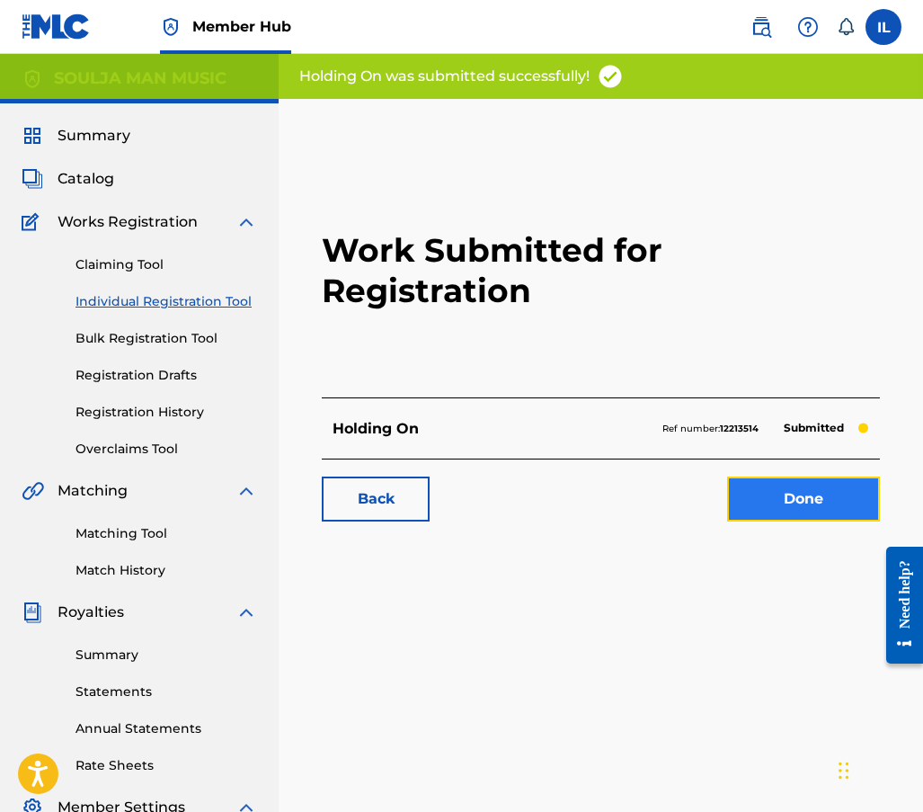
click at [769, 477] on link "Done" at bounding box center [803, 499] width 153 height 45
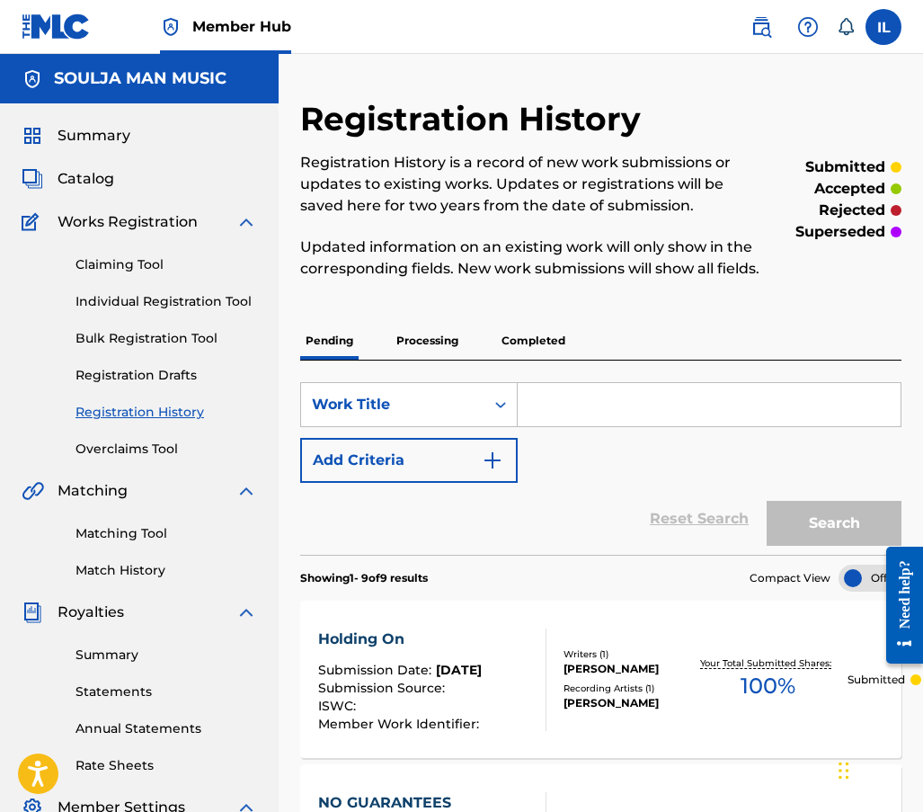
click at [532, 425] on input "Search Form" at bounding box center [709, 404] width 383 height 43
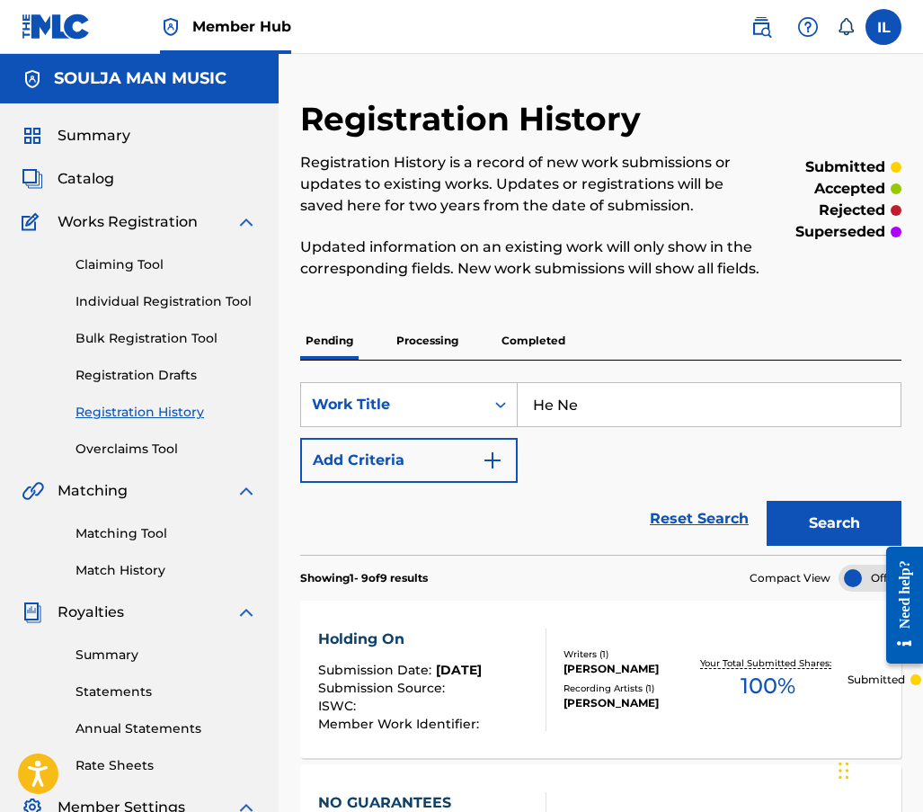
click at [590, 426] on input "He Ne" at bounding box center [709, 404] width 383 height 43
type input "He Never Knew"
click at [495, 471] on img "Search Form" at bounding box center [493, 461] width 22 height 22
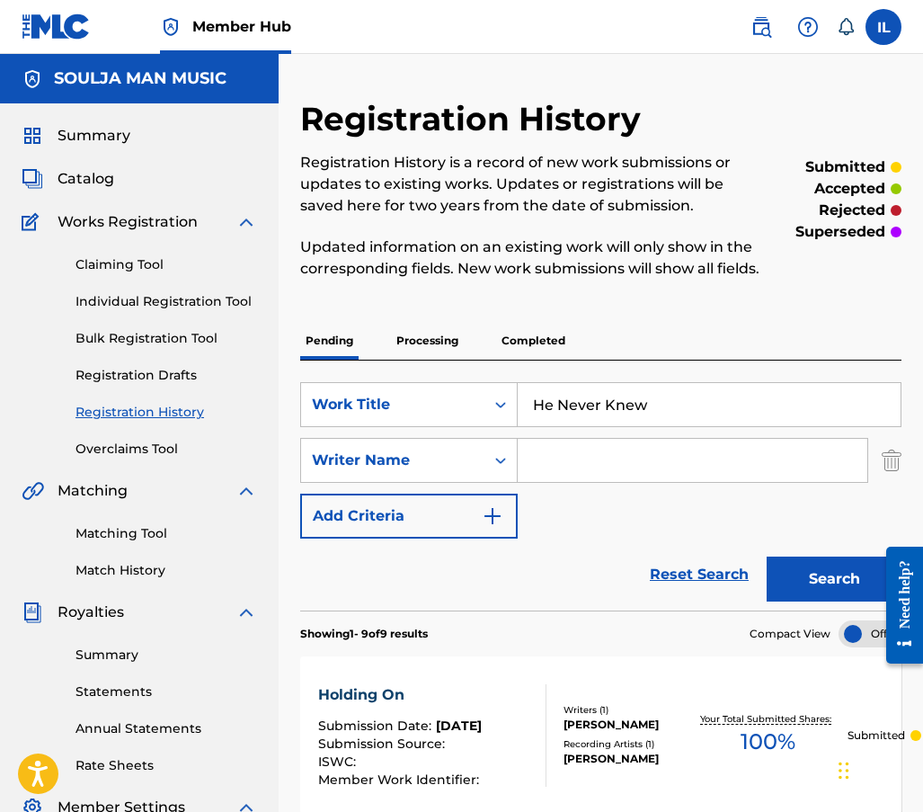
click at [528, 482] on input "Search Form" at bounding box center [693, 460] width 350 height 43
type input "[PERSON_NAME]"
click at [833, 591] on button "Search" at bounding box center [834, 579] width 135 height 45
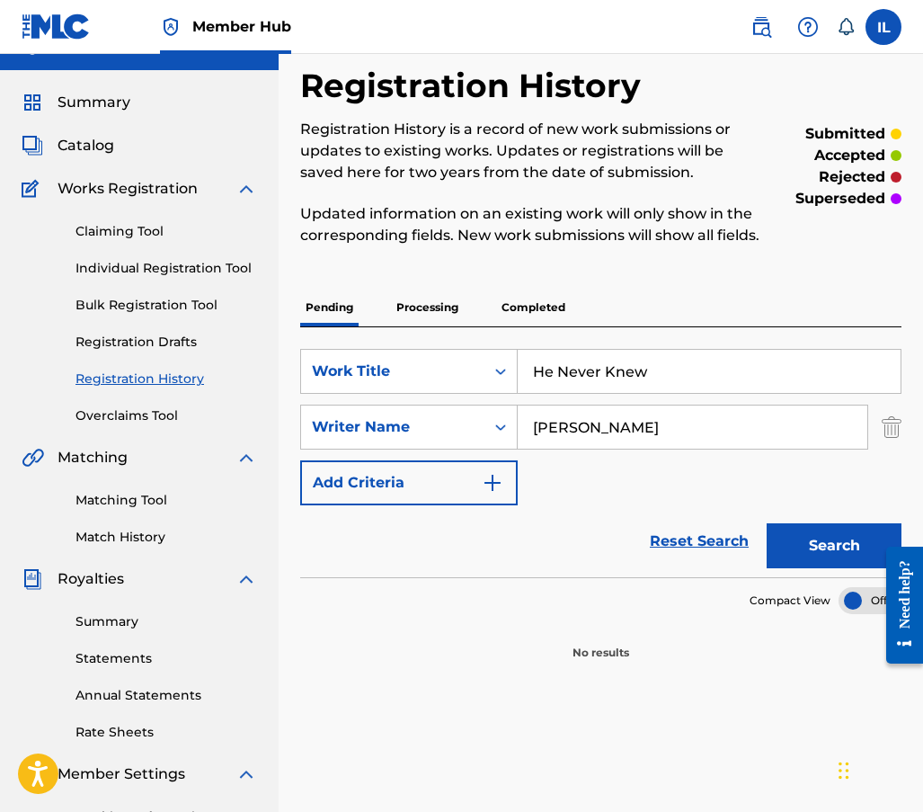
scroll to position [123, 0]
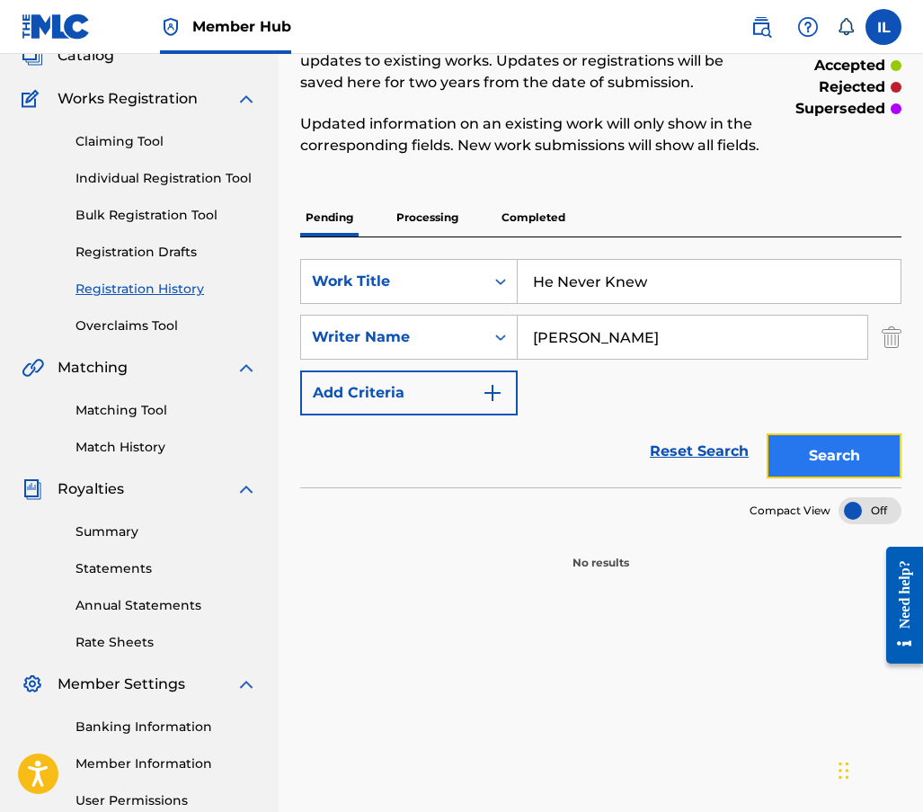
click at [822, 478] on button "Search" at bounding box center [834, 455] width 135 height 45
click at [172, 179] on link "Individual Registration Tool" at bounding box center [167, 178] width 182 height 19
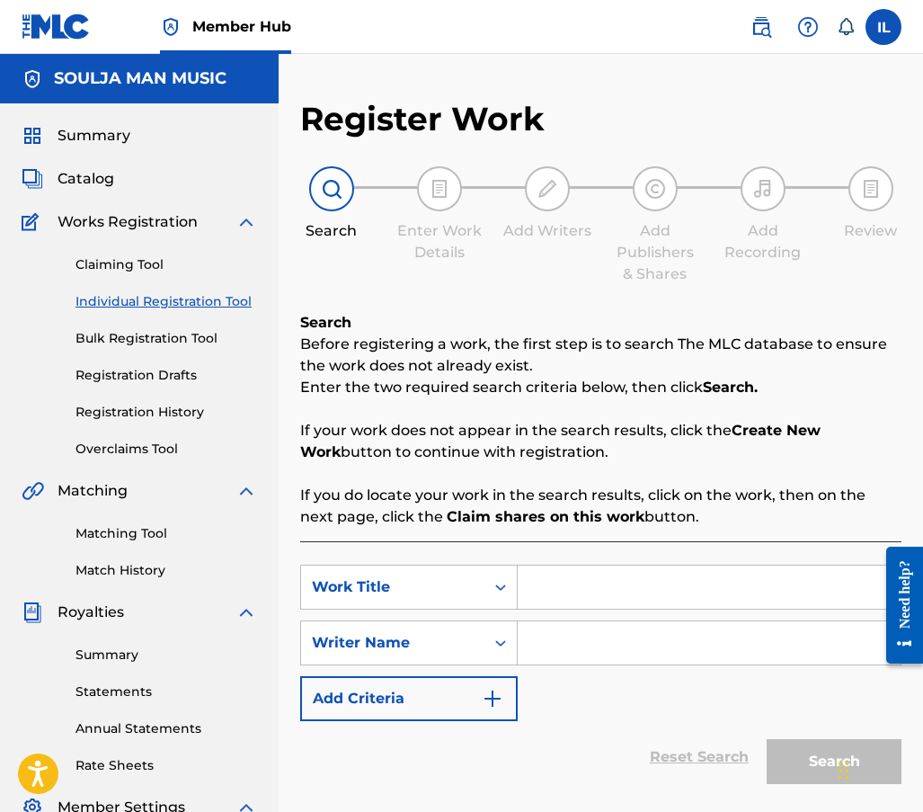
click at [587, 586] on input "Search Form" at bounding box center [709, 587] width 383 height 43
click at [592, 648] on div "he ne ver knew" at bounding box center [574, 638] width 112 height 54
type input "he never knew"
click at [575, 648] on input "Search Form" at bounding box center [709, 642] width 383 height 43
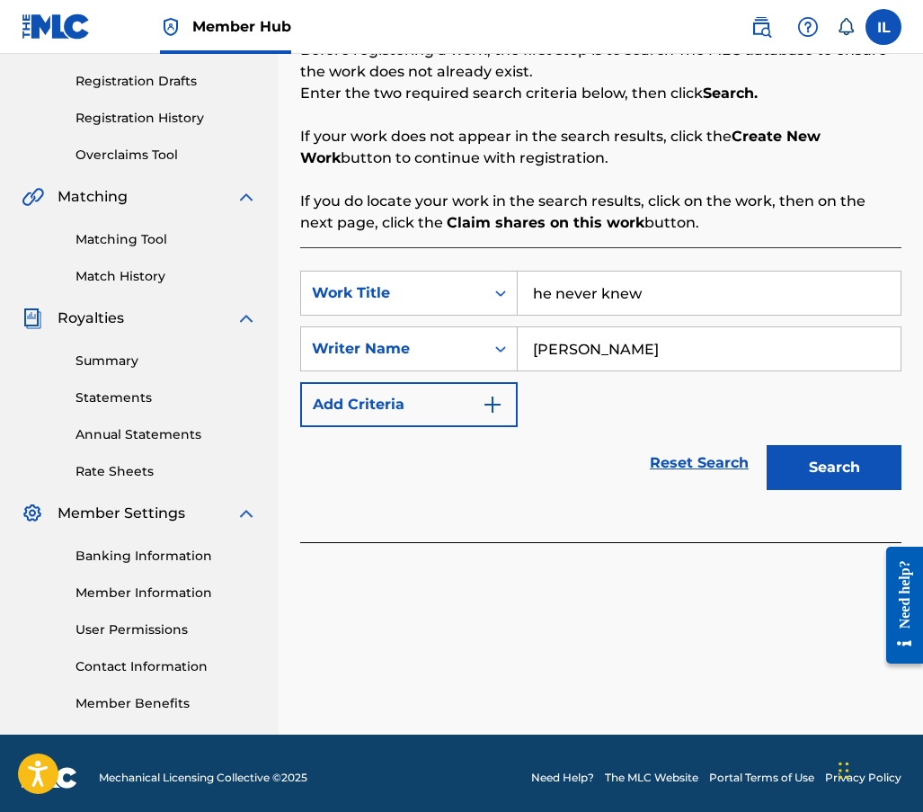
scroll to position [303, 0]
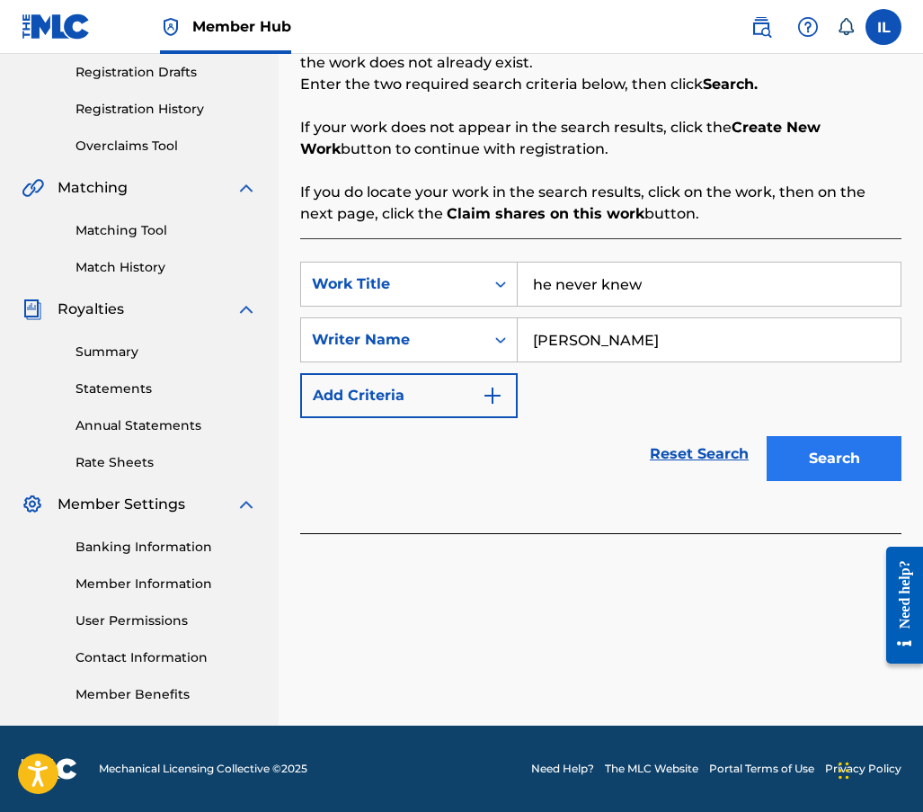
type input "[PERSON_NAME]"
click at [816, 467] on button "Search" at bounding box center [834, 458] width 135 height 45
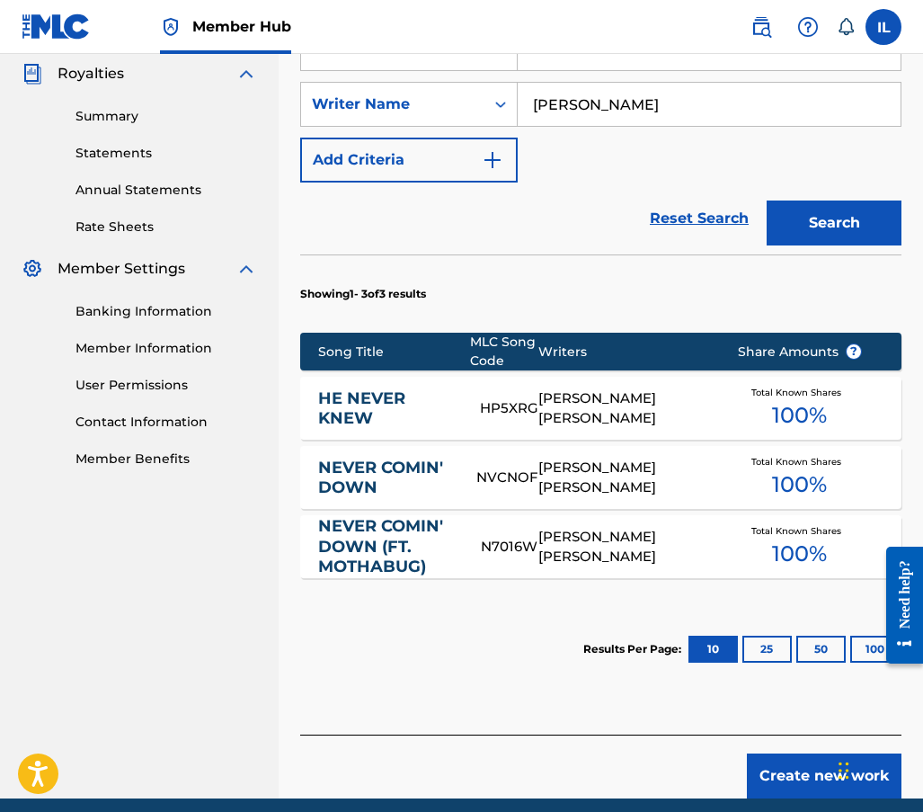
scroll to position [573, 0]
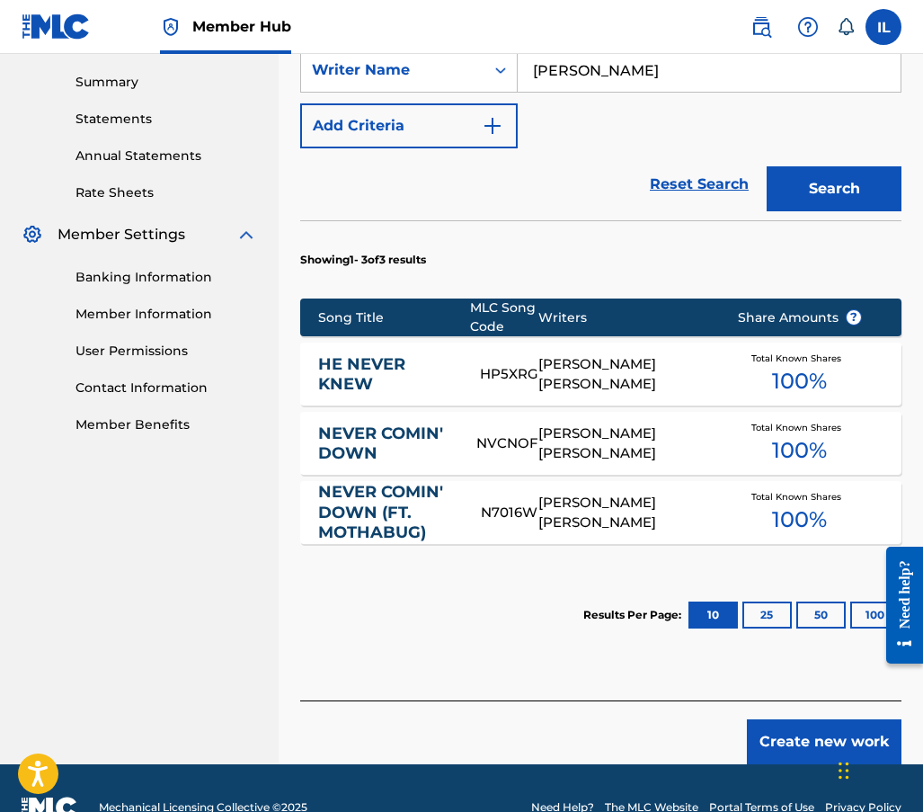
click at [497, 374] on div "HP5XRG" at bounding box center [509, 374] width 58 height 21
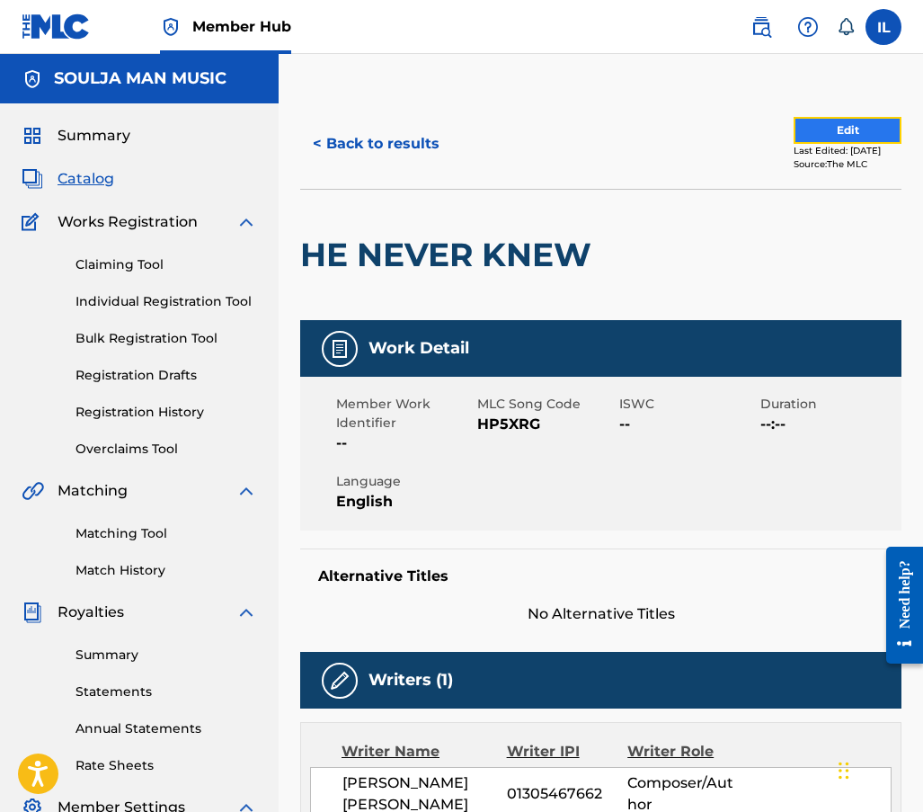
click at [822, 120] on button "Edit" at bounding box center [848, 130] width 108 height 27
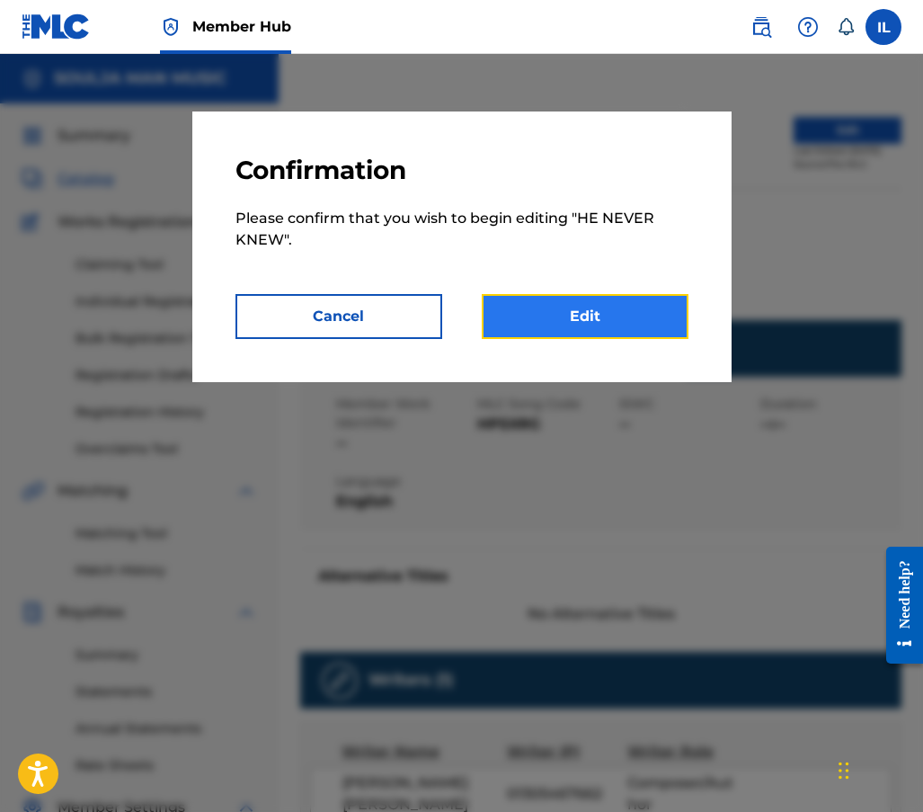
click at [616, 320] on link "Edit" at bounding box center [585, 316] width 207 height 45
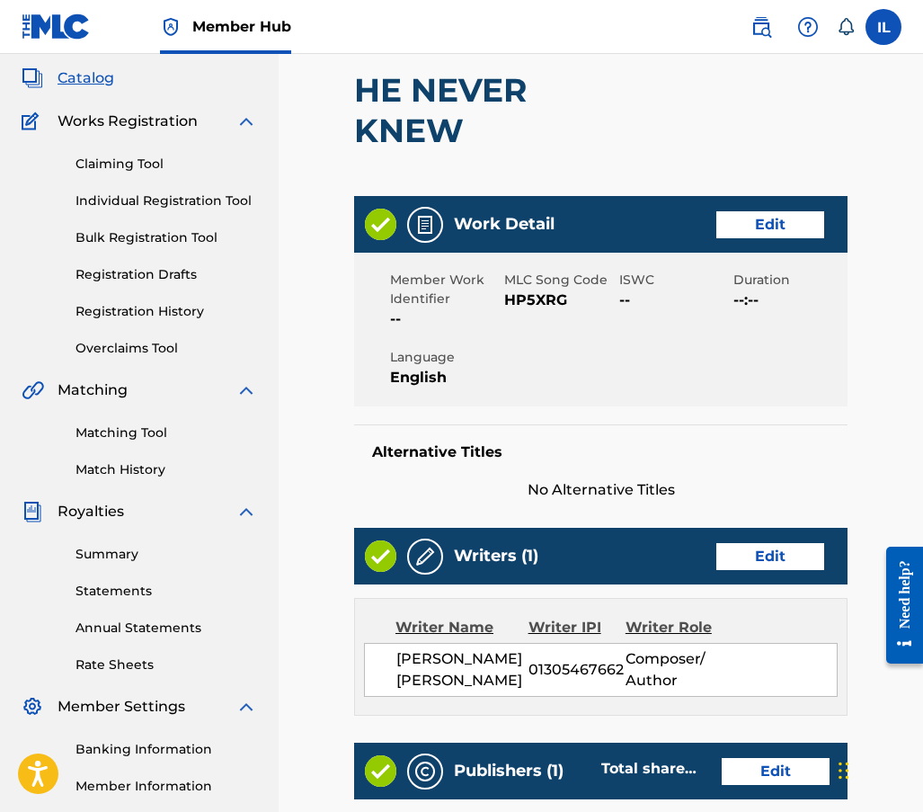
scroll to position [90, 0]
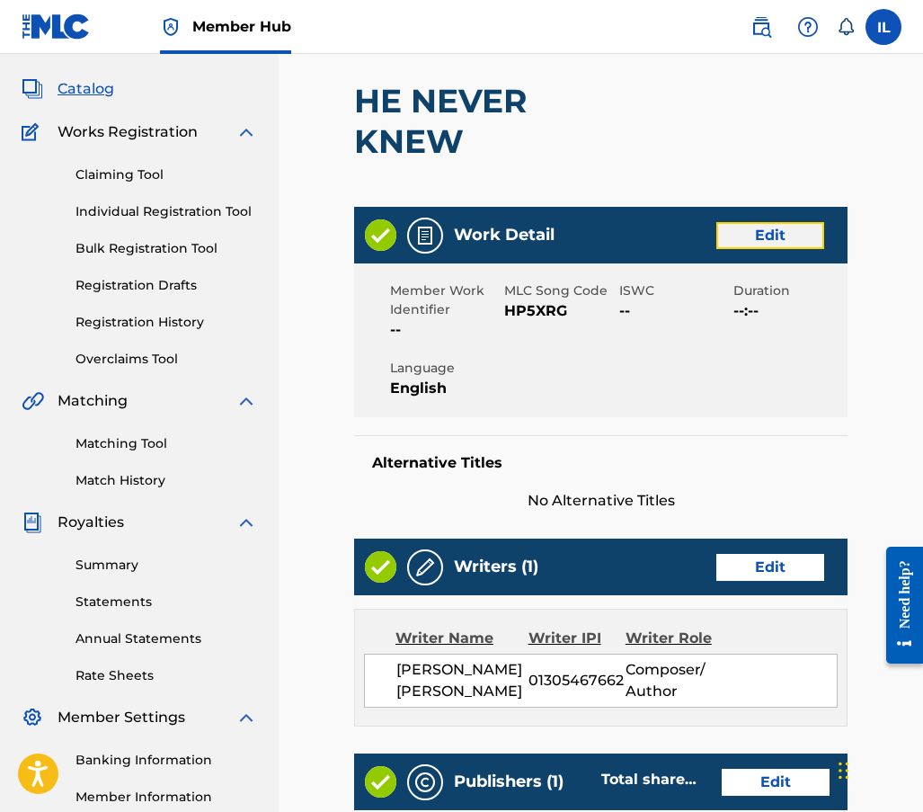
click at [768, 247] on link "Edit" at bounding box center [771, 235] width 108 height 27
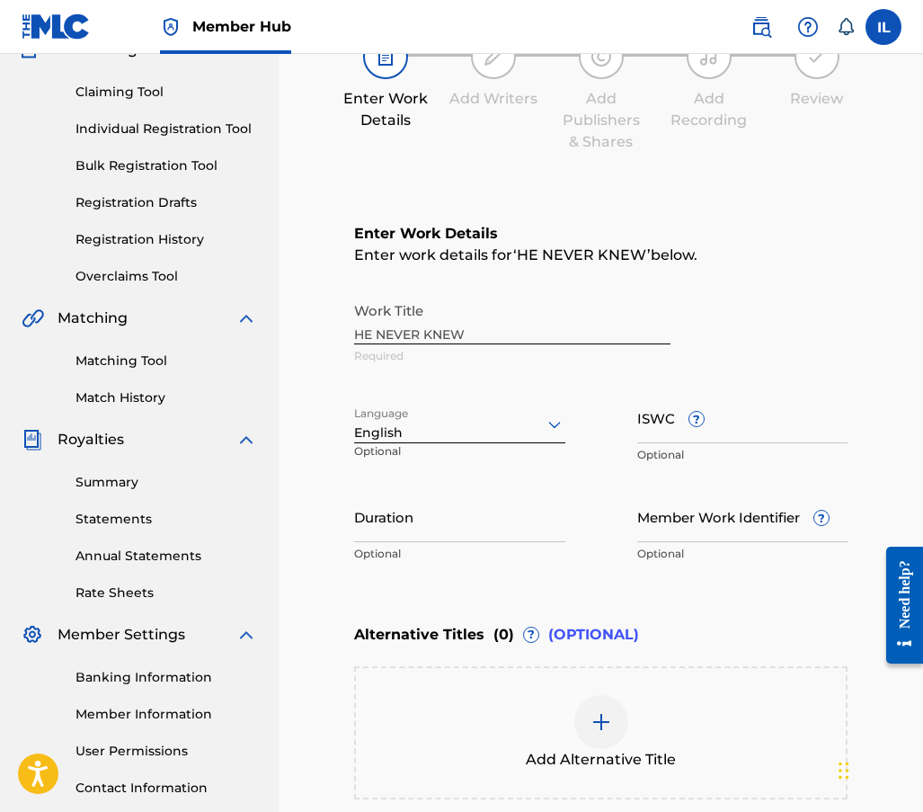
scroll to position [180, 0]
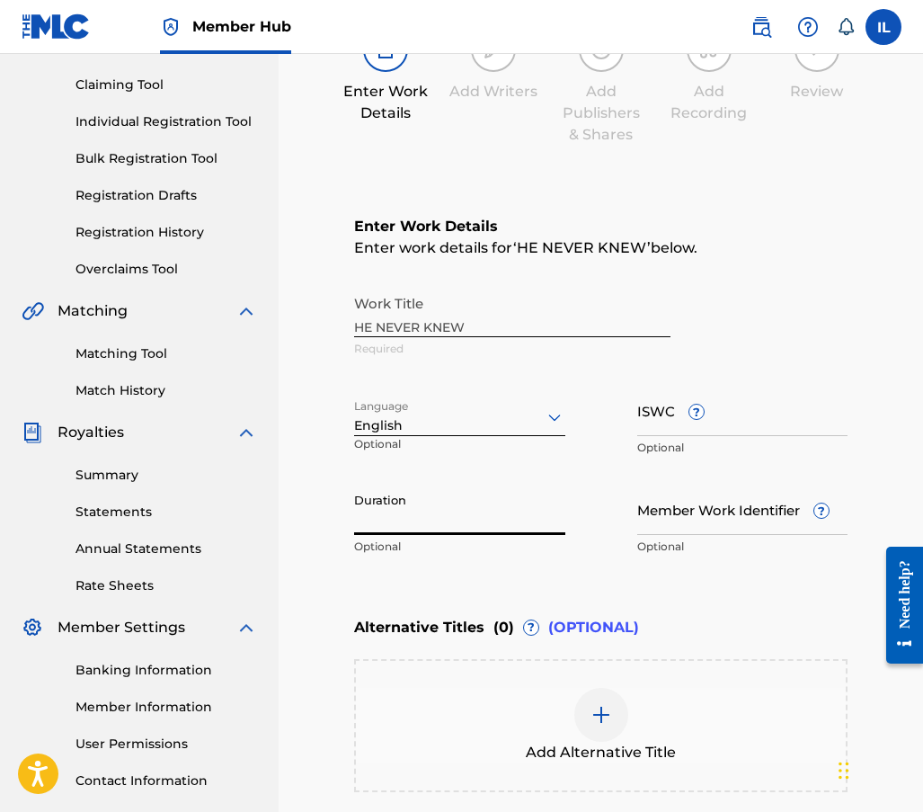
click at [390, 530] on input "Duration" at bounding box center [459, 509] width 211 height 51
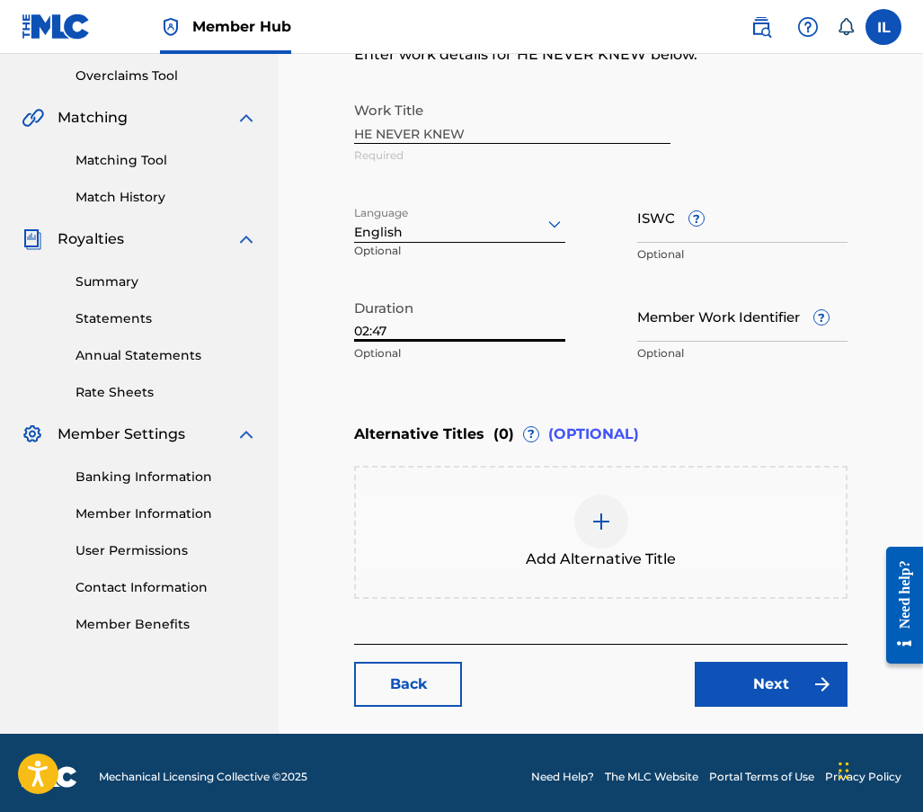
scroll to position [381, 0]
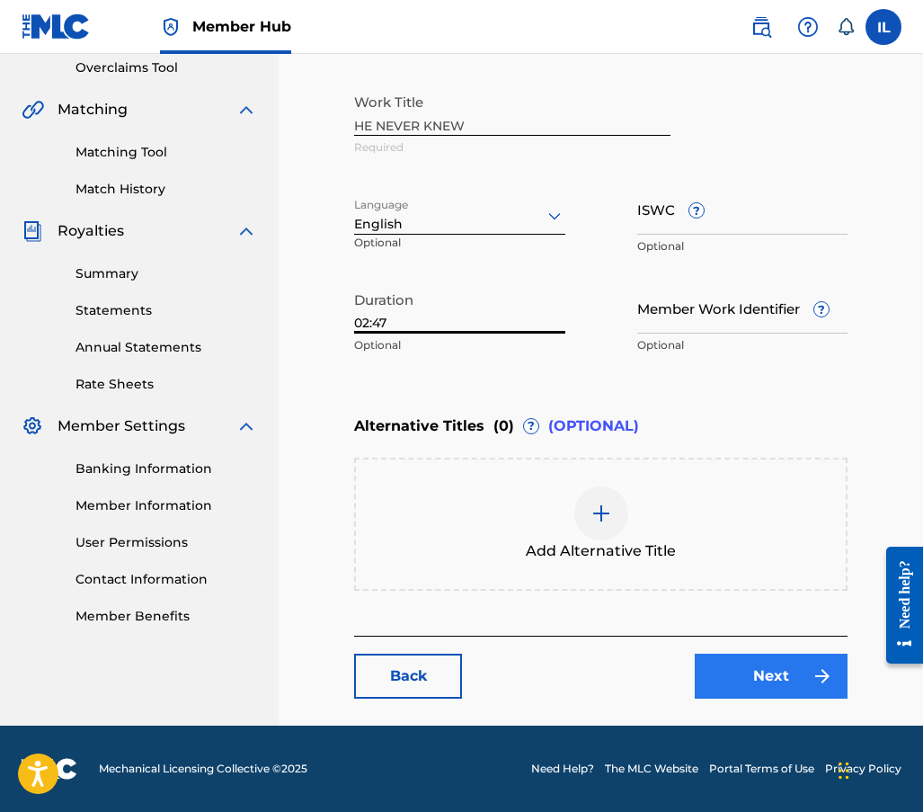
type input "02:47"
click at [744, 690] on link "Next" at bounding box center [771, 676] width 153 height 45
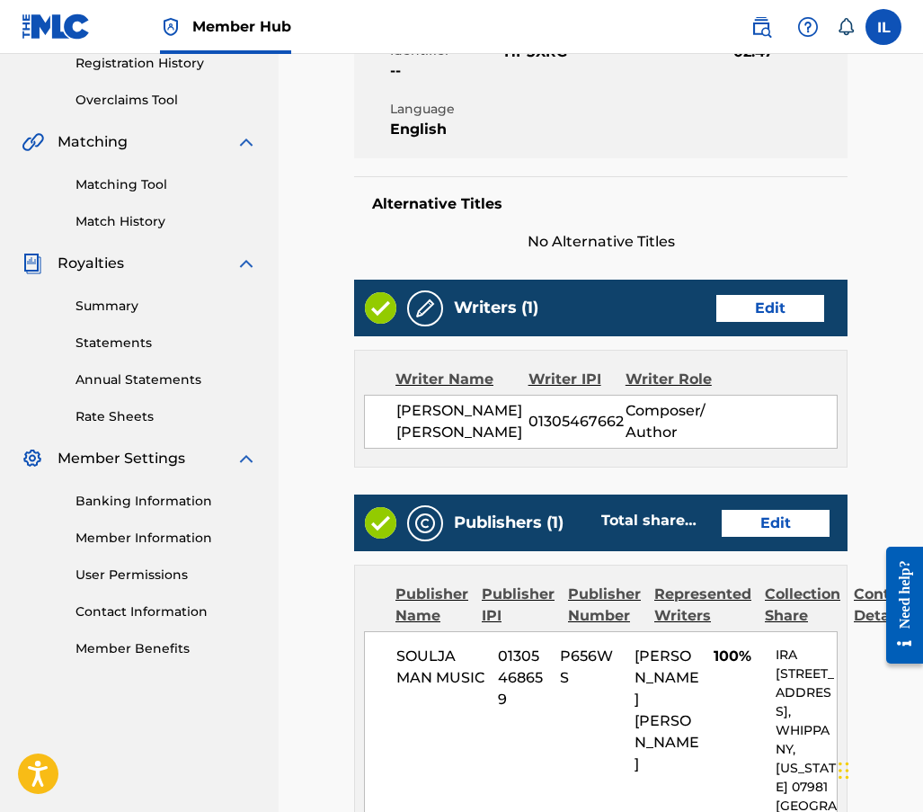
scroll to position [360, 0]
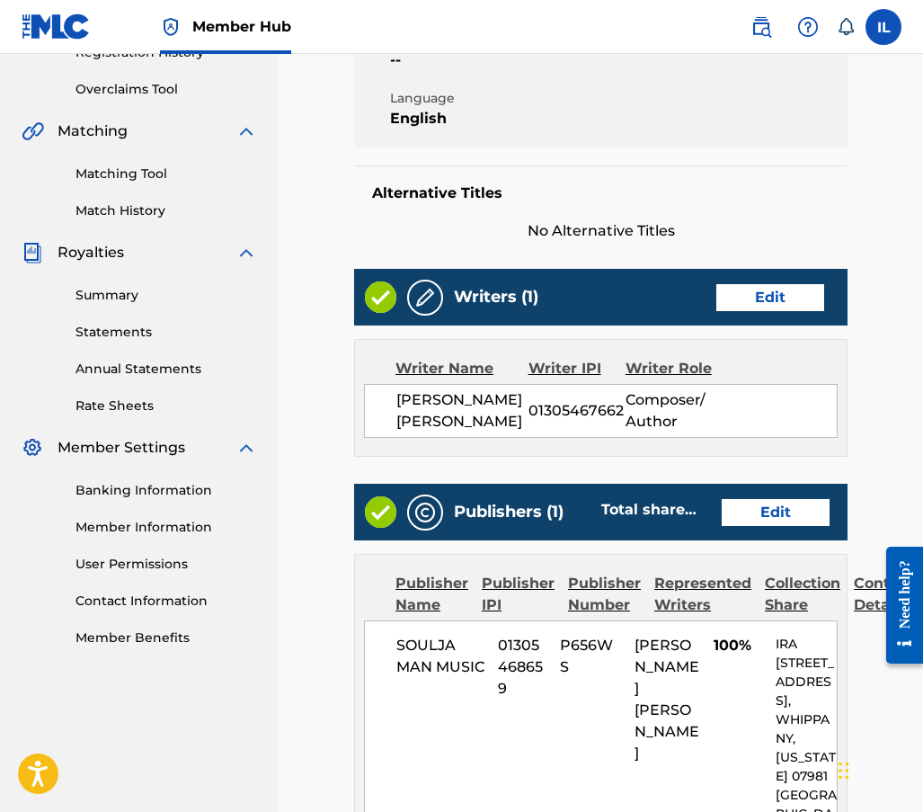
click at [745, 311] on div "Writers (1) Edit" at bounding box center [601, 297] width 494 height 57
click at [746, 288] on link "Edit" at bounding box center [771, 297] width 108 height 27
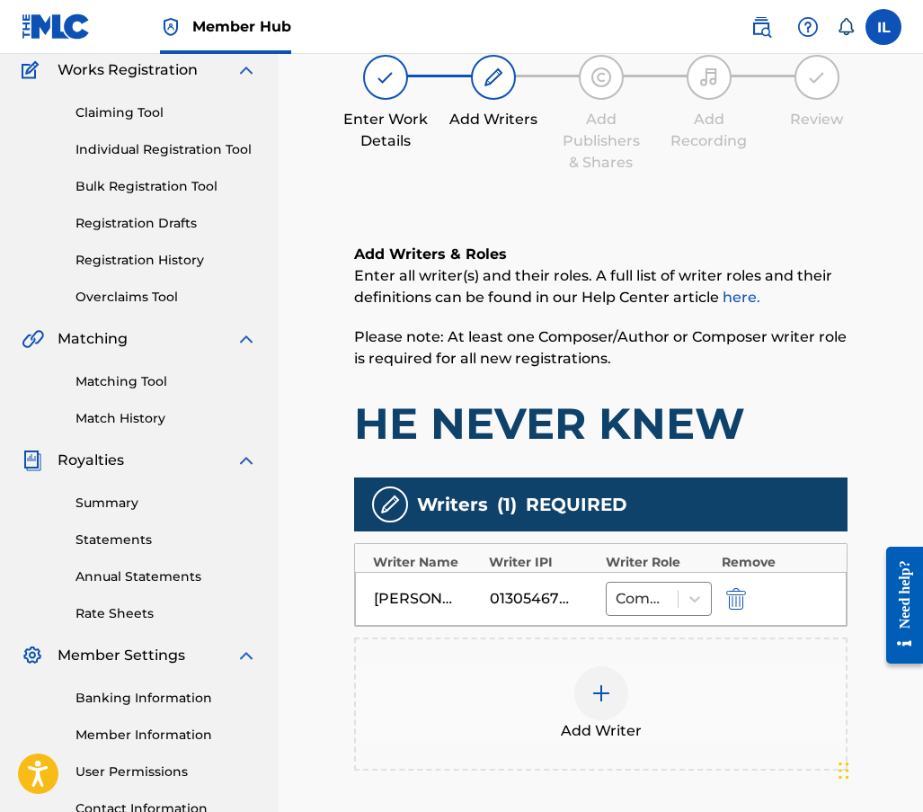
scroll to position [270, 0]
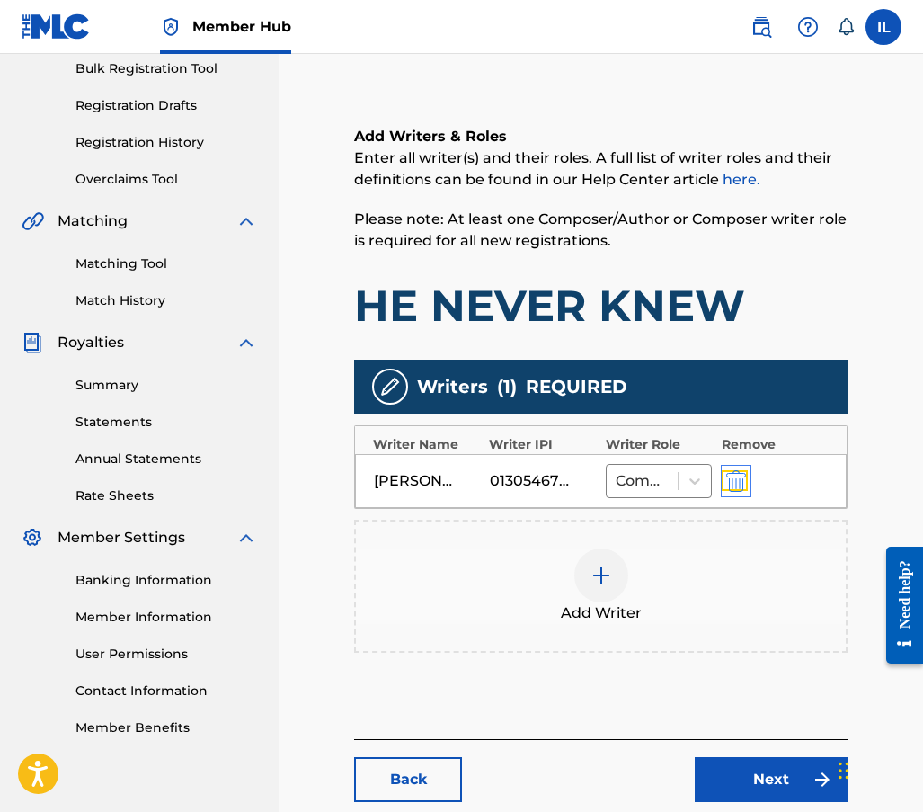
click at [736, 481] on img "submit" at bounding box center [737, 481] width 20 height 22
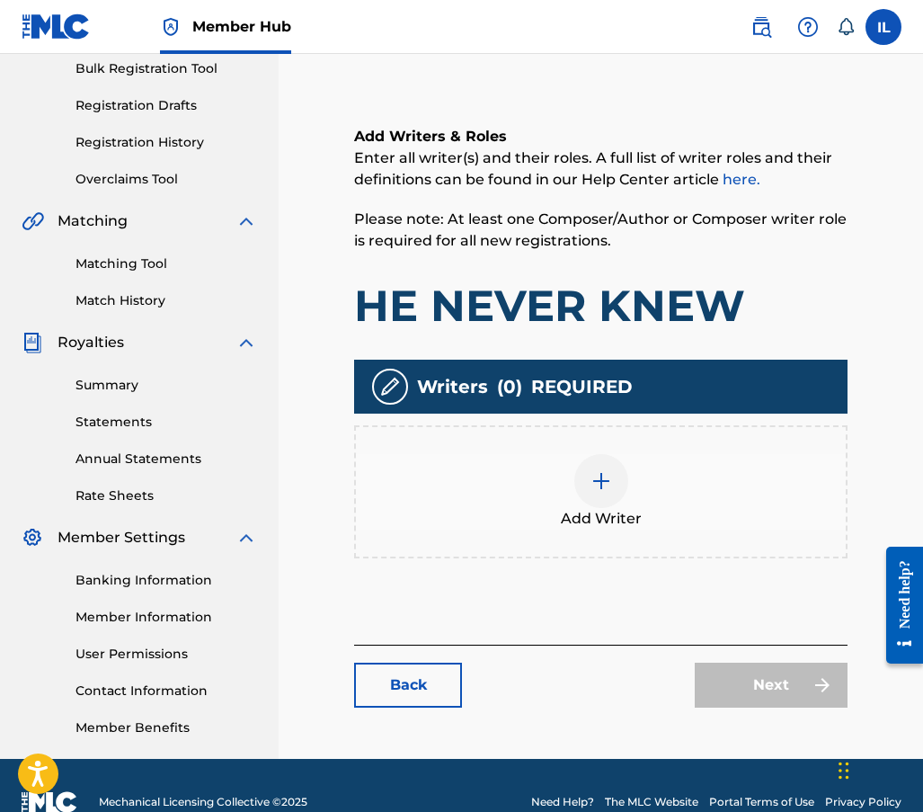
click at [602, 479] on img at bounding box center [602, 481] width 22 height 22
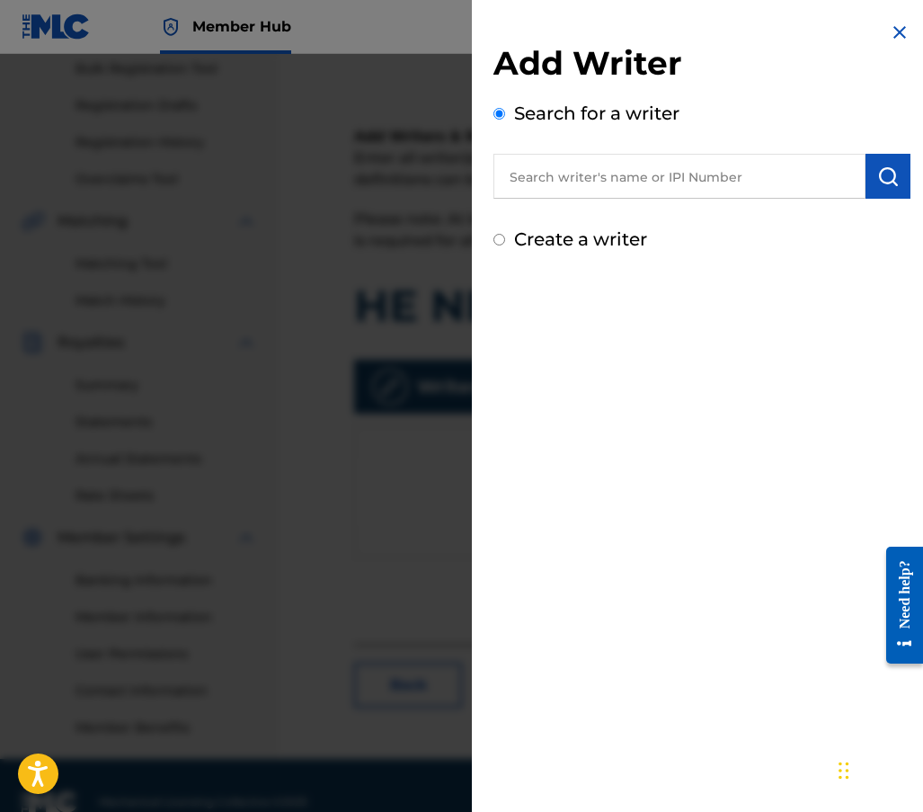
click at [500, 240] on input "Create a writer" at bounding box center [500, 240] width 12 height 12
radio input "false"
radio input "true"
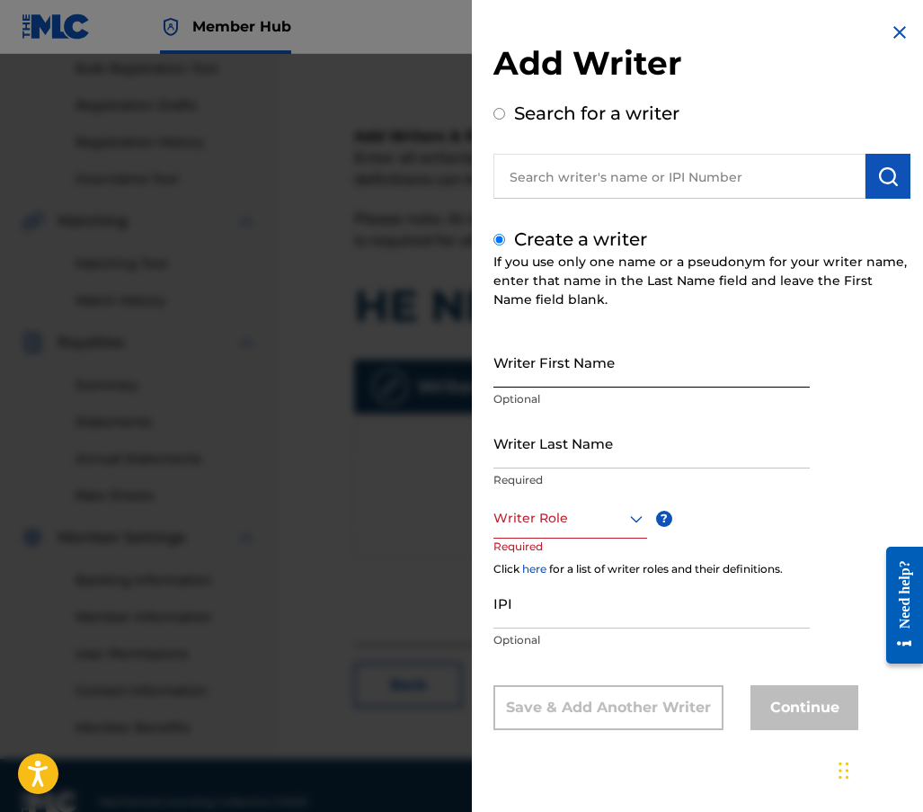
click at [539, 375] on input "Writer First Name" at bounding box center [652, 361] width 316 height 51
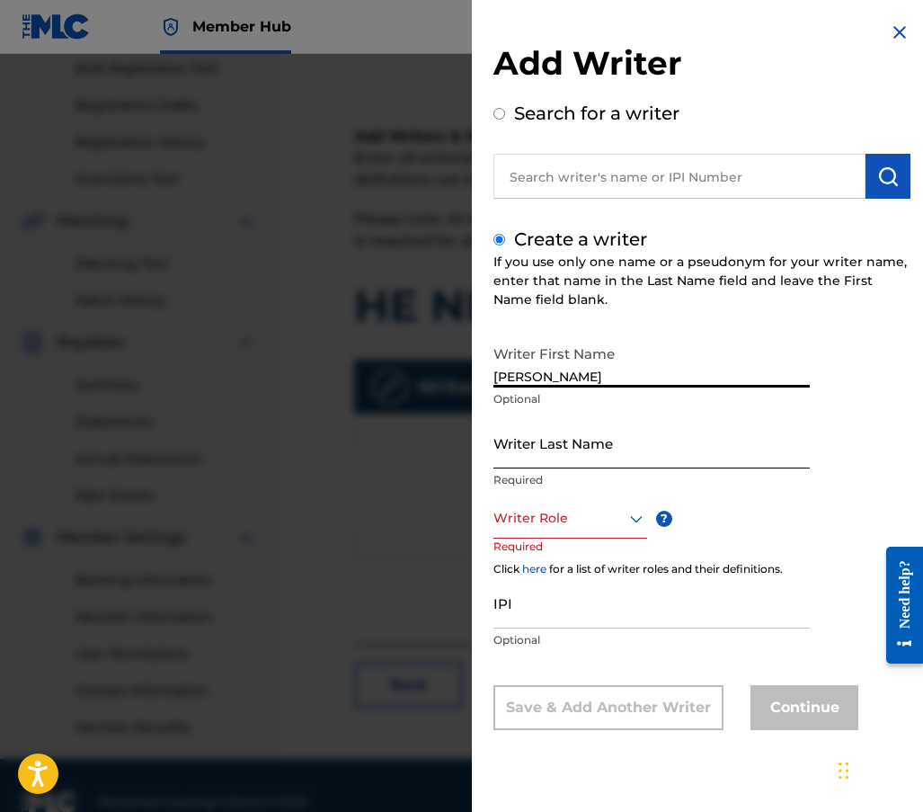
type input "[PERSON_NAME]"
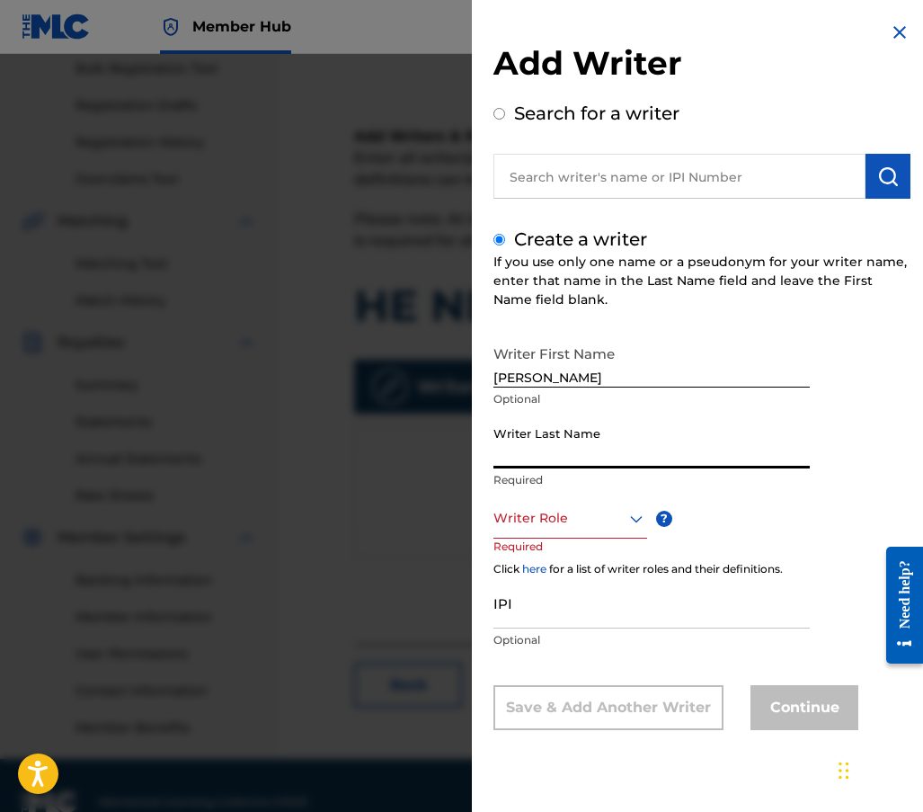
click at [572, 462] on input "Writer Last Name" at bounding box center [652, 442] width 316 height 51
type input "[PERSON_NAME]"
click at [593, 519] on div at bounding box center [571, 518] width 154 height 22
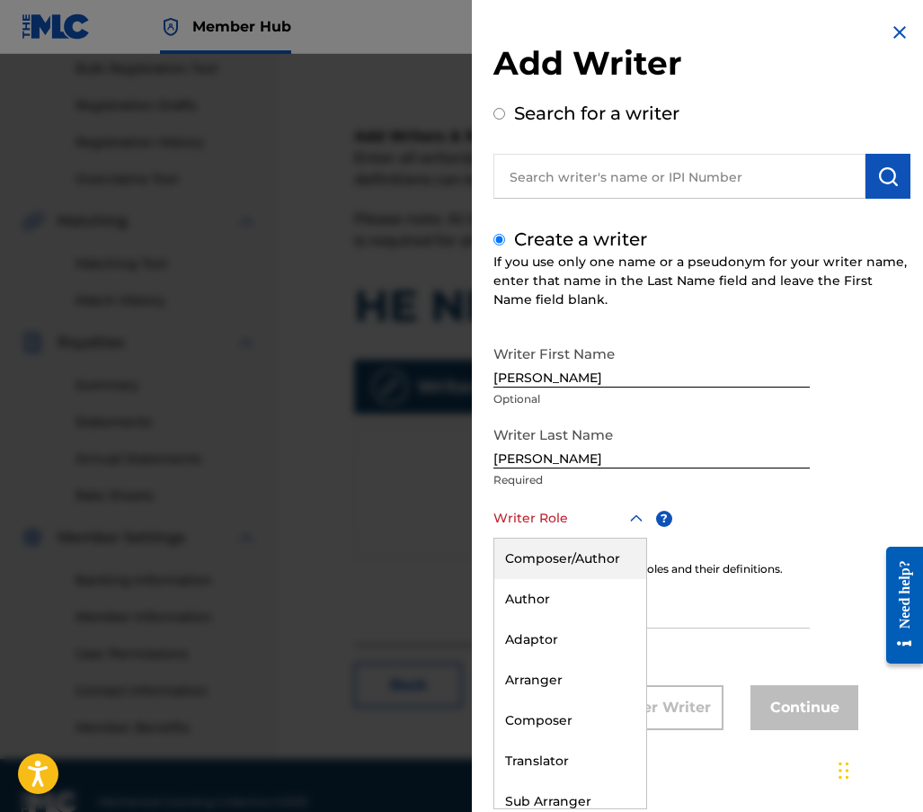
click at [582, 557] on div "Composer/Author" at bounding box center [571, 559] width 152 height 40
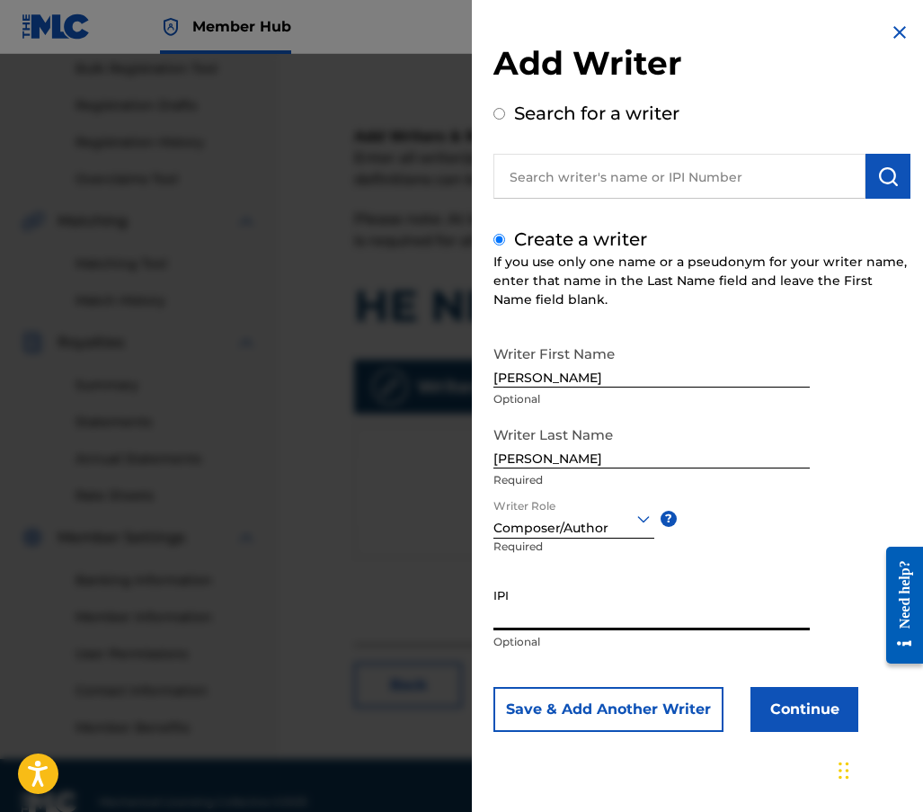
click at [525, 611] on input "IPI" at bounding box center [652, 604] width 316 height 51
type input "01305467662"
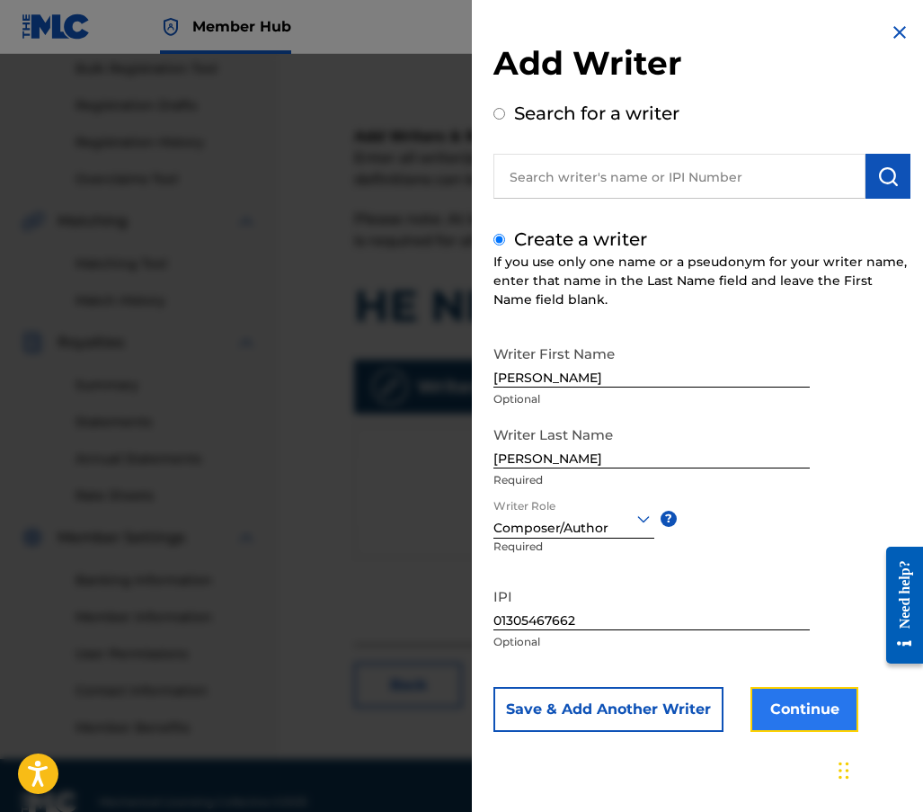
click at [787, 708] on button "Continue" at bounding box center [805, 709] width 108 height 45
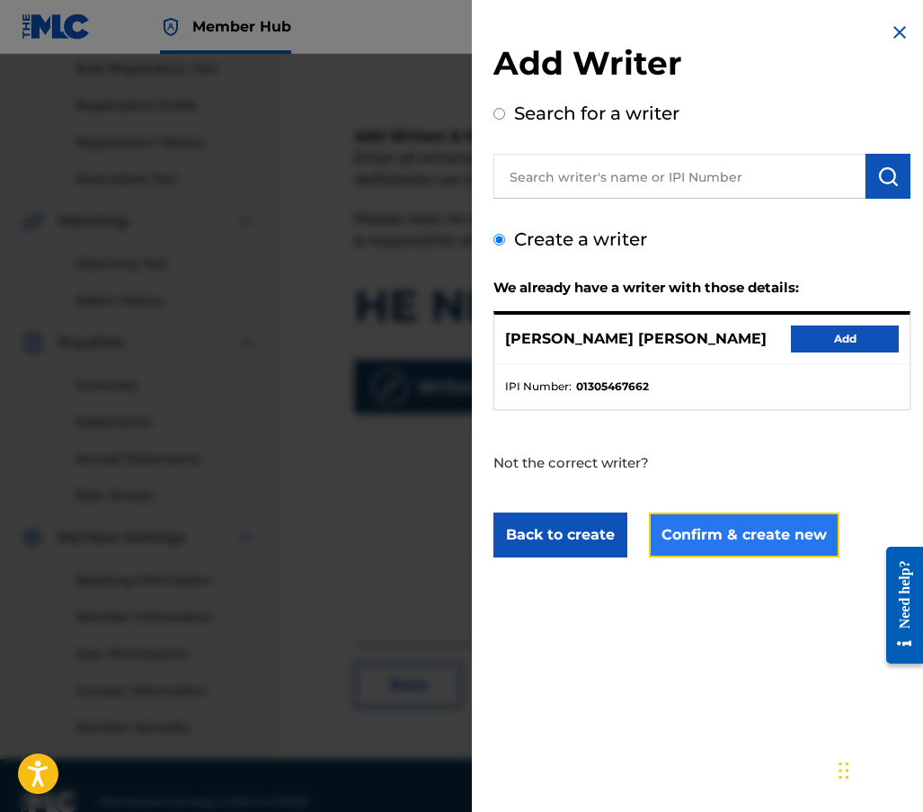
click at [737, 537] on button "Confirm & create new" at bounding box center [744, 535] width 191 height 45
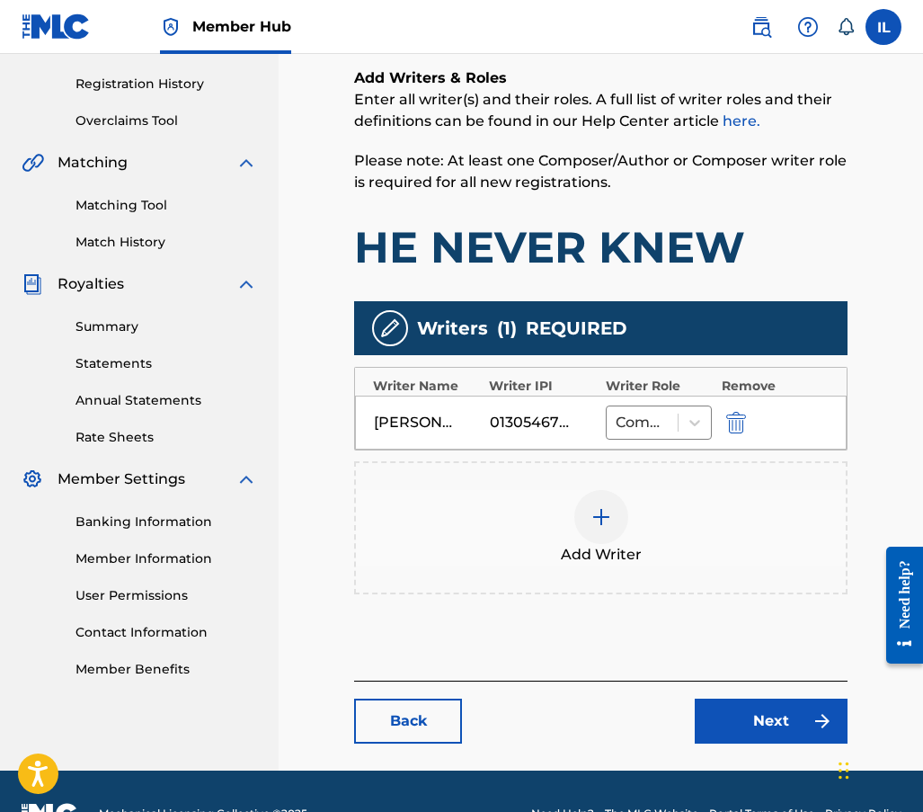
scroll to position [373, 0]
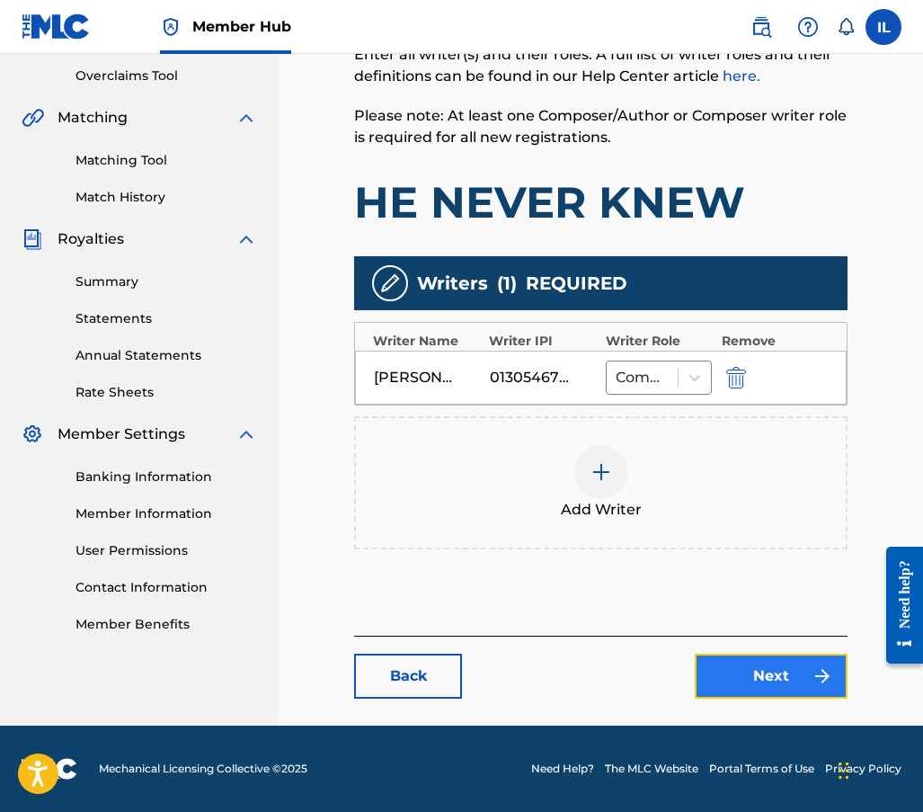
click at [746, 673] on link "Next" at bounding box center [771, 676] width 153 height 45
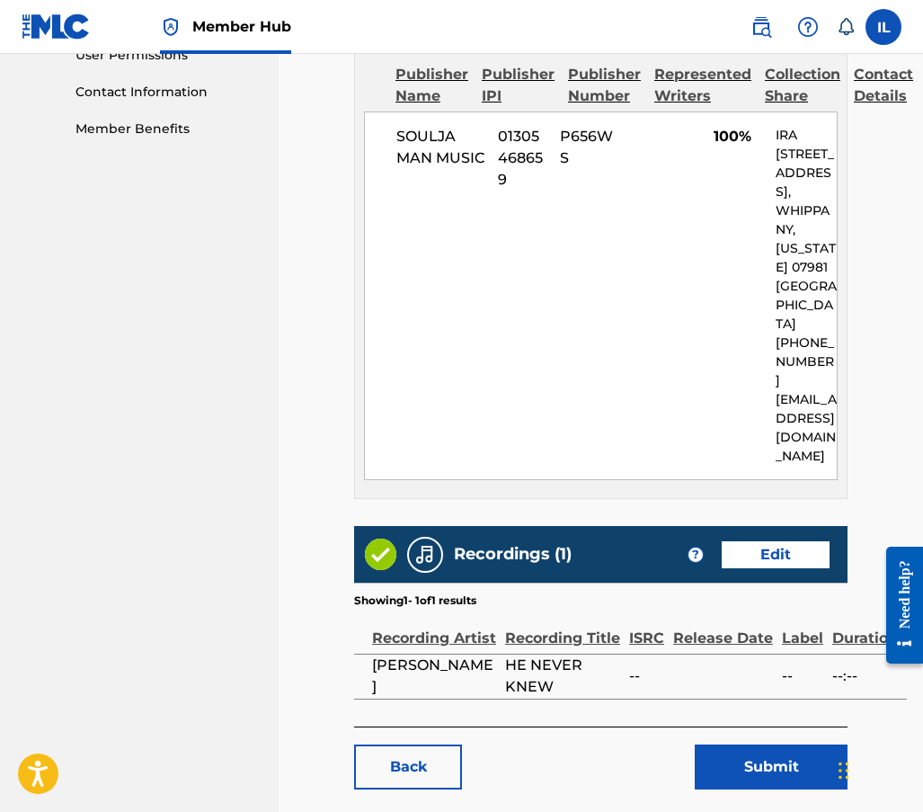
scroll to position [899, 0]
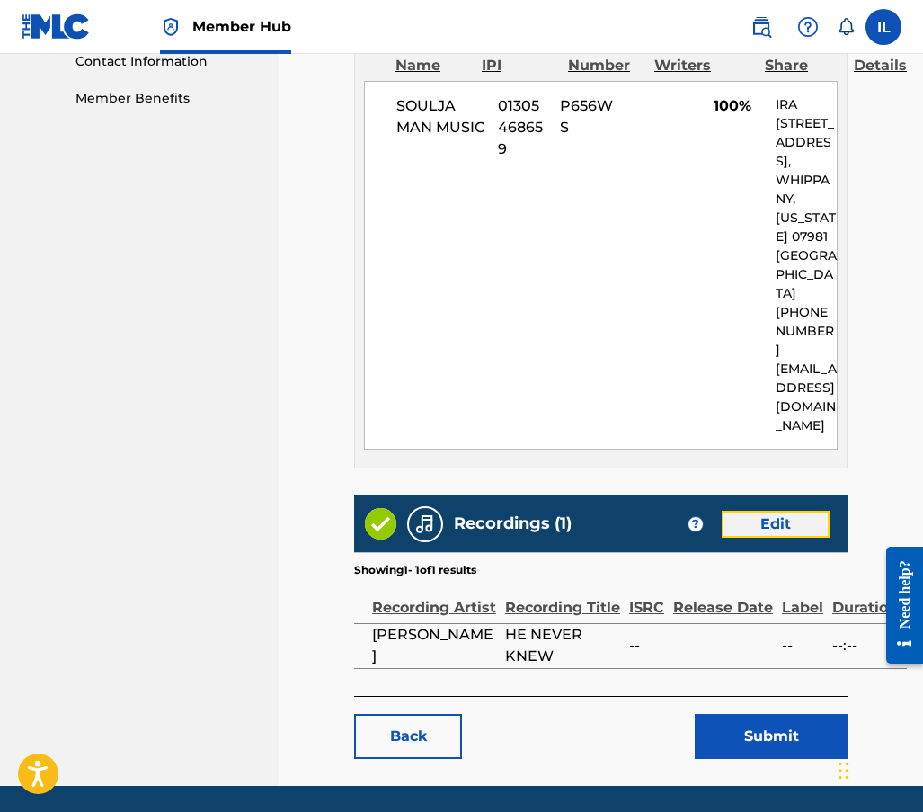
click at [773, 511] on link "Edit" at bounding box center [776, 524] width 108 height 27
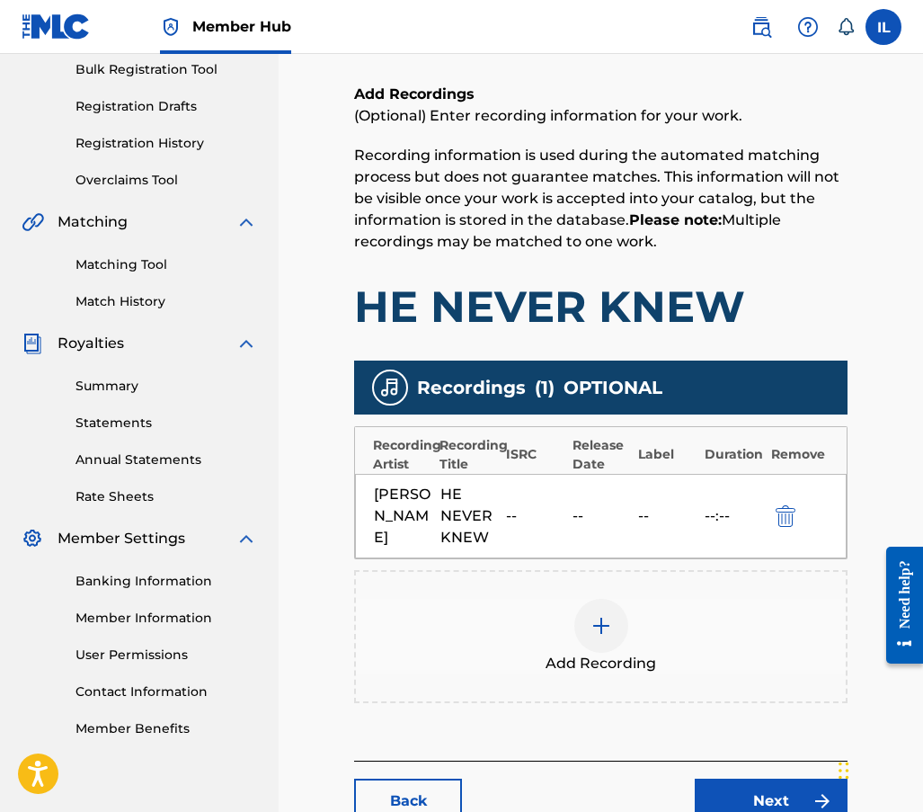
scroll to position [270, 0]
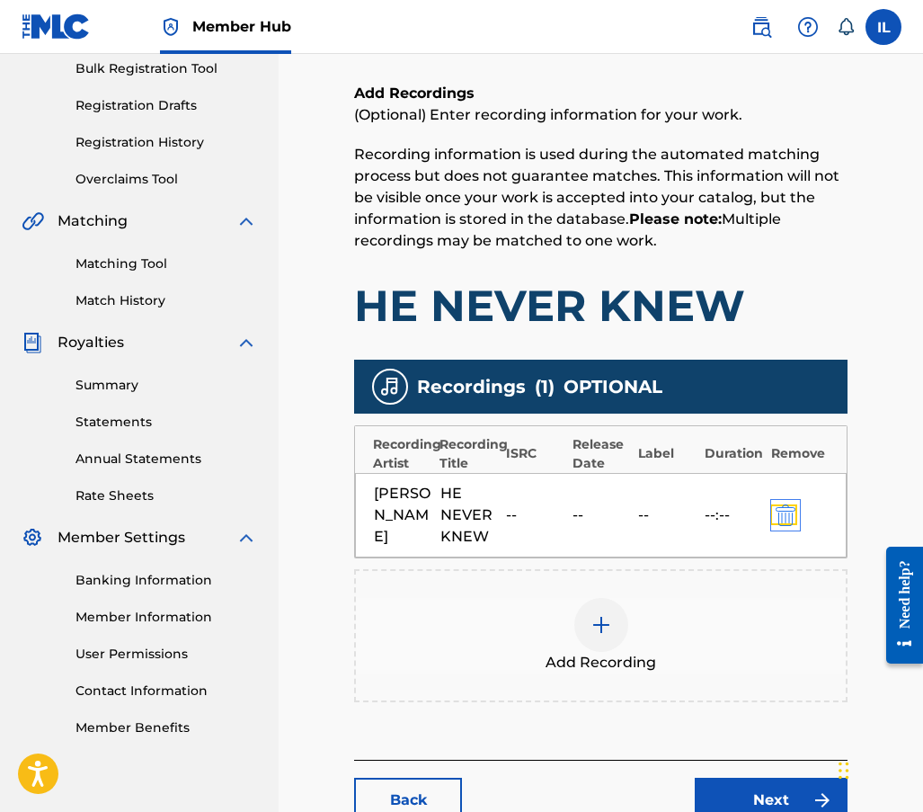
click at [788, 515] on img "submit" at bounding box center [786, 515] width 20 height 22
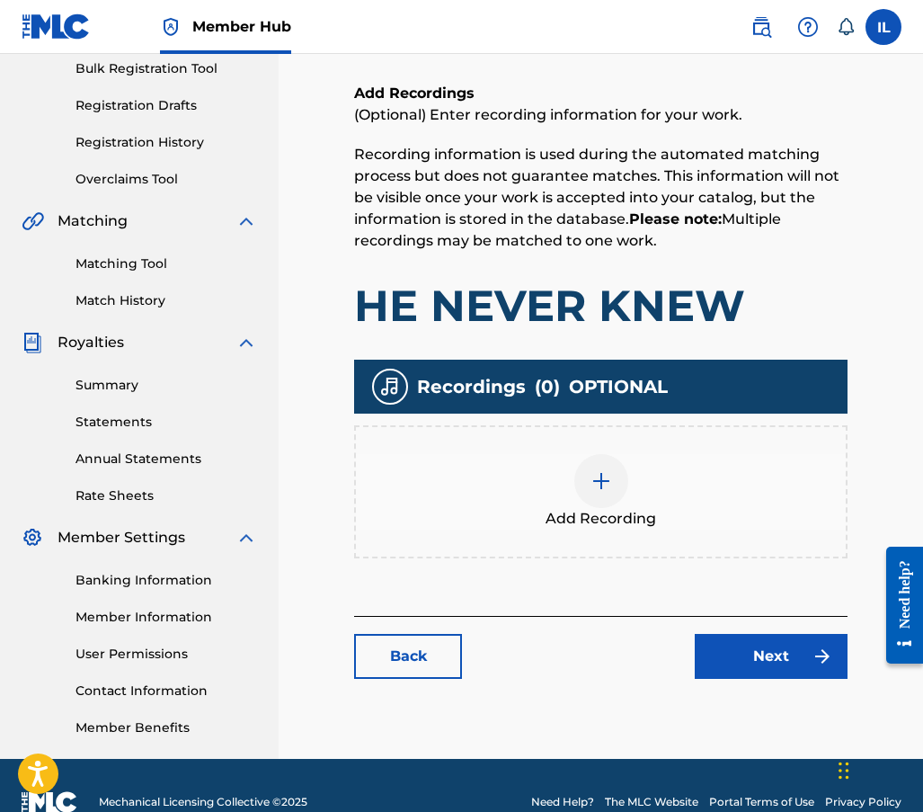
click at [607, 482] on img at bounding box center [602, 481] width 22 height 22
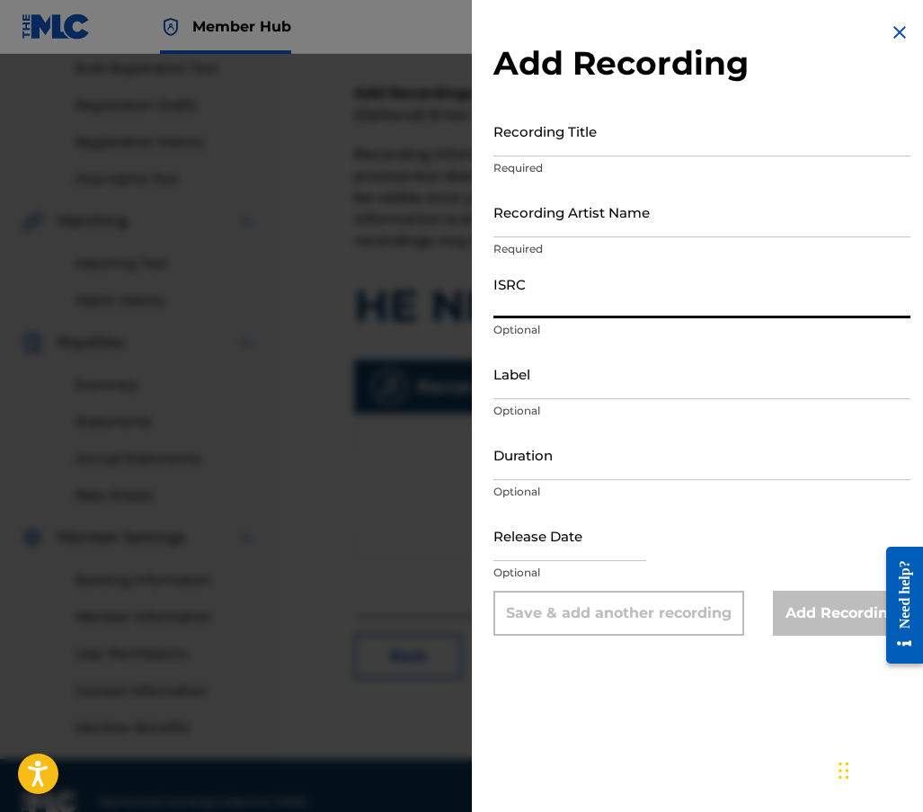
paste input "QZWFX2586503"
type input "QZWFX2586503"
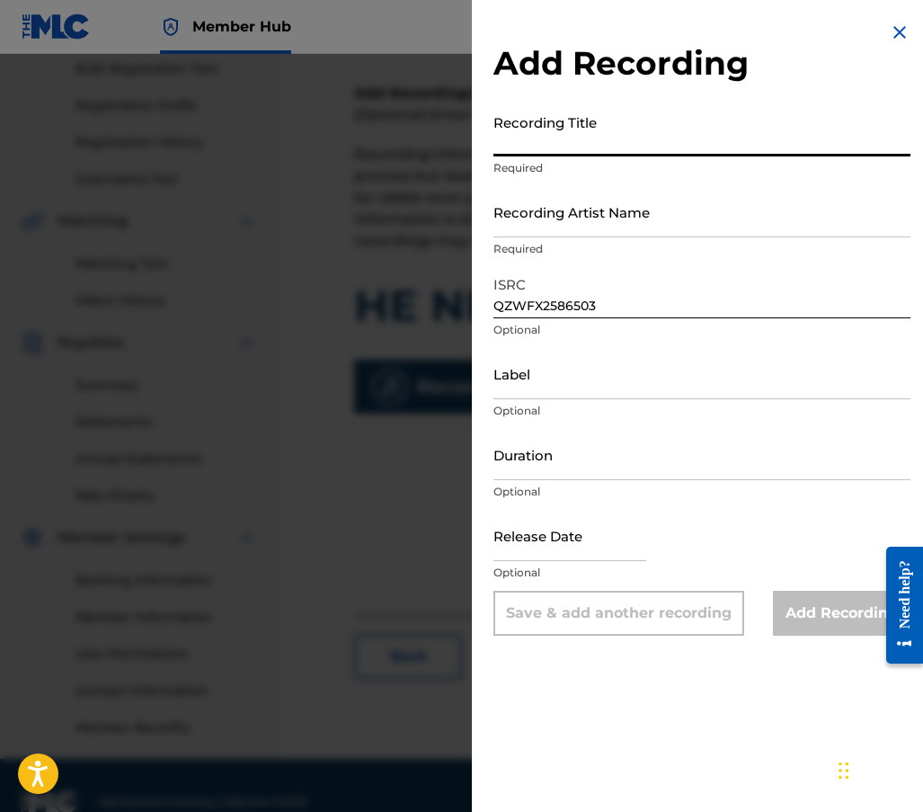
click at [518, 136] on input "Recording Title" at bounding box center [702, 130] width 417 height 51
type input "He Never Knew"
click at [597, 226] on input "Recording Artist Name" at bounding box center [702, 211] width 417 height 51
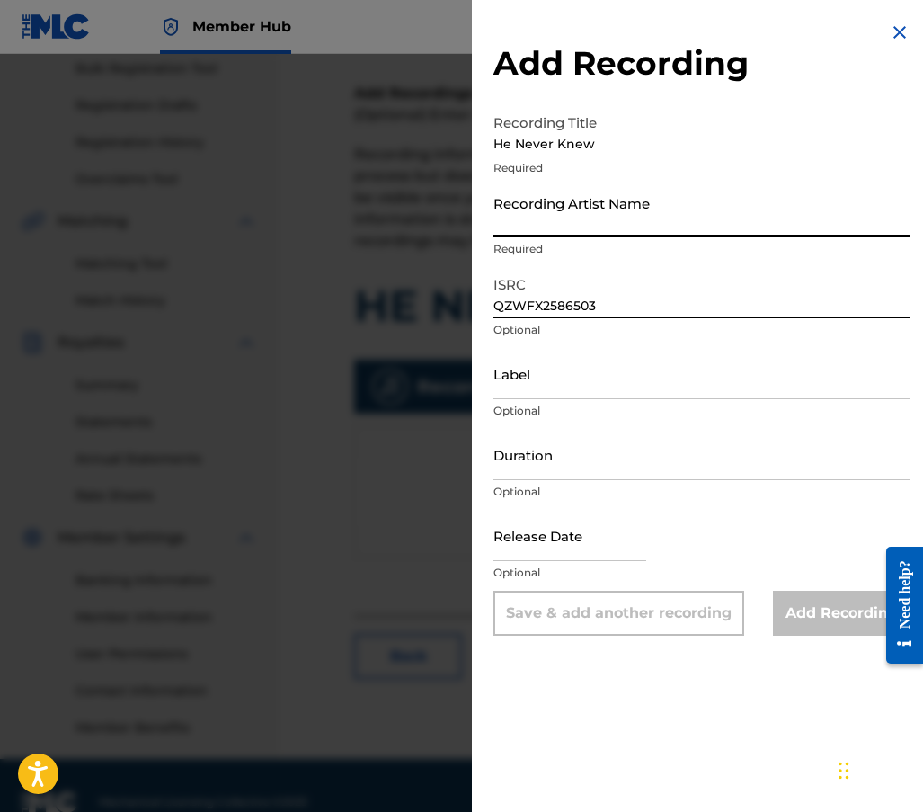
type input "[PERSON_NAME]"
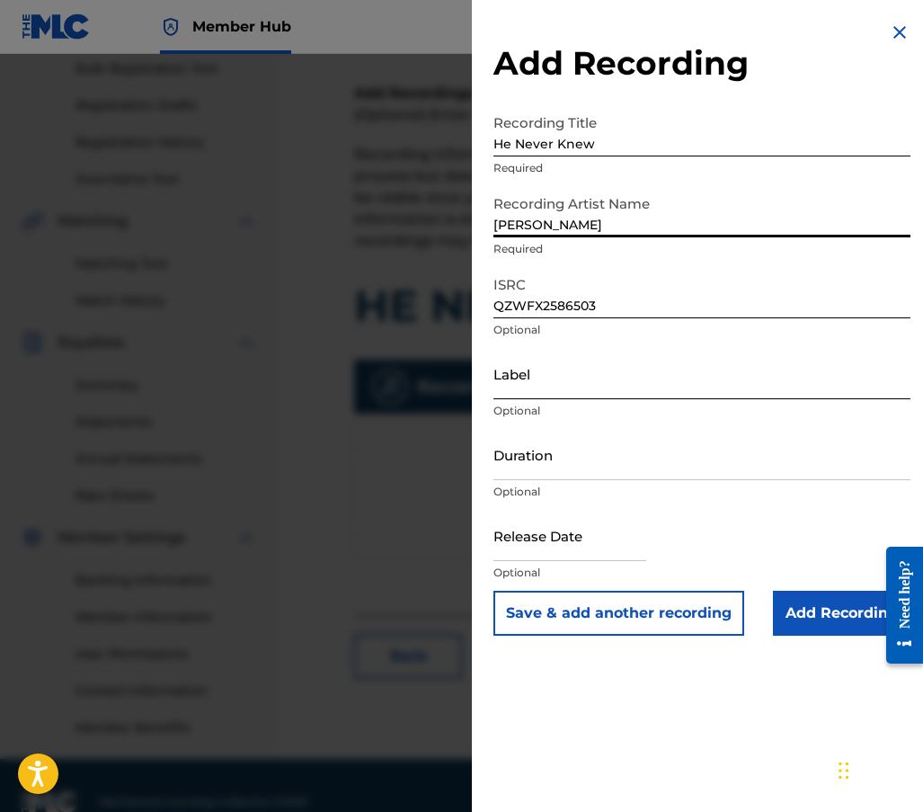
click at [554, 386] on input "Label" at bounding box center [702, 373] width 417 height 51
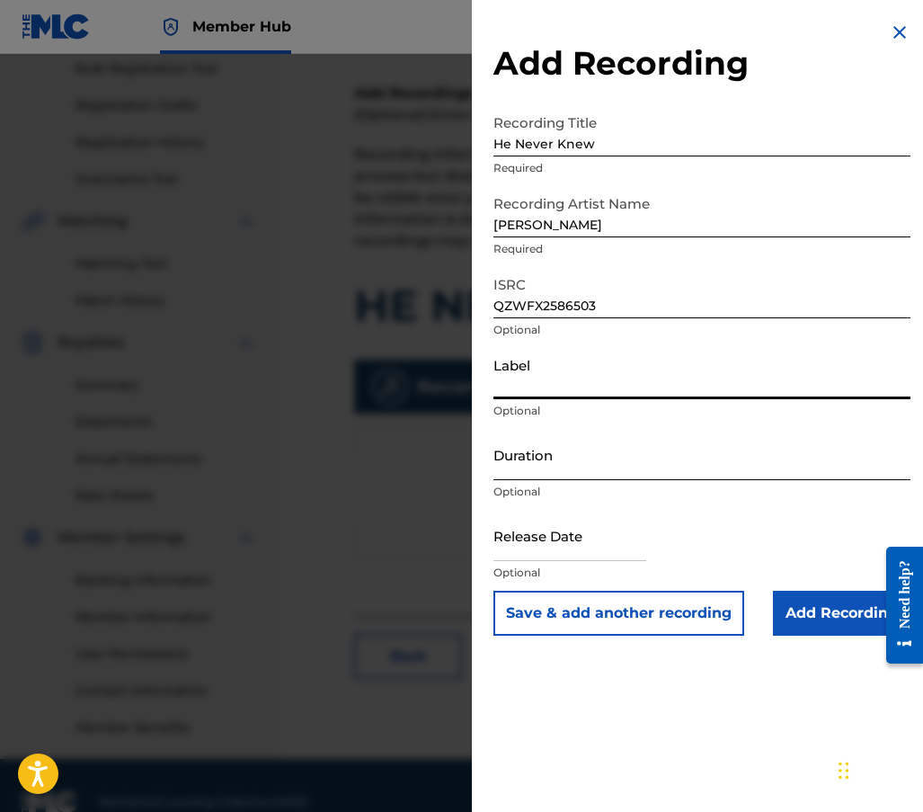
type input "Soulja Man Music"
click at [520, 468] on input "Duration" at bounding box center [702, 454] width 417 height 51
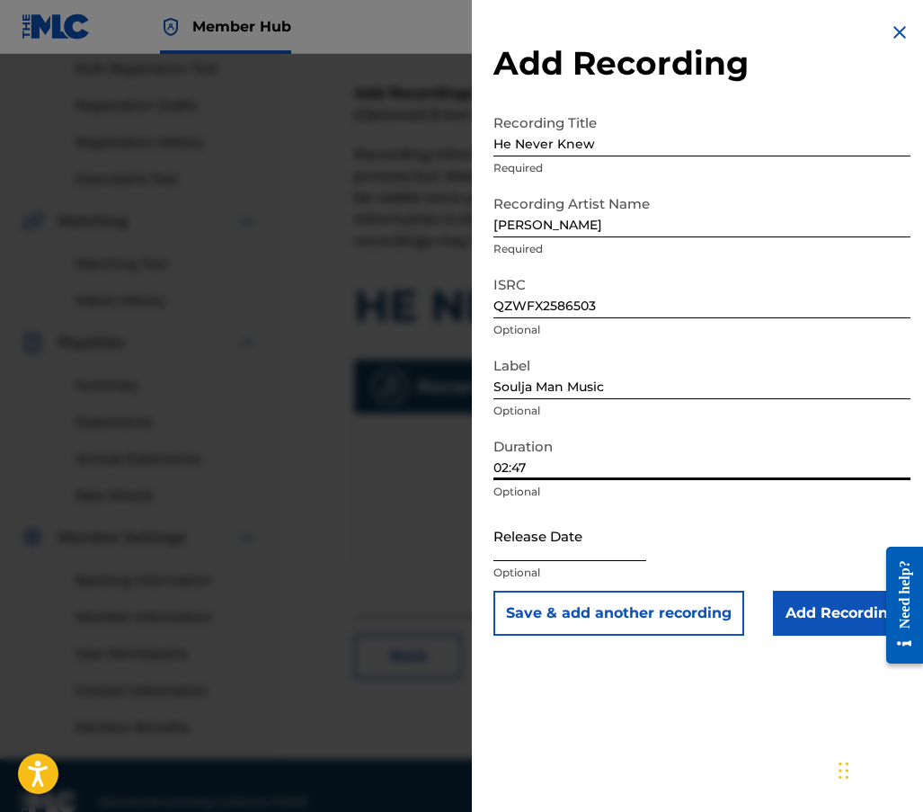
type input "02:47"
click at [560, 541] on input "text" at bounding box center [570, 535] width 153 height 51
select select "8"
select select "2025"
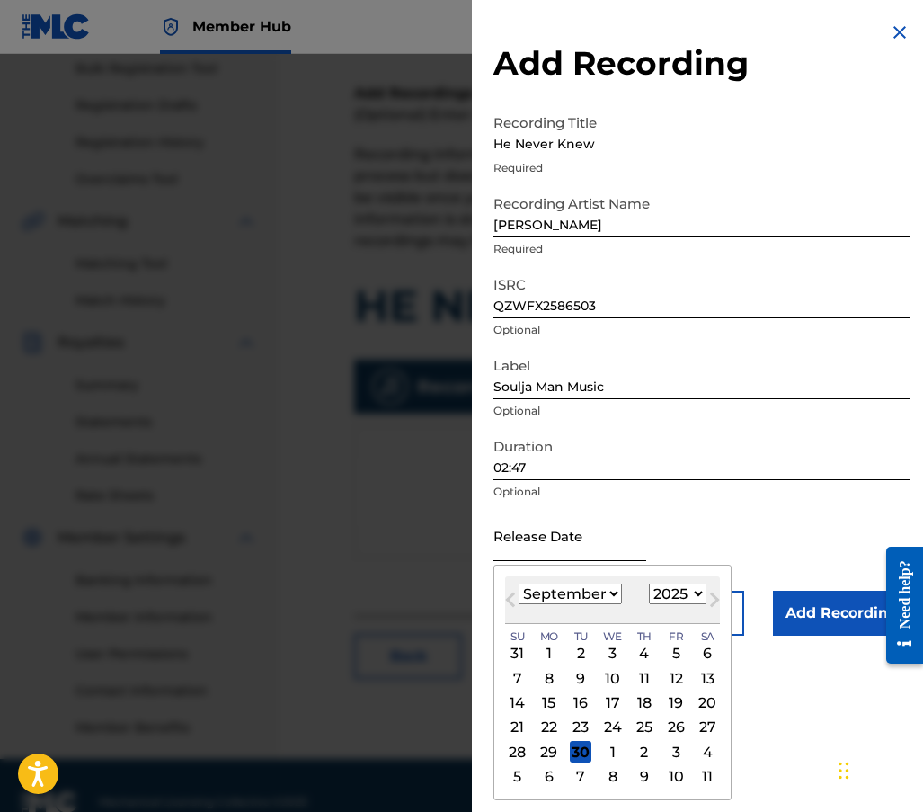
type input "[DATE]"
select select "7"
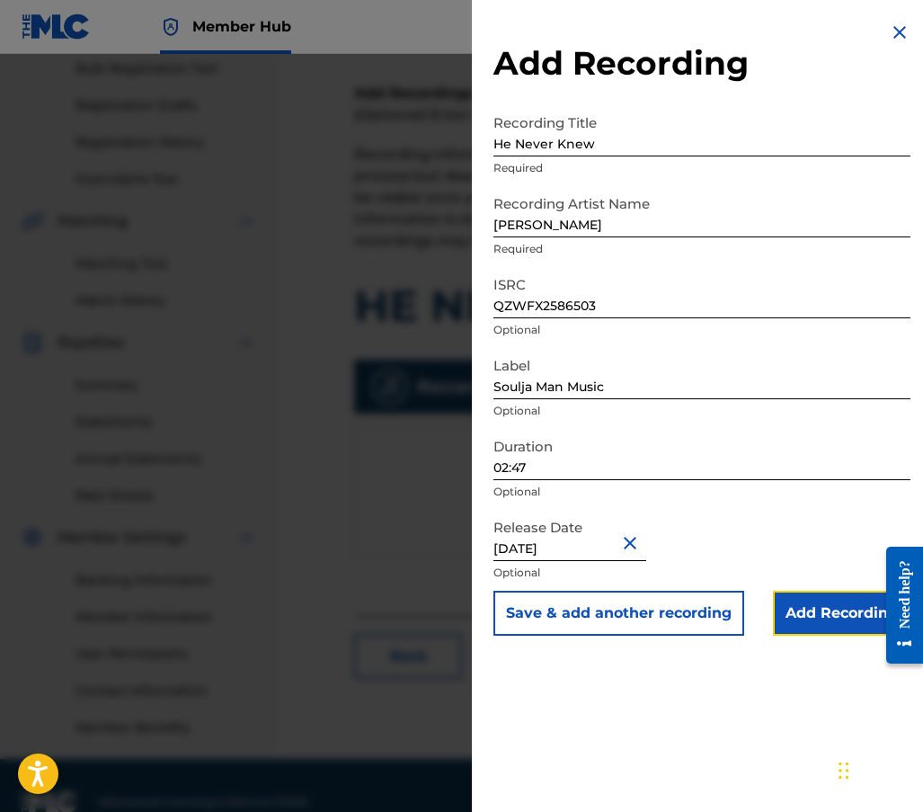
click at [830, 612] on input "Add Recording" at bounding box center [842, 613] width 138 height 45
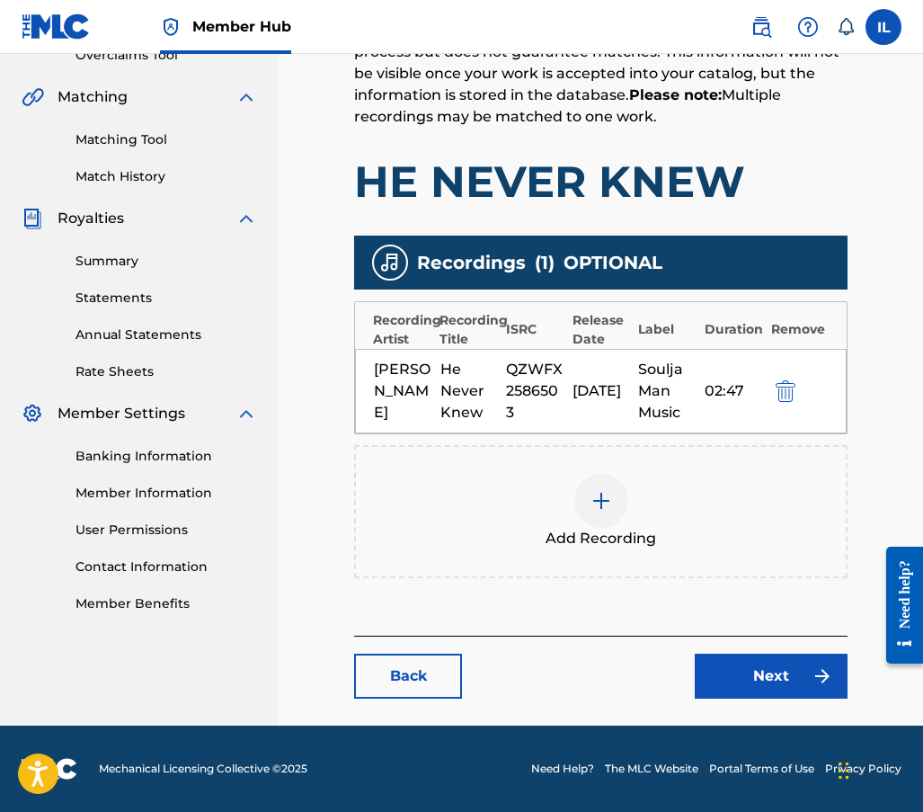
scroll to position [407, 0]
click at [754, 674] on link "Next" at bounding box center [771, 676] width 153 height 45
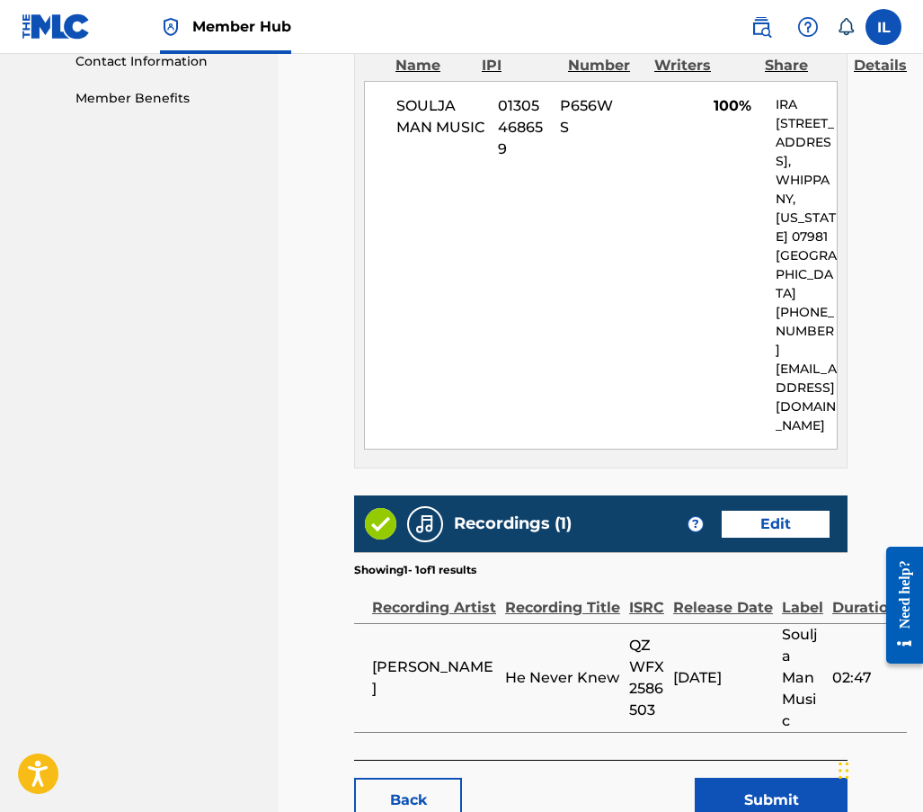
scroll to position [967, 0]
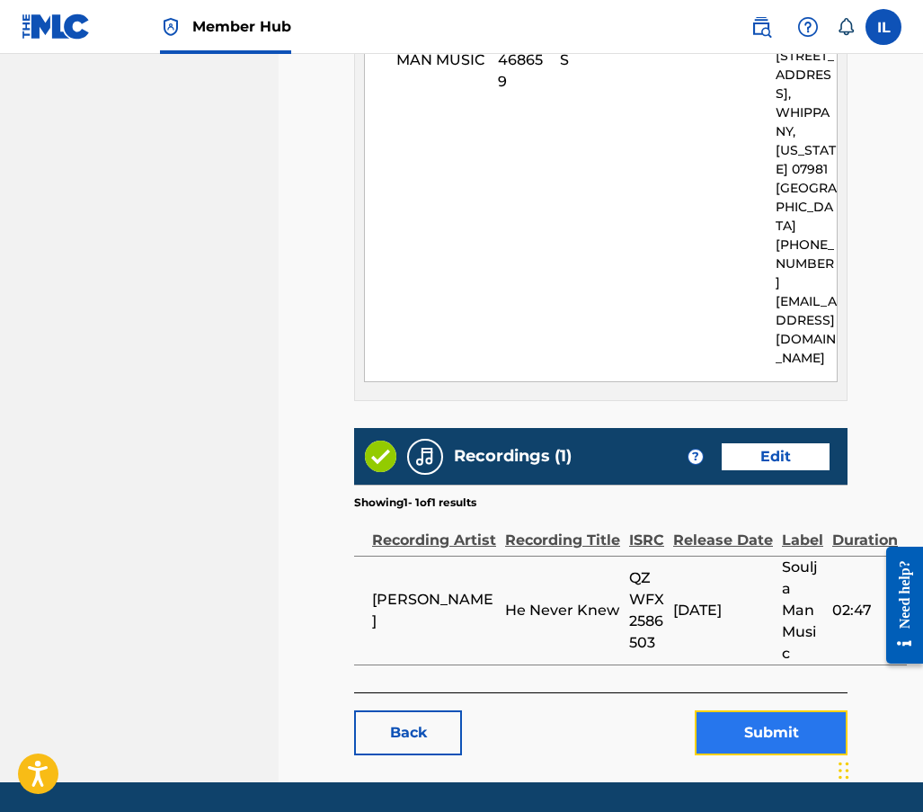
click at [767, 710] on button "Submit" at bounding box center [771, 732] width 153 height 45
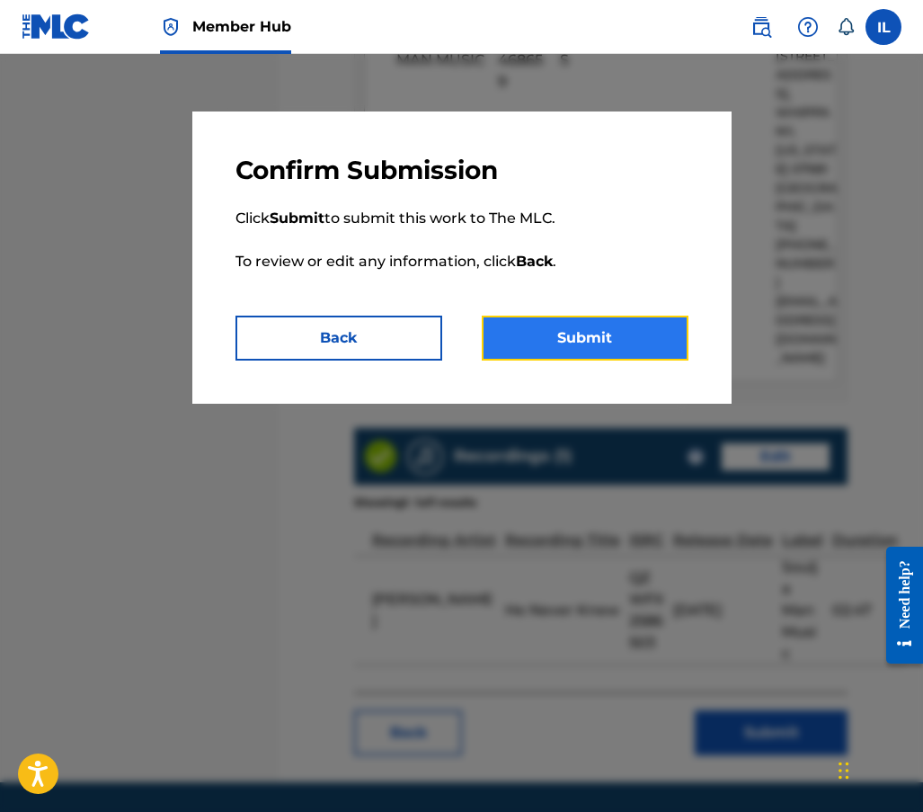
click at [565, 342] on button "Submit" at bounding box center [585, 338] width 207 height 45
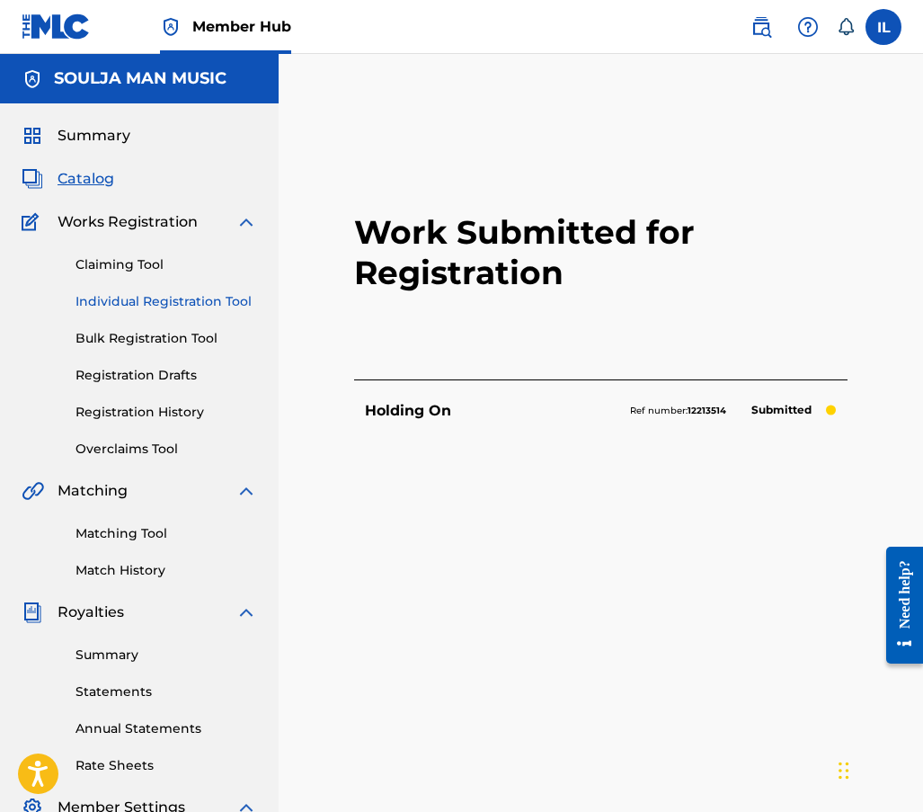
click at [183, 299] on link "Individual Registration Tool" at bounding box center [167, 301] width 182 height 19
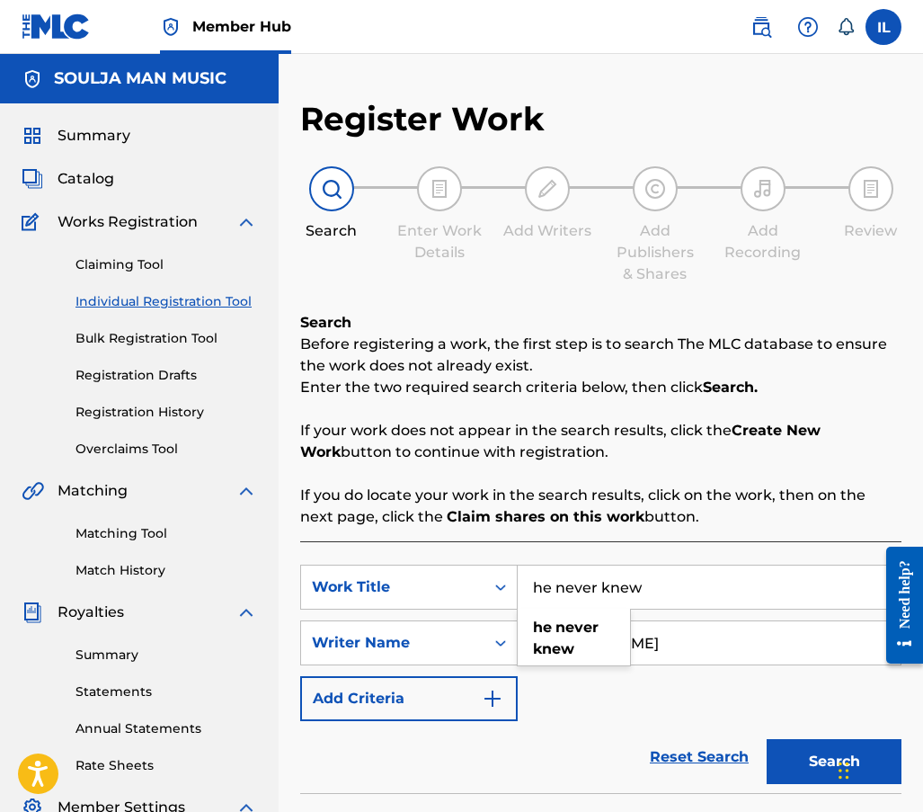
drag, startPoint x: 675, startPoint y: 591, endPoint x: 200, endPoint y: 625, distance: 476.9
click at [263, 655] on main "SOULJA MAN MUSIC Summary Catalog Works Registration Claiming Tool Individual Re…" at bounding box center [461, 695] width 923 height 1283
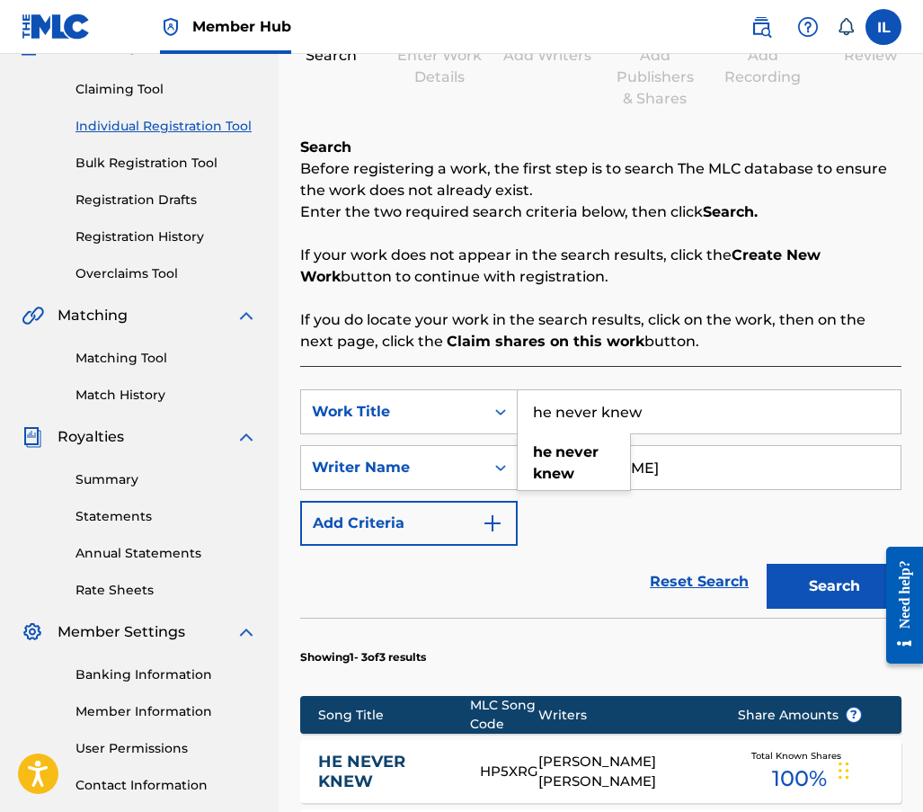
scroll to position [180, 0]
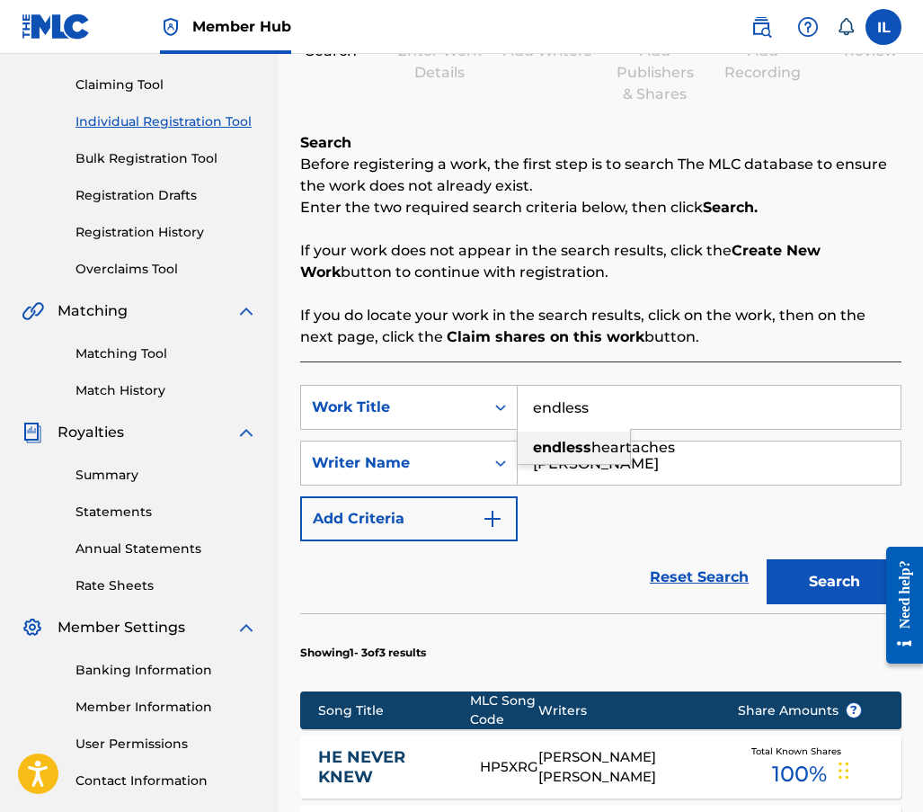
click at [583, 450] on strong "endless" at bounding box center [562, 447] width 58 height 17
type input "endless heartaches"
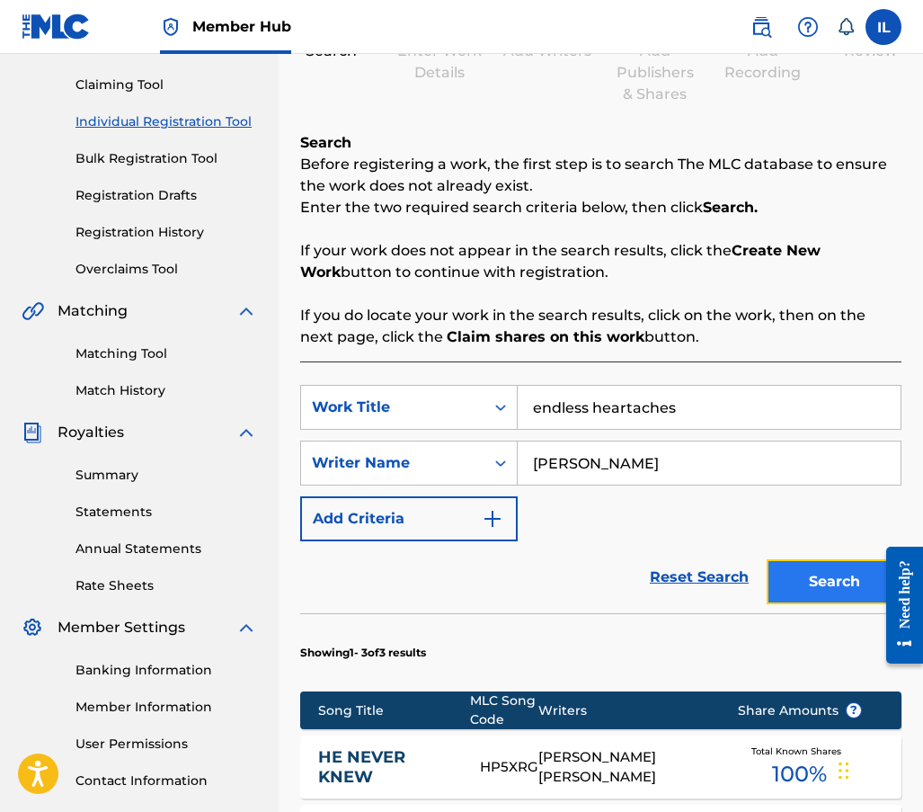
click at [816, 584] on button "Search" at bounding box center [834, 581] width 135 height 45
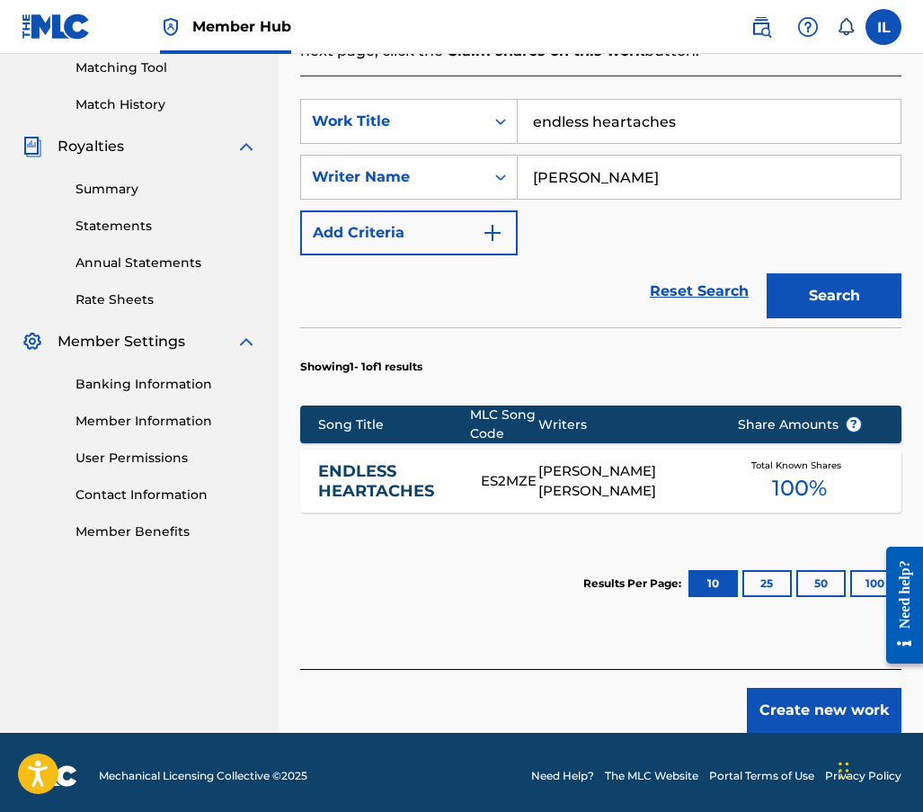
scroll to position [473, 0]
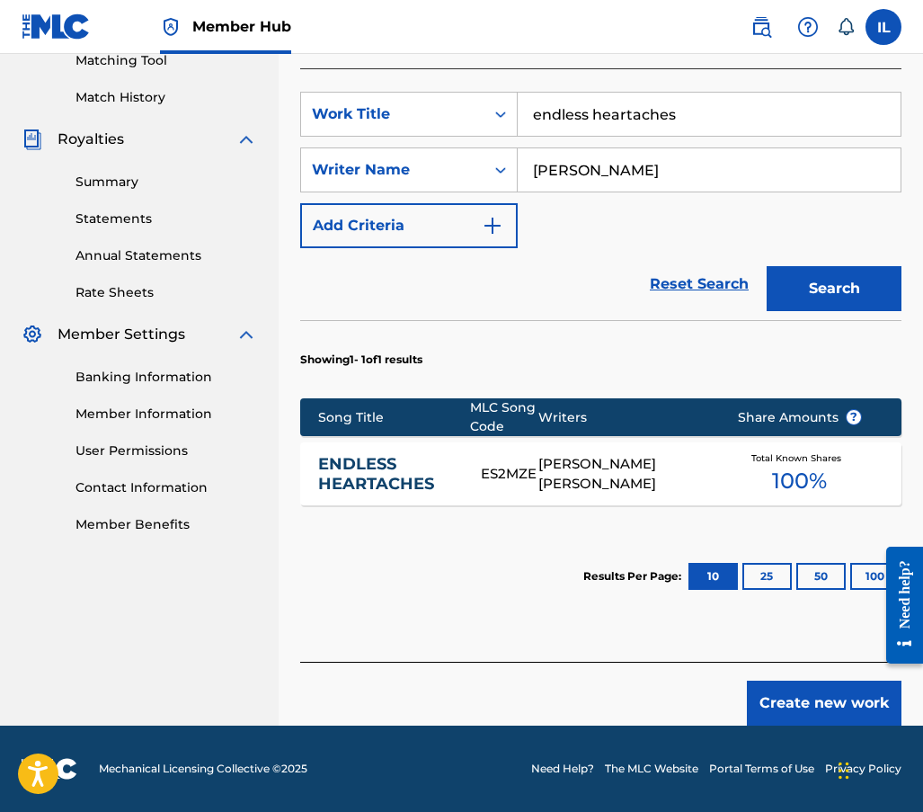
click at [548, 474] on div "[PERSON_NAME] [PERSON_NAME]" at bounding box center [625, 474] width 172 height 40
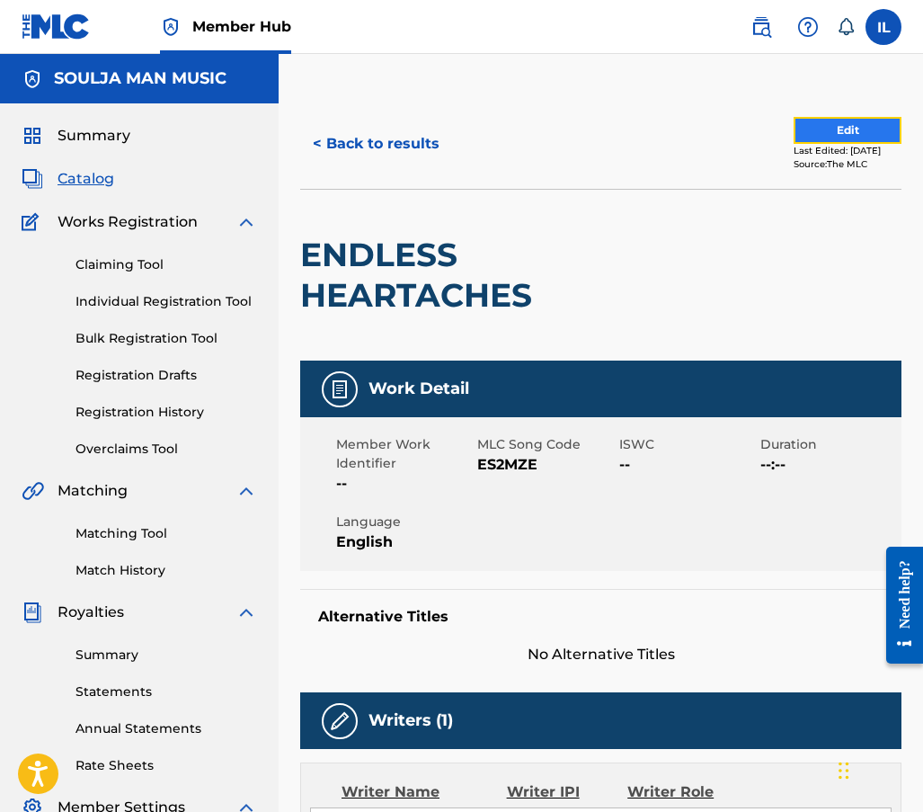
click at [839, 125] on button "Edit" at bounding box center [848, 130] width 108 height 27
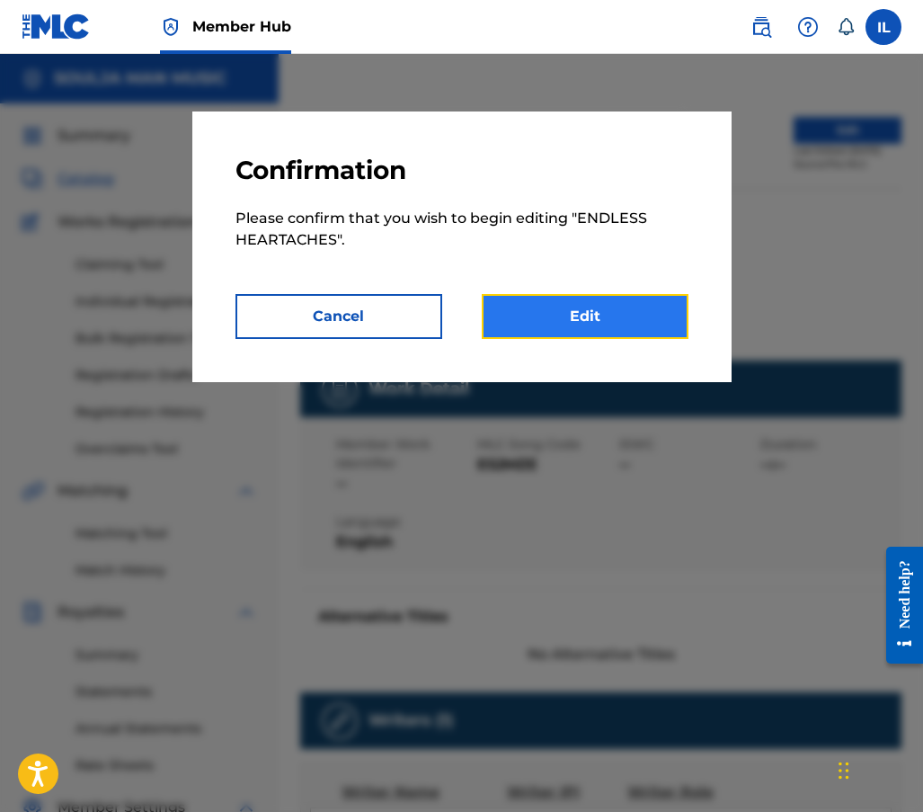
click at [616, 316] on link "Edit" at bounding box center [585, 316] width 207 height 45
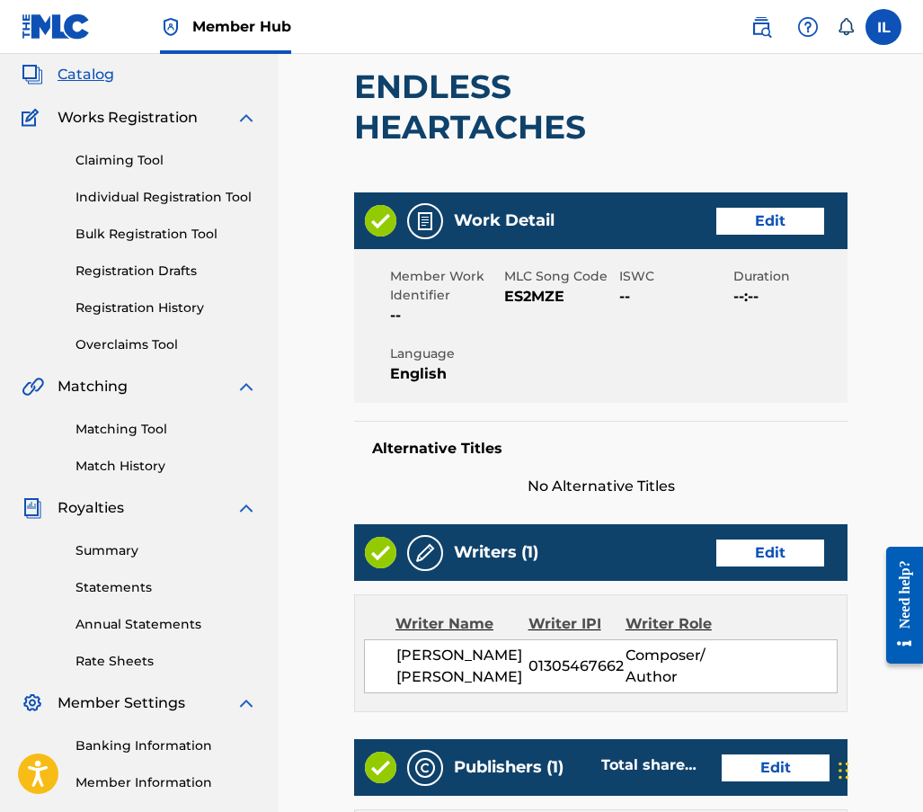
scroll to position [90, 0]
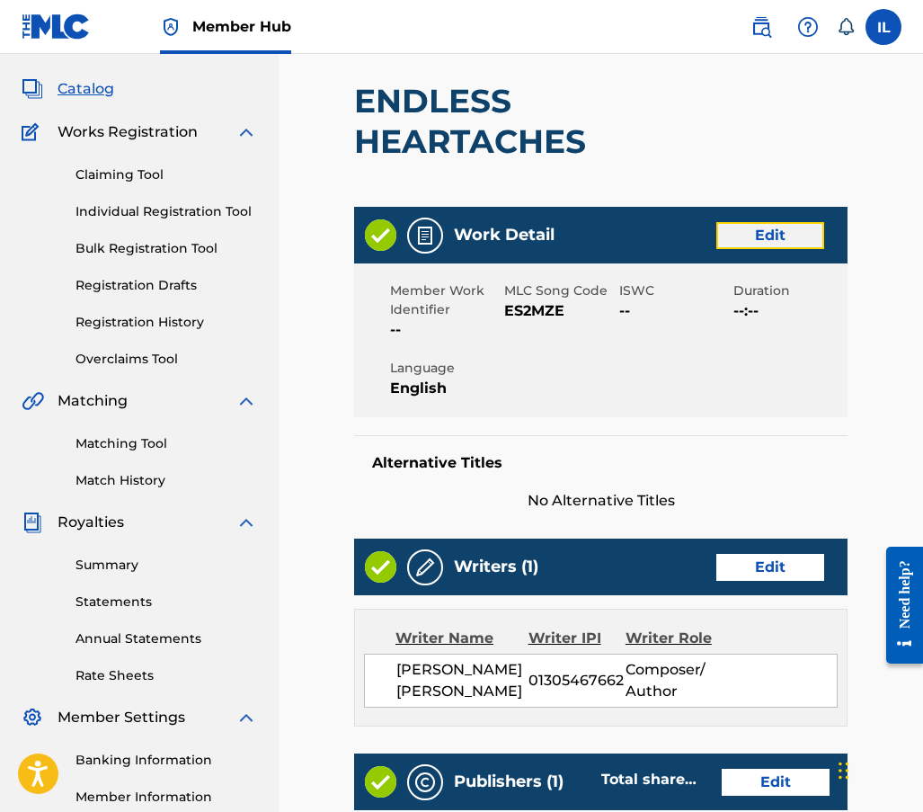
click at [768, 236] on link "Edit" at bounding box center [771, 235] width 108 height 27
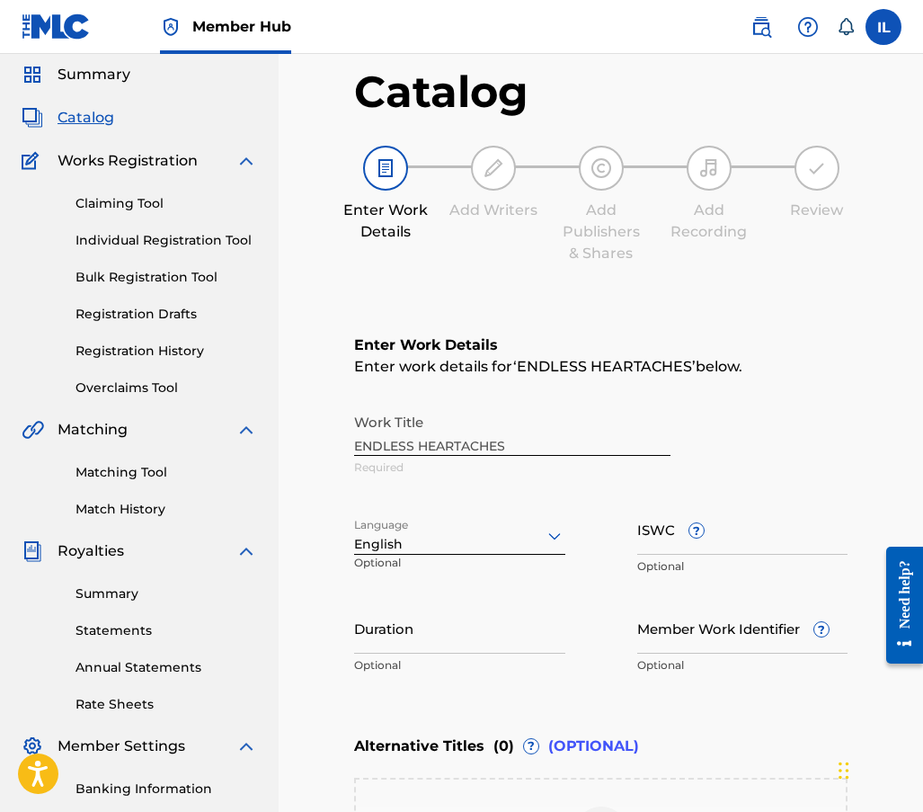
scroll to position [90, 0]
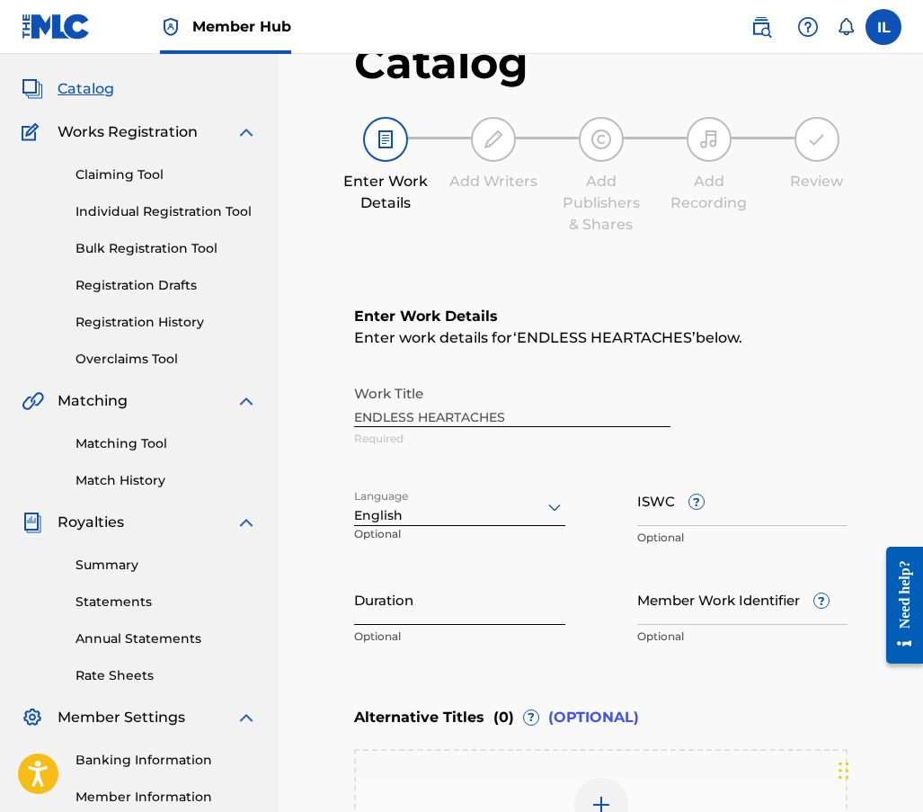
click at [395, 613] on input "Duration" at bounding box center [459, 599] width 211 height 51
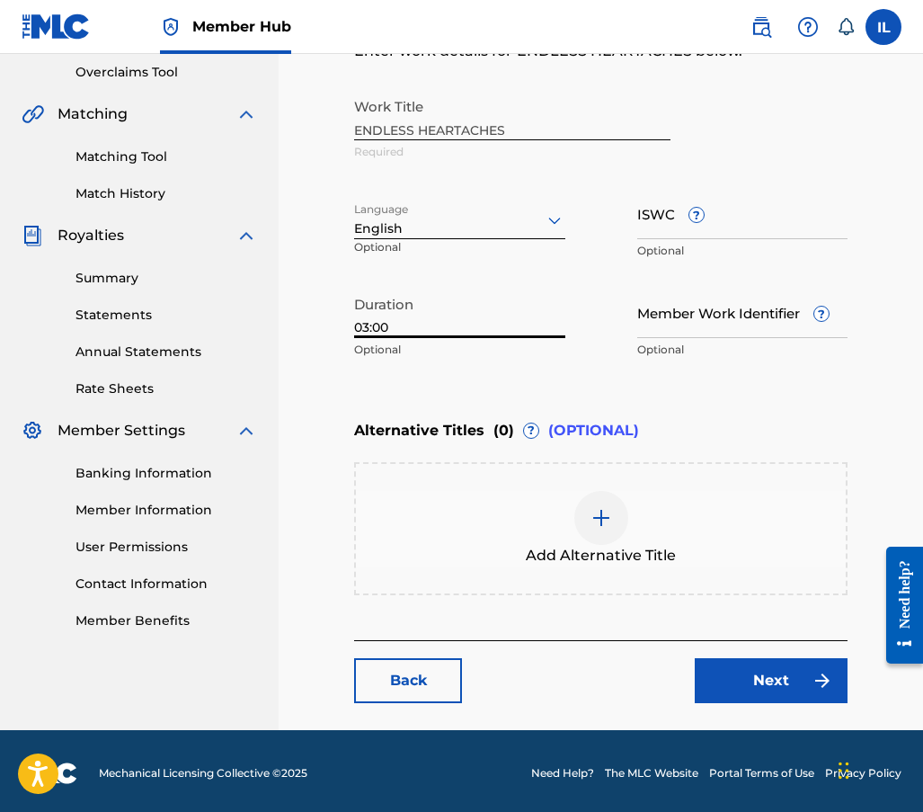
scroll to position [381, 0]
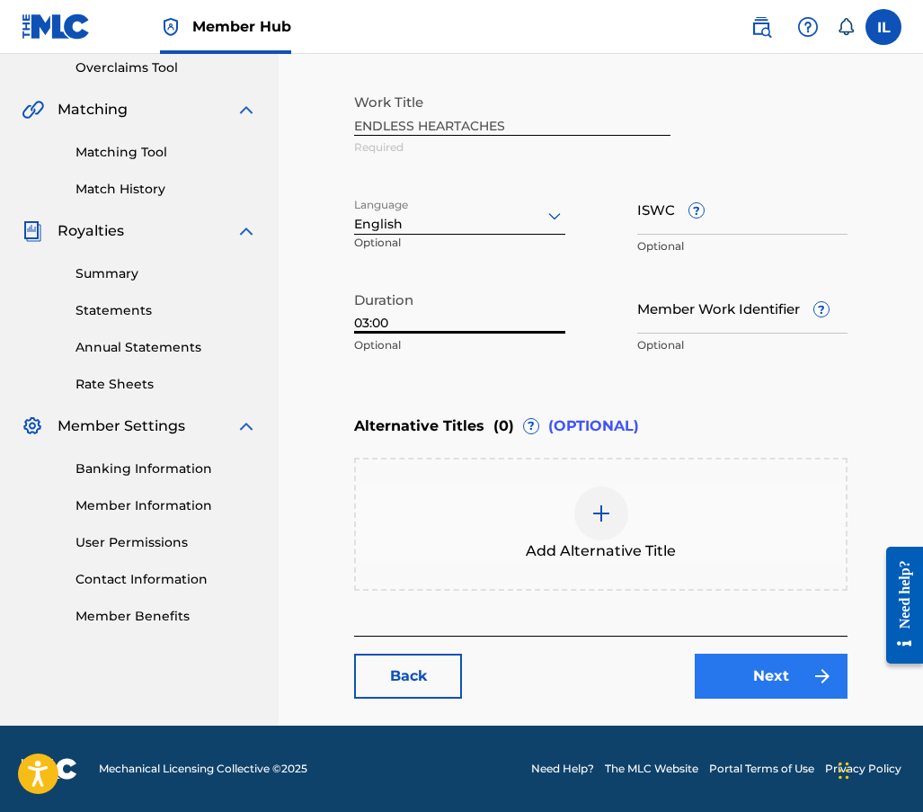
type input "03:00"
click at [769, 675] on link "Next" at bounding box center [771, 676] width 153 height 45
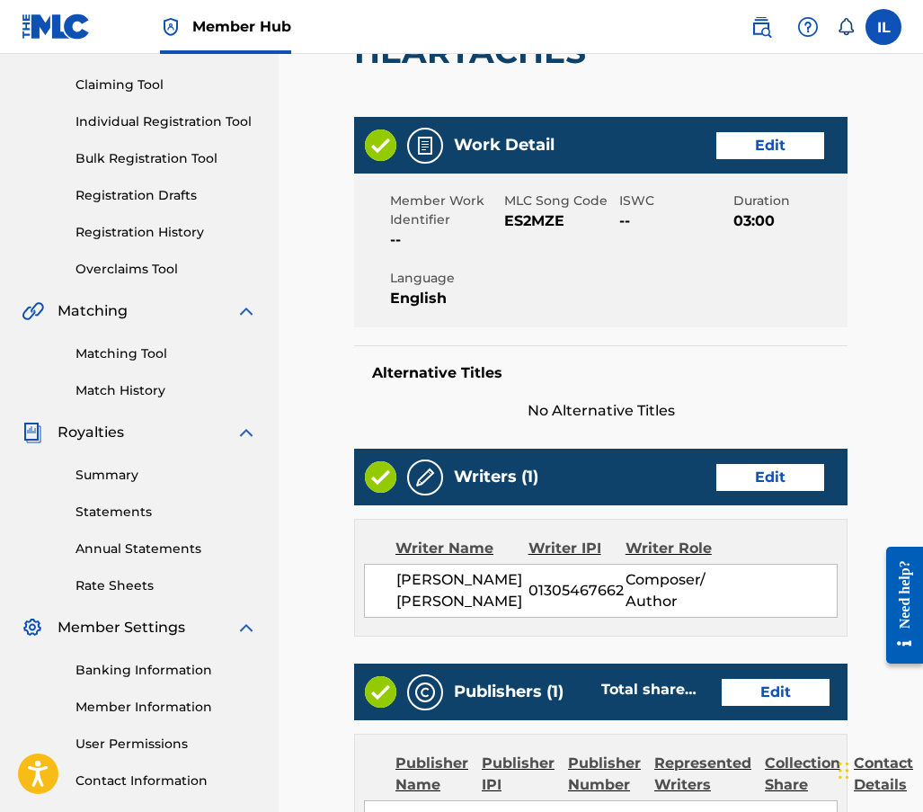
scroll to position [270, 0]
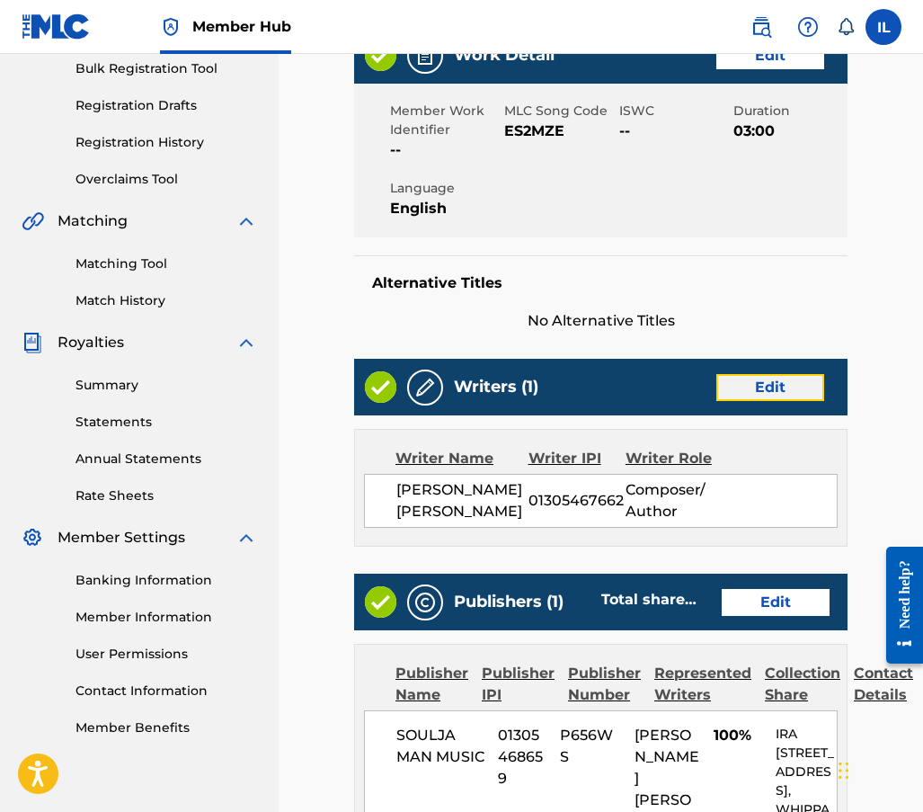
click at [759, 386] on link "Edit" at bounding box center [771, 387] width 108 height 27
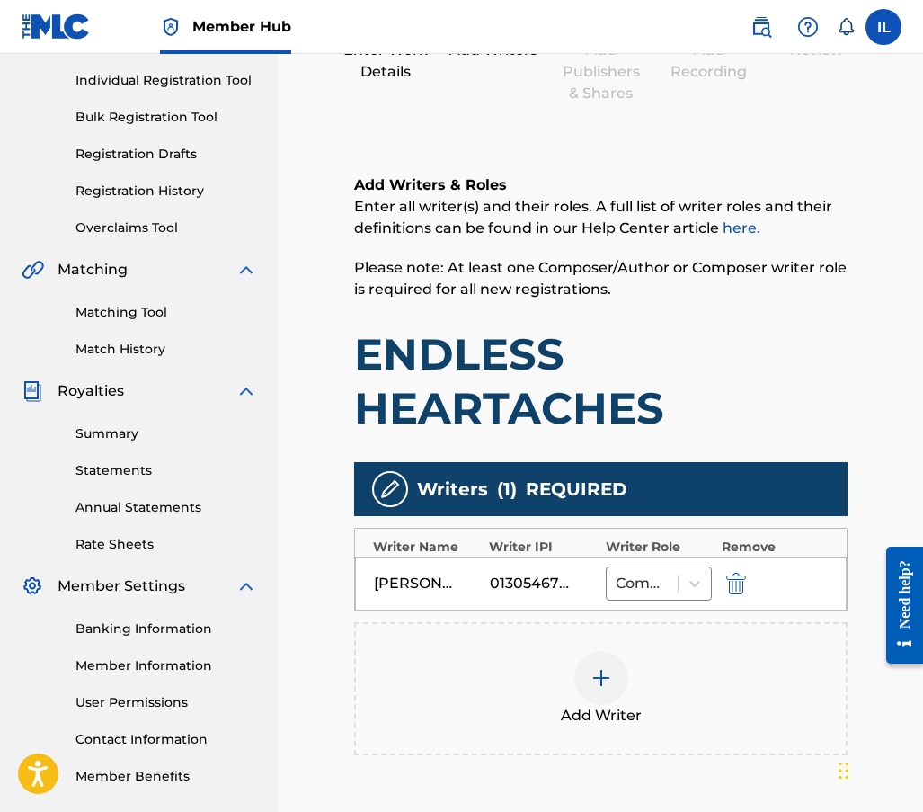
scroll to position [270, 0]
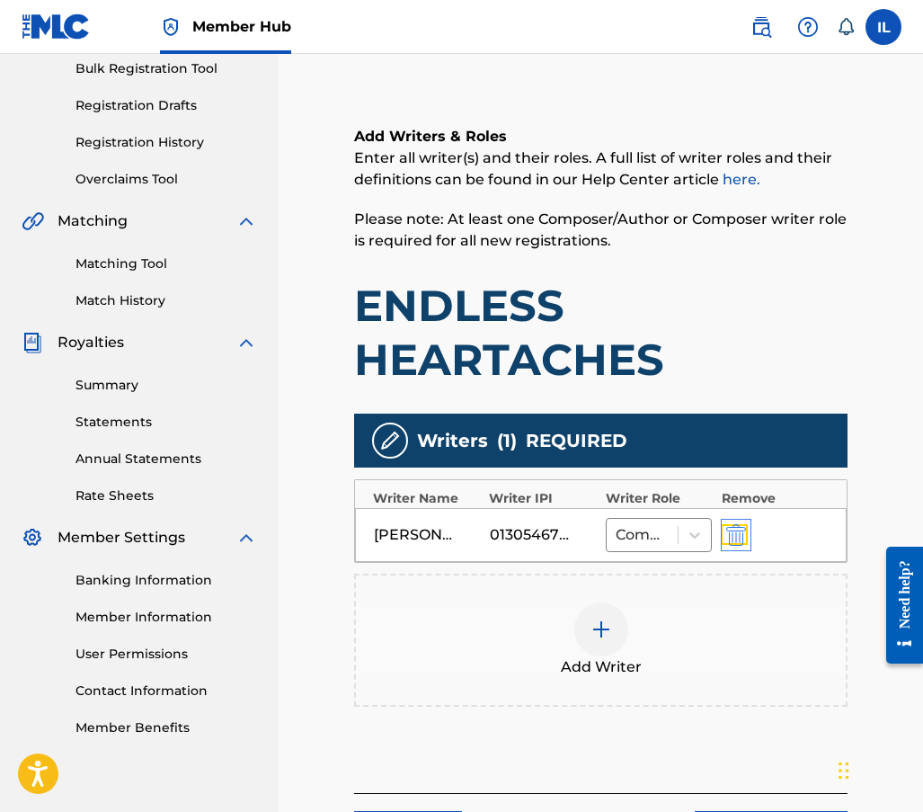
click at [734, 536] on img "submit" at bounding box center [737, 535] width 20 height 22
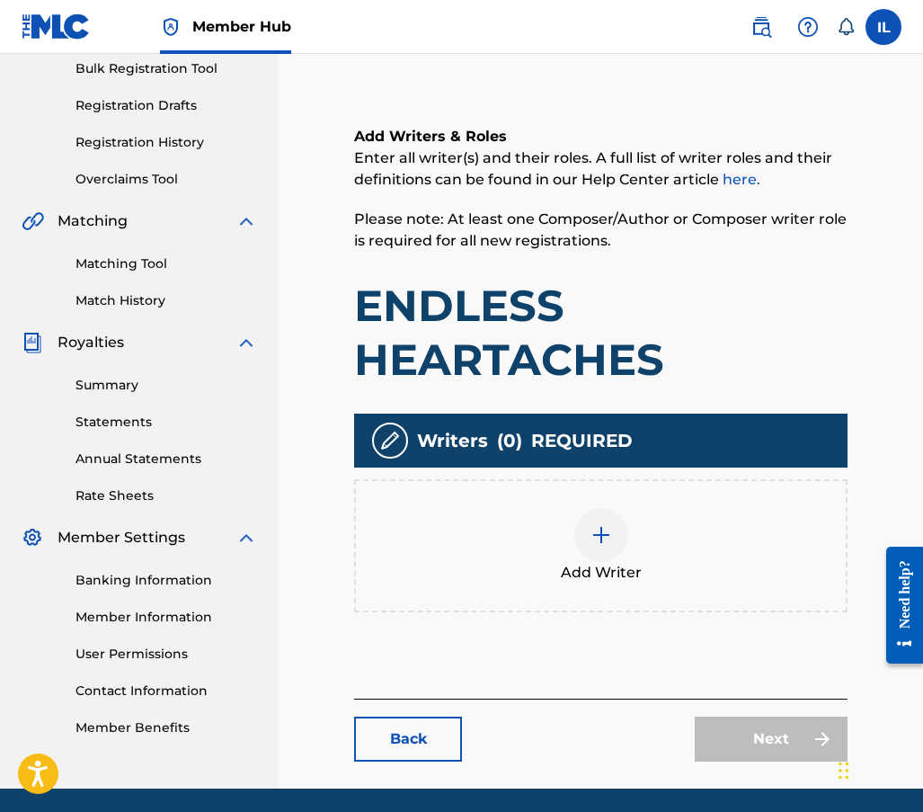
click at [592, 537] on img at bounding box center [602, 535] width 22 height 22
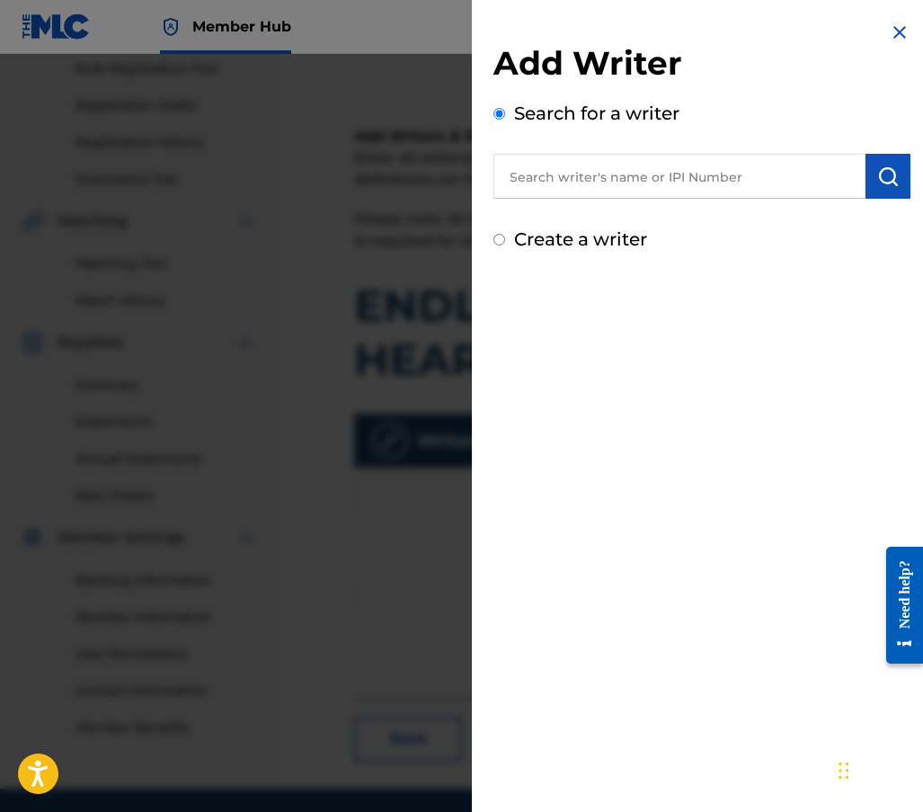
click at [499, 239] on input "Create a writer" at bounding box center [500, 240] width 12 height 12
radio input "false"
radio input "true"
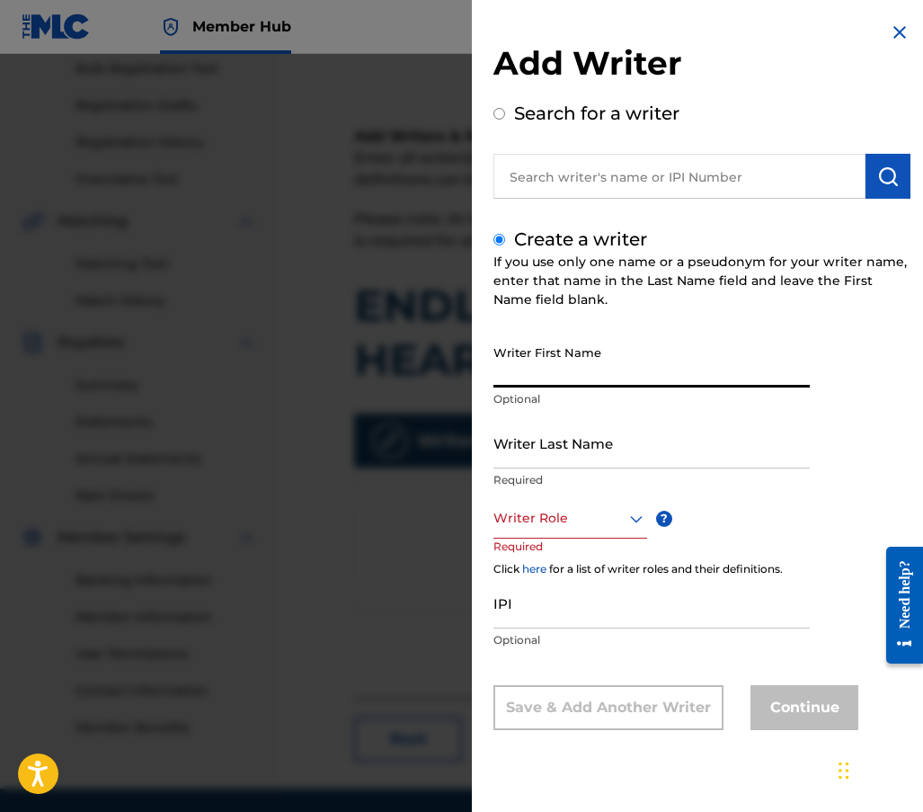
click at [513, 373] on input "Writer First Name" at bounding box center [652, 361] width 316 height 51
type input "i"
type input "[PERSON_NAME]"
click at [513, 454] on input "Writer Last Name" at bounding box center [652, 442] width 316 height 51
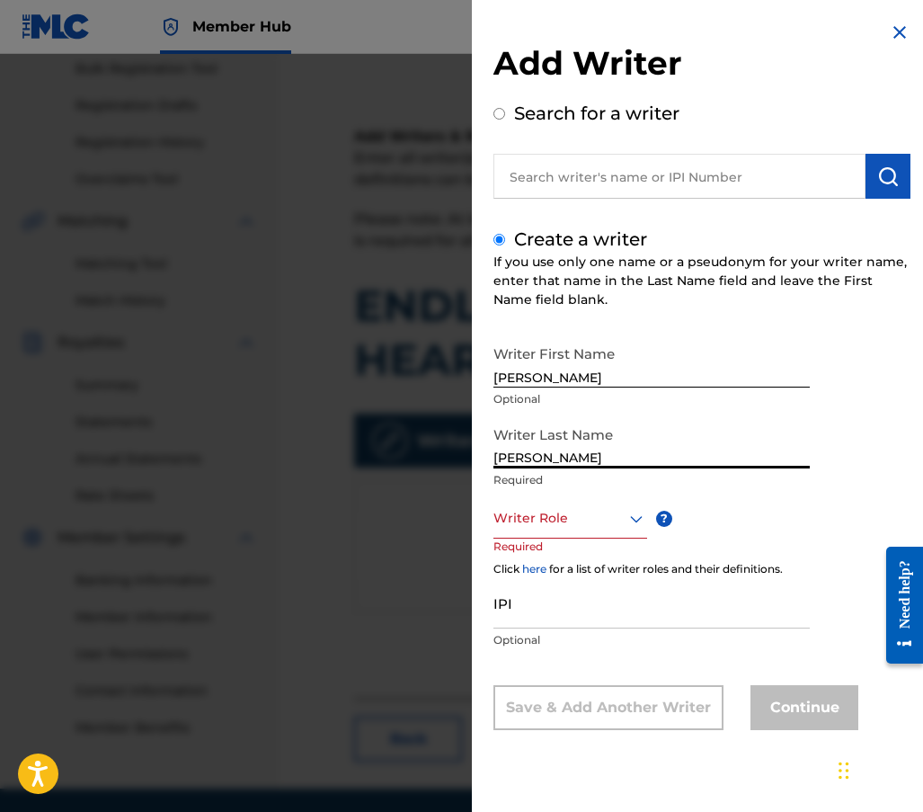
type input "[PERSON_NAME]"
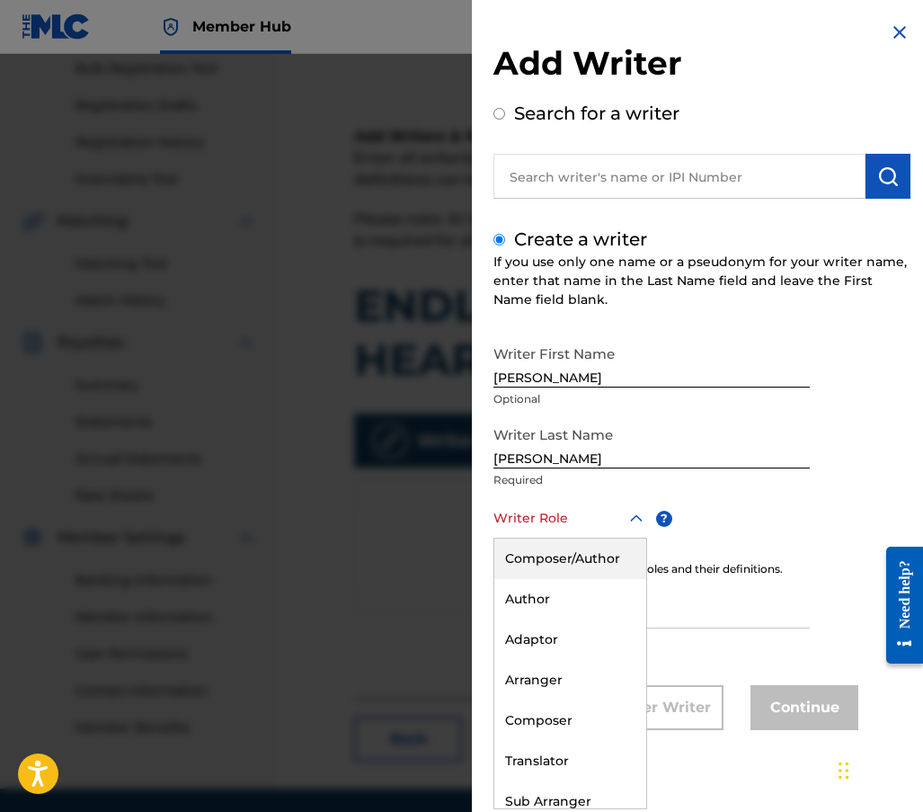
click at [634, 522] on icon at bounding box center [637, 519] width 22 height 22
click at [559, 559] on div "Composer/Author" at bounding box center [571, 559] width 152 height 40
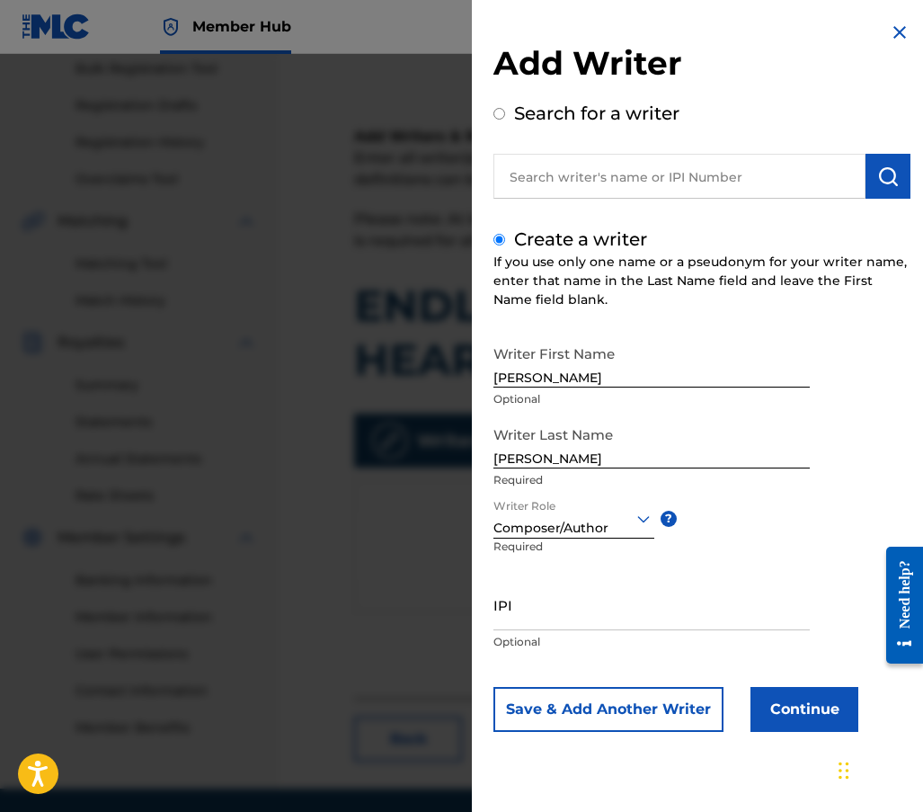
scroll to position [333, 0]
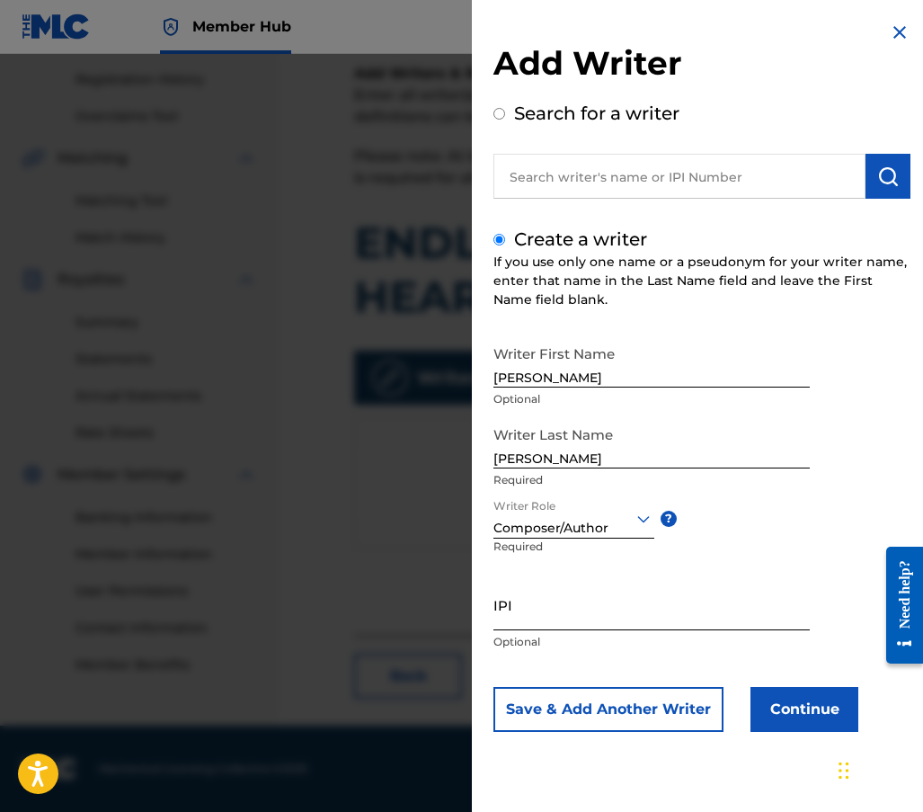
click at [512, 619] on input "IPI" at bounding box center [652, 604] width 316 height 51
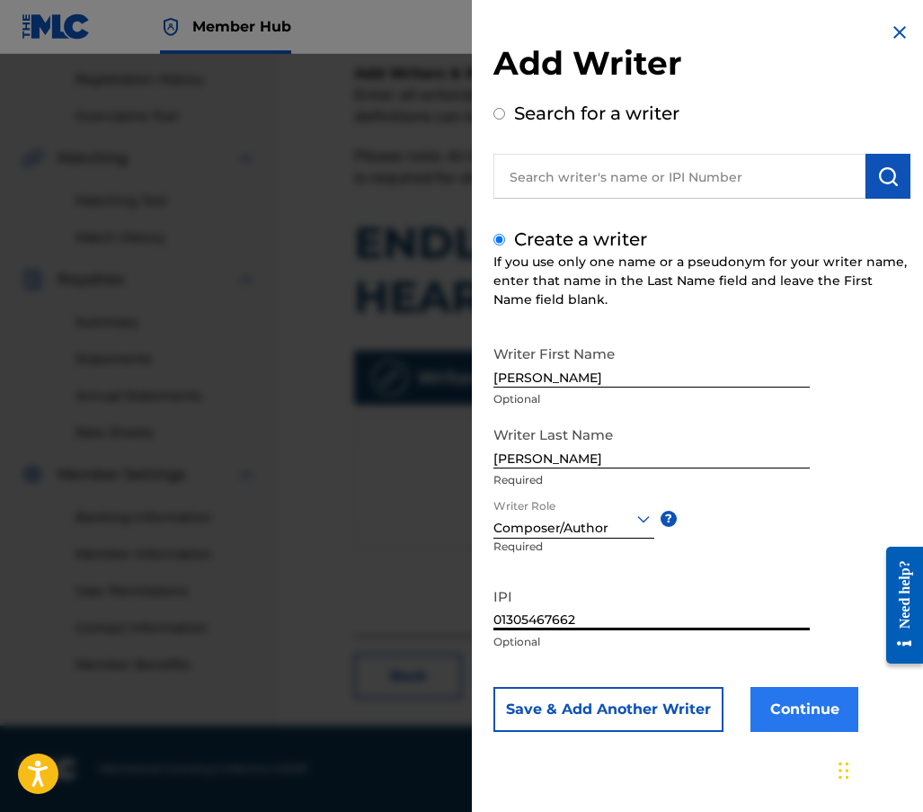
type input "01305467662"
click at [808, 698] on button "Continue" at bounding box center [805, 709] width 108 height 45
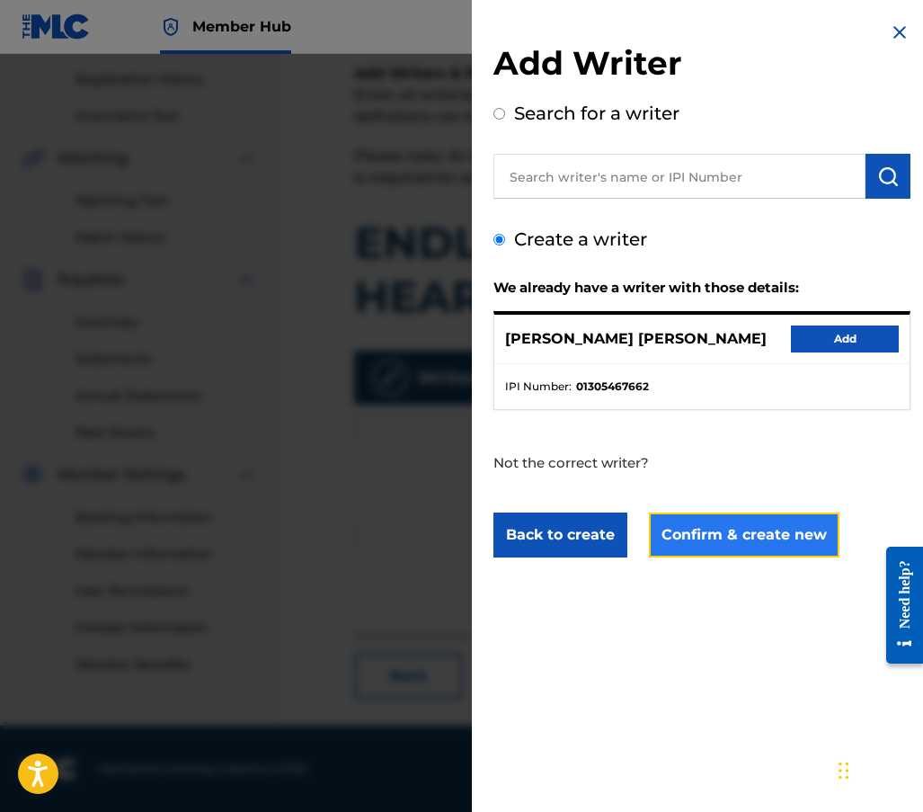
click at [734, 540] on button "Confirm & create new" at bounding box center [744, 535] width 191 height 45
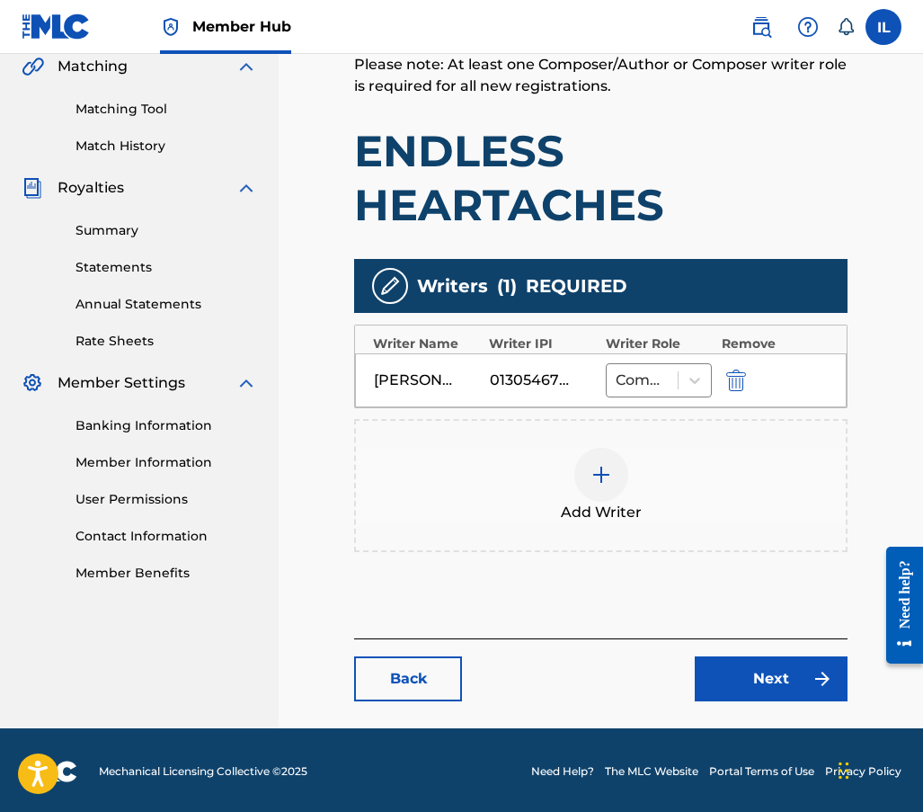
scroll to position [427, 0]
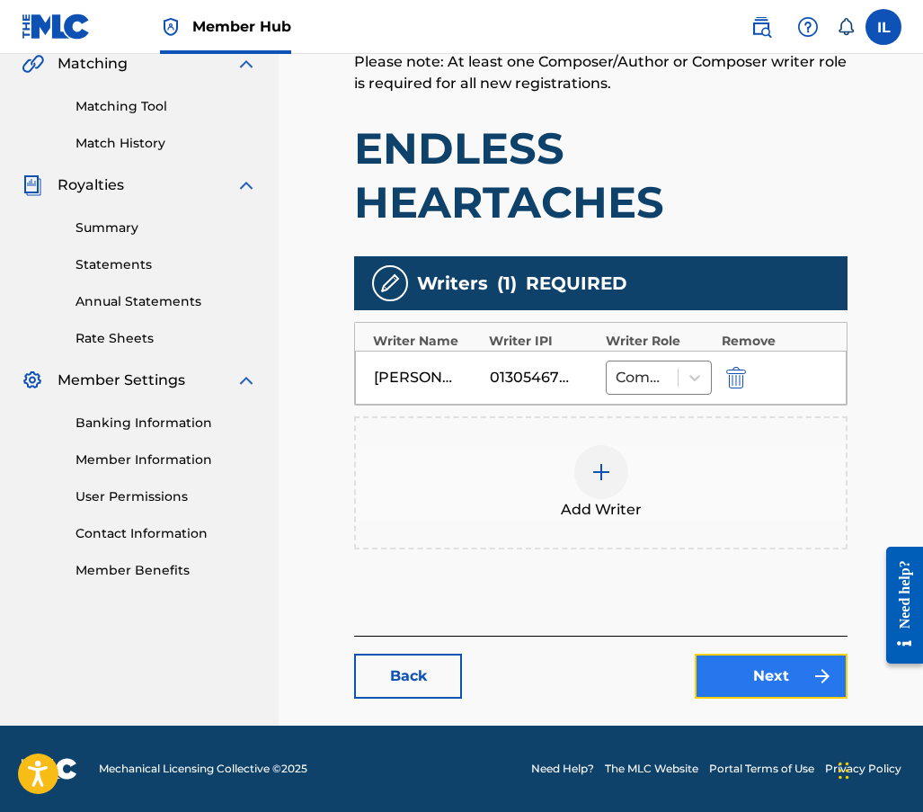
click at [771, 681] on link "Next" at bounding box center [771, 676] width 153 height 45
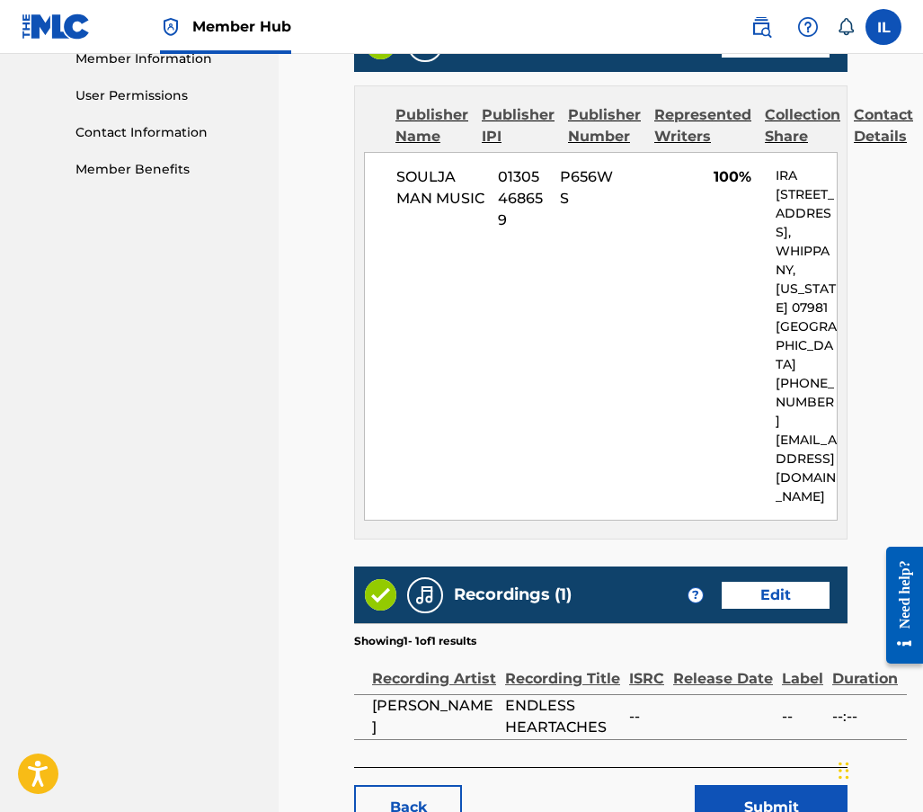
scroll to position [899, 0]
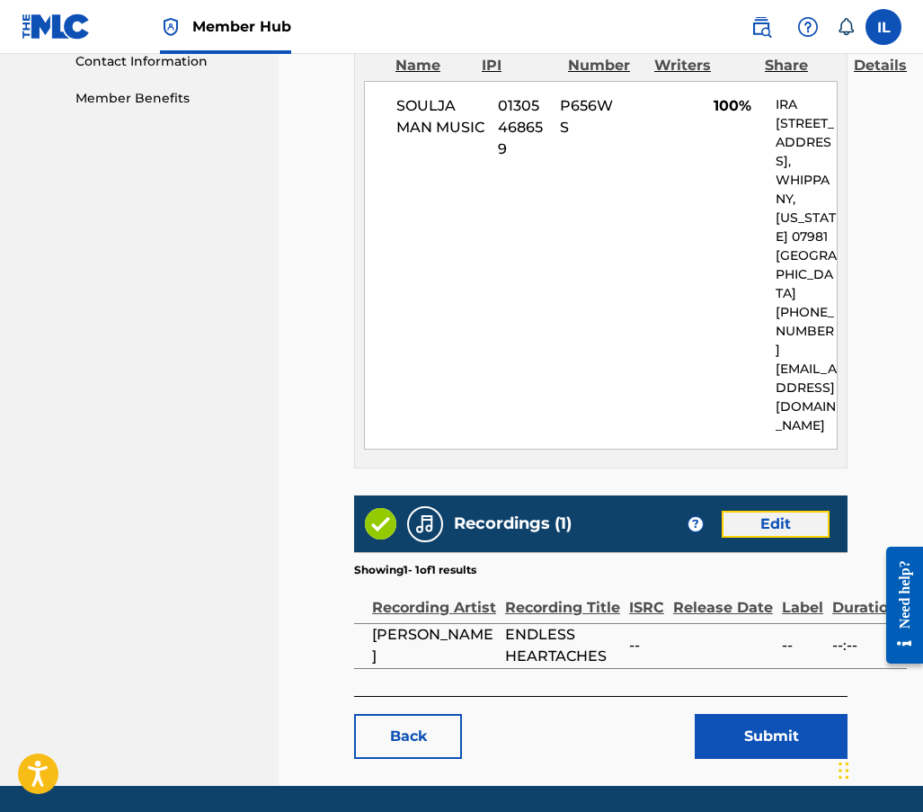
click at [784, 511] on link "Edit" at bounding box center [776, 524] width 108 height 27
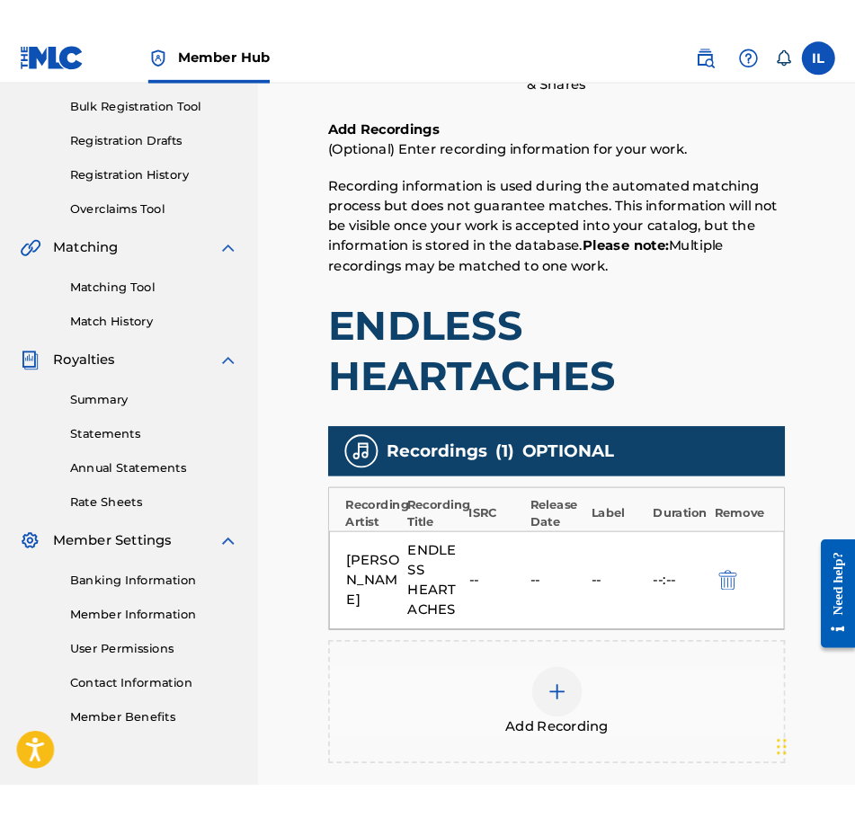
scroll to position [270, 0]
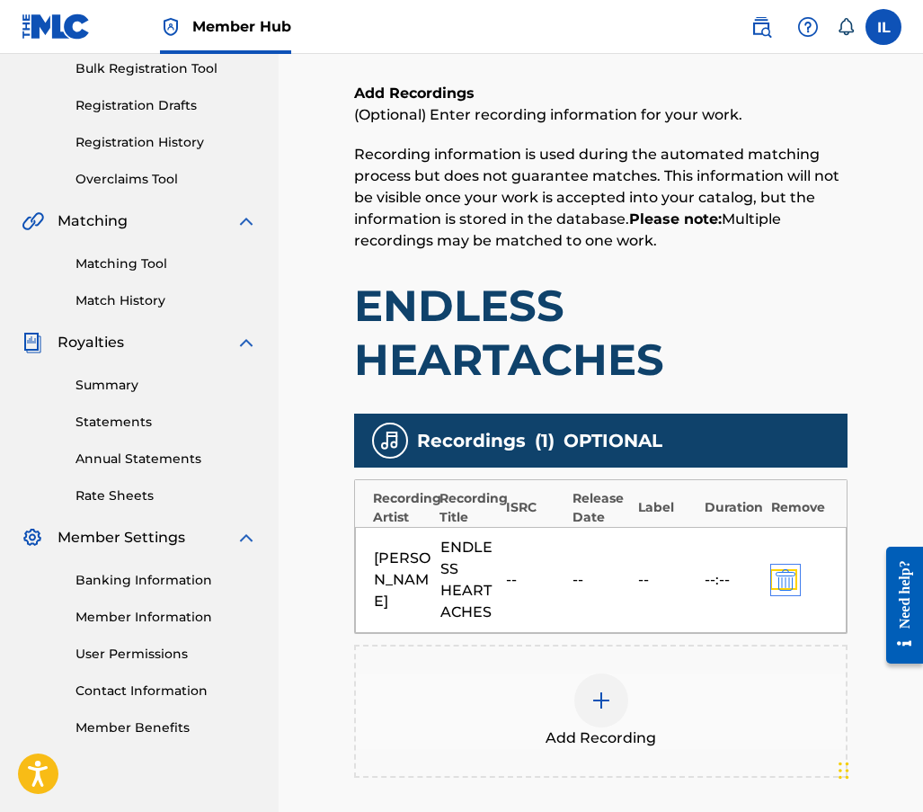
click at [788, 576] on img "submit" at bounding box center [786, 580] width 20 height 22
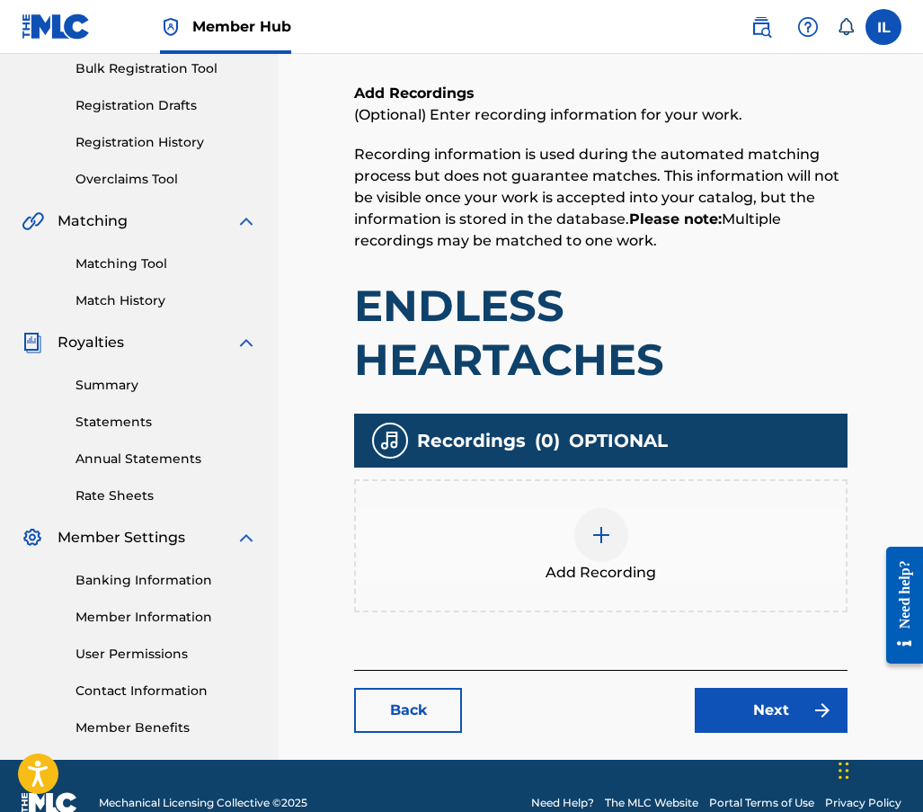
click at [601, 538] on img at bounding box center [602, 535] width 22 height 22
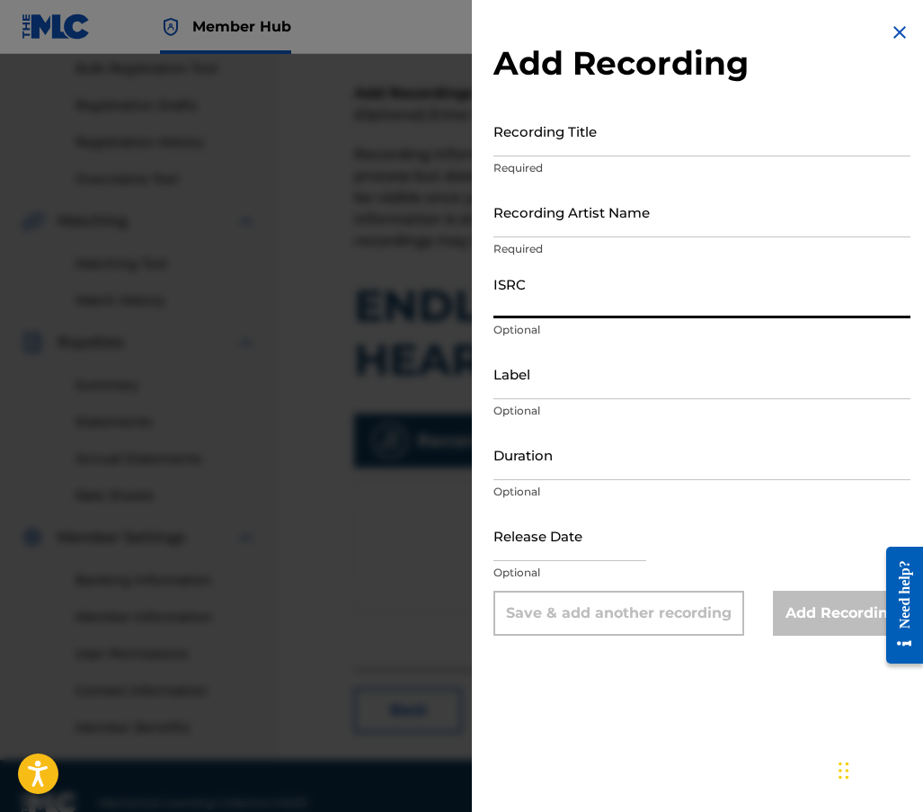
paste input "QZWFX2586504"
type input "QZWFX2586504"
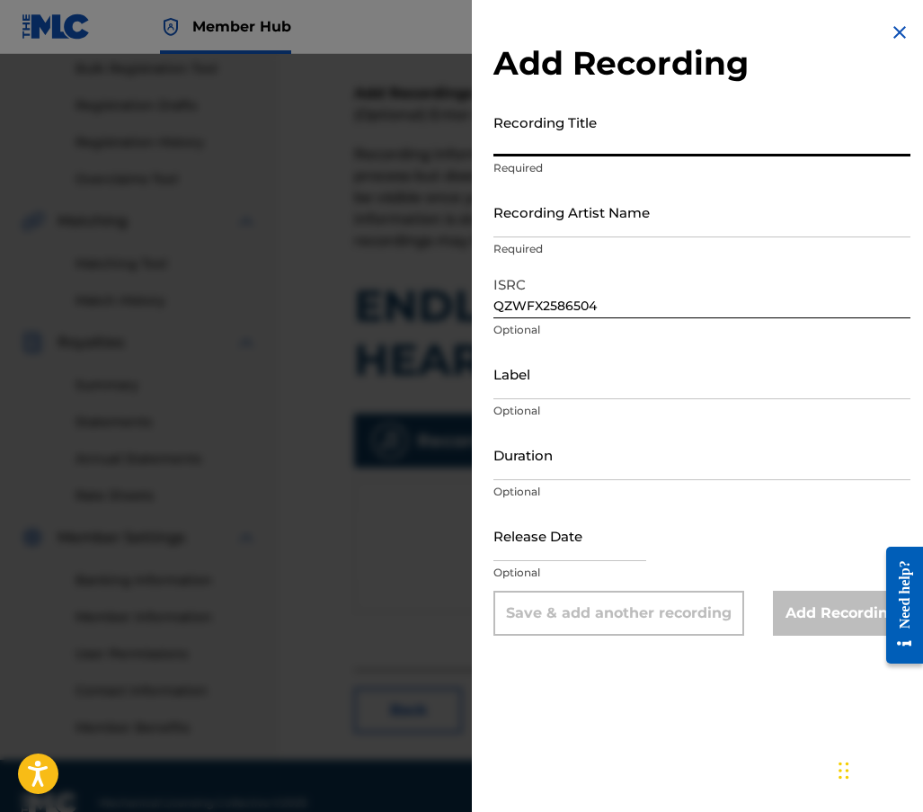
click at [499, 155] on input "Recording Title" at bounding box center [702, 130] width 417 height 51
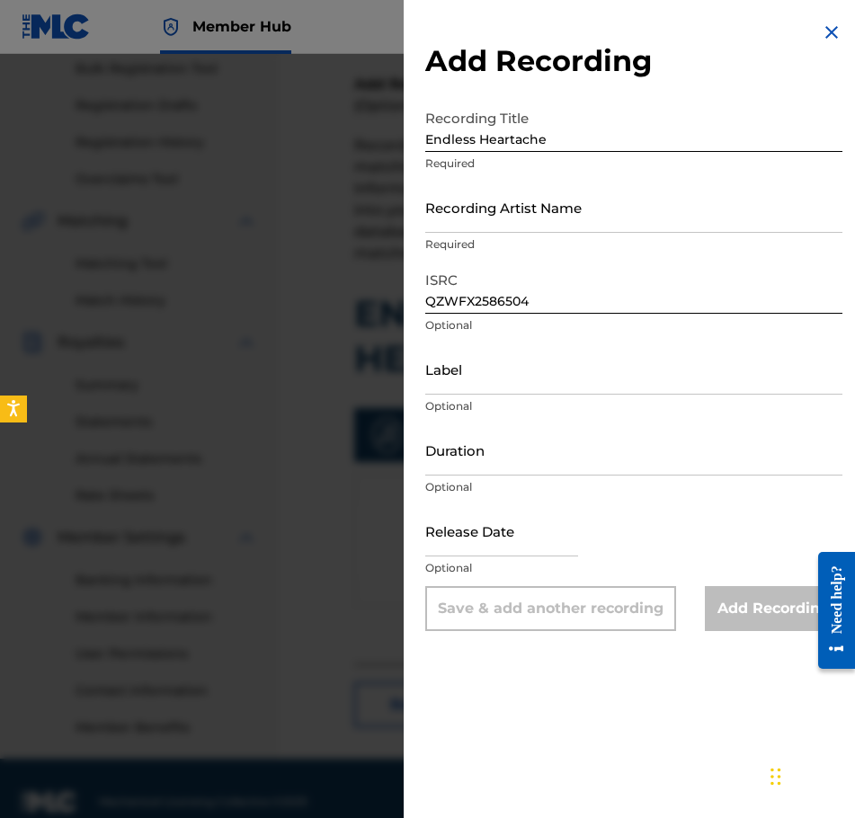
click at [836, 113] on div "Add Recording Recording Title Endless Heartache Required Recording Artist Name …" at bounding box center [634, 326] width 460 height 653
click at [557, 139] on input "Endless Heartache" at bounding box center [633, 126] width 417 height 51
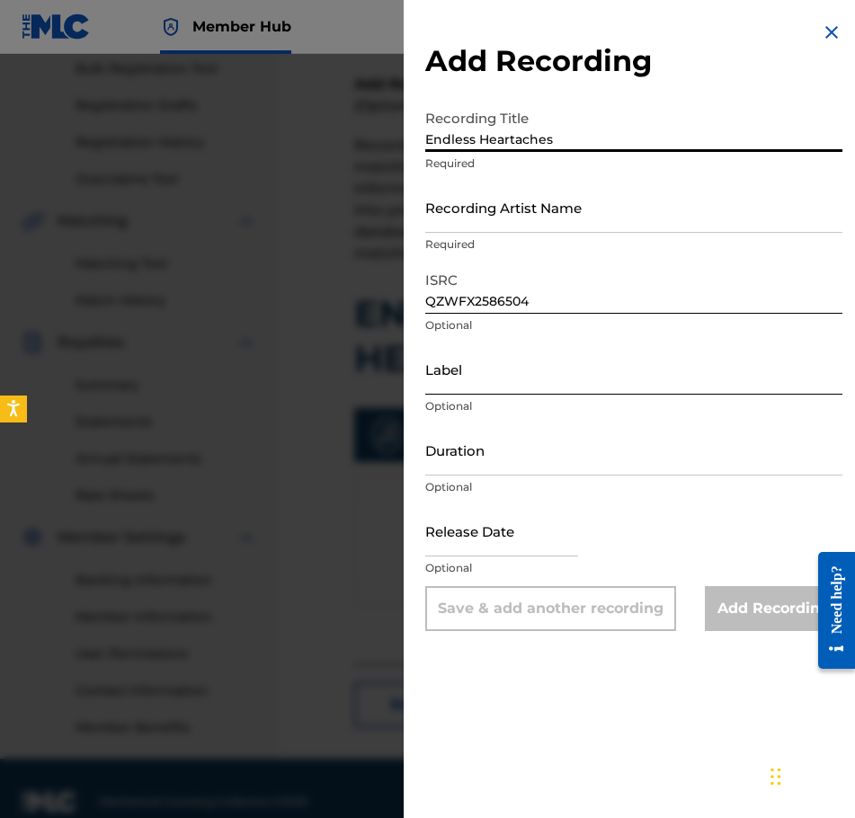
type input "Endless Heartaches"
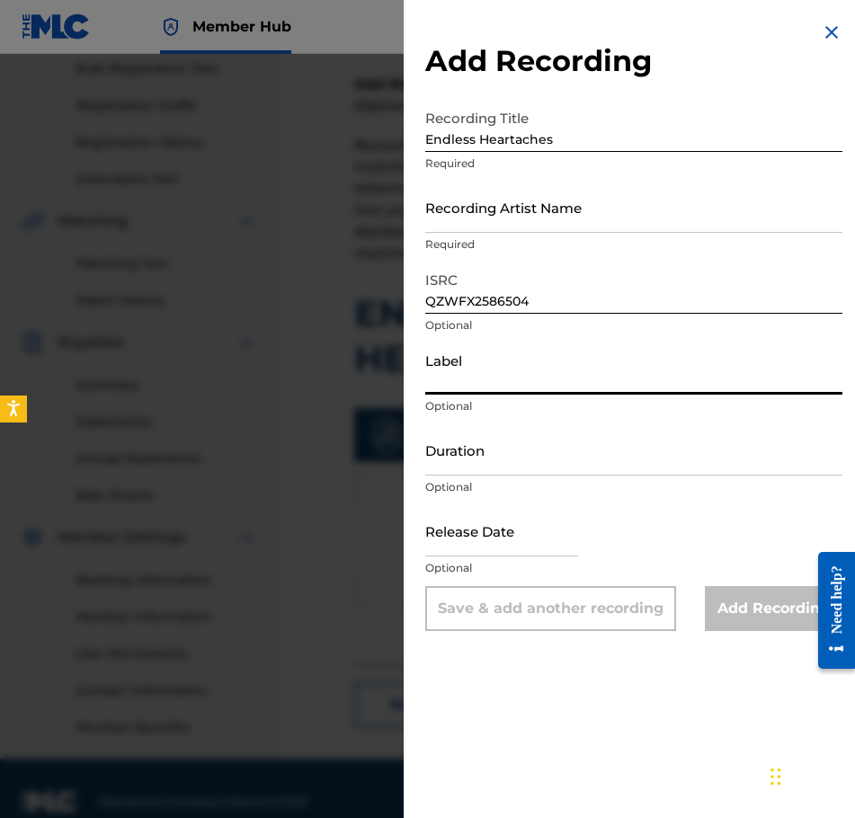
click at [468, 389] on input "Label" at bounding box center [633, 368] width 417 height 51
type input "Soulja Man Music"
click at [489, 463] on input "Duration" at bounding box center [633, 449] width 417 height 51
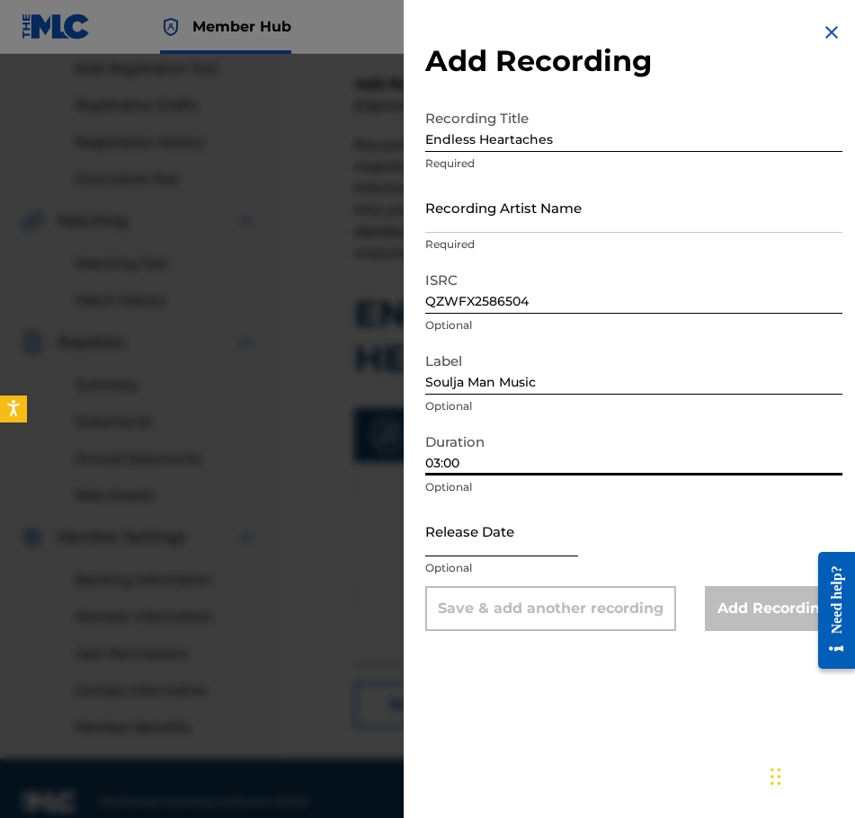
type input "03:00"
click at [464, 546] on input "text" at bounding box center [501, 530] width 153 height 51
select select "8"
select select "2025"
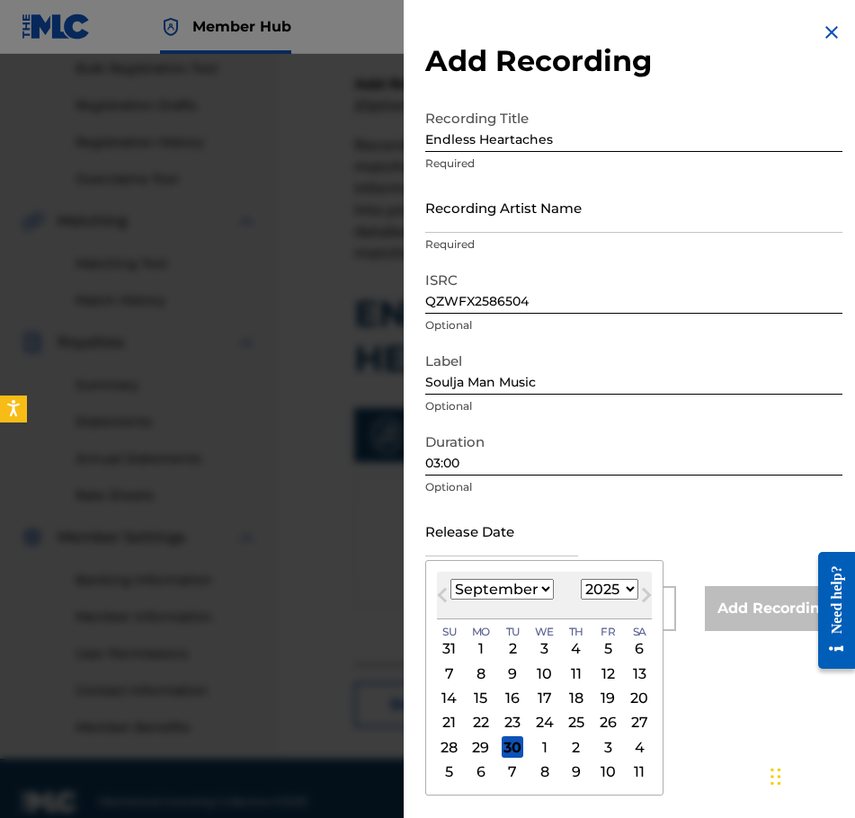
type input "[DATE]"
select select "7"
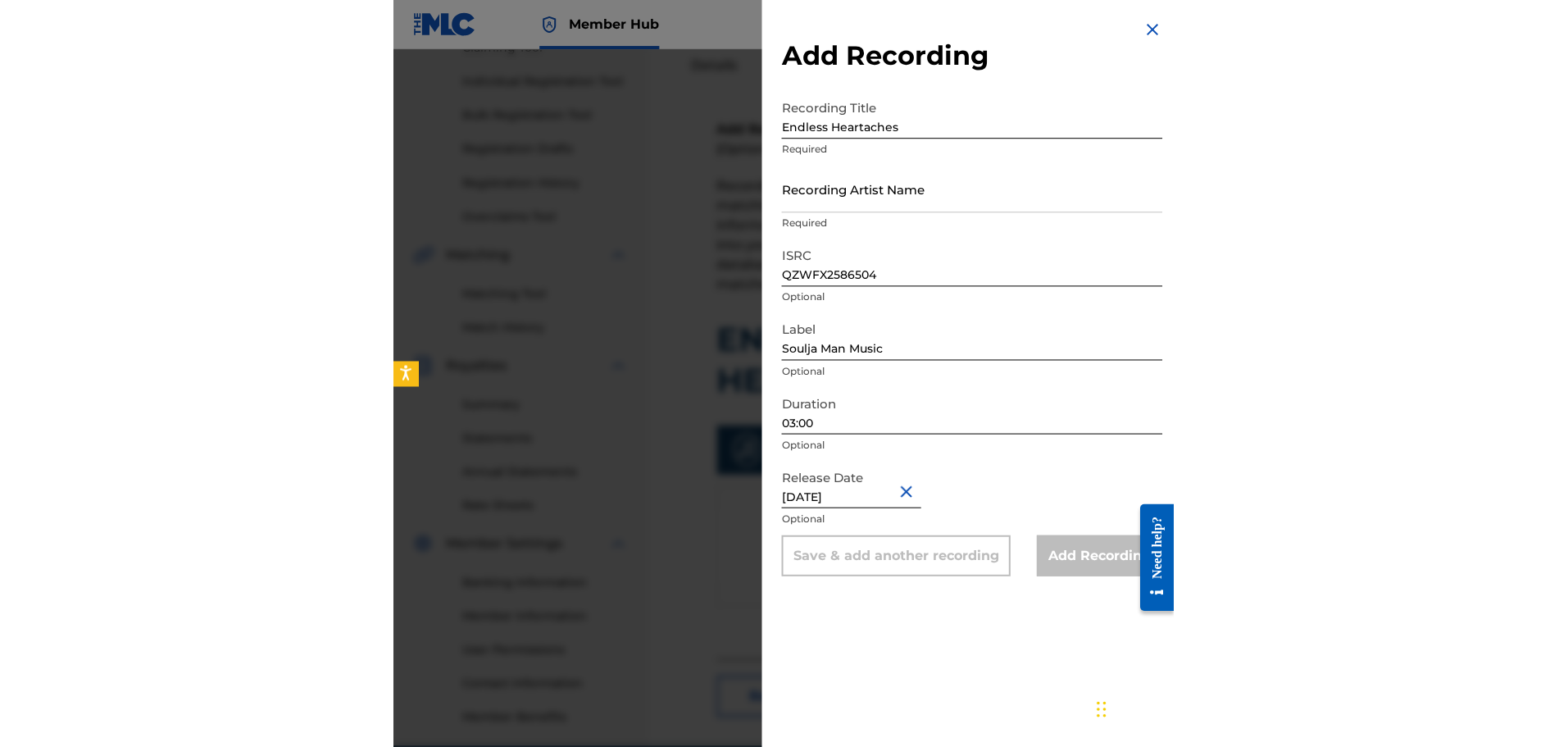
scroll to position [164, 0]
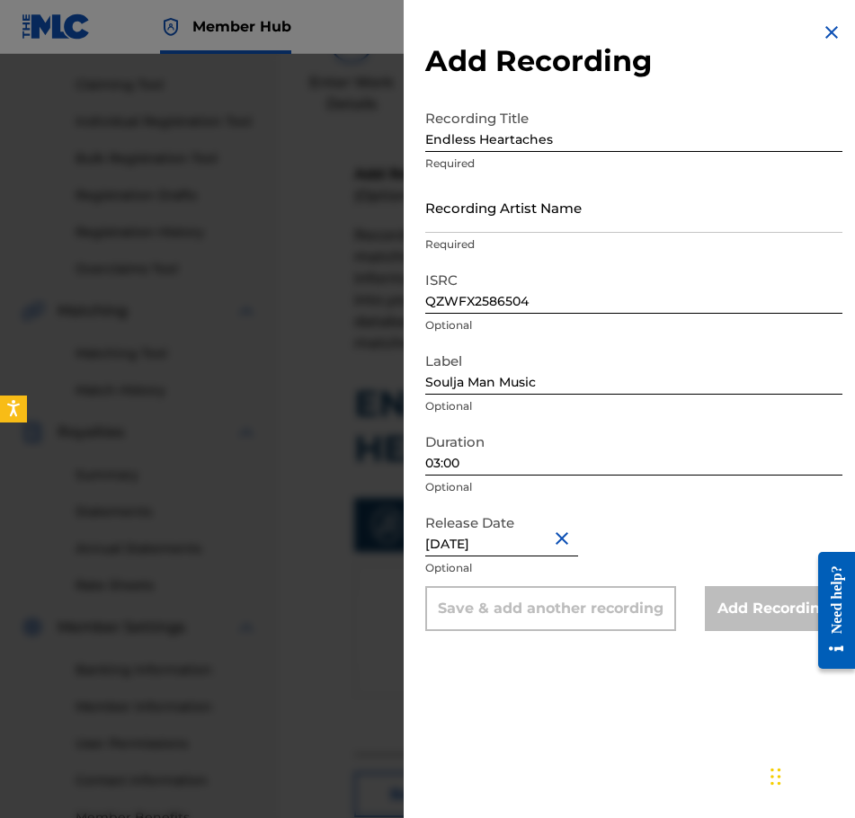
click at [756, 607] on div "Add Recording" at bounding box center [774, 608] width 138 height 45
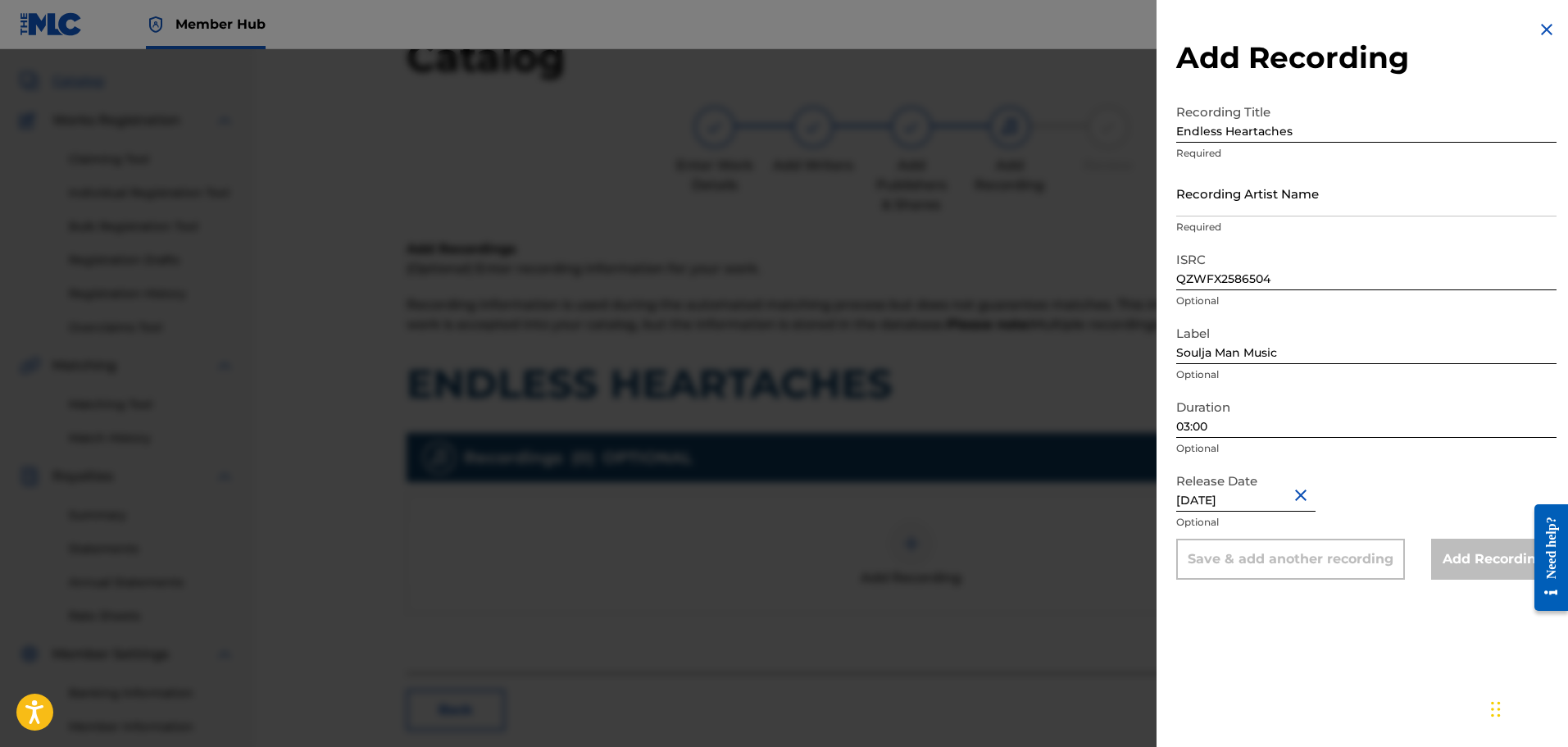
scroll to position [0, 0]
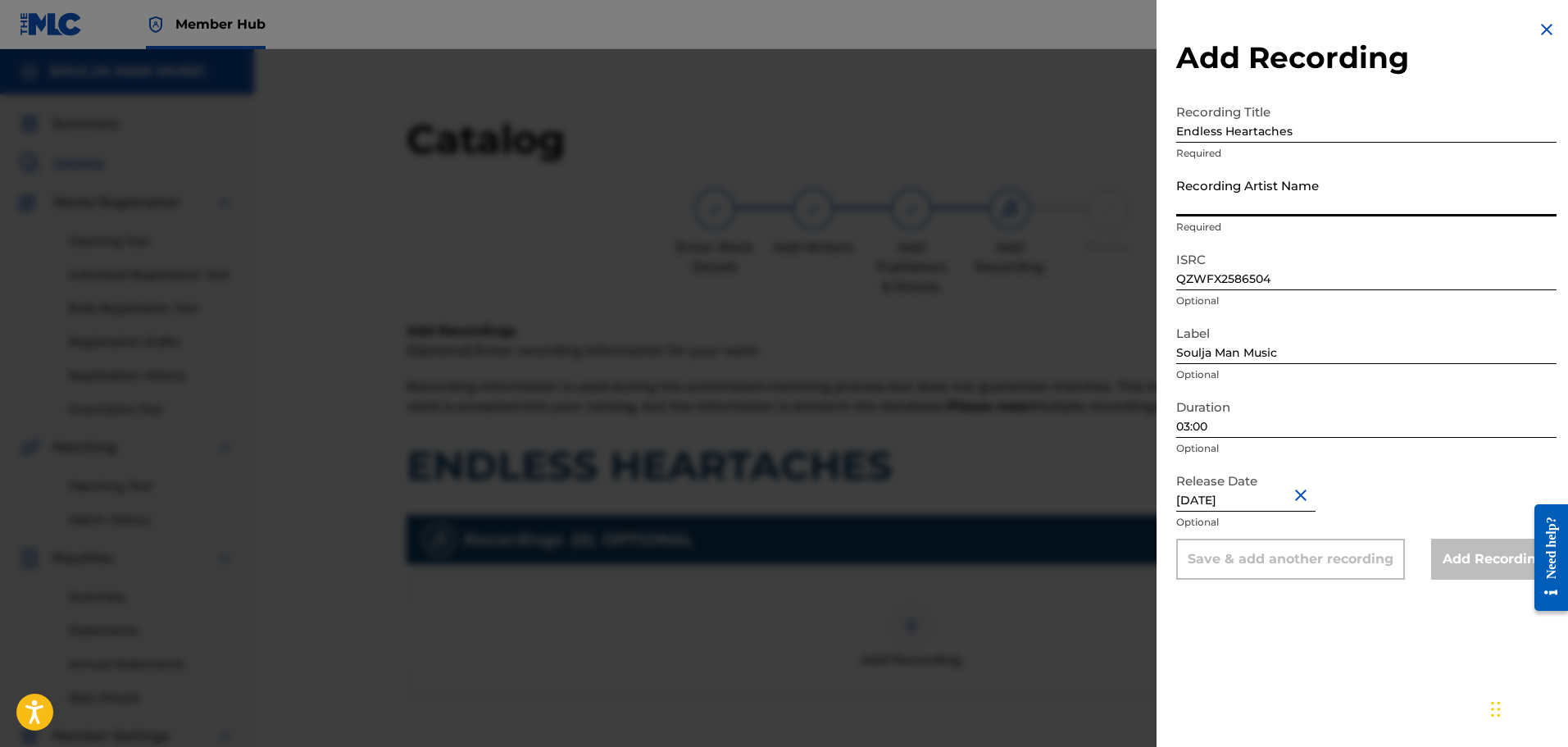
click at [841, 204] on input "Recording Artist Name" at bounding box center [1366, 192] width 380 height 47
type input "[PERSON_NAME]"
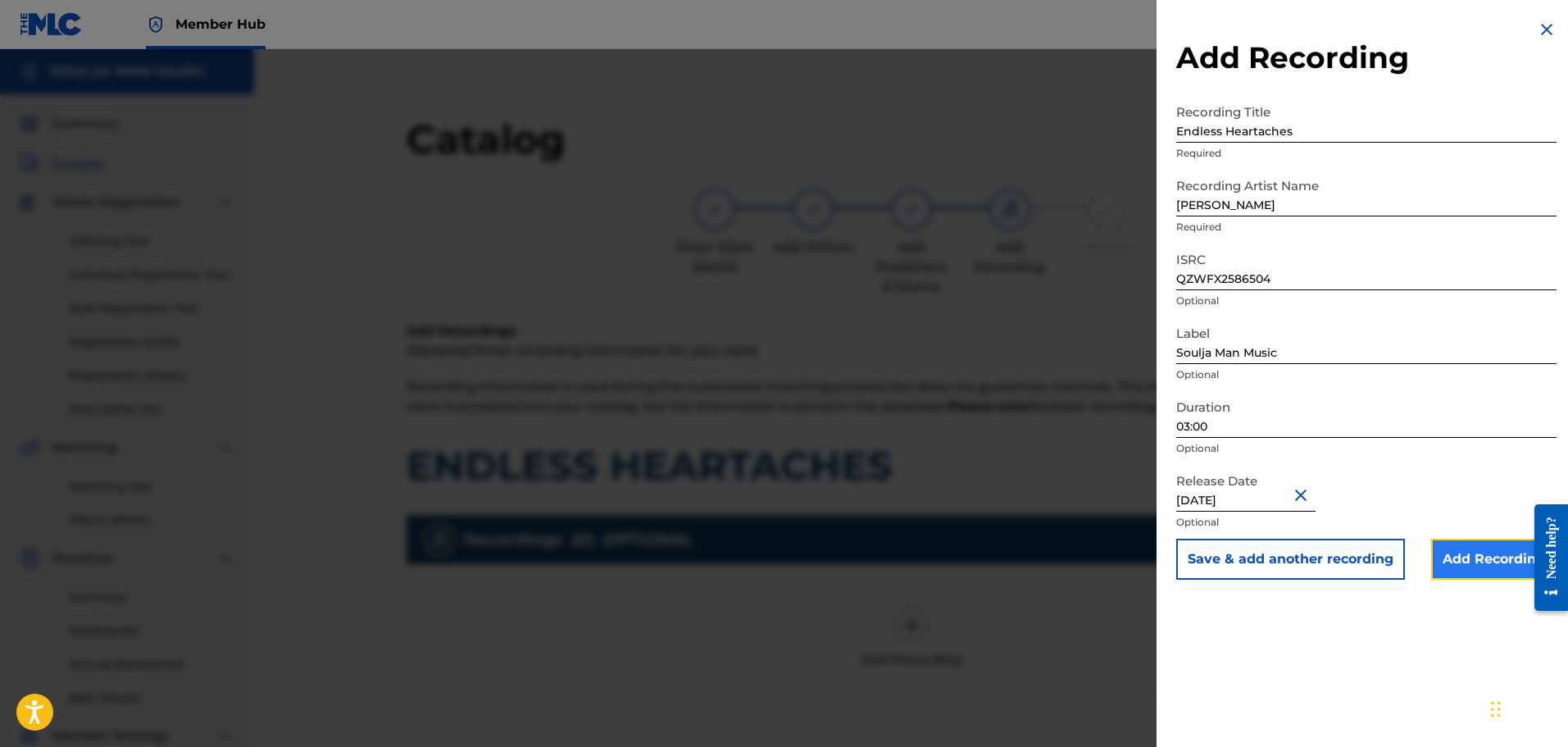
click at [841, 573] on input "Add Recording" at bounding box center [1494, 559] width 126 height 41
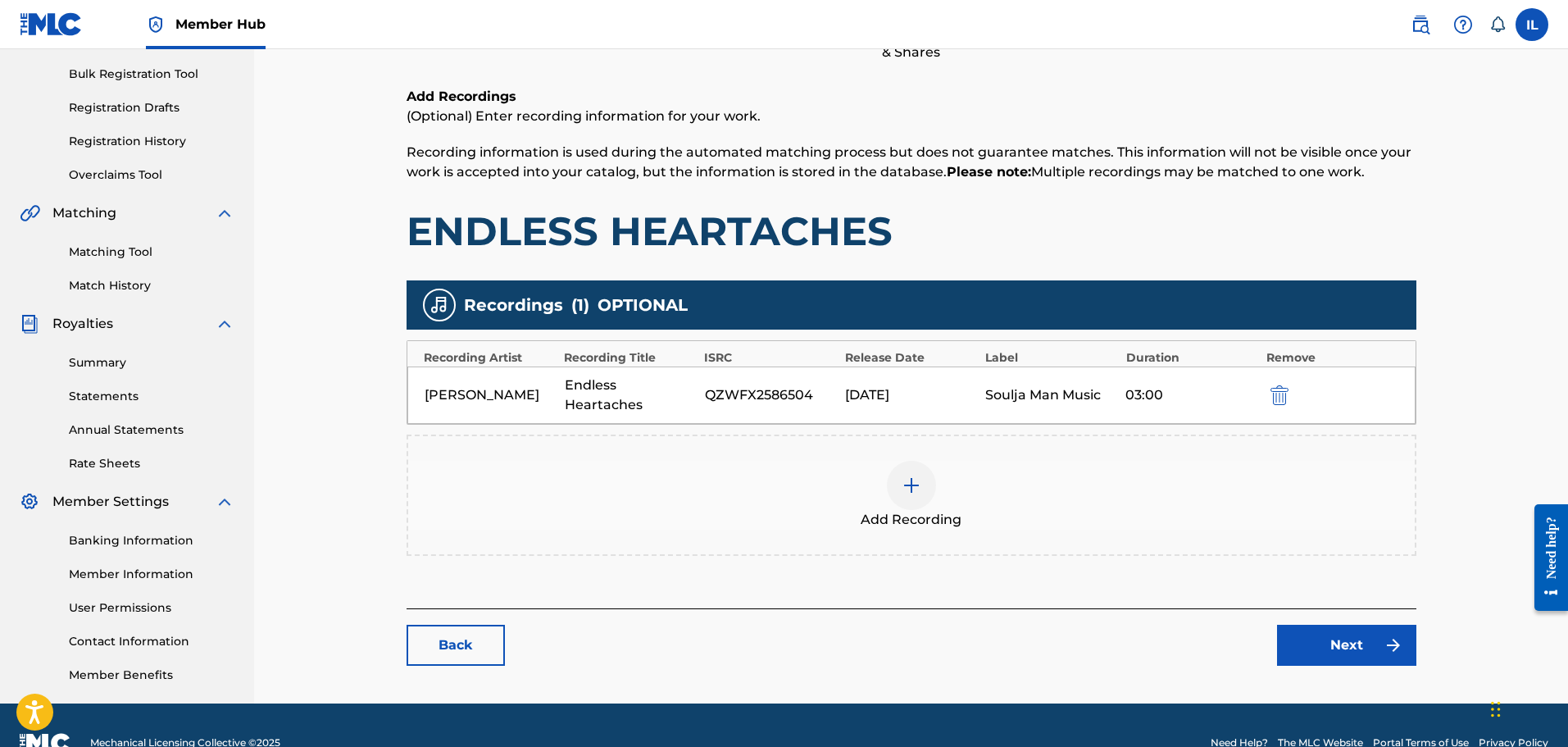
scroll to position [270, 0]
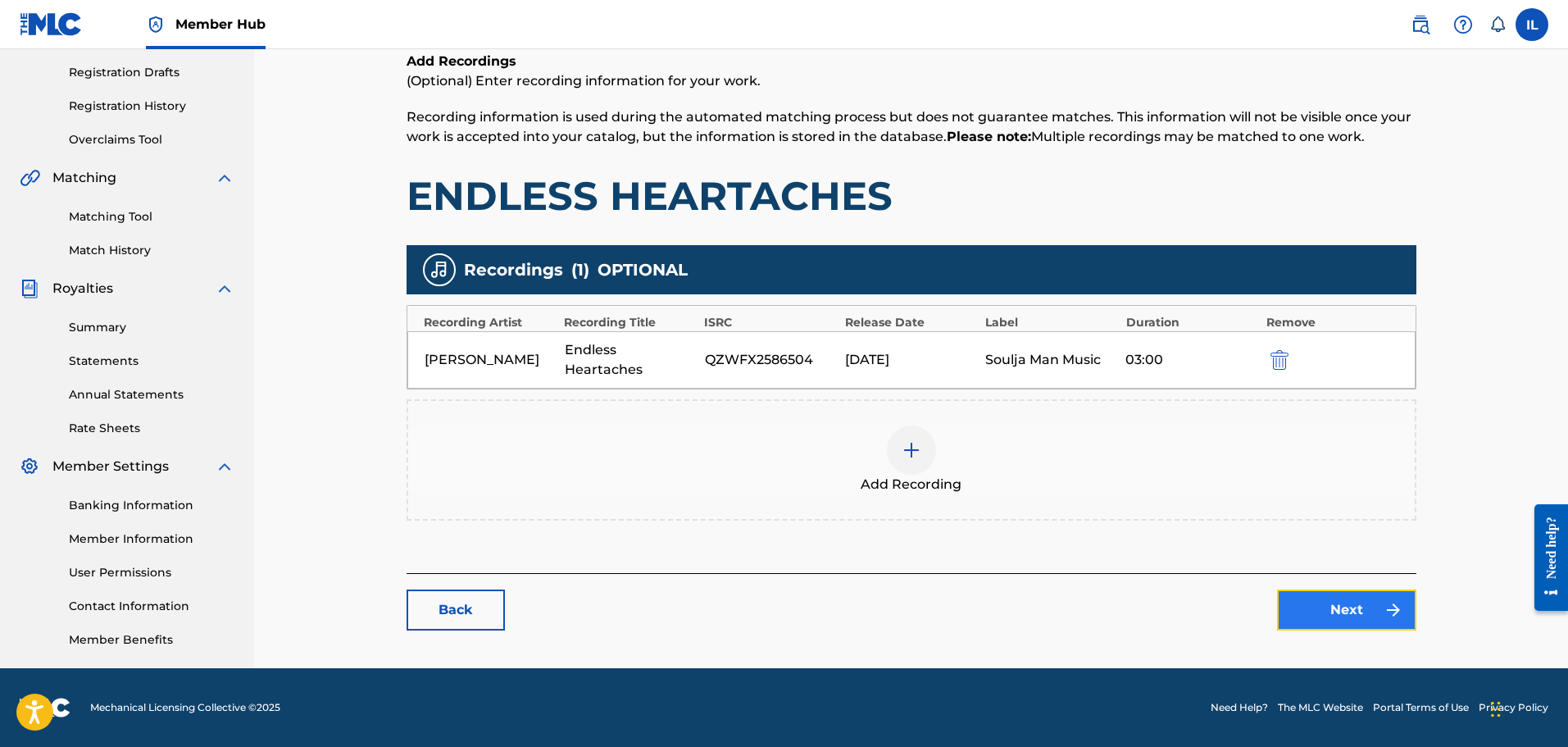
click at [841, 589] on link "Next" at bounding box center [1346, 609] width 139 height 41
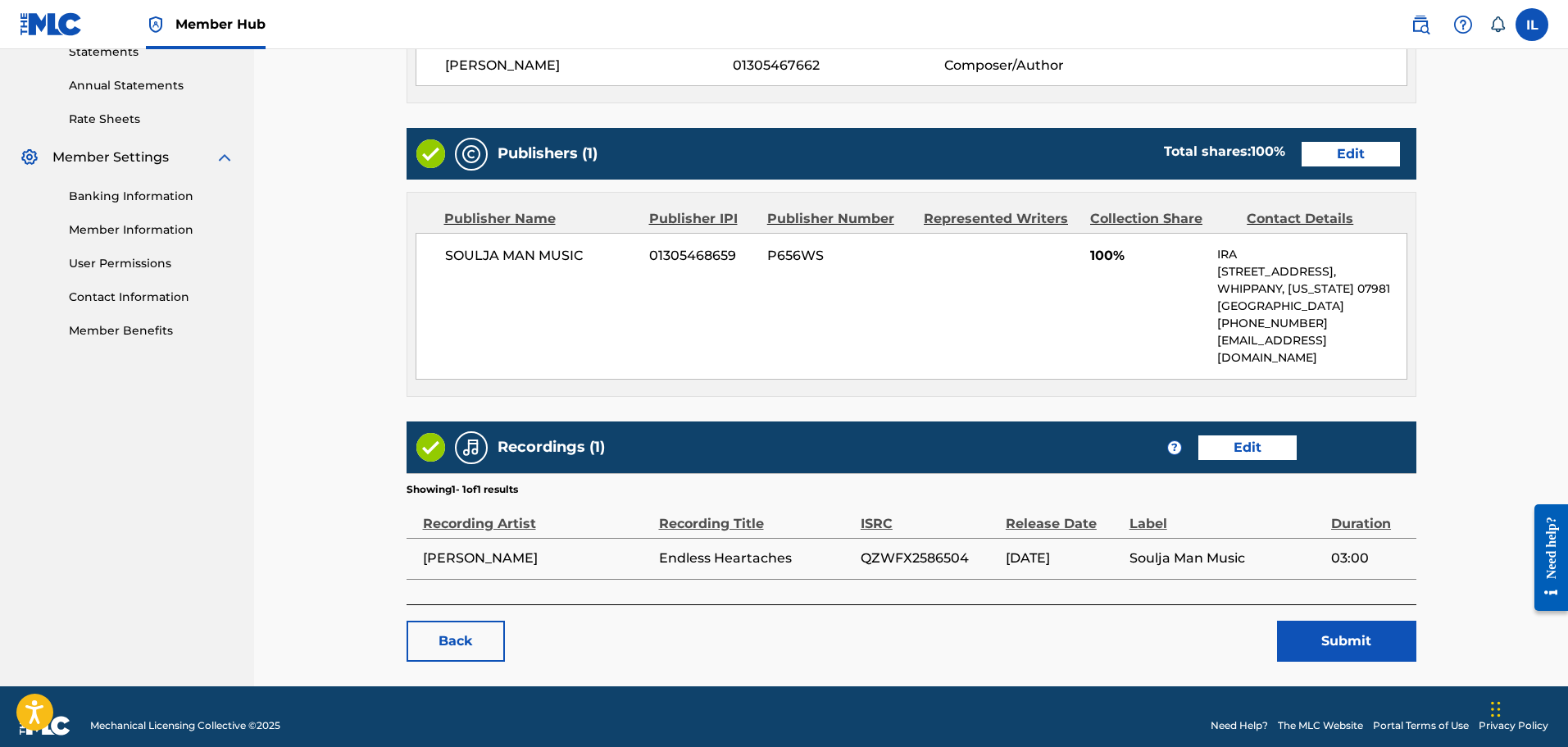
scroll to position [580, 0]
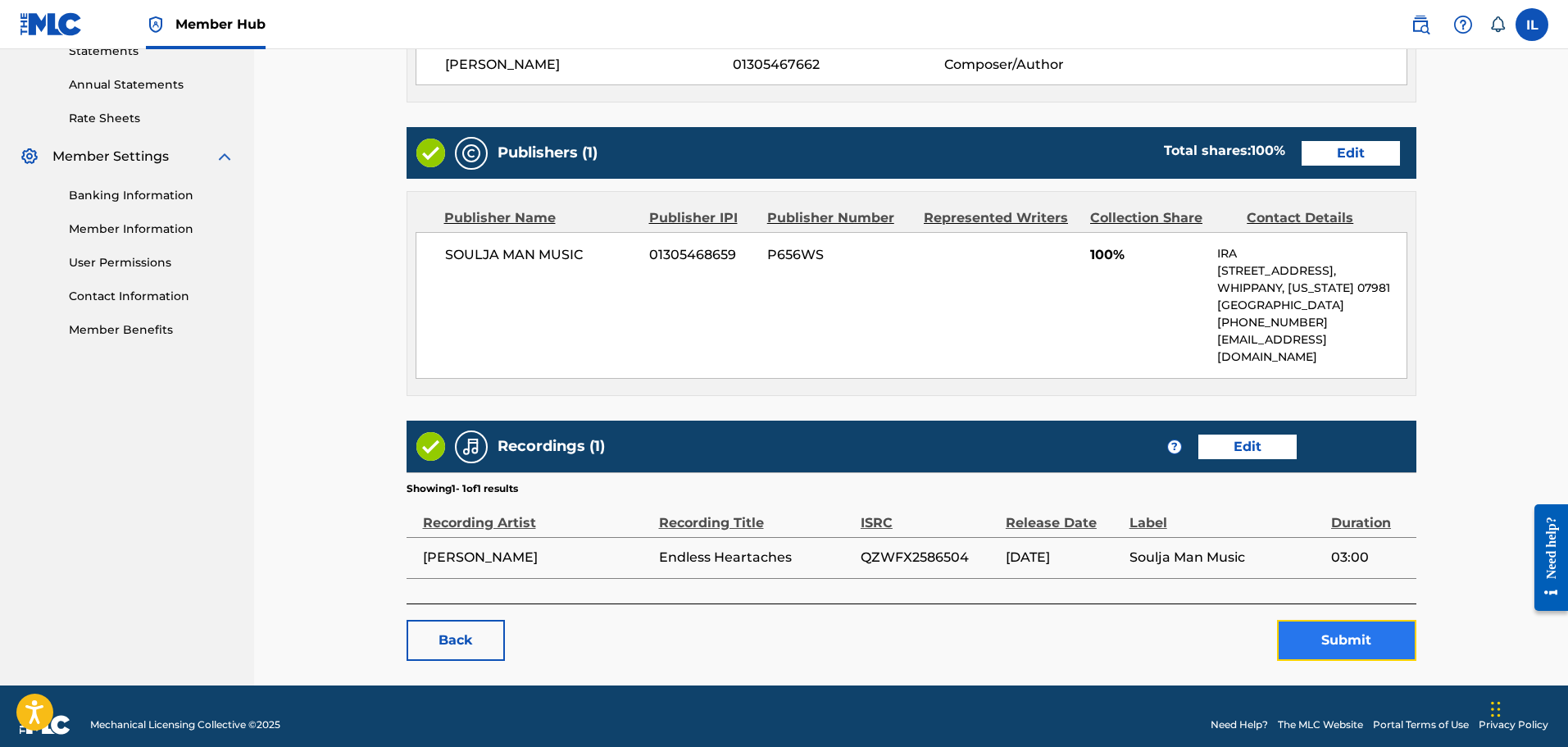
click at [841, 621] on button "Submit" at bounding box center [1346, 640] width 139 height 41
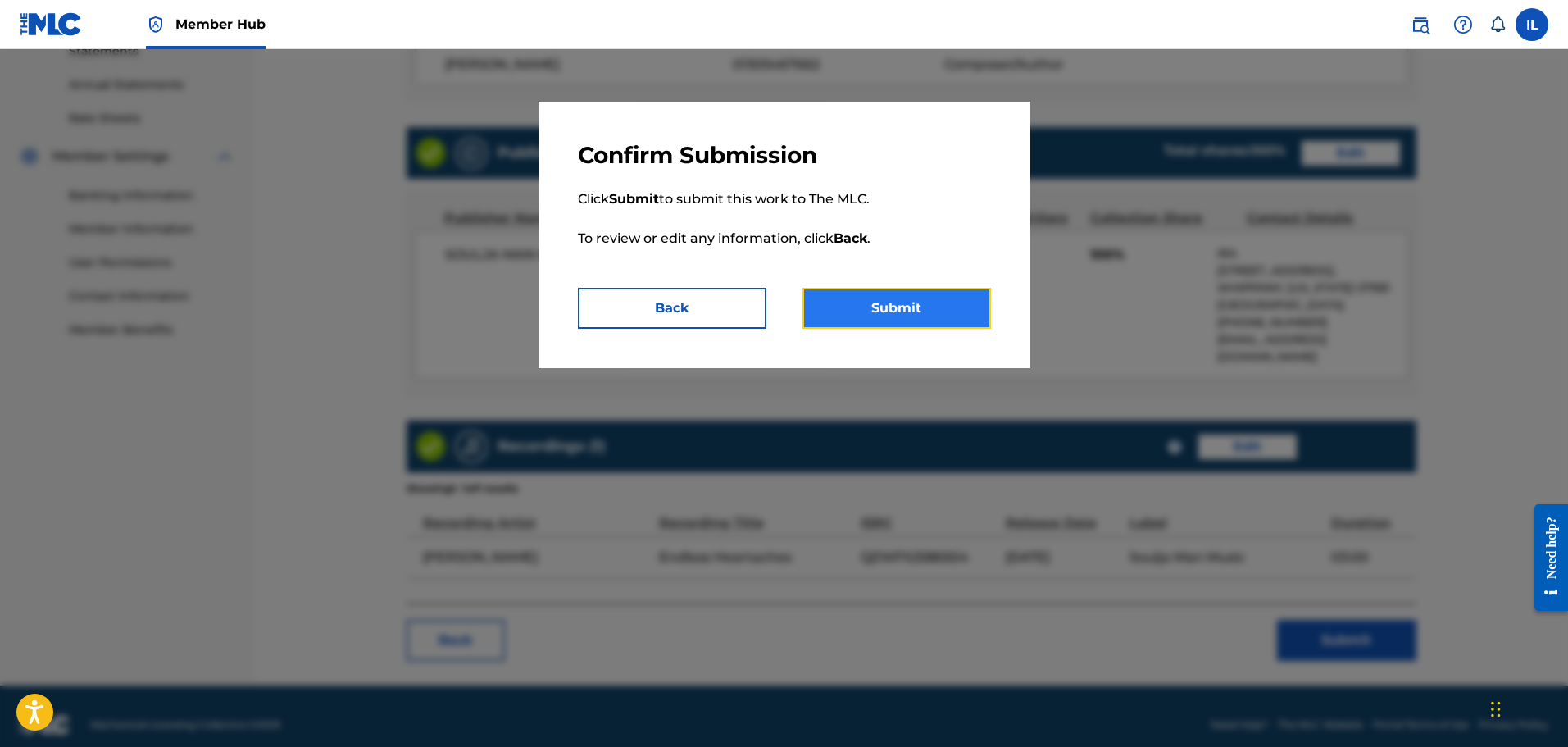
click at [841, 312] on button "Submit" at bounding box center [896, 308] width 189 height 41
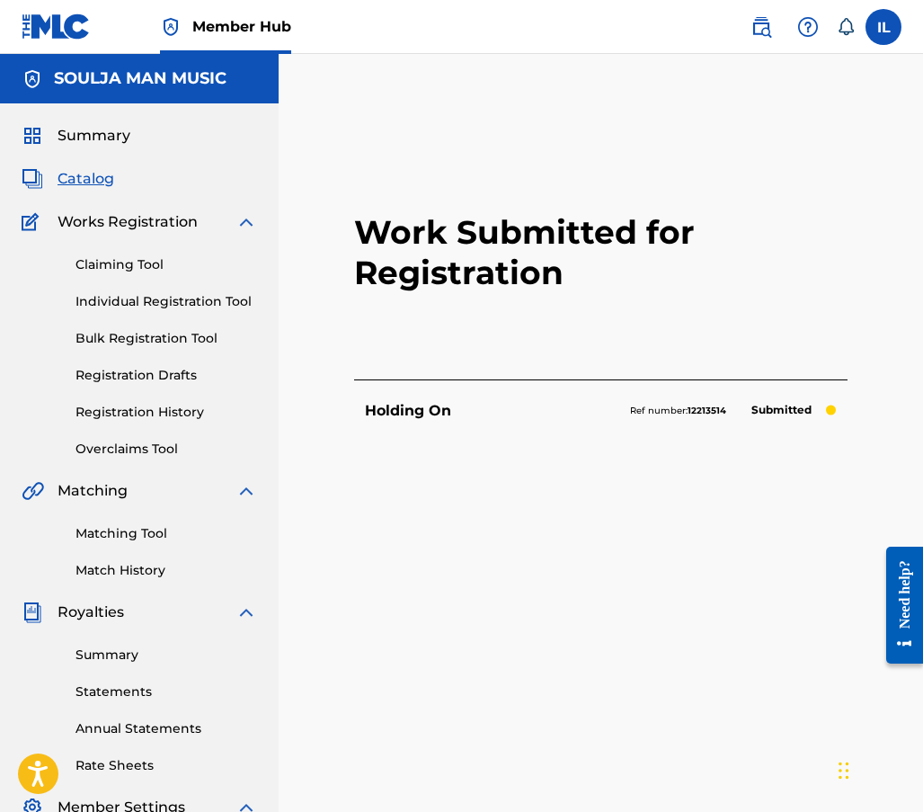
click at [572, 594] on div "Work Submitted for Registration Holding On Ref number: 12213514 Submitted Back …" at bounding box center [601, 505] width 494 height 758
click at [110, 300] on link "Individual Registration Tool" at bounding box center [167, 301] width 182 height 19
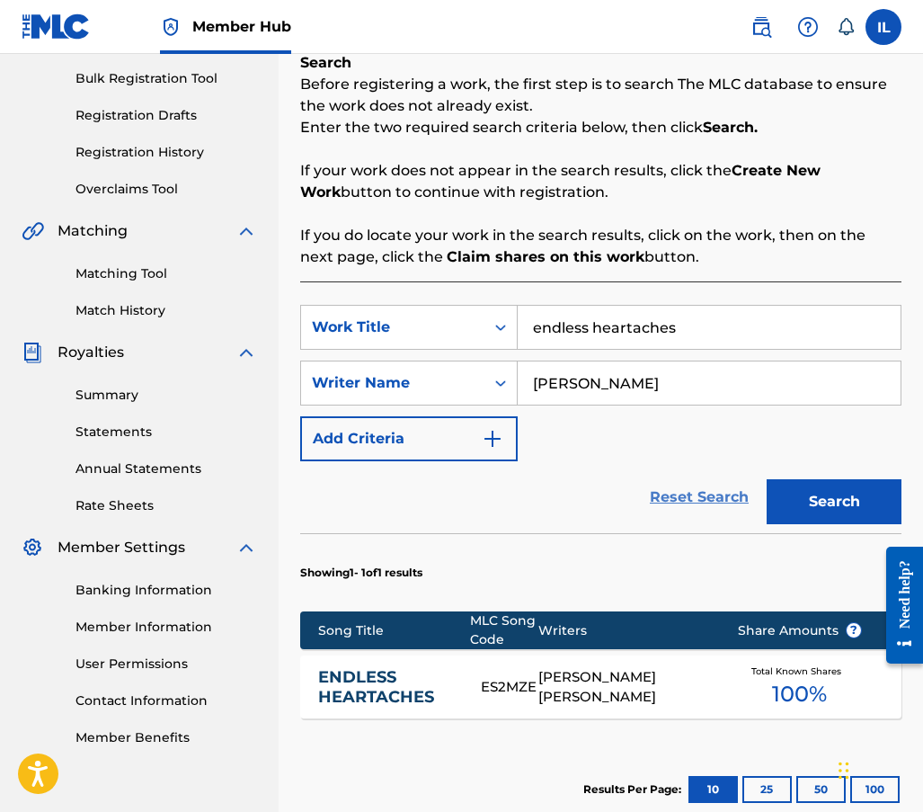
scroll to position [270, 0]
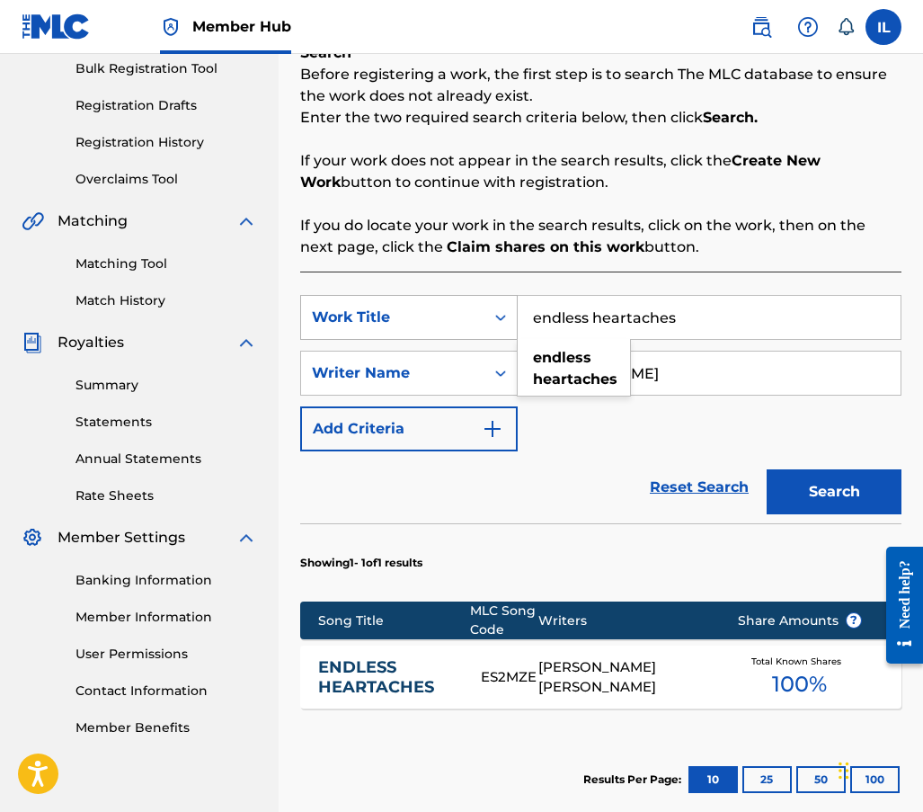
drag, startPoint x: 704, startPoint y: 325, endPoint x: 409, endPoint y: 300, distance: 296.0
click at [409, 300] on div "SearchWithCriteriaa81b3363-cace-4b4a-9c0d-97c22743e4c7 Work Title endless heart…" at bounding box center [601, 317] width 602 height 45
click at [539, 373] on span "ever knew" at bounding box center [565, 368] width 65 height 39
type input "he never knew"
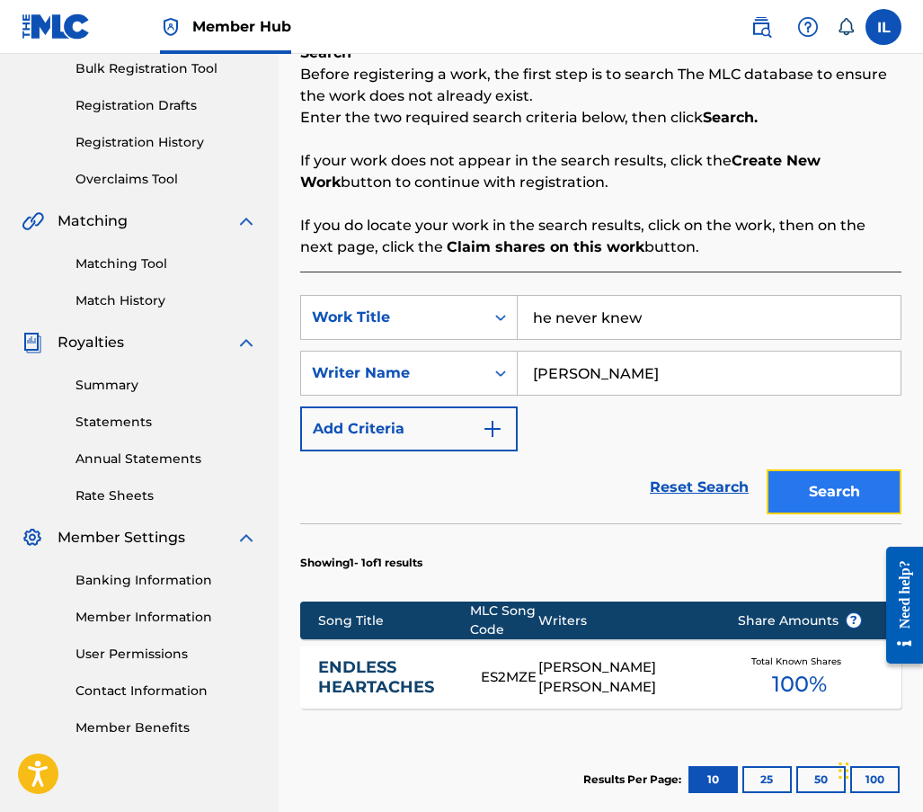
click at [816, 500] on button "Search" at bounding box center [834, 491] width 135 height 45
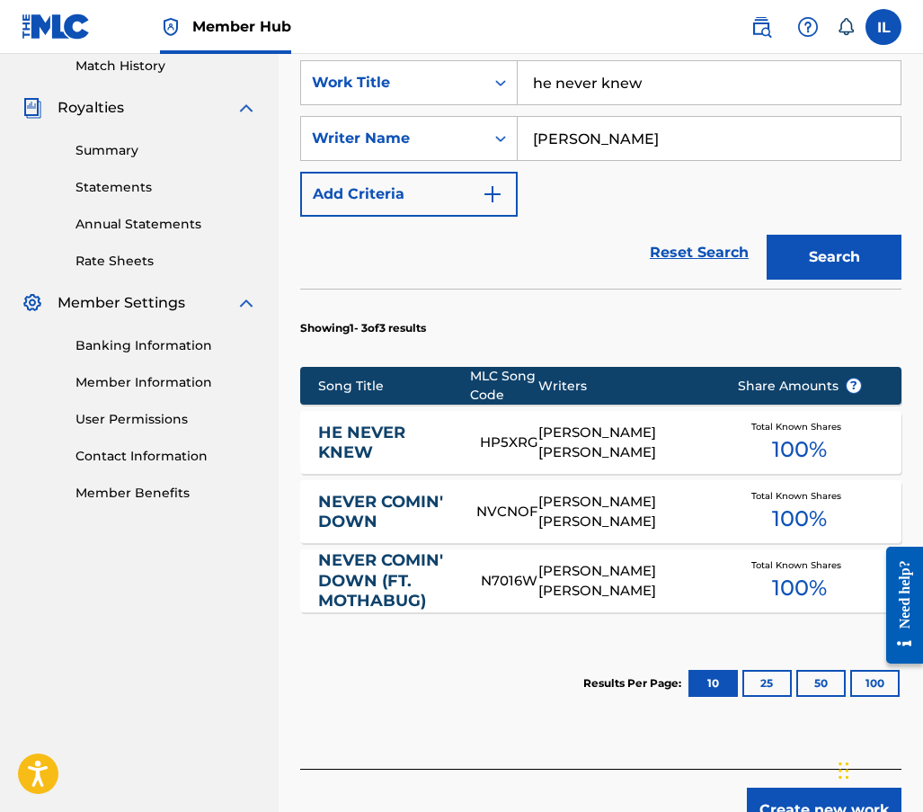
scroll to position [539, 0]
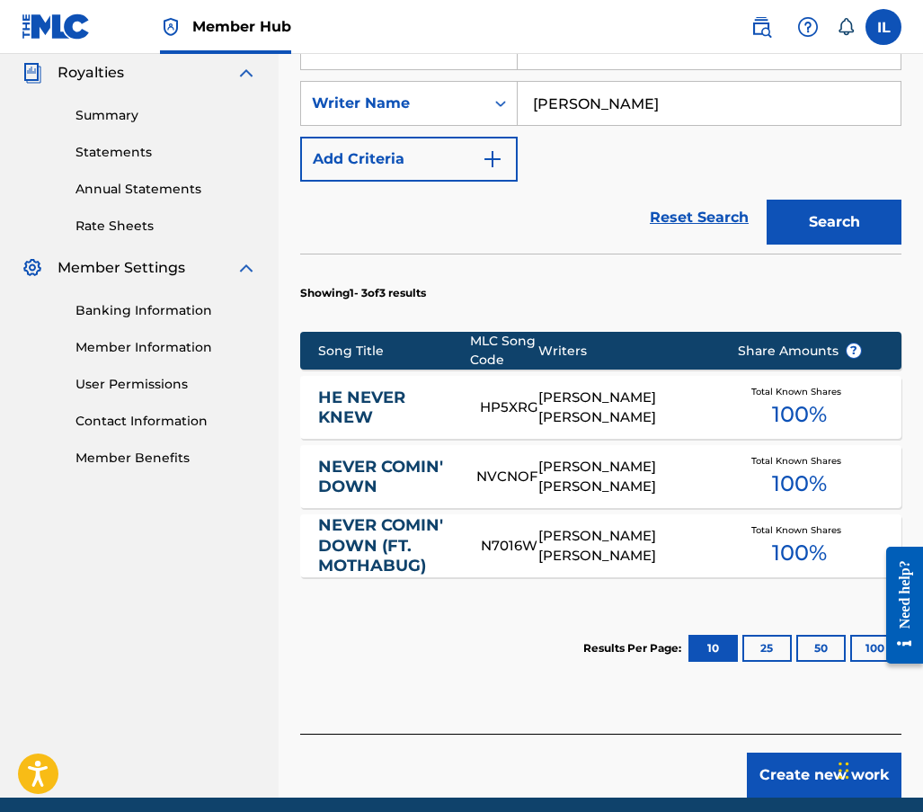
click at [509, 407] on div "HP5XRG" at bounding box center [509, 407] width 58 height 21
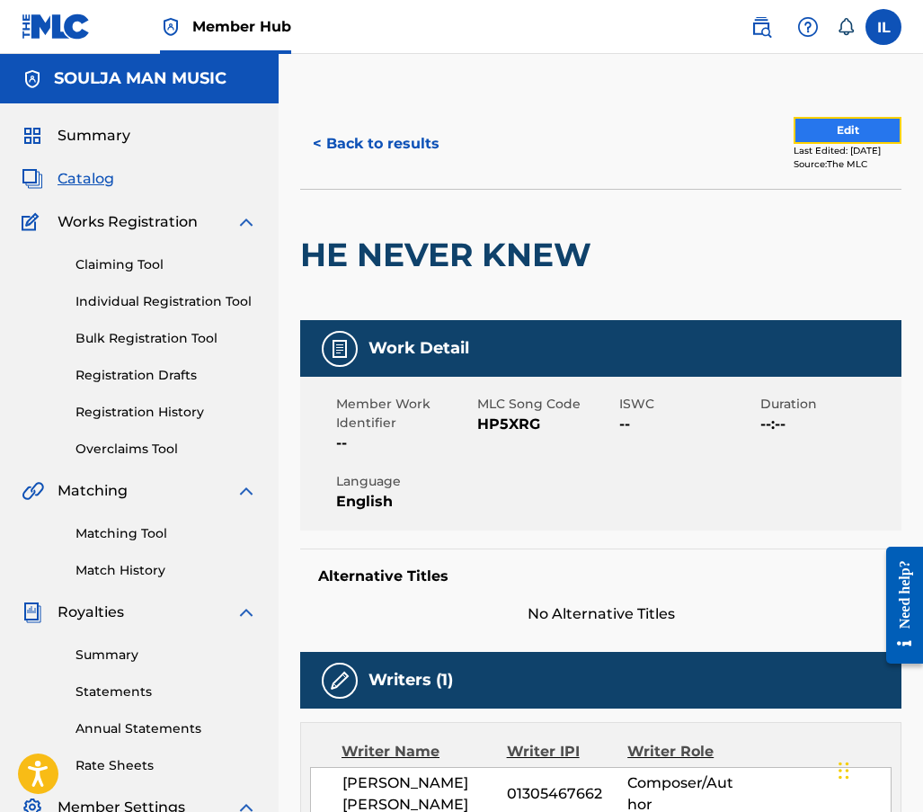
click at [805, 134] on button "Edit" at bounding box center [848, 130] width 108 height 27
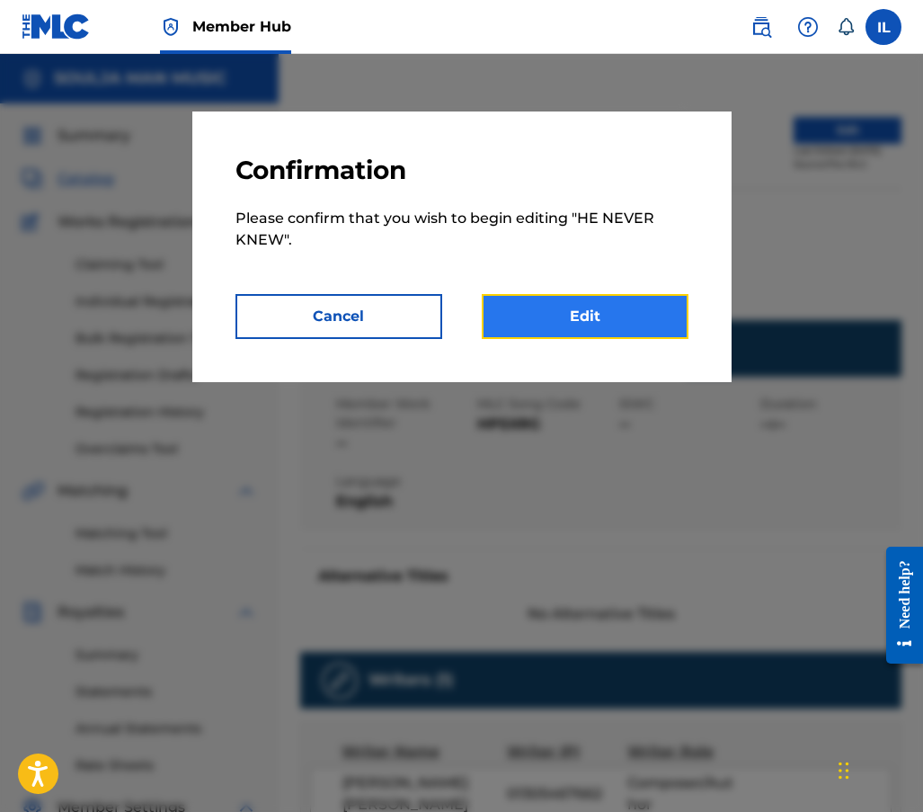
click at [590, 309] on link "Edit" at bounding box center [585, 316] width 207 height 45
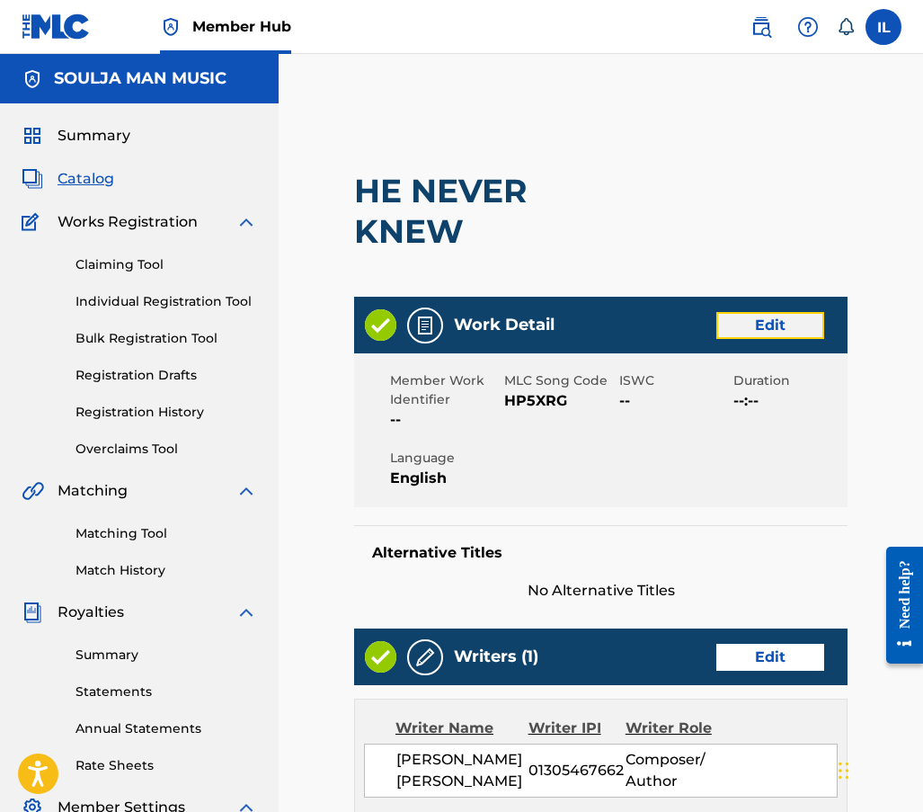
click at [768, 316] on link "Edit" at bounding box center [771, 325] width 108 height 27
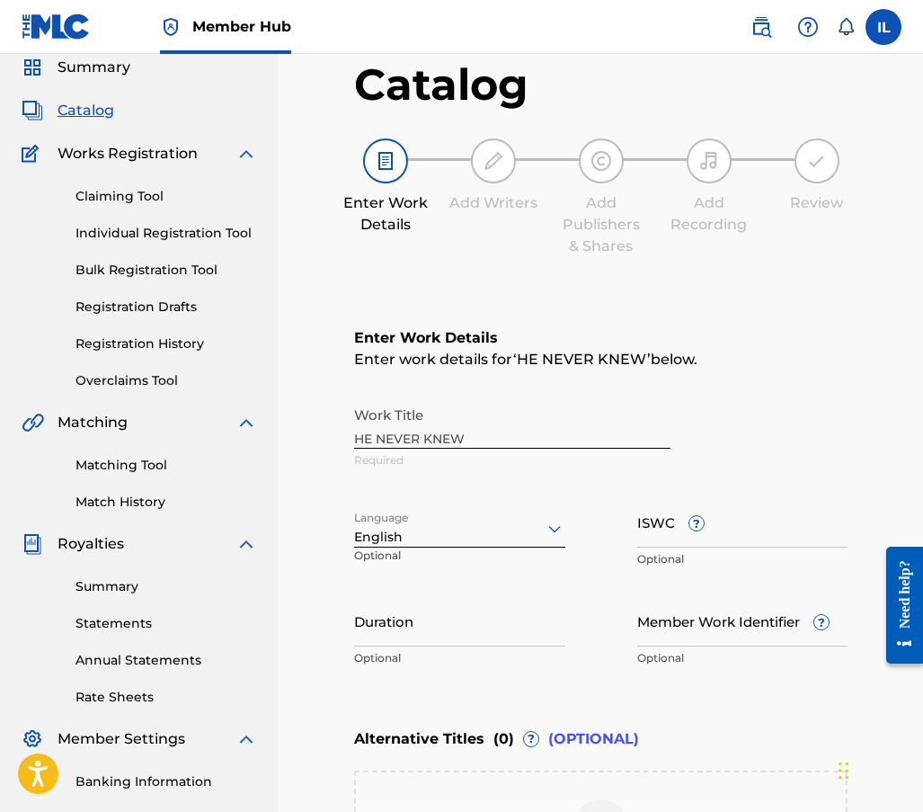
scroll to position [180, 0]
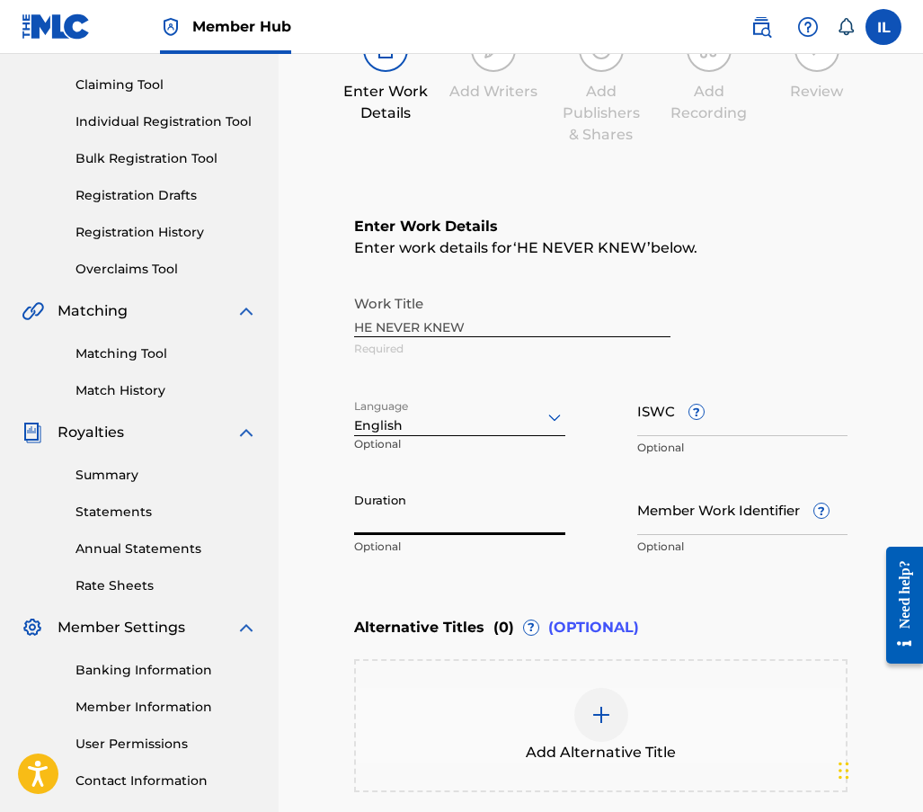
click at [407, 522] on input "Duration" at bounding box center [459, 509] width 211 height 51
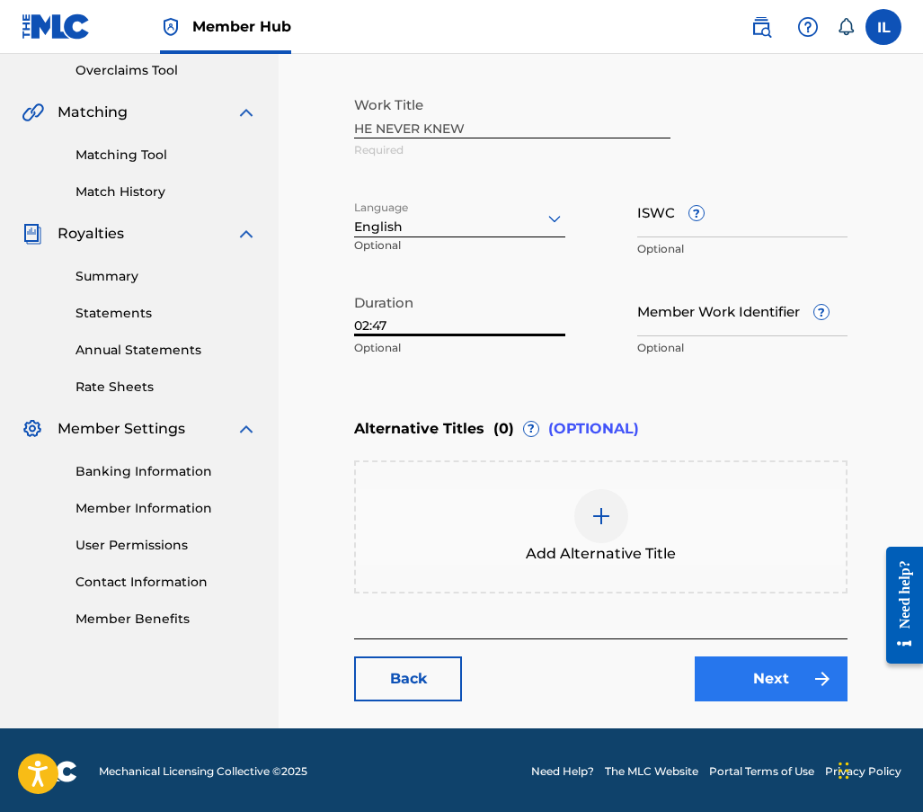
scroll to position [381, 0]
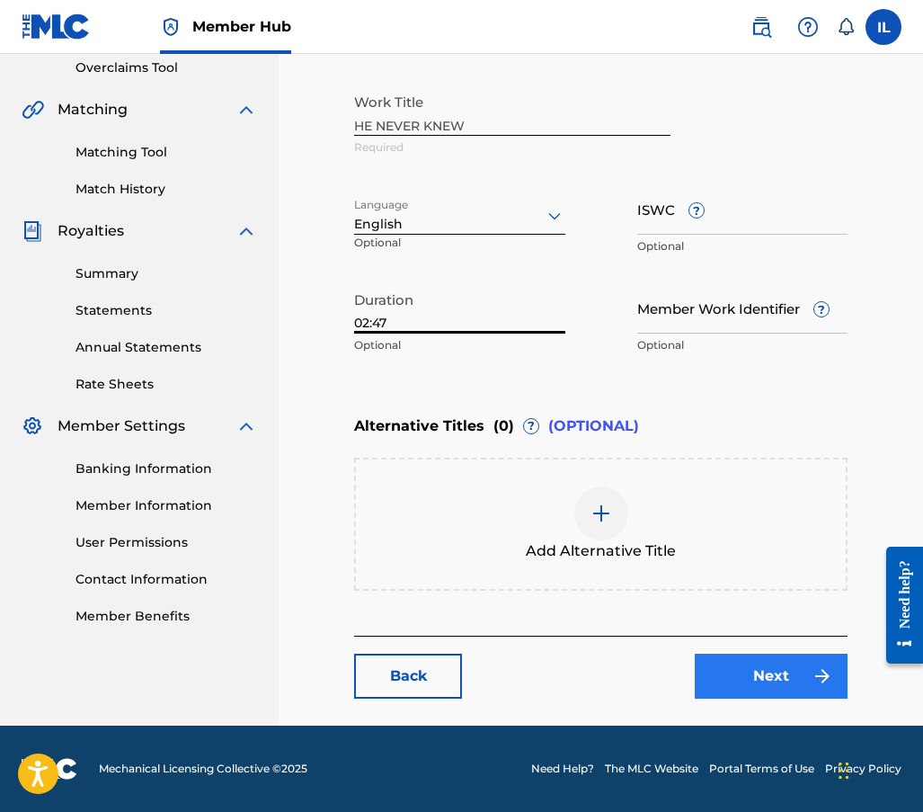
type input "02:47"
click at [770, 669] on link "Next" at bounding box center [771, 676] width 153 height 45
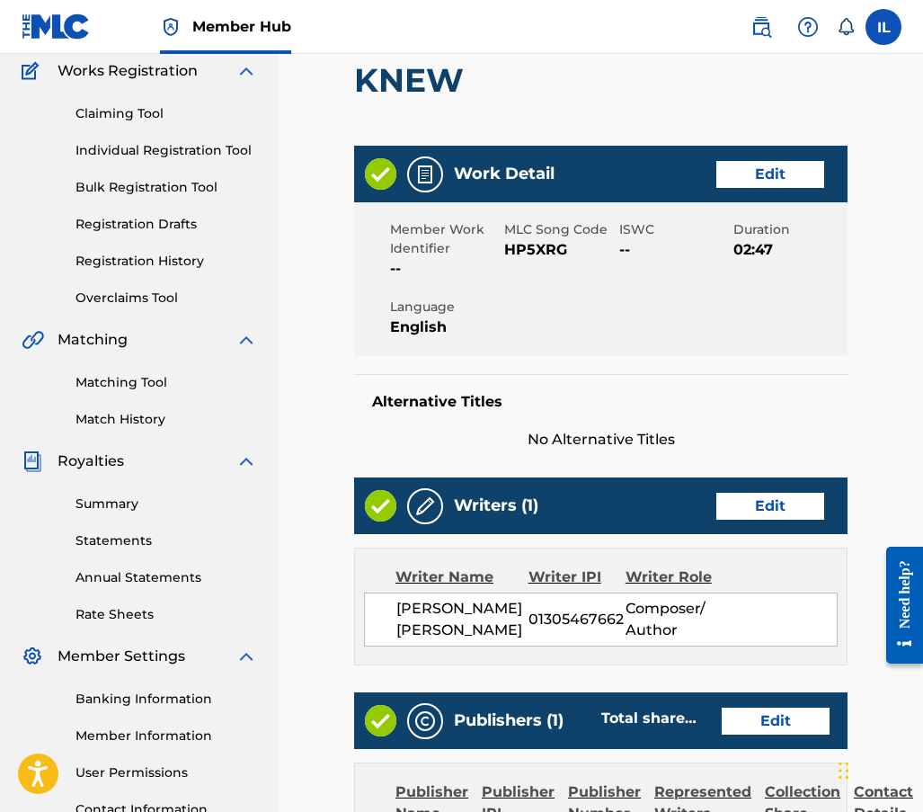
scroll to position [180, 0]
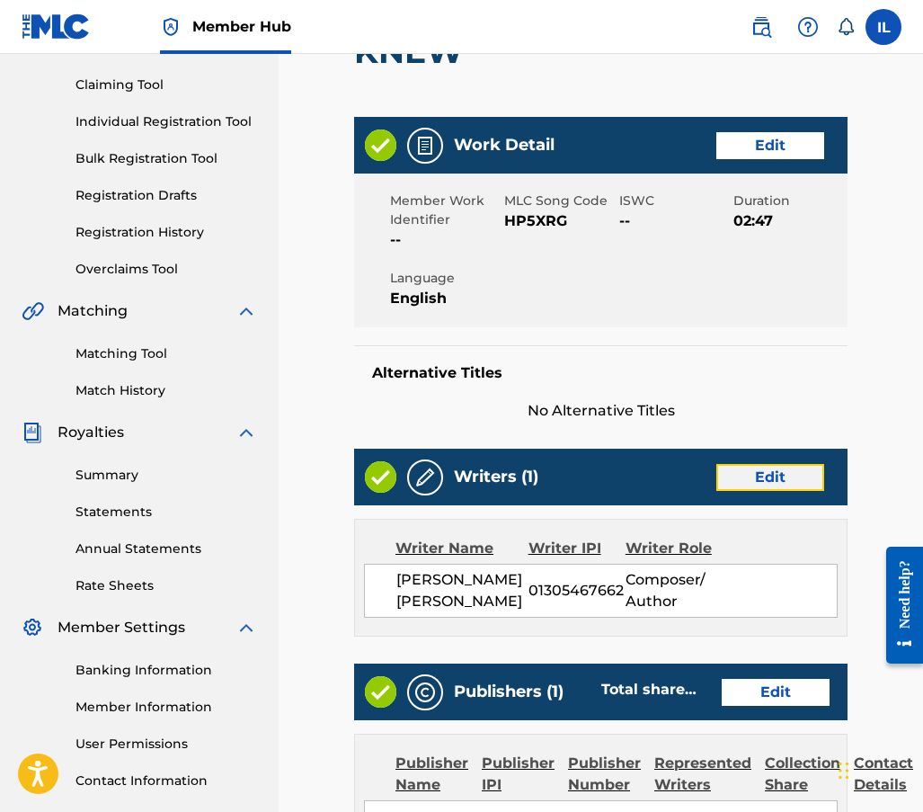
click at [771, 480] on link "Edit" at bounding box center [771, 477] width 108 height 27
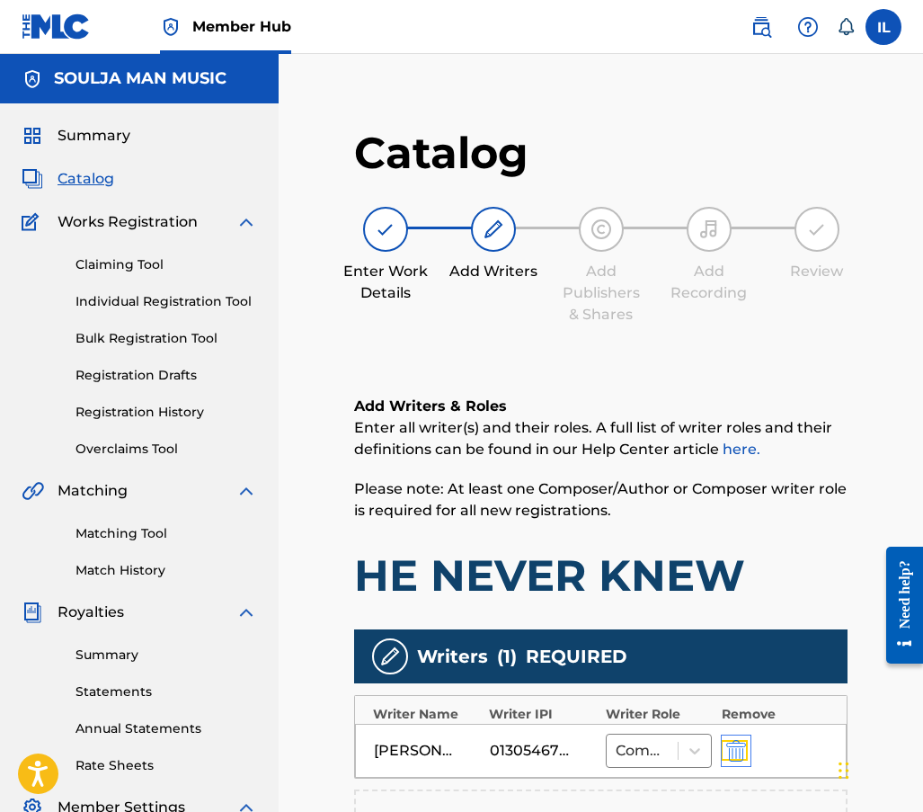
click at [742, 747] on img "submit" at bounding box center [737, 751] width 20 height 22
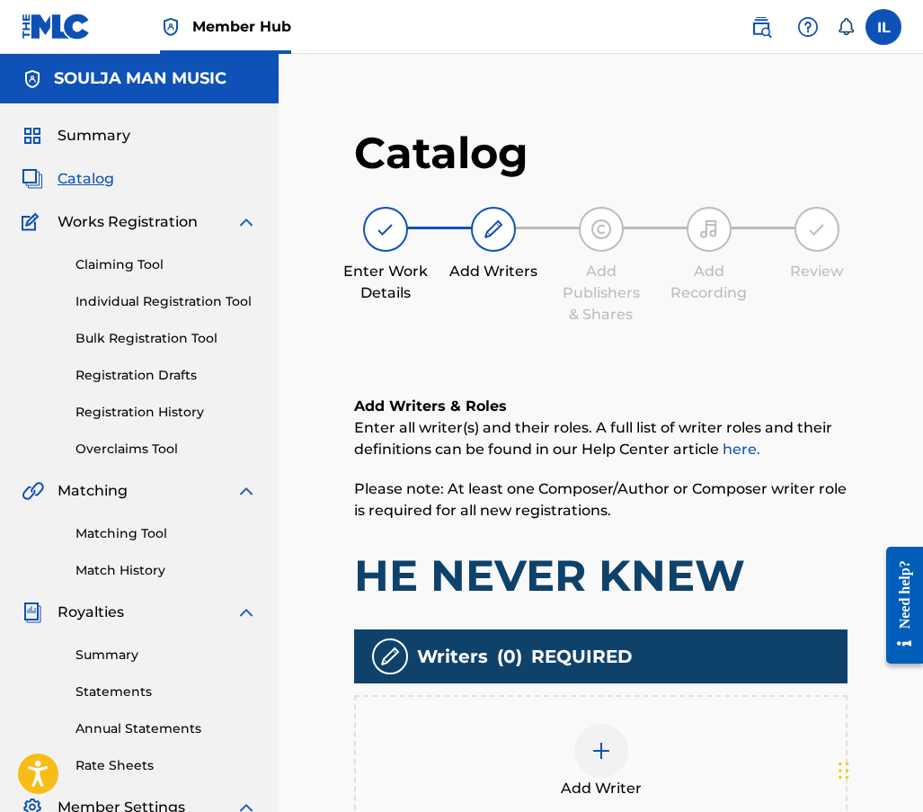
click at [600, 755] on img at bounding box center [602, 751] width 22 height 22
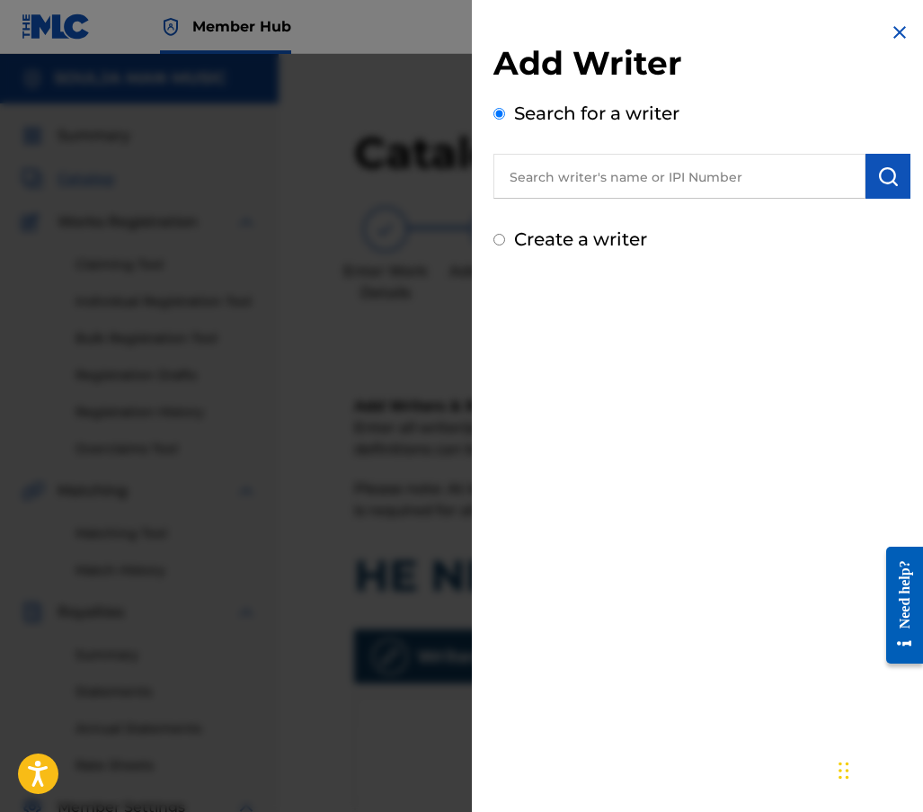
click at [500, 238] on input "Create a writer" at bounding box center [500, 240] width 12 height 12
radio input "false"
radio input "true"
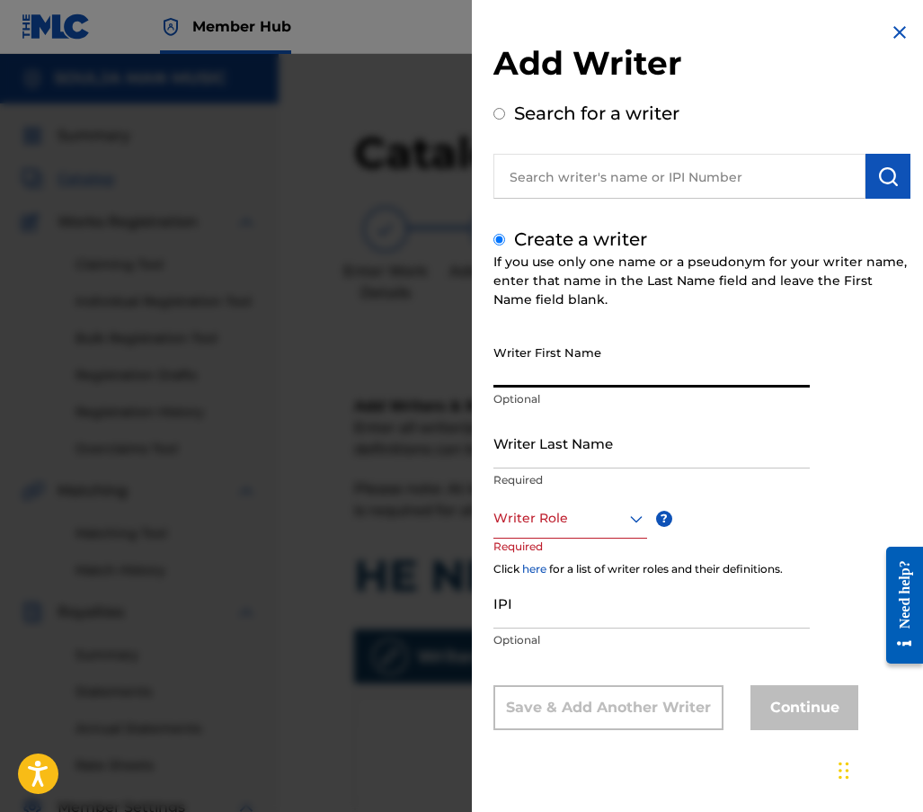
click at [518, 362] on input "Writer First Name" at bounding box center [652, 361] width 316 height 51
type input "[PERSON_NAME]"
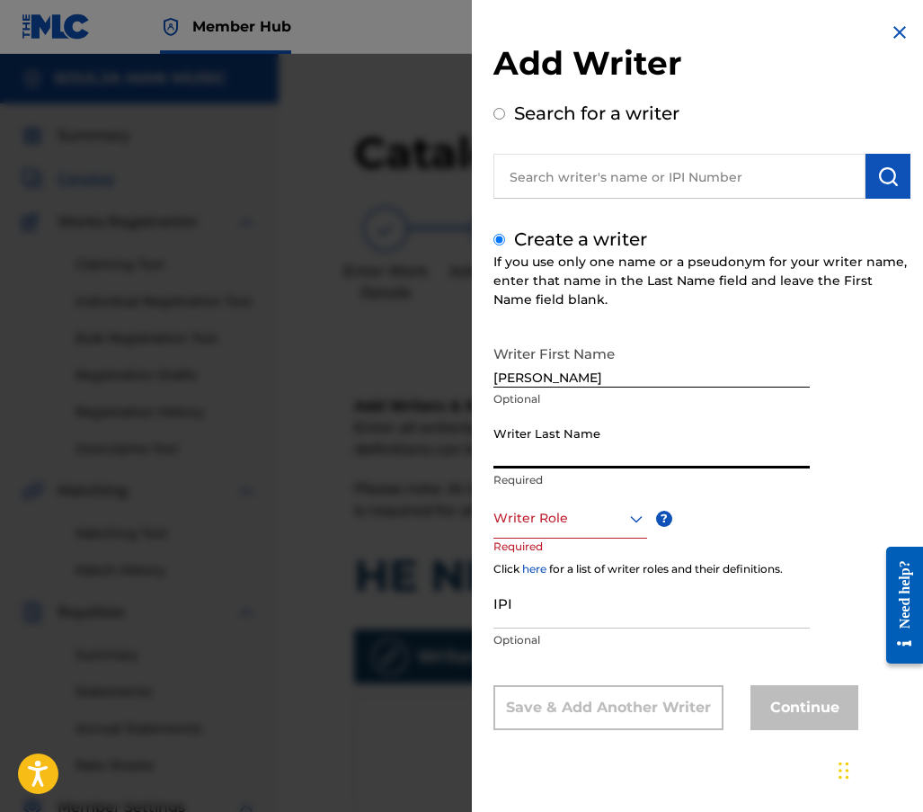
click at [530, 459] on input "Writer Last Name" at bounding box center [652, 442] width 316 height 51
type input "[PERSON_NAME]"
click at [584, 532] on div "Writer Role" at bounding box center [571, 518] width 154 height 40
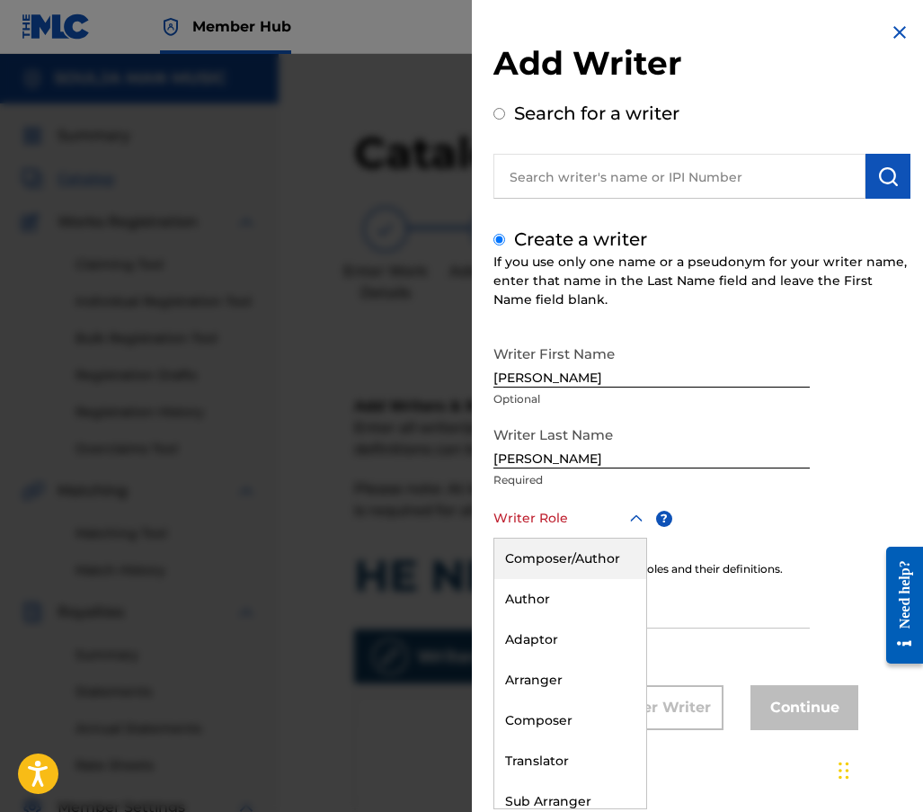
click at [567, 559] on div "Composer/Author" at bounding box center [571, 559] width 152 height 40
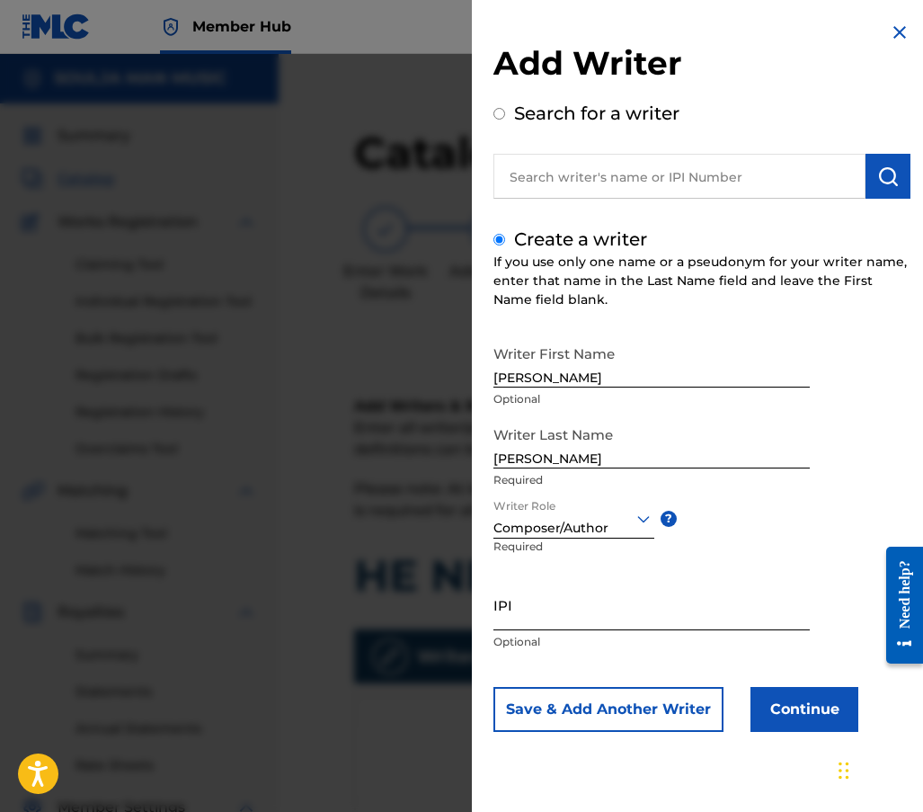
click at [534, 623] on input "IPI" at bounding box center [652, 604] width 316 height 51
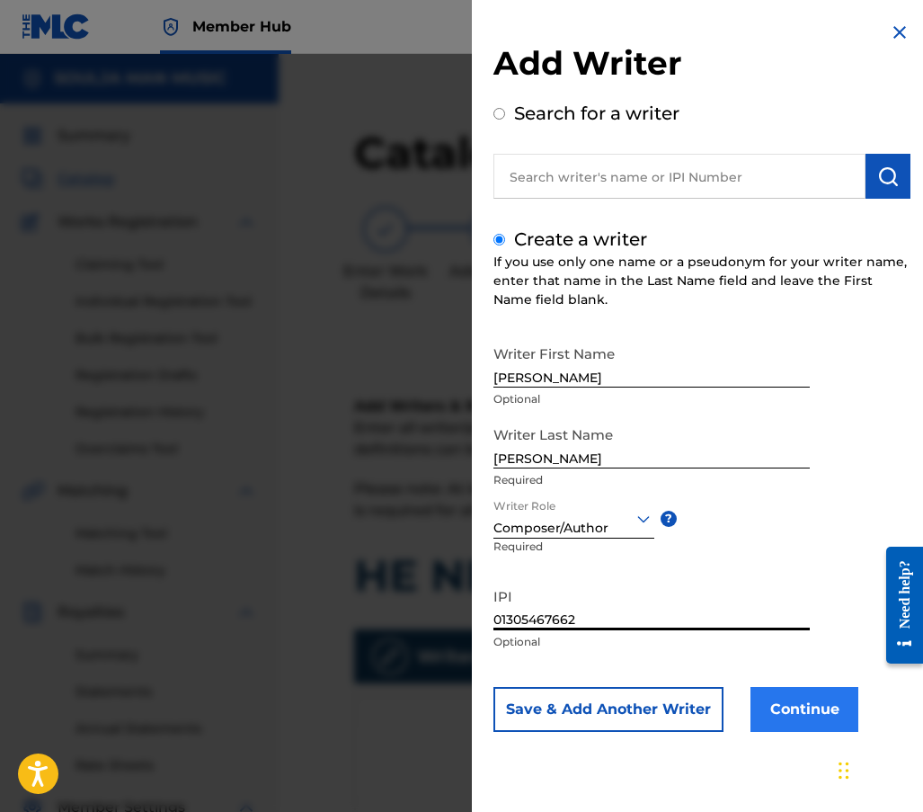
type input "01305467662"
click at [809, 705] on button "Continue" at bounding box center [805, 709] width 108 height 45
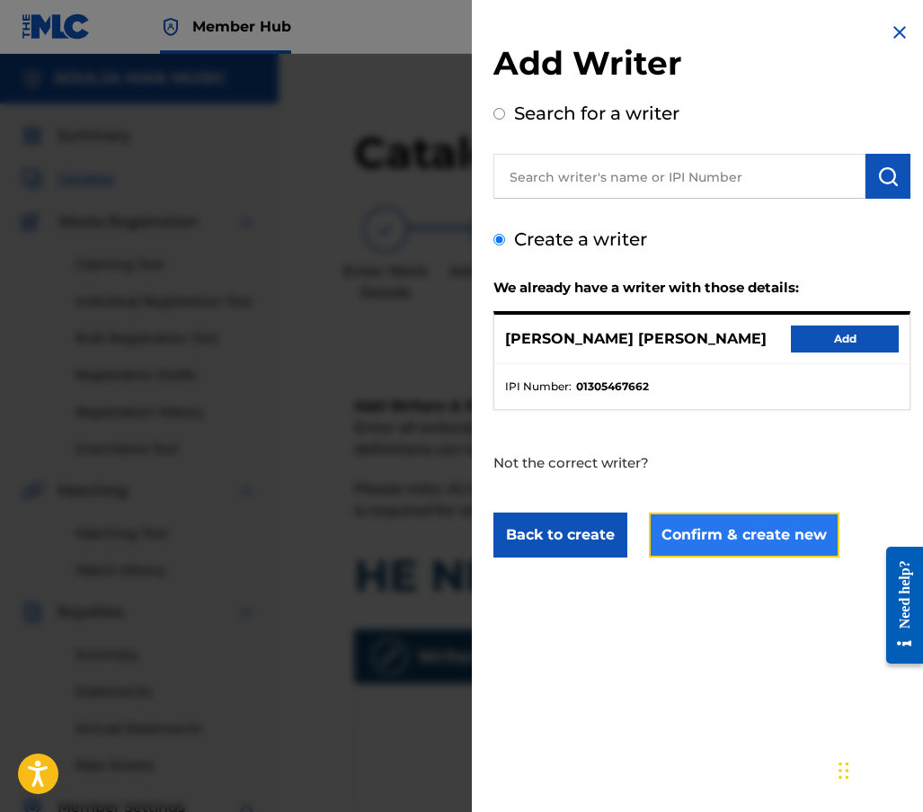
click at [744, 529] on button "Confirm & create new" at bounding box center [744, 535] width 191 height 45
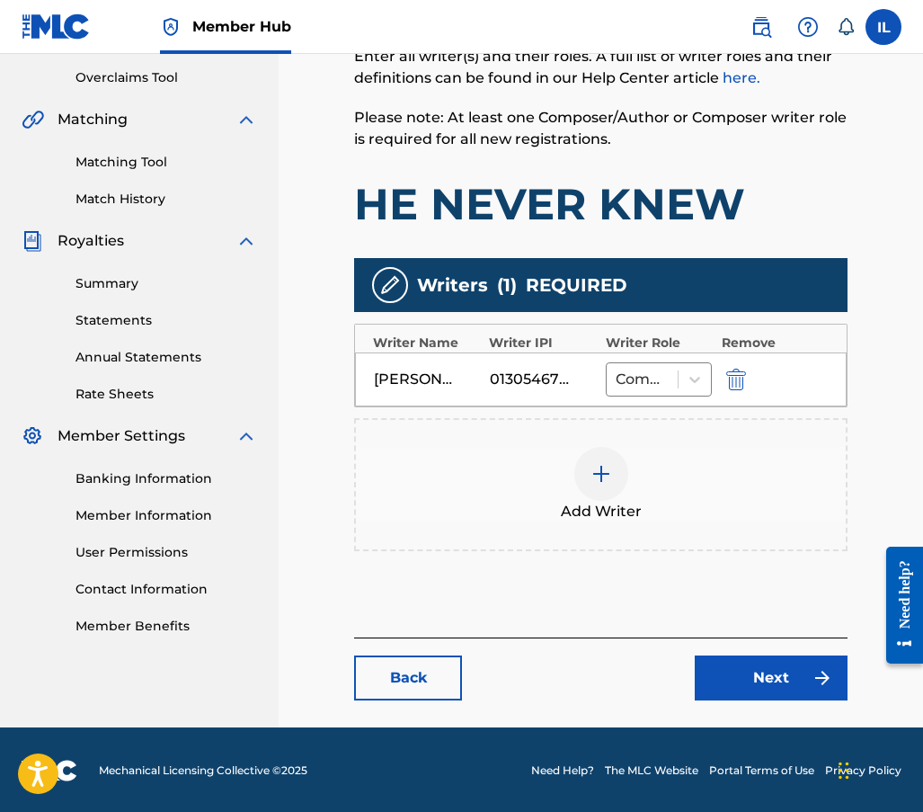
scroll to position [373, 0]
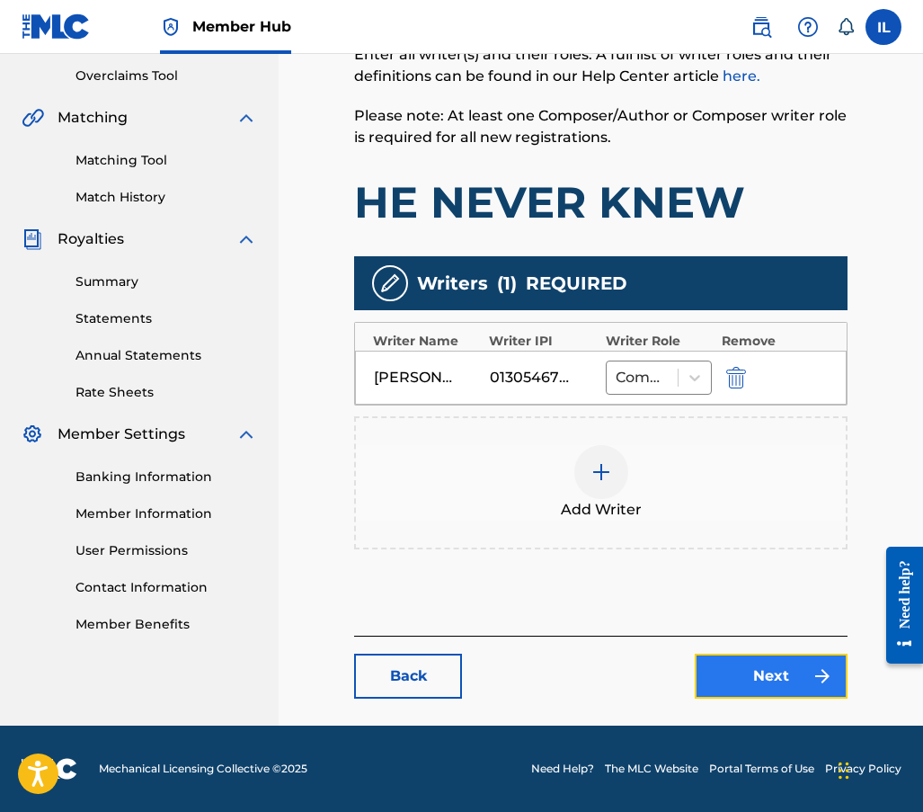
click at [739, 679] on link "Next" at bounding box center [771, 676] width 153 height 45
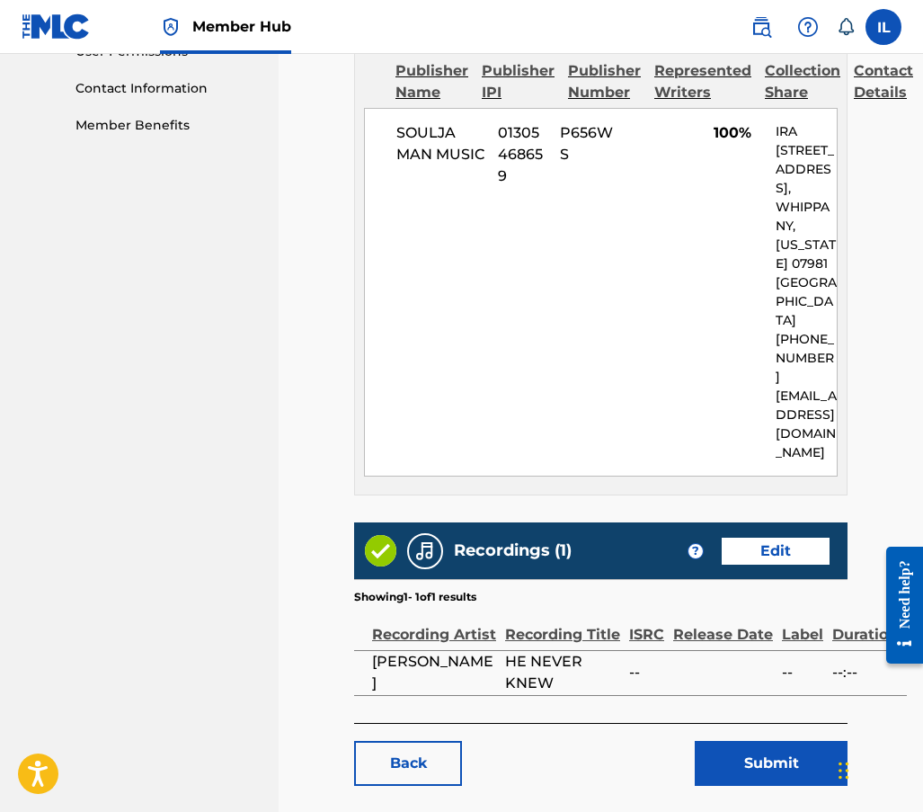
scroll to position [899, 0]
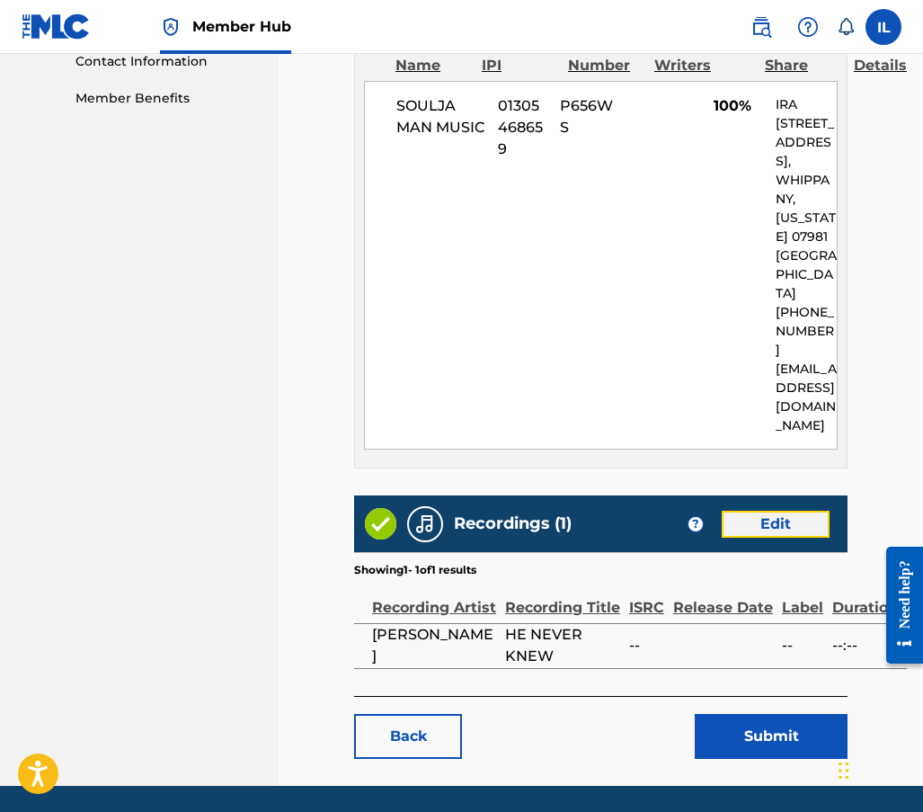
click at [768, 511] on link "Edit" at bounding box center [776, 524] width 108 height 27
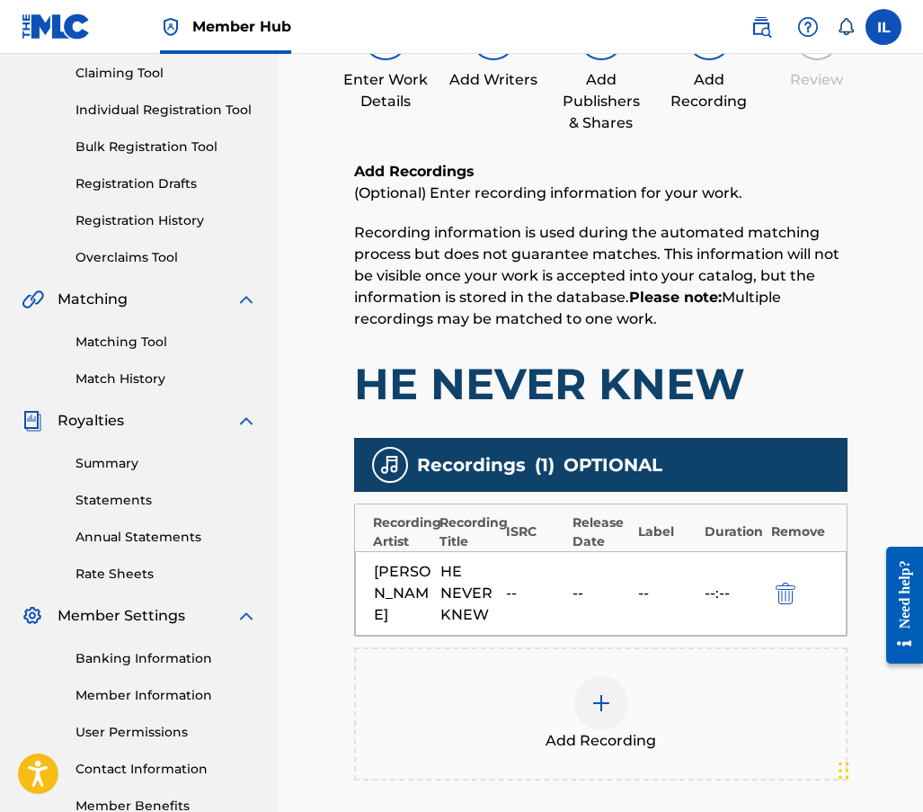
scroll to position [270, 0]
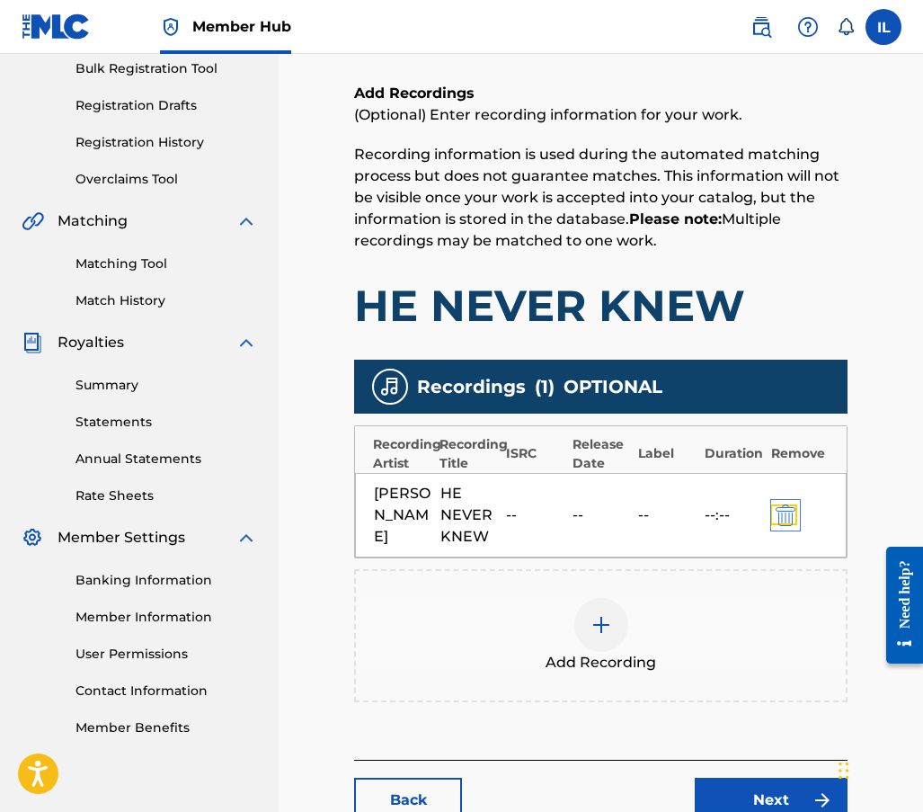
click at [786, 514] on img "submit" at bounding box center [786, 515] width 20 height 22
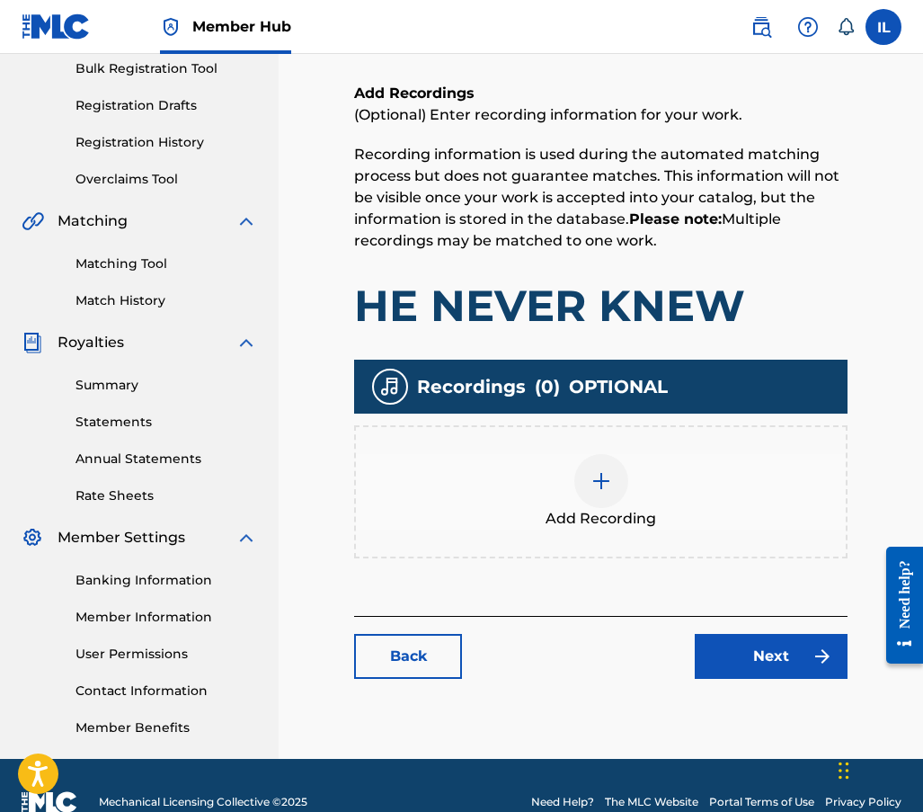
click at [588, 479] on div at bounding box center [602, 481] width 54 height 54
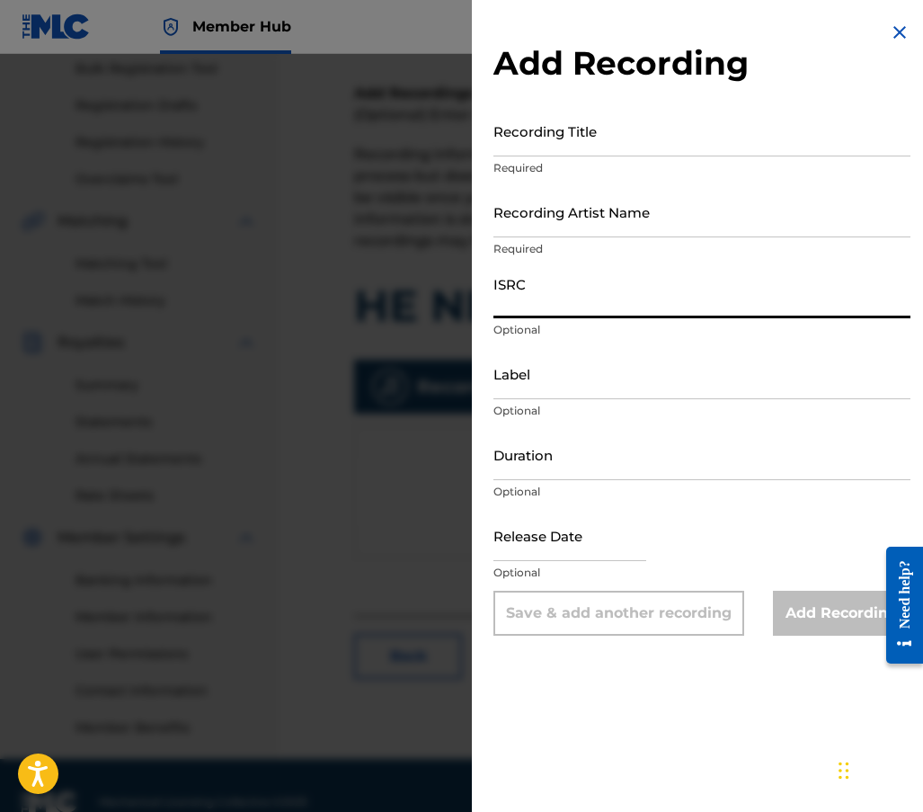
paste input "QZWFX2586503"
type input "QZWFX2586503"
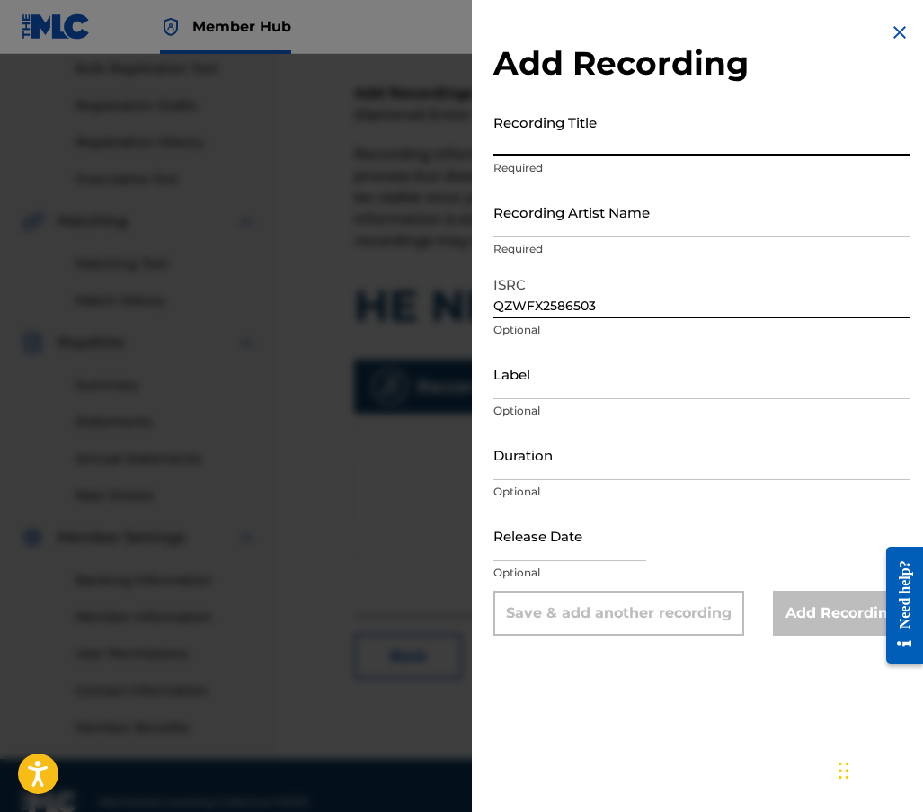
click at [510, 141] on input "Recording Title" at bounding box center [702, 130] width 417 height 51
type input "J"
type input "He Never Knew"
click at [547, 227] on input "Recording Artist Name" at bounding box center [702, 211] width 417 height 51
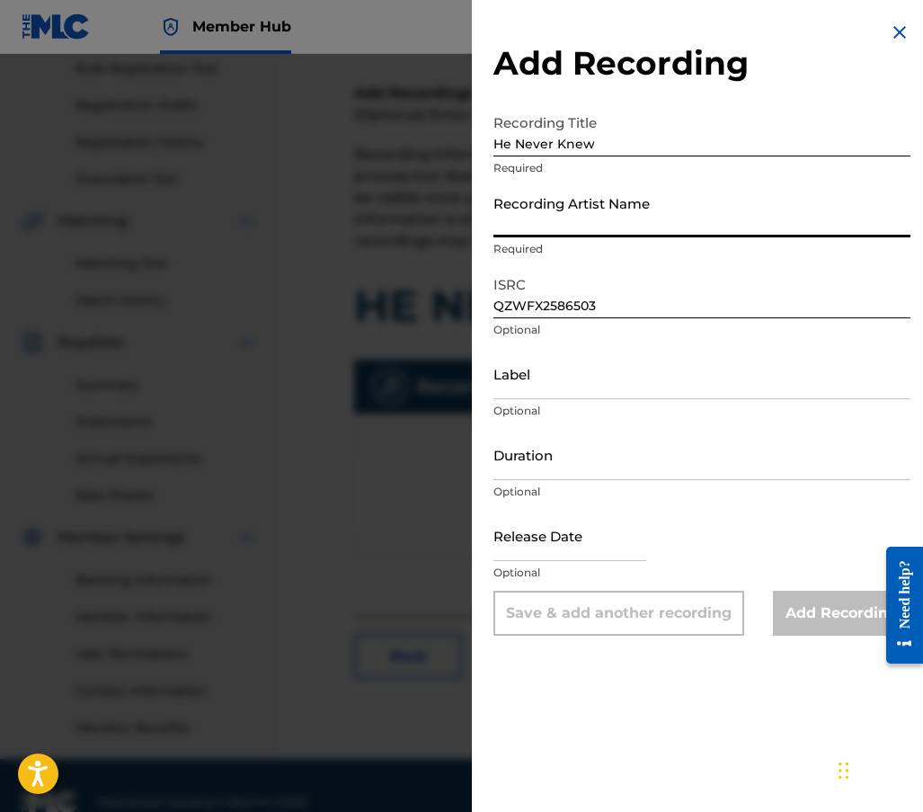
type input "[PERSON_NAME]"
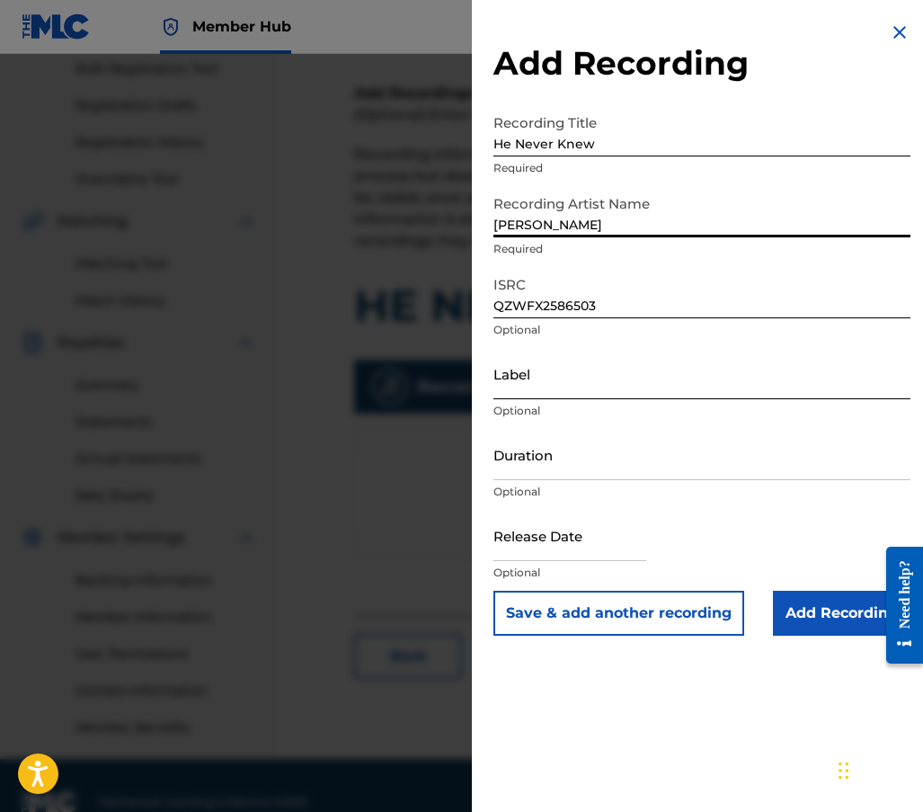
click at [522, 388] on input "Label" at bounding box center [702, 373] width 417 height 51
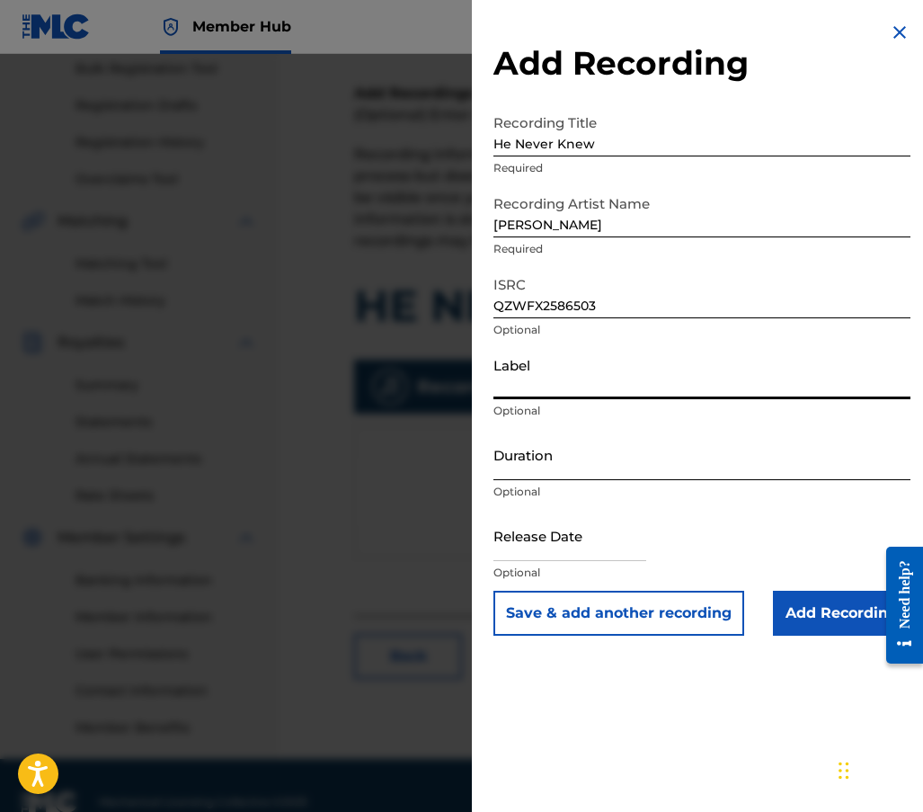
type input "Soulja Man Music"
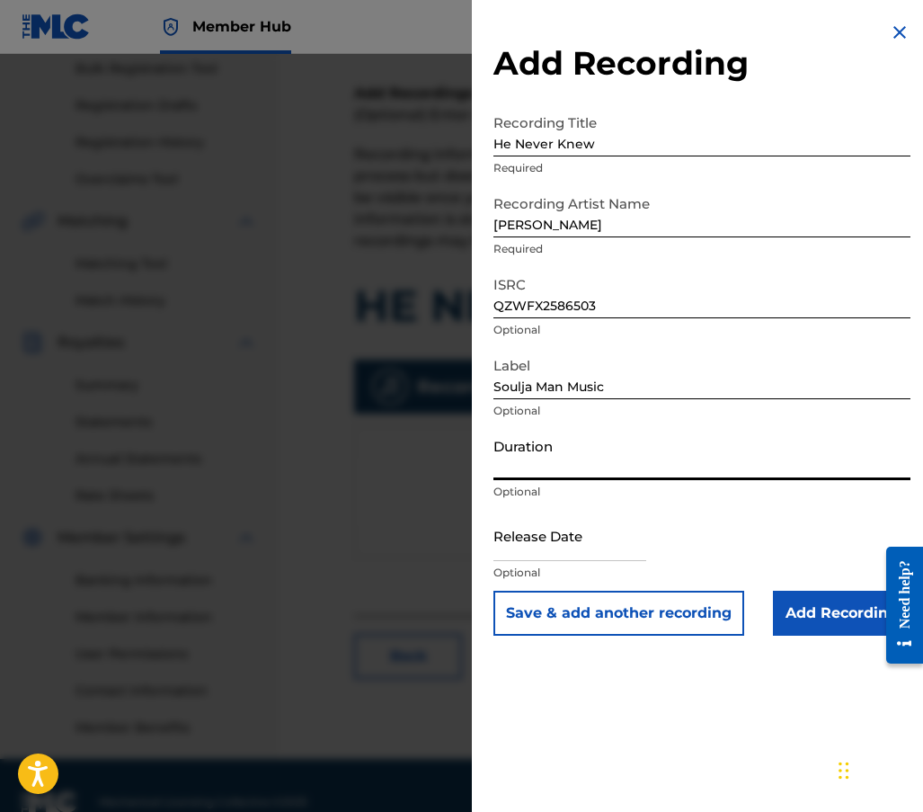
click at [543, 464] on input "Duration" at bounding box center [702, 454] width 417 height 51
type input "02:47"
select select "8"
select select "2025"
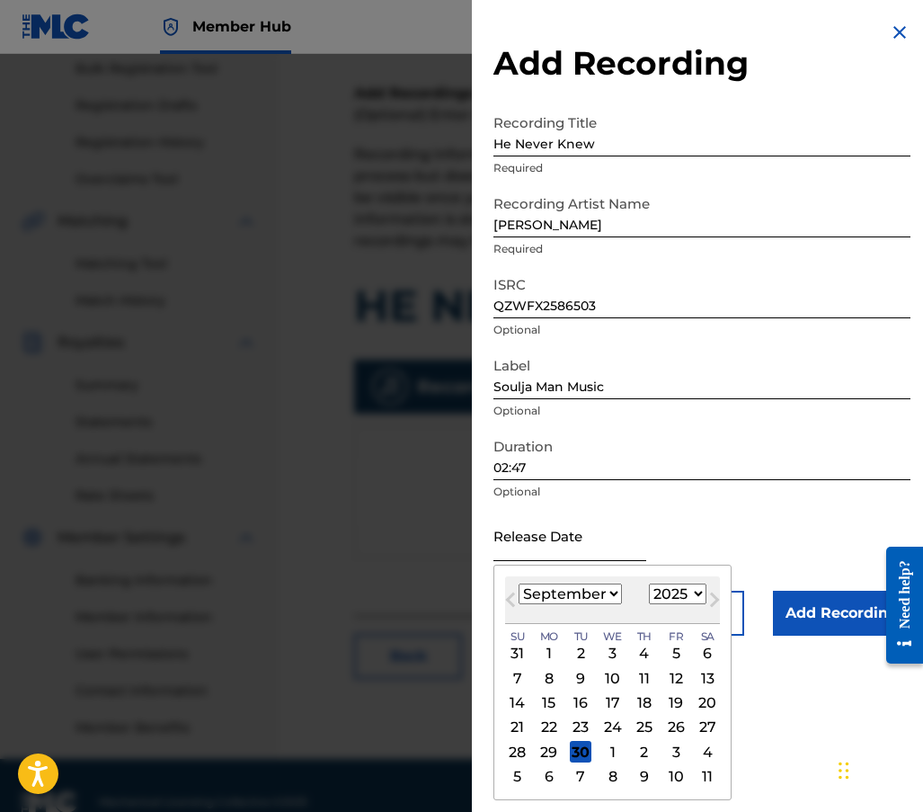
click at [568, 552] on input "text" at bounding box center [570, 535] width 153 height 51
type input "[DATE]"
select select "7"
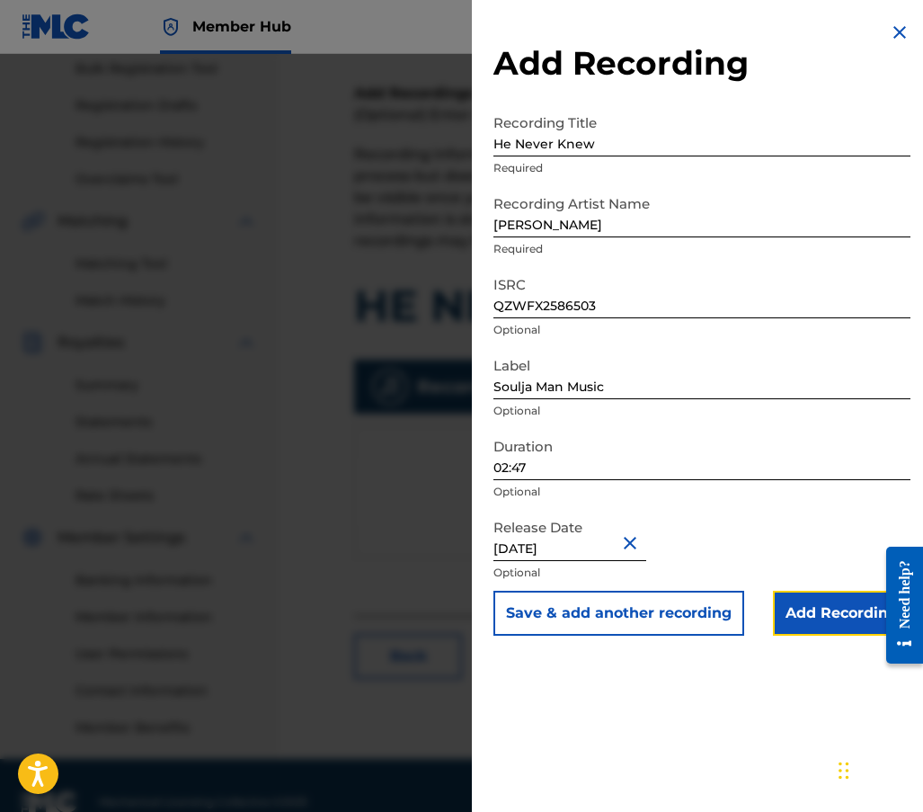
click at [825, 620] on input "Add Recording" at bounding box center [842, 613] width 138 height 45
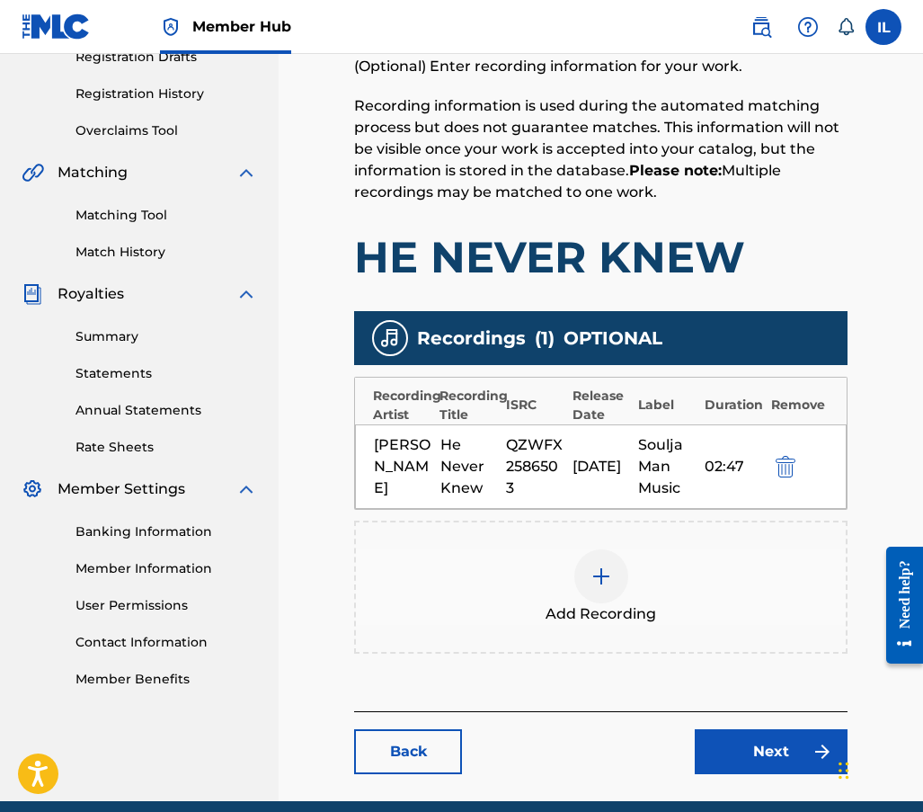
scroll to position [407, 0]
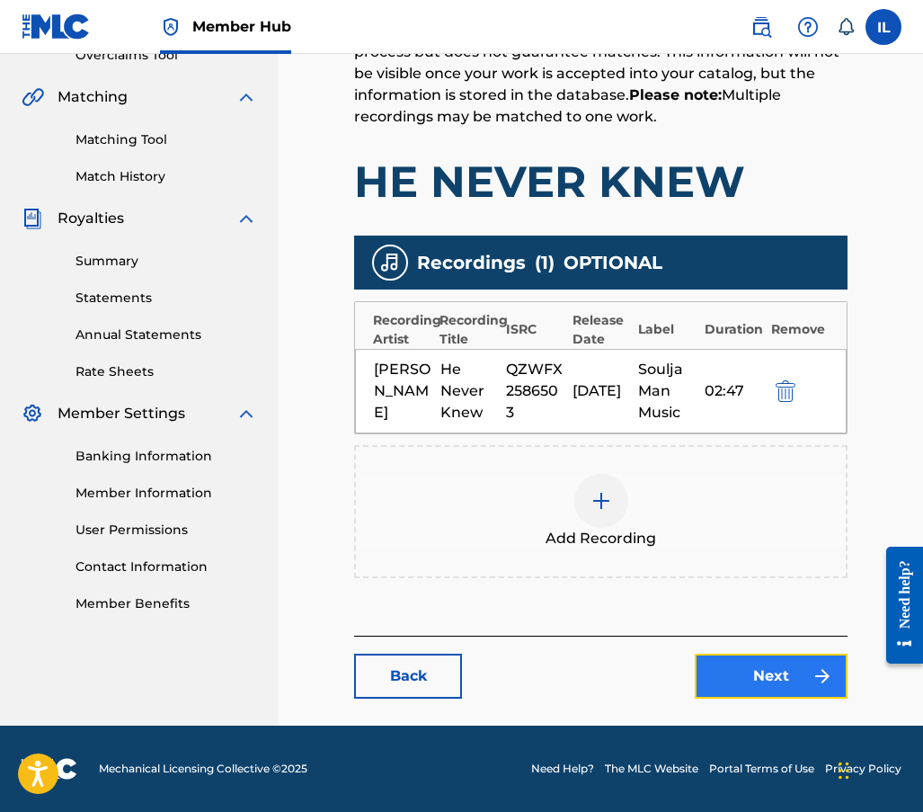
click at [773, 688] on link "Next" at bounding box center [771, 676] width 153 height 45
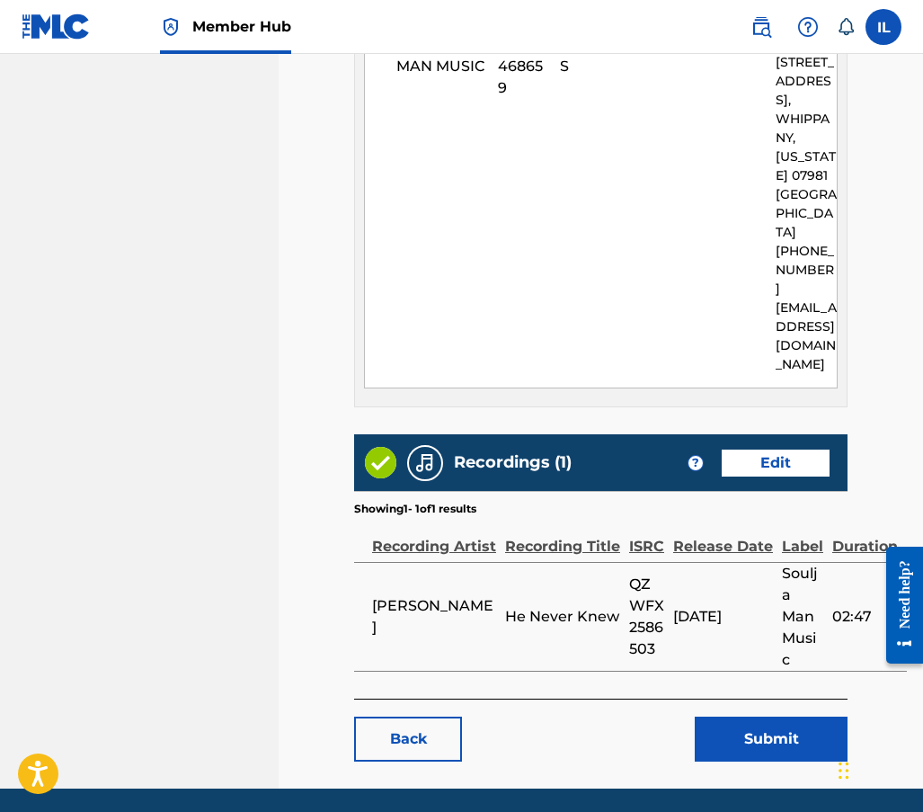
scroll to position [967, 0]
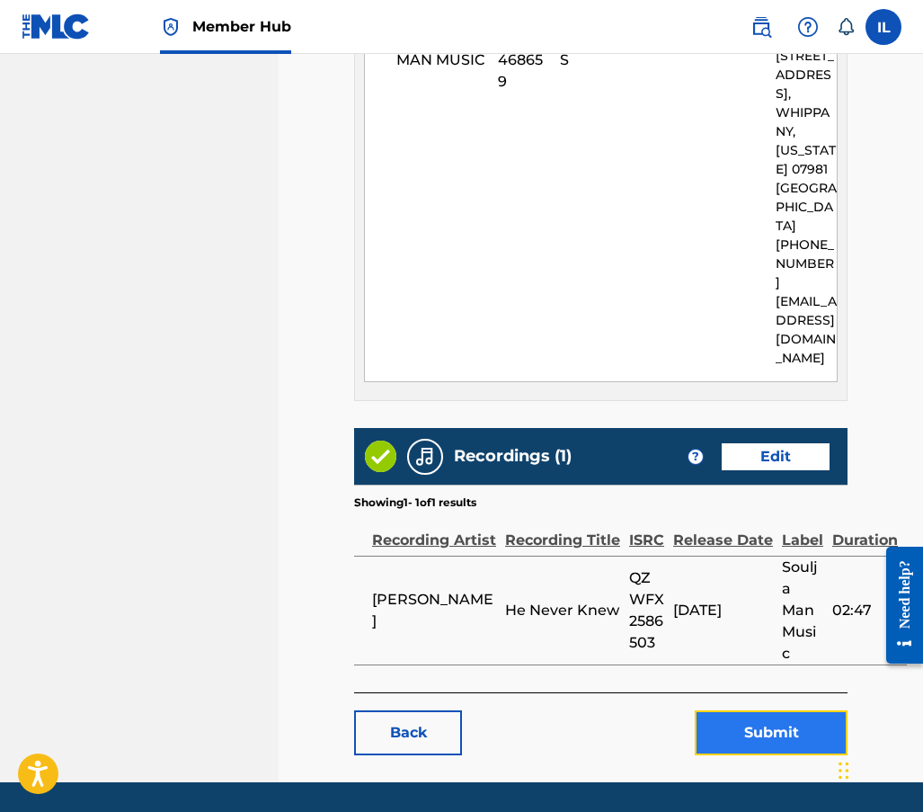
click at [764, 710] on button "Submit" at bounding box center [771, 732] width 153 height 45
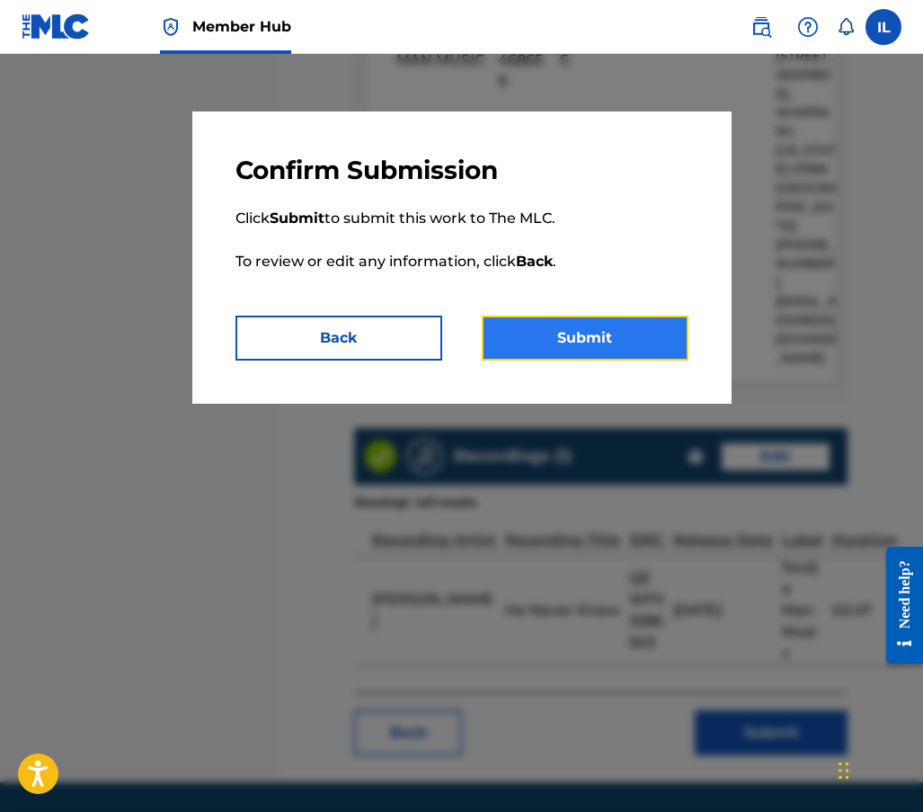
click at [552, 340] on button "Submit" at bounding box center [585, 338] width 207 height 45
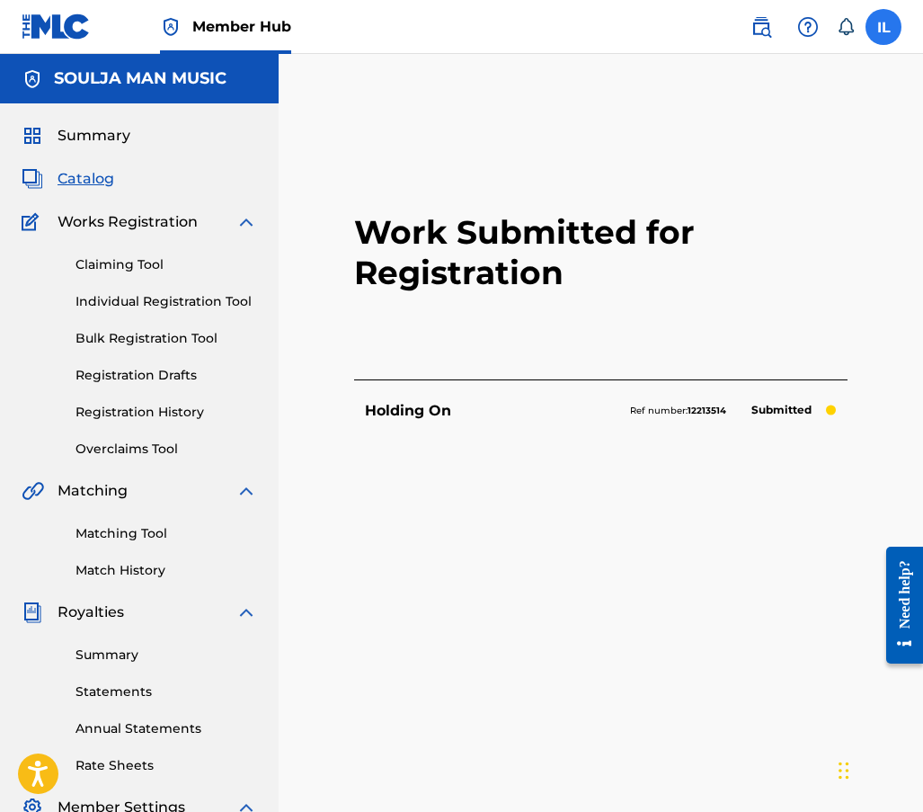
click at [884, 29] on label at bounding box center [884, 27] width 36 height 36
click at [884, 27] on input "IL [PERSON_NAME] [EMAIL_ADDRESS][DOMAIN_NAME] Notification Preferences Profile …" at bounding box center [884, 27] width 0 height 0
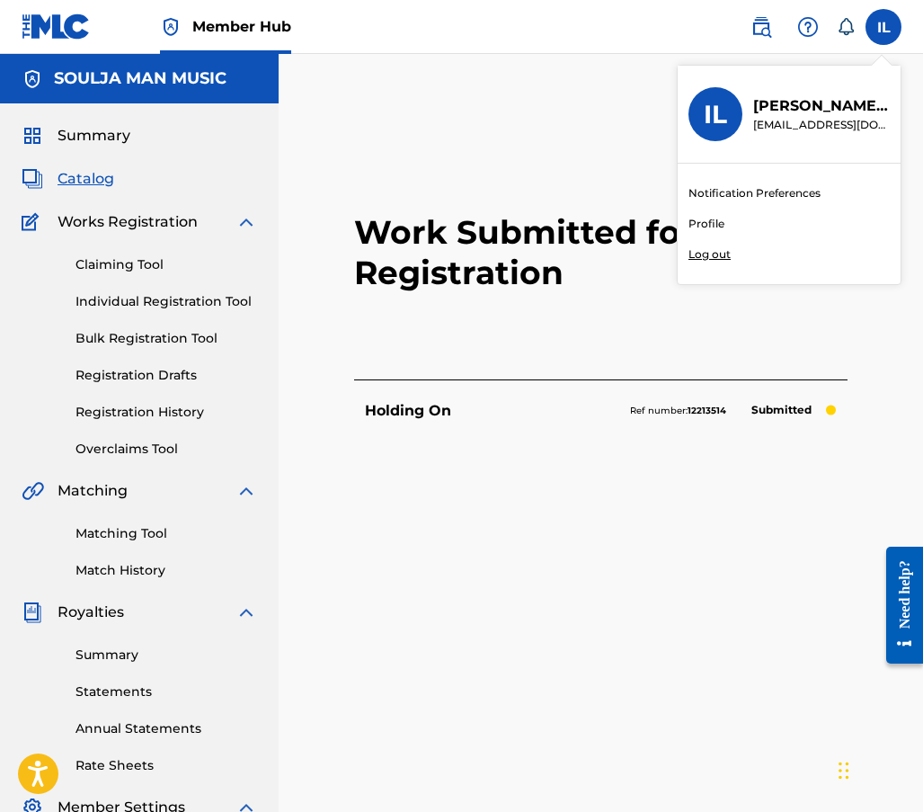
click at [700, 248] on p "Log out" at bounding box center [710, 254] width 42 height 16
click at [884, 27] on input "IL [PERSON_NAME] [EMAIL_ADDRESS][DOMAIN_NAME] Notification Preferences Profile …" at bounding box center [884, 27] width 0 height 0
